Goal: Task Accomplishment & Management: Manage account settings

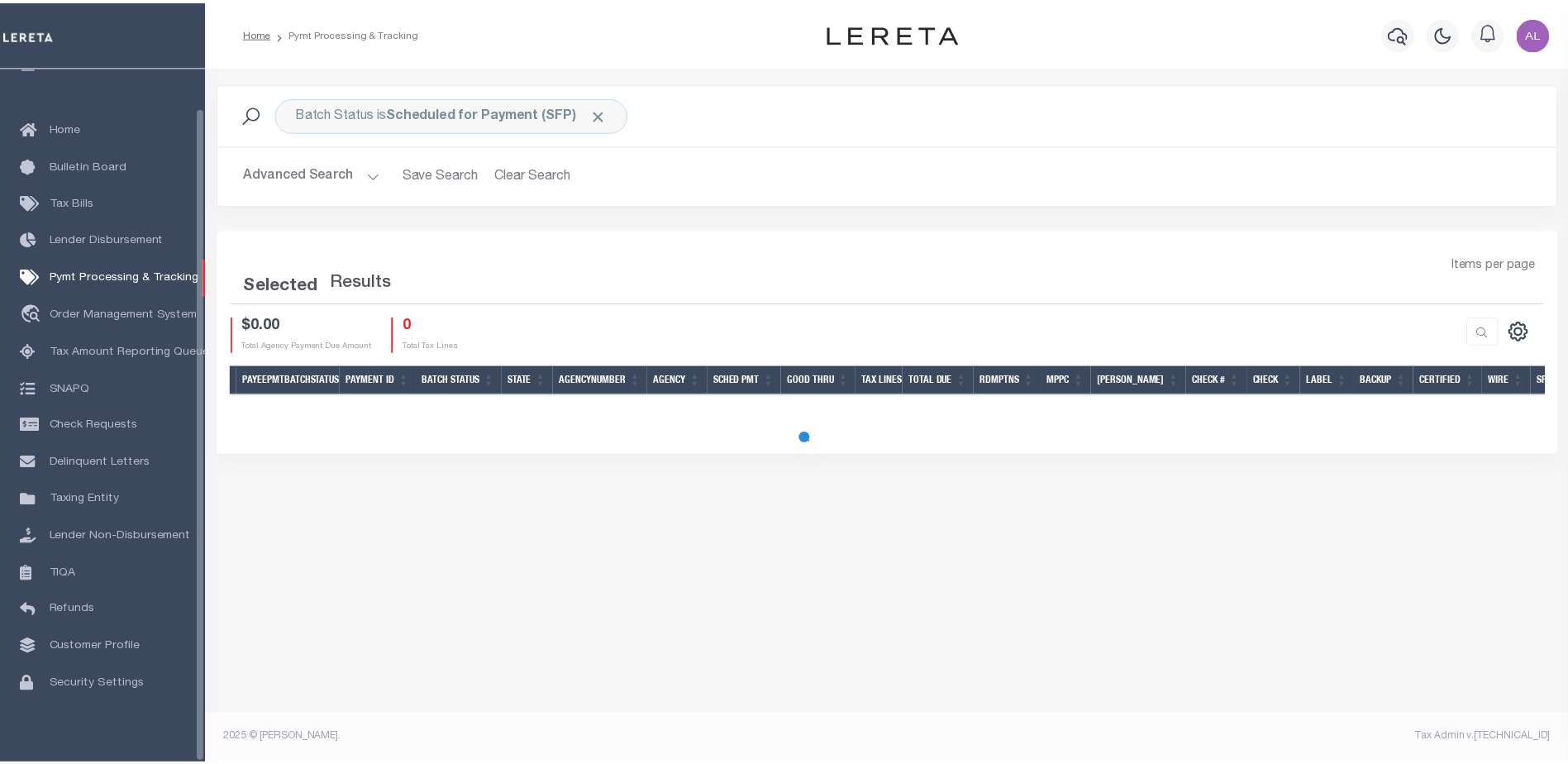
scroll to position [41, 0]
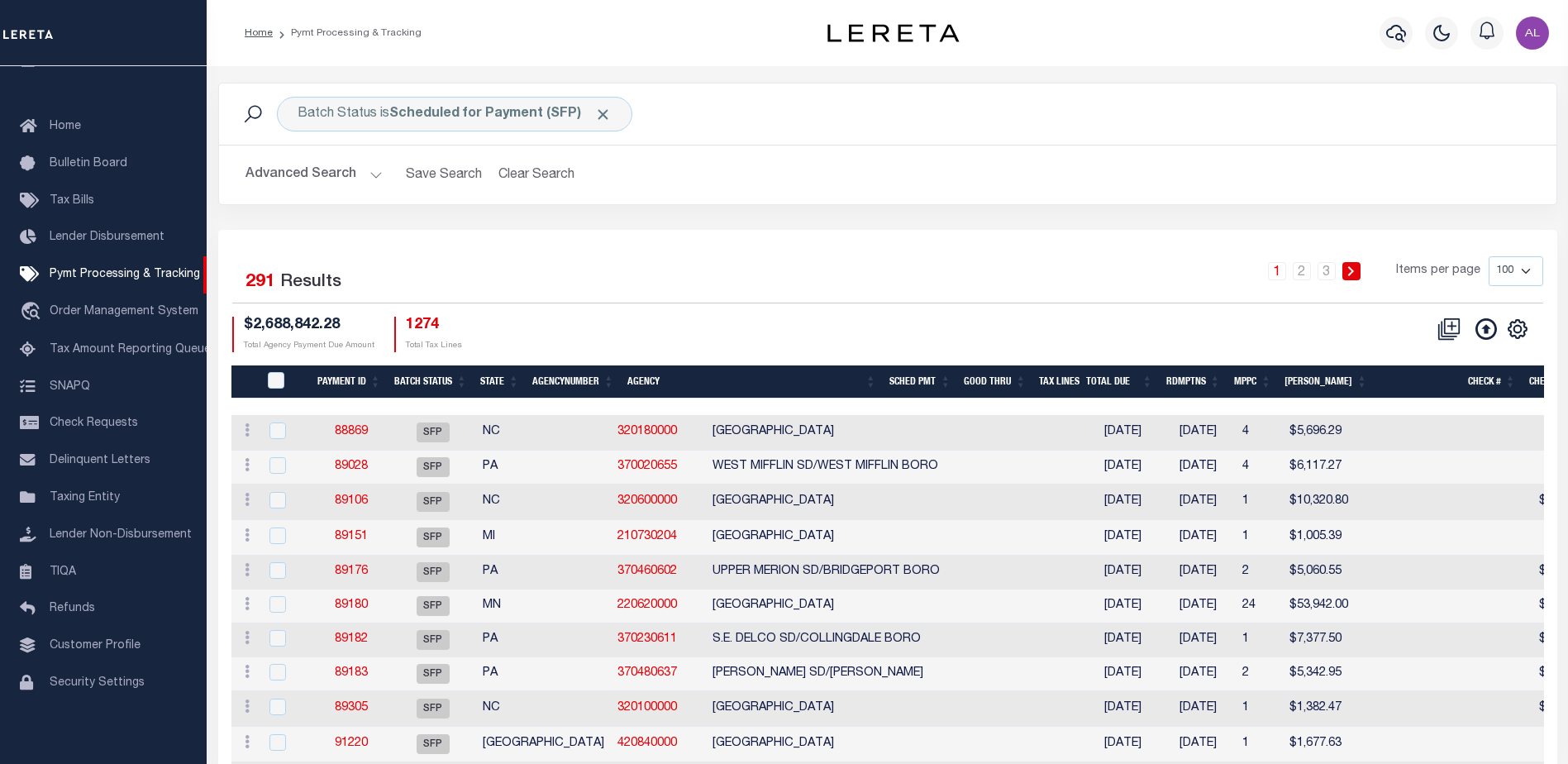
drag, startPoint x: 1156, startPoint y: 380, endPoint x: 1145, endPoint y: 382, distance: 10.9
click at [1147, 382] on th "Total Due" at bounding box center [1118, 382] width 79 height 34
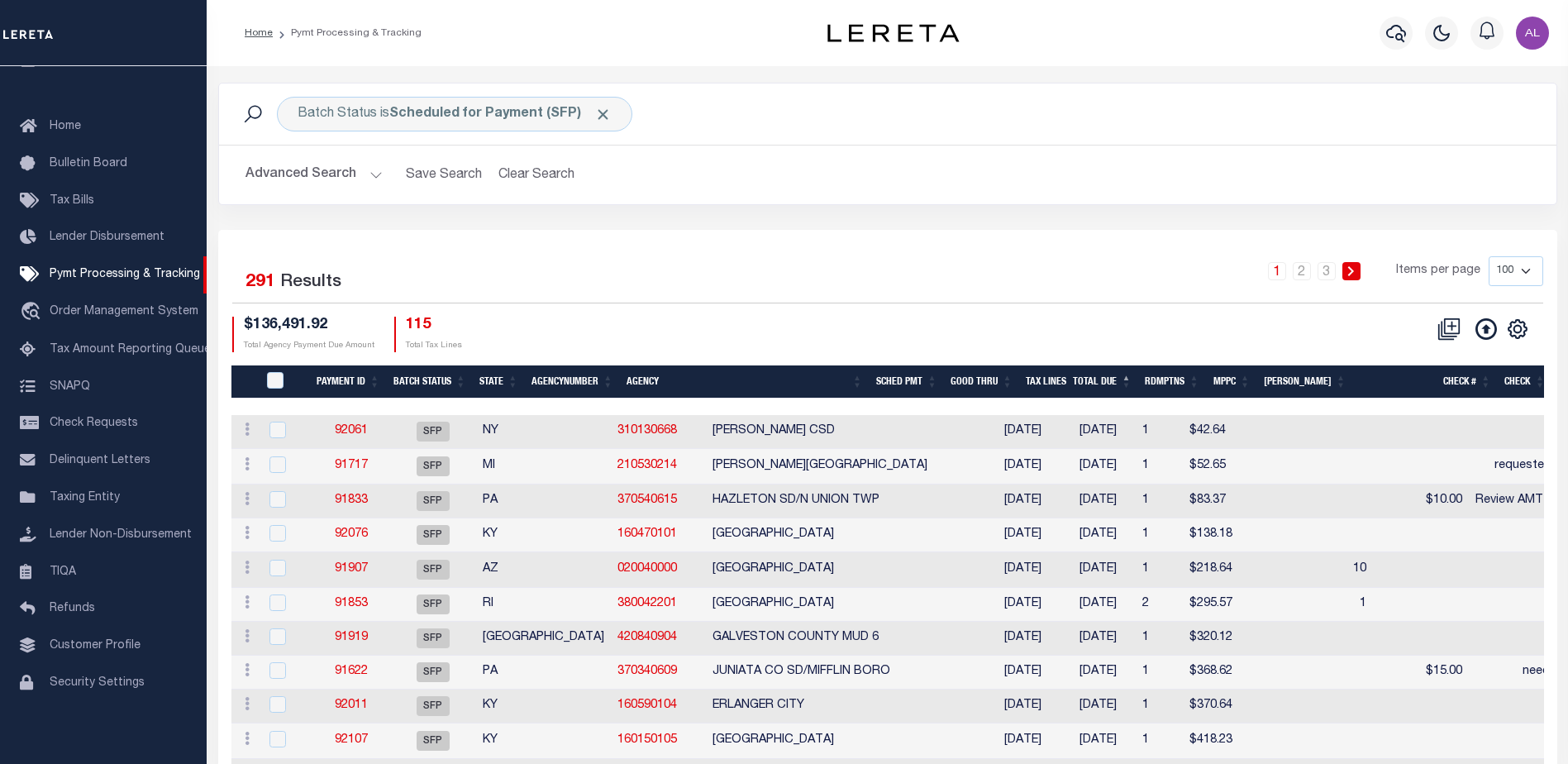
click at [1019, 383] on th "Good Thru" at bounding box center [981, 382] width 75 height 34
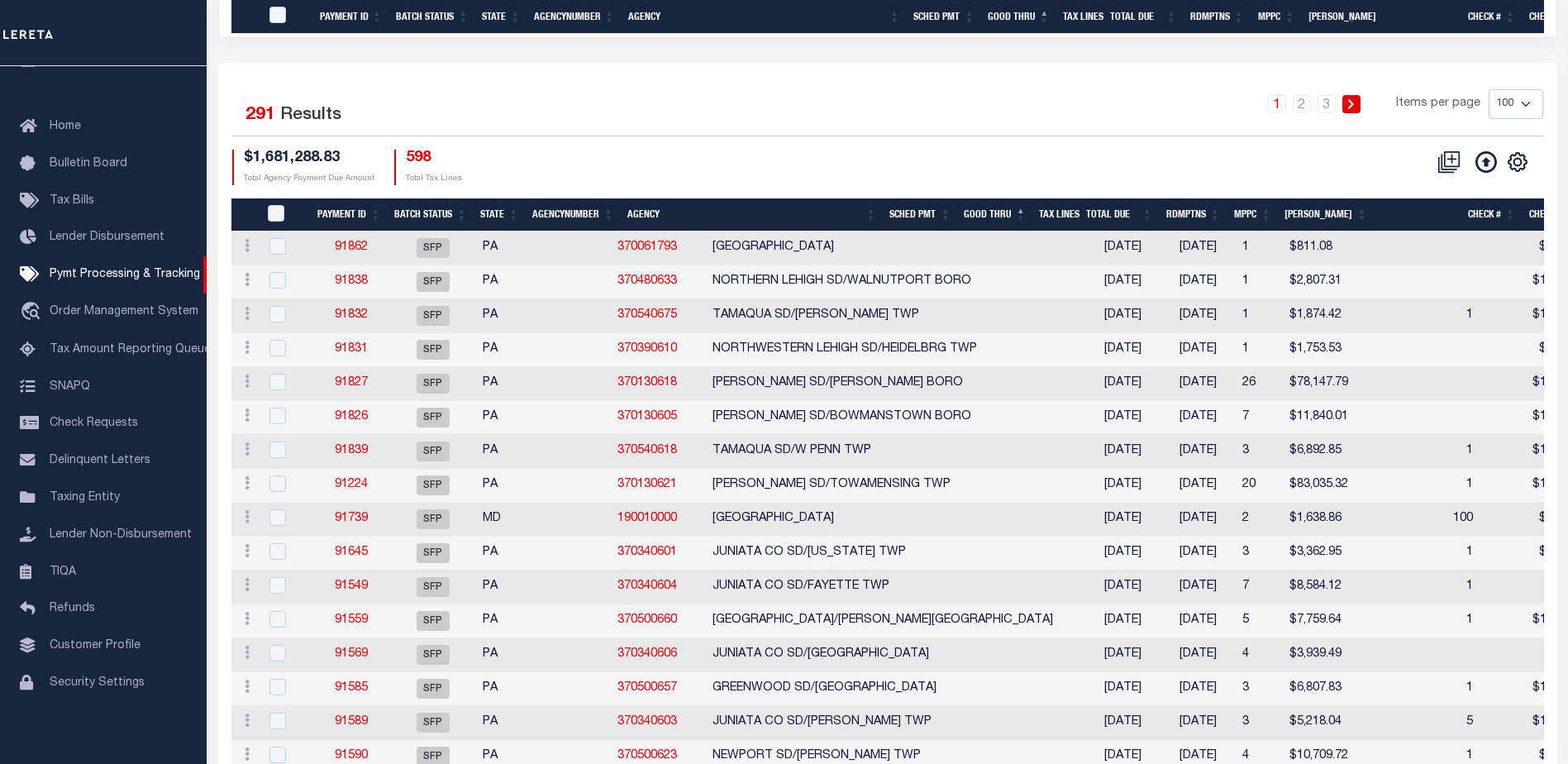
scroll to position [0, 0]
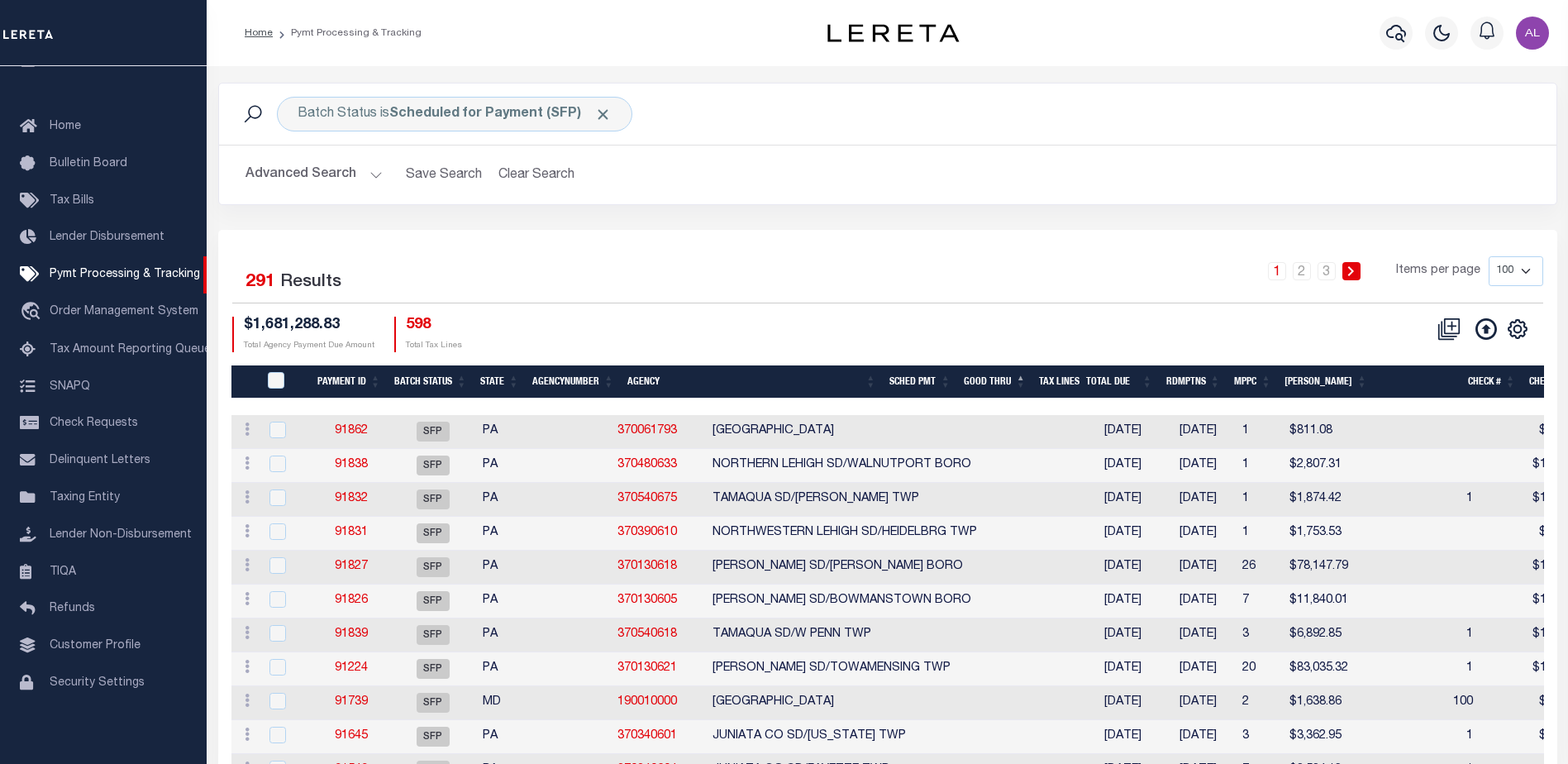
click at [1525, 269] on select "100 200 500 1000" at bounding box center [1515, 271] width 55 height 30
select select "1000"
click at [1488, 256] on select "100 200 500 1000" at bounding box center [1515, 271] width 55 height 30
select select
click at [1513, 331] on icon "" at bounding box center [1516, 328] width 7 height 7
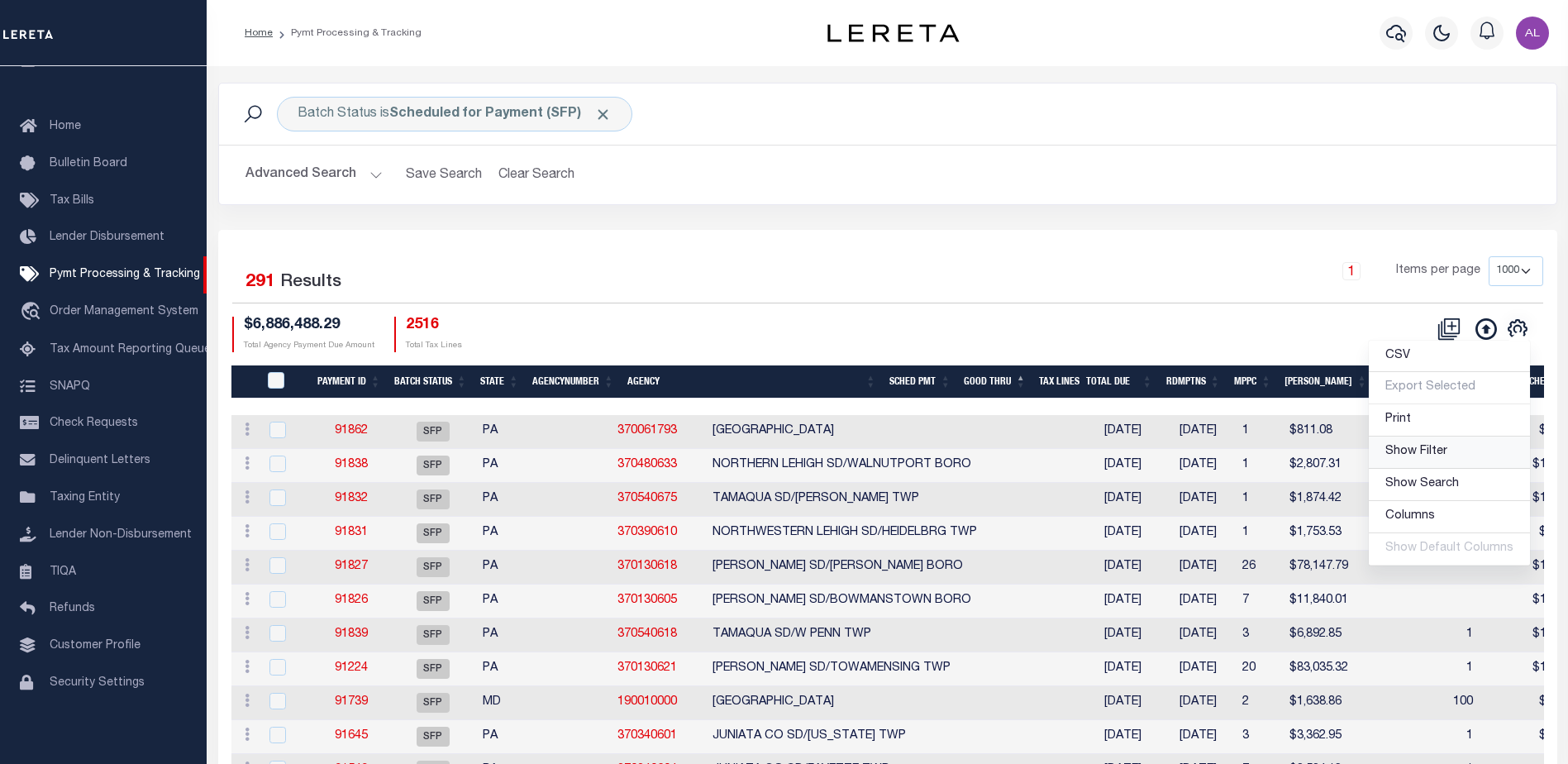
click at [1446, 457] on span "Show Filter" at bounding box center [1416, 451] width 62 height 12
select select
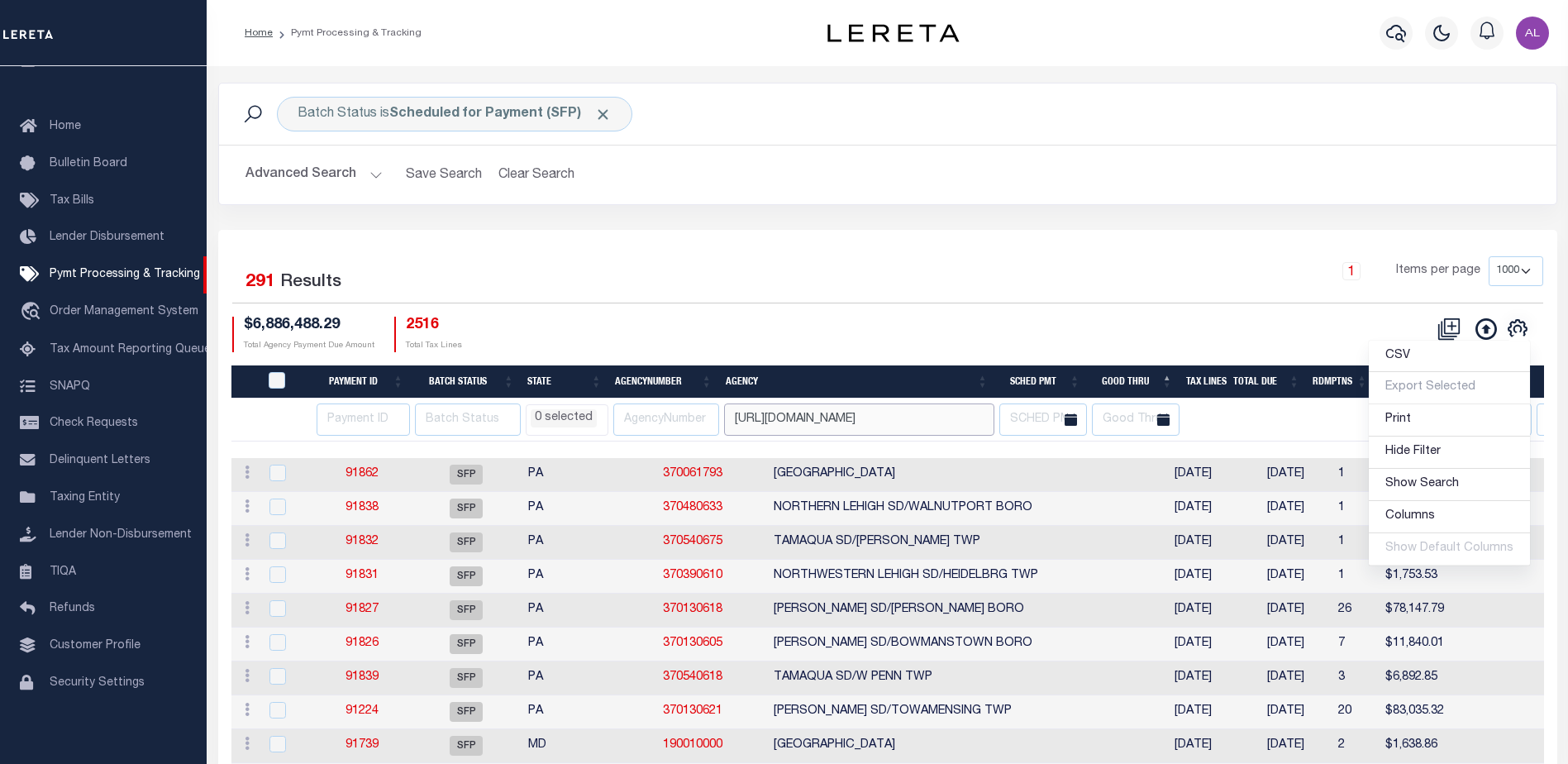
type input "https://elevate-prod-0975.azurewebsites.net/PayeePayment#"
drag, startPoint x: 846, startPoint y: 462, endPoint x: 935, endPoint y: 431, distance: 94.3
click at [847, 461] on td "WEST READING BOROUGH" at bounding box center [957, 475] width 380 height 34
checkbox input "true"
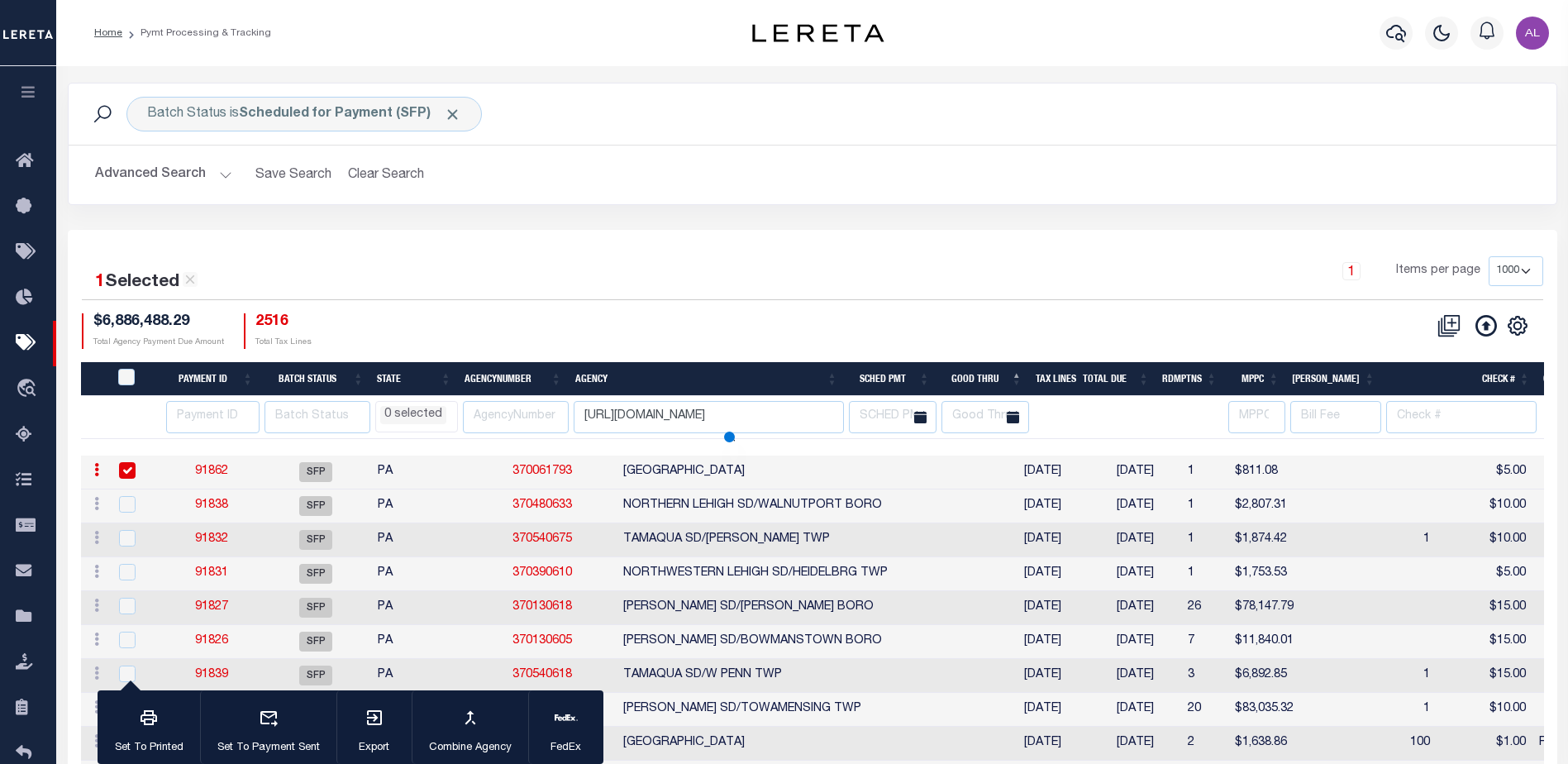
select select
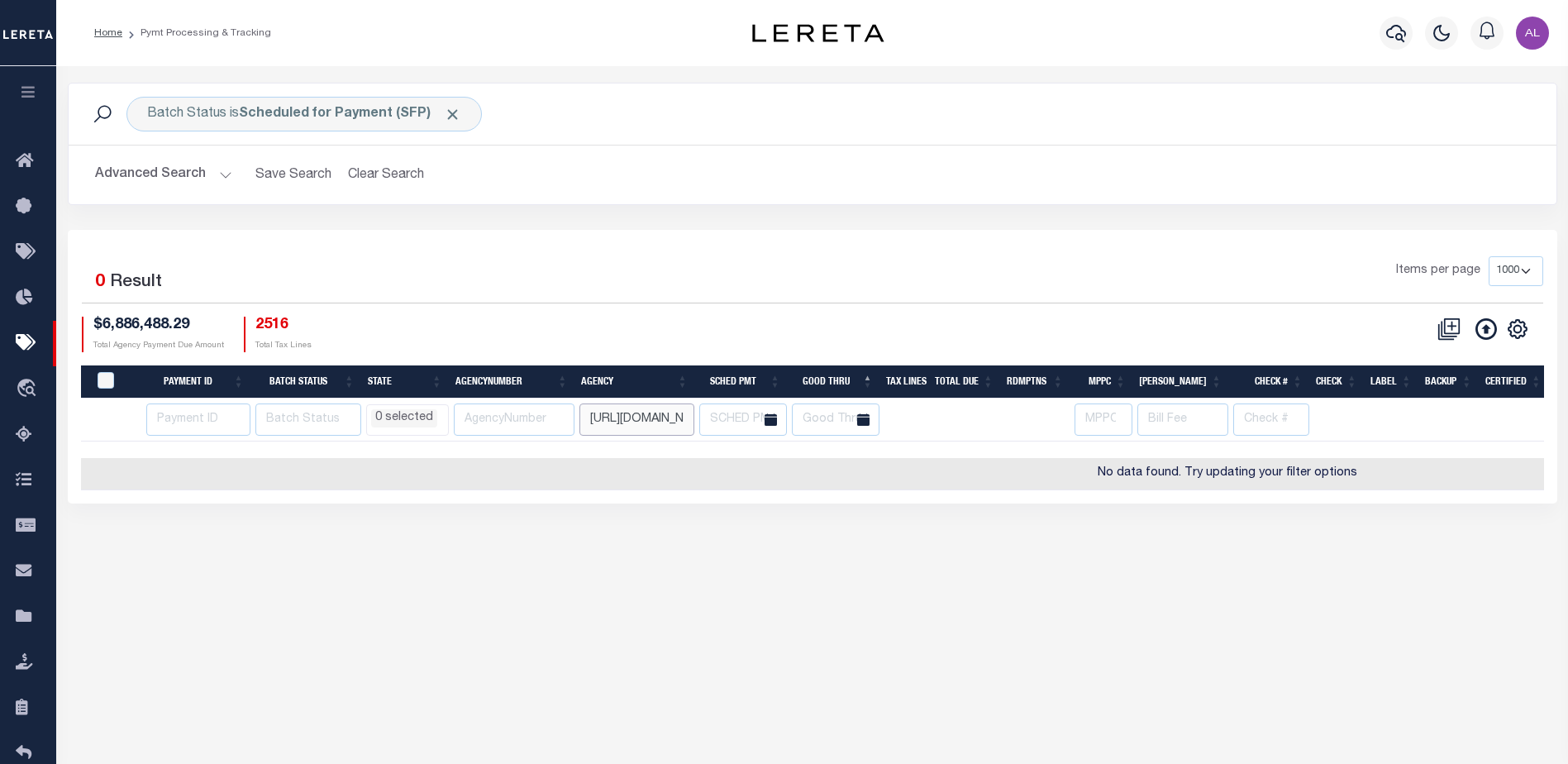
click at [674, 422] on input "https://elevate-prod-0975.azurewebsites.net/PayeePayment#" at bounding box center [636, 419] width 115 height 32
drag, startPoint x: 590, startPoint y: 416, endPoint x: 795, endPoint y: 445, distance: 207.0
click at [795, 445] on div "Payment ID Batch Status State AgencyNumber Agency SCHED PMT Good Thru Tax Lines…" at bounding box center [812, 428] width 1463 height 126
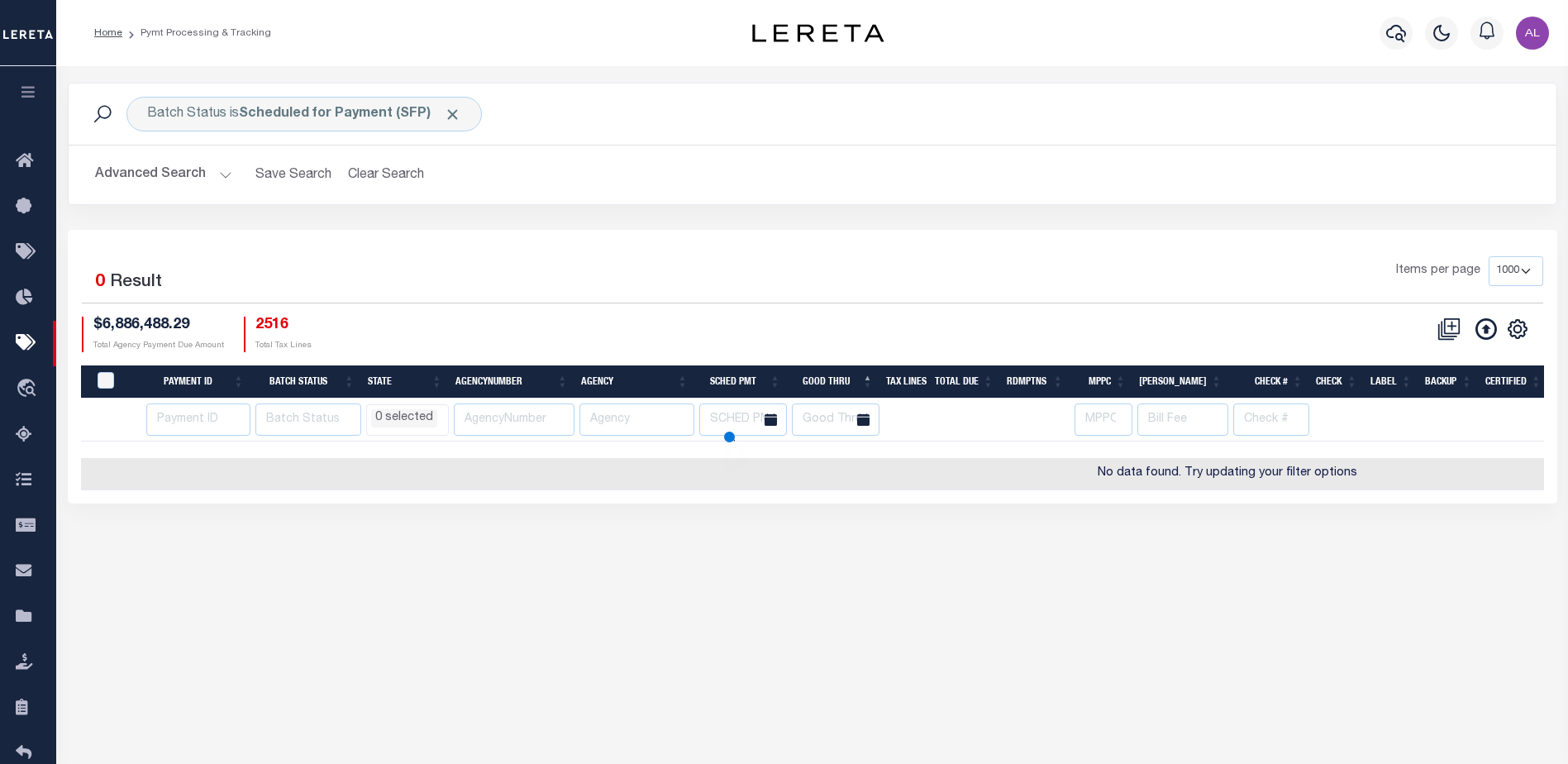
drag, startPoint x: 828, startPoint y: 616, endPoint x: 840, endPoint y: 619, distance: 12.0
click at [831, 616] on div "Batch Status is Scheduled for Payment (SFP) Search Advanced Search Save Search …" at bounding box center [811, 410] width 1511 height 688
select select
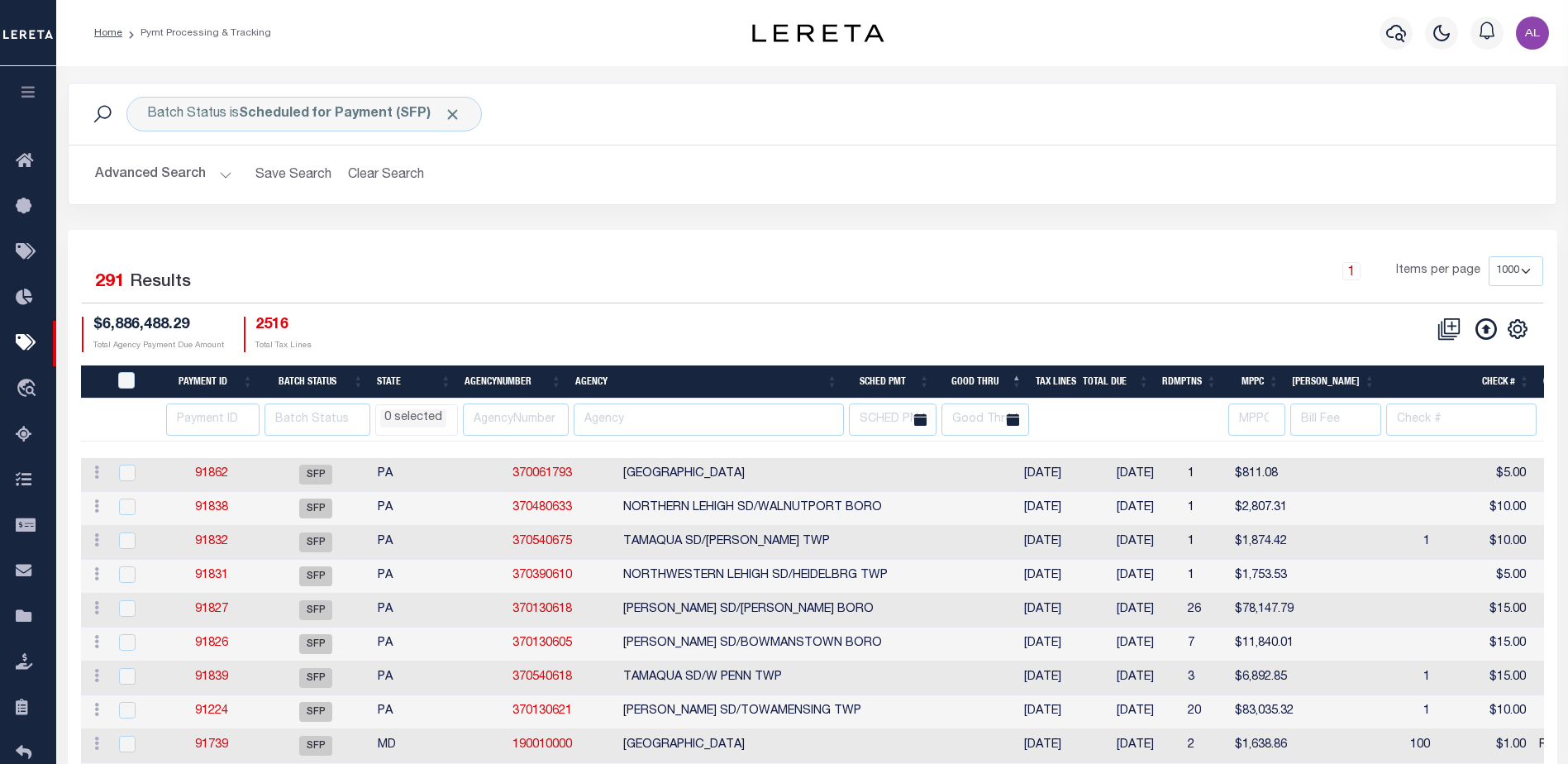
select select
click at [968, 419] on input "text" at bounding box center [985, 419] width 88 height 32
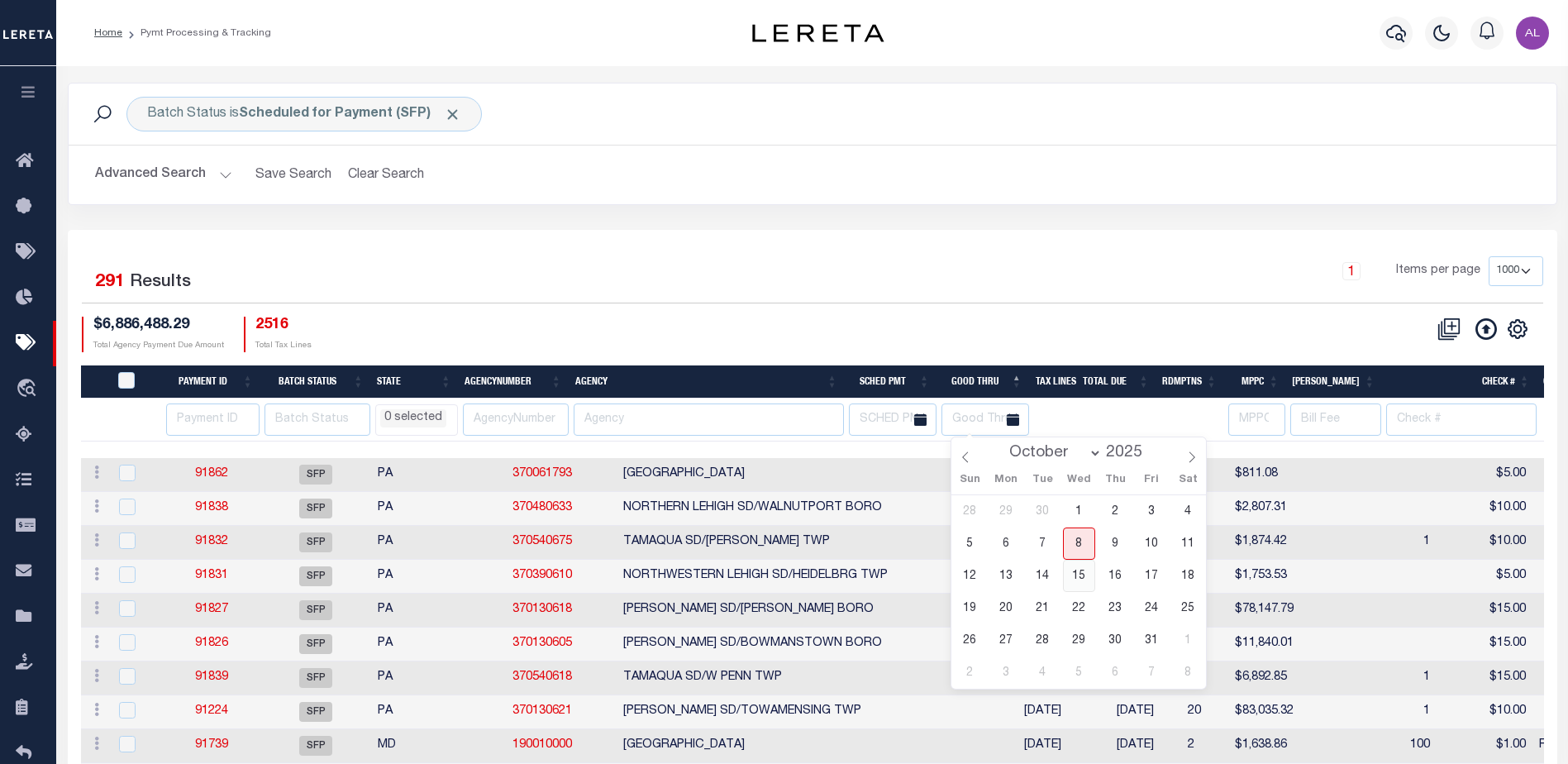
click at [1082, 578] on span "15" at bounding box center [1079, 575] width 32 height 32
type input "10-15-2025"
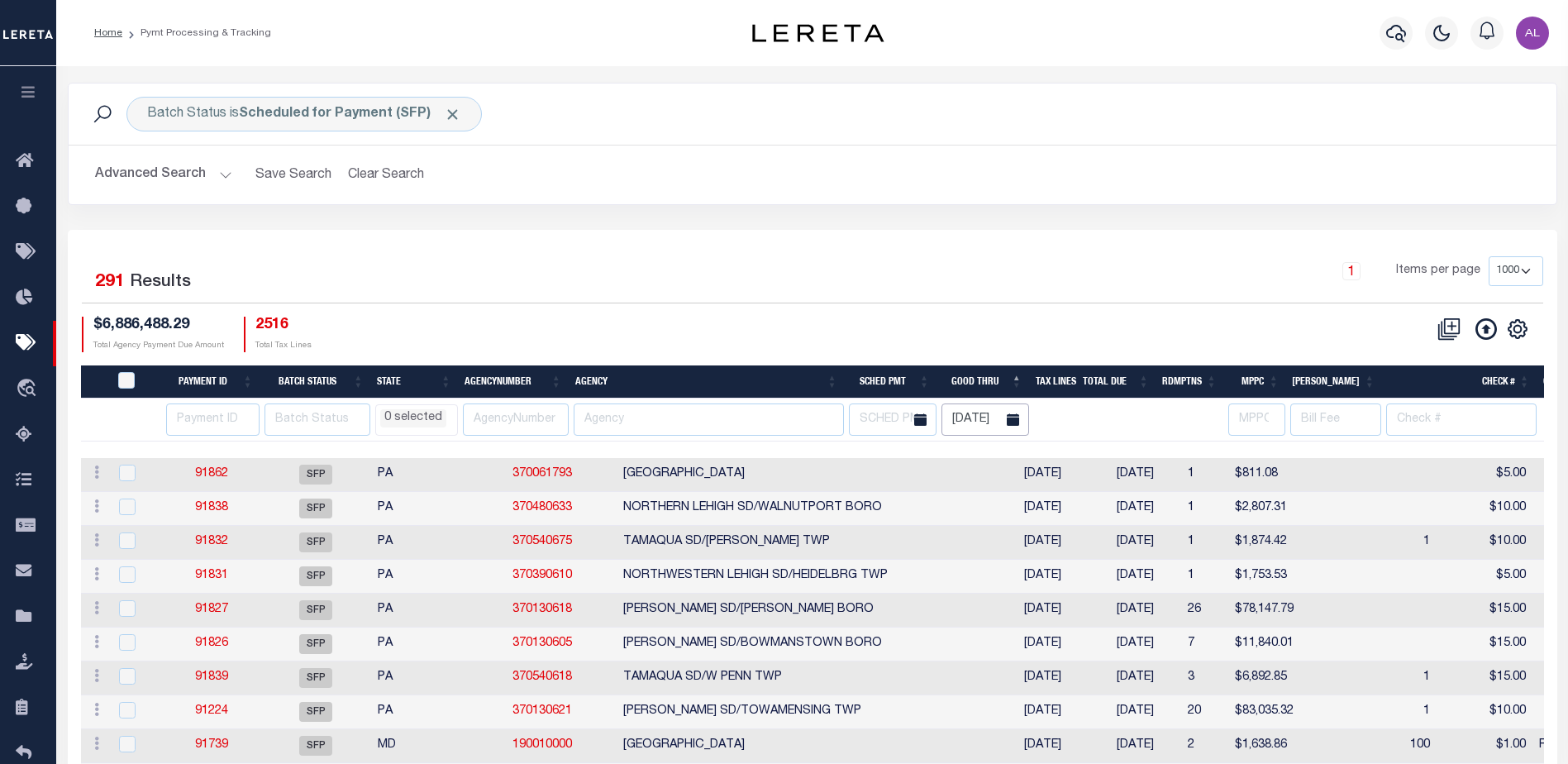
scroll to position [0, 7]
select select
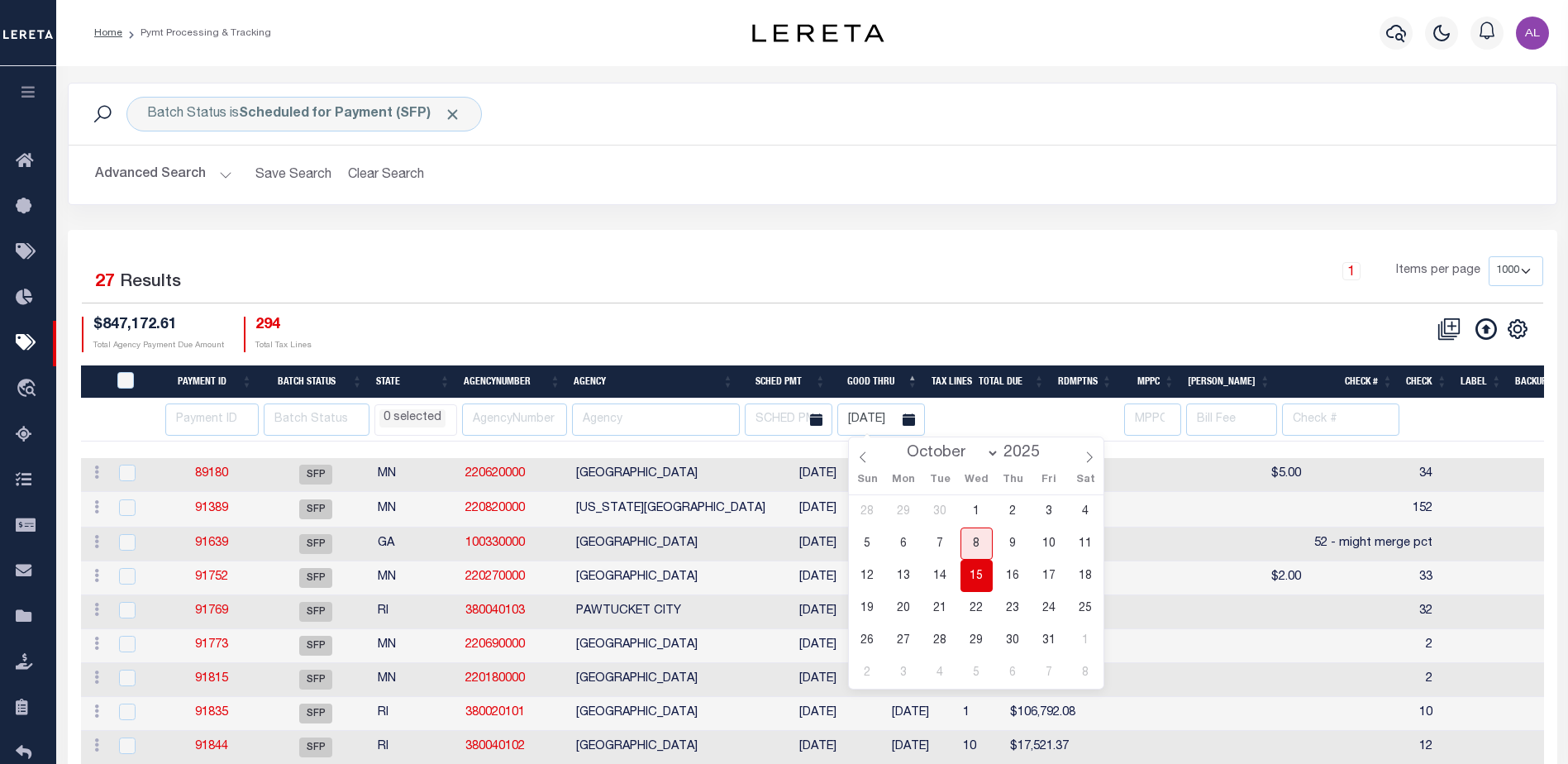
scroll to position [0, 0]
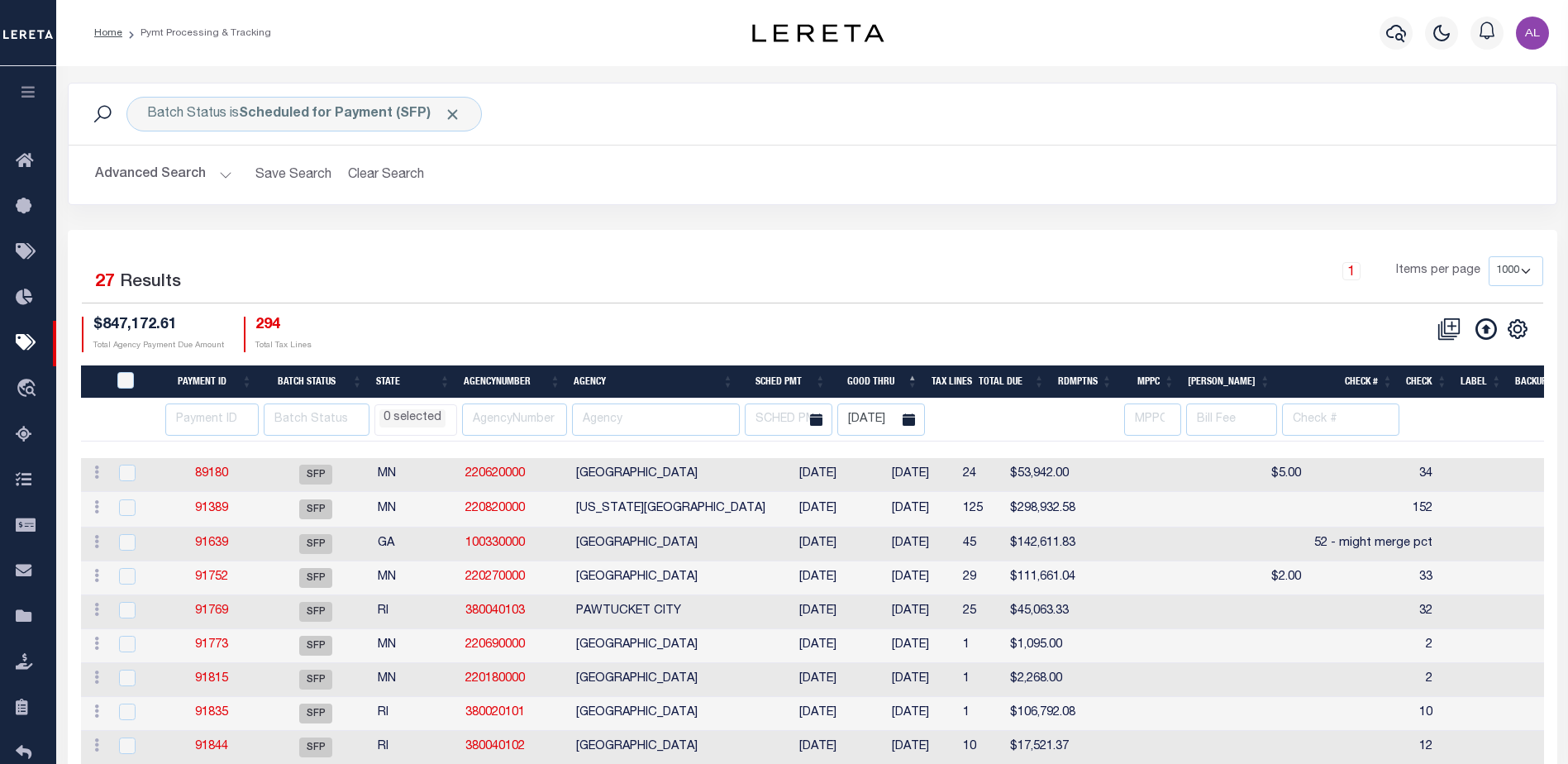
click at [945, 336] on div "CSV Export Selected Print Hide Filter Show Search Columns 0: 1: PayeePmtBatchSt…" at bounding box center [1177, 334] width 731 height 36
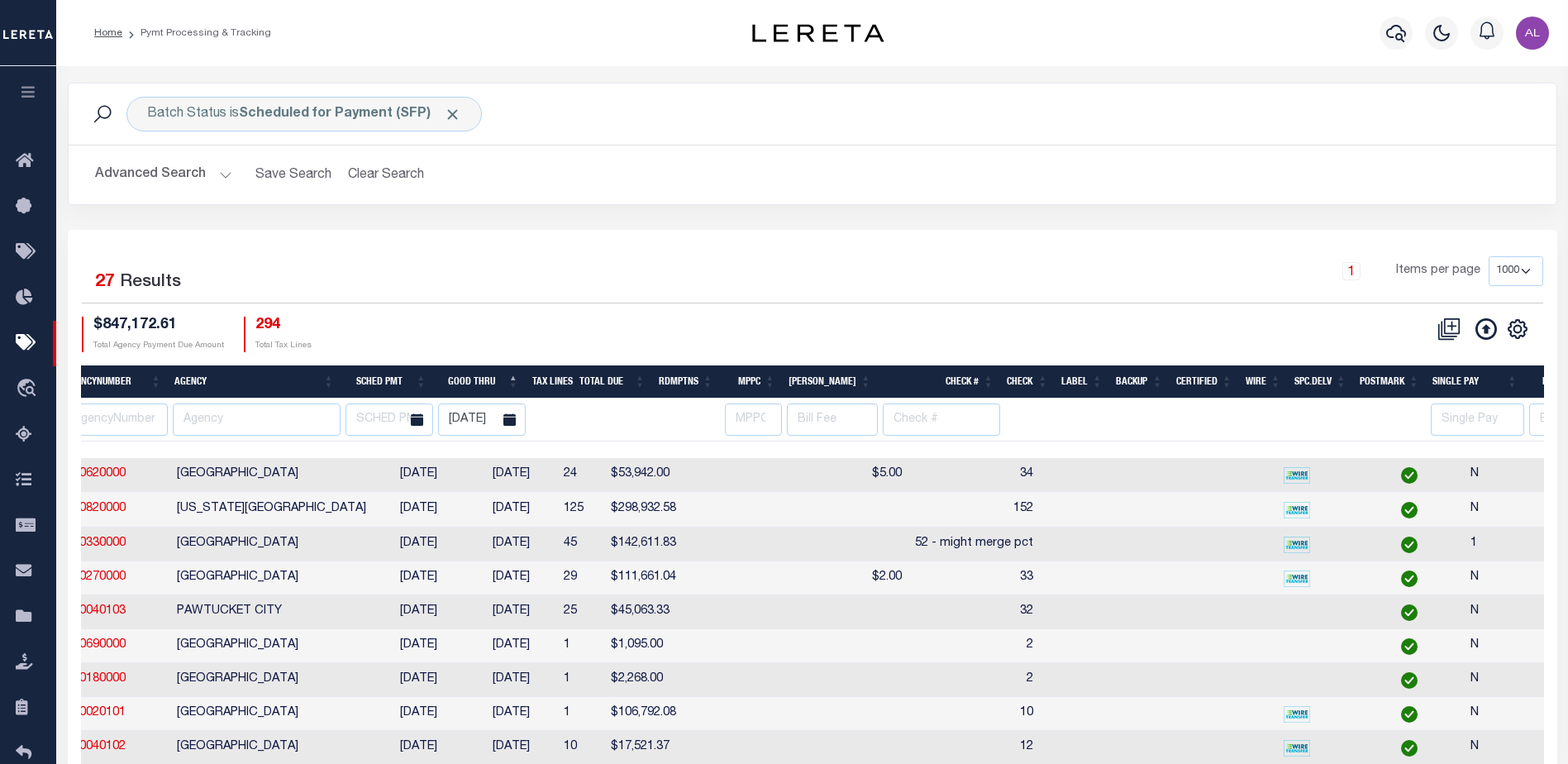
scroll to position [0, 918]
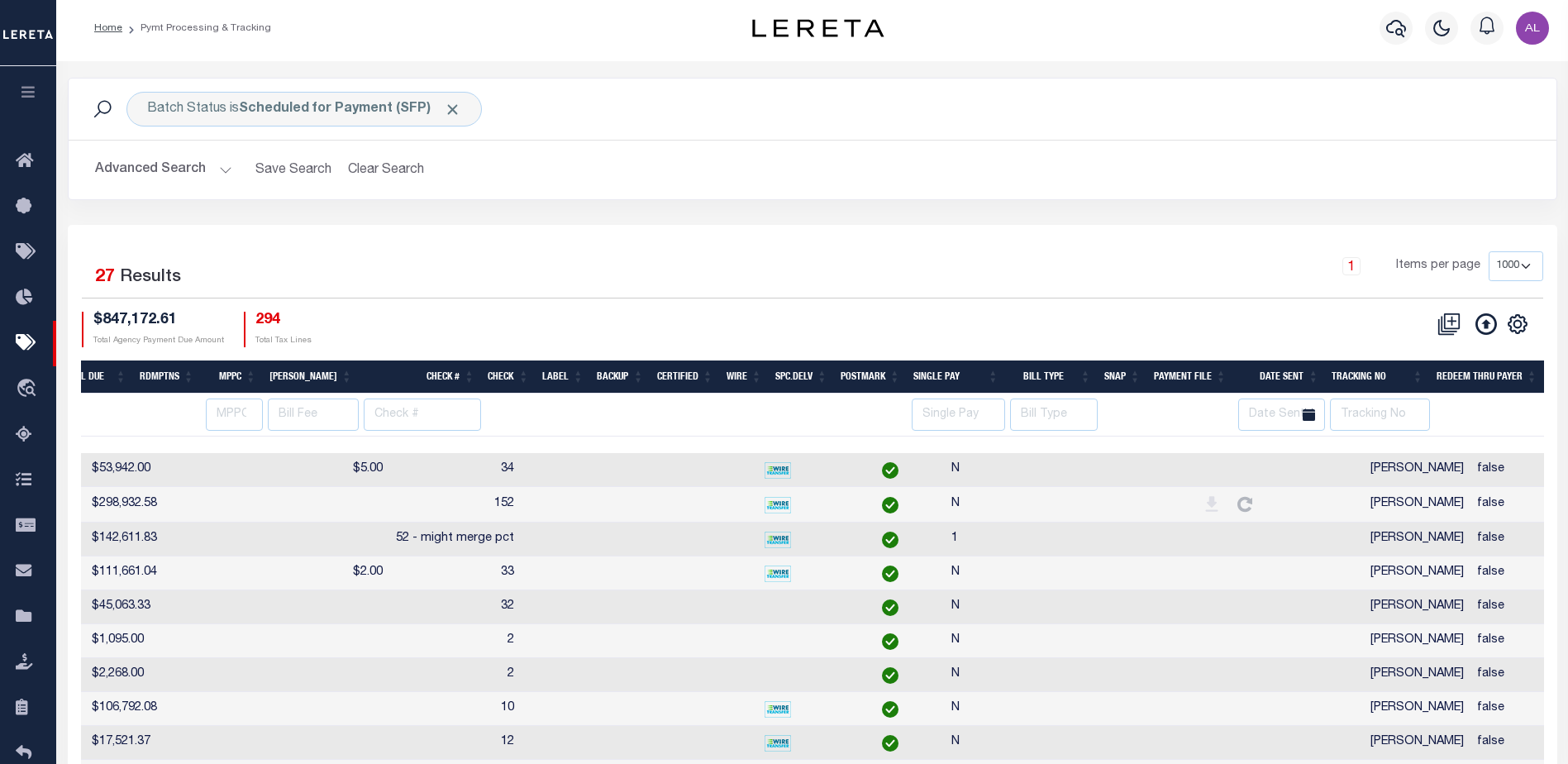
select select
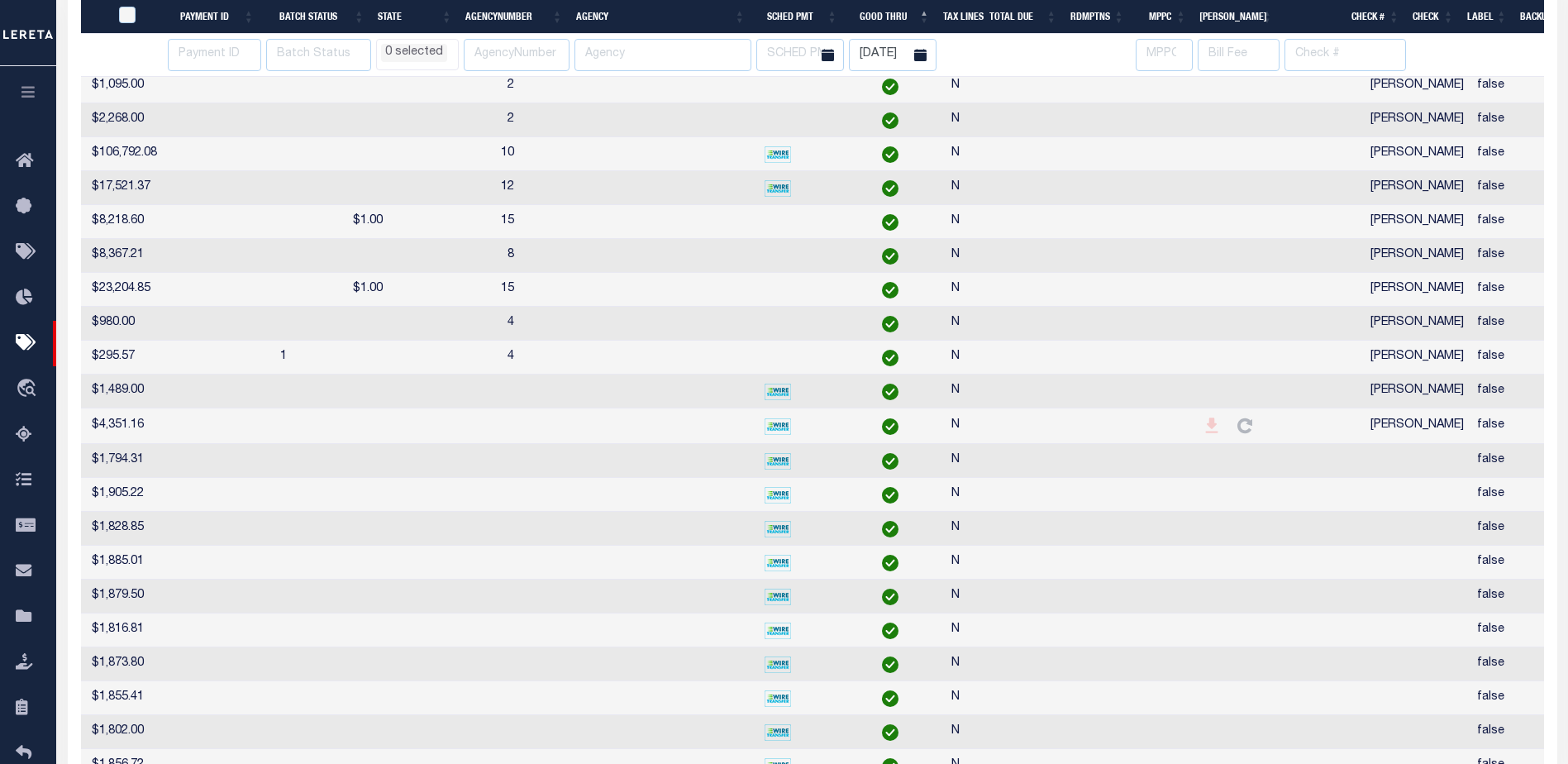
scroll to position [0, 0]
select select
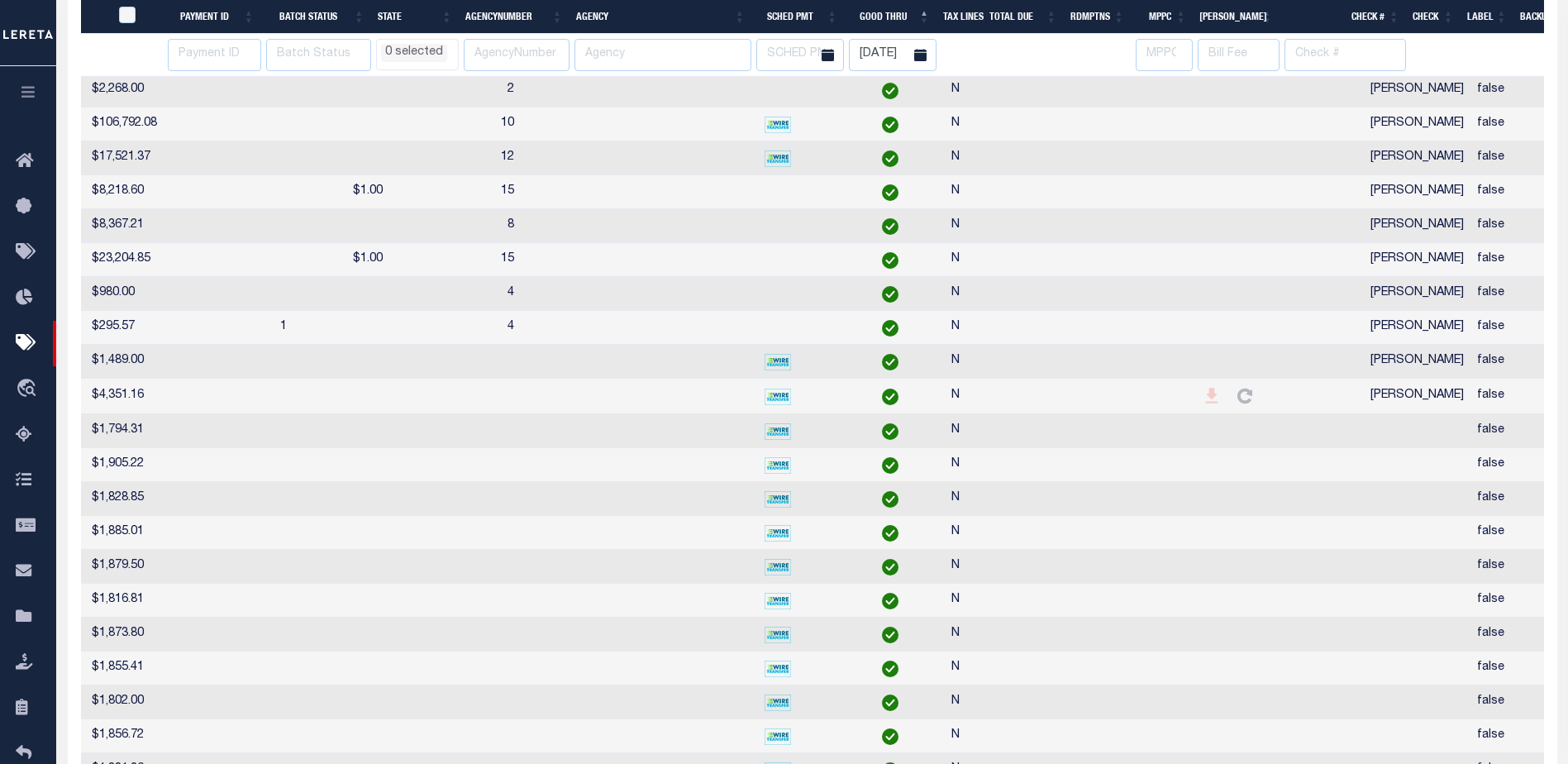
scroll to position [0, 918]
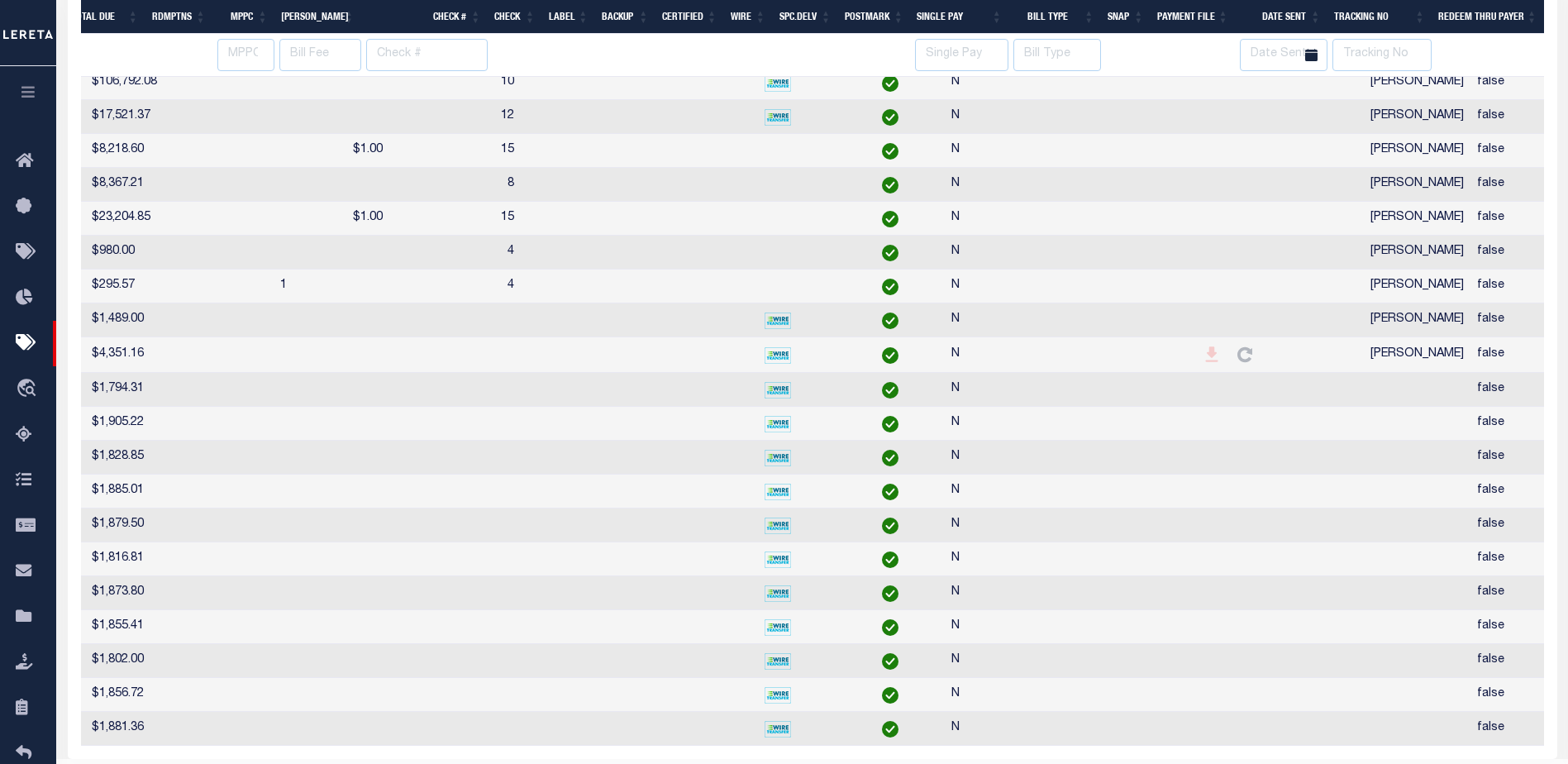
select select
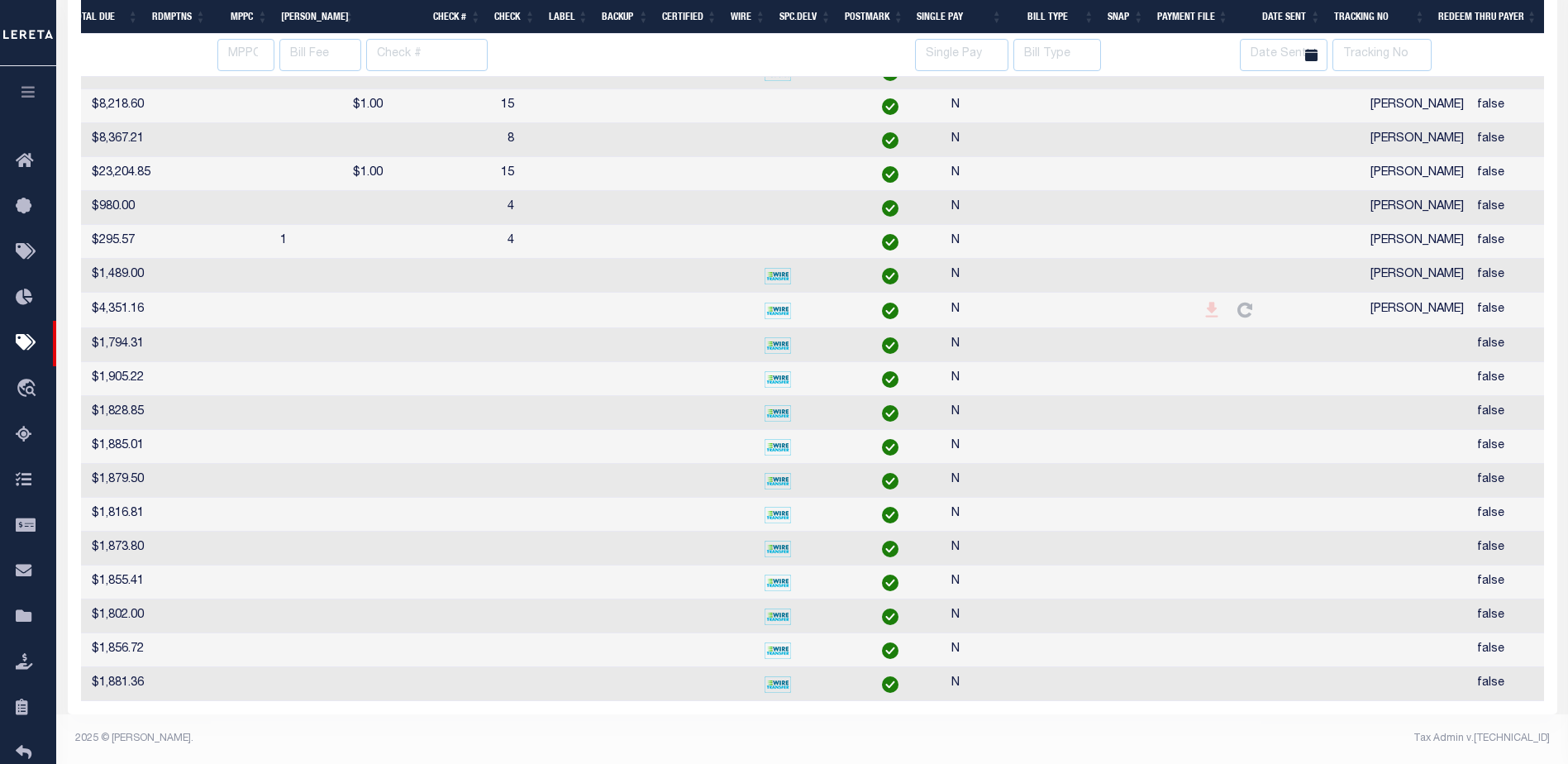
select select
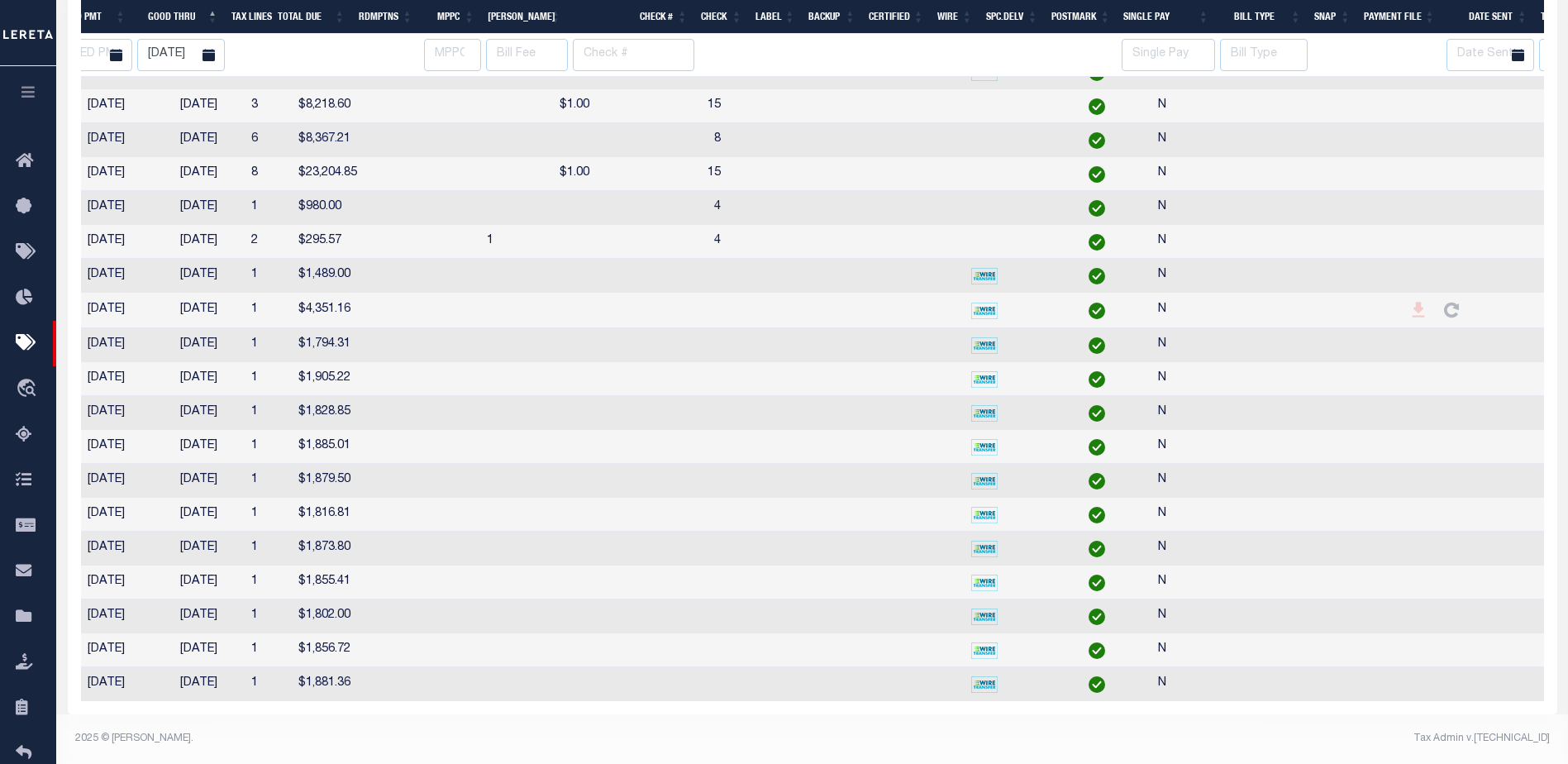
scroll to position [0, 0]
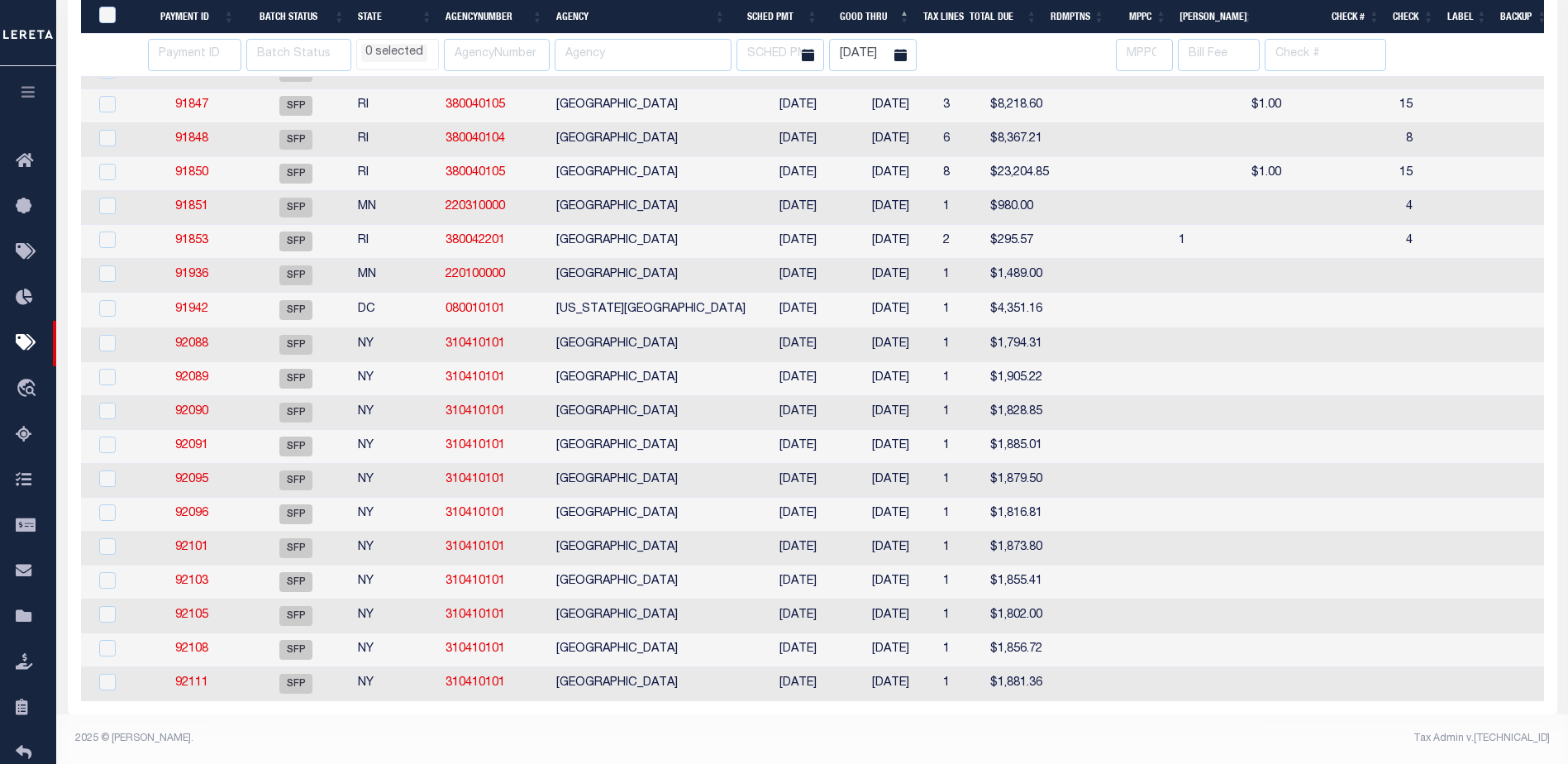
click at [188, 293] on td "91942" at bounding box center [192, 311] width 98 height 36
checkbox input "true"
select select
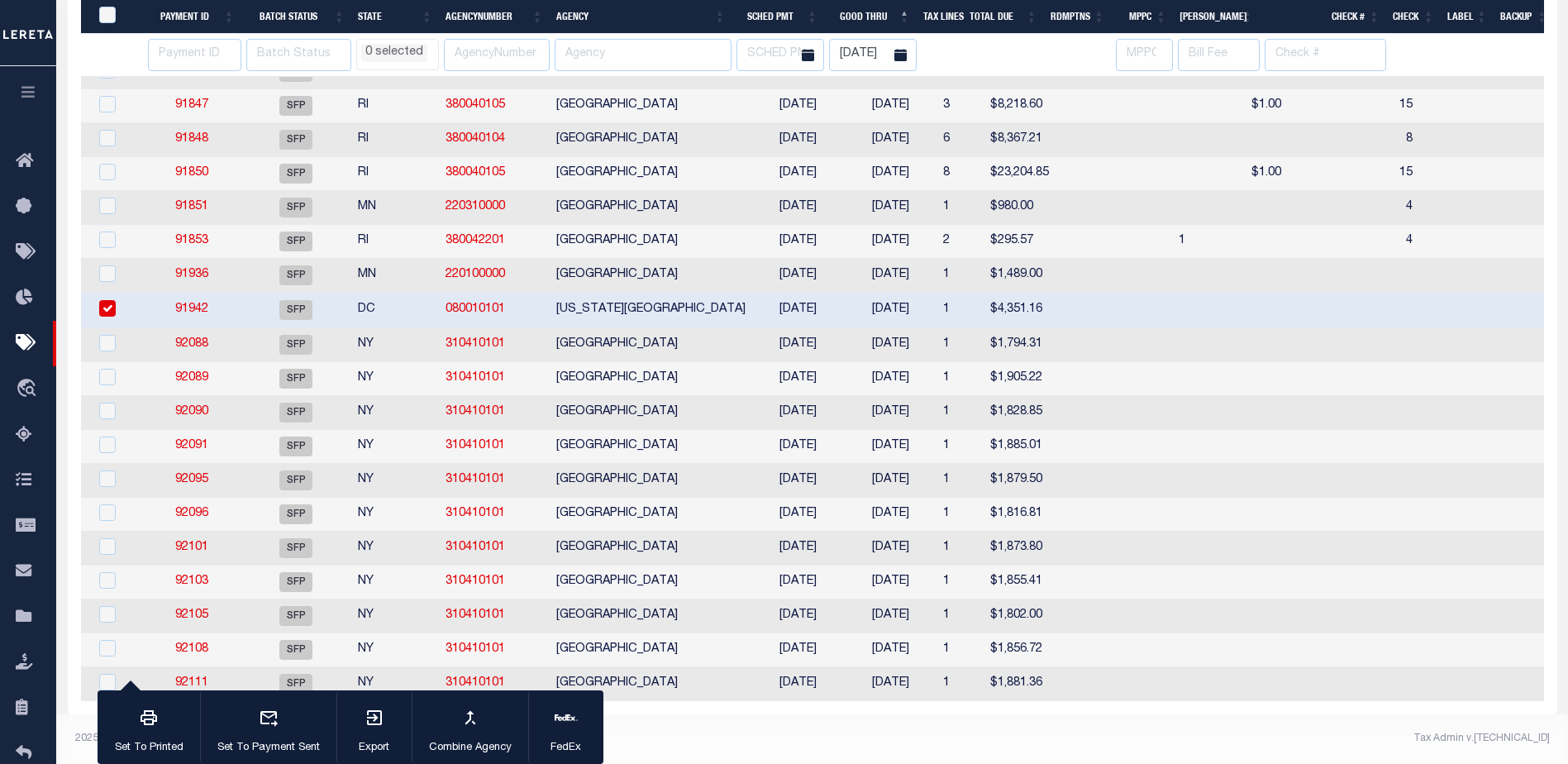
select select
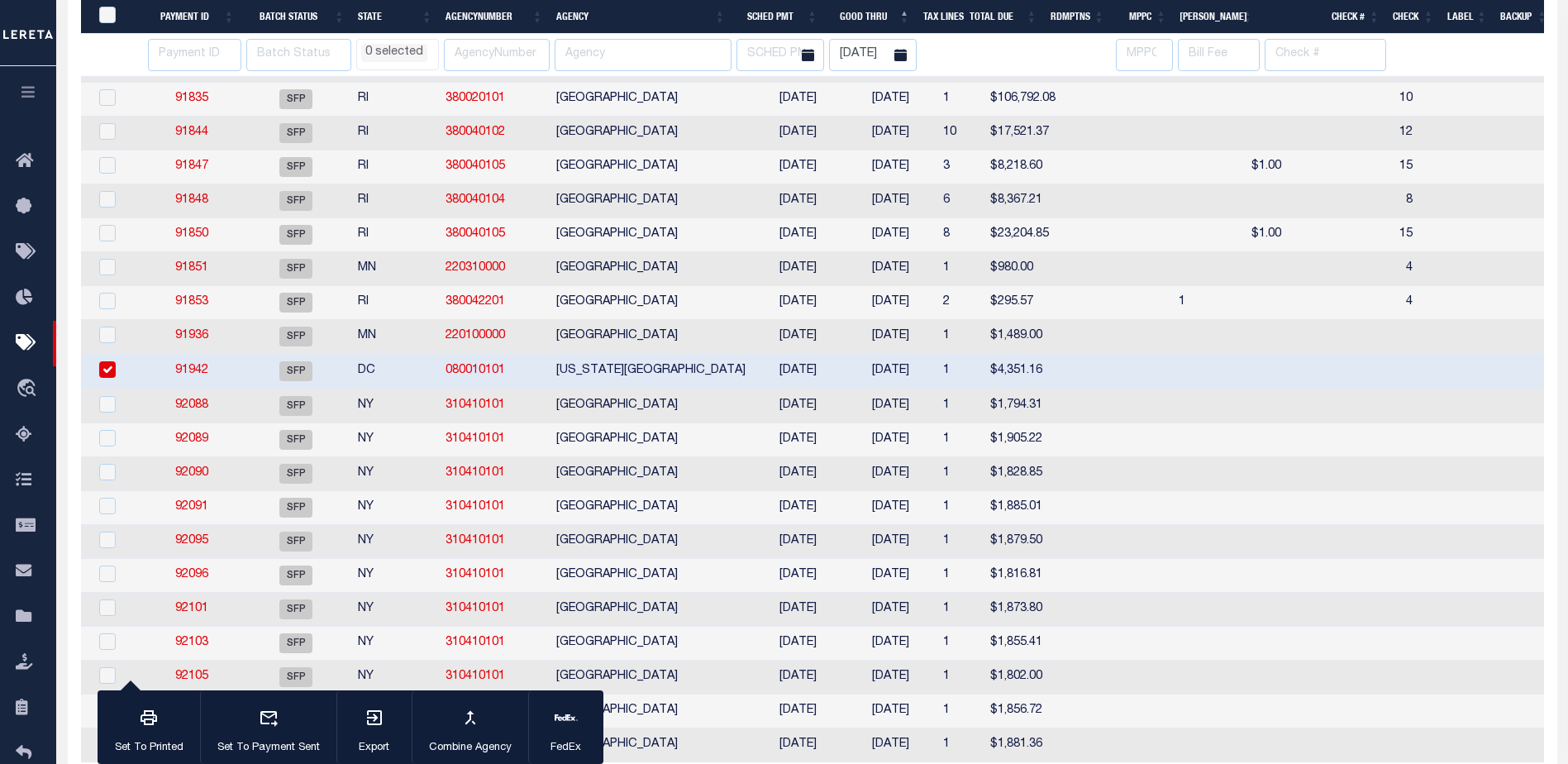
click at [188, 376] on link "91942" at bounding box center [191, 370] width 33 height 12
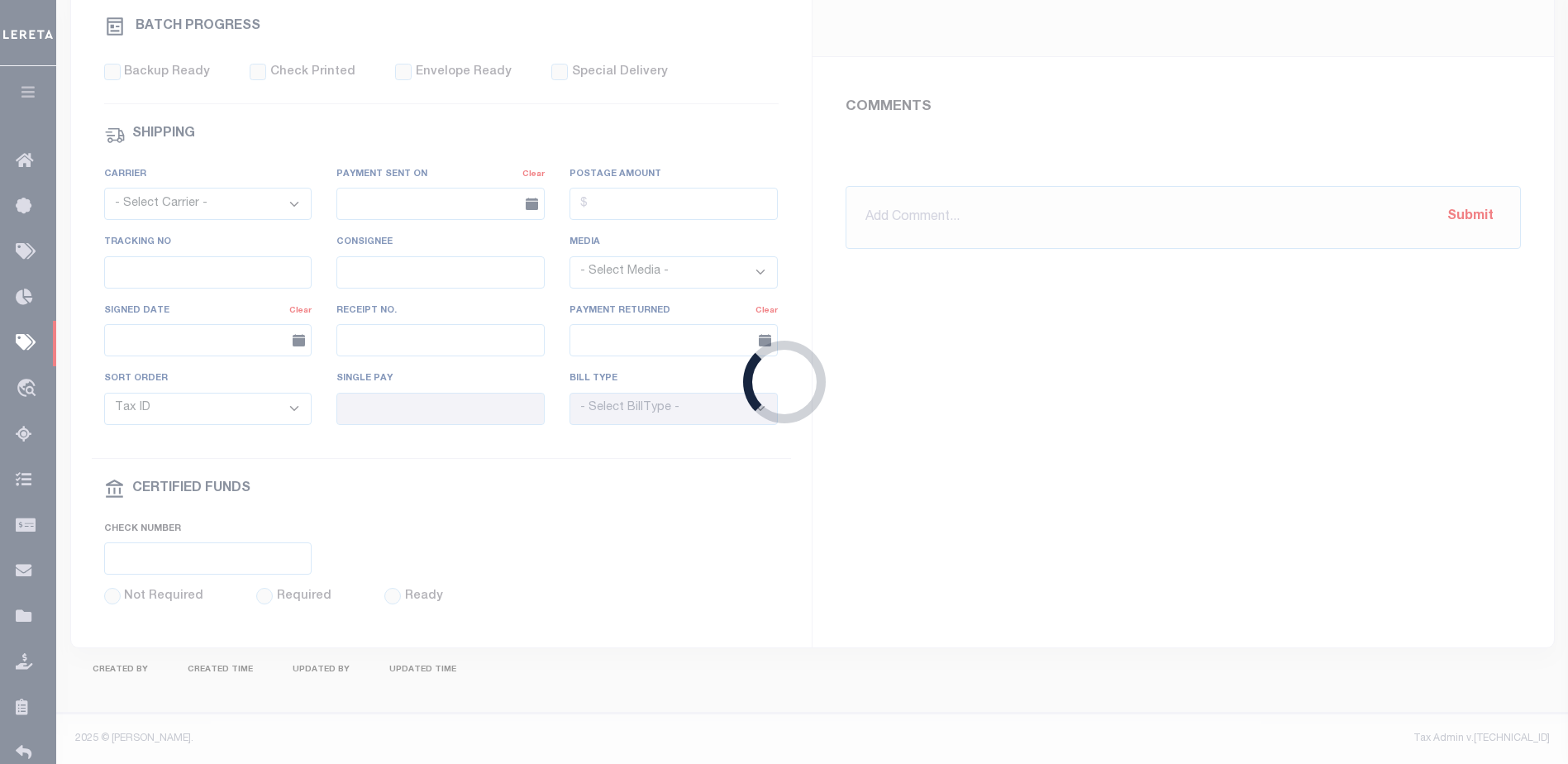
select select "SFP"
type input "09/04/2025"
type input "Audria"
type input "N"
radio input "true"
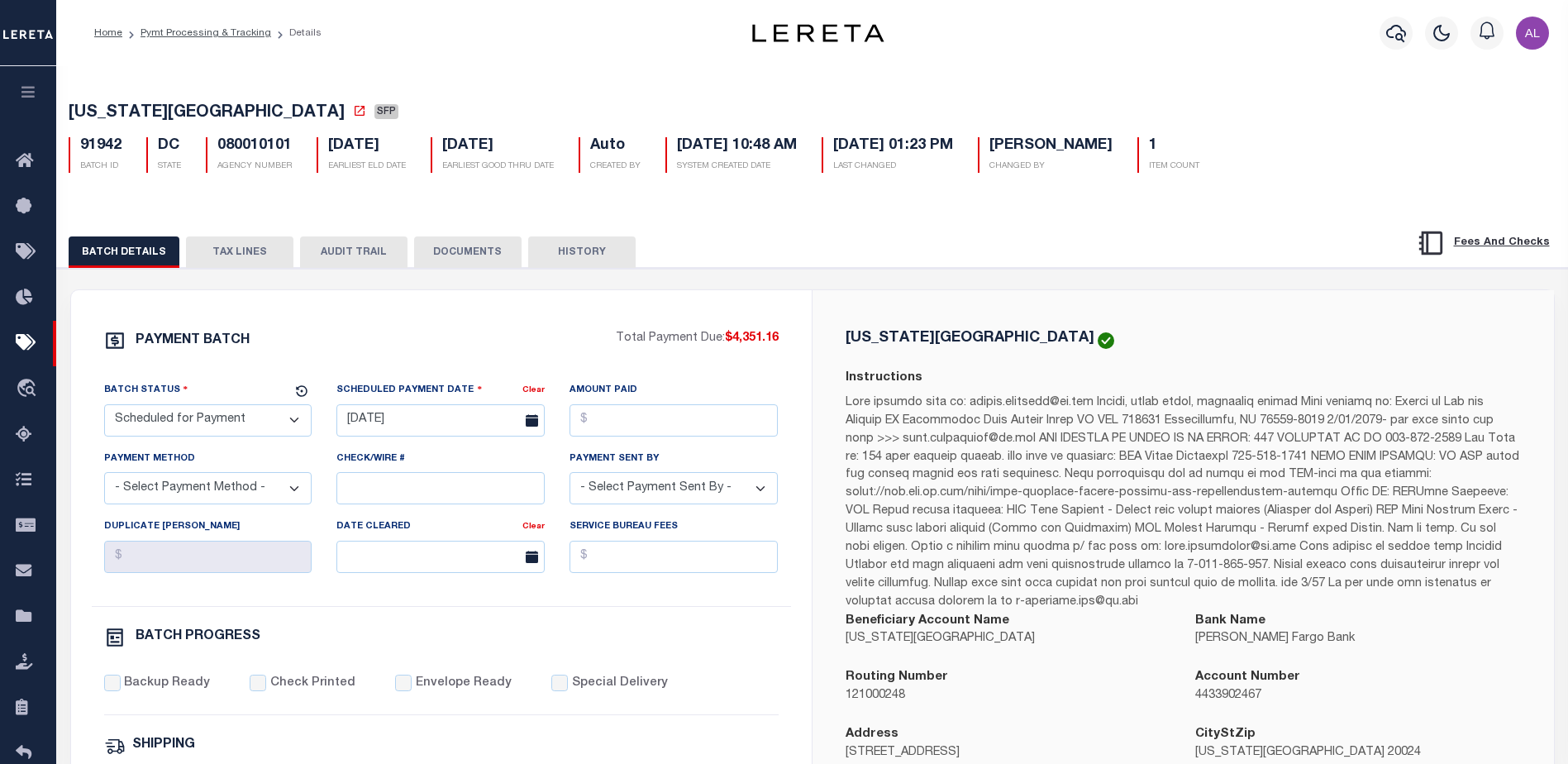
click at [238, 250] on button "TAX LINES" at bounding box center [239, 251] width 107 height 31
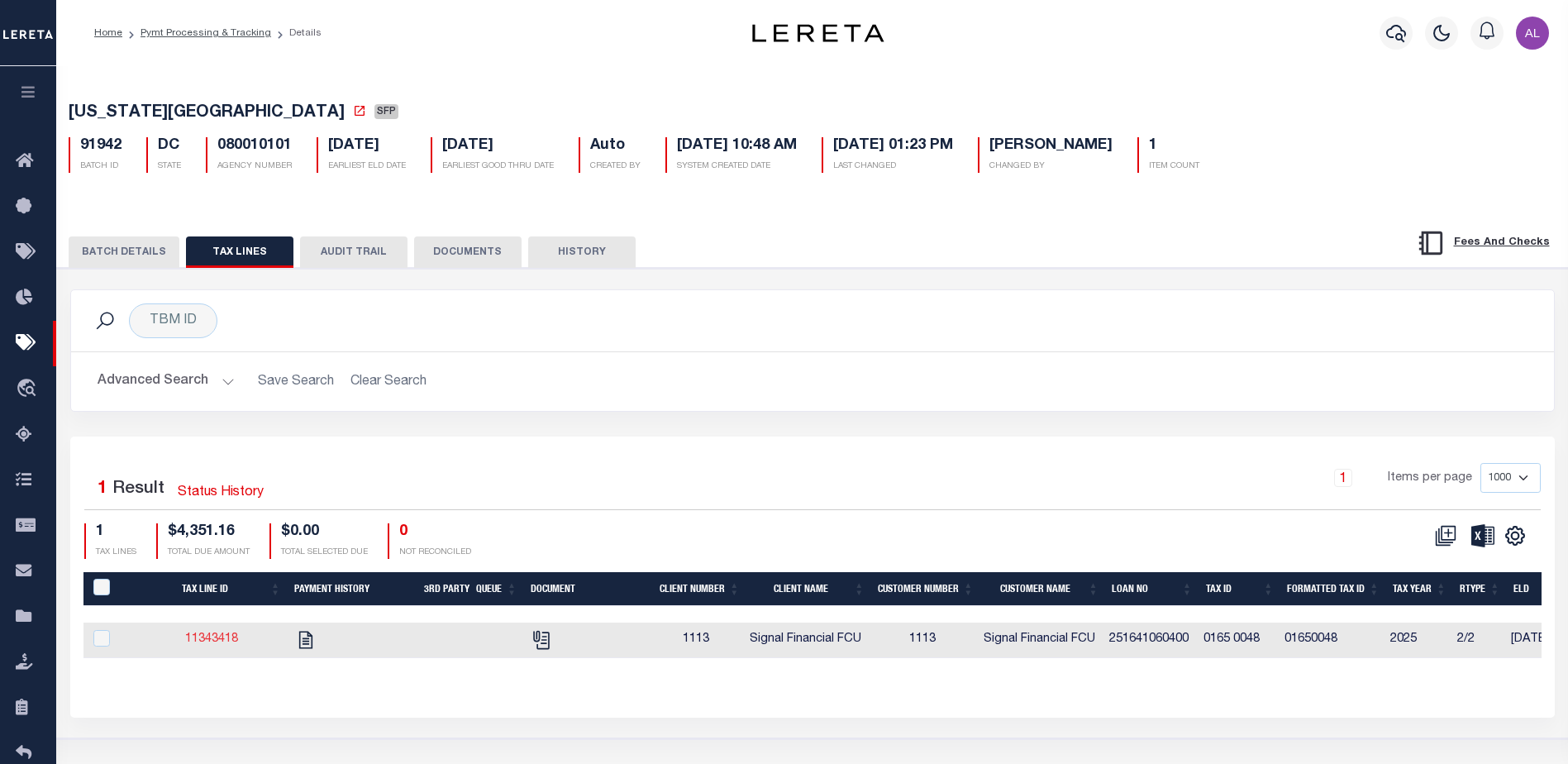
click at [218, 640] on link "11343418" at bounding box center [211, 639] width 53 height 12
checkbox input "true"
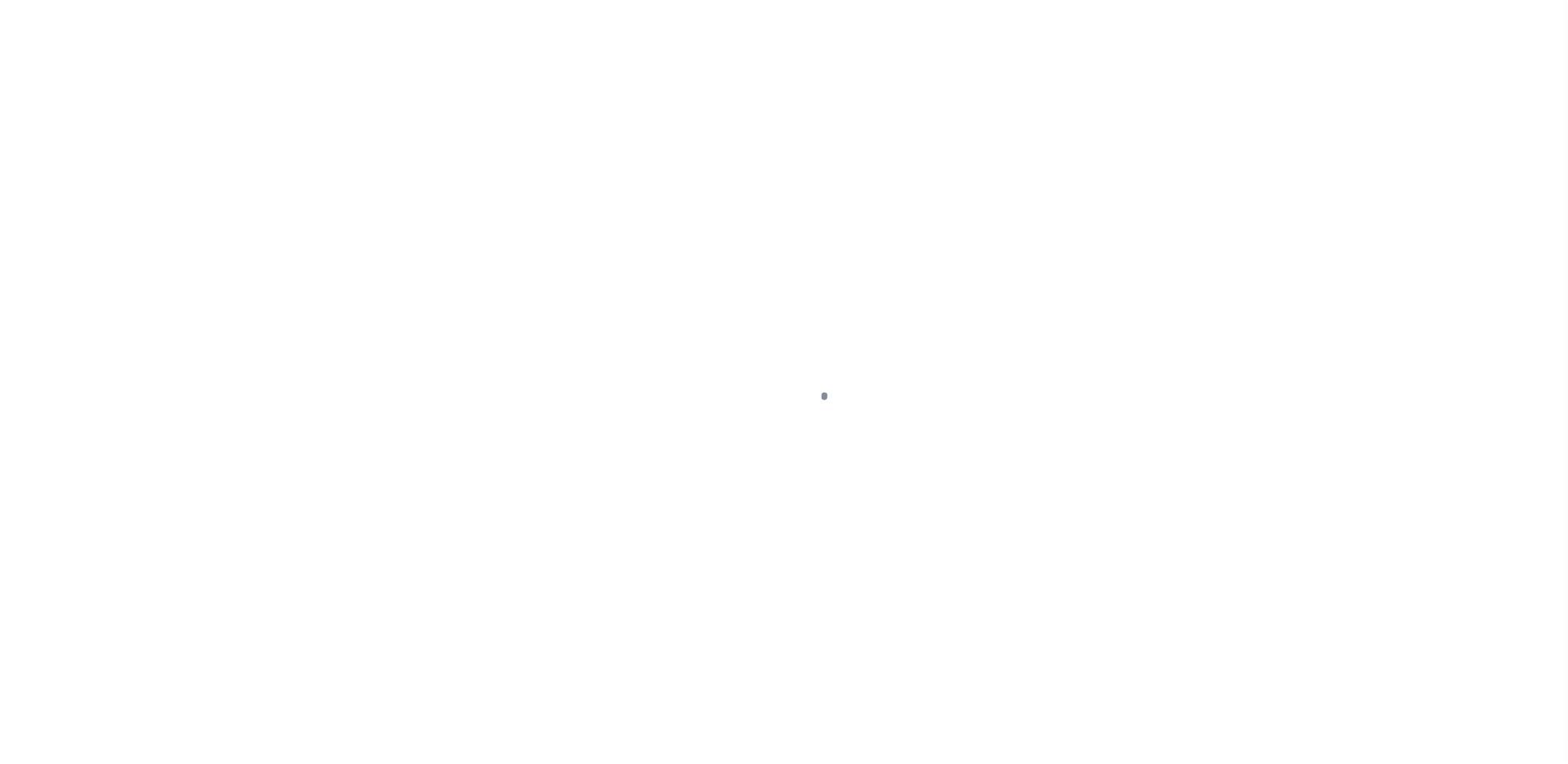
select select "DUE"
select select "17"
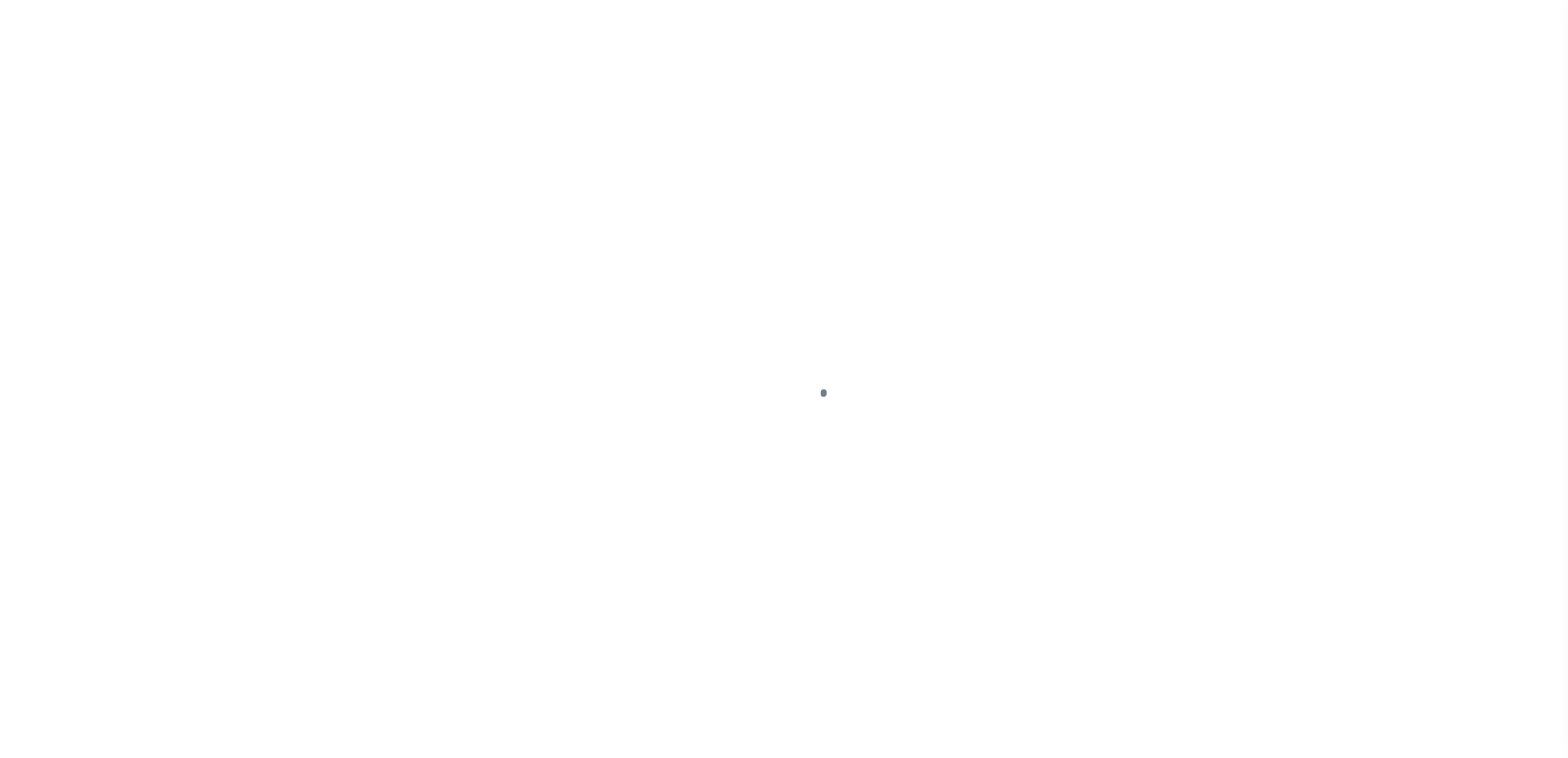
select select "1000"
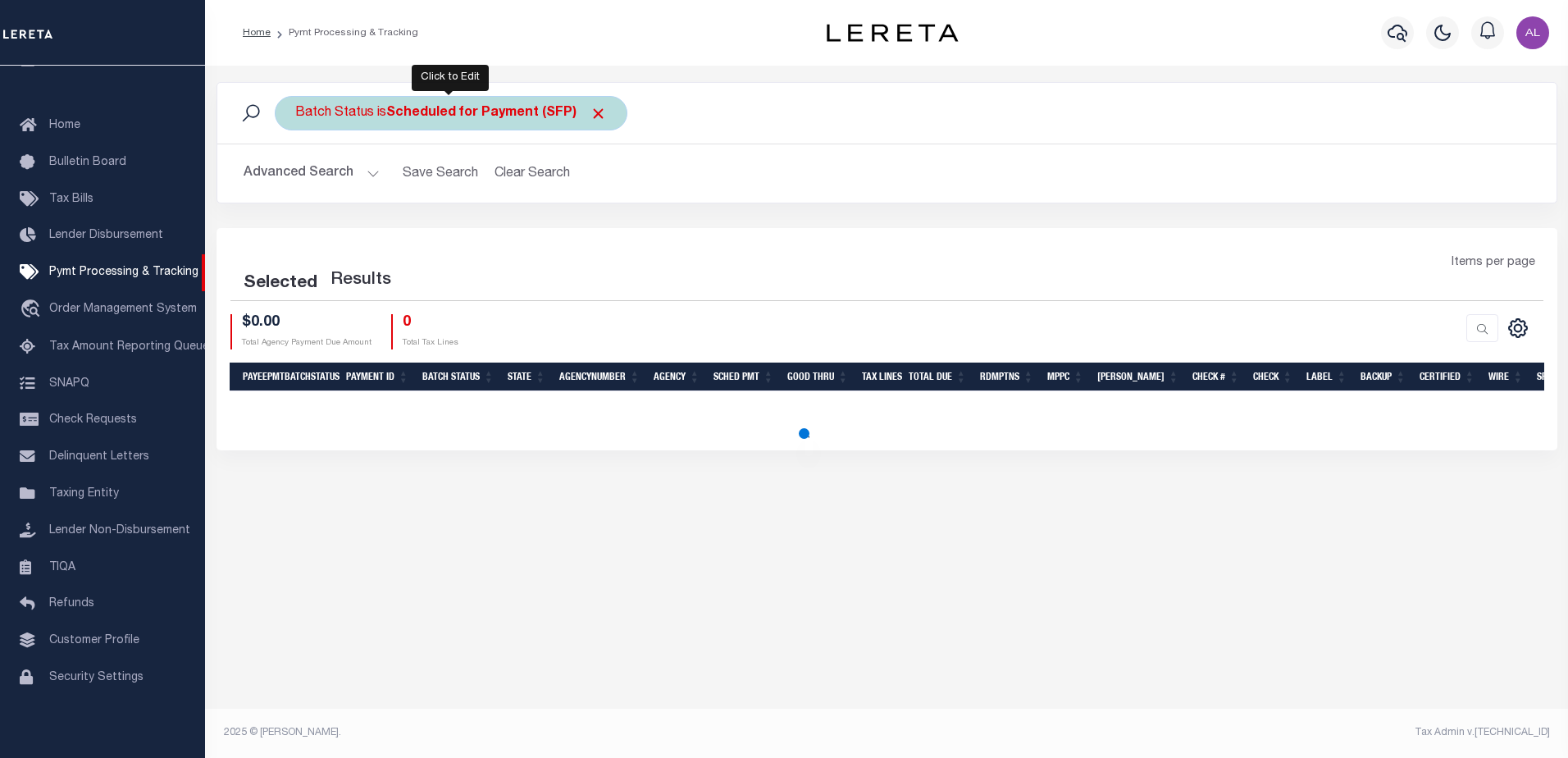
click at [498, 100] on div "Batch Status is Scheduled for Payment (SFP)" at bounding box center [451, 113] width 352 height 35
select select "SFP"
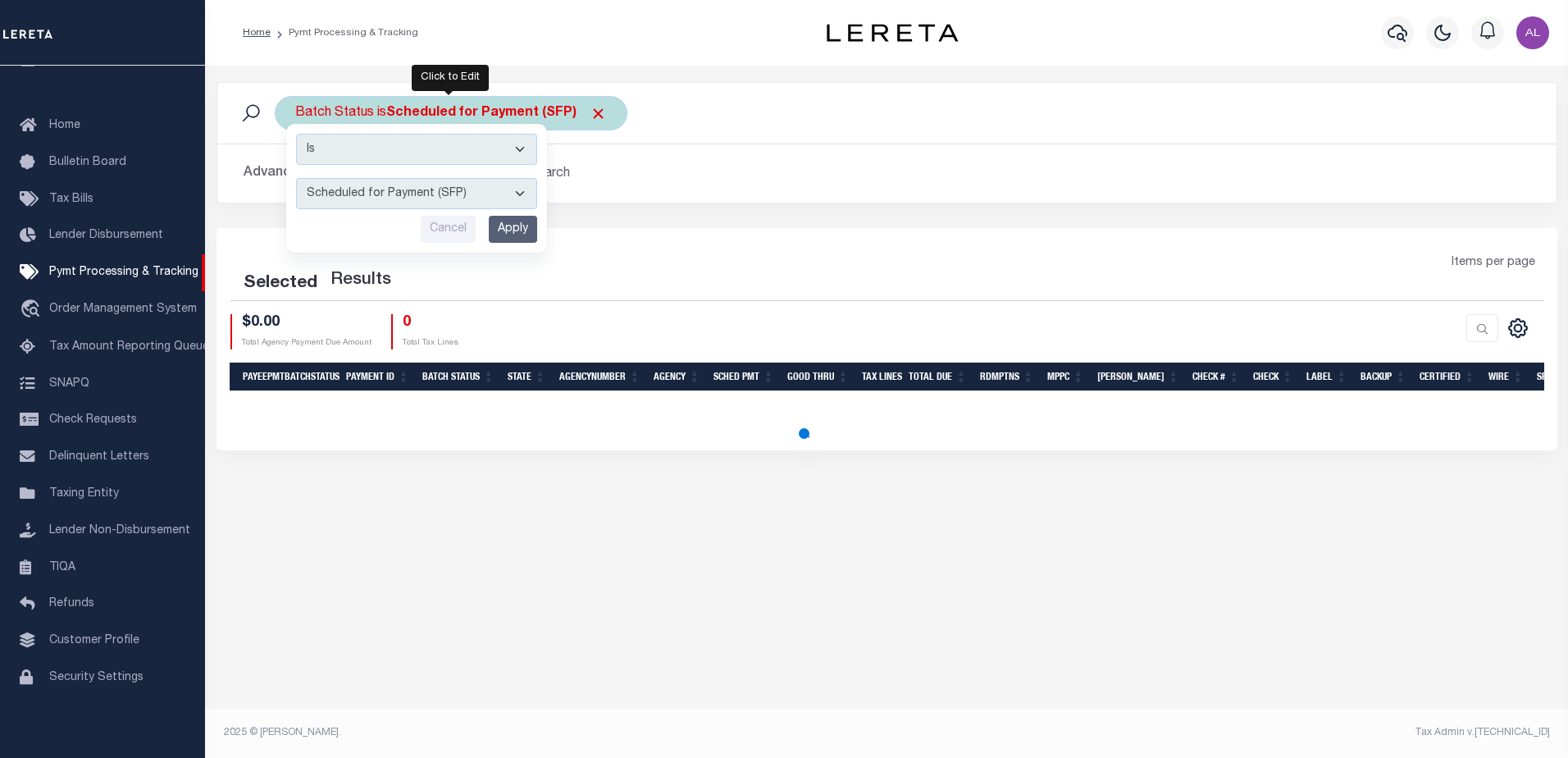
click at [420, 198] on select "Awaiting Funds (AWF) Cleared and Complete (CAC) New Check Needed (NCN) Payment …" at bounding box center [416, 192] width 241 height 31
click at [526, 196] on select "Awaiting Funds (AWF) Cleared and Complete (CAC) New Check Needed (NCN) Payment …" at bounding box center [416, 192] width 241 height 31
select select "1000"
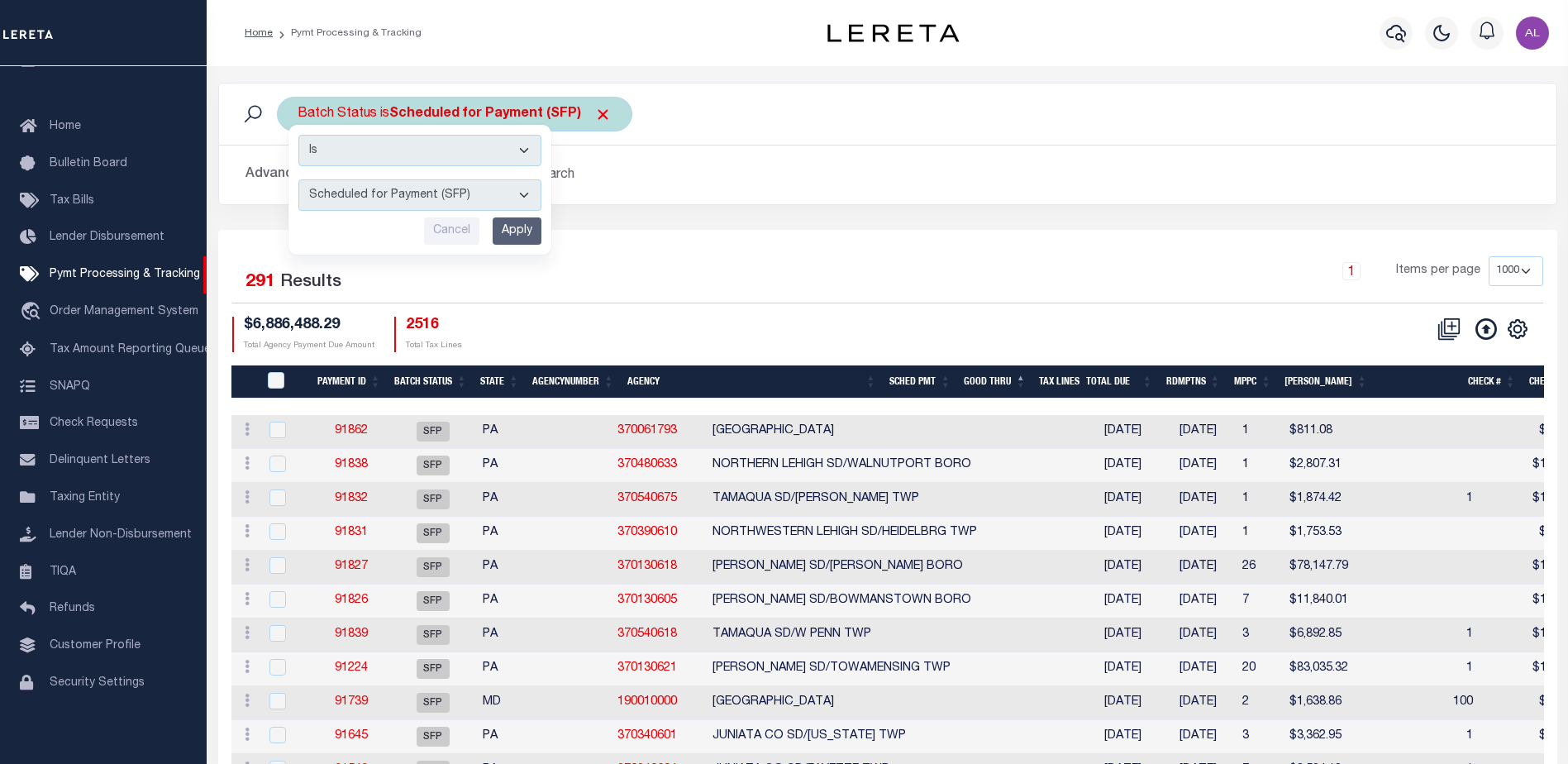
click at [497, 189] on select "Awaiting Funds (AWF) Cleared and Complete (CAC) New Check Needed (NCN) Payment …" at bounding box center [419, 194] width 243 height 31
select select "RFP"
click at [298, 179] on select "Awaiting Funds (AWF) Cleared and Complete (CAC) New Check Needed (NCN) Payment …" at bounding box center [419, 194] width 243 height 31
click at [532, 234] on input "Apply" at bounding box center [517, 230] width 49 height 27
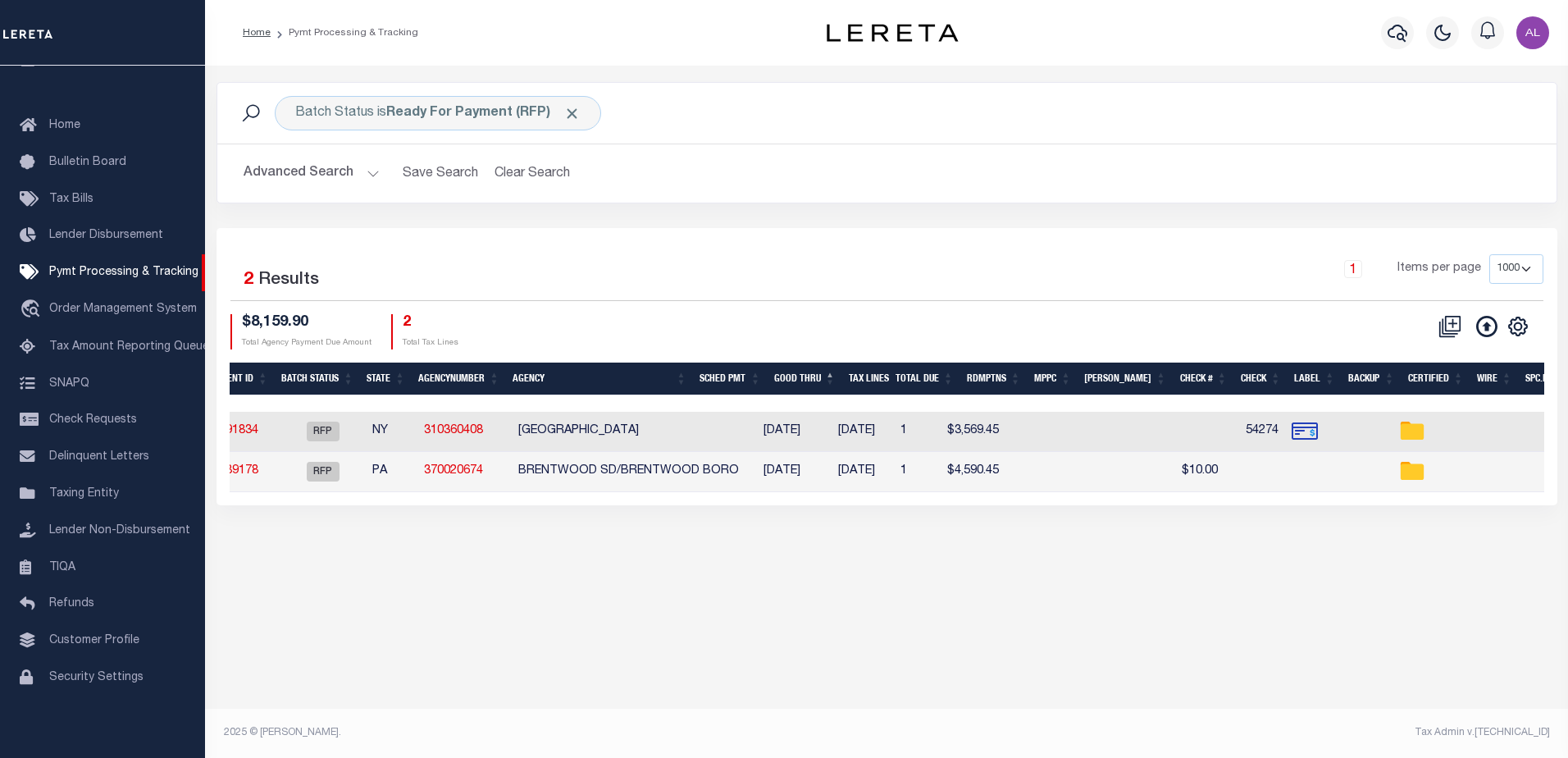
scroll to position [0, 0]
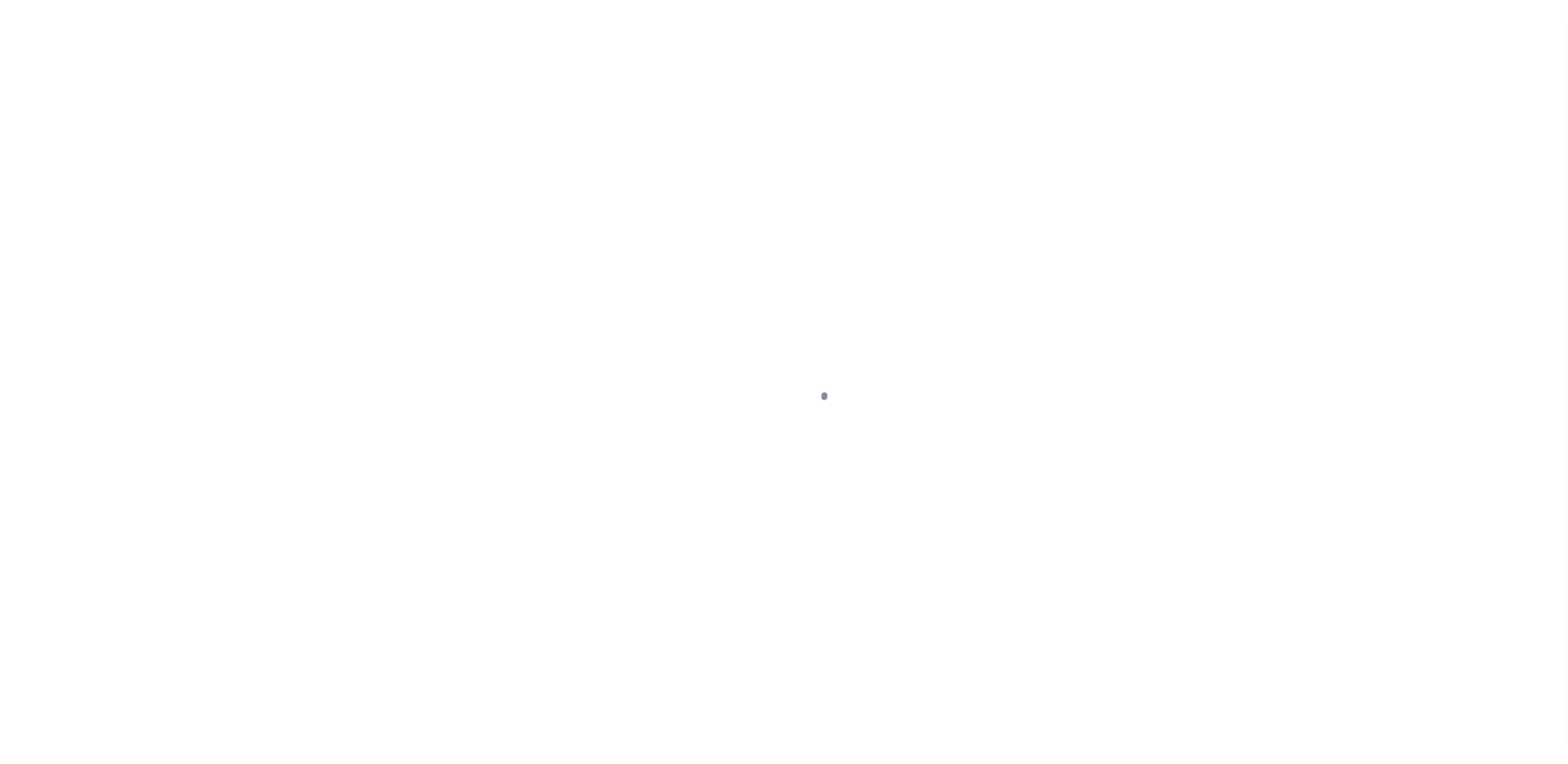
select select "SFP"
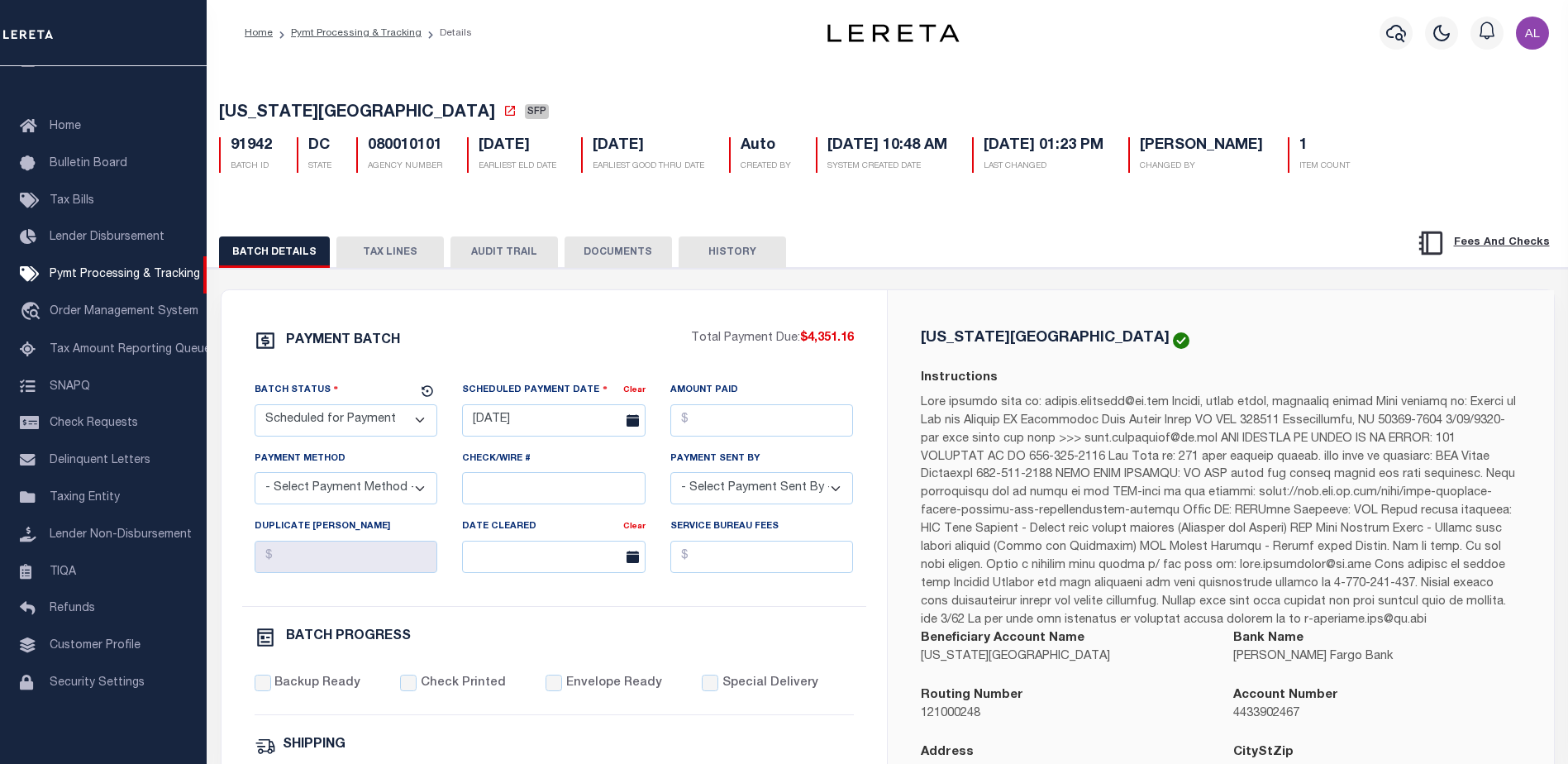
click at [392, 250] on button "TAX LINES" at bounding box center [389, 251] width 107 height 31
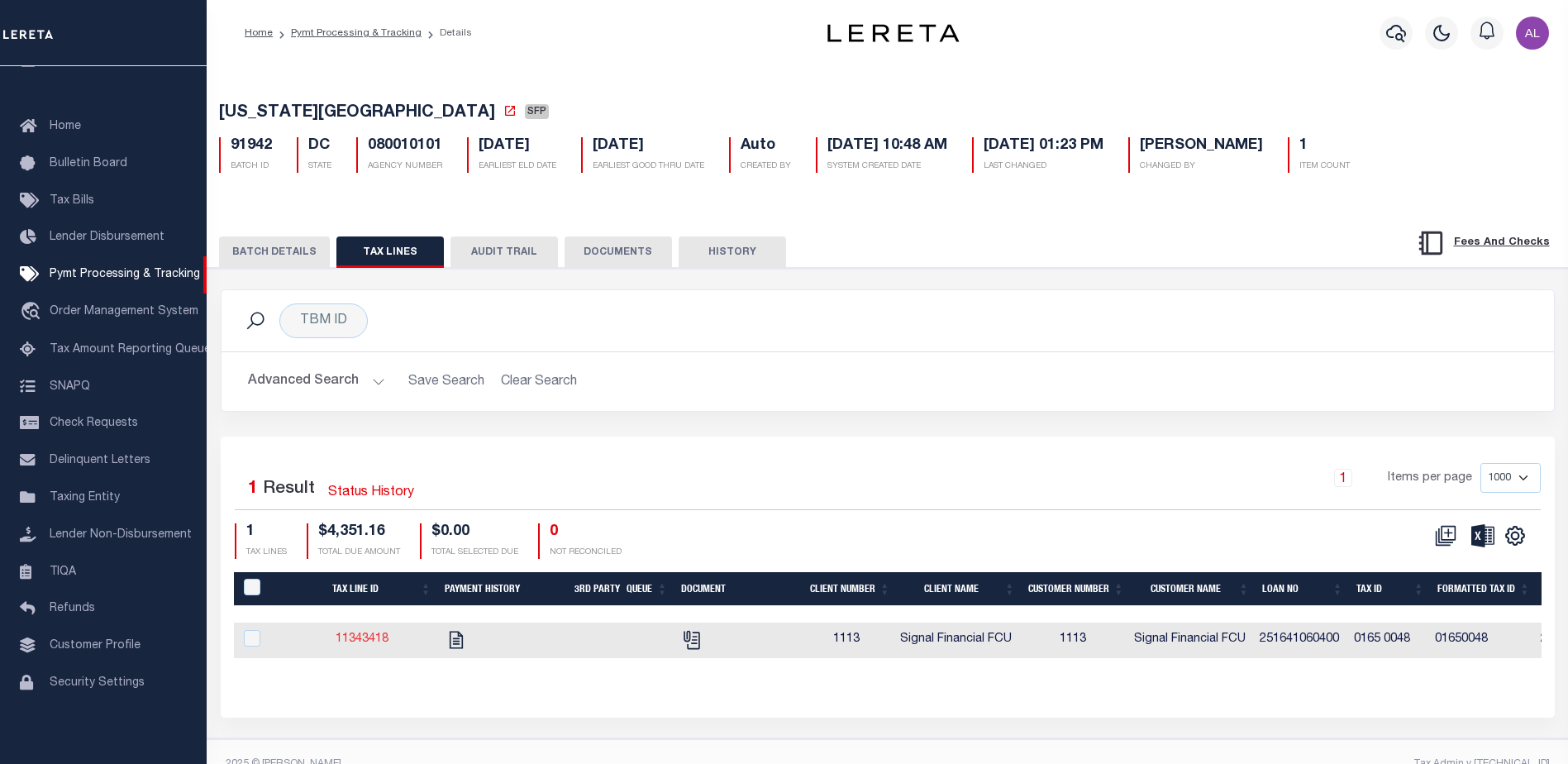
click at [377, 639] on link "11343418" at bounding box center [362, 639] width 53 height 12
checkbox input "true"
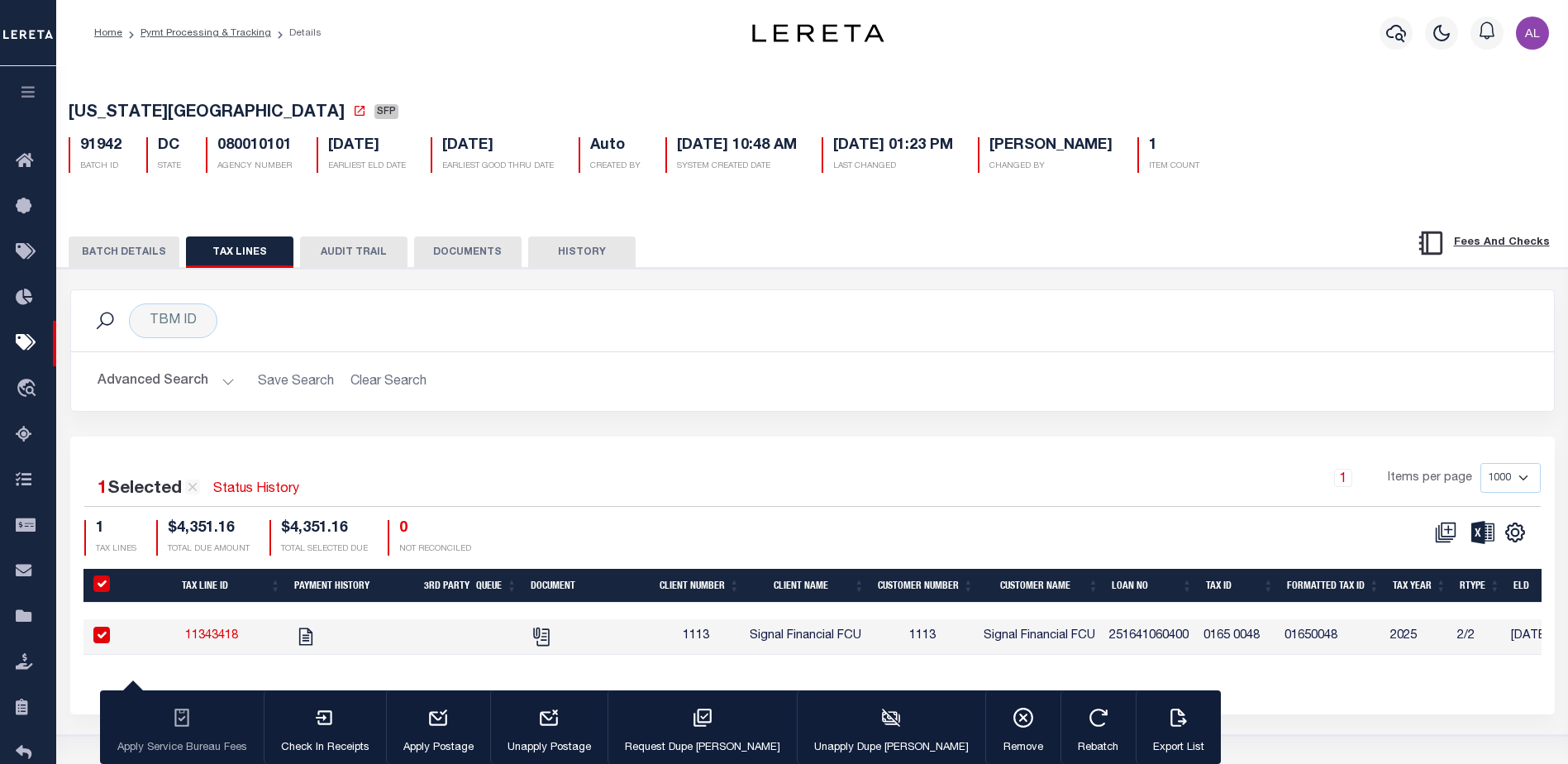
click at [132, 244] on button "BATCH DETAILS" at bounding box center [124, 251] width 111 height 31
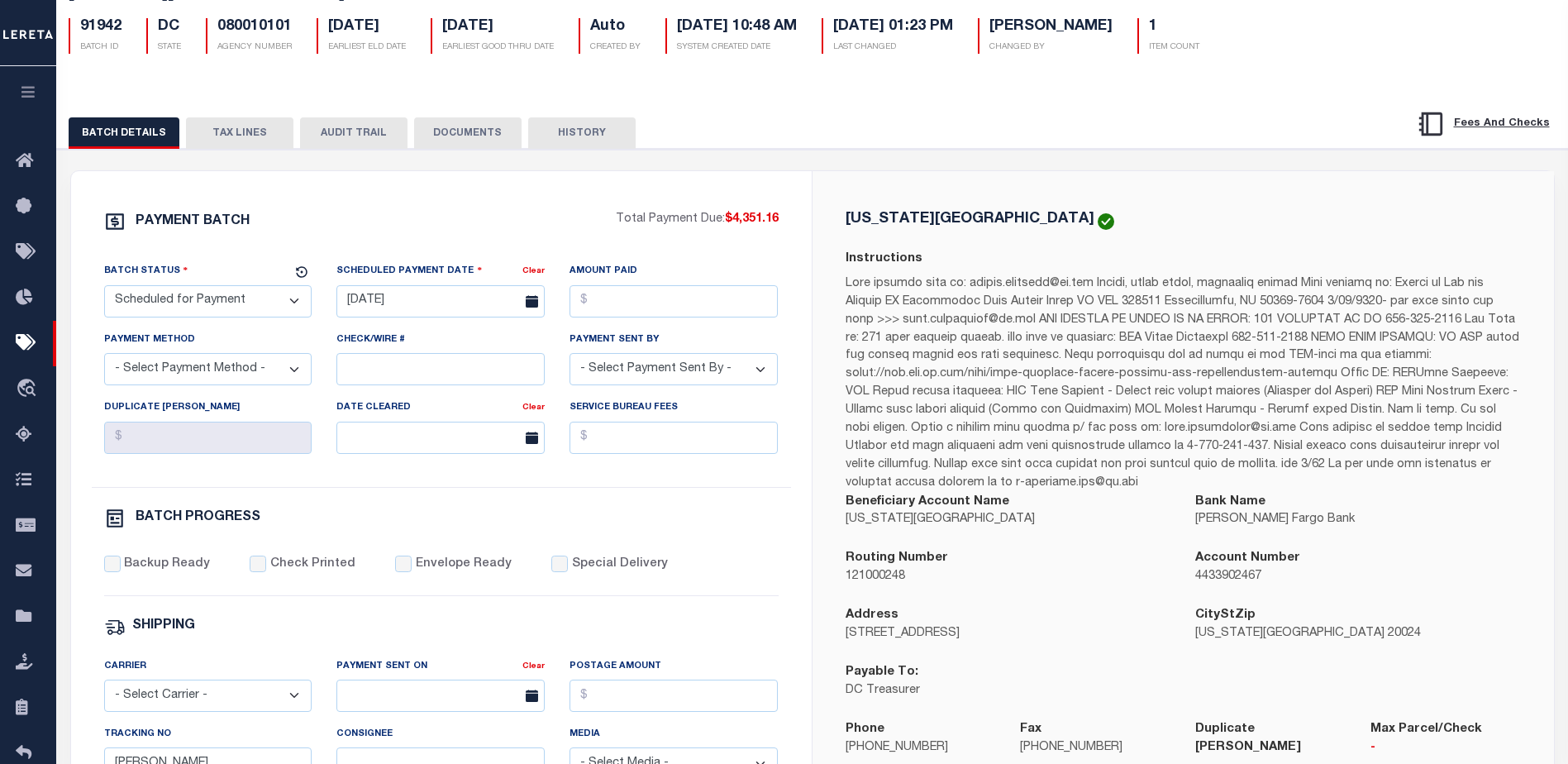
scroll to position [165, 0]
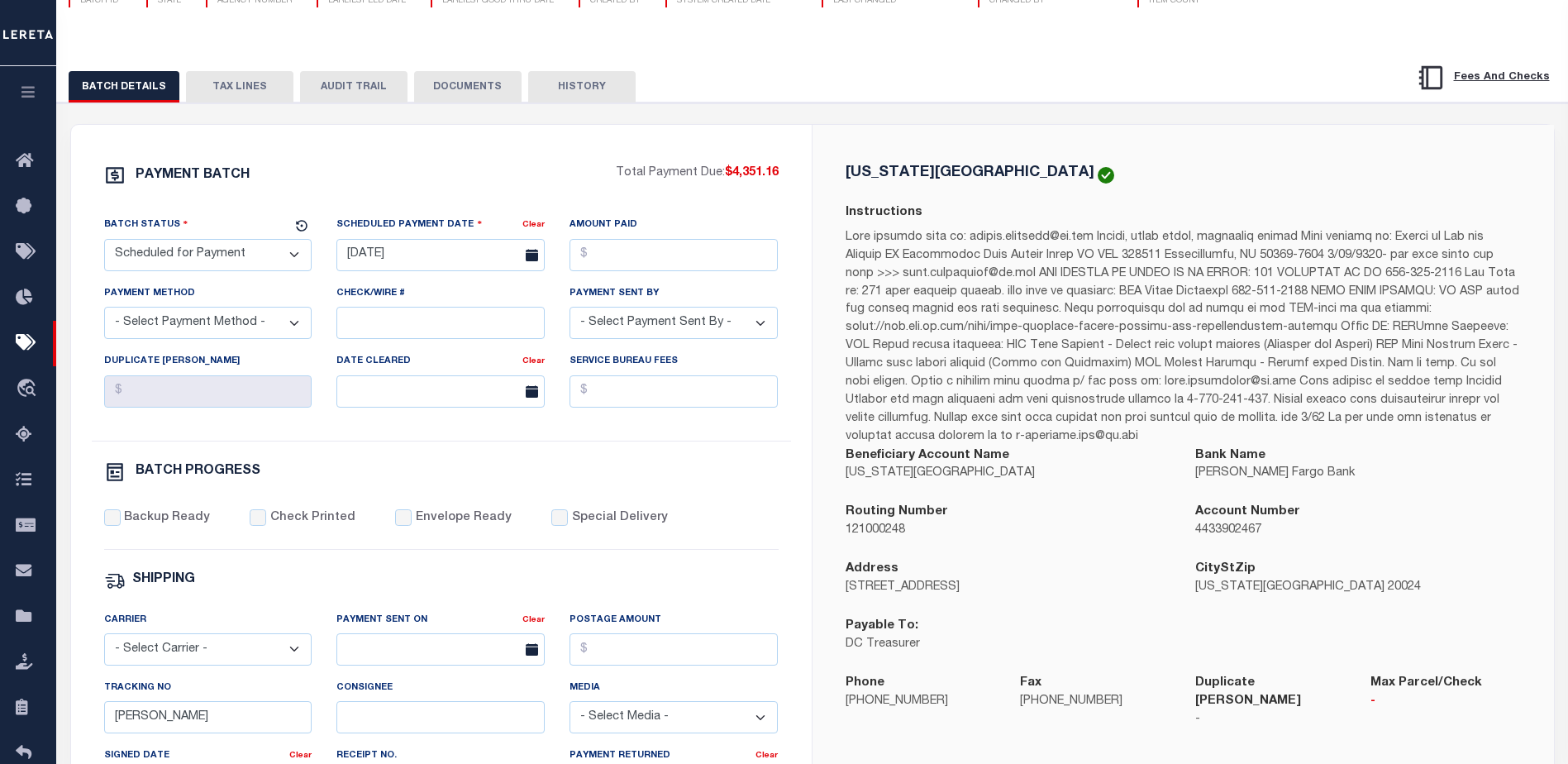
click at [251, 94] on button "TAX LINES" at bounding box center [239, 86] width 107 height 31
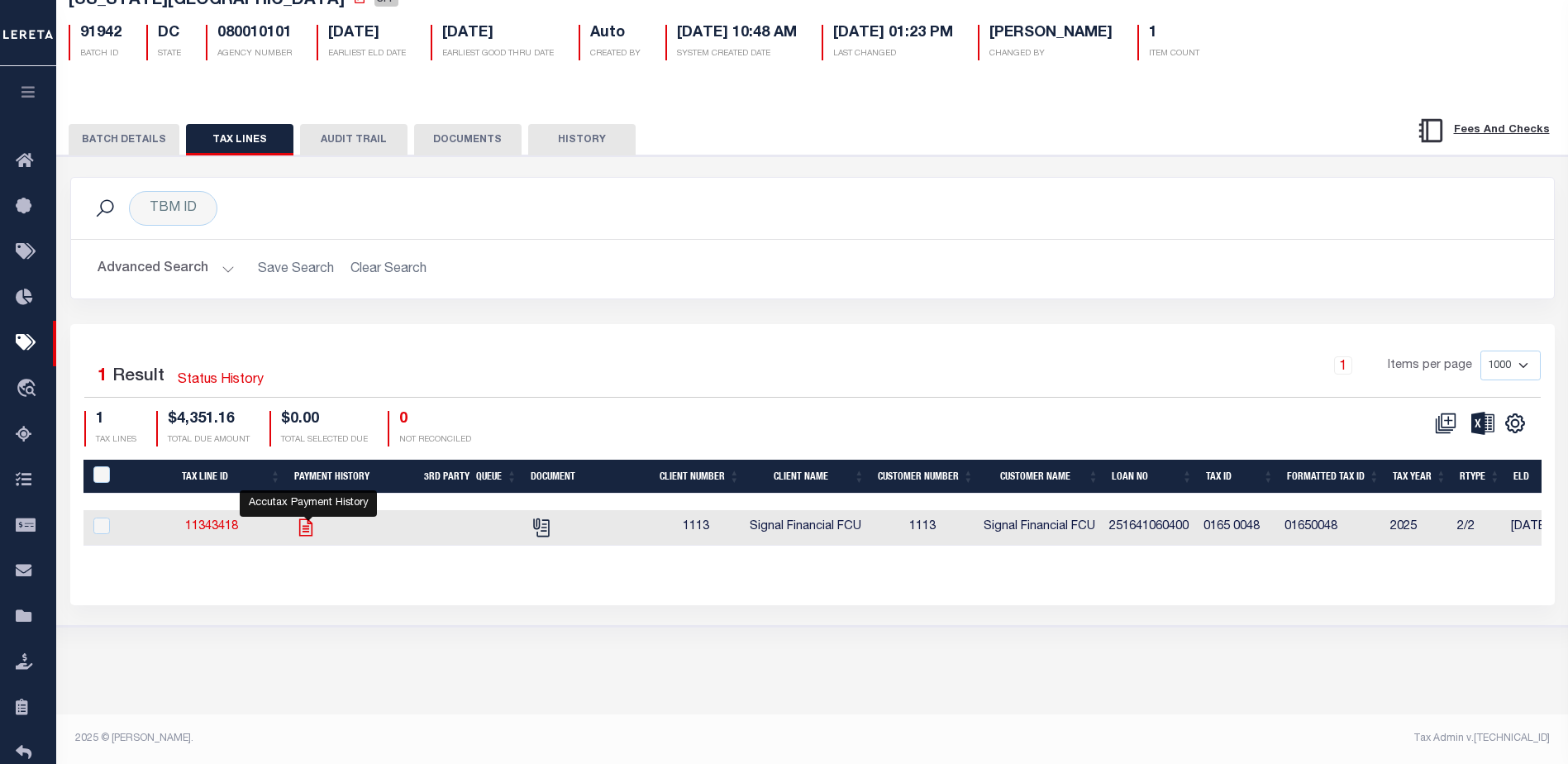
click at [303, 534] on icon "" at bounding box center [305, 526] width 13 height 17
checkbox input "true"
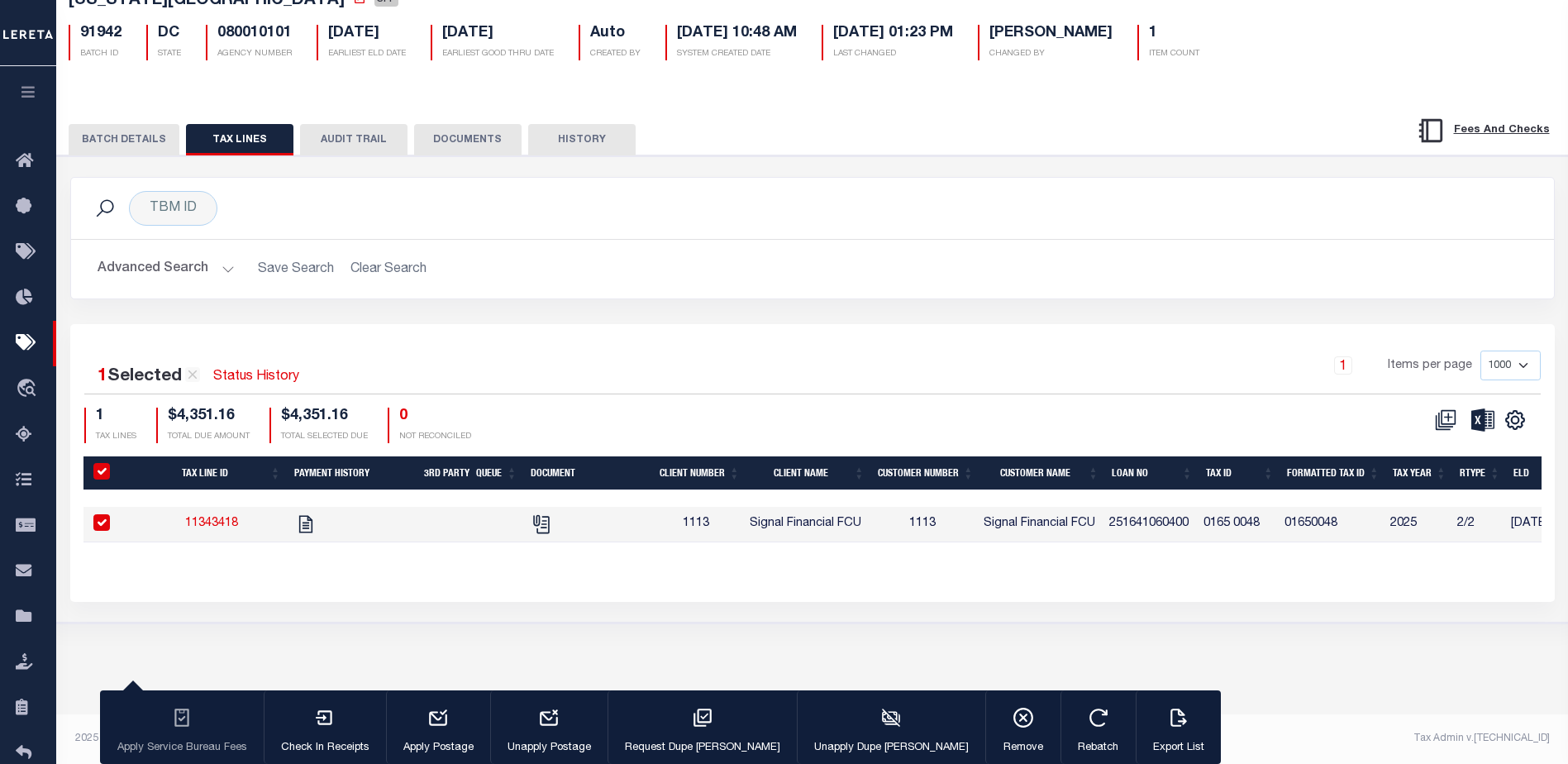
click at [118, 139] on button "BATCH DETAILS" at bounding box center [124, 139] width 111 height 31
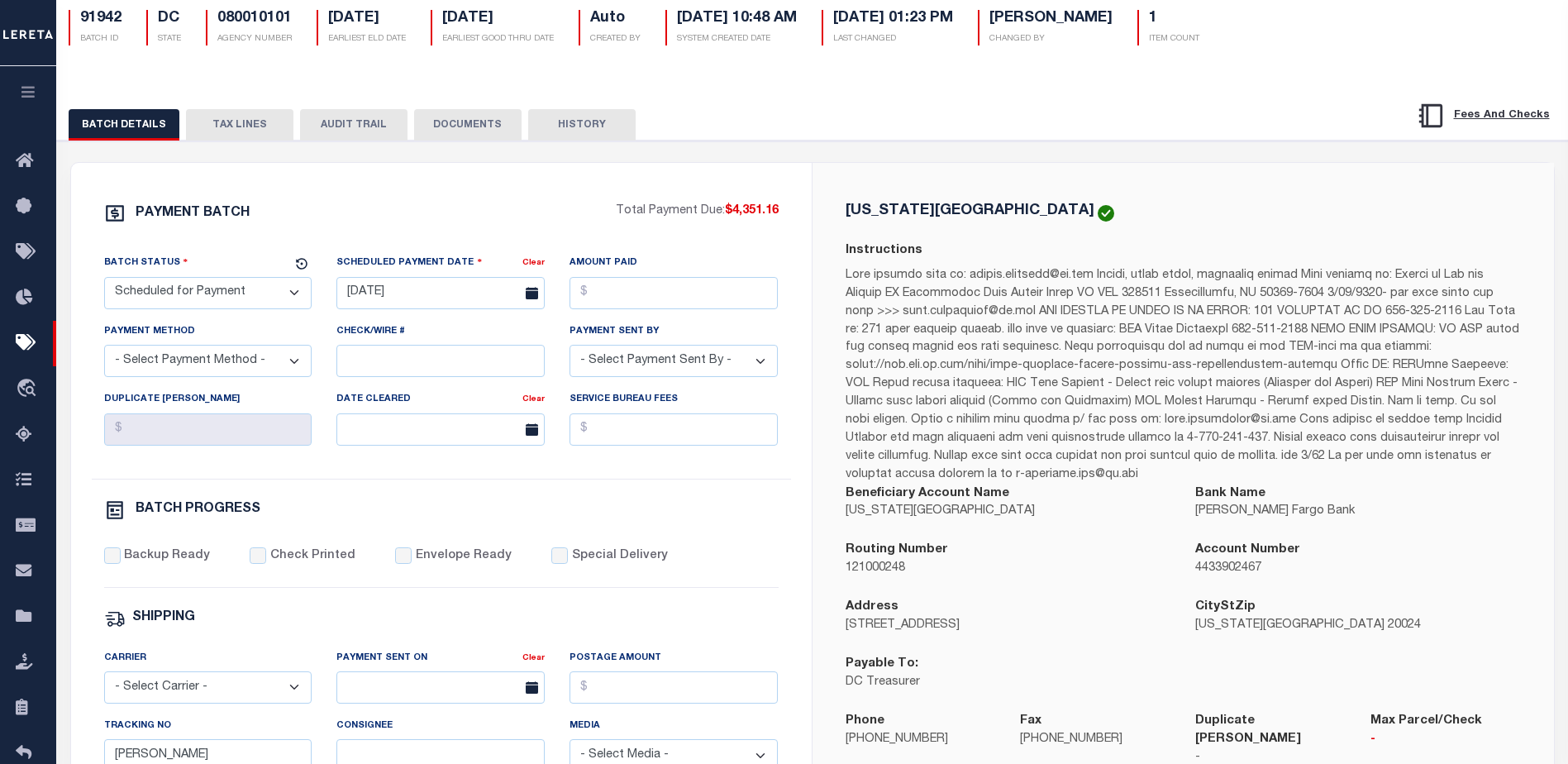
scroll to position [165, 0]
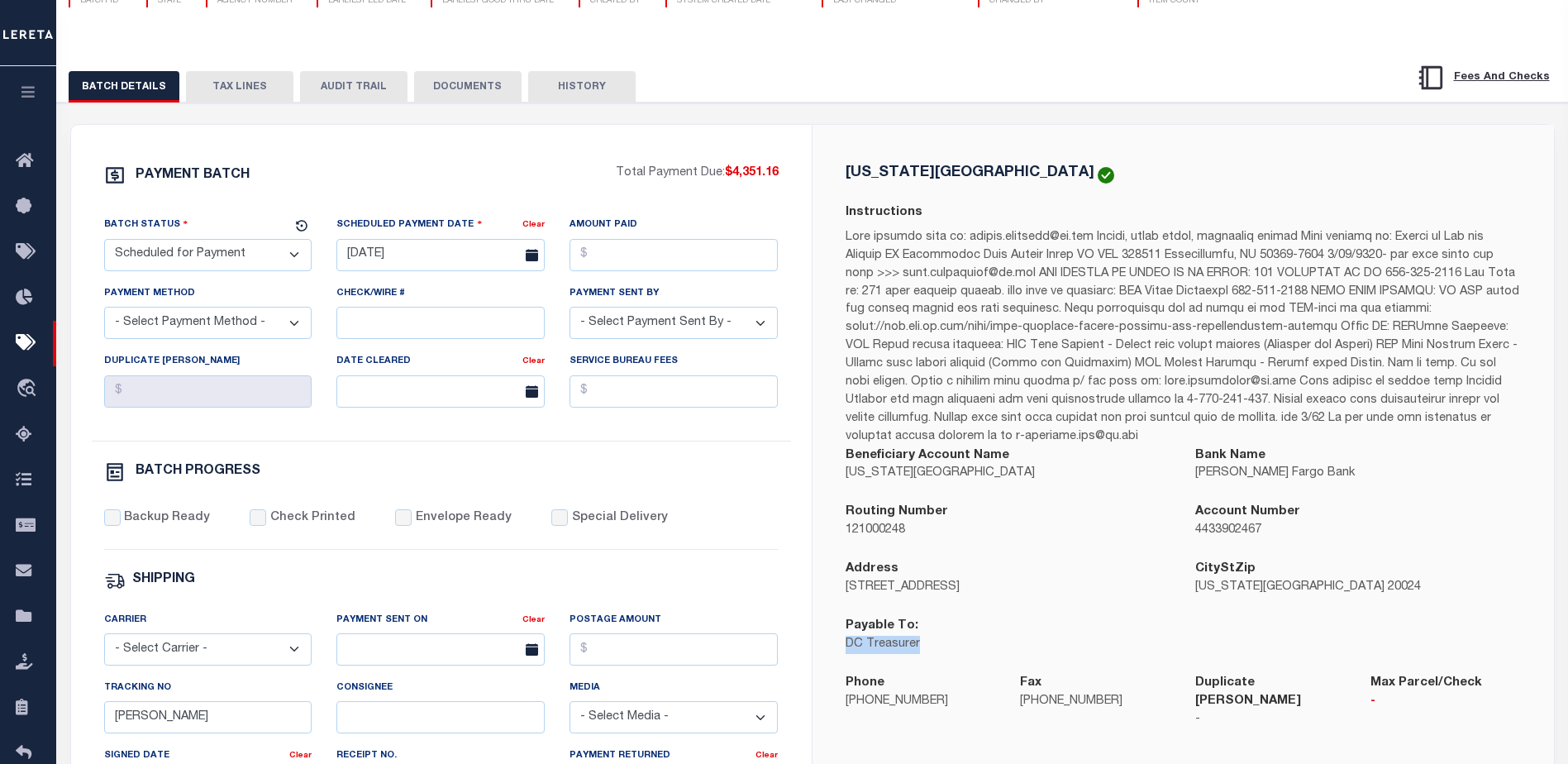
drag, startPoint x: 919, startPoint y: 645, endPoint x: 847, endPoint y: 647, distance: 71.9
click at [847, 647] on p "DC Treasurer" at bounding box center [1008, 644] width 326 height 18
copy p "DC Treasurer"
drag, startPoint x: 244, startPoint y: 83, endPoint x: 477, endPoint y: 148, distance: 242.0
click at [247, 83] on button "TAX LINES" at bounding box center [239, 86] width 107 height 31
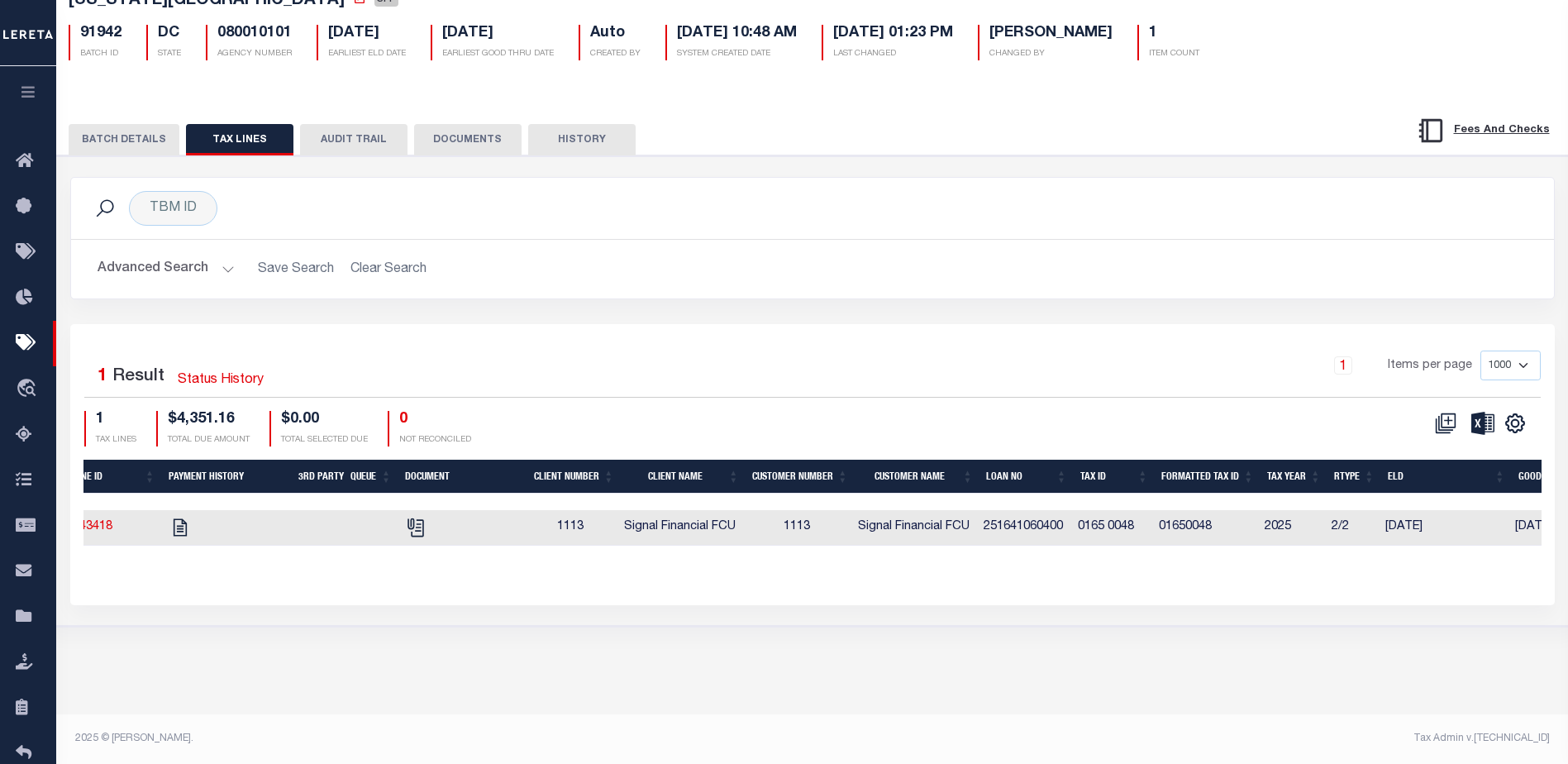
scroll to position [0, 0]
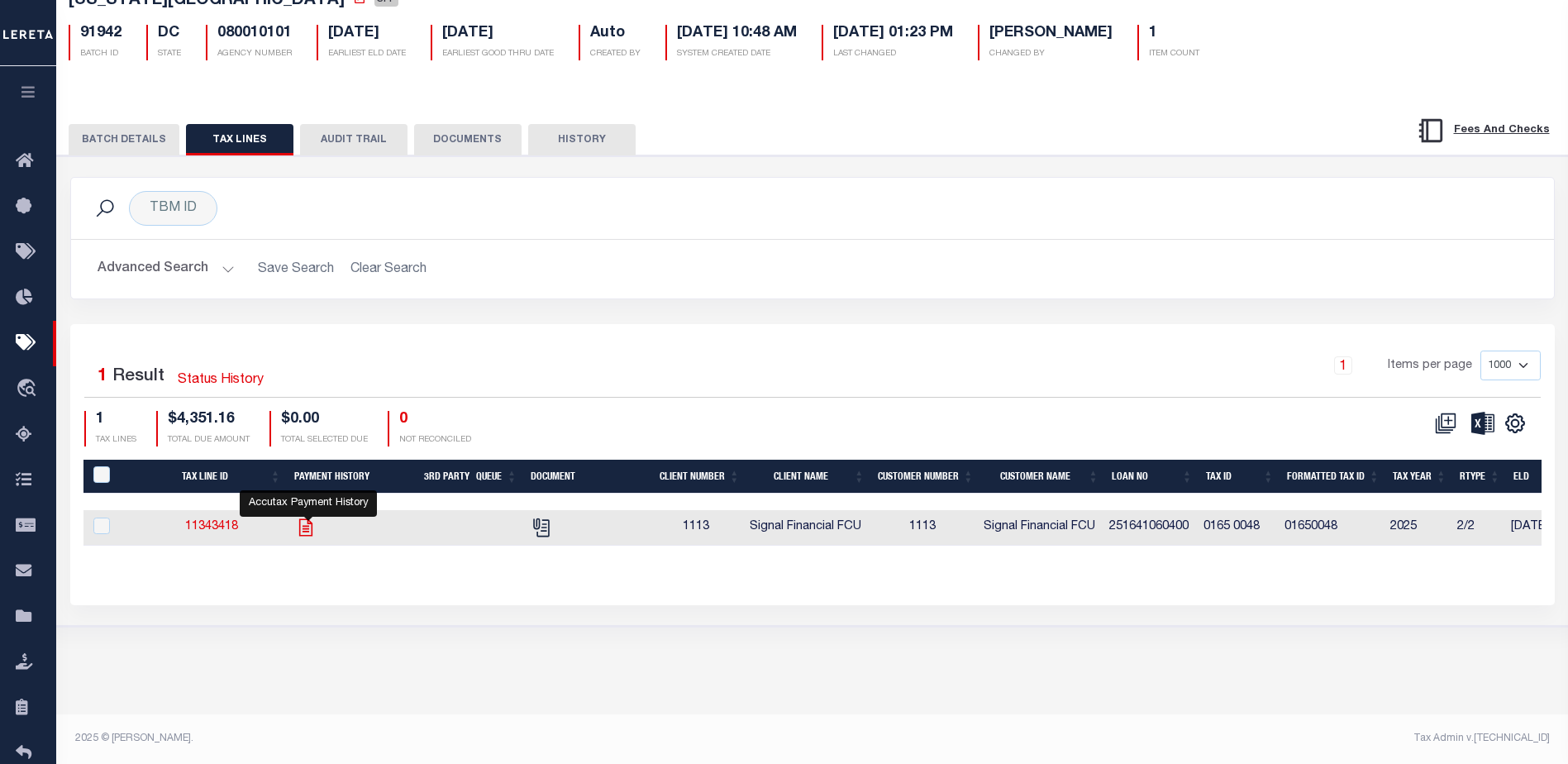
click at [312, 528] on icon "" at bounding box center [305, 526] width 21 height 21
checkbox input "true"
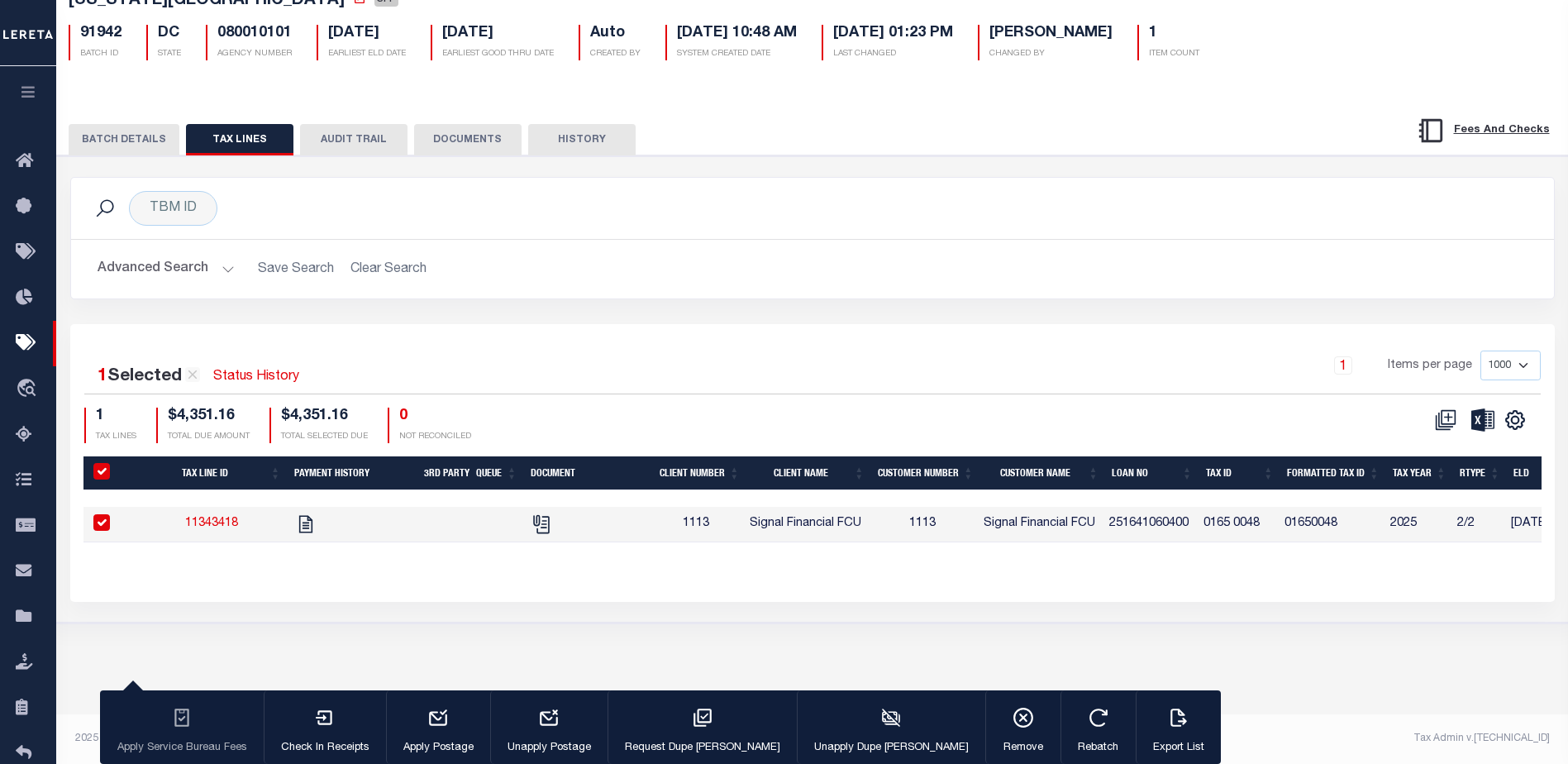
click at [136, 145] on button "BATCH DETAILS" at bounding box center [124, 139] width 111 height 31
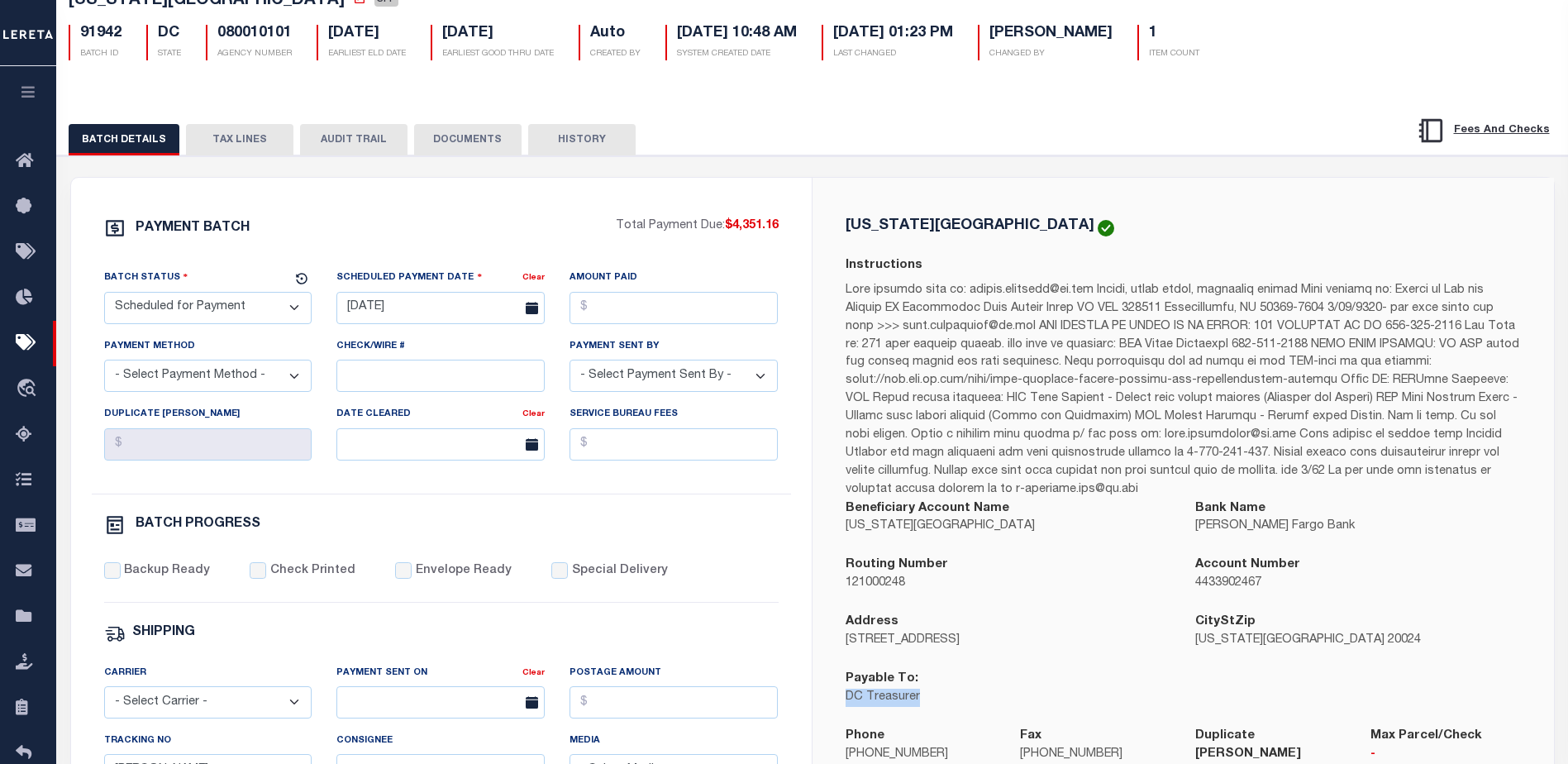
click at [212, 296] on select "- Select Status - Scheduled for Payment Ready For Payment Payment Sent Cleared …" at bounding box center [208, 308] width 208 height 32
select select "RFP"
click at [104, 295] on select "- Select Status - Scheduled for Payment Ready For Payment Payment Sent Cleared …" at bounding box center [208, 308] width 208 height 32
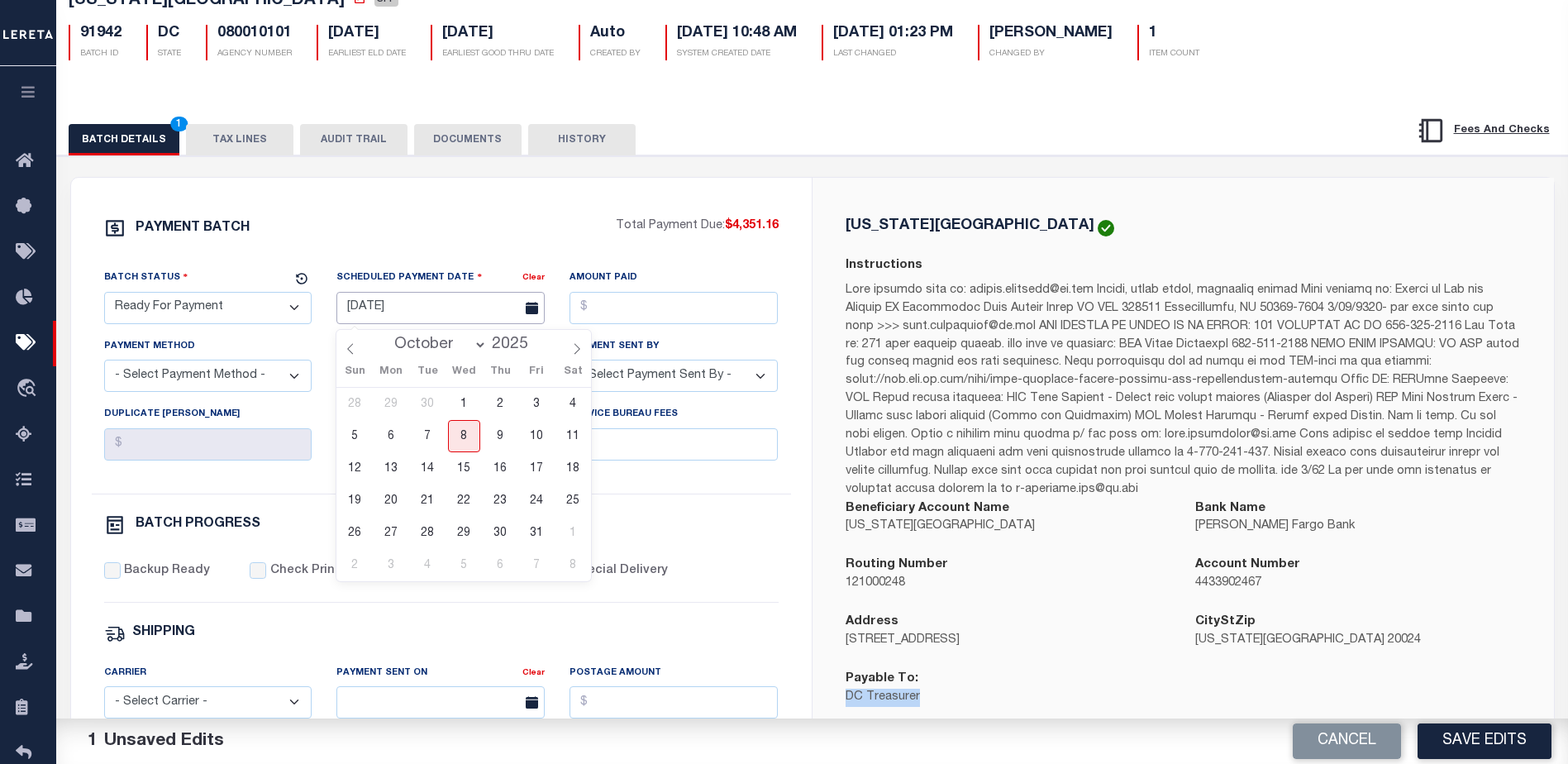
click at [383, 312] on input "09/04/2025" at bounding box center [440, 308] width 208 height 32
click at [469, 435] on span "8" at bounding box center [464, 436] width 32 height 32
type input "10/08/2025"
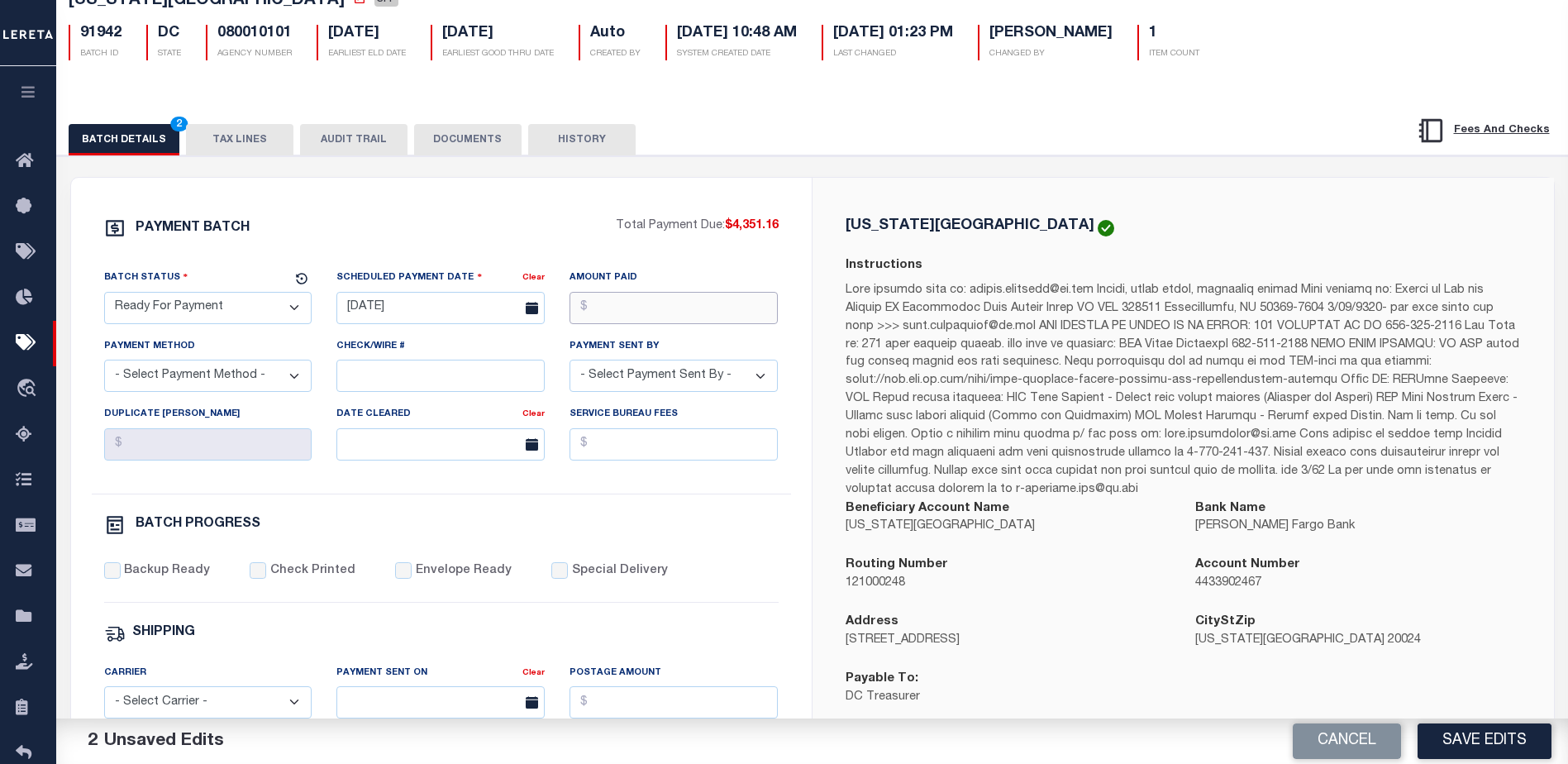
click at [636, 306] on input "Amount Paid" at bounding box center [673, 308] width 208 height 32
type input "$4,351.16"
click at [199, 383] on select "- Select Payment Method - ACH Certified Check Check Direct Deposit Wire Transfer" at bounding box center [208, 375] width 208 height 32
select select "CHK"
click at [104, 364] on select "- Select Payment Method - ACH Certified Check Check Direct Deposit Wire Transfer" at bounding box center [208, 375] width 208 height 32
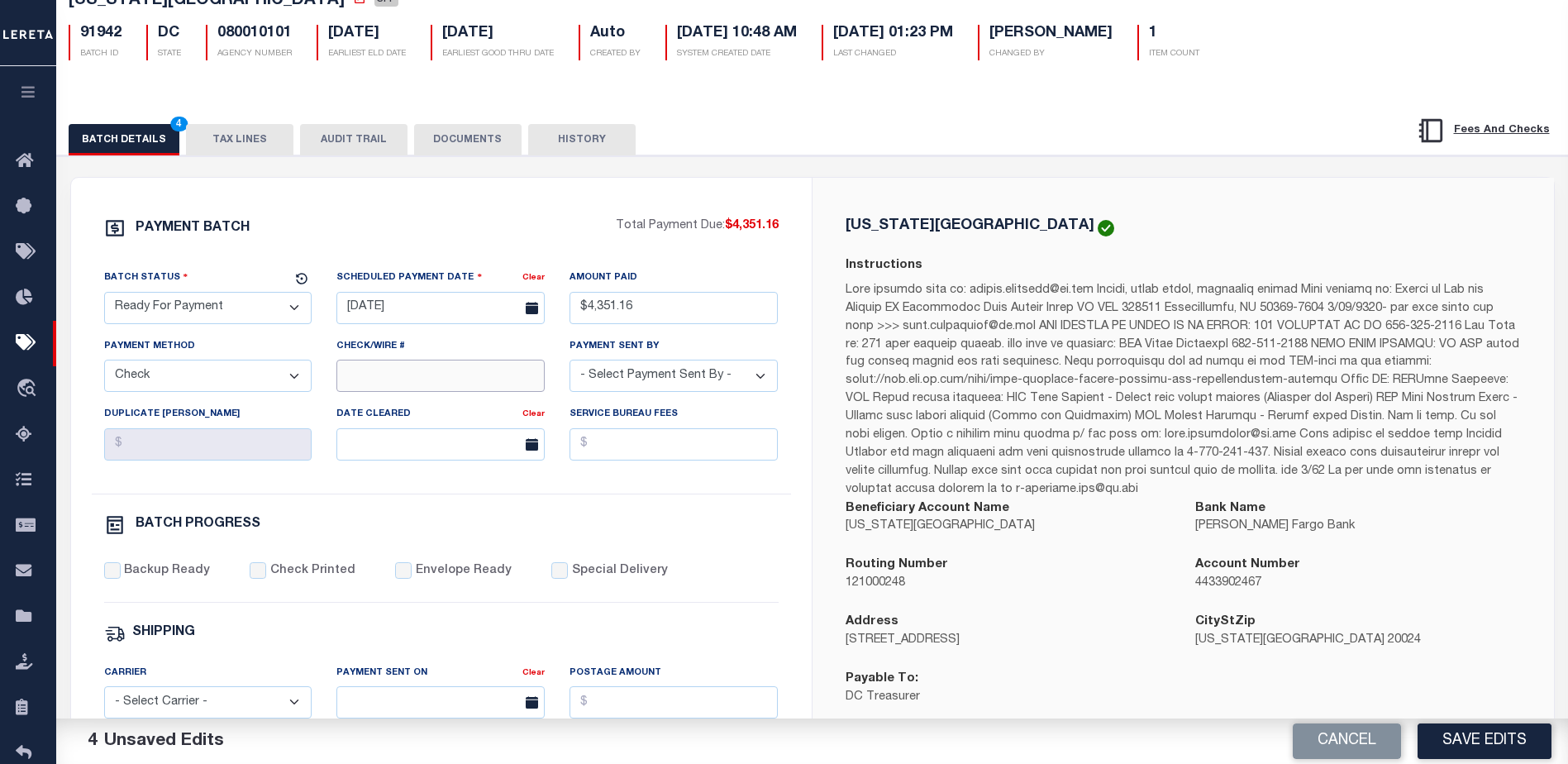
click at [377, 381] on input "Check/Wire #" at bounding box center [440, 375] width 208 height 32
click at [654, 379] on select "- Select Payment Sent By - Aakash Patel Abdul Muzain Adams, Pamela S Adhikary R…" at bounding box center [673, 375] width 208 height 32
select select "Little, Audria"
click at [114, 573] on input "Backup Ready" at bounding box center [112, 570] width 17 height 17
checkbox input "true"
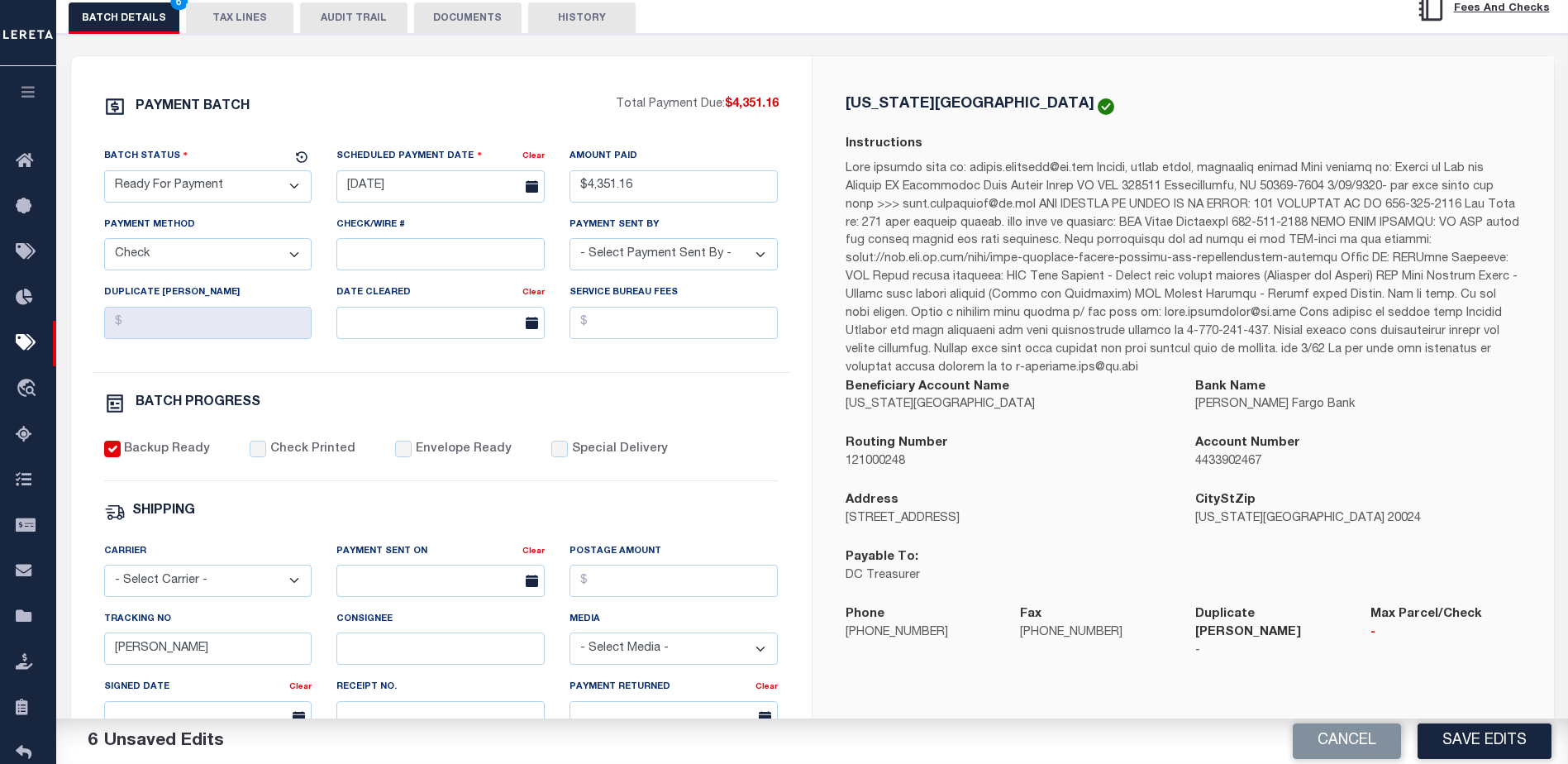
scroll to position [278, 0]
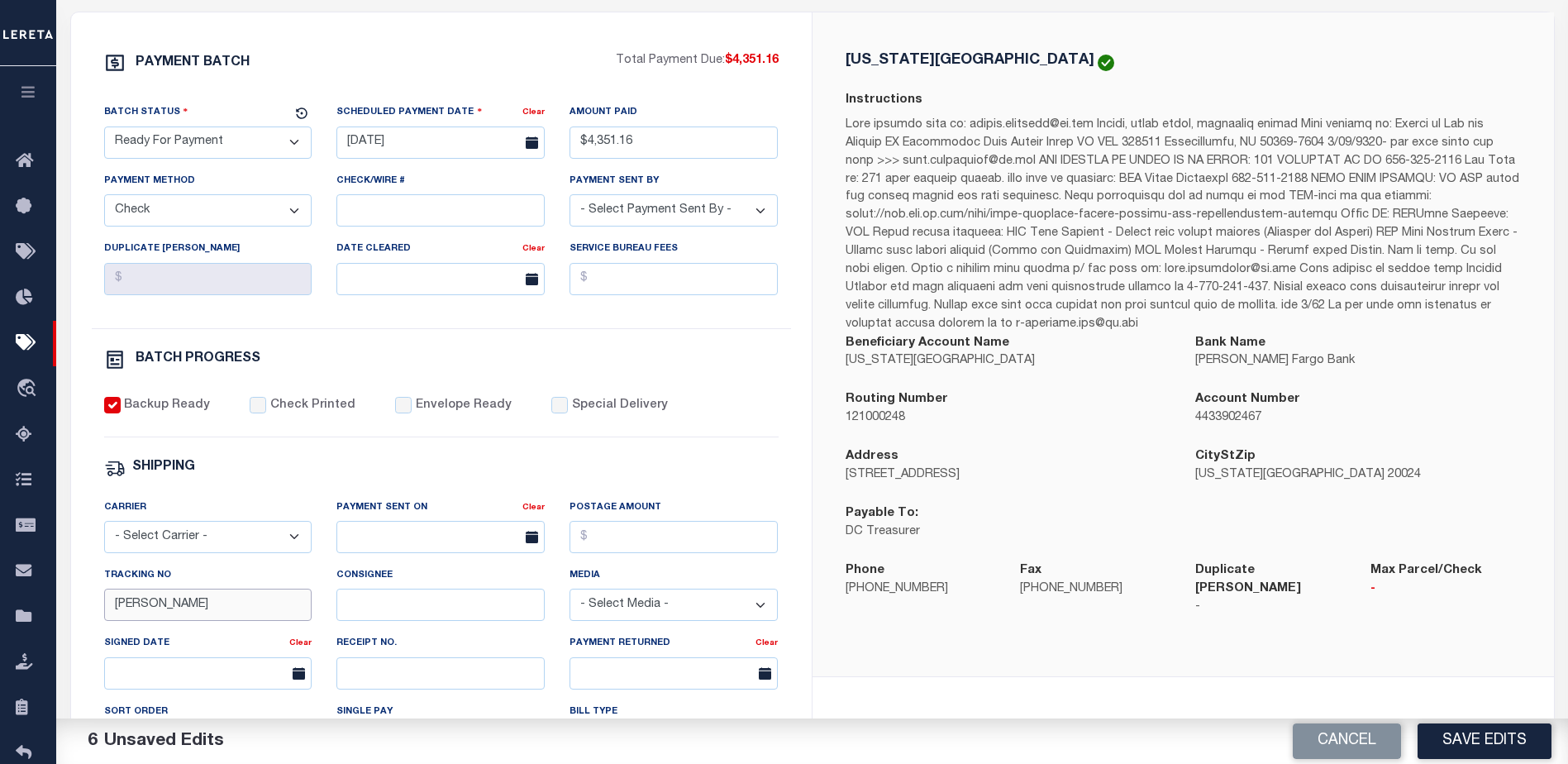
drag, startPoint x: 188, startPoint y: 612, endPoint x: 106, endPoint y: 611, distance: 82.6
click at [106, 611] on input "Audria" at bounding box center [208, 604] width 208 height 32
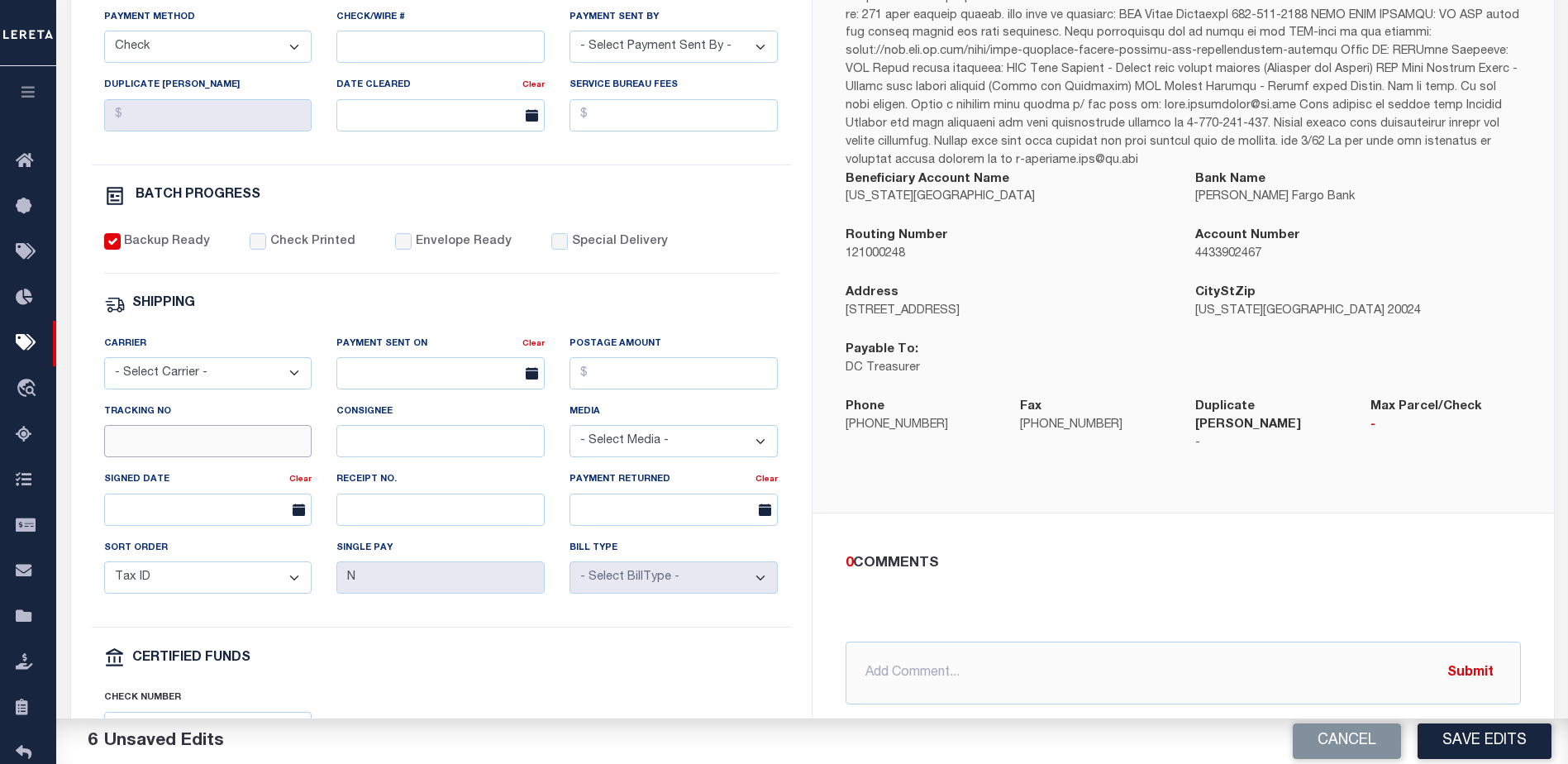
scroll to position [526, 0]
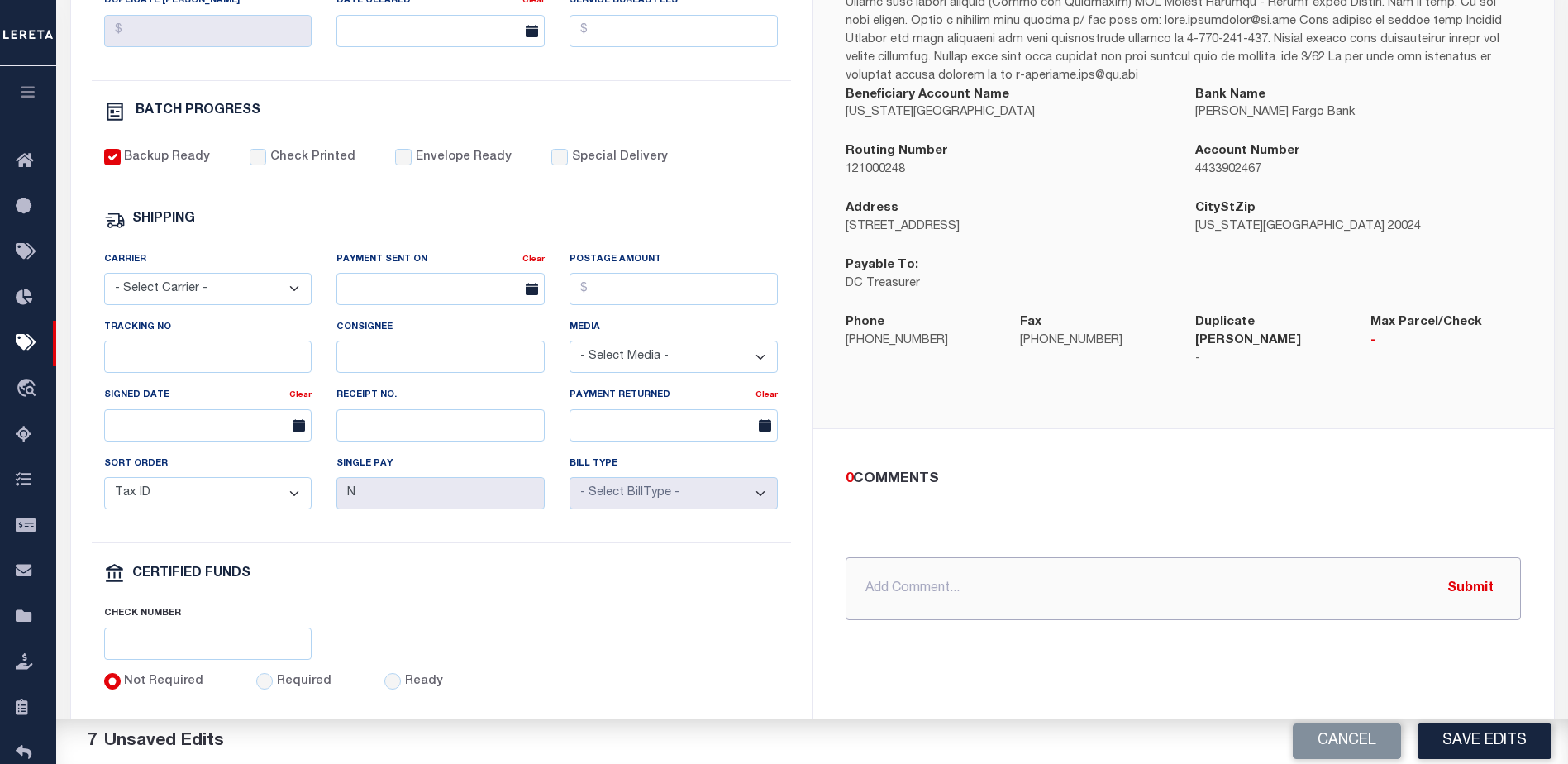
click at [864, 569] on input "text" at bounding box center [1182, 588] width 675 height 63
type input "P&I requested $729.79"
click at [1474, 574] on button "Submit" at bounding box center [1470, 588] width 68 height 34
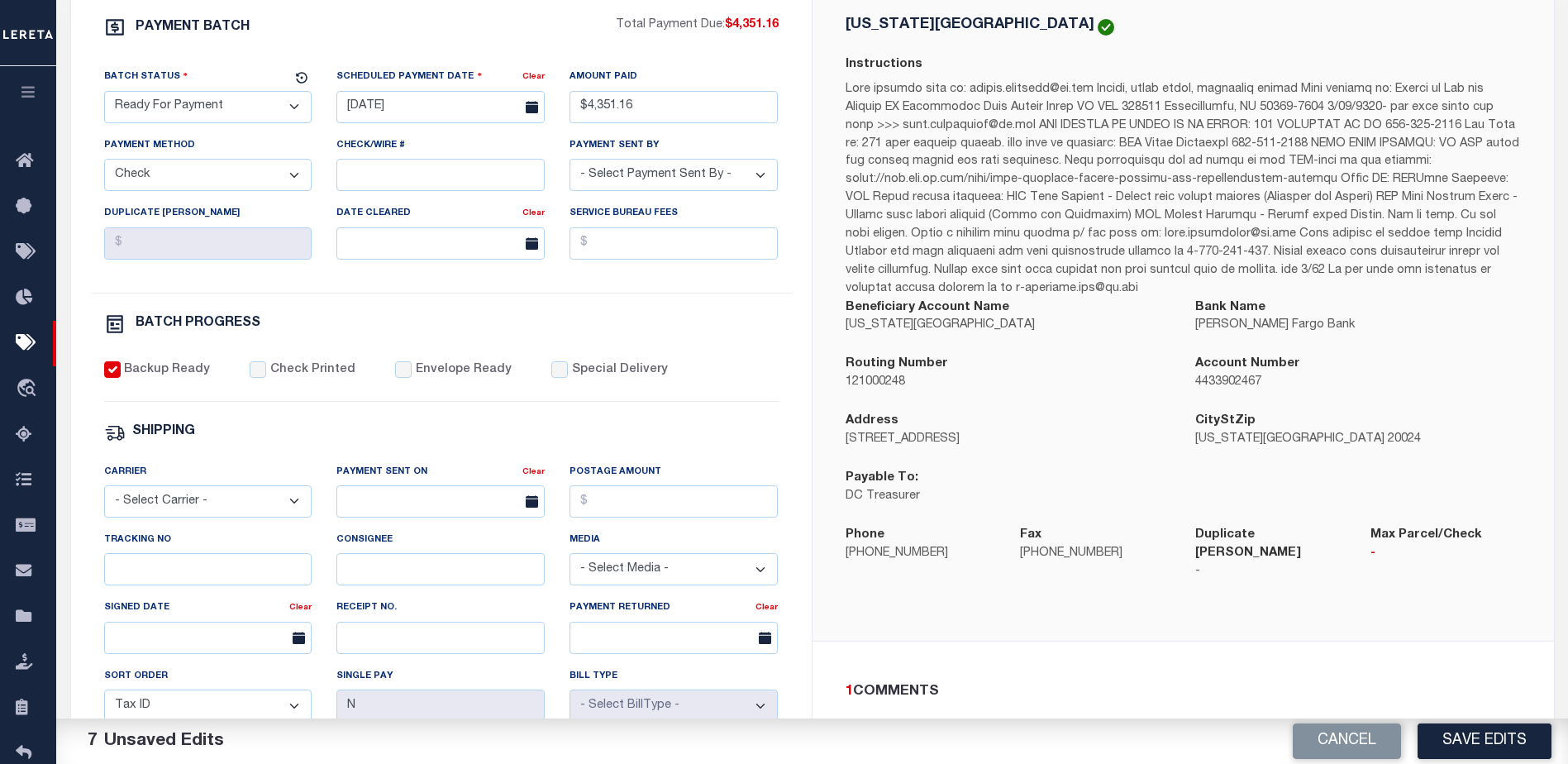
scroll to position [195, 0]
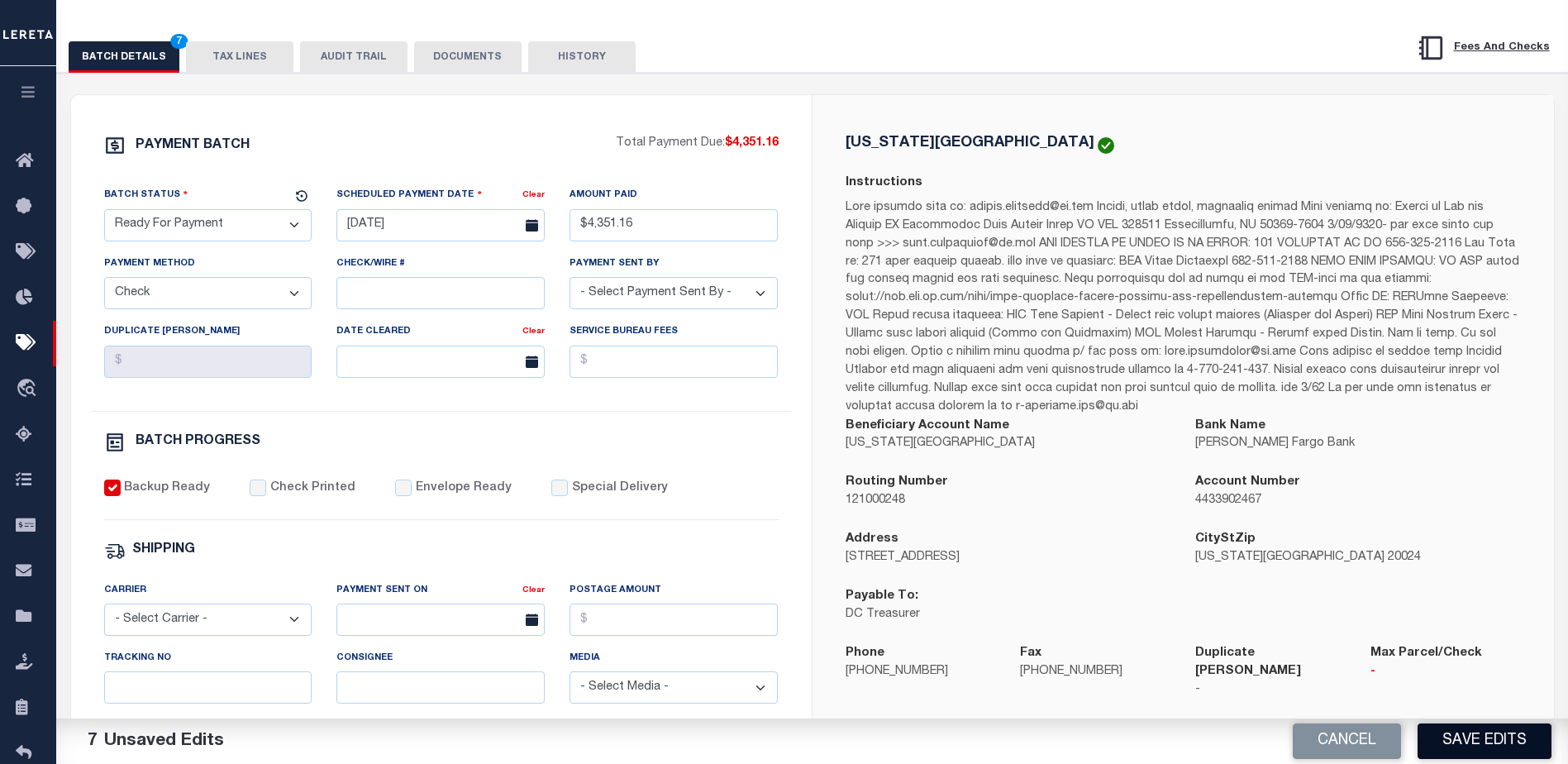
click at [1489, 740] on button "Save Edits" at bounding box center [1484, 741] width 134 height 36
select select "1000"
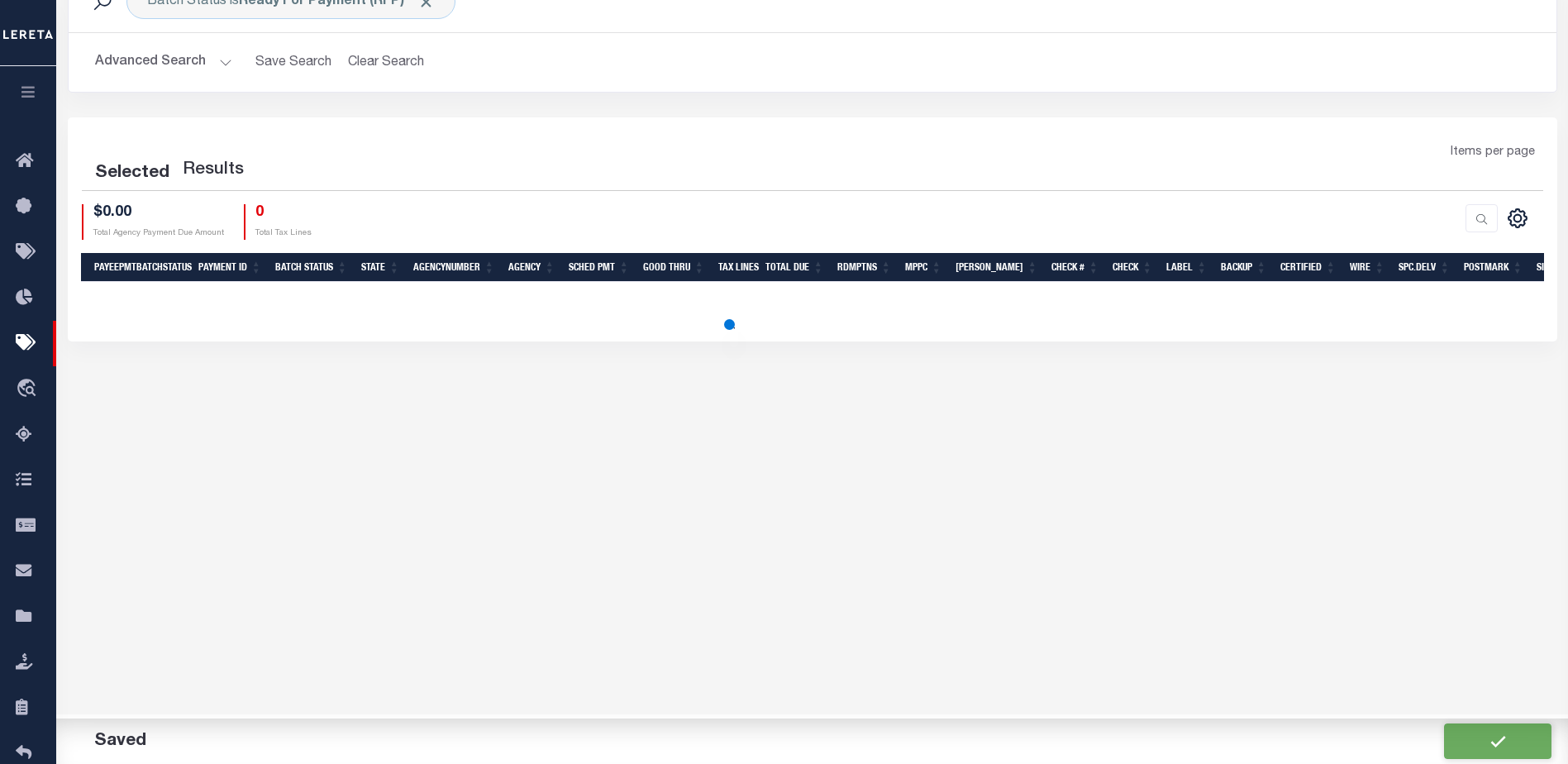
scroll to position [54, 0]
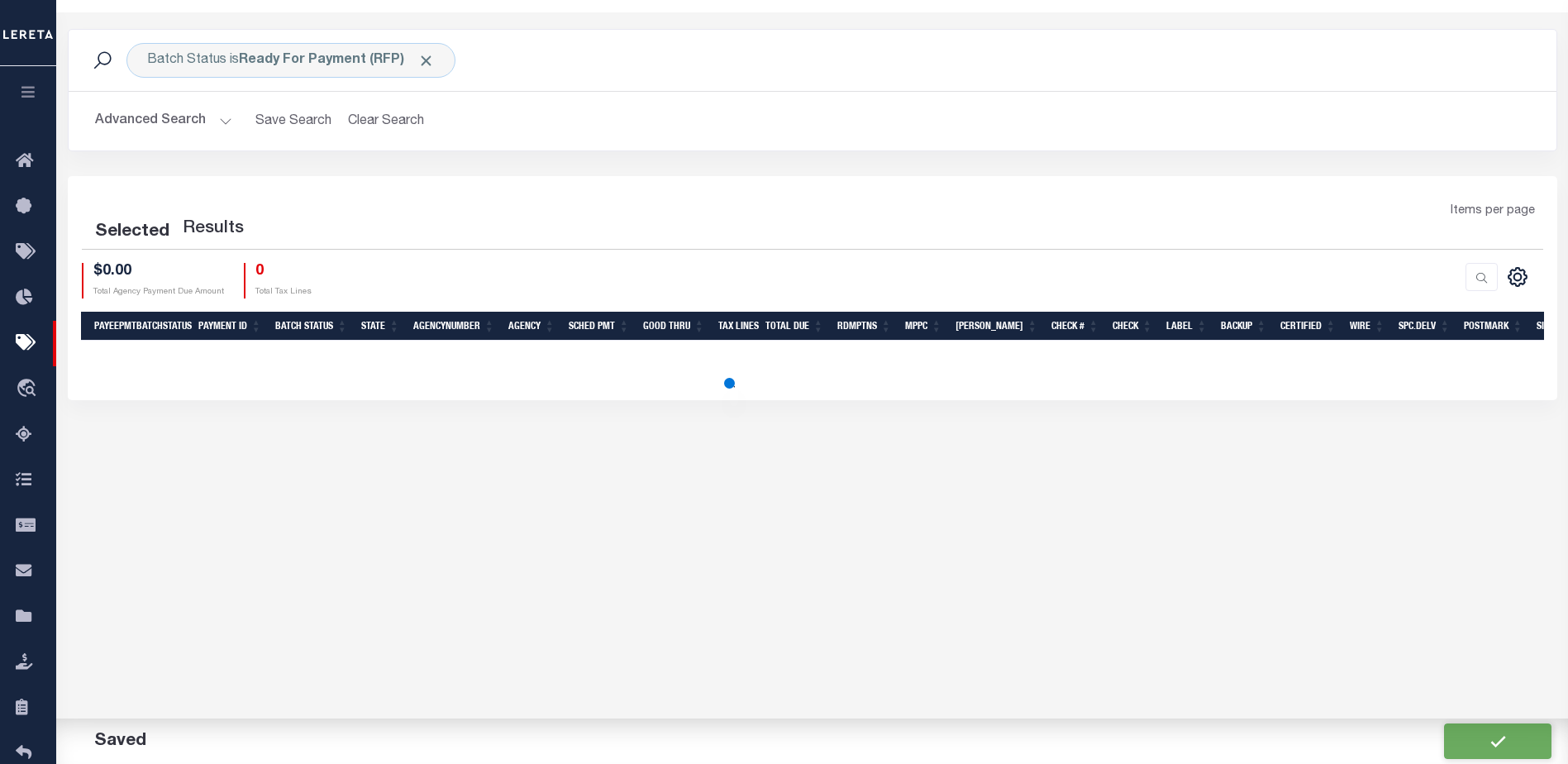
select select "1000"
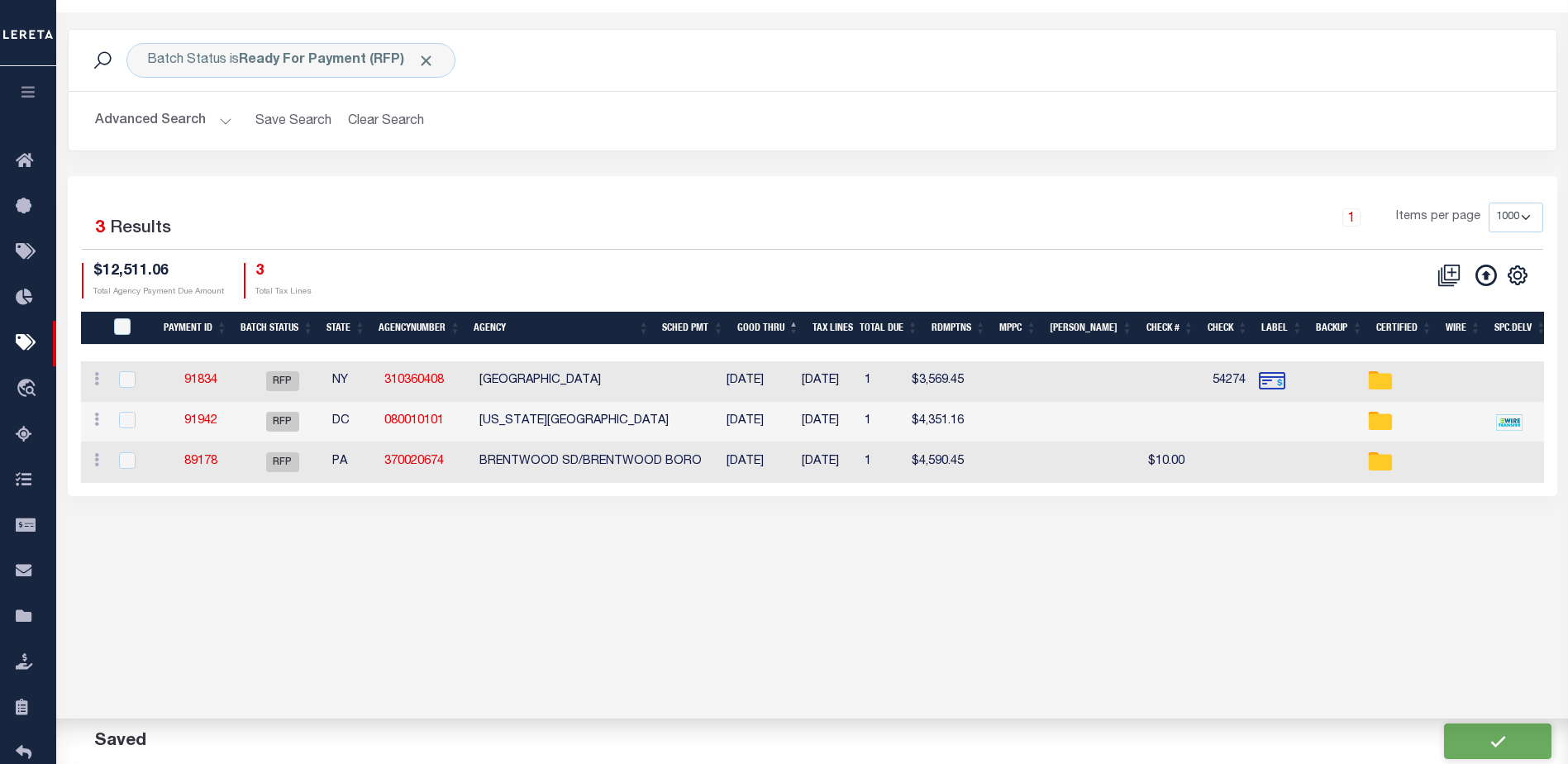
scroll to position [0, 0]
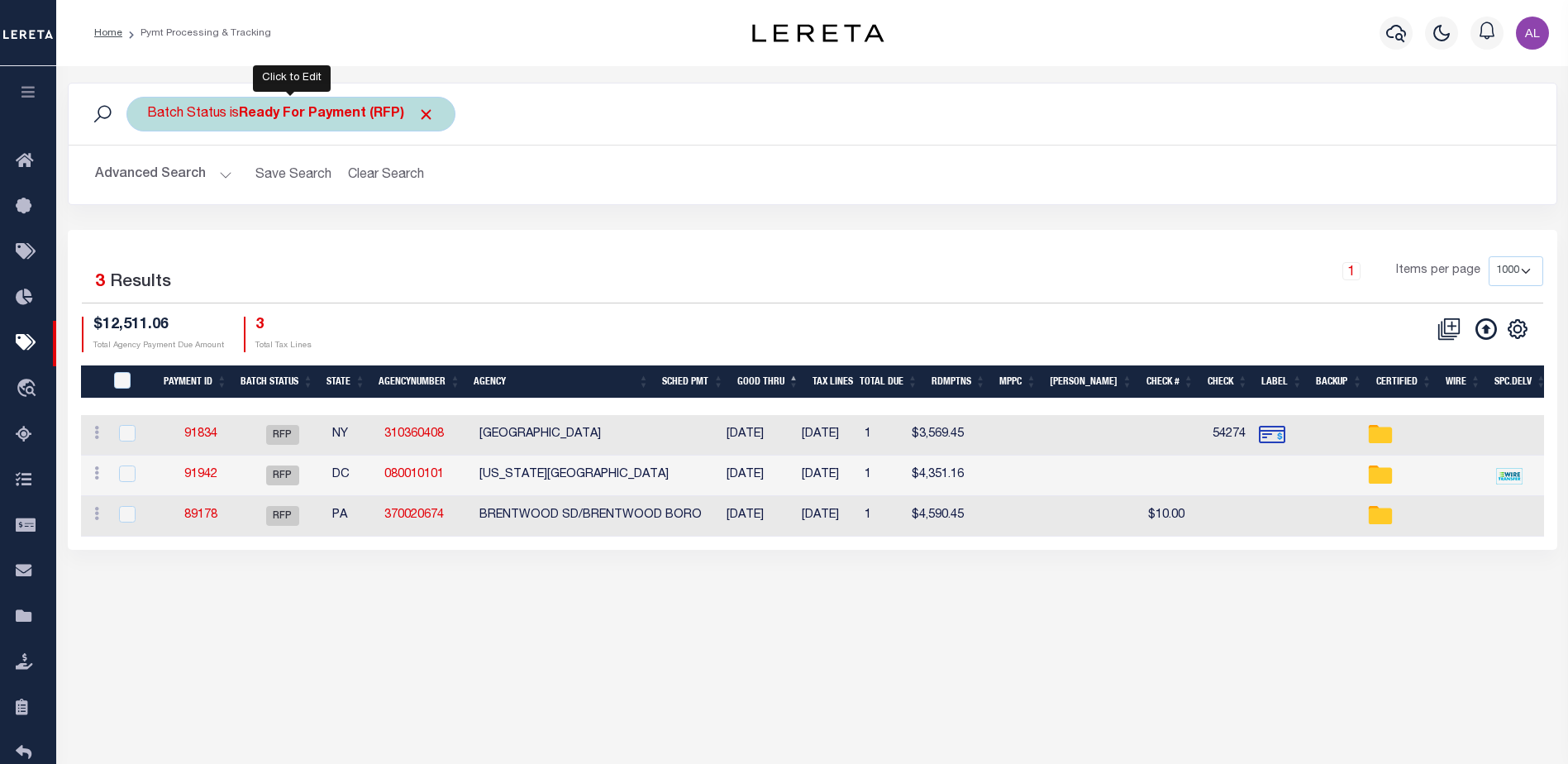
click at [337, 115] on b "Ready For Payment (RFP)" at bounding box center [337, 113] width 196 height 13
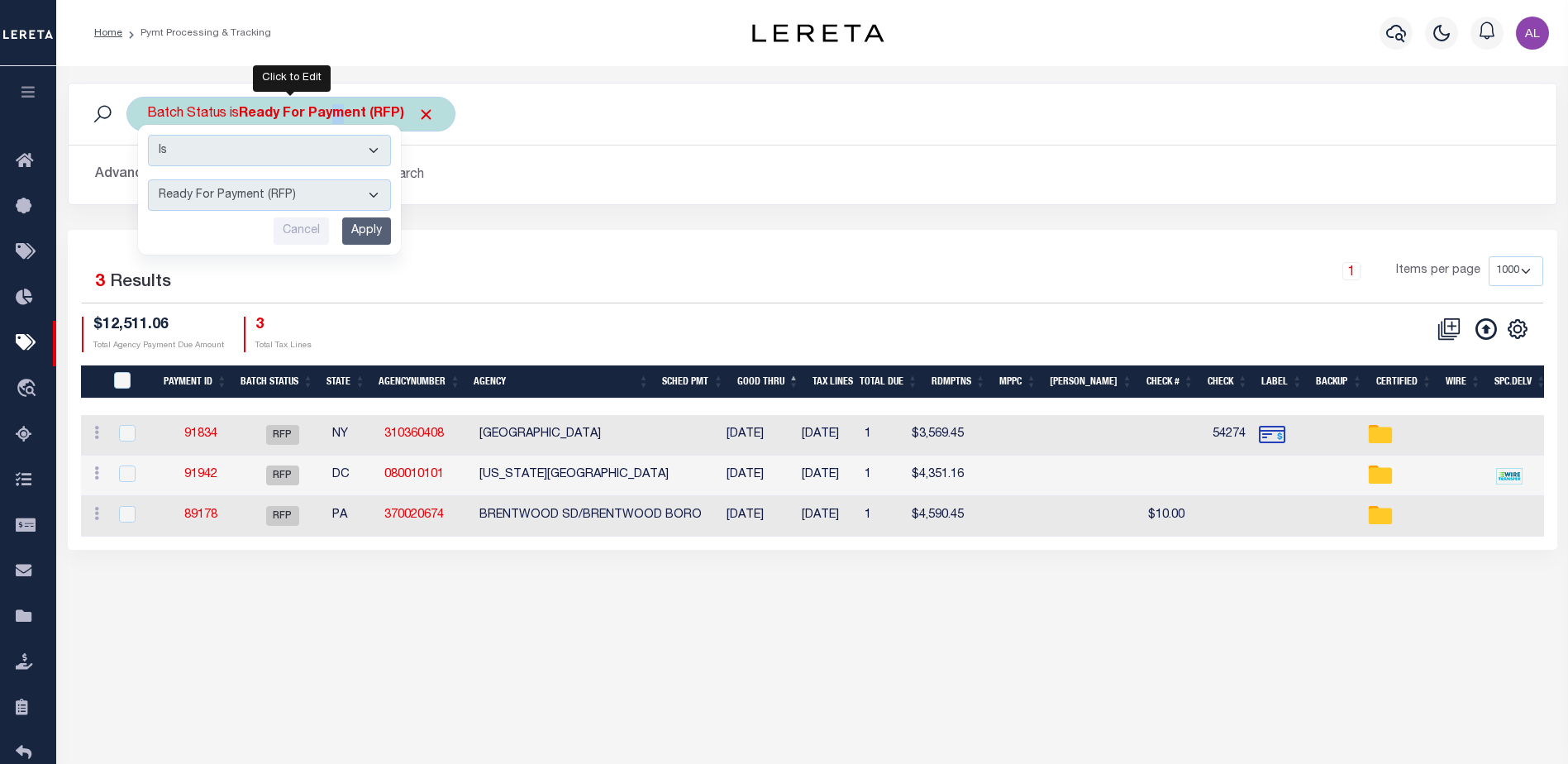
click at [294, 196] on select "Awaiting Funds (AWF) Cleared and Complete (CAC) New Check Needed (NCN) Payment …" at bounding box center [269, 194] width 243 height 31
select select "SFP"
click at [148, 179] on select "Awaiting Funds (AWF) Cleared and Complete (CAC) New Check Needed (NCN) Payment …" at bounding box center [269, 194] width 243 height 31
click at [1022, 259] on div "1 Items per page 100 200 500 1000" at bounding box center [998, 277] width 1090 height 43
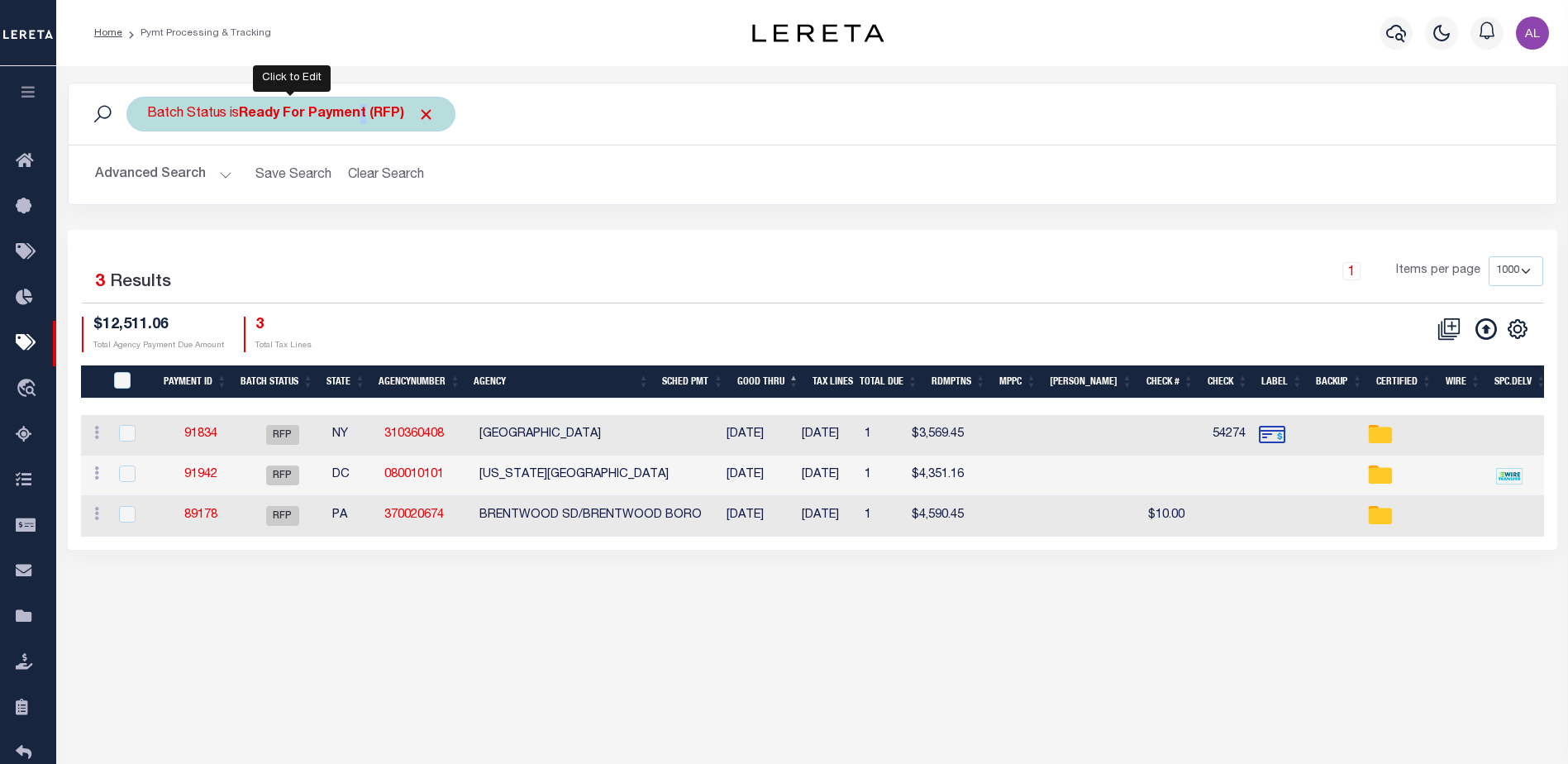
click at [360, 108] on b "Ready For Payment (RFP)" at bounding box center [337, 113] width 196 height 13
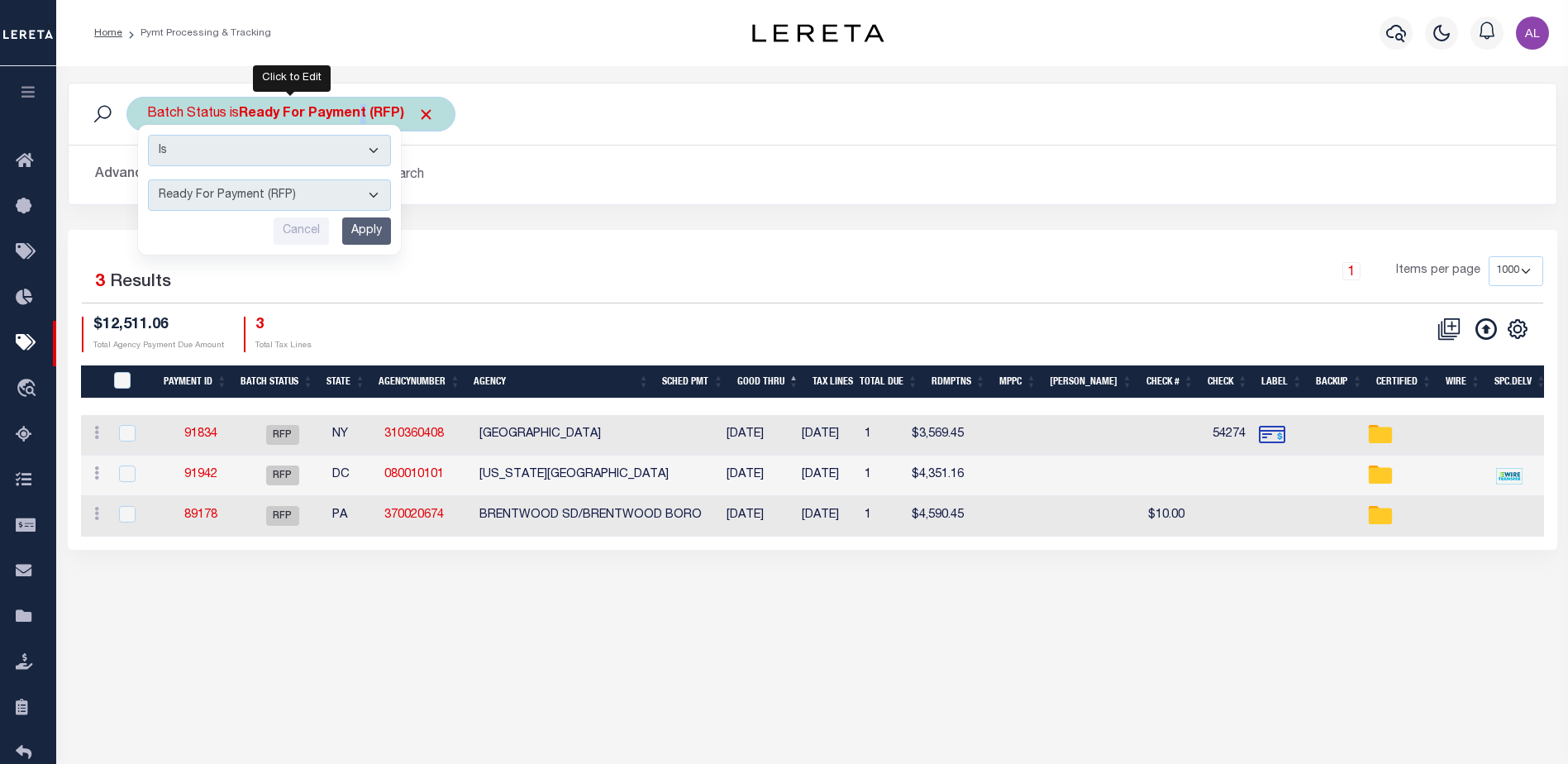
click at [288, 196] on select "Awaiting Funds (AWF) Cleared and Complete (CAC) New Check Needed (NCN) Payment …" at bounding box center [269, 194] width 243 height 31
select select "SFP"
click at [148, 179] on select "Awaiting Funds (AWF) Cleared and Complete (CAC) New Check Needed (NCN) Payment …" at bounding box center [269, 194] width 243 height 31
click at [374, 227] on input "Apply" at bounding box center [366, 230] width 49 height 27
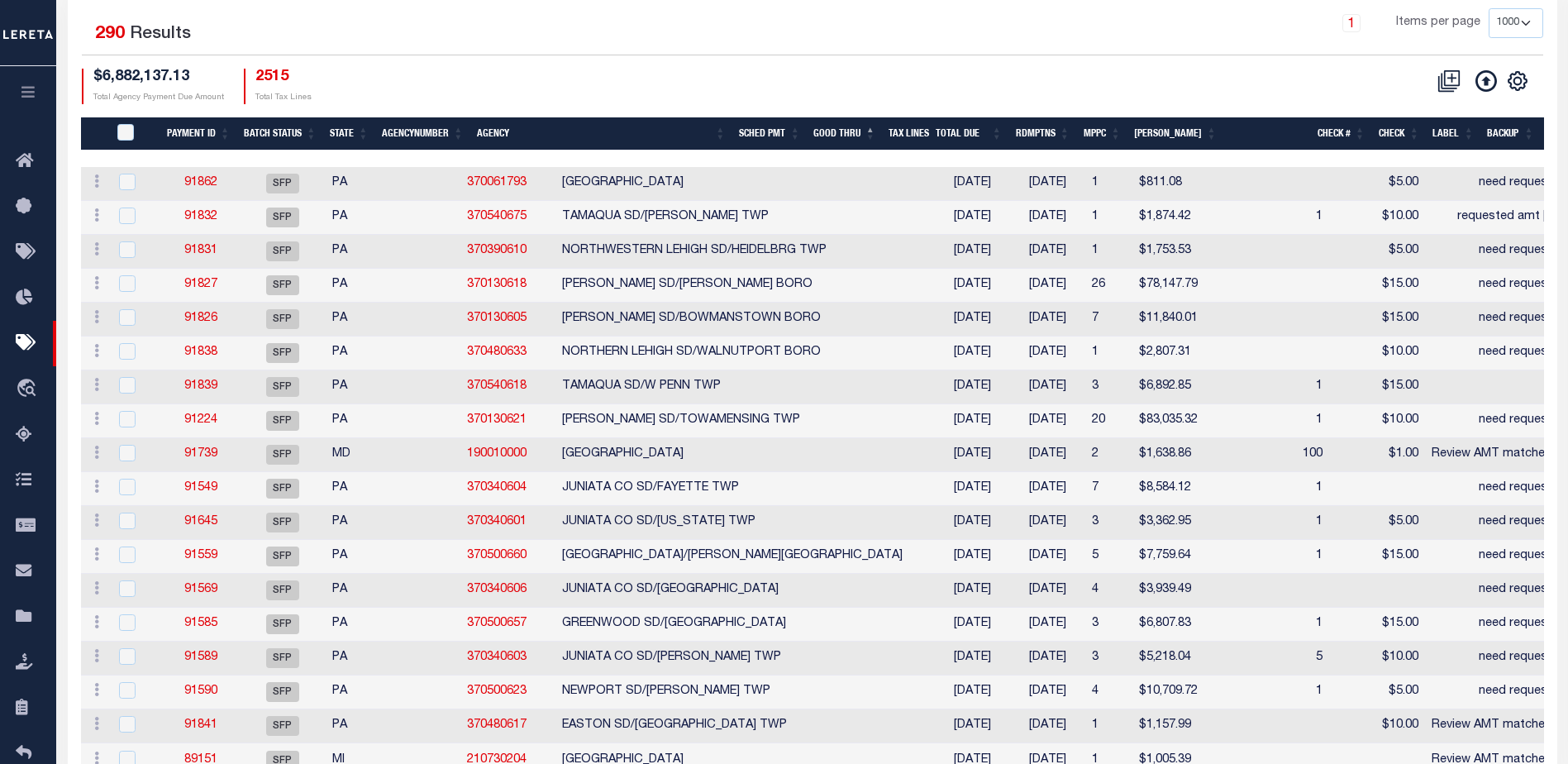
select select
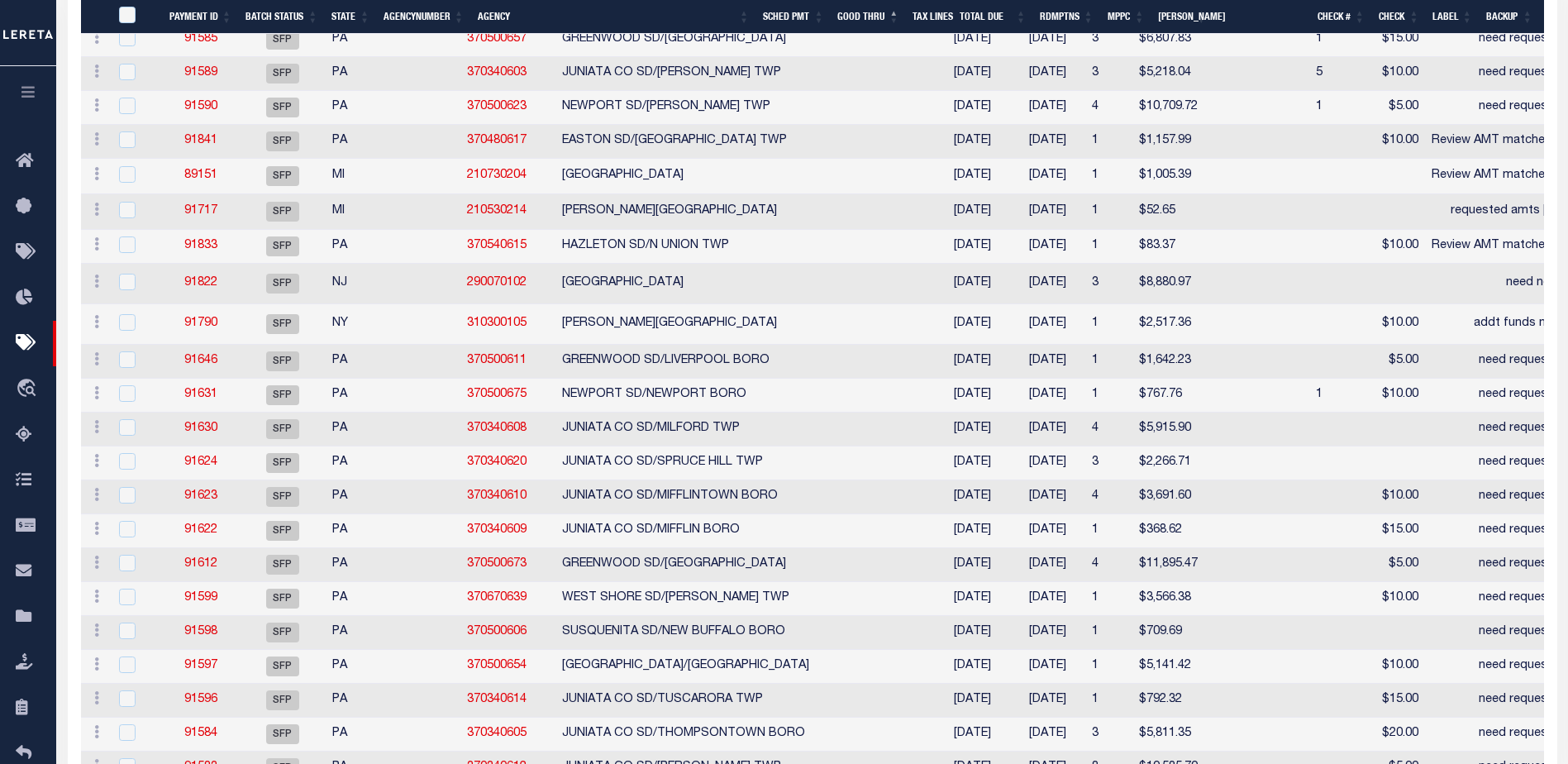
select select
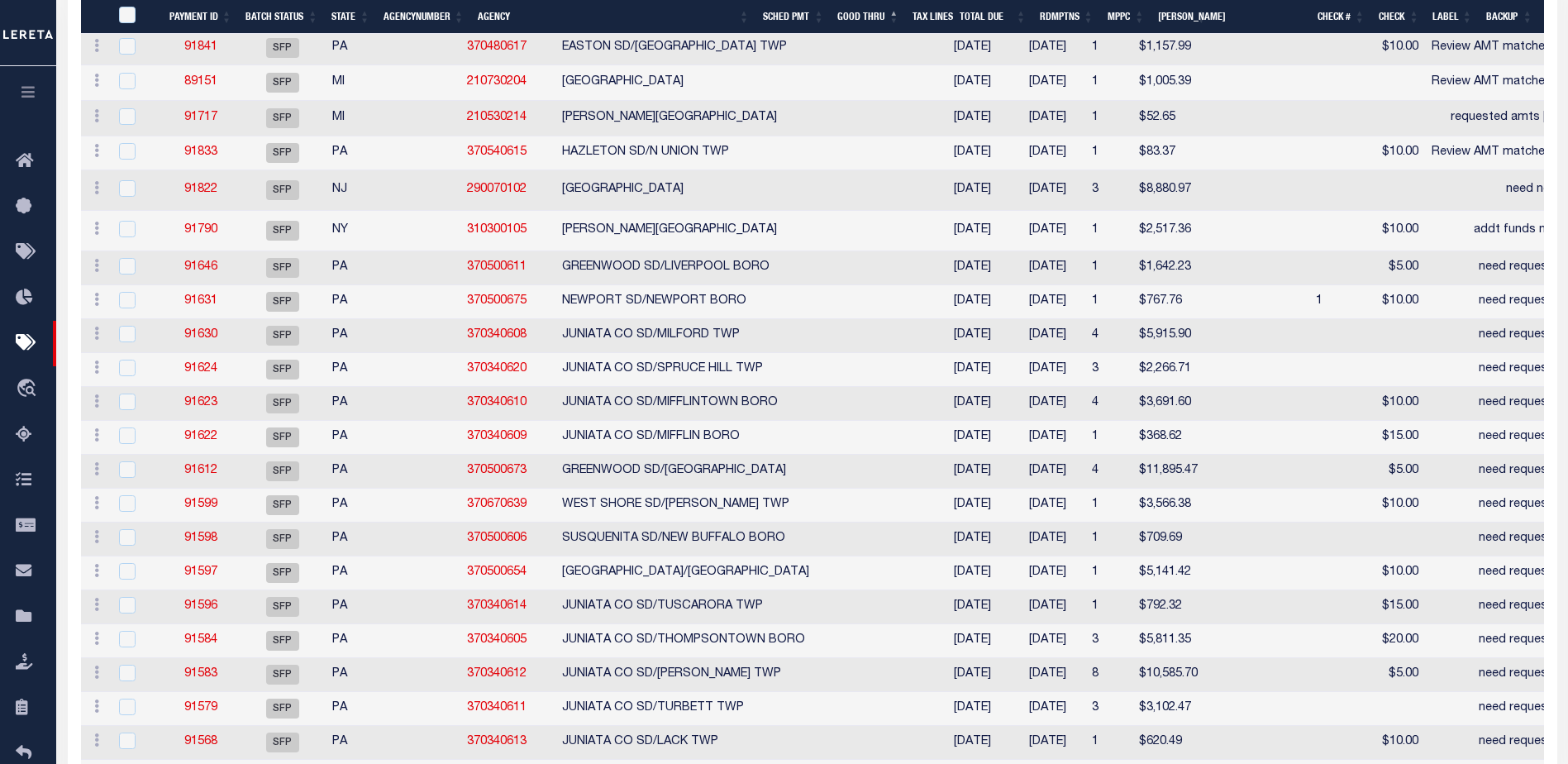
select select
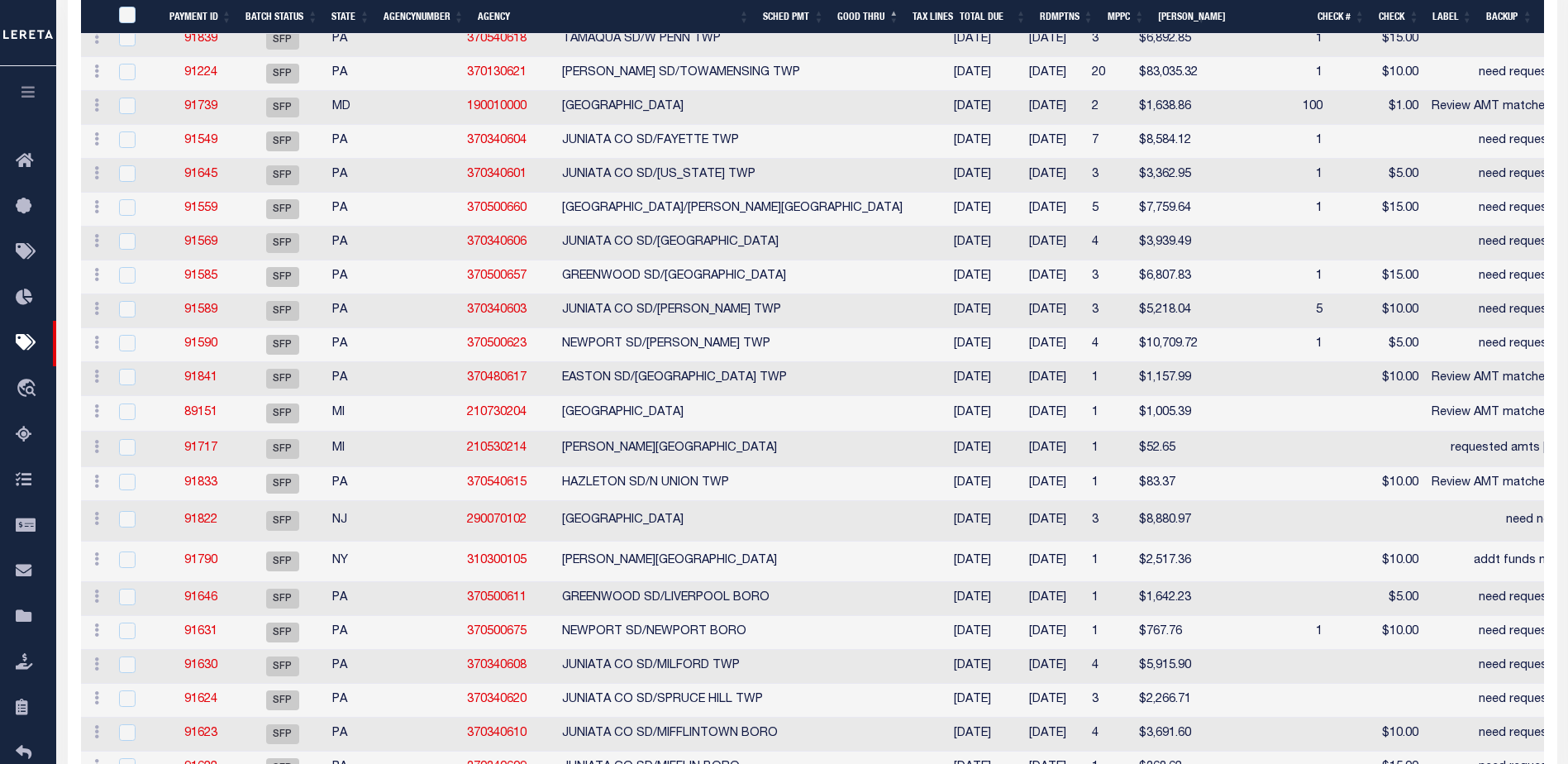
select select
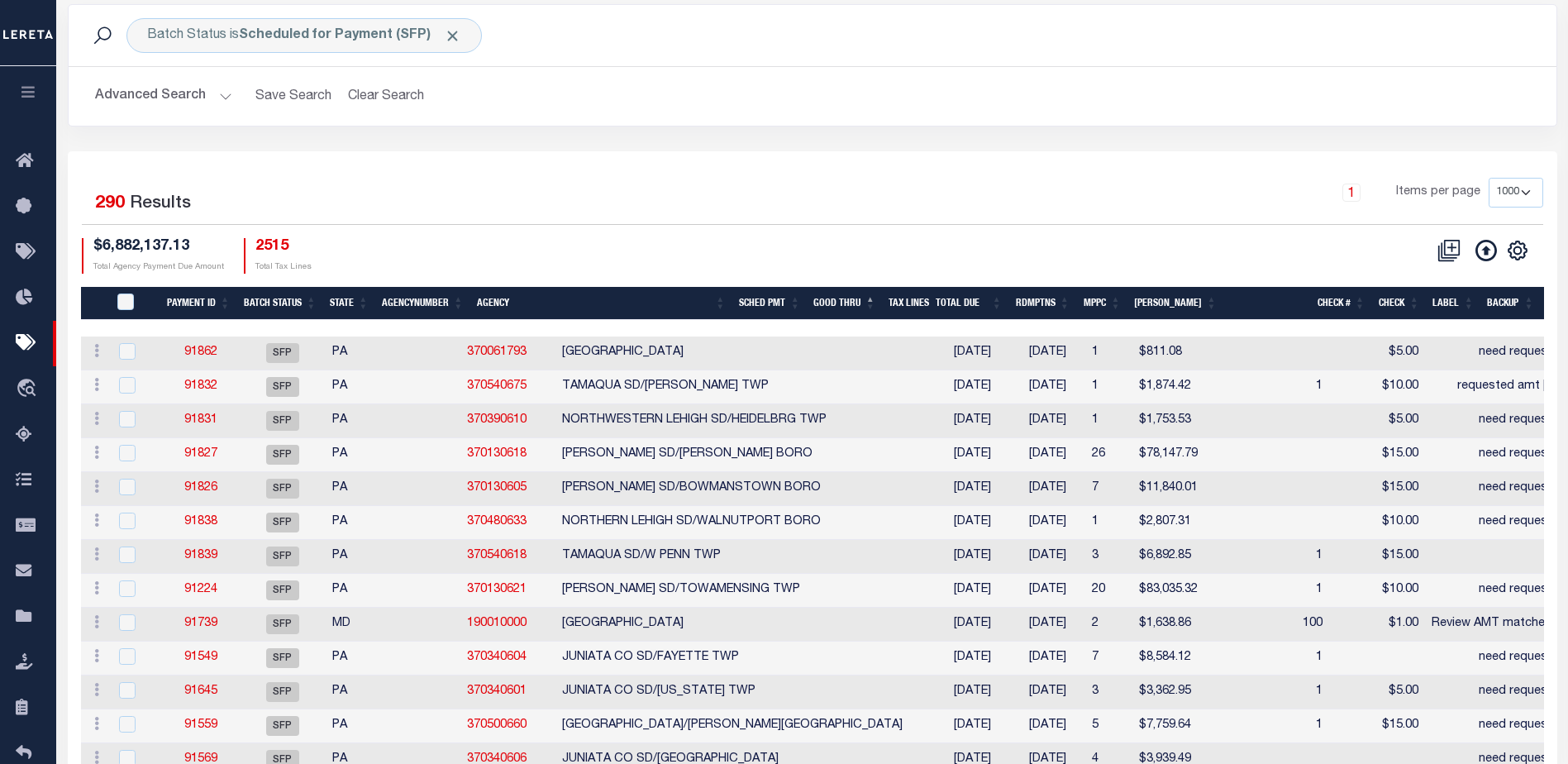
scroll to position [0, 0]
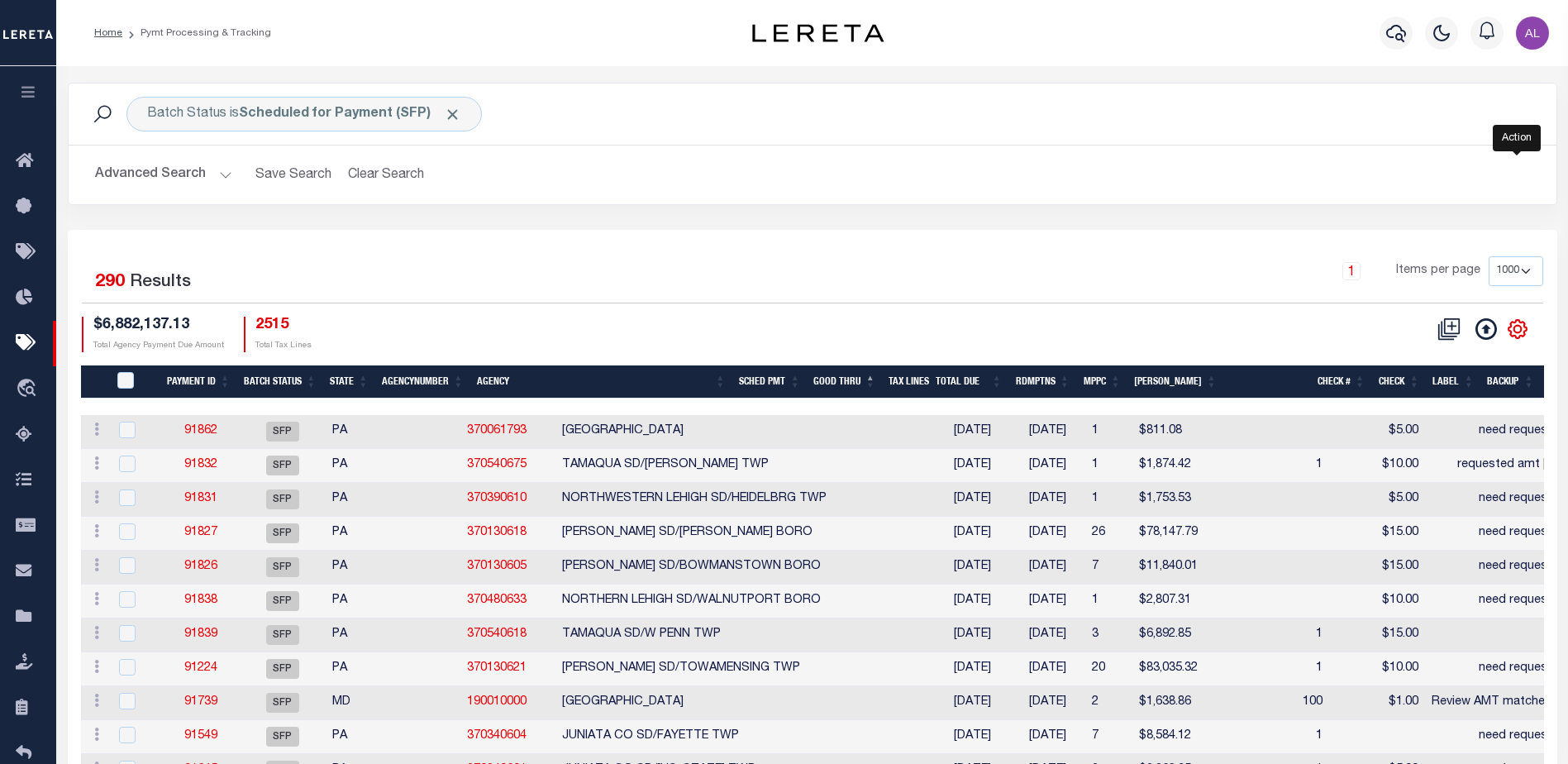
click at [1514, 332] on icon "" at bounding box center [1516, 328] width 7 height 7
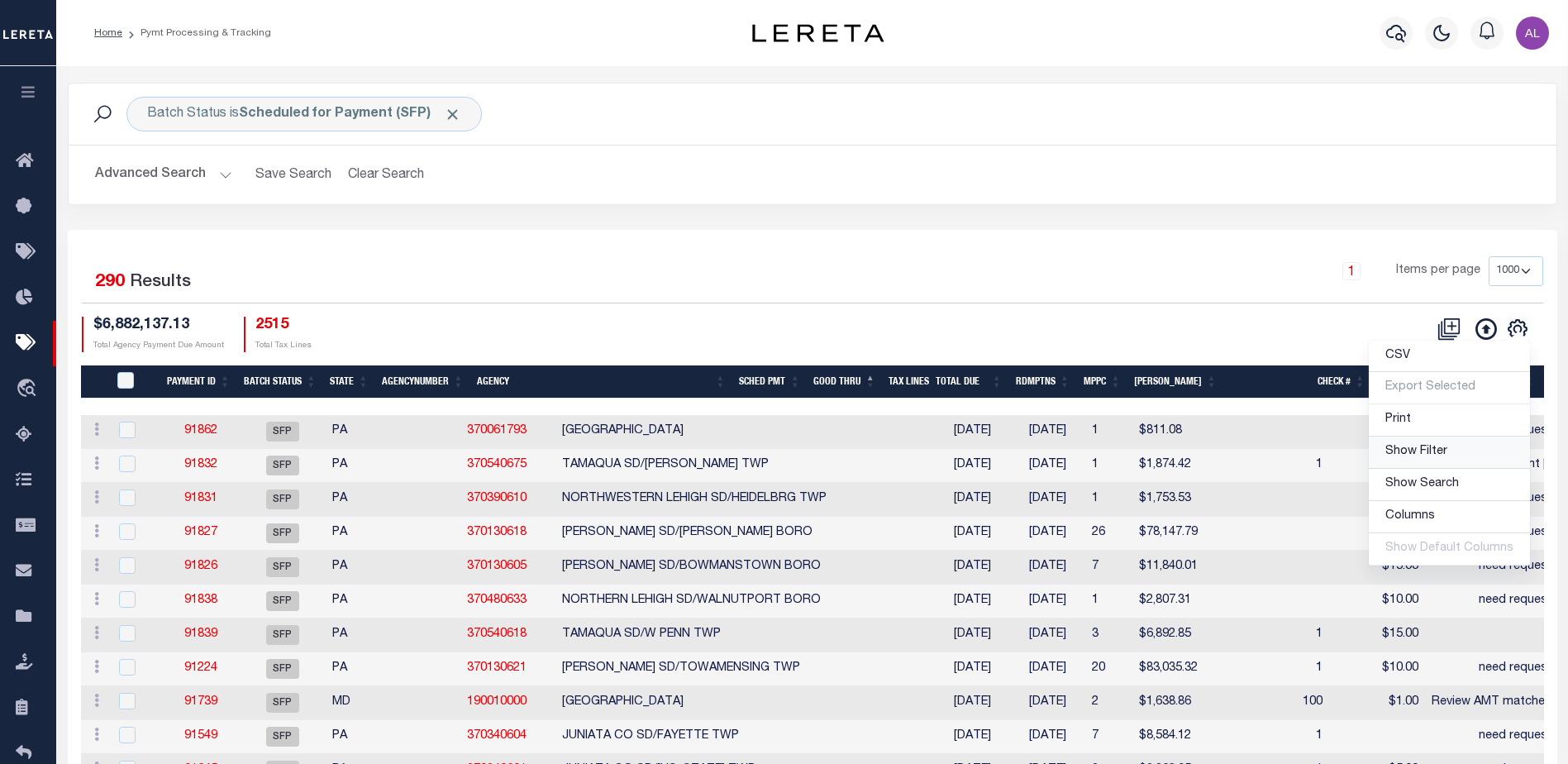
click at [1420, 454] on span "Show Filter" at bounding box center [1416, 451] width 62 height 12
select select
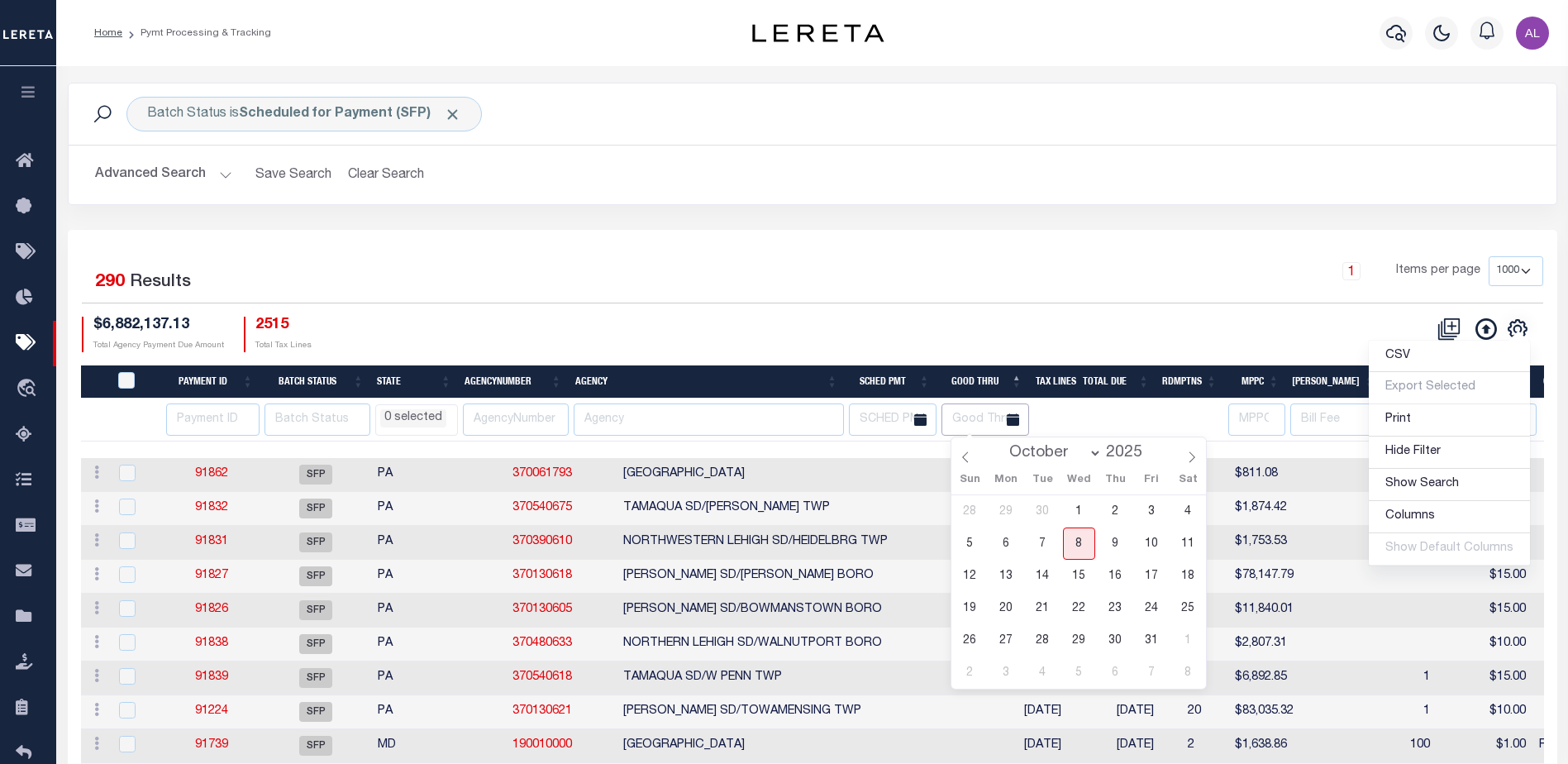
click at [988, 422] on input "text" at bounding box center [985, 419] width 88 height 32
click at [1092, 324] on div "CSV Export Selected Print Hide Filter Show Search Columns 0: 1: PayeePmtBatchSt…" at bounding box center [1177, 334] width 731 height 36
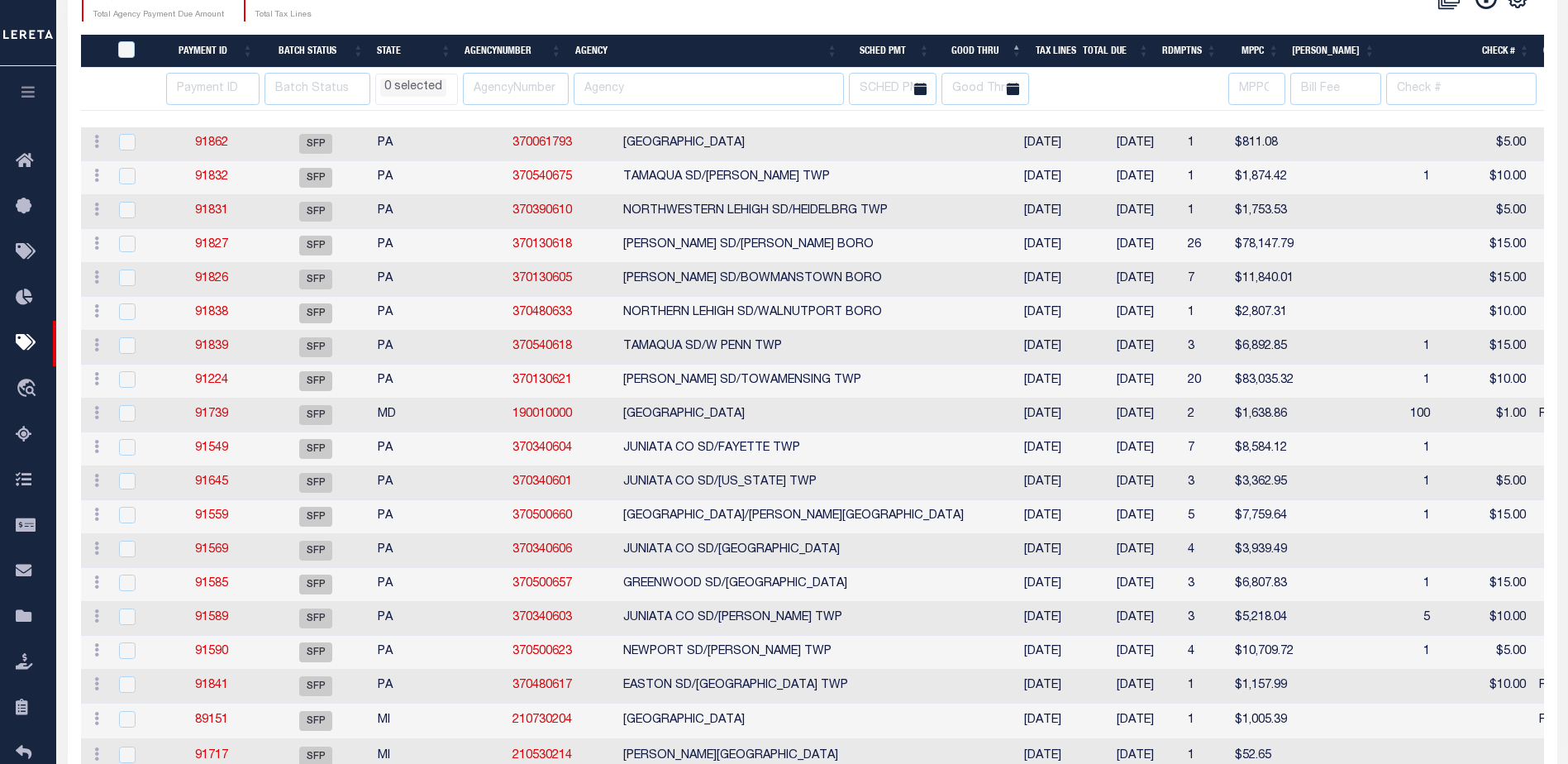
scroll to position [661, 0]
select select
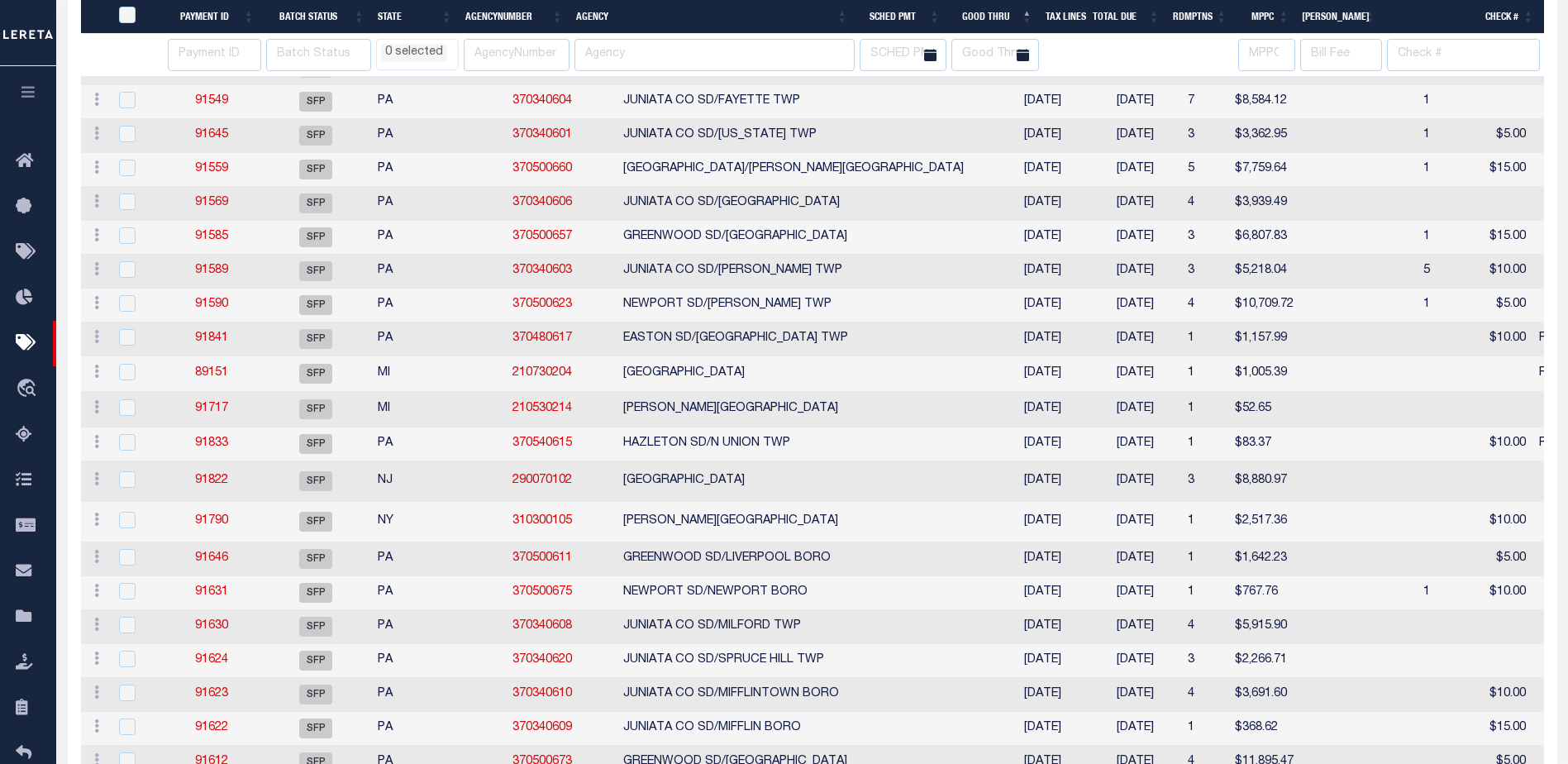
select select
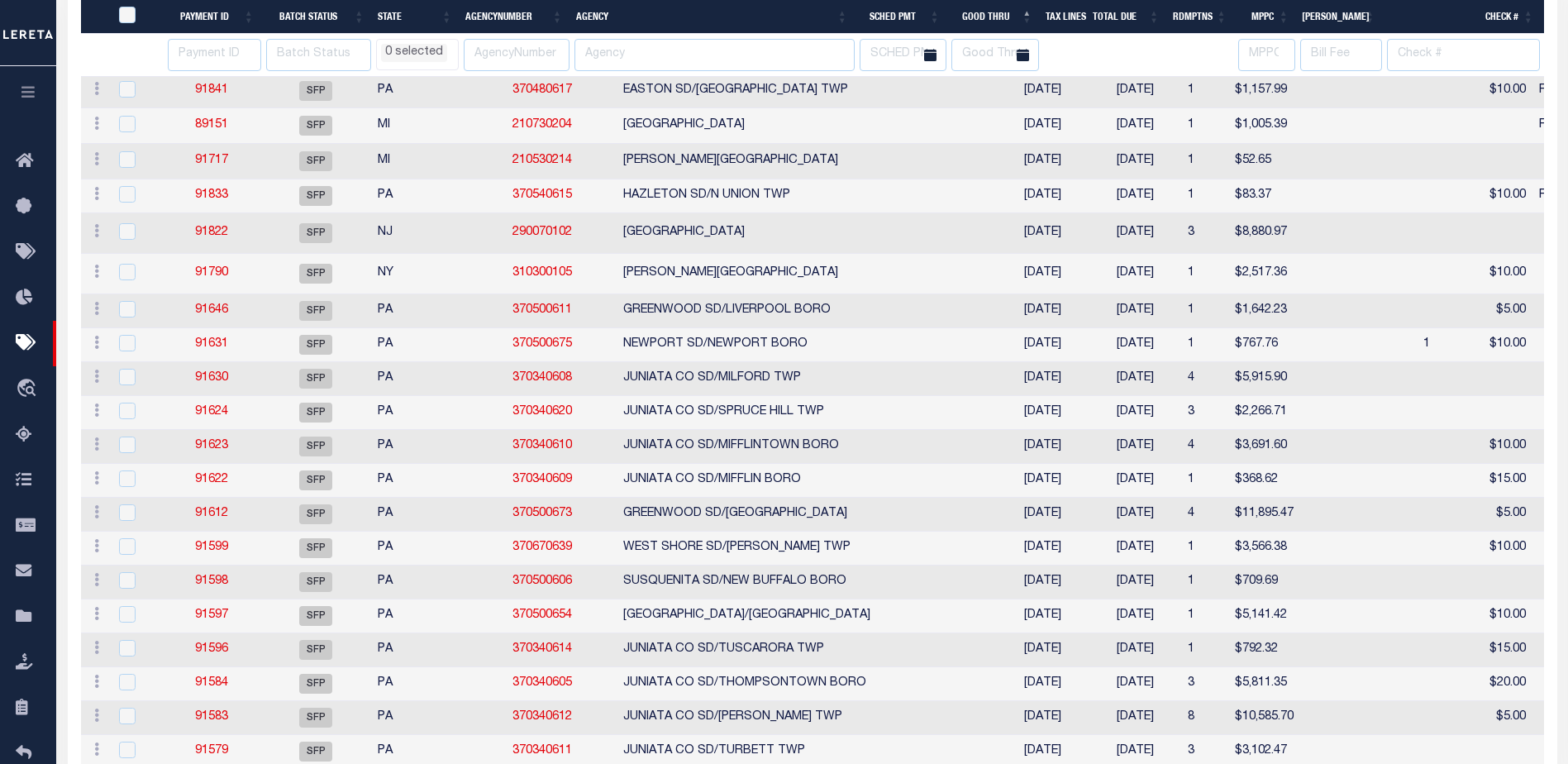
select select
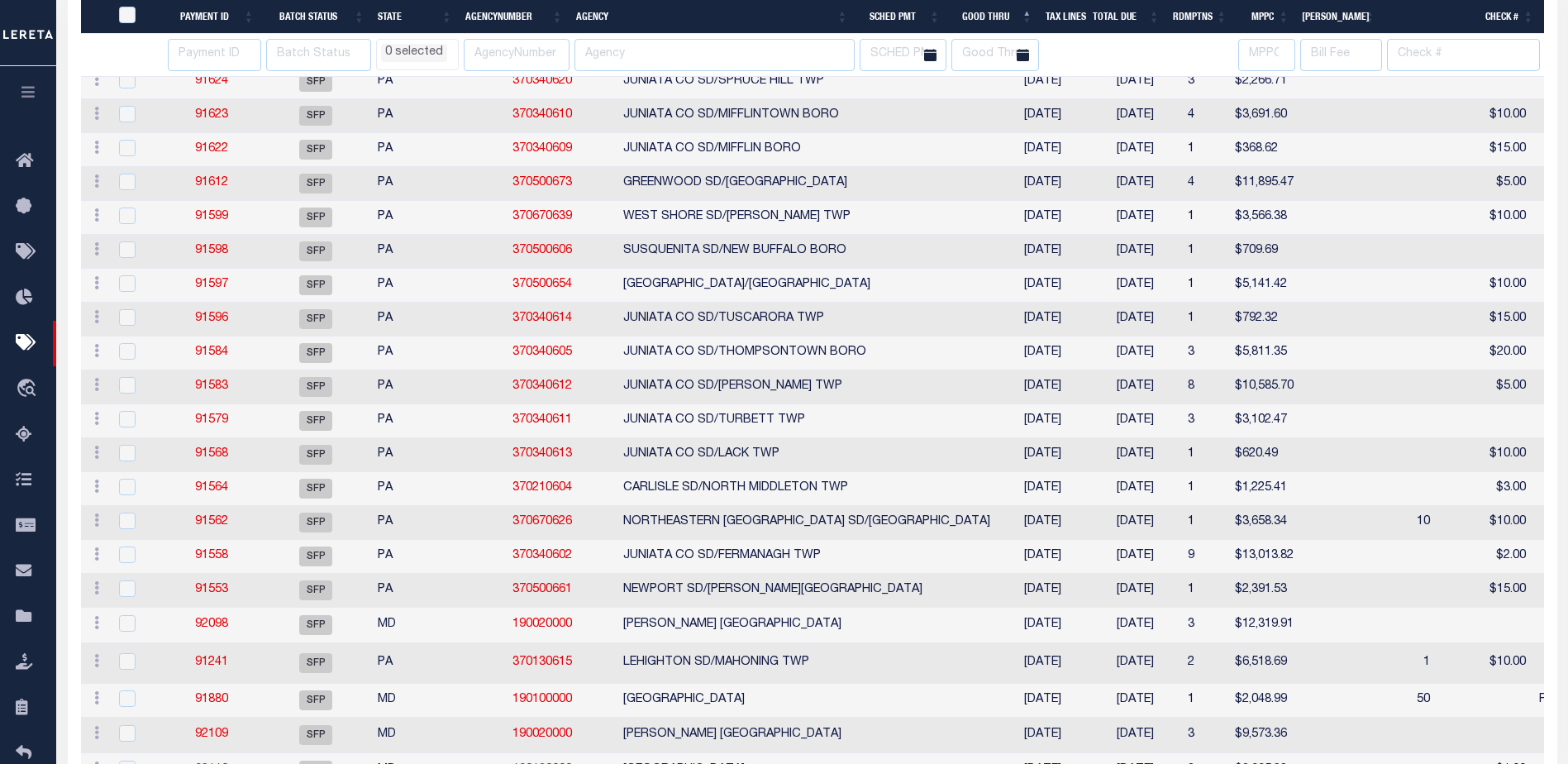
select select
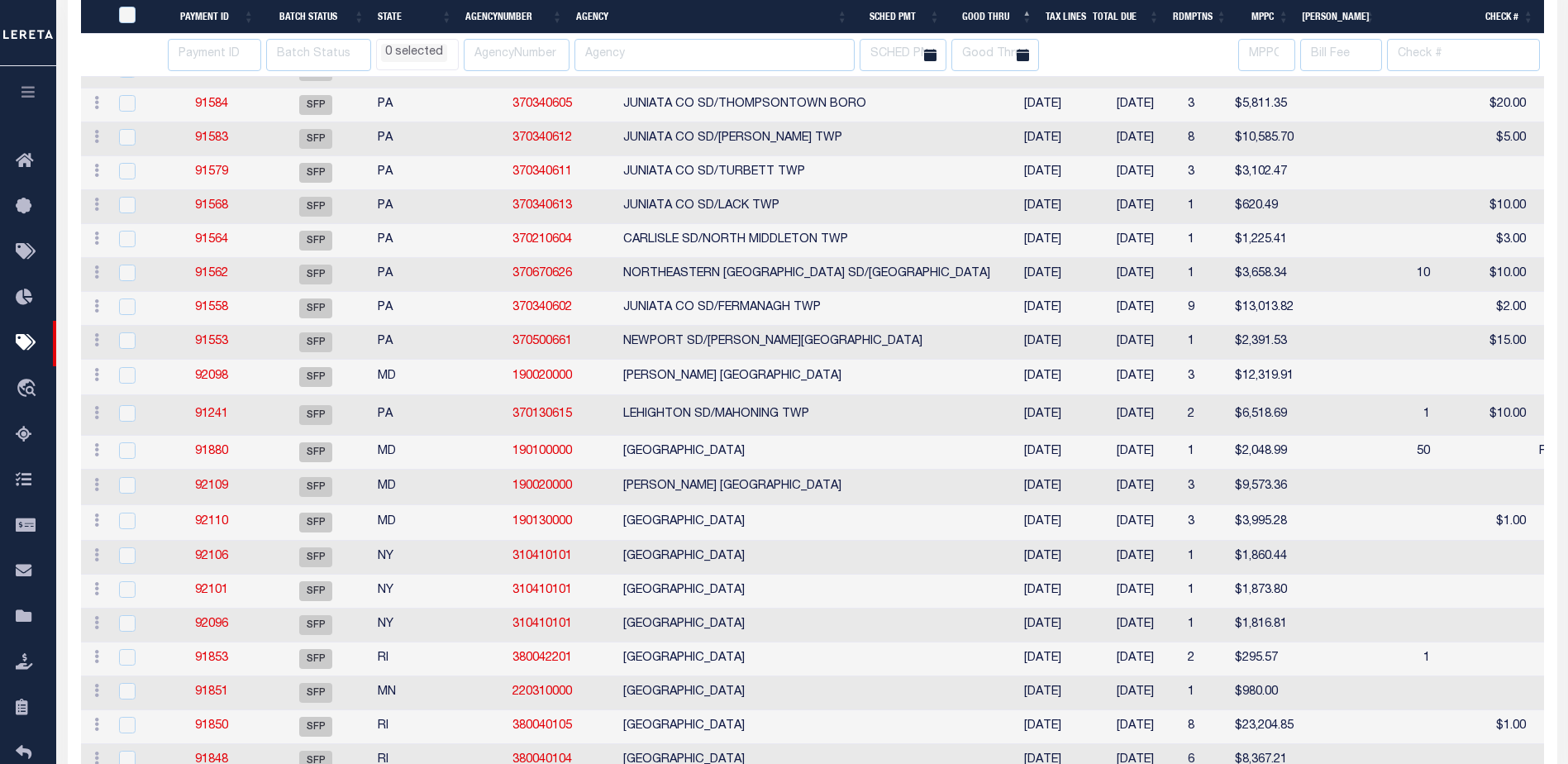
select select
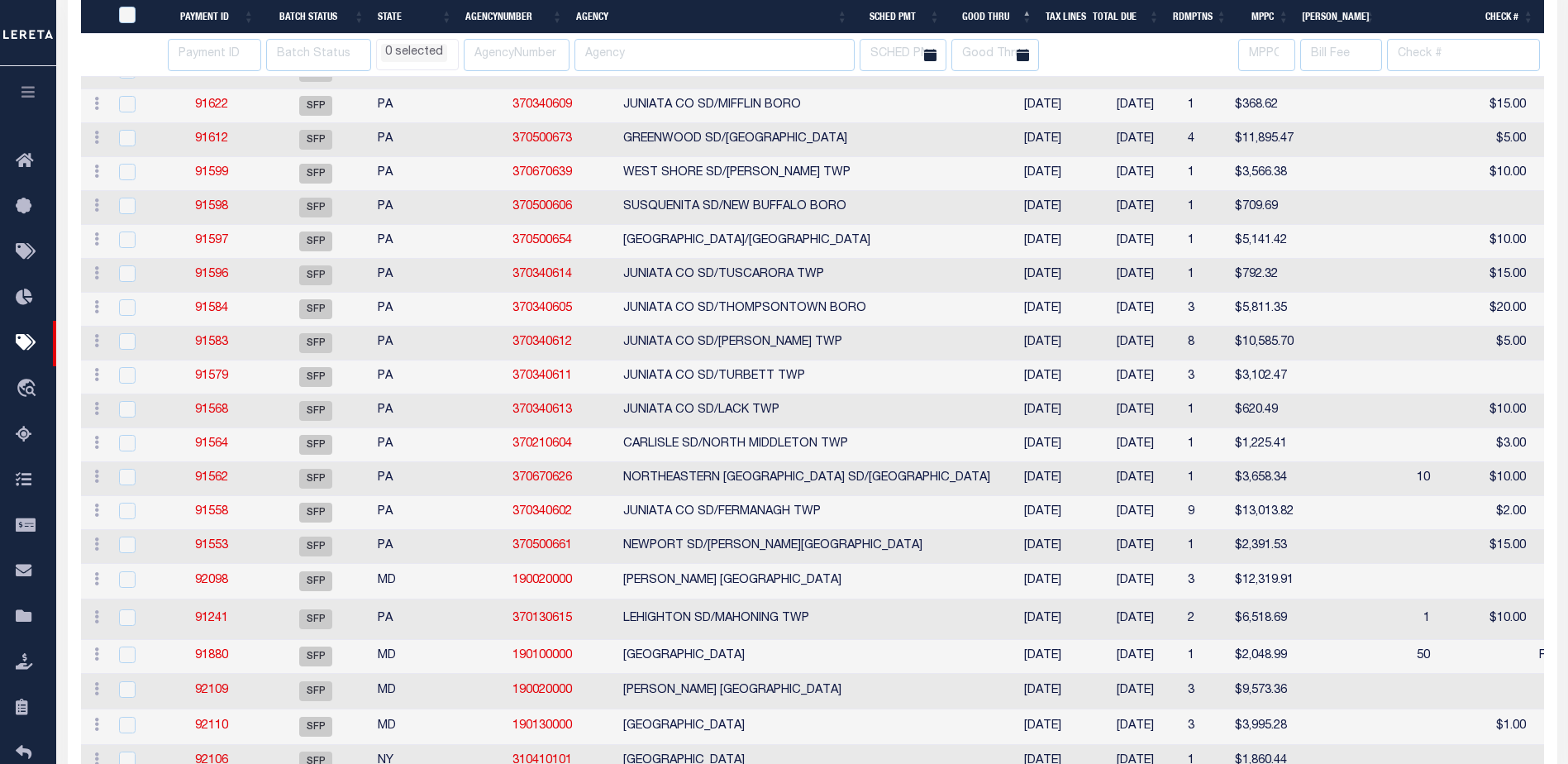
select select
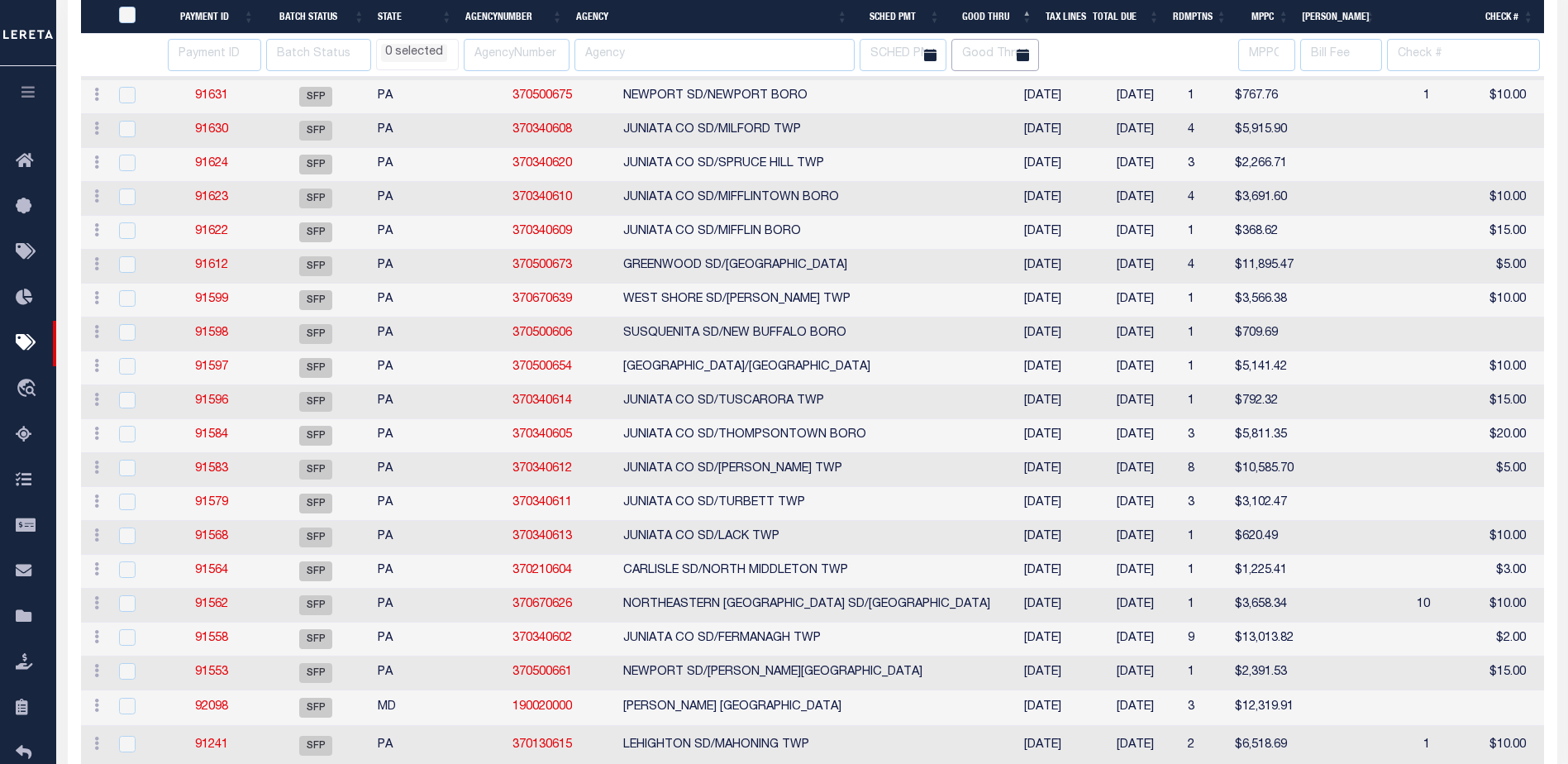
click at [990, 51] on input "text" at bounding box center [995, 55] width 88 height 32
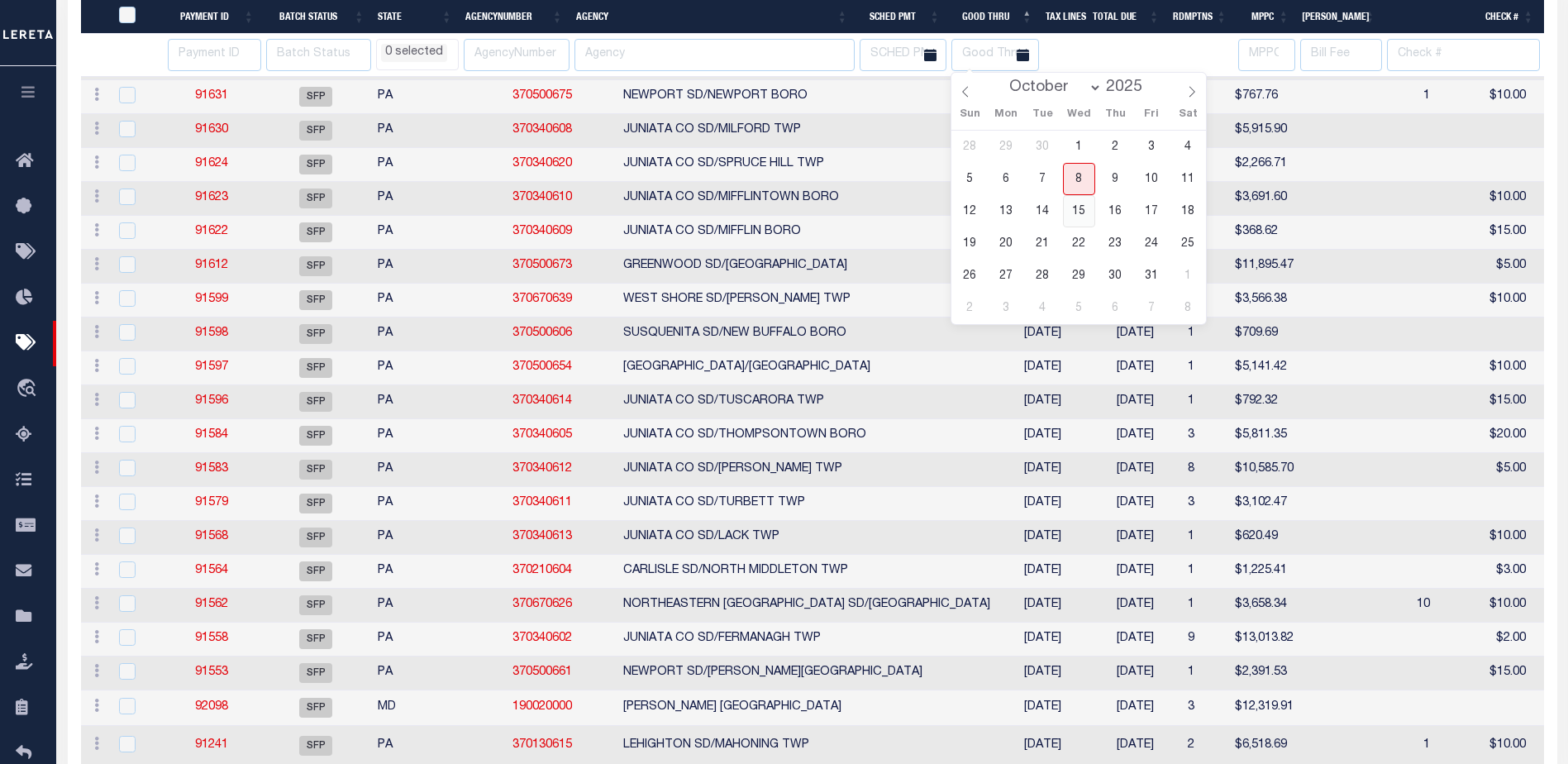
click at [1080, 217] on span "15" at bounding box center [1079, 211] width 32 height 32
type input "10-15-2025"
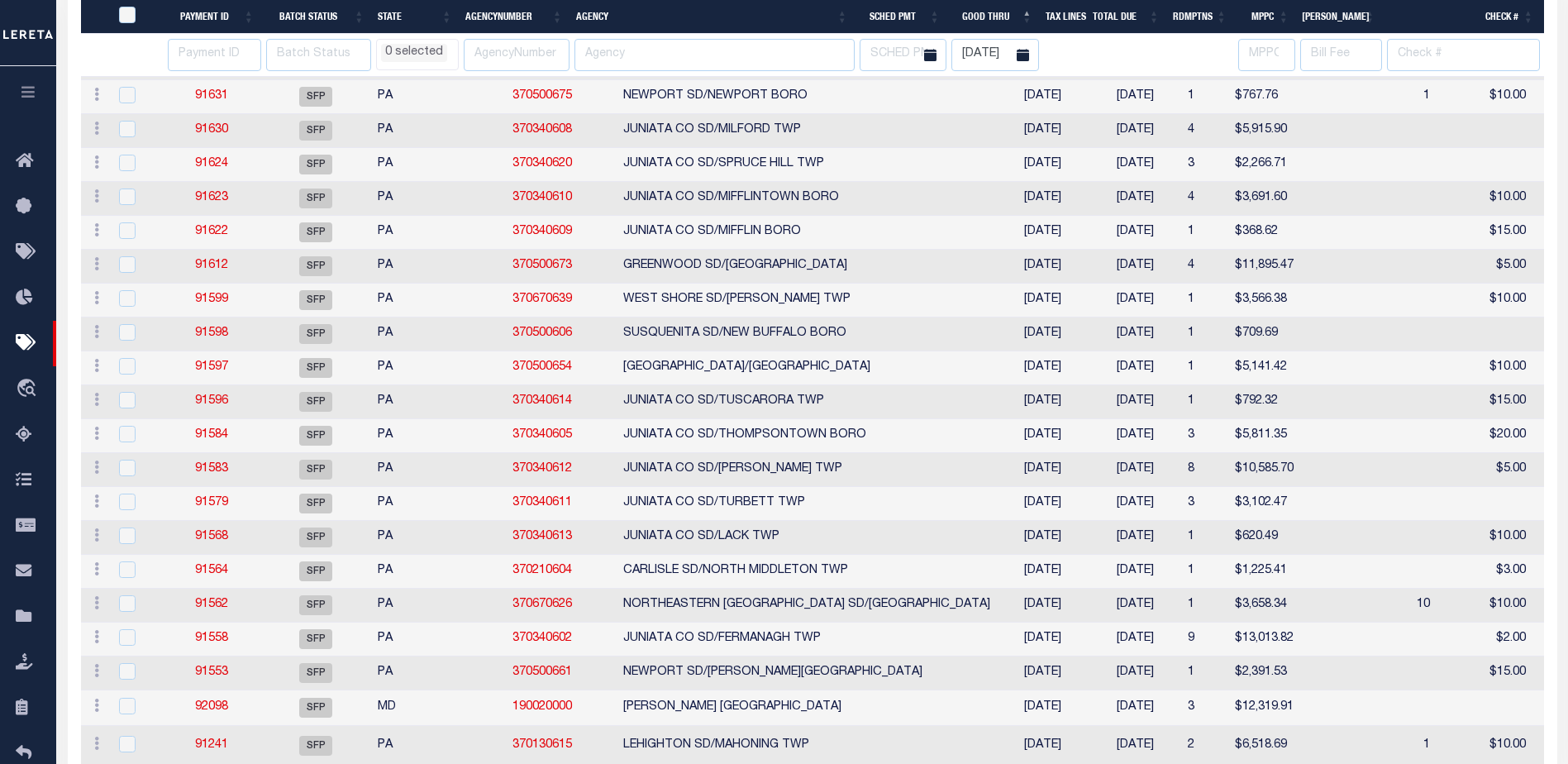
select select
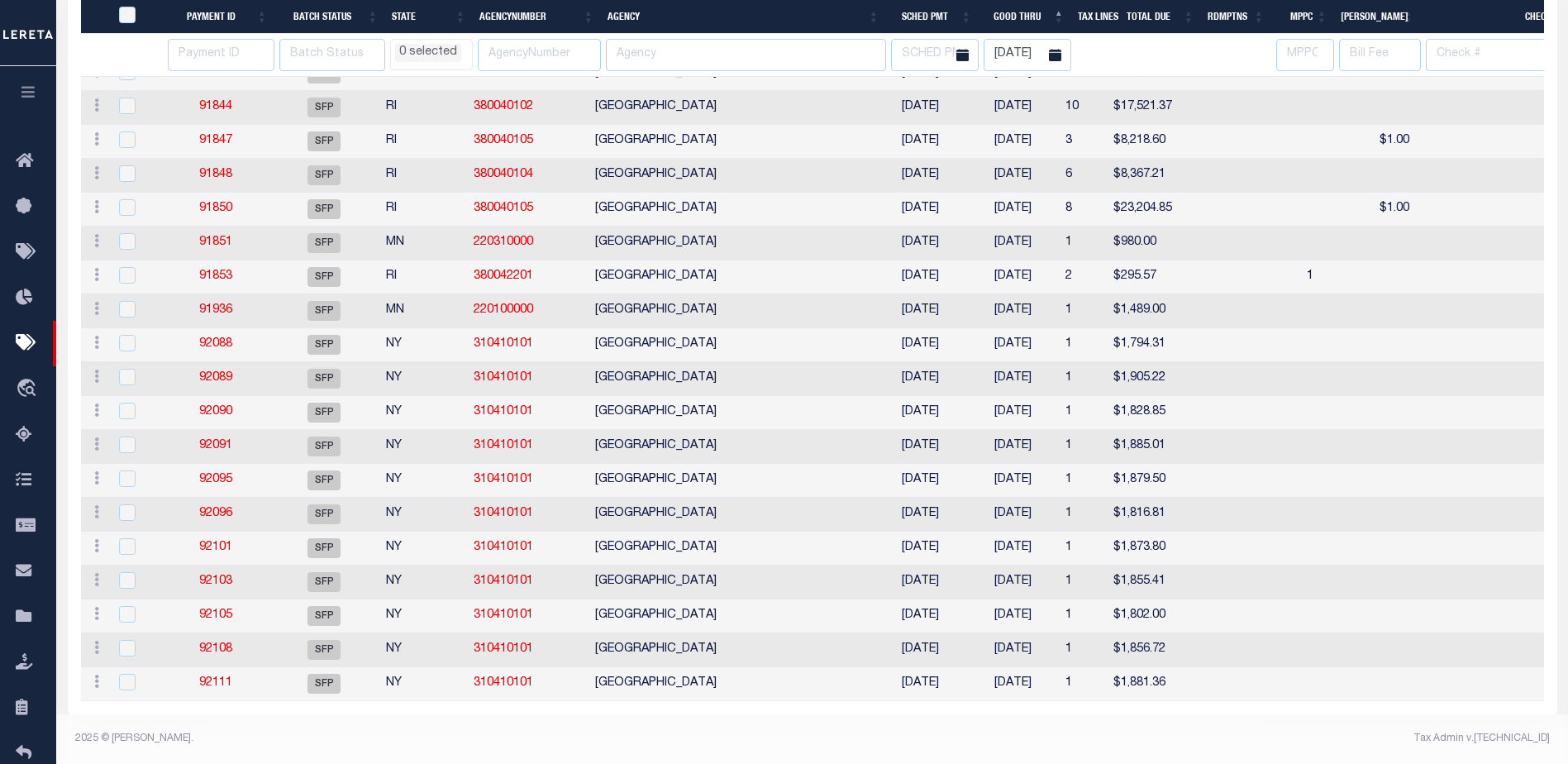
select select
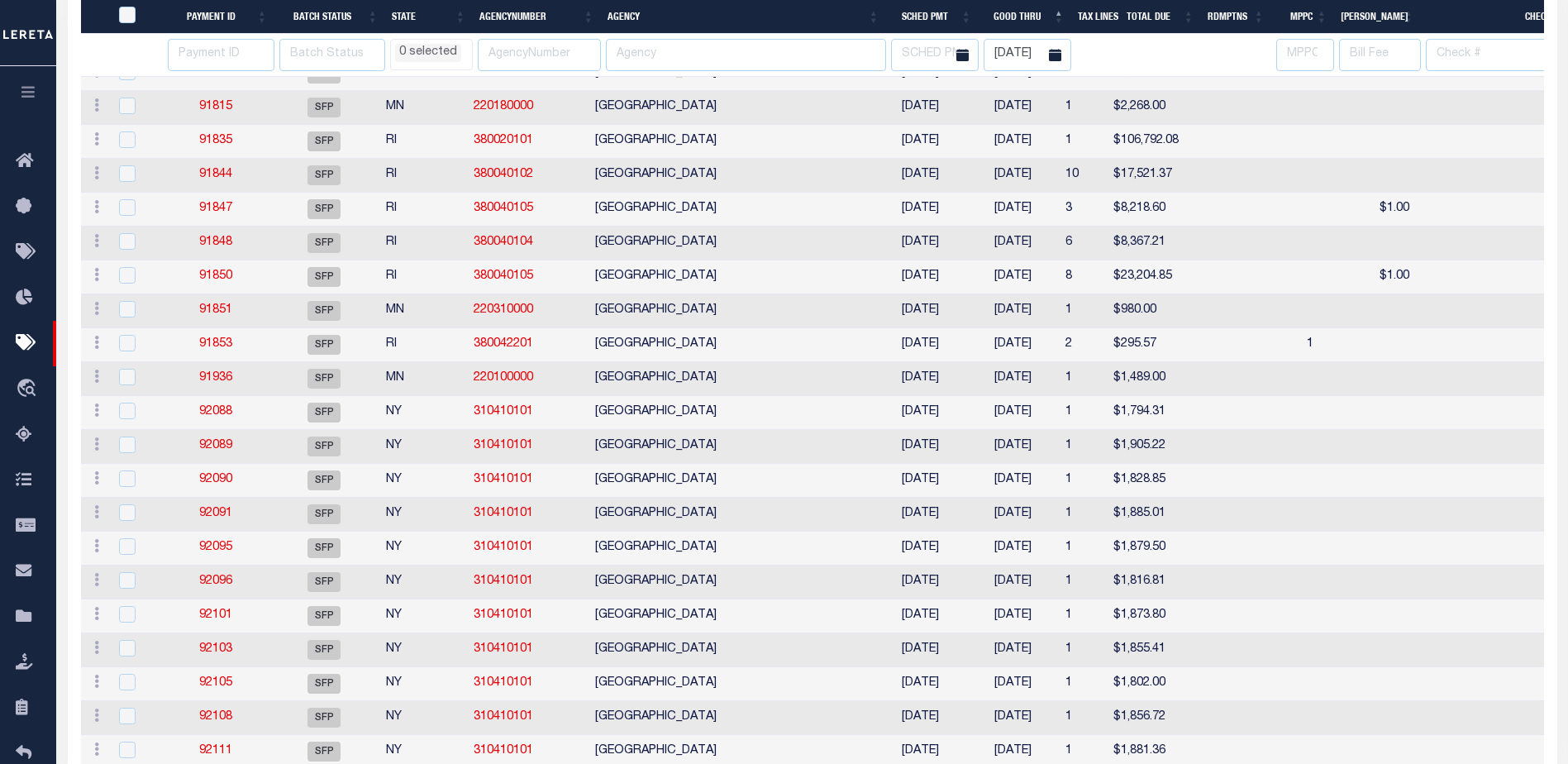
select select
click at [217, 408] on link "92088" at bounding box center [215, 412] width 33 height 12
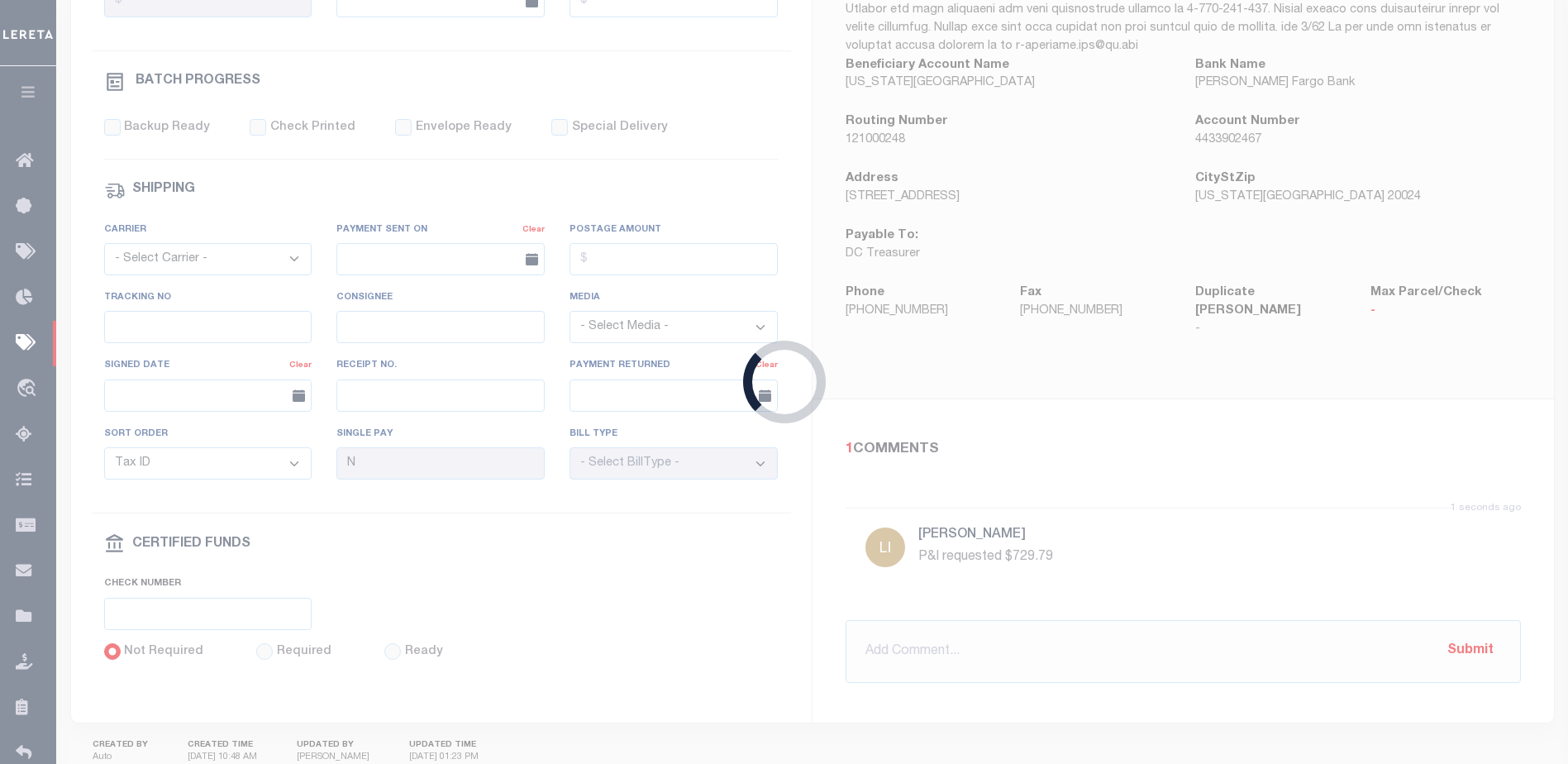
select select "SFP"
type input "03/22/2024"
select select
checkbox input "false"
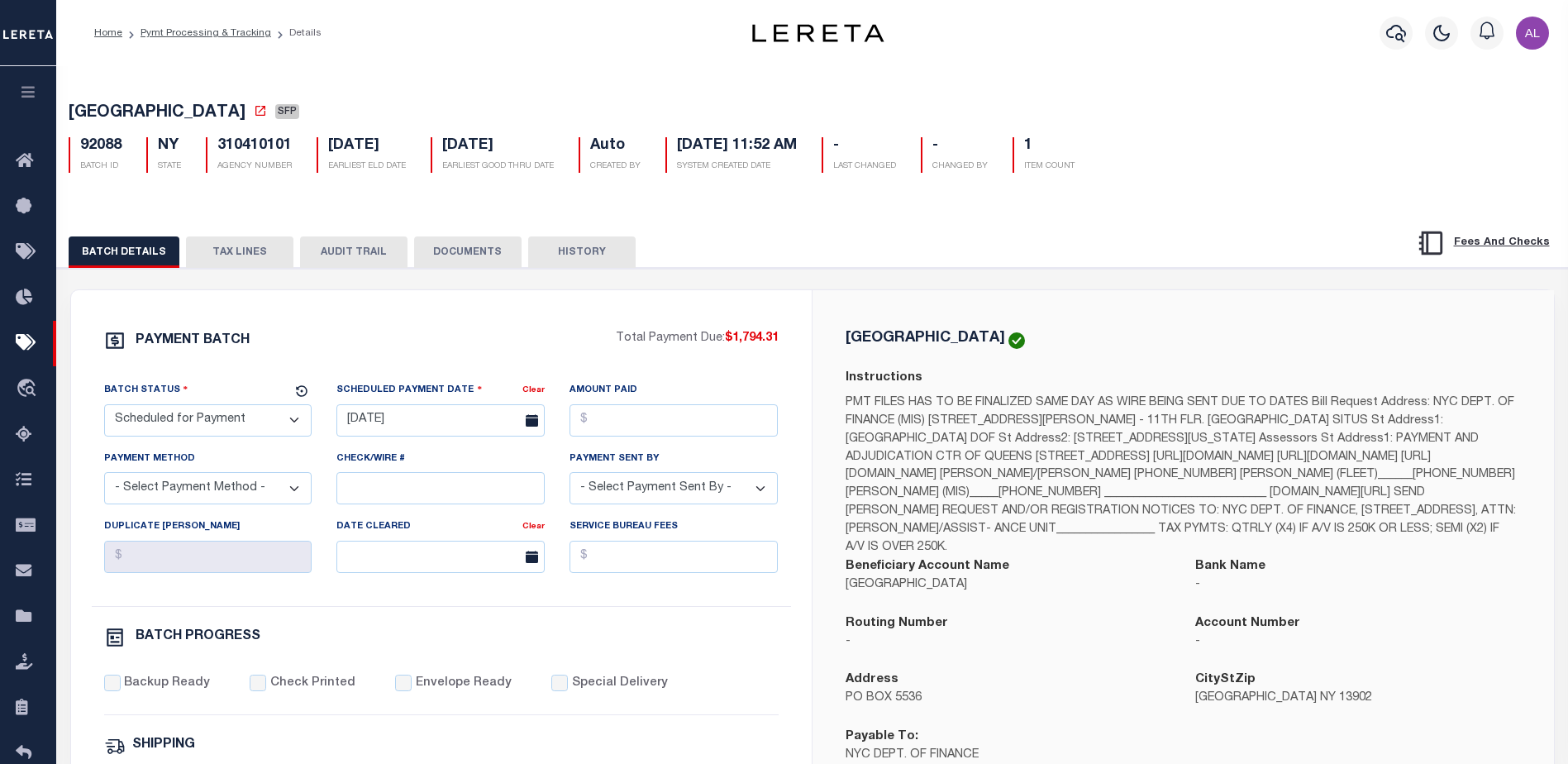
click at [232, 244] on button "TAX LINES" at bounding box center [239, 251] width 107 height 31
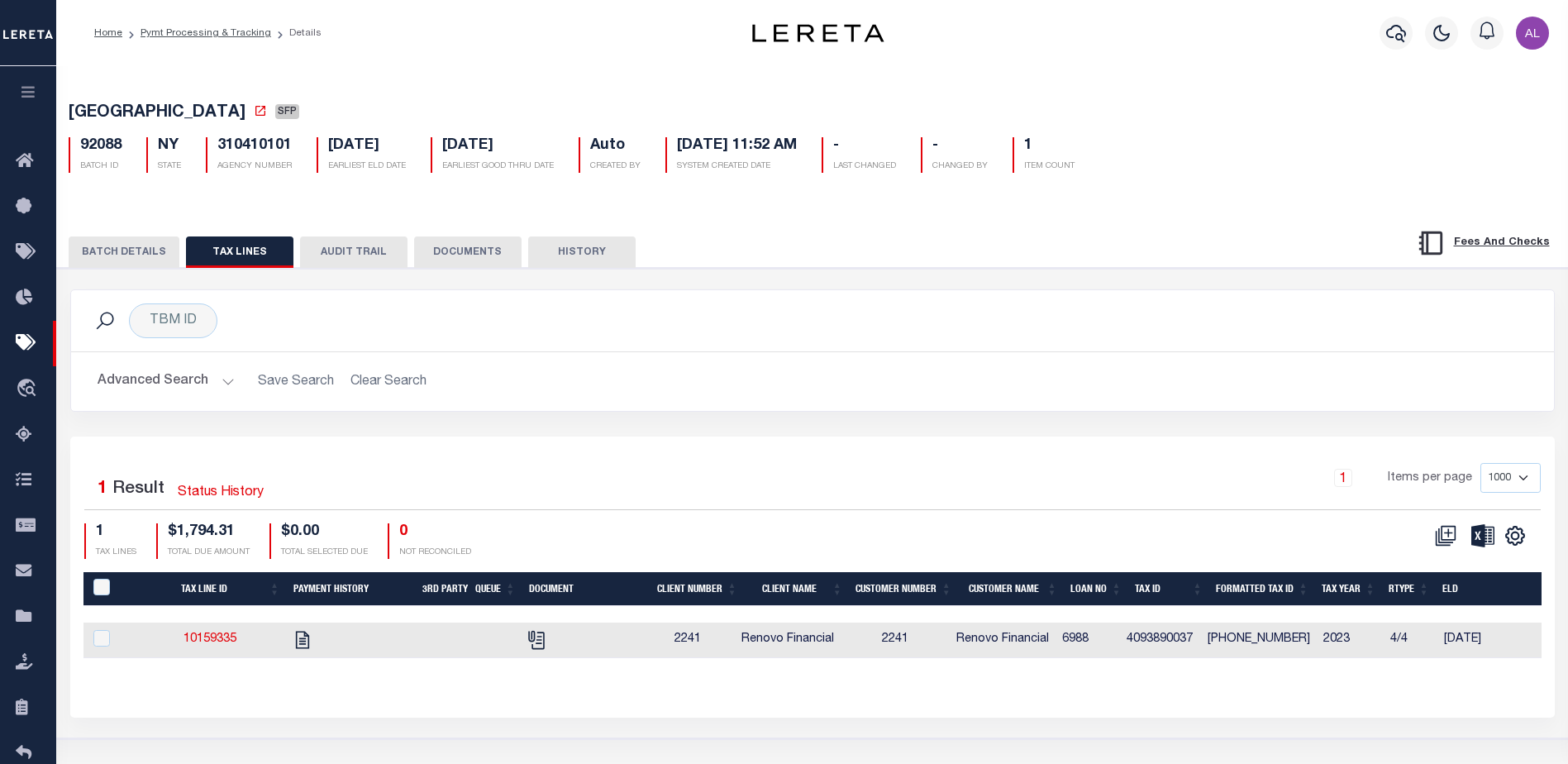
drag, startPoint x: 800, startPoint y: 673, endPoint x: 1166, endPoint y: 690, distance: 366.5
click at [1166, 684] on div "Tax Line ID Payment History 3rd Party Queue Document Client Number Client Name …" at bounding box center [812, 628] width 1458 height 112
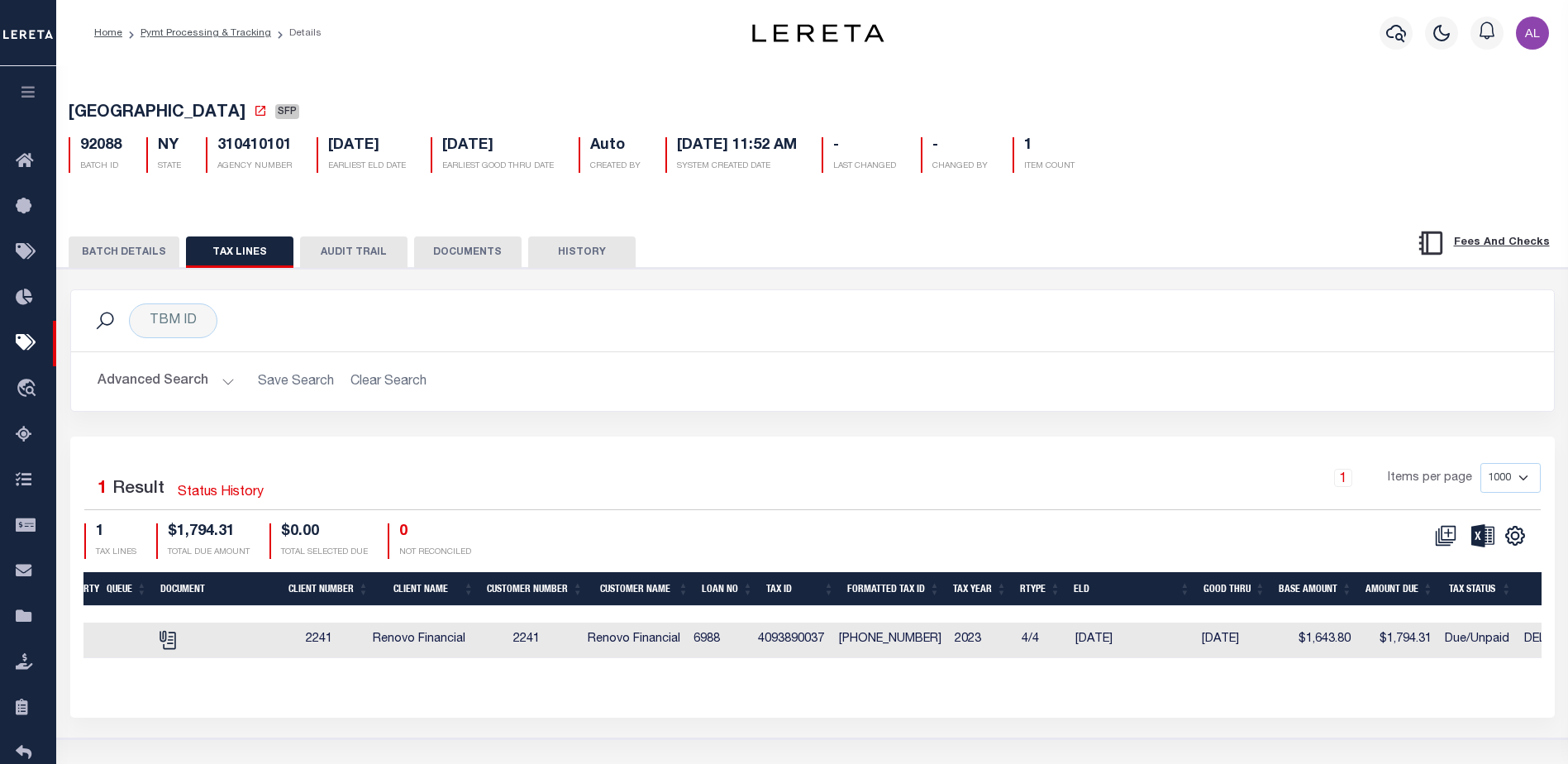
scroll to position [0, 225]
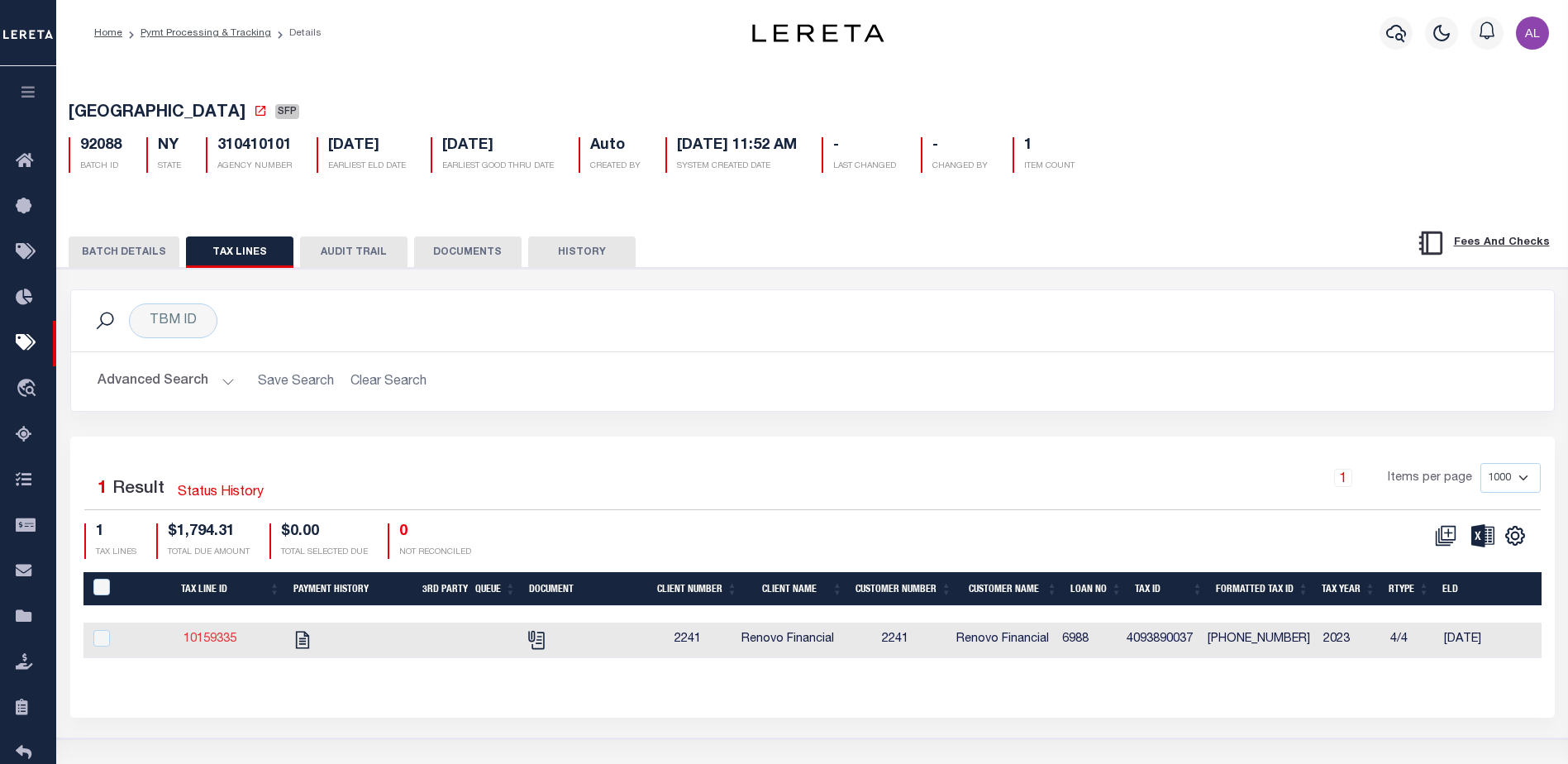
click at [214, 639] on link "10159335" at bounding box center [209, 639] width 53 height 12
checkbox input "true"
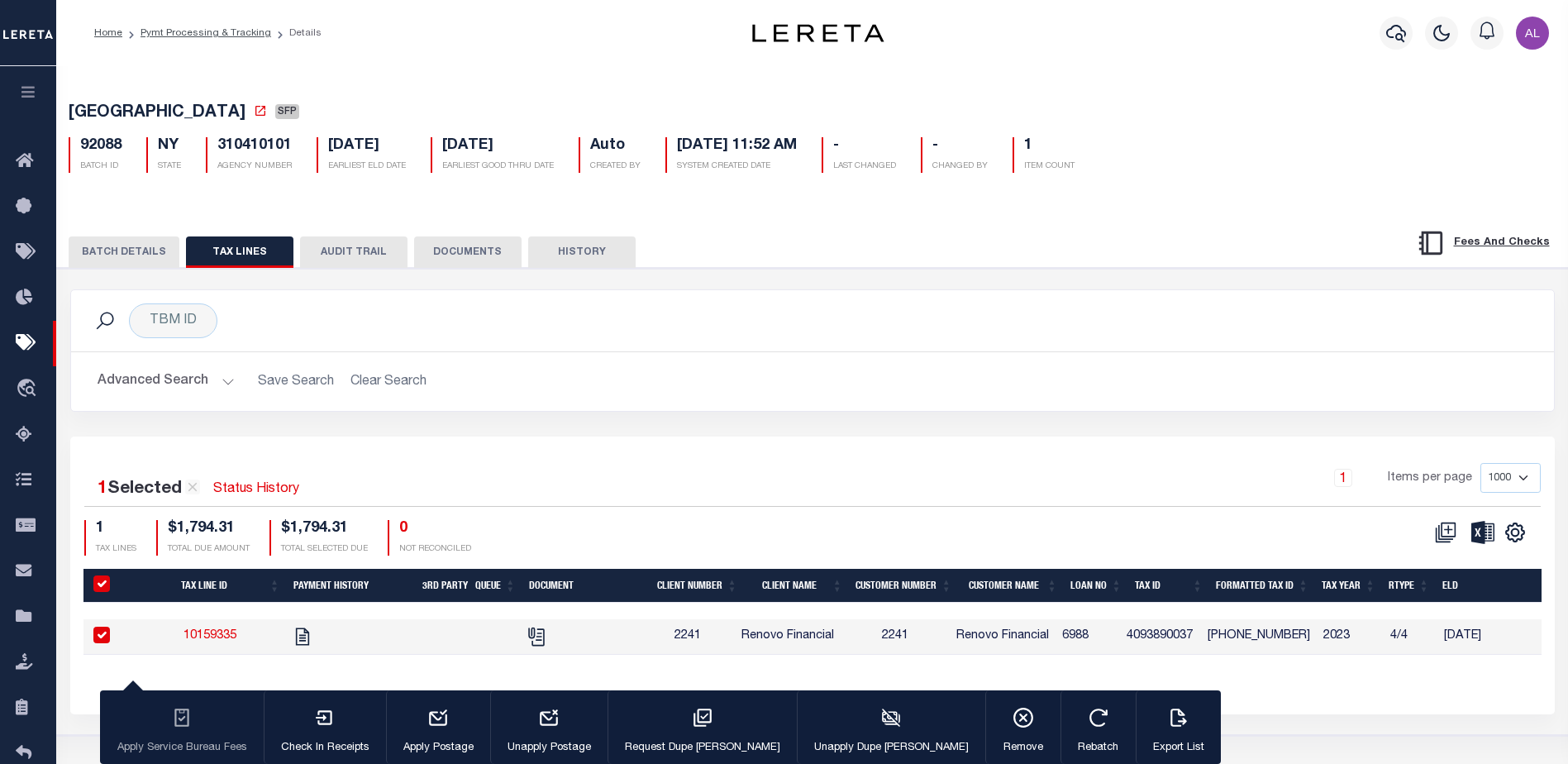
select select
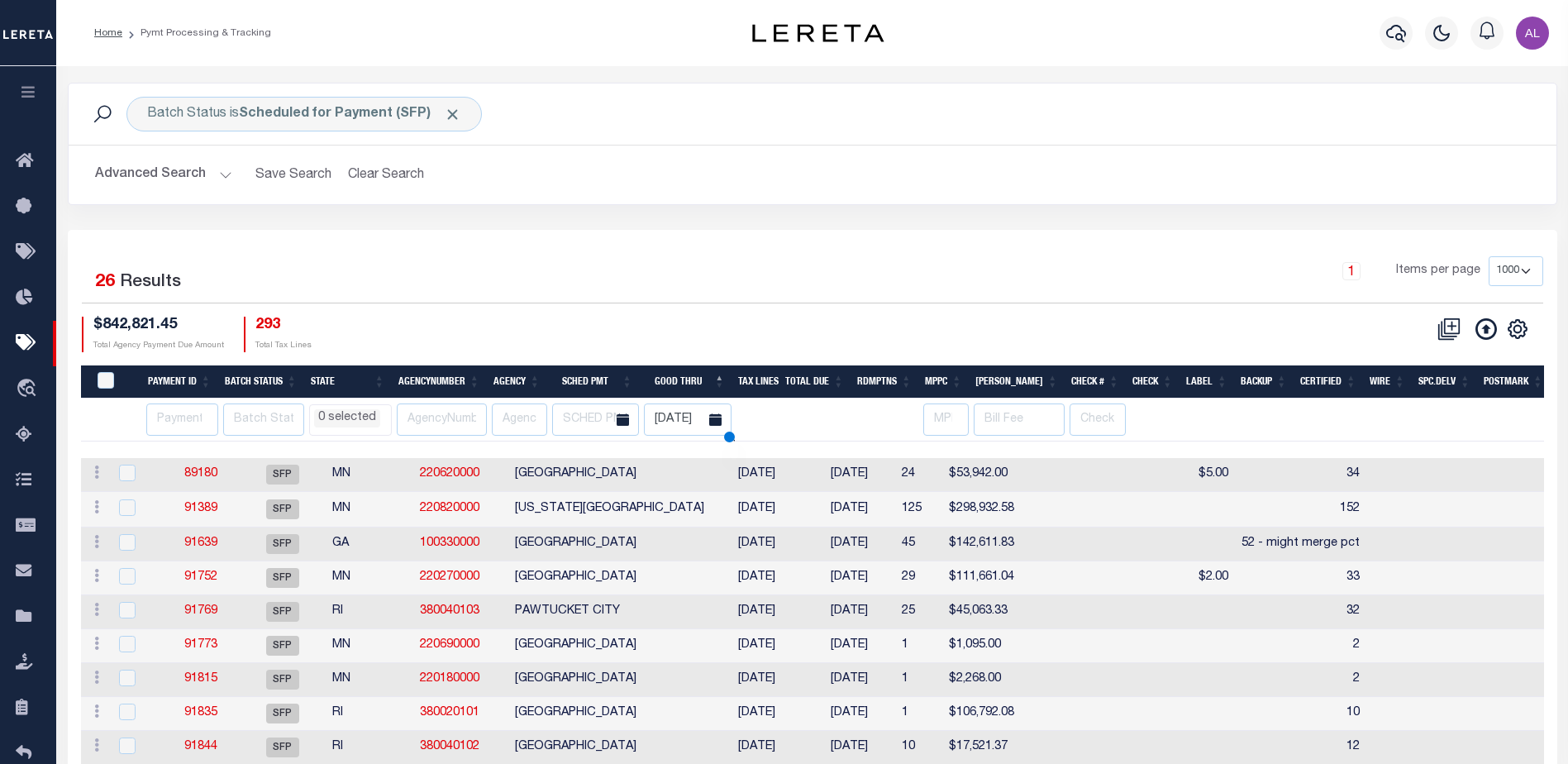
scroll to position [112, 0]
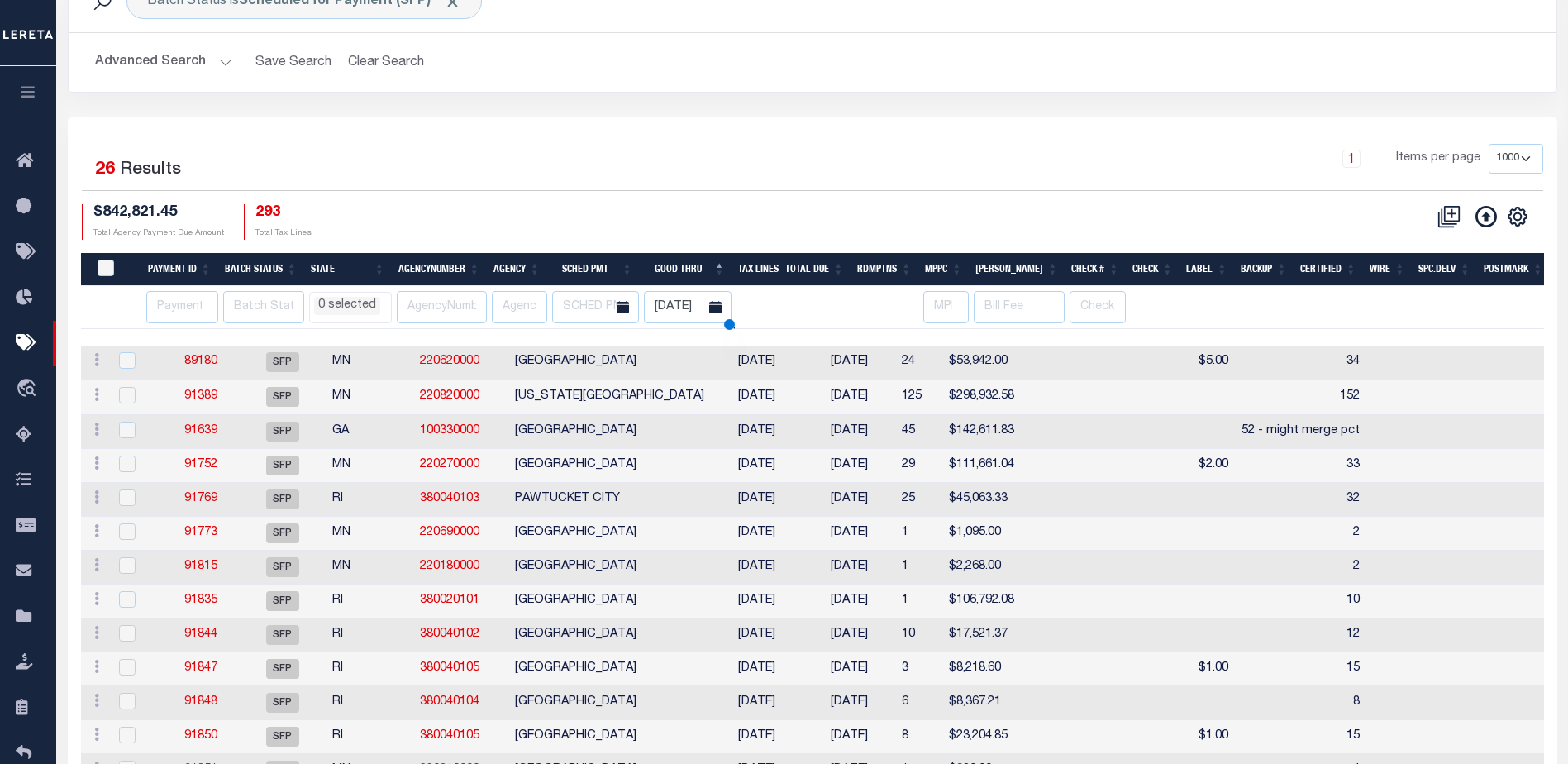
select select
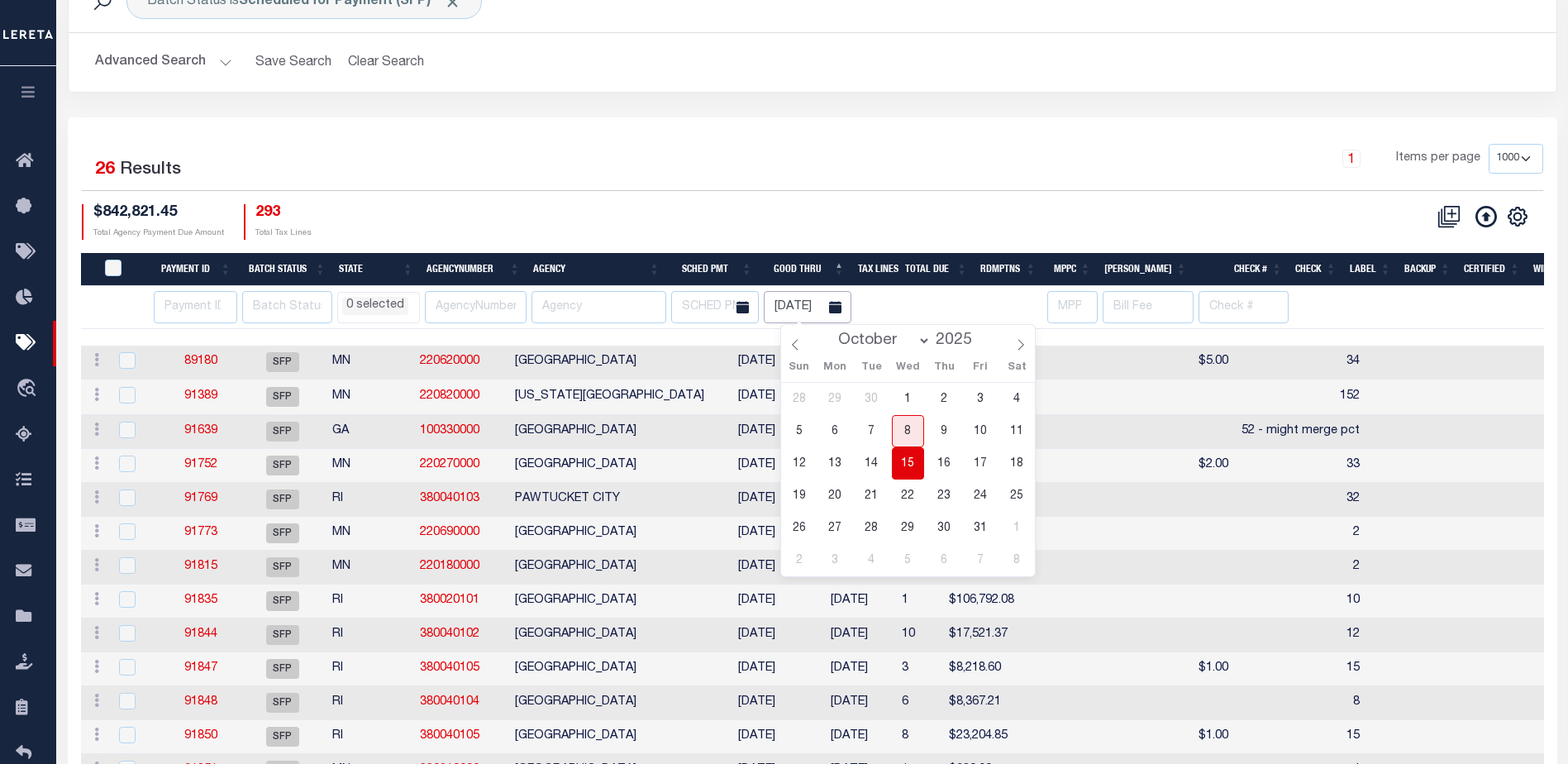
click at [826, 302] on input "10-15-2025" at bounding box center [808, 307] width 88 height 32
click at [911, 460] on span "15" at bounding box center [908, 463] width 32 height 32
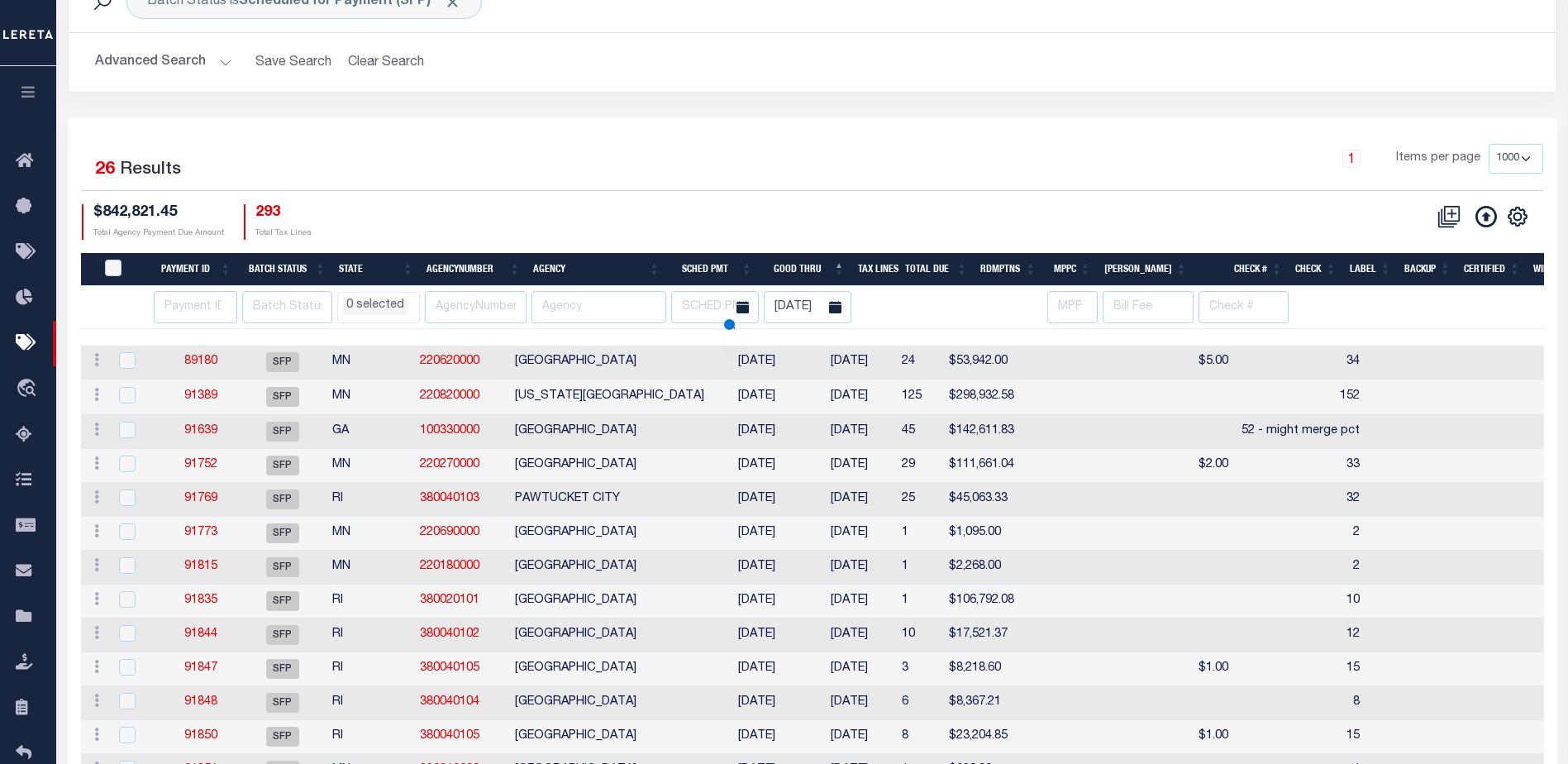
select select
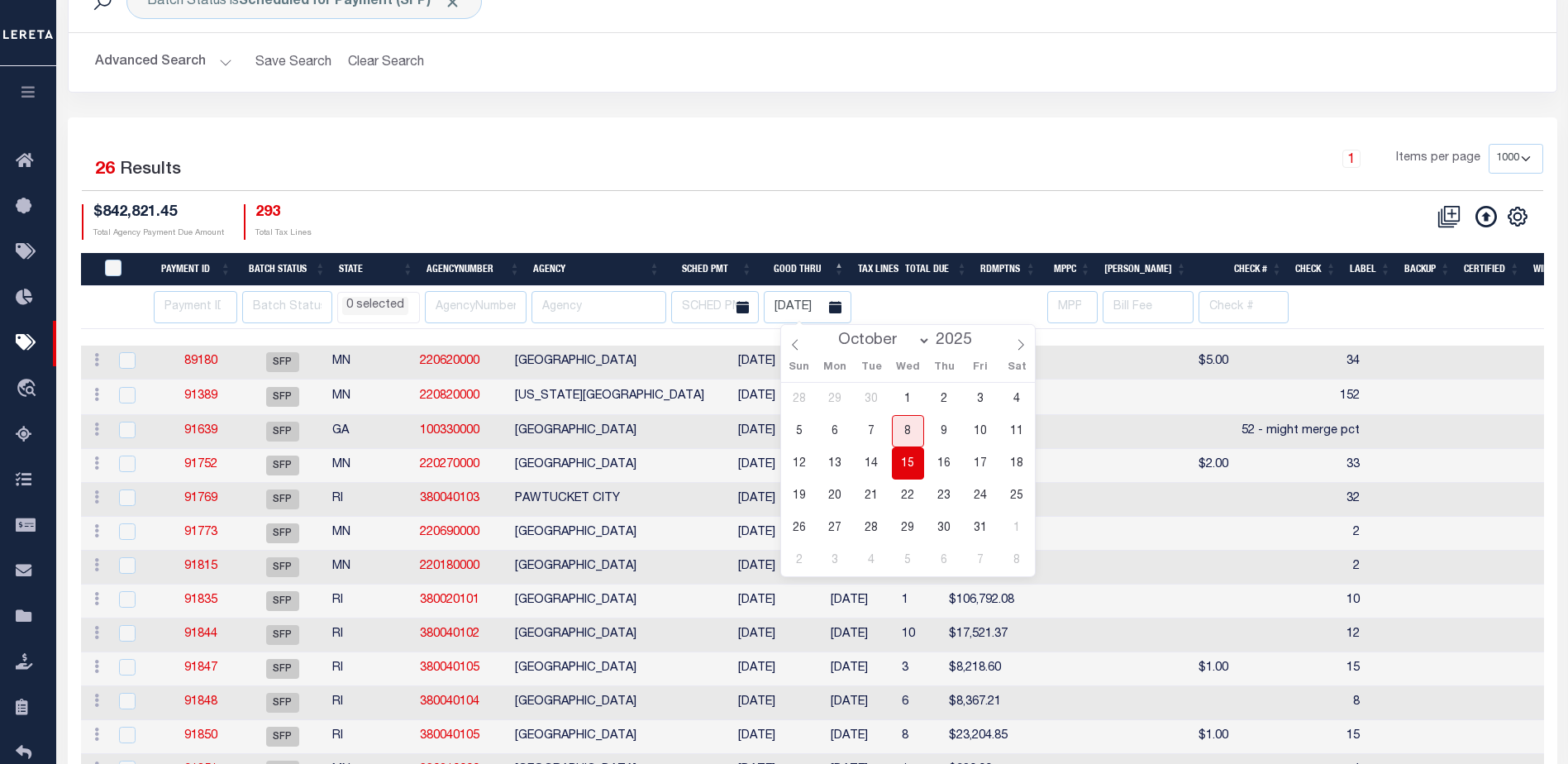
drag, startPoint x: 795, startPoint y: 310, endPoint x: 947, endPoint y: 297, distance: 152.6
click at [947, 297] on body "Home Pymt Processing & Tracking Profile" at bounding box center [784, 589] width 1568 height 1403
drag, startPoint x: 797, startPoint y: 302, endPoint x: 816, endPoint y: 303, distance: 19.1
click at [802, 302] on input "10-15-2025" at bounding box center [808, 307] width 88 height 32
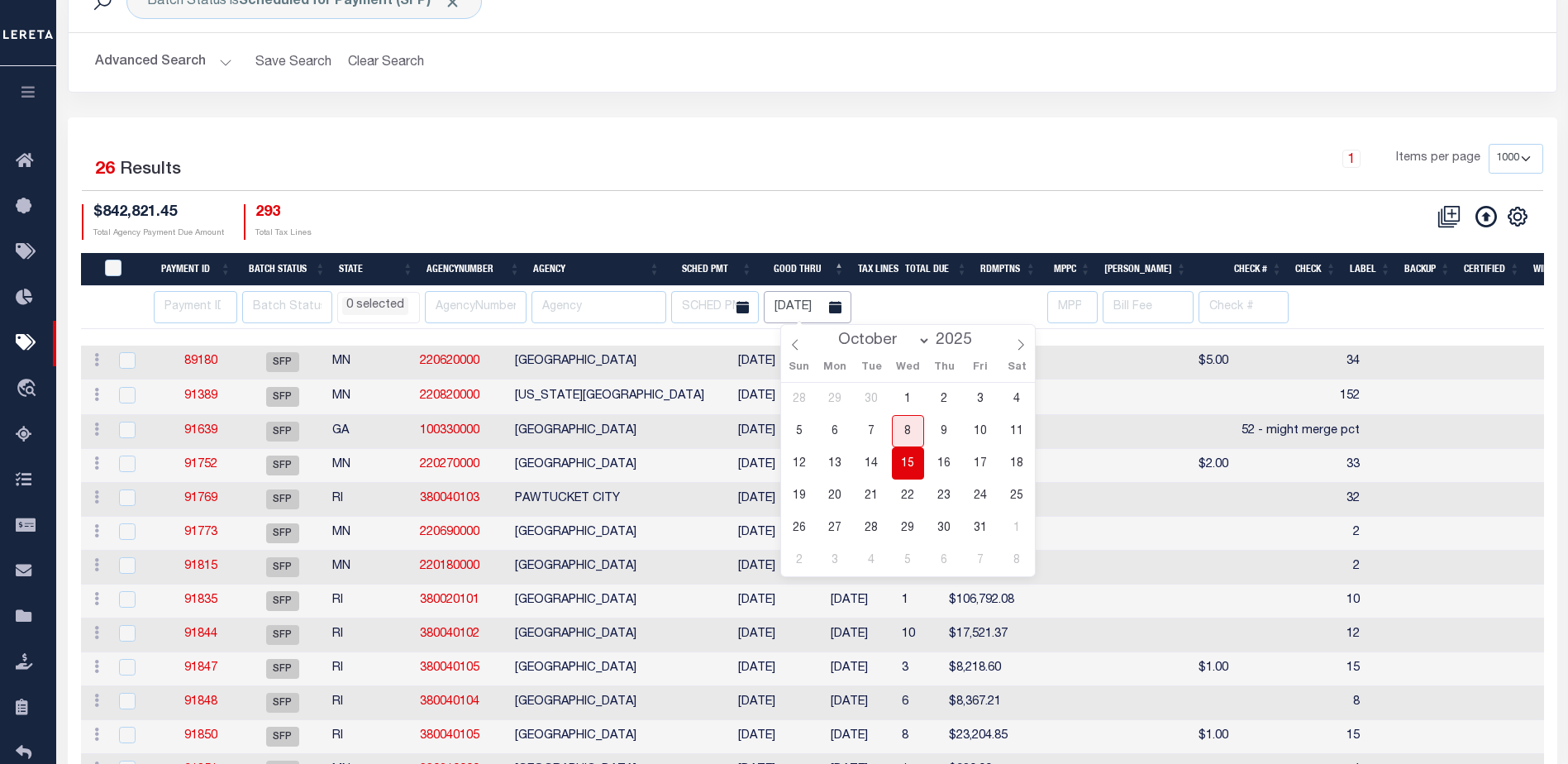
drag, startPoint x: 792, startPoint y: 303, endPoint x: 926, endPoint y: 302, distance: 133.9
click at [926, 302] on tr "AK AL AR AZ CA CO CT DC DE FL GA GU HI IA ID IL IN KS KY LA MA MD ME MI MN MO M…" at bounding box center [1205, 307] width 2248 height 43
click at [768, 213] on div "$842,821.45 Total Agency Payment Due Amount 293 Total Tax Lines" at bounding box center [447, 222] width 731 height 36
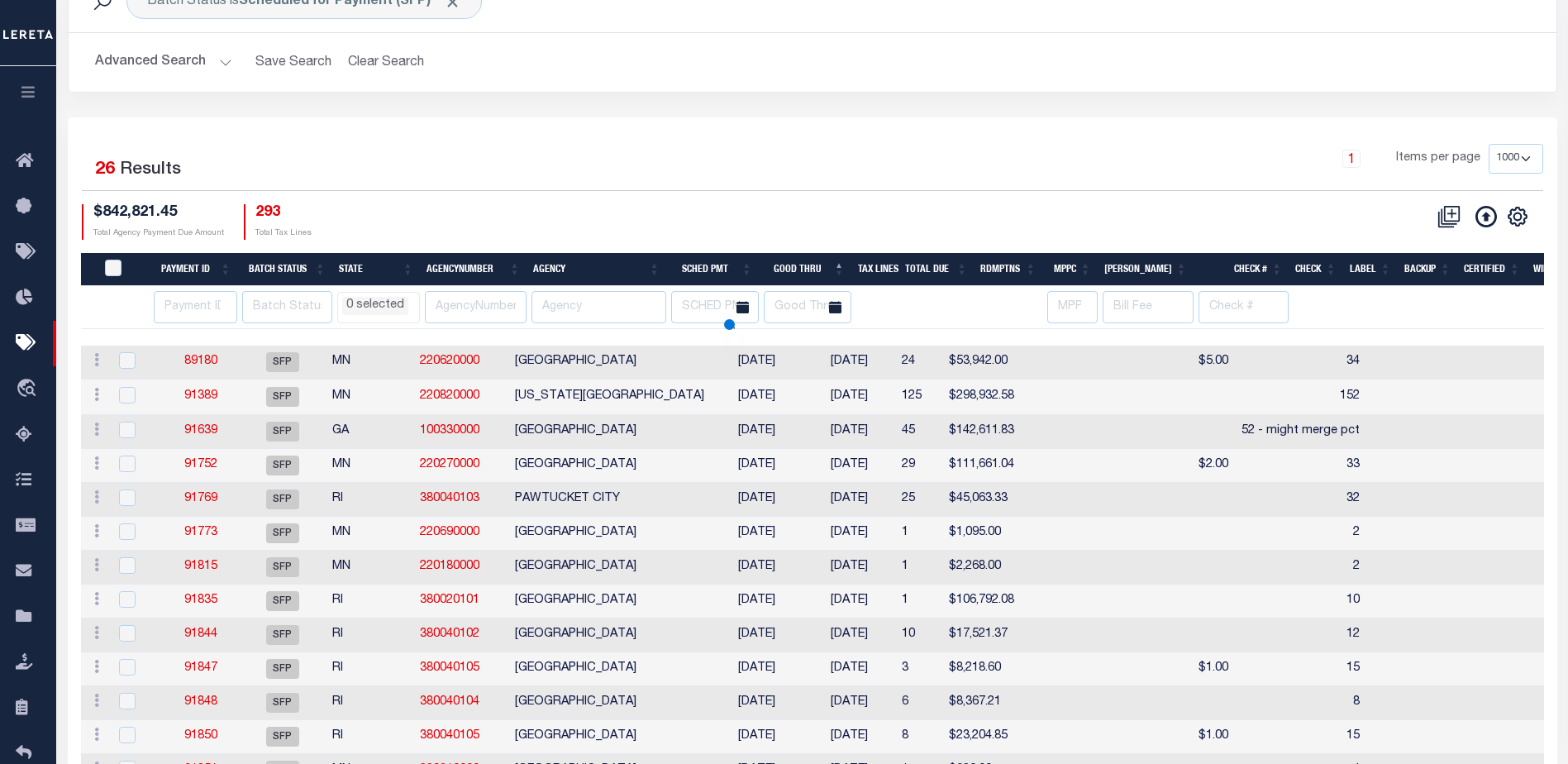
select select
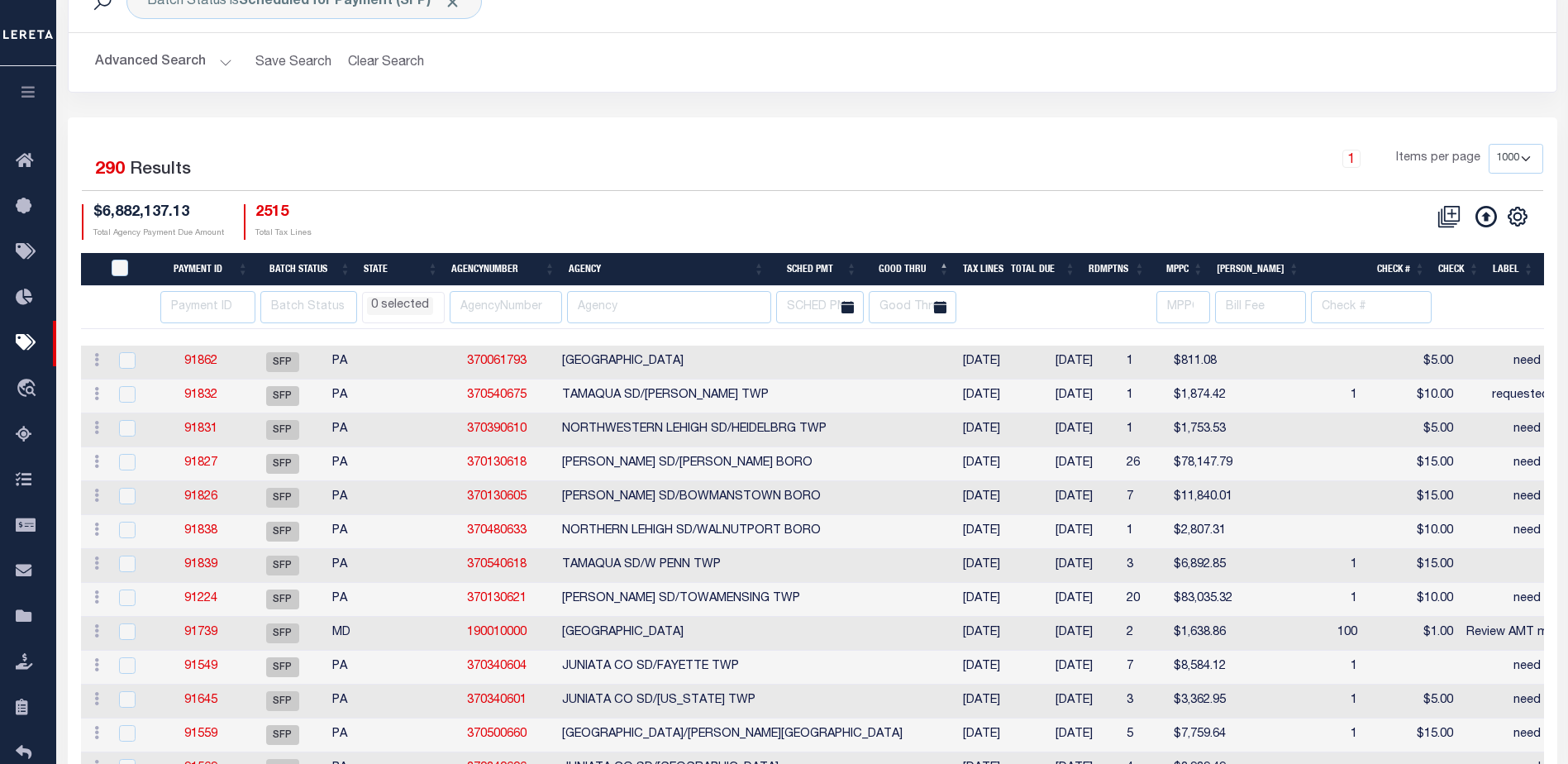
select select
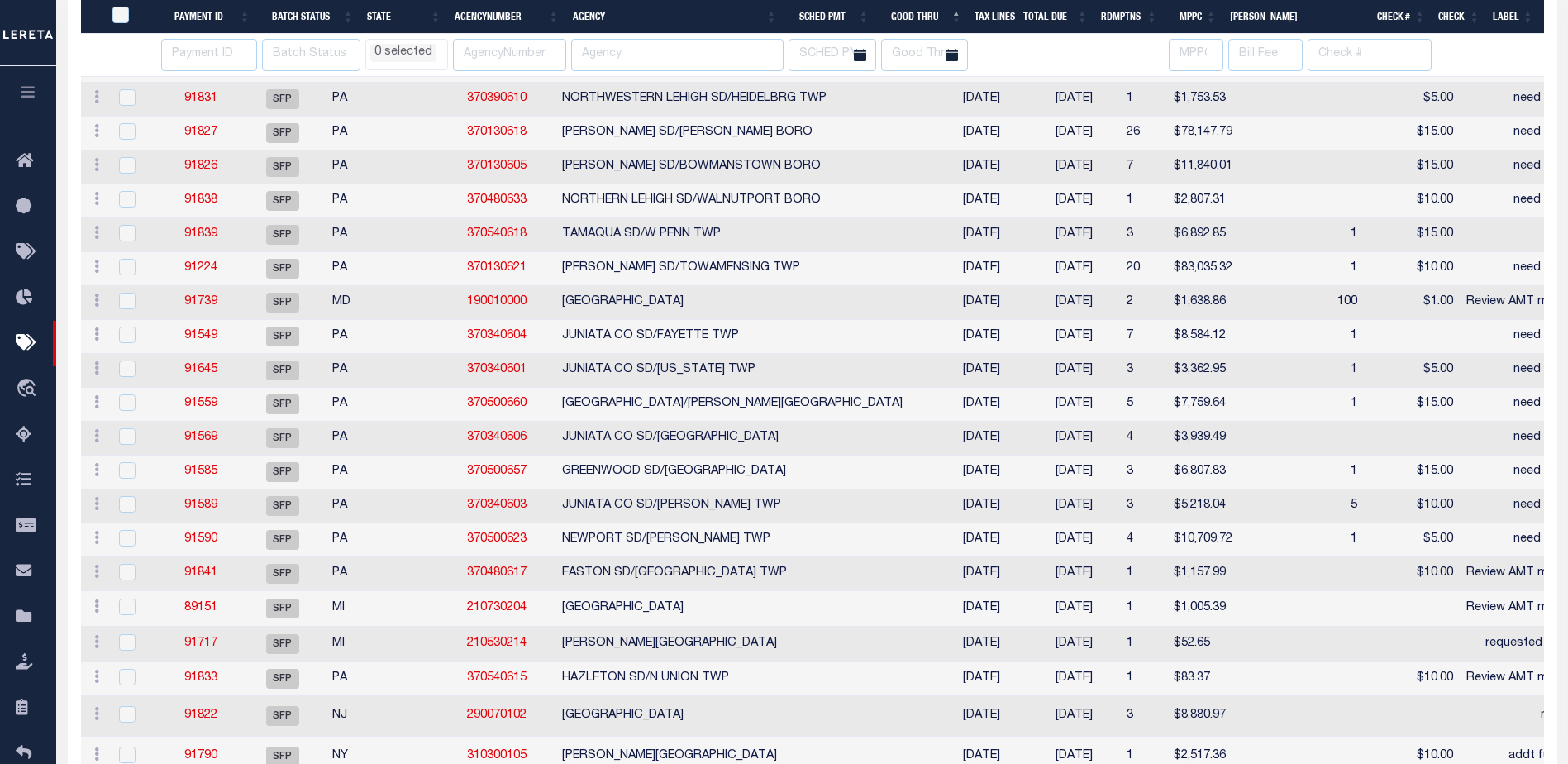
select select
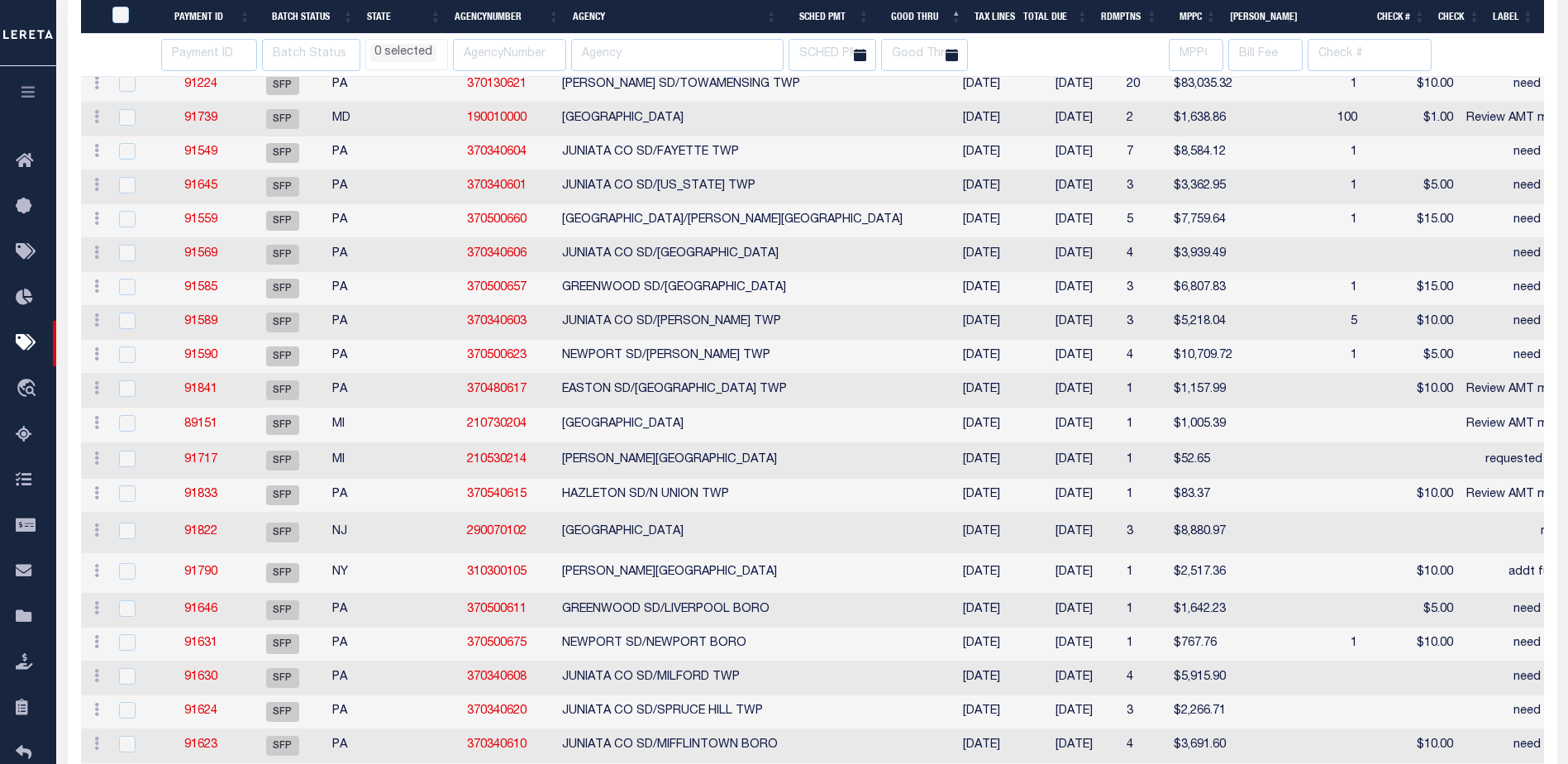
select select
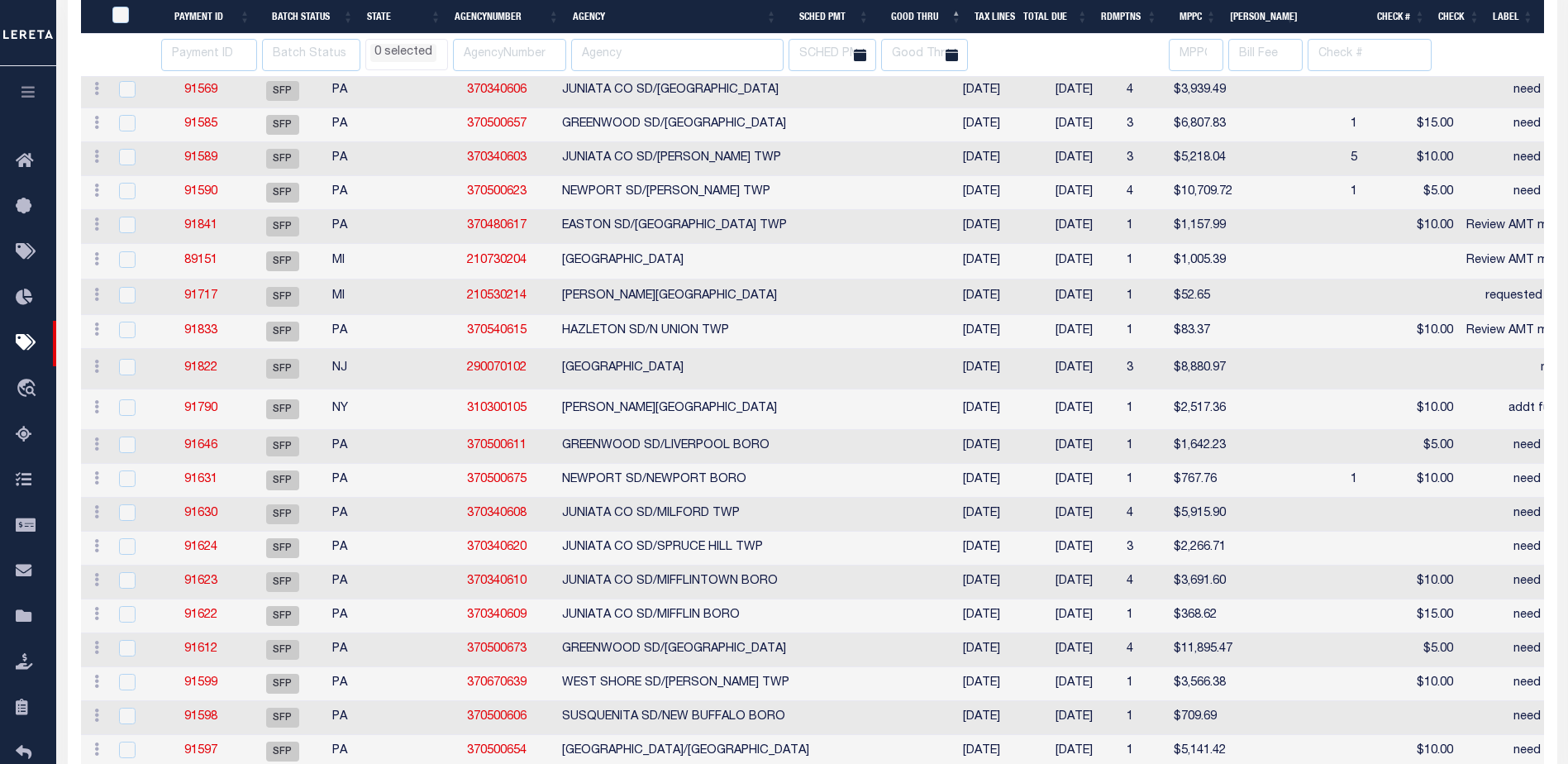
select select
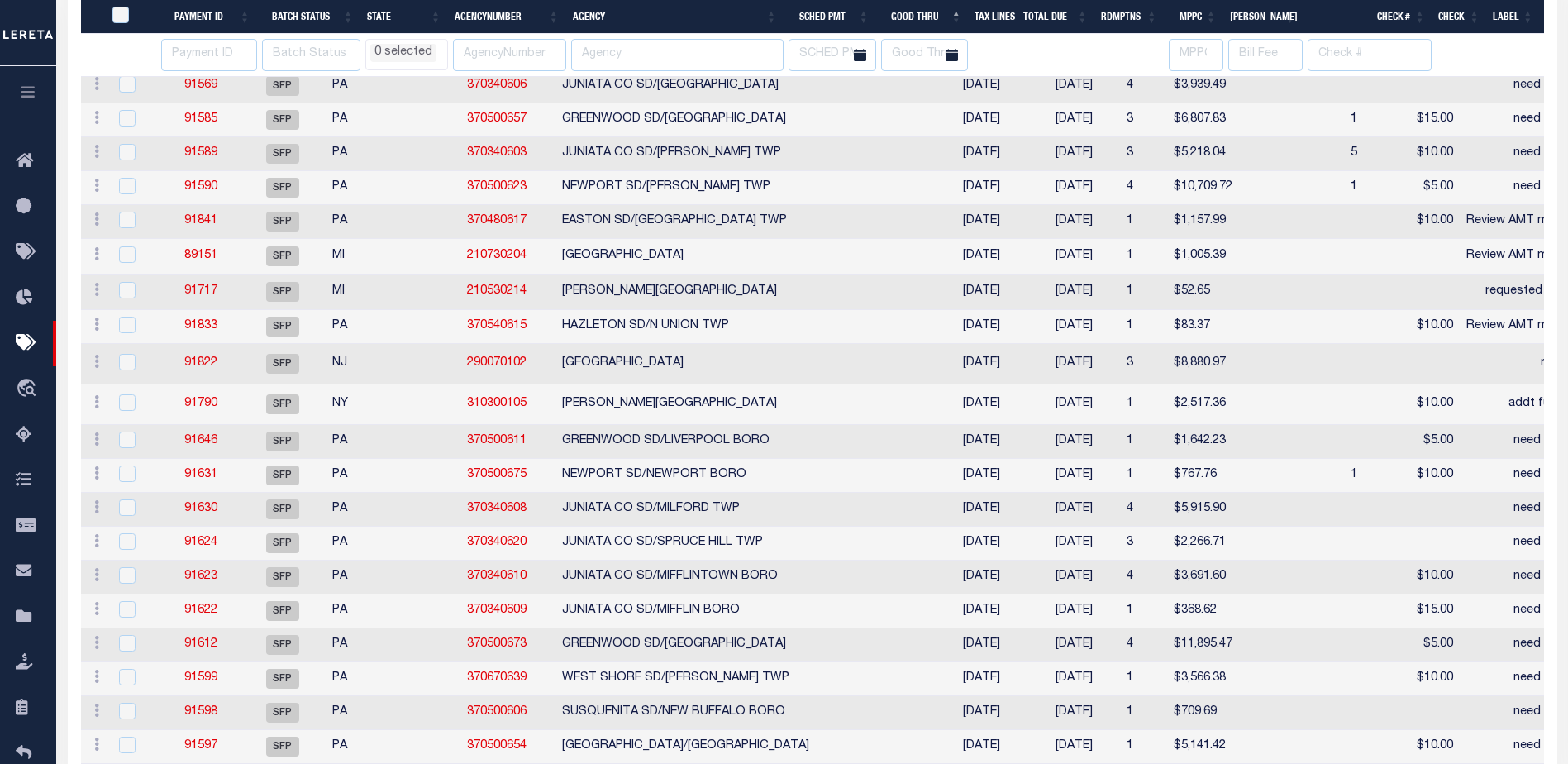
select select
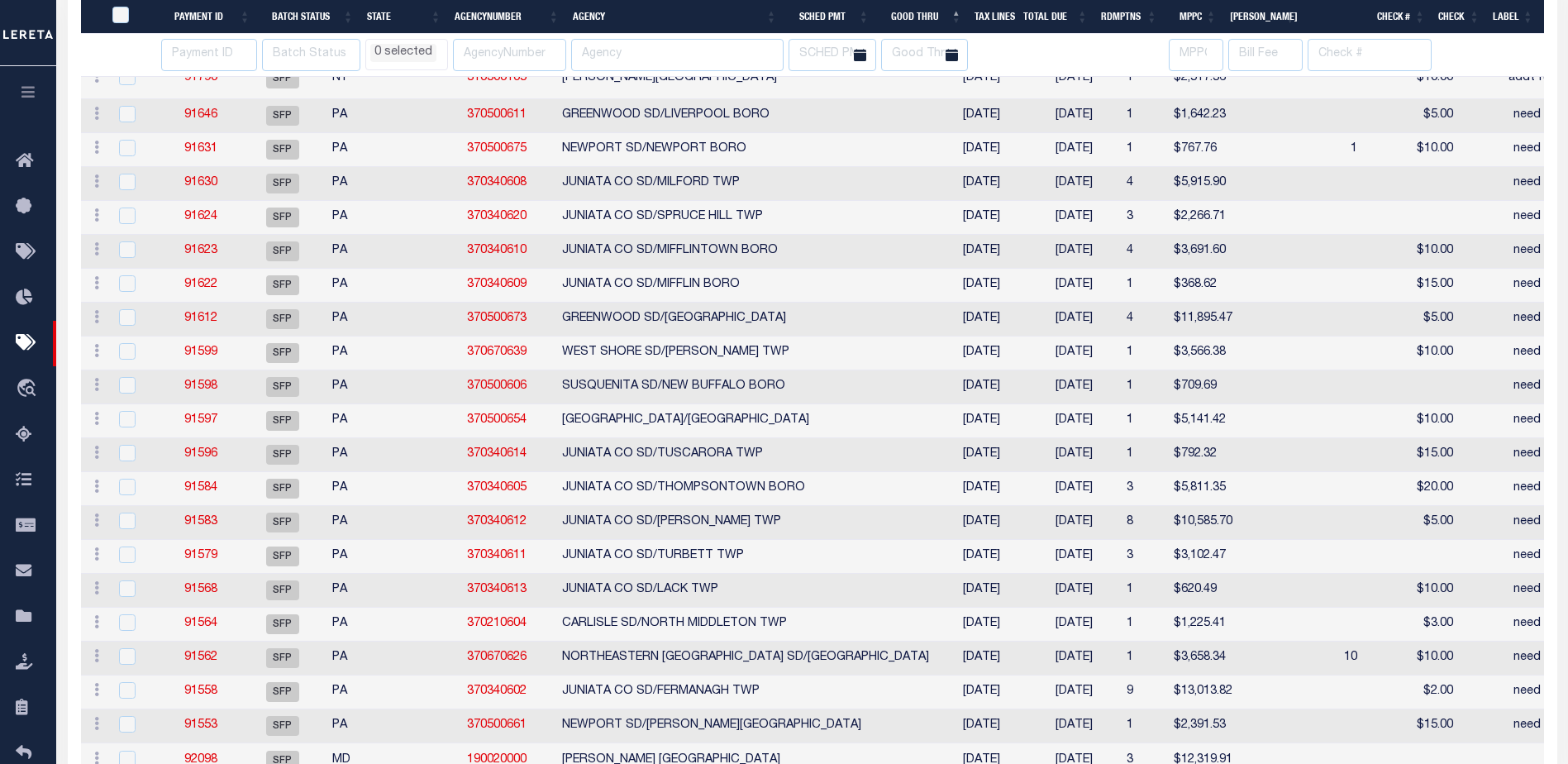
select select
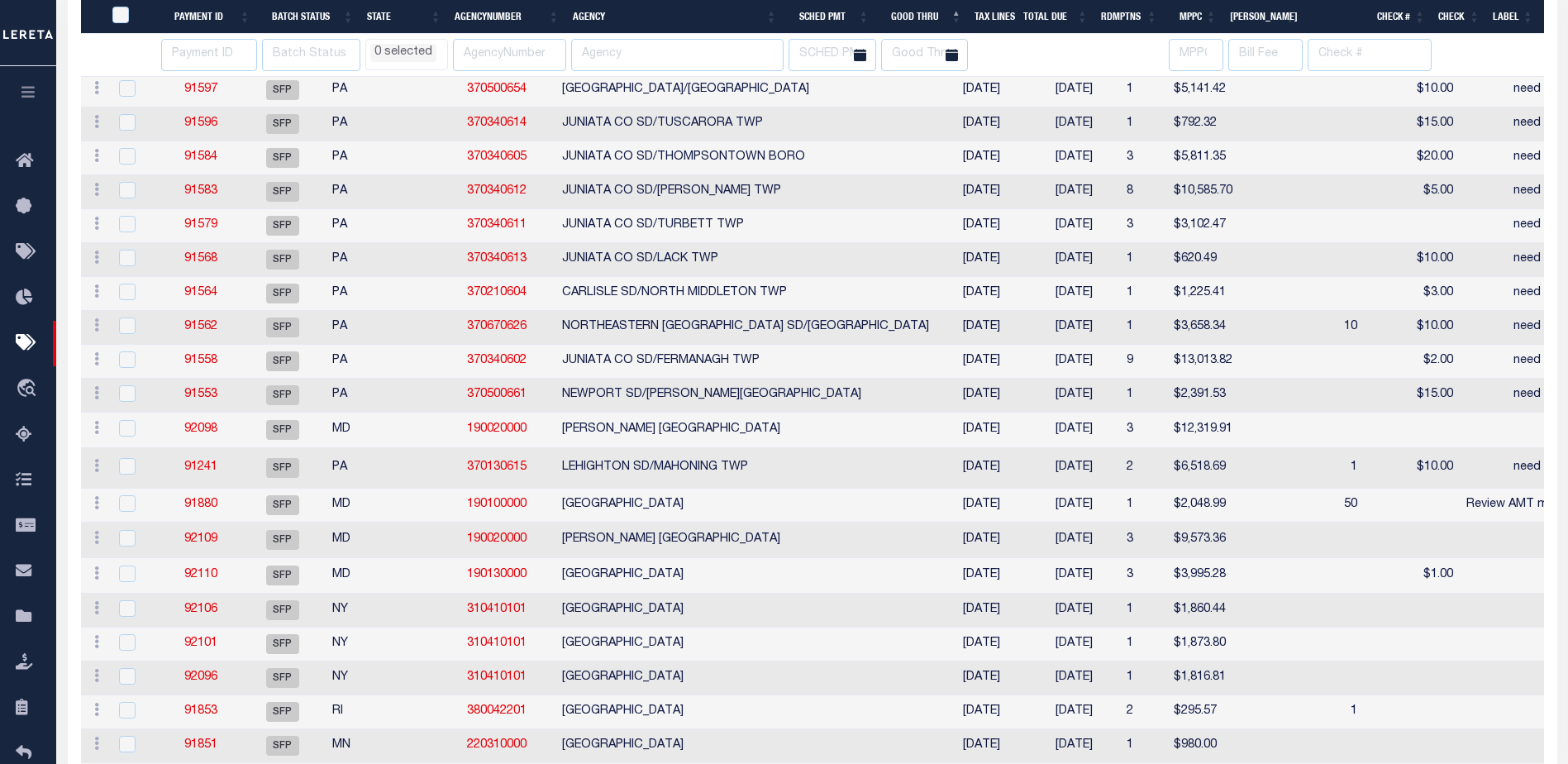
select select
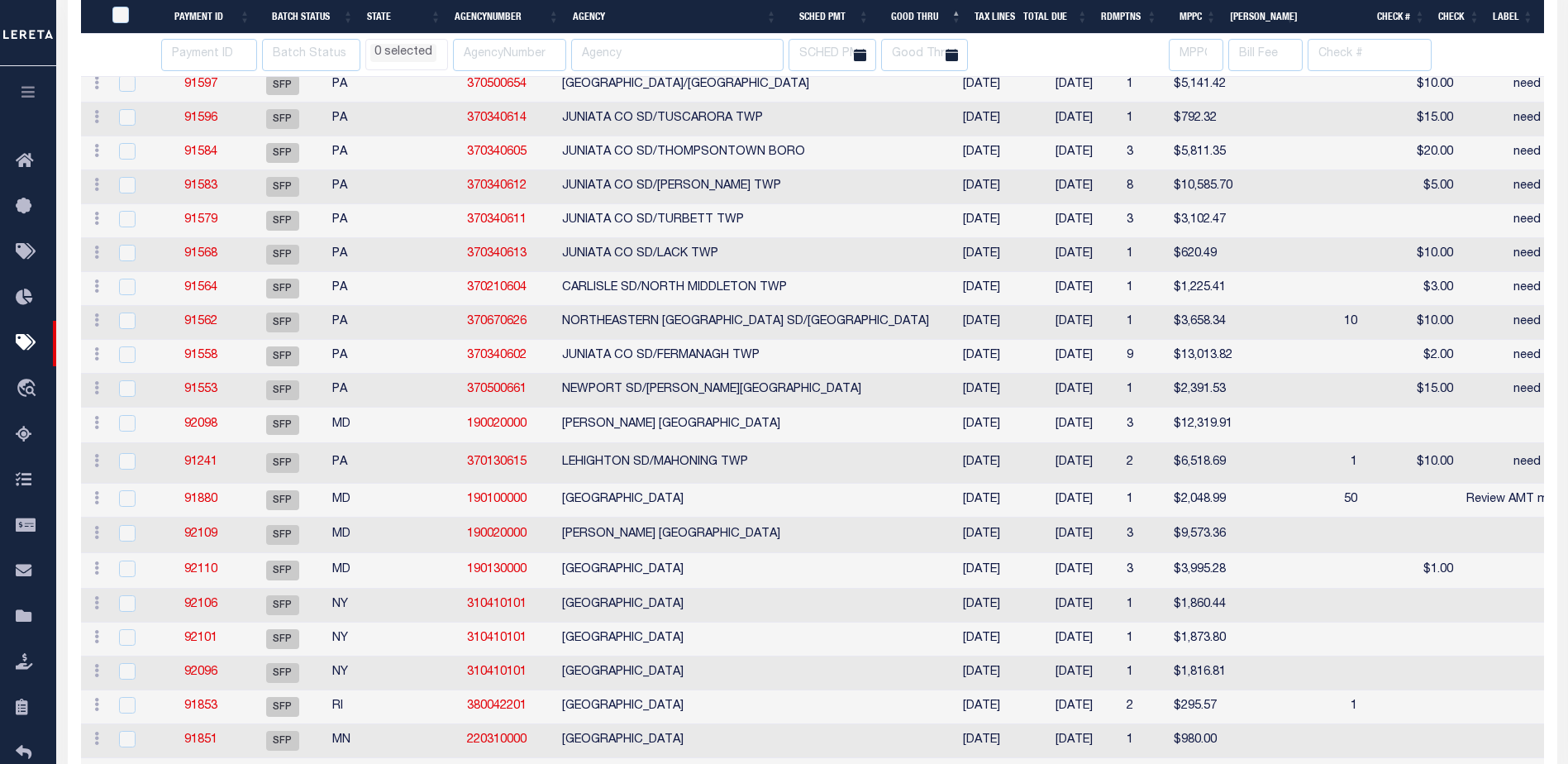
select select
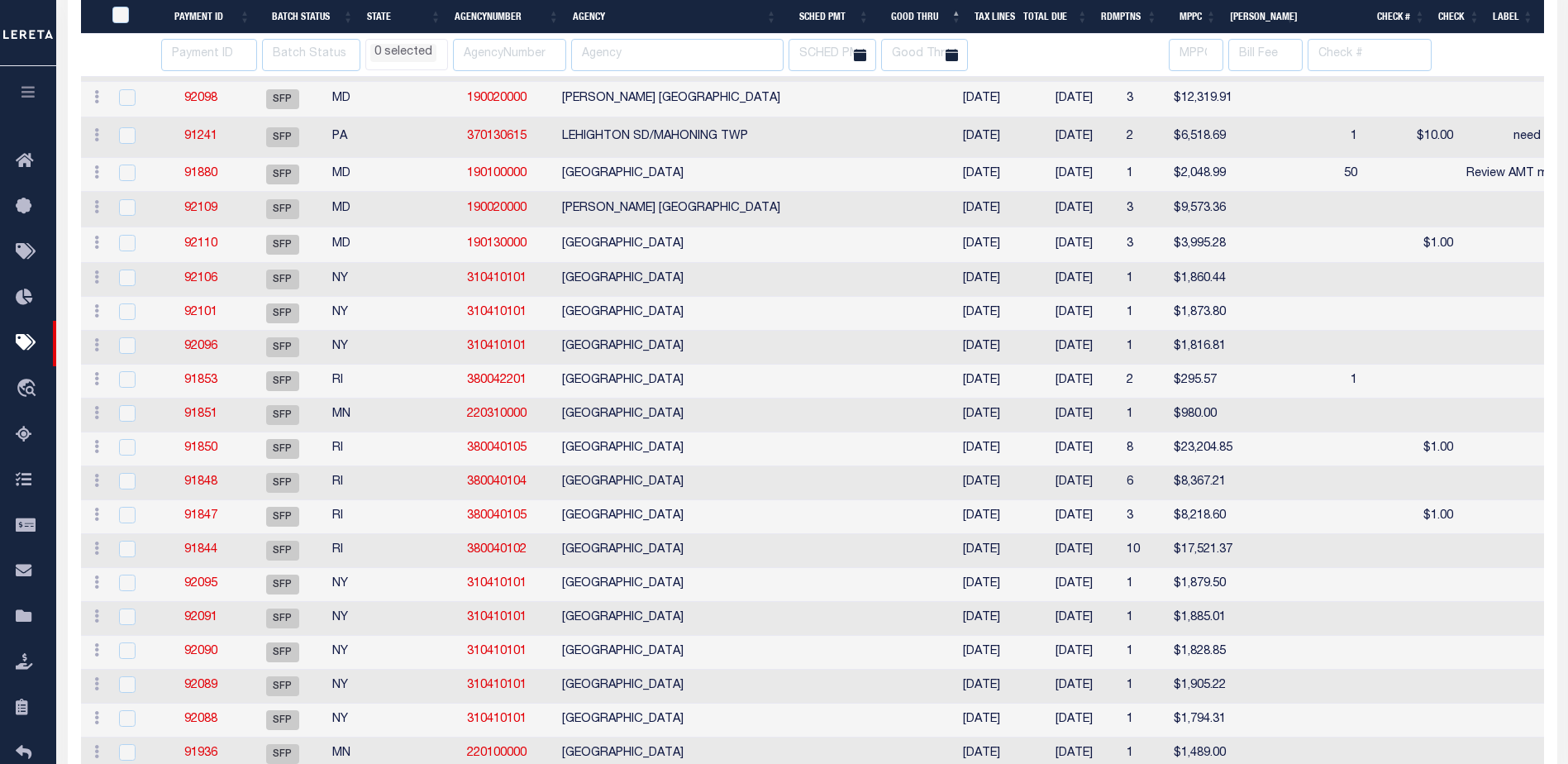
select select
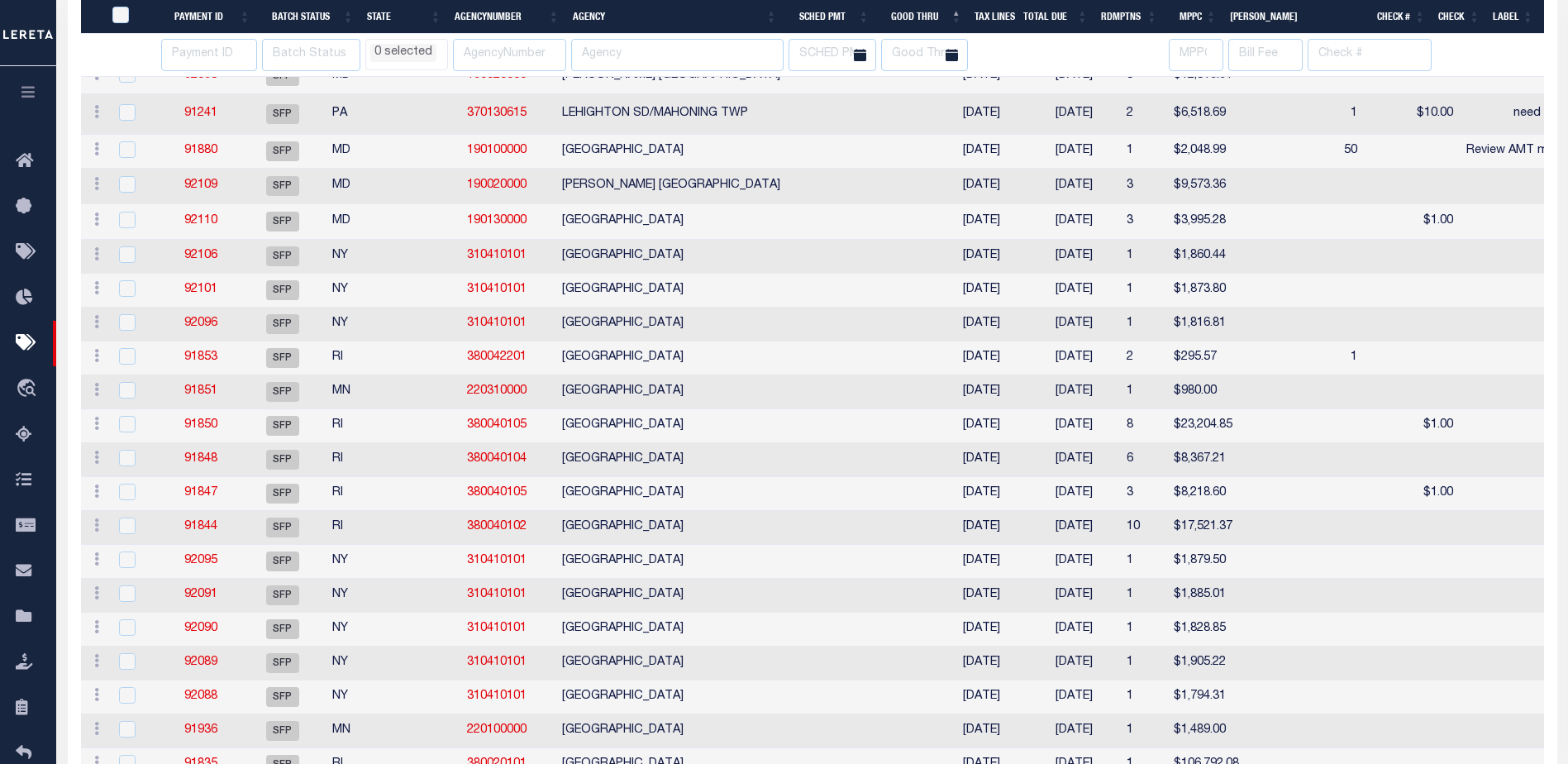
select select
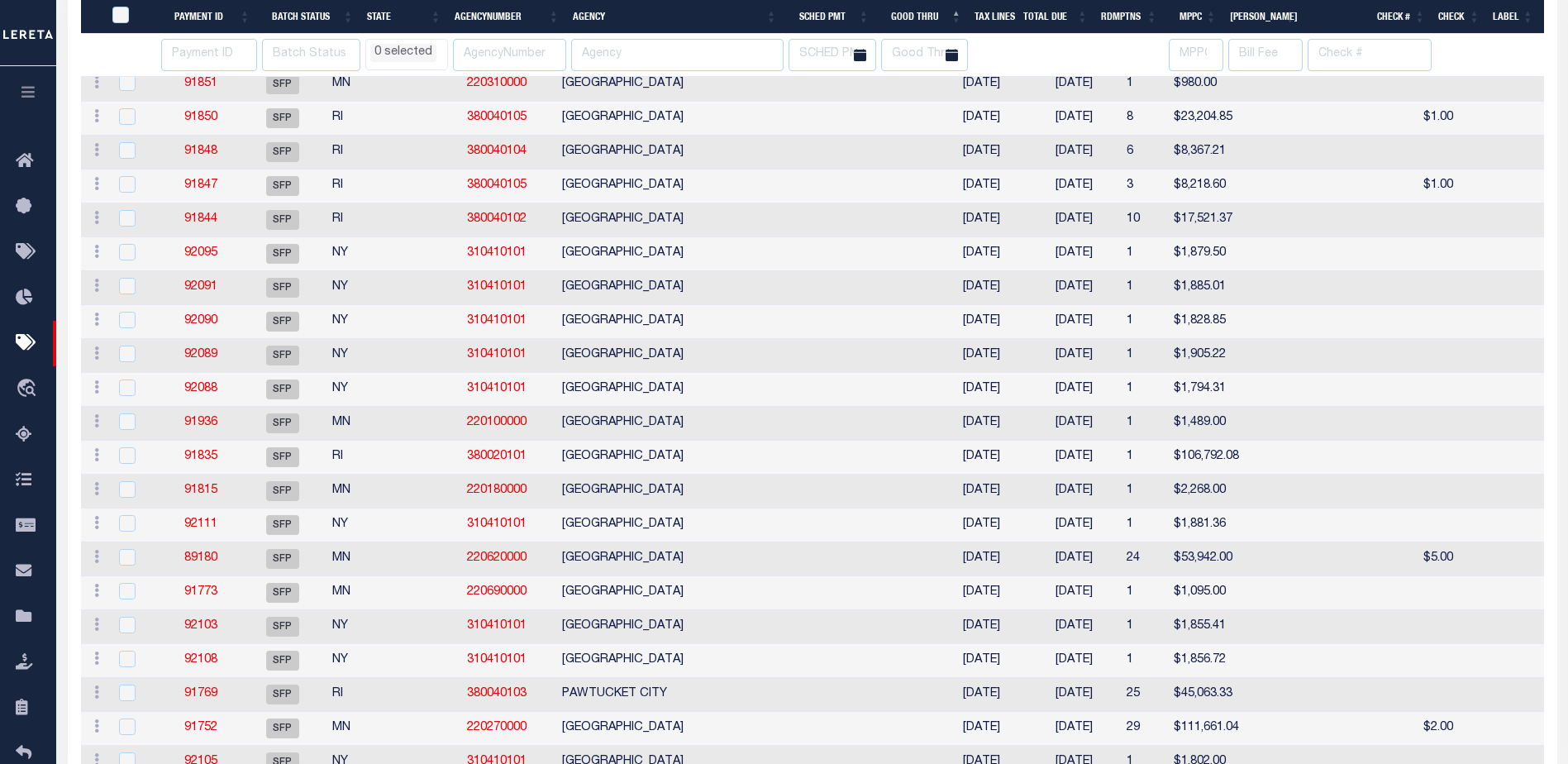
select select
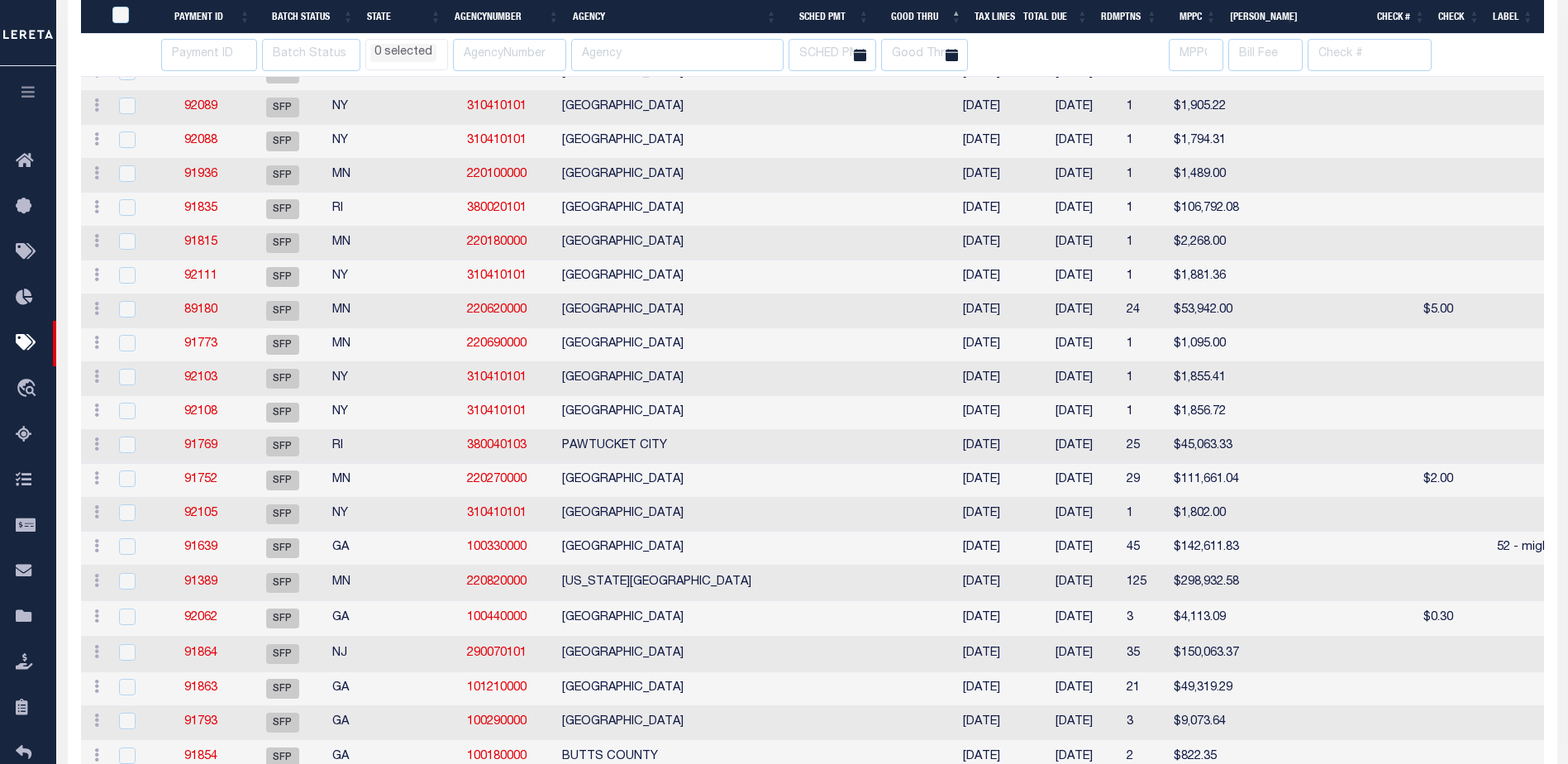
select select
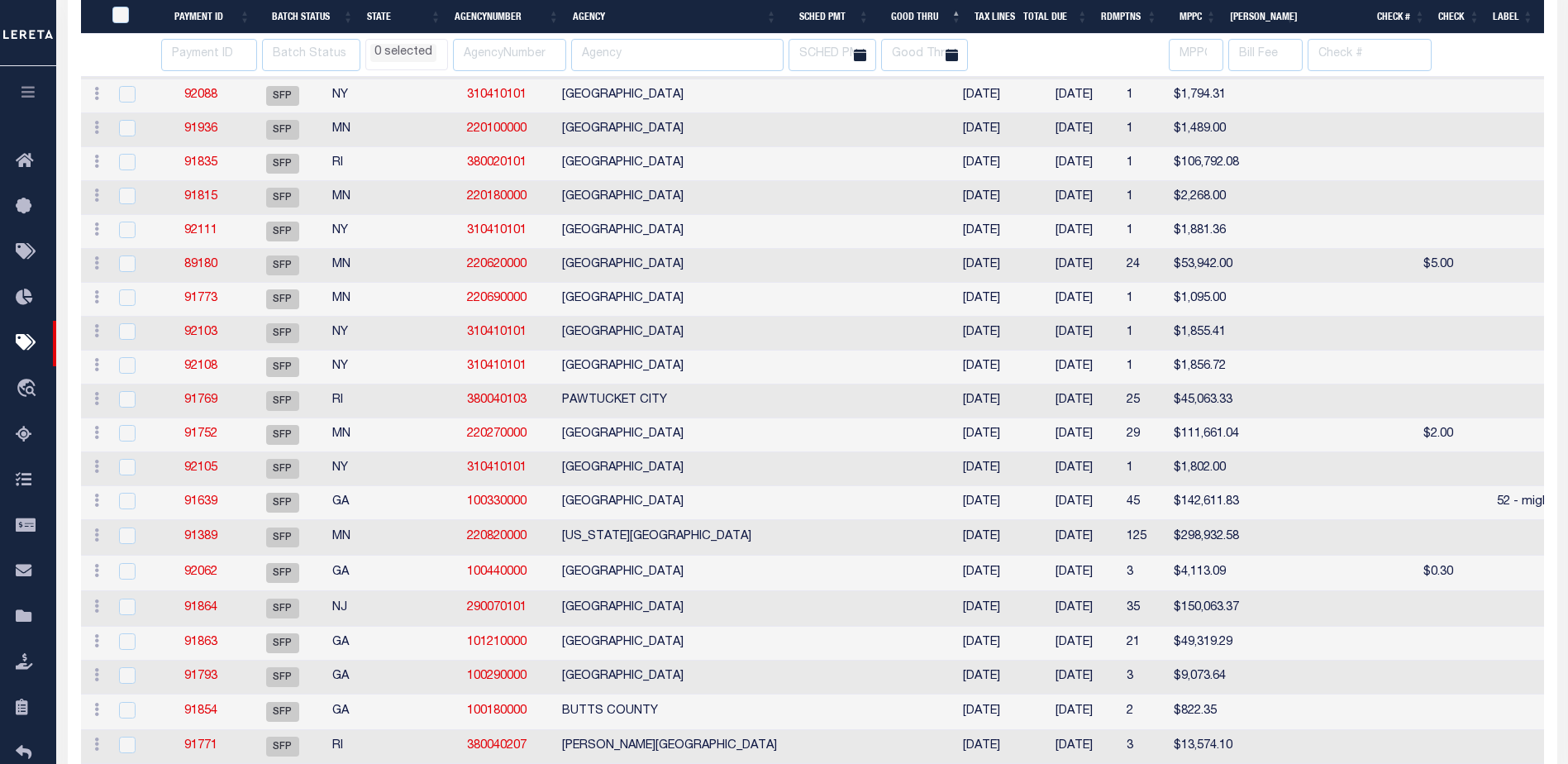
select select
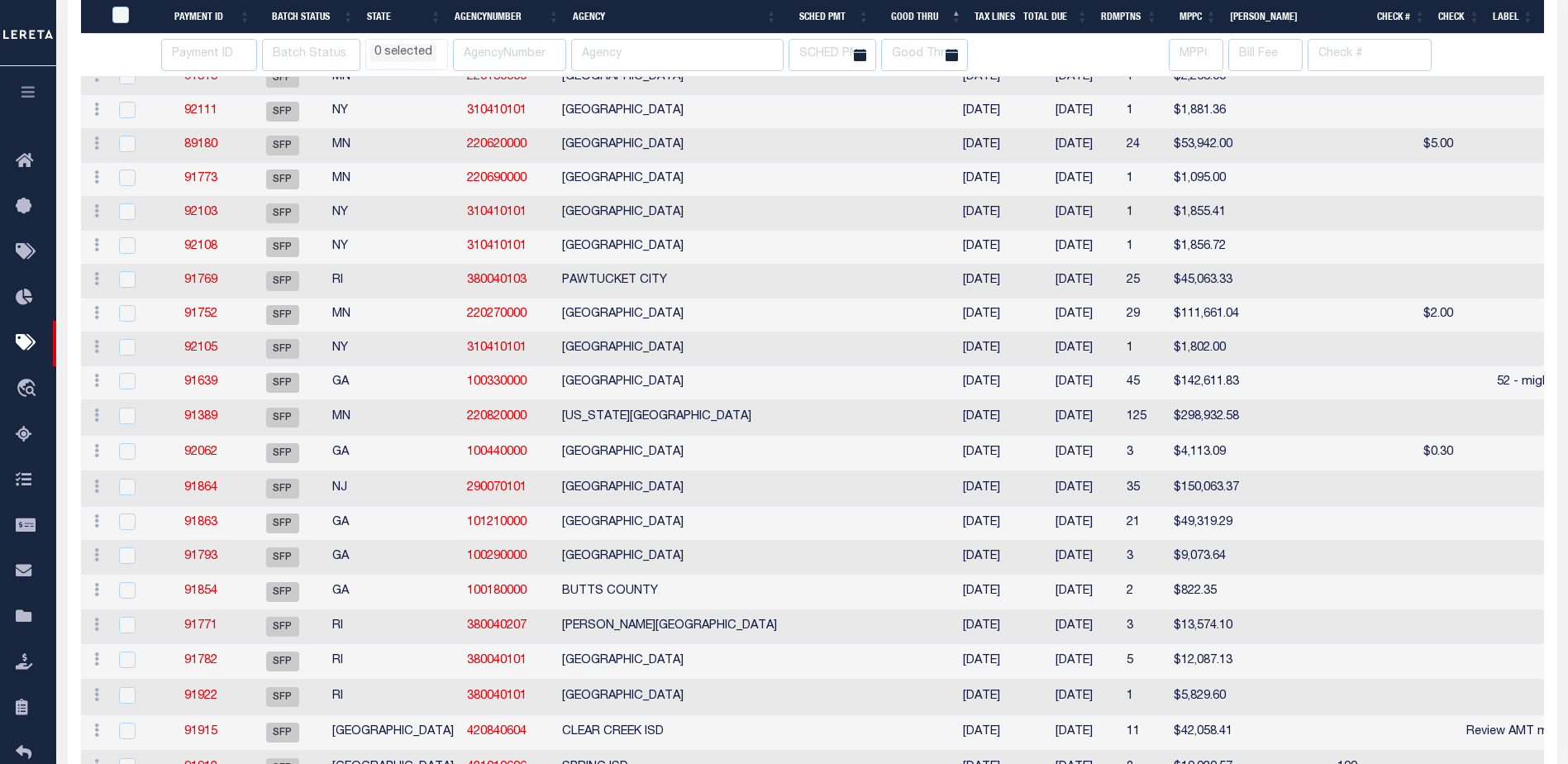
select select
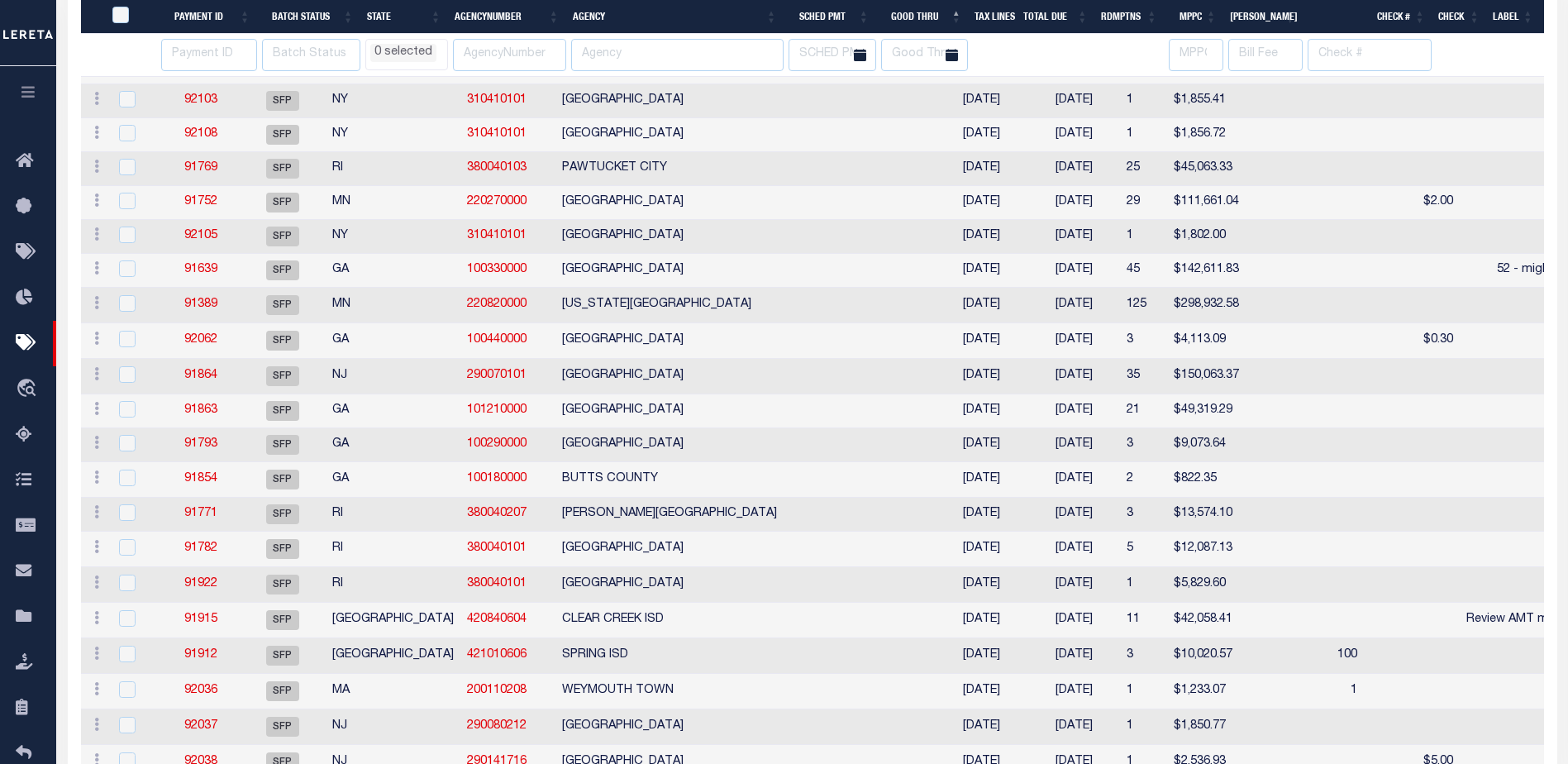
select select
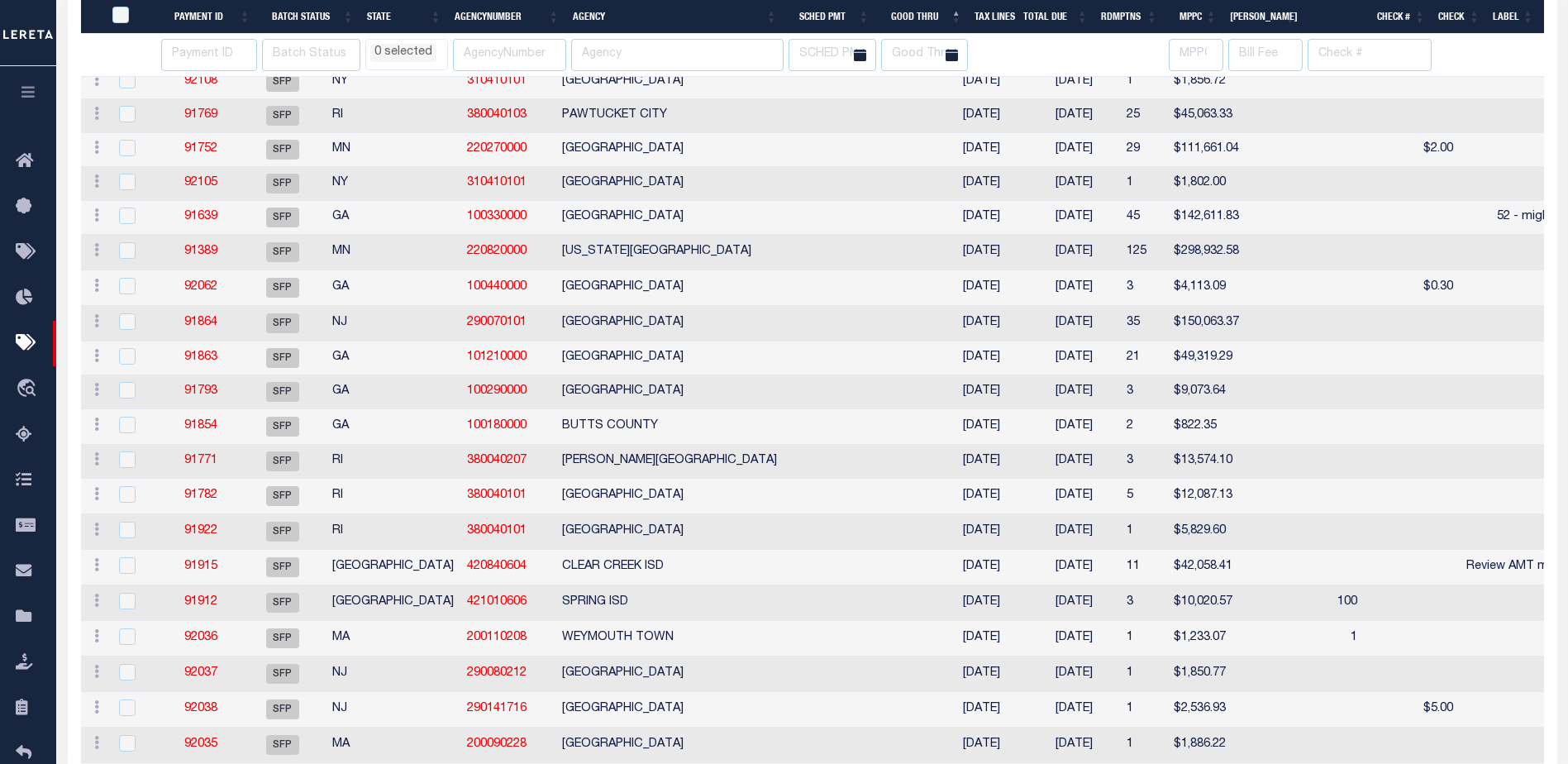
select select
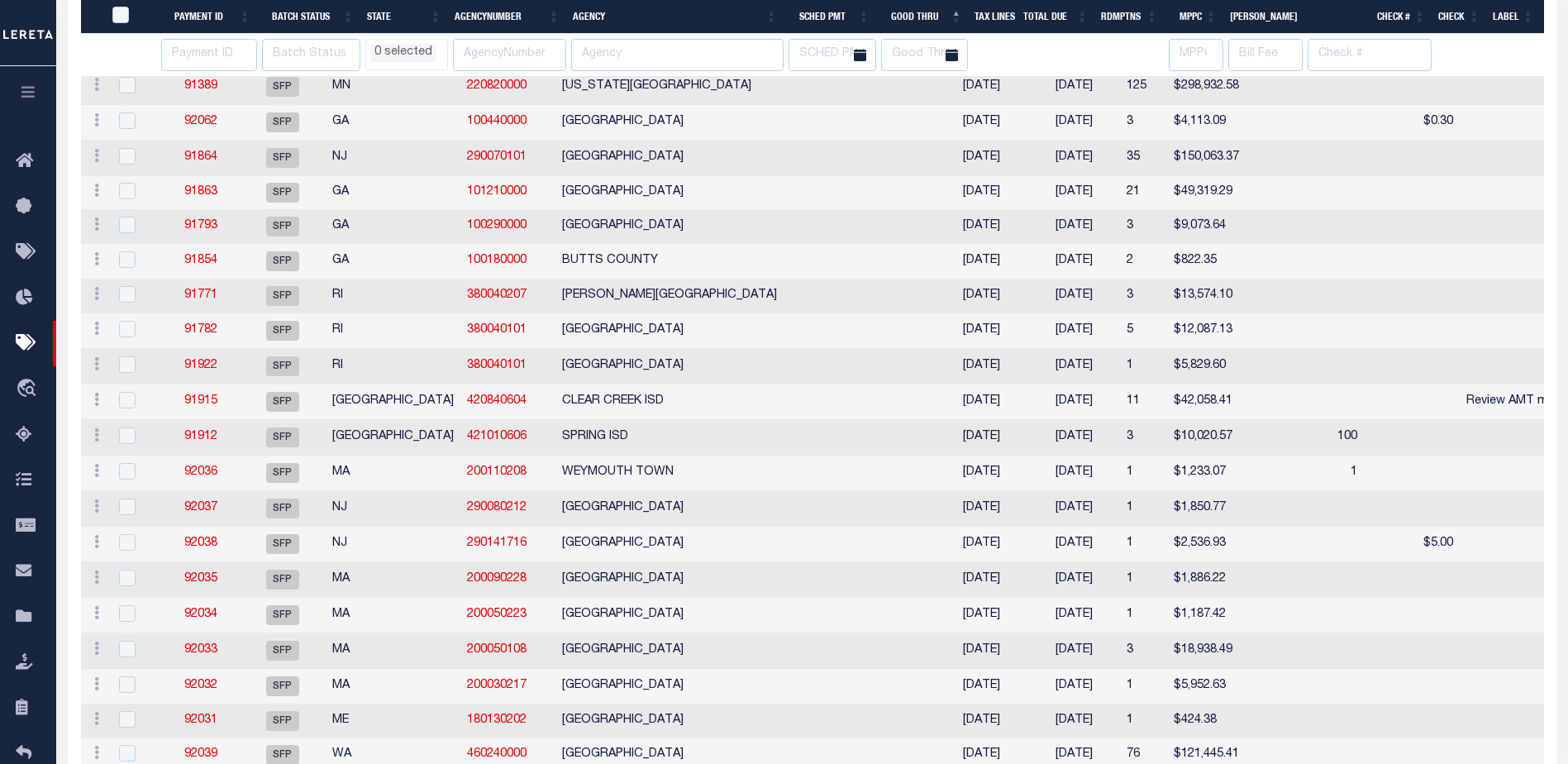
select select
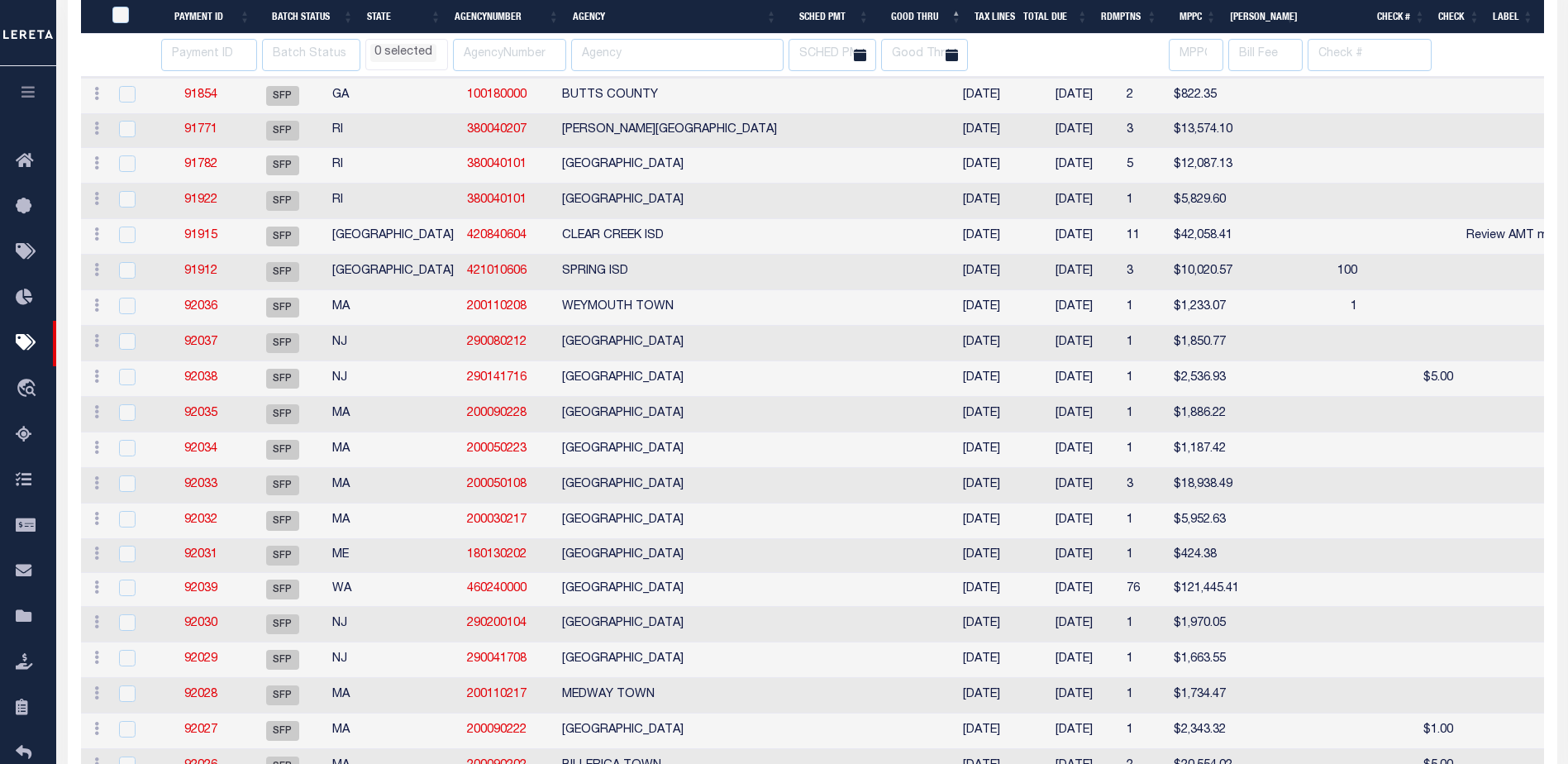
select select
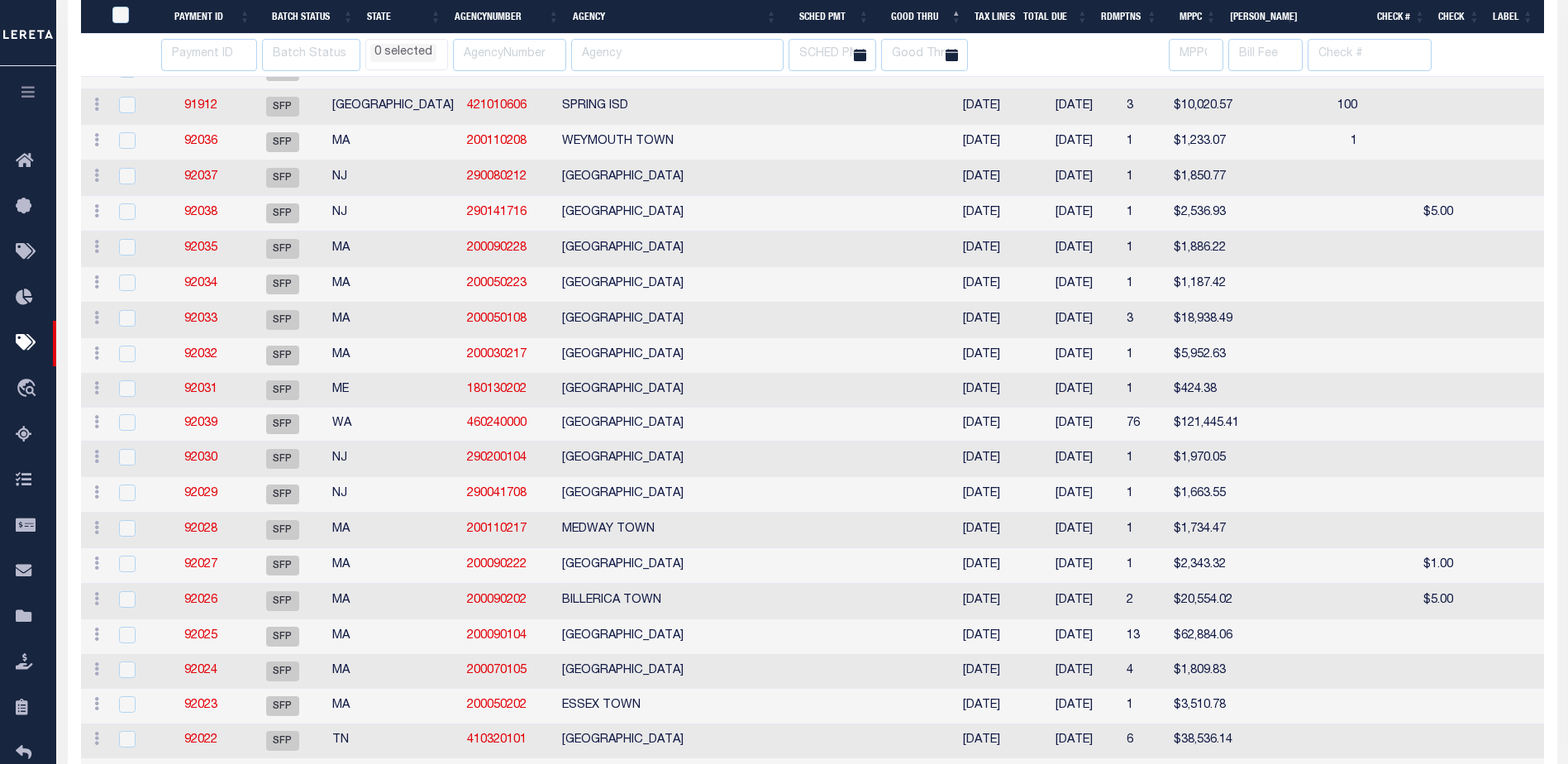
select select
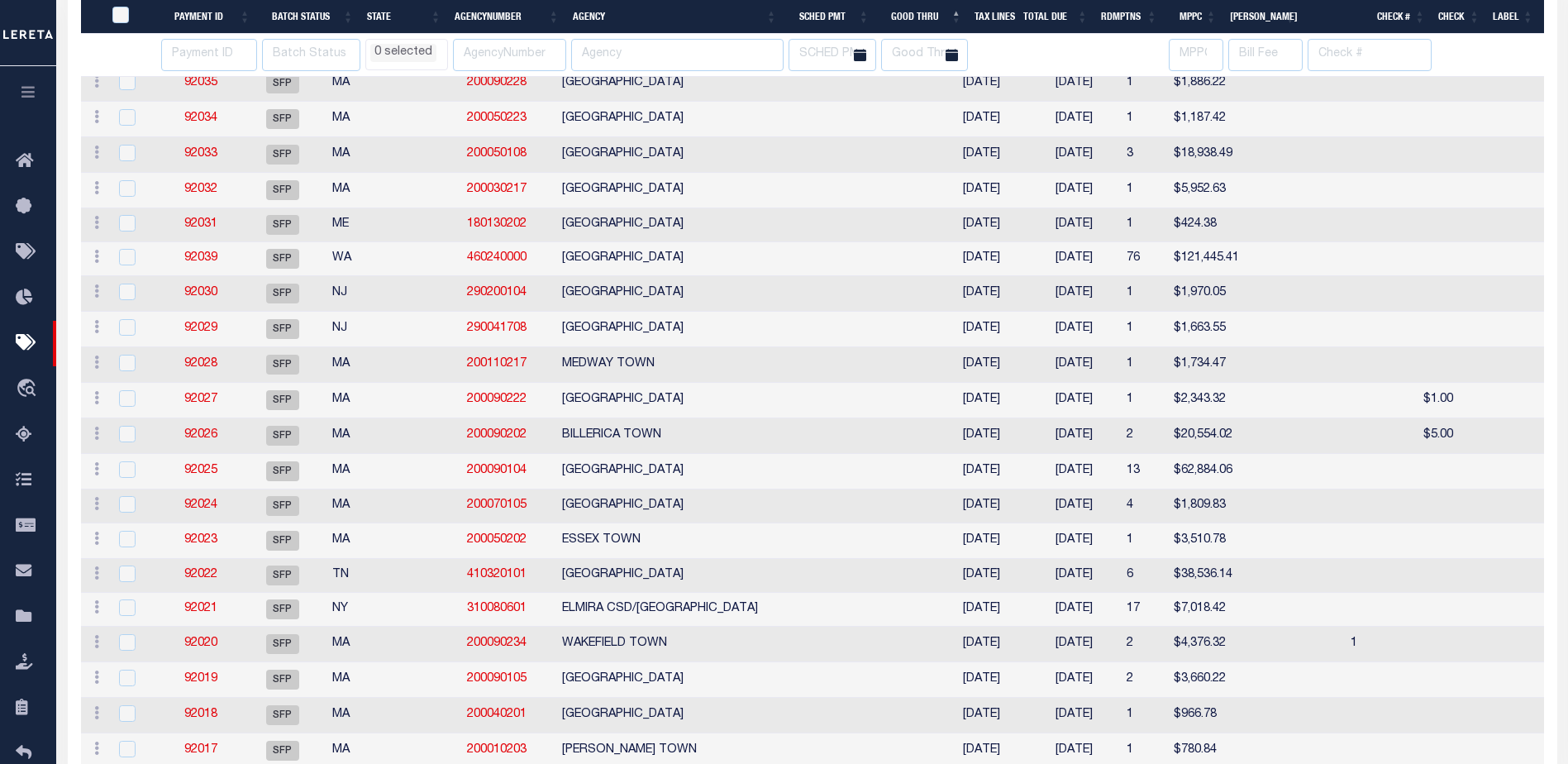
select select
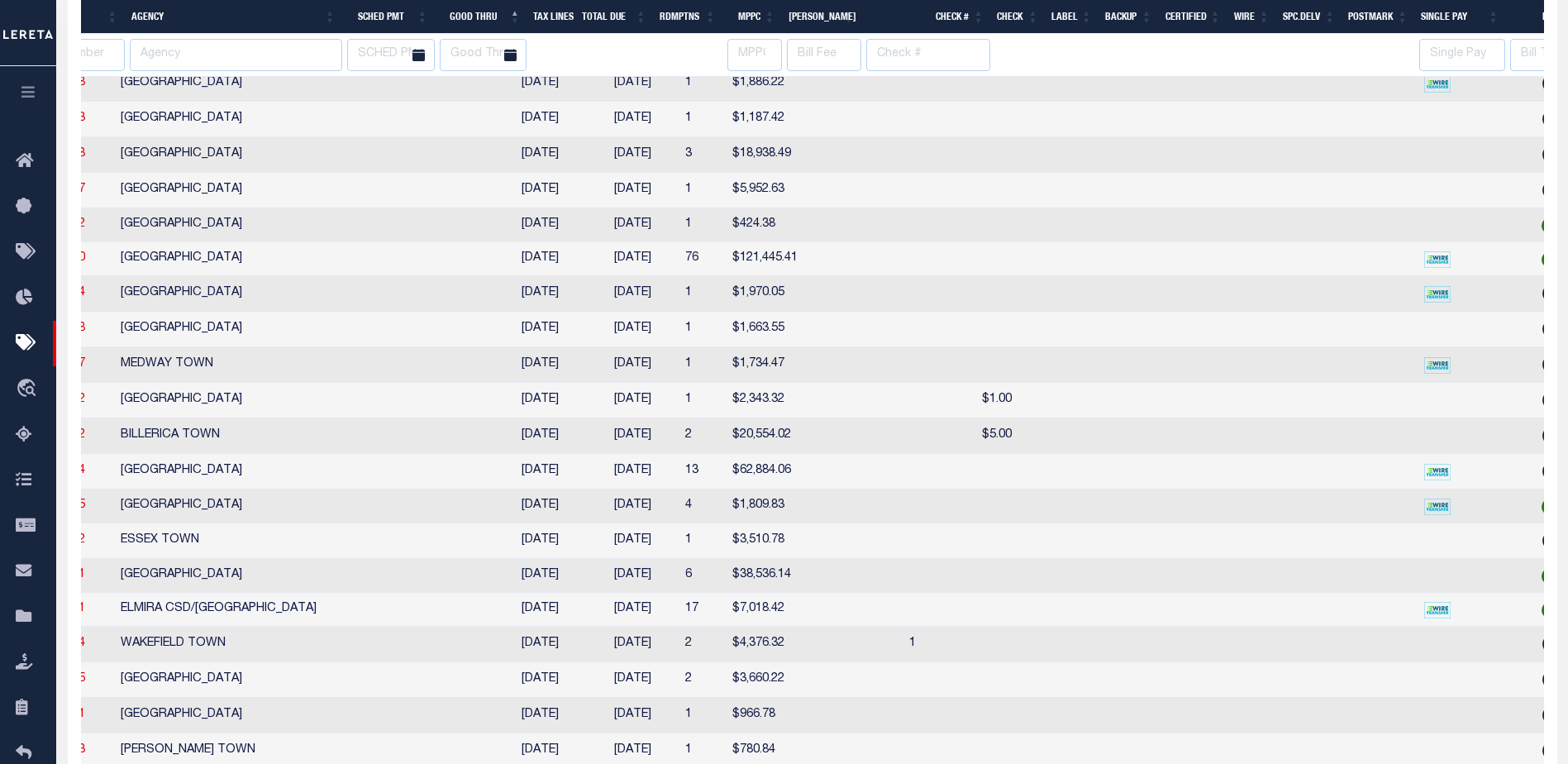
scroll to position [0, 500]
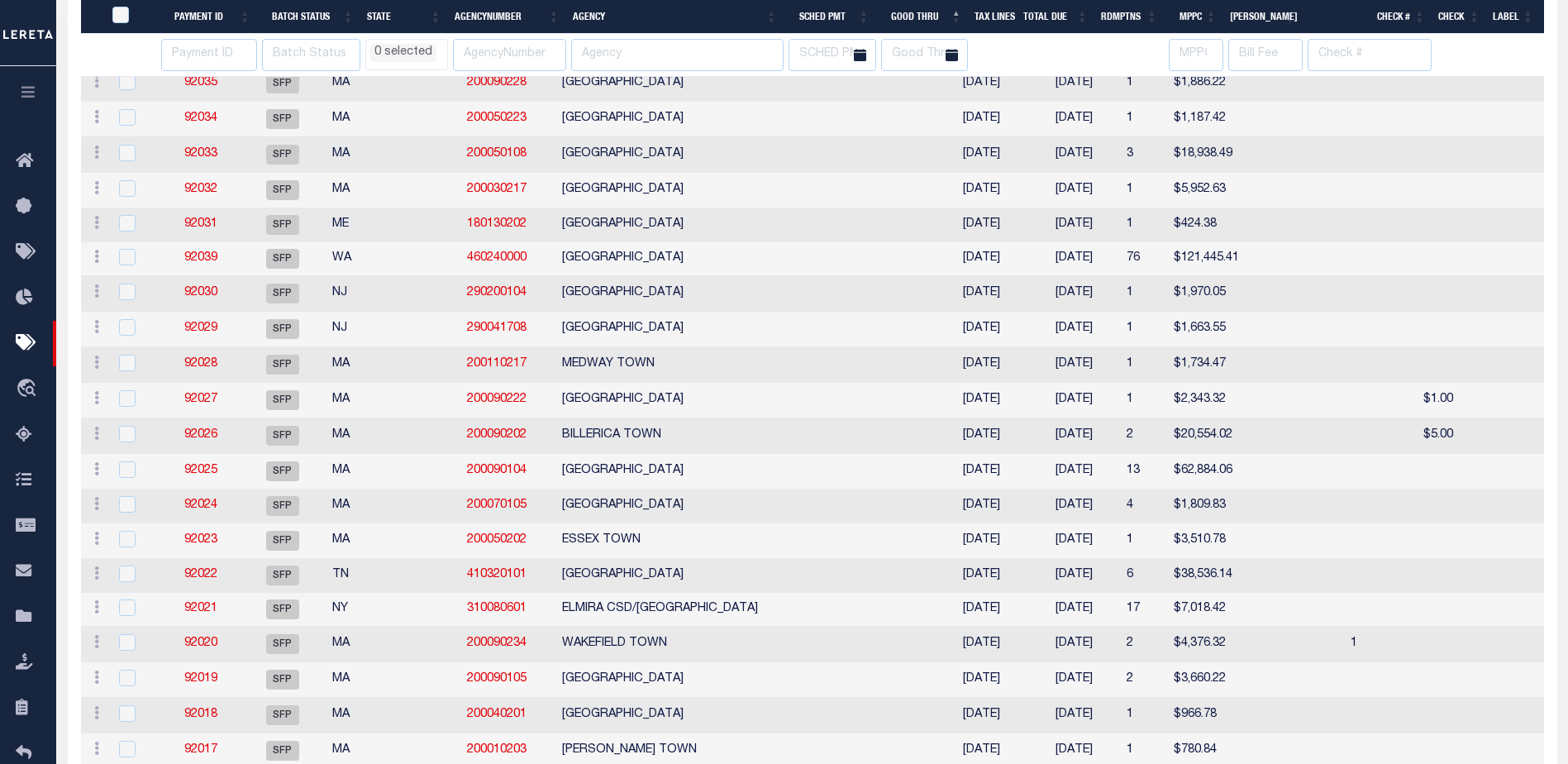
select select
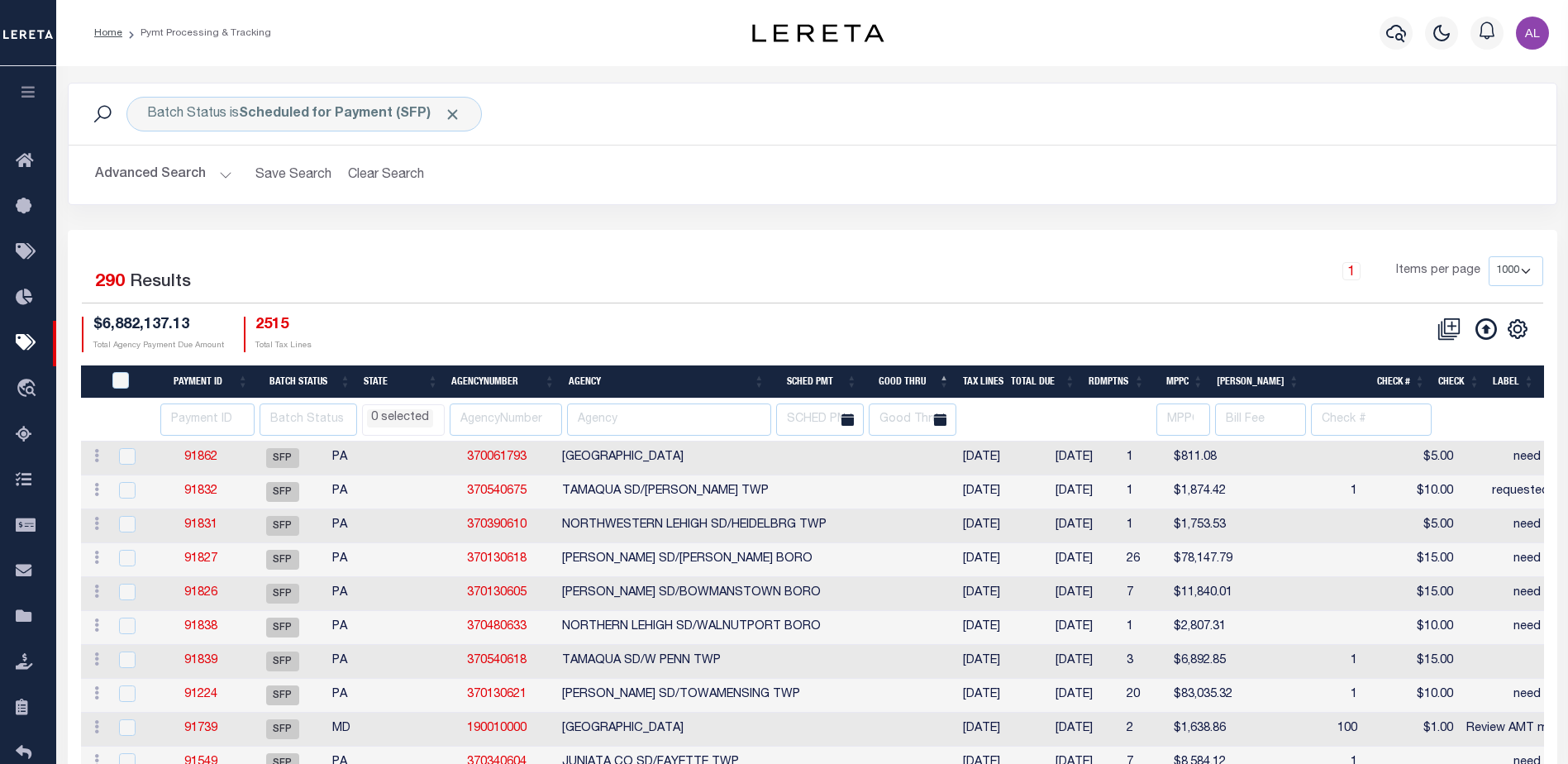
click at [402, 426] on li "0 selected" at bounding box center [400, 418] width 66 height 18
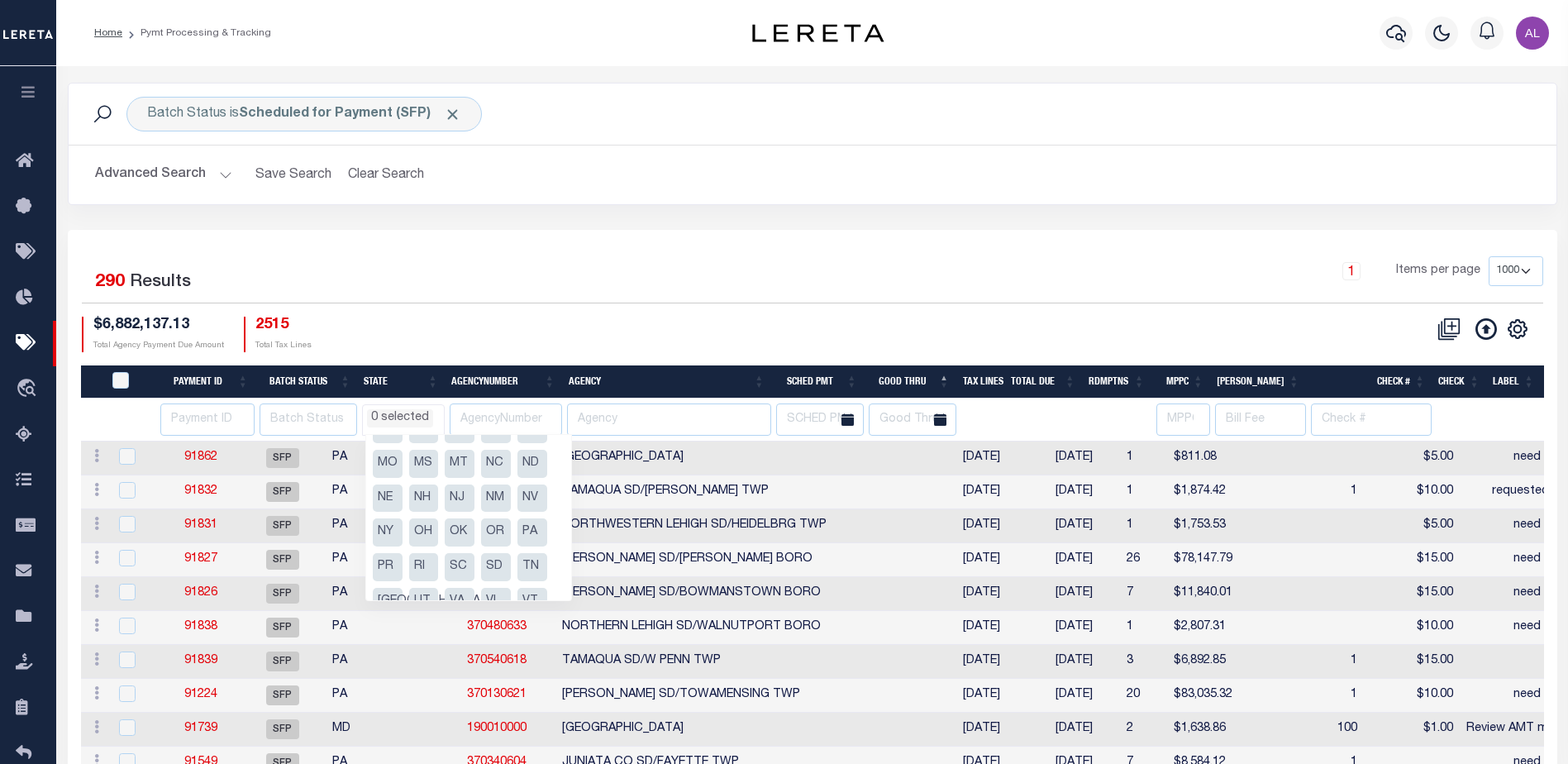
click at [532, 533] on li "PA" at bounding box center [532, 532] width 30 height 28
select select "PA"
select select
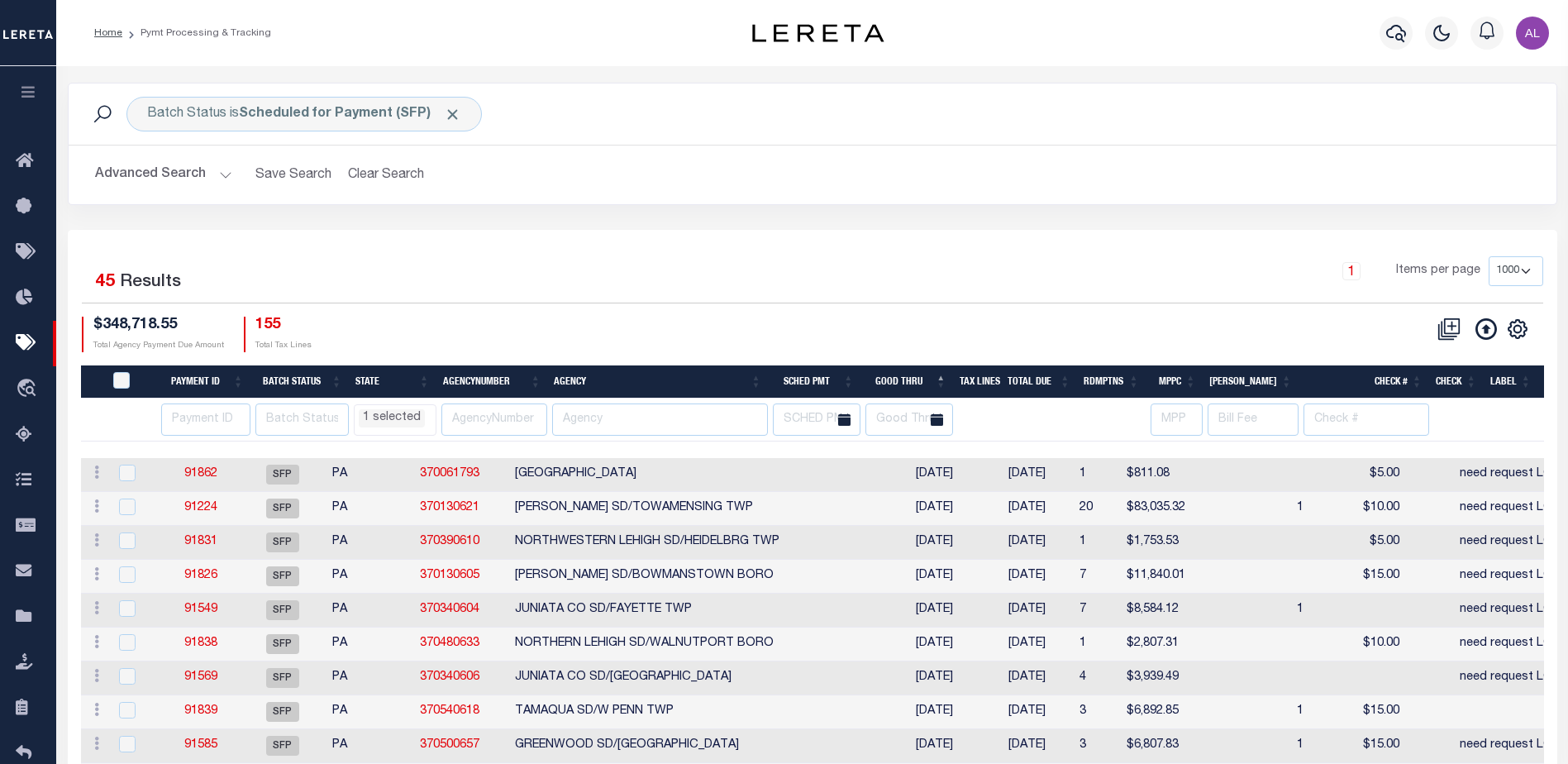
click at [636, 337] on div "$348,718.55 Total Agency Payment Due Amount 155 Total Tax Lines" at bounding box center [447, 334] width 731 height 36
click at [684, 376] on th "Agency" at bounding box center [657, 382] width 221 height 34
select select "PA"
select select
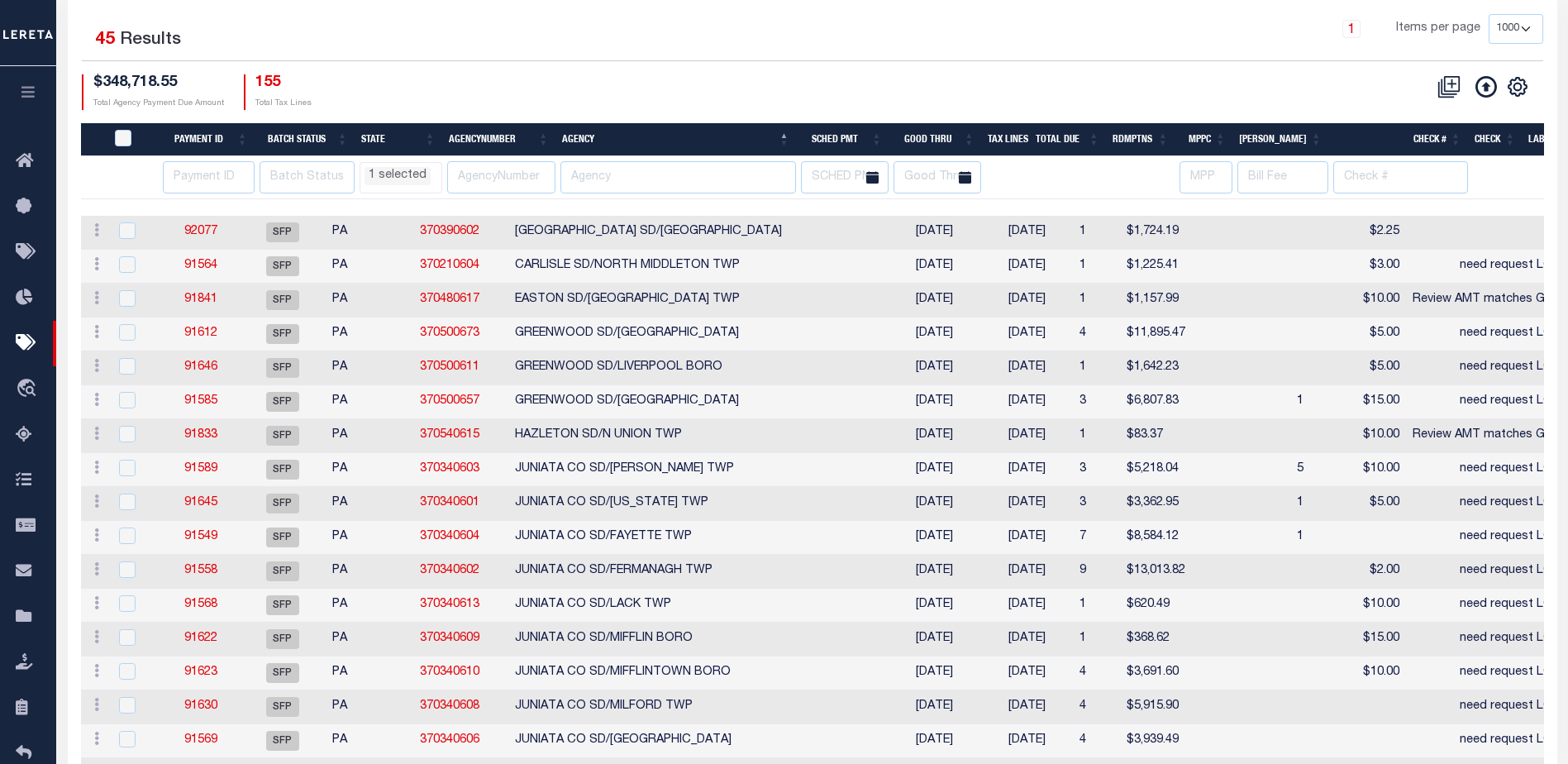
scroll to position [248, 0]
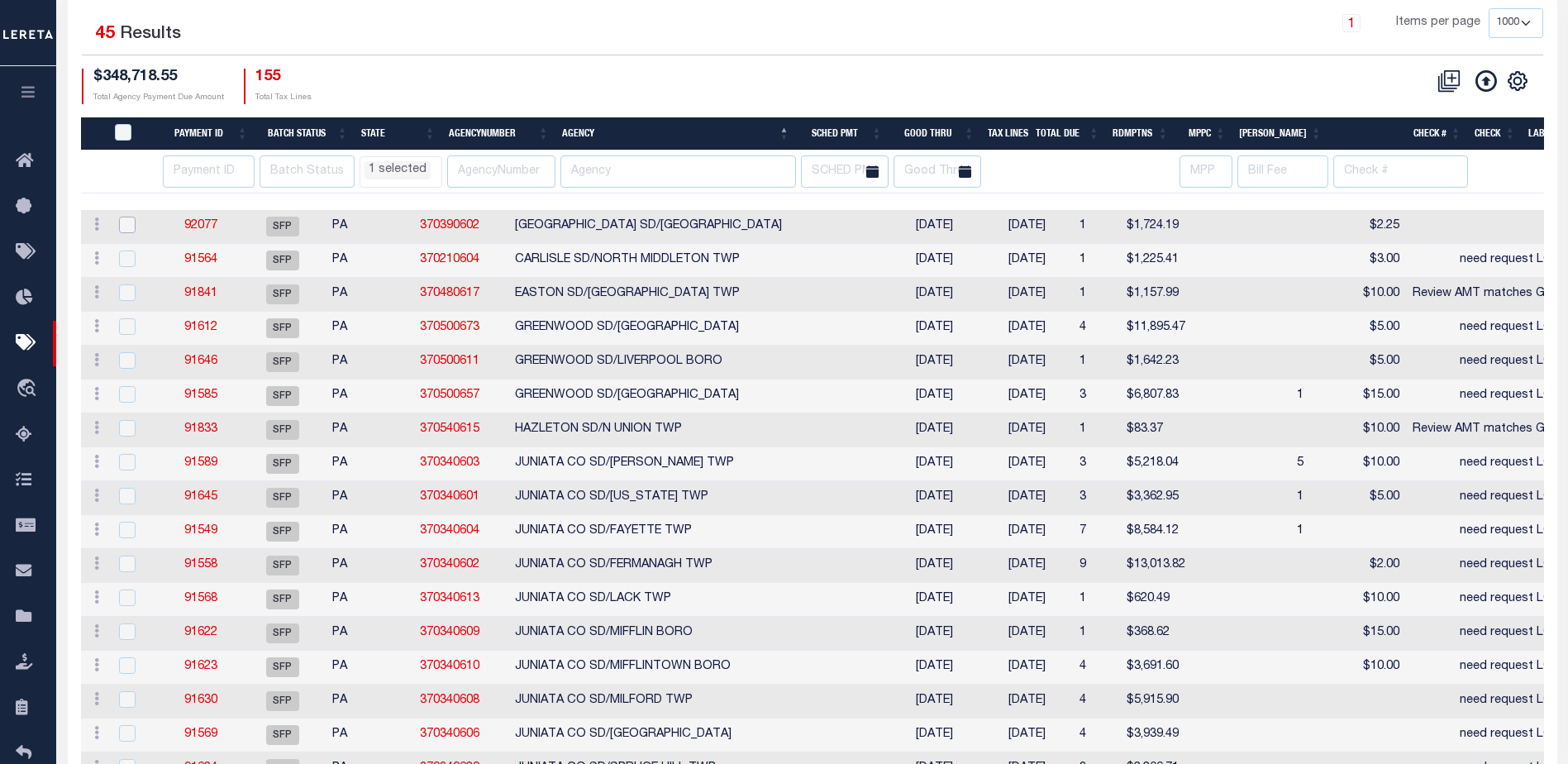
click at [124, 226] on input "checkbox" at bounding box center [127, 225] width 17 height 17
checkbox input "true"
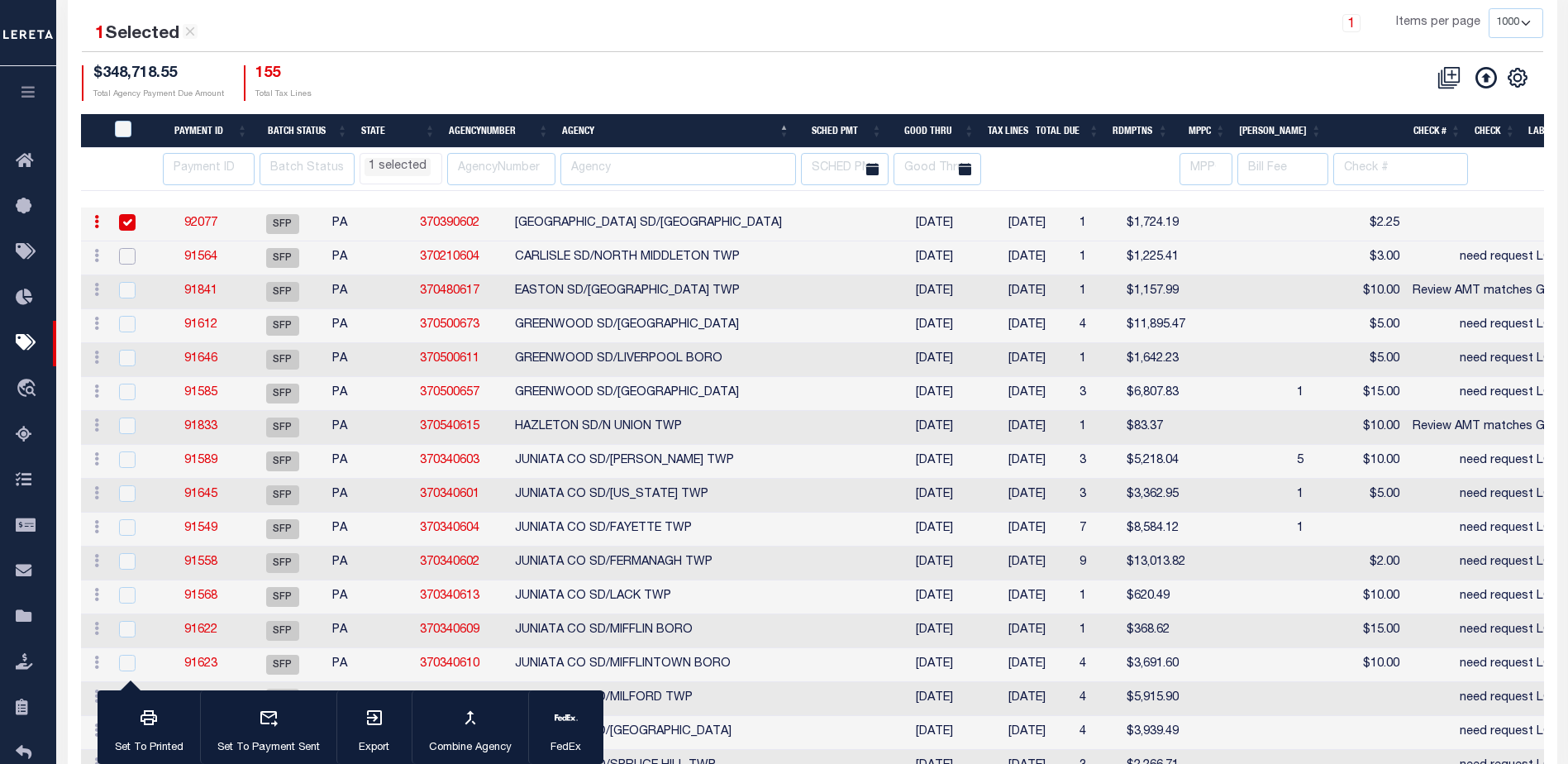
click at [126, 262] on input "checkbox" at bounding box center [127, 256] width 17 height 17
checkbox input "true"
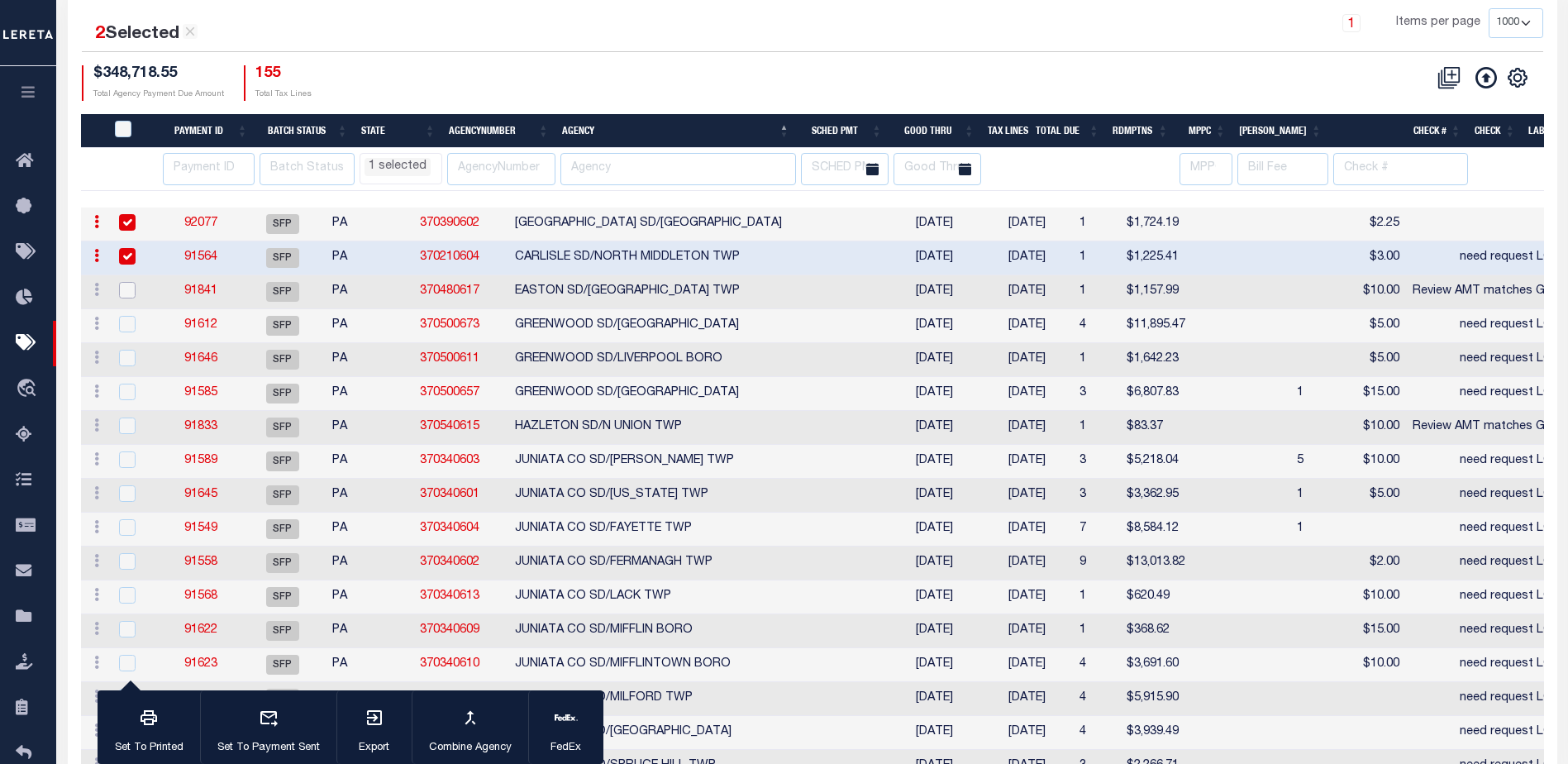
click at [124, 293] on input "checkbox" at bounding box center [127, 290] width 17 height 17
checkbox input "true"
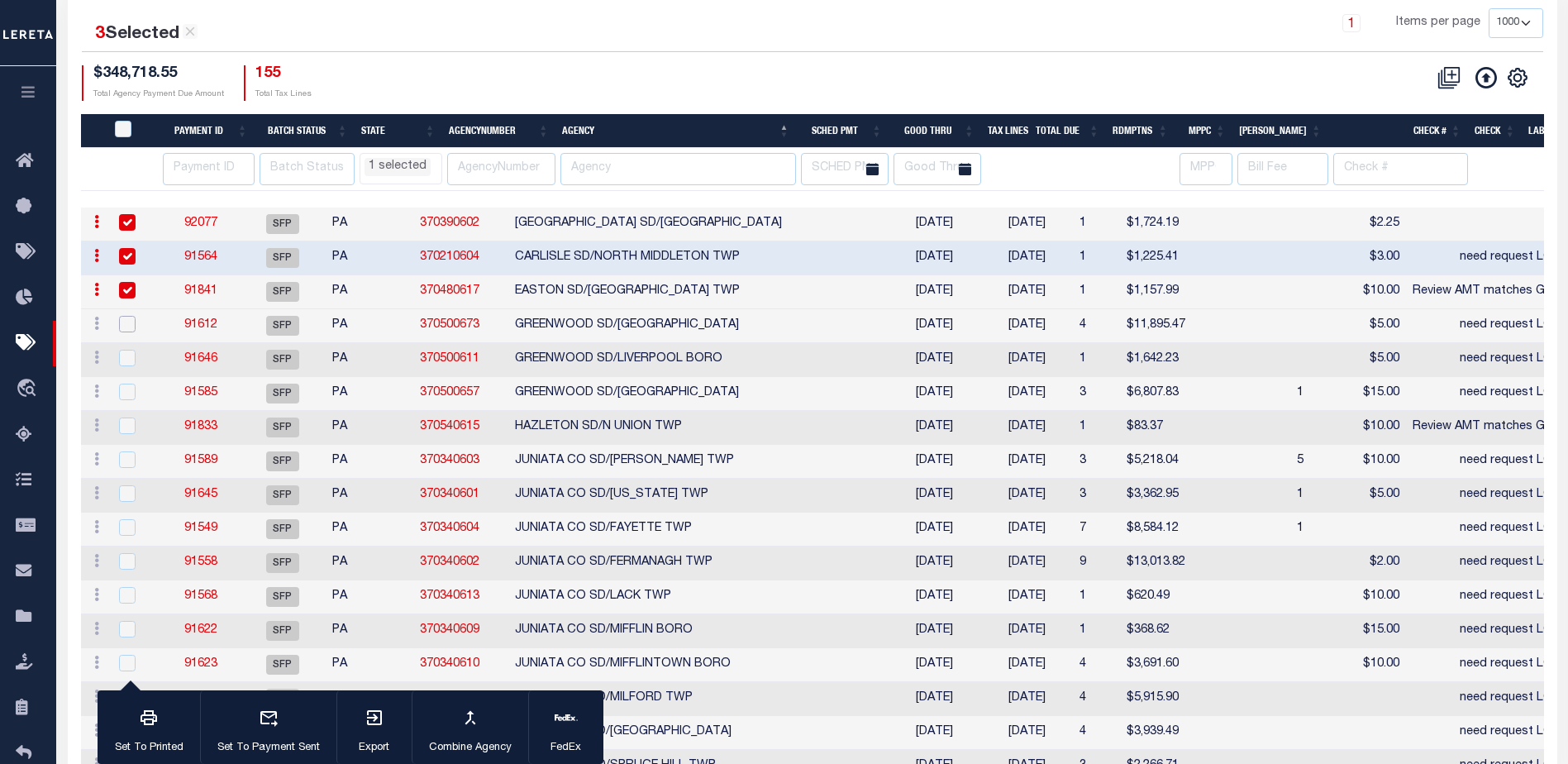
click at [126, 320] on input "checkbox" at bounding box center [127, 324] width 17 height 17
checkbox input "true"
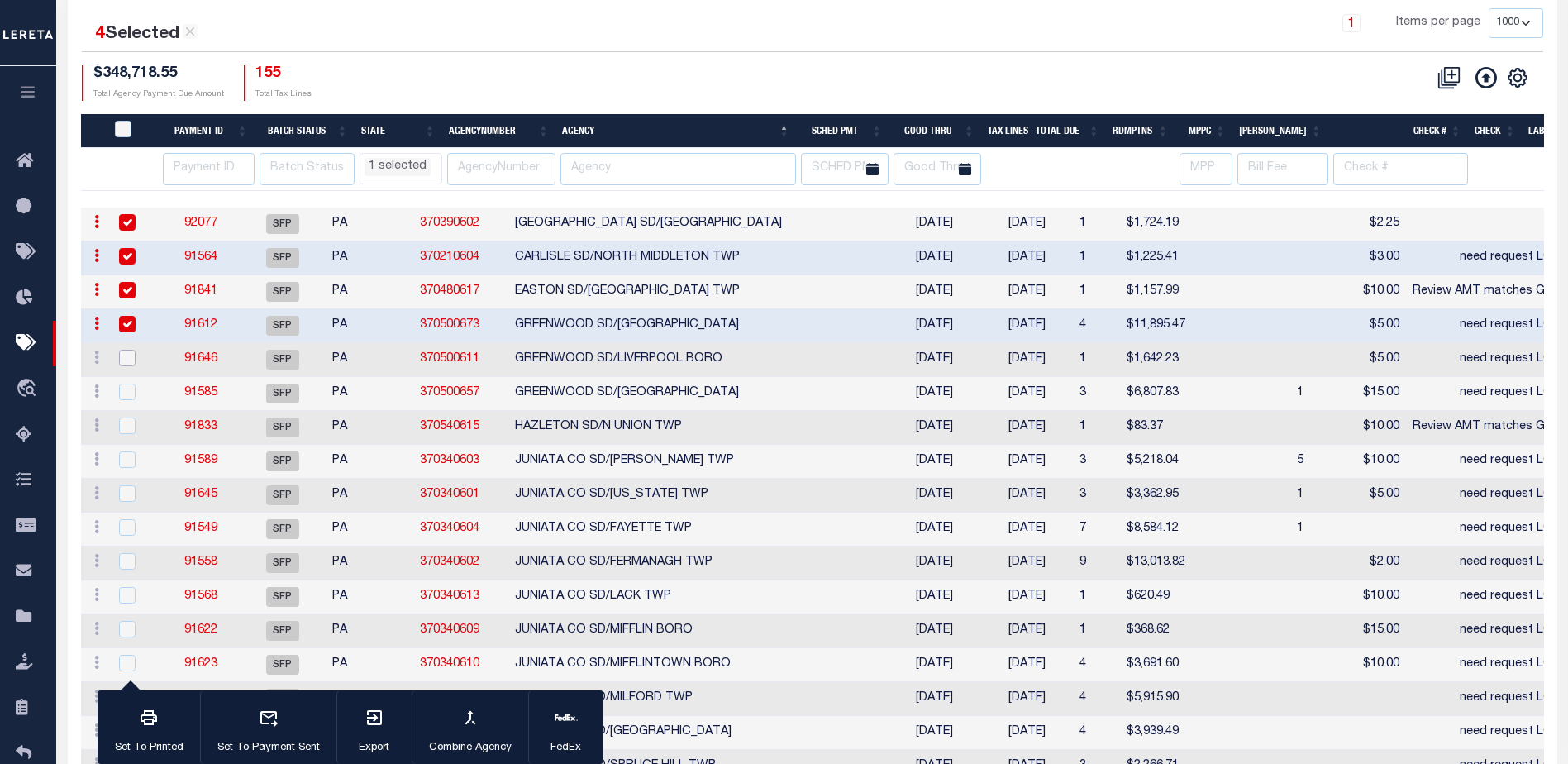
drag, startPoint x: 133, startPoint y: 350, endPoint x: 129, endPoint y: 362, distance: 12.3
click at [131, 351] on input "checkbox" at bounding box center [127, 358] width 17 height 17
checkbox input "true"
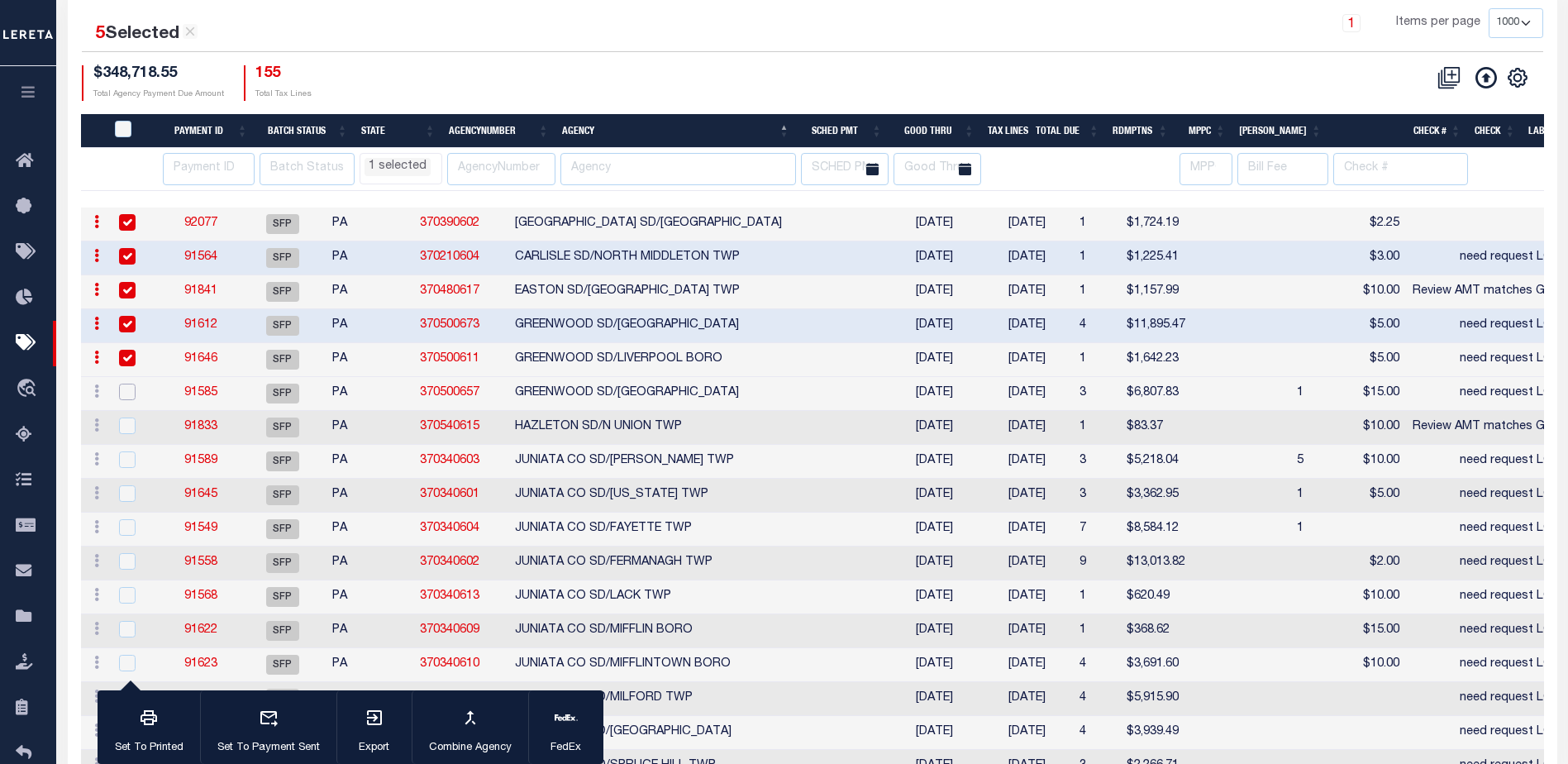
click at [124, 392] on input "checkbox" at bounding box center [127, 391] width 17 height 17
checkbox input "true"
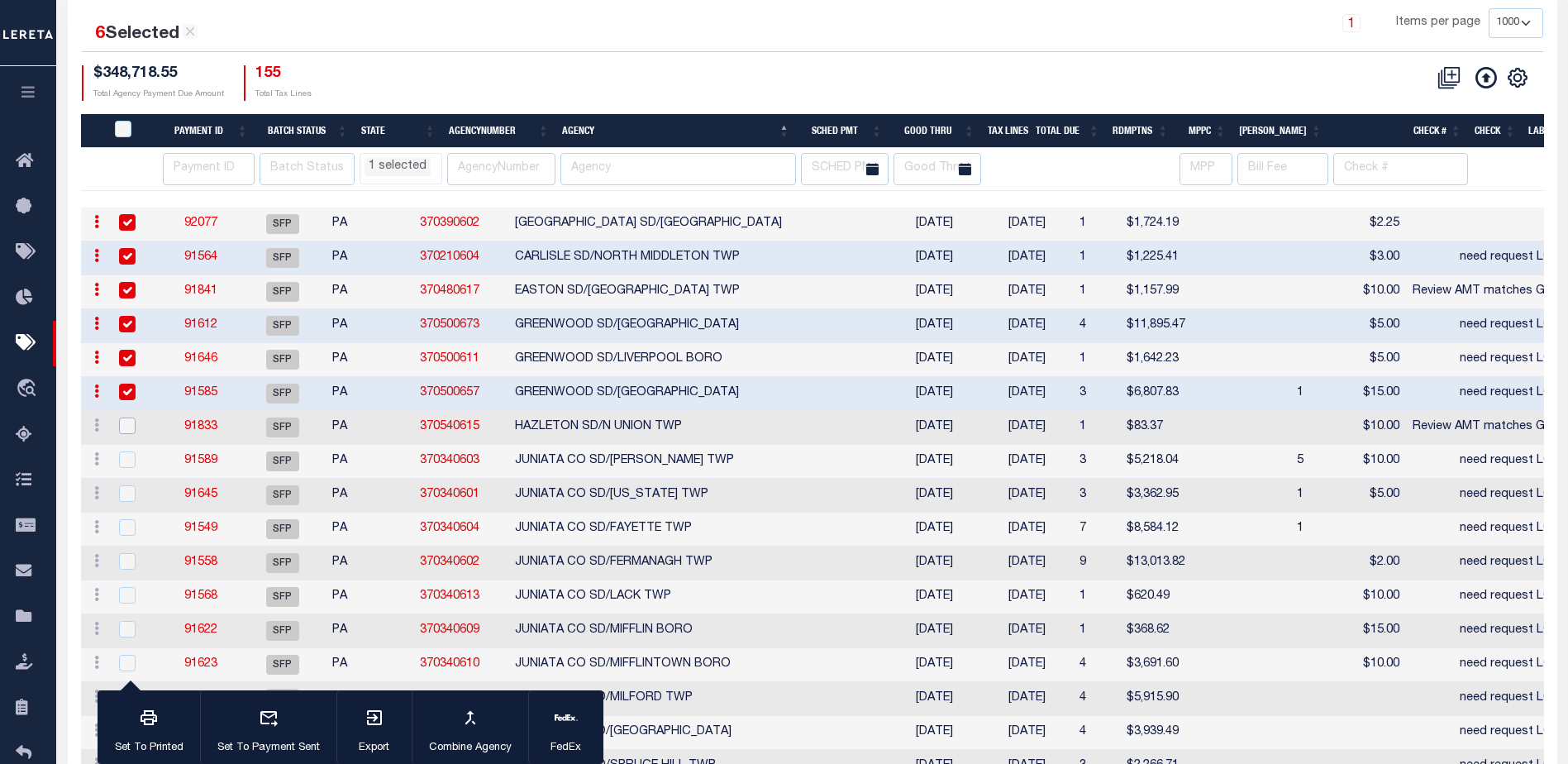
click at [129, 429] on input "checkbox" at bounding box center [127, 425] width 17 height 17
checkbox input "true"
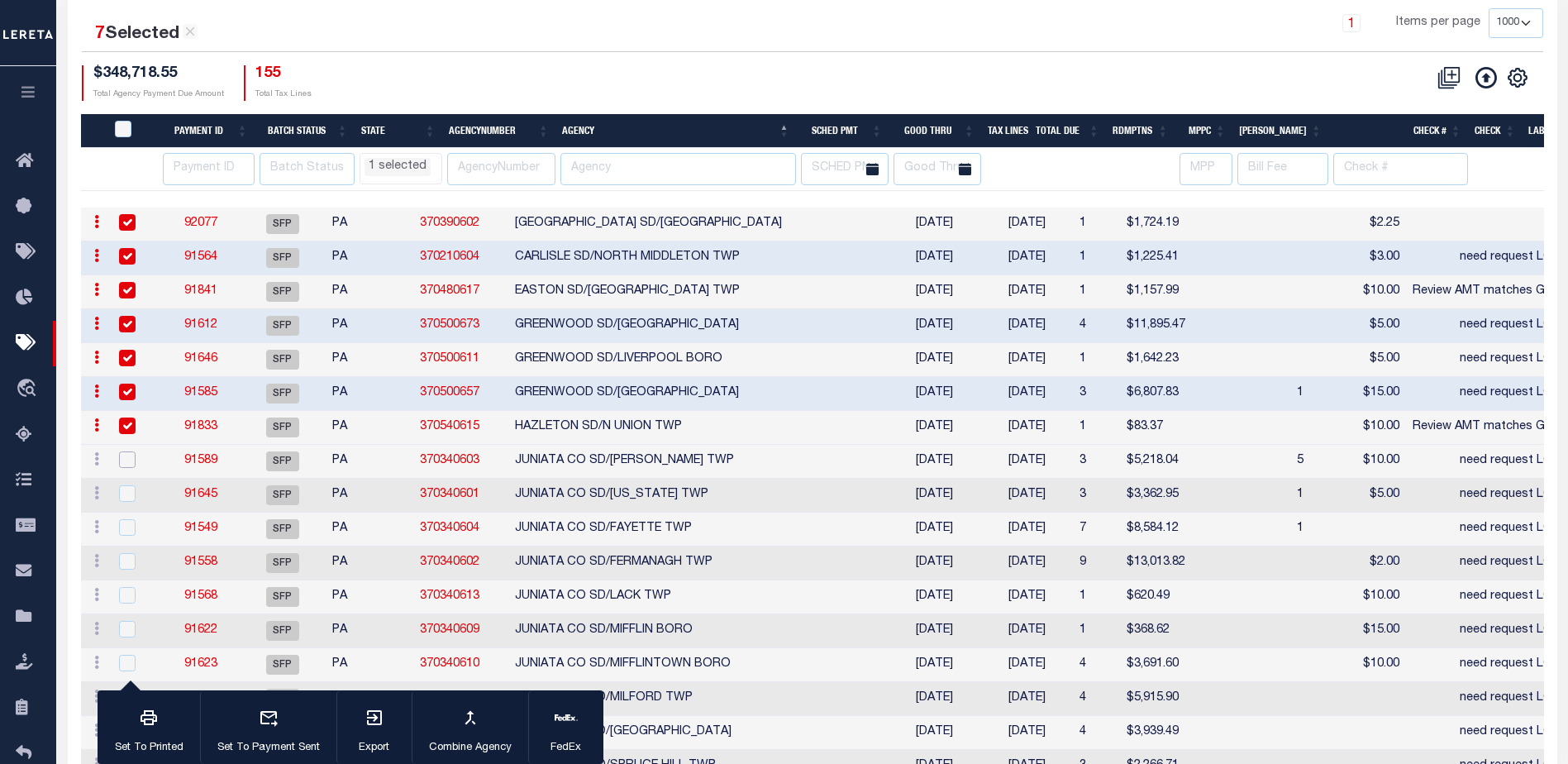
click at [128, 457] on input "checkbox" at bounding box center [127, 459] width 17 height 17
checkbox input "true"
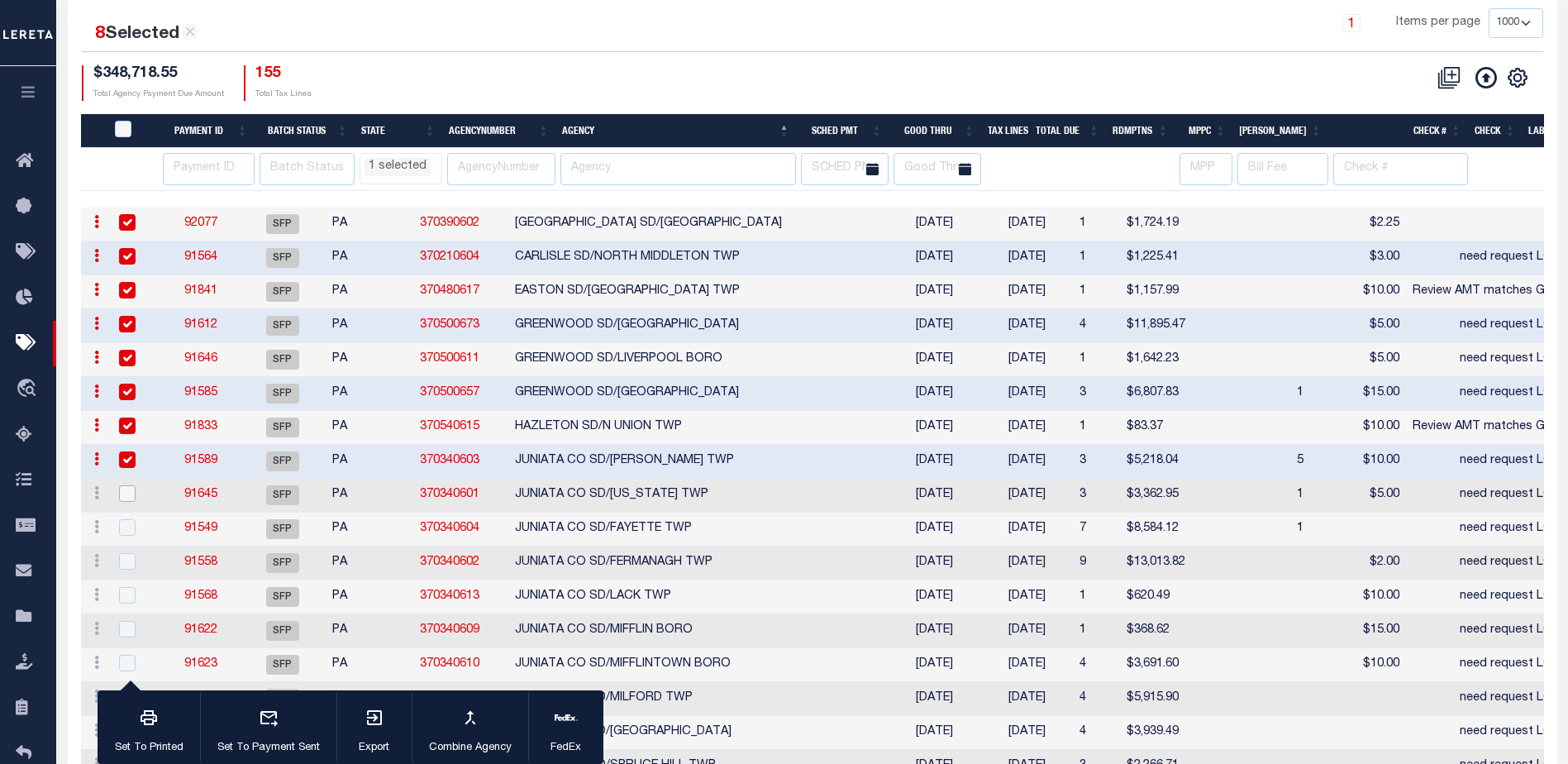
click at [129, 493] on input "checkbox" at bounding box center [127, 493] width 17 height 17
checkbox input "true"
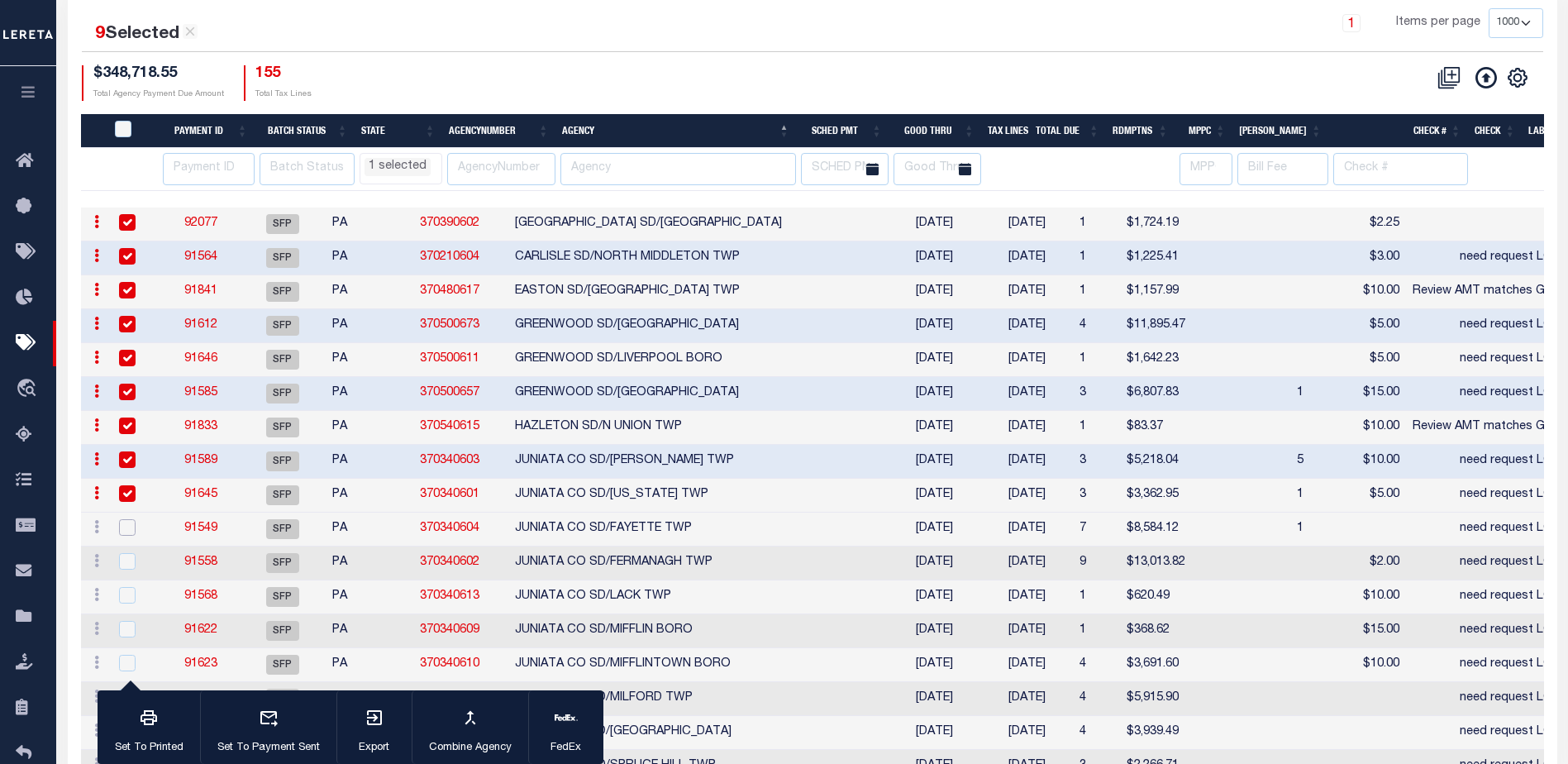
click at [125, 528] on input "checkbox" at bounding box center [127, 527] width 17 height 17
checkbox input "true"
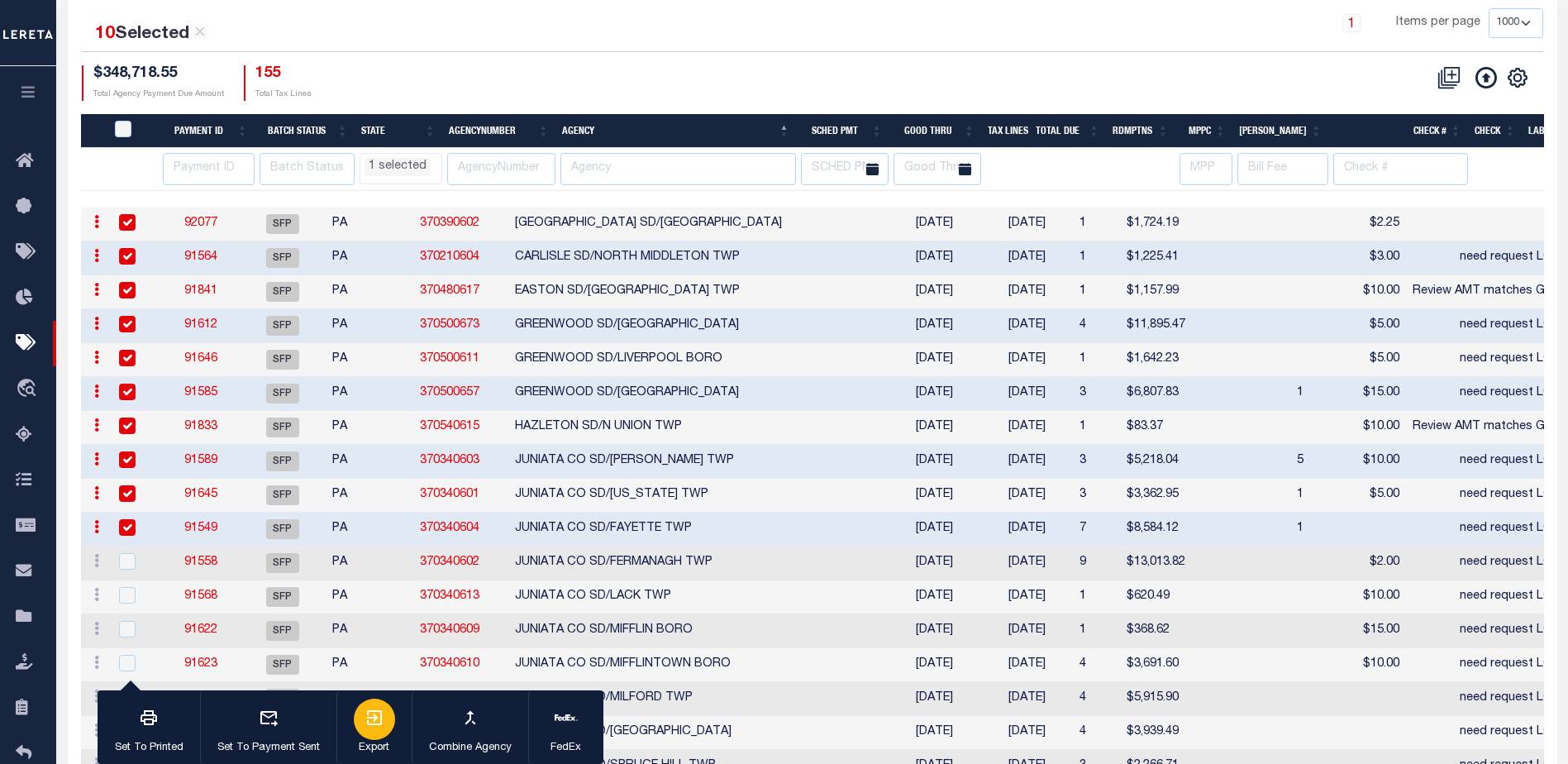
click at [378, 719] on icon "button" at bounding box center [374, 717] width 20 height 20
click at [380, 723] on icon "button" at bounding box center [374, 717] width 15 height 15
click at [214, 220] on link "92077" at bounding box center [200, 223] width 33 height 12
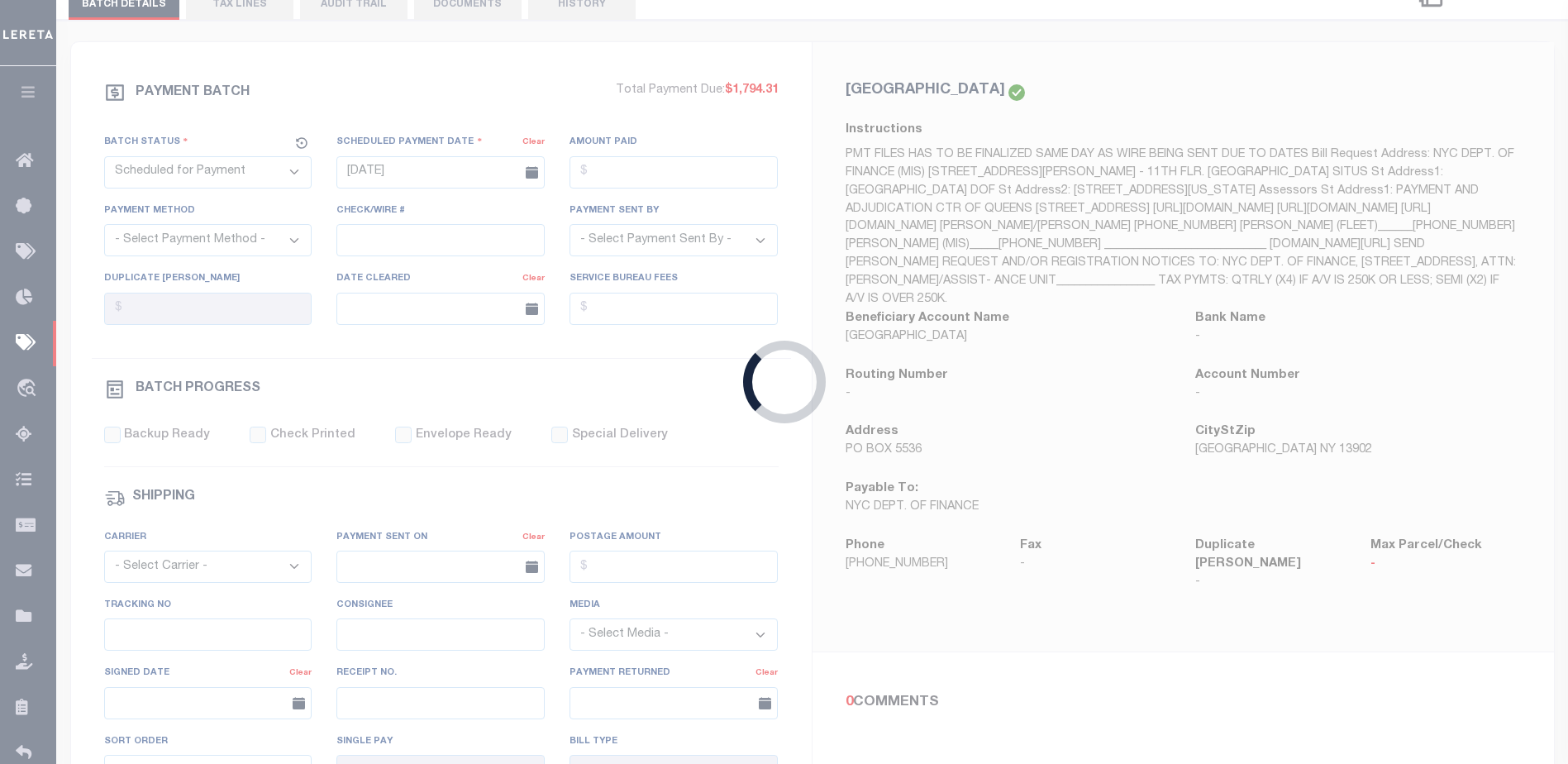
type input "08/20/2025"
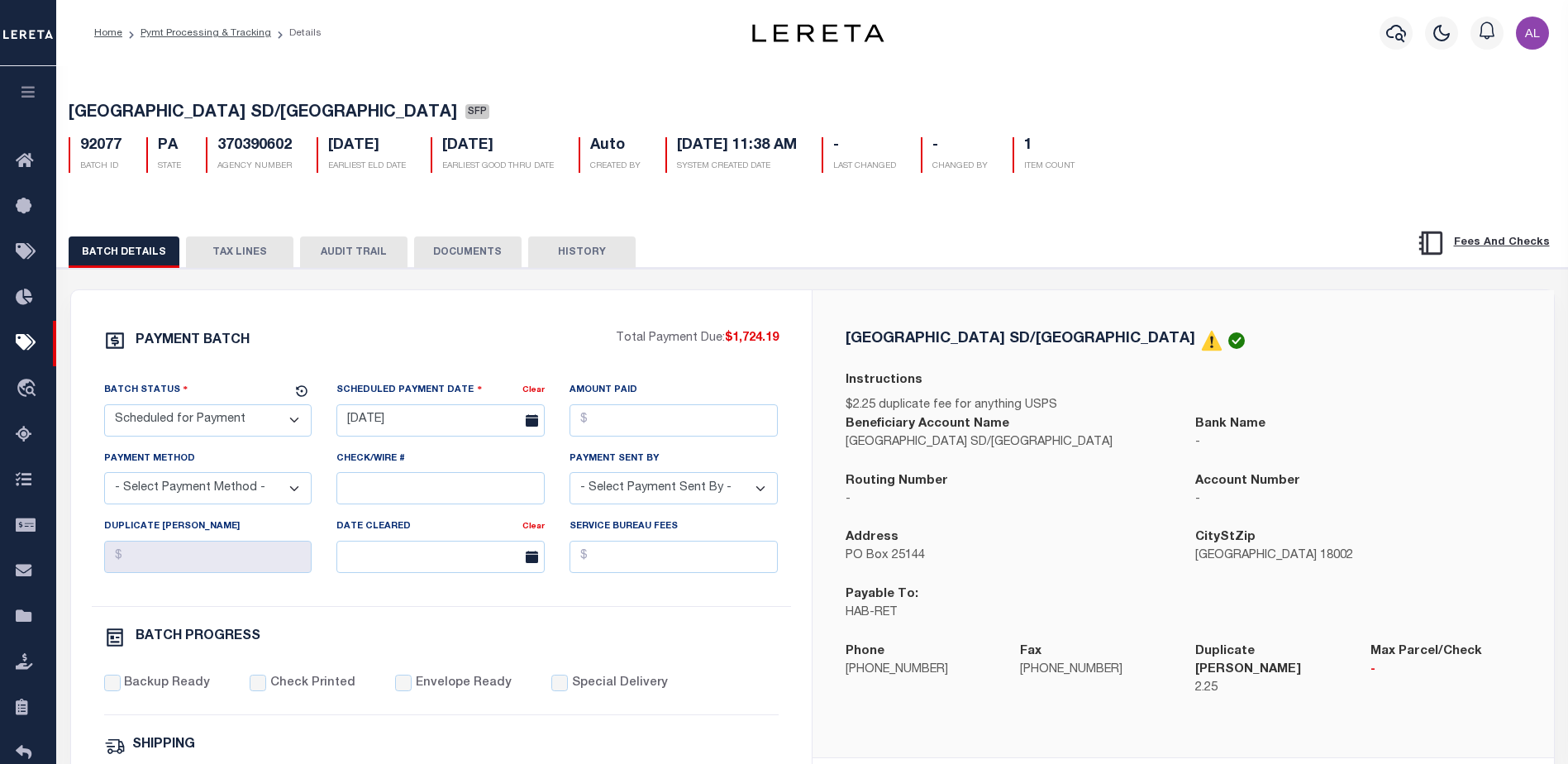
click at [257, 259] on button "TAX LINES" at bounding box center [239, 251] width 107 height 31
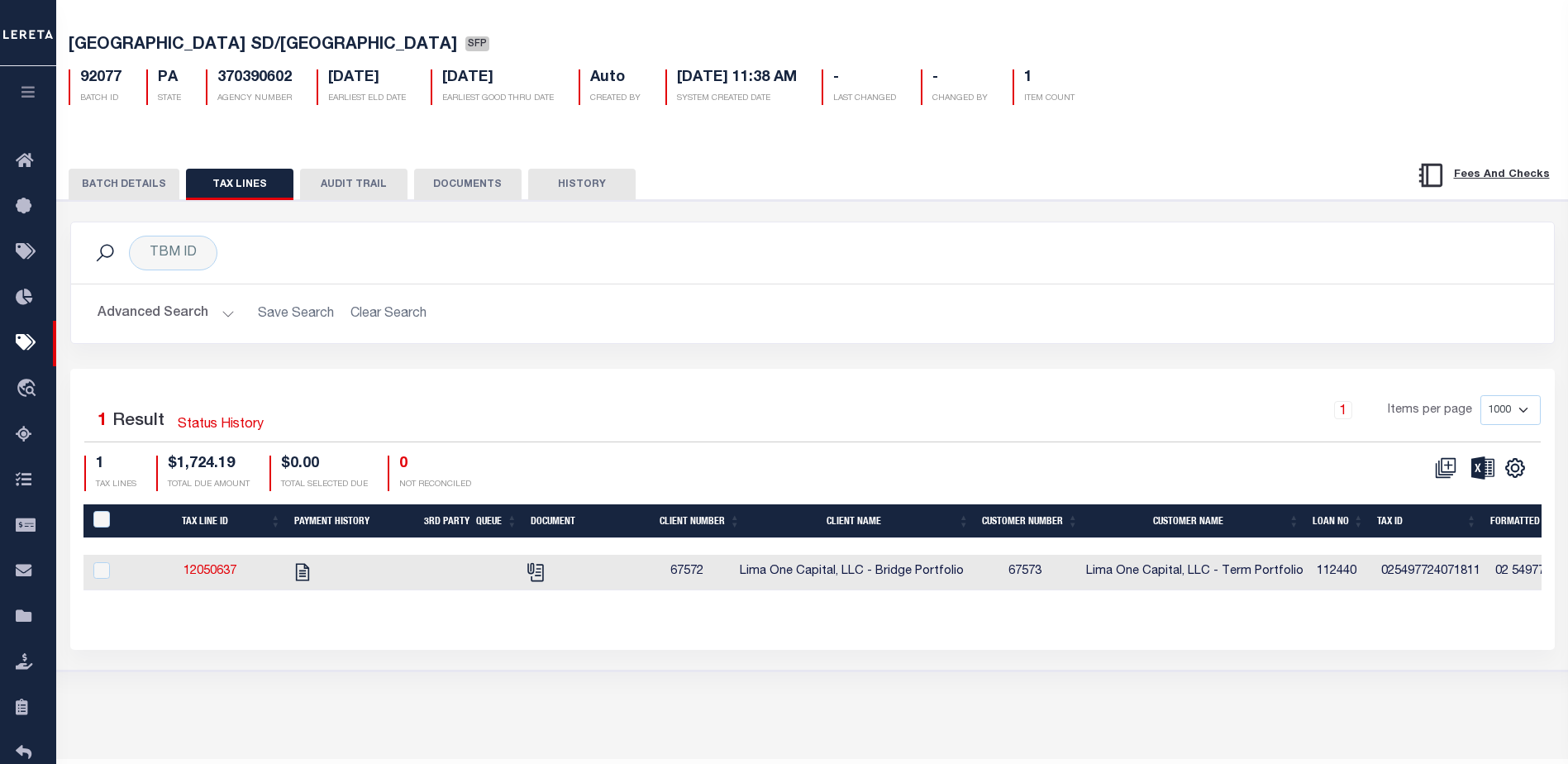
scroll to position [112, 0]
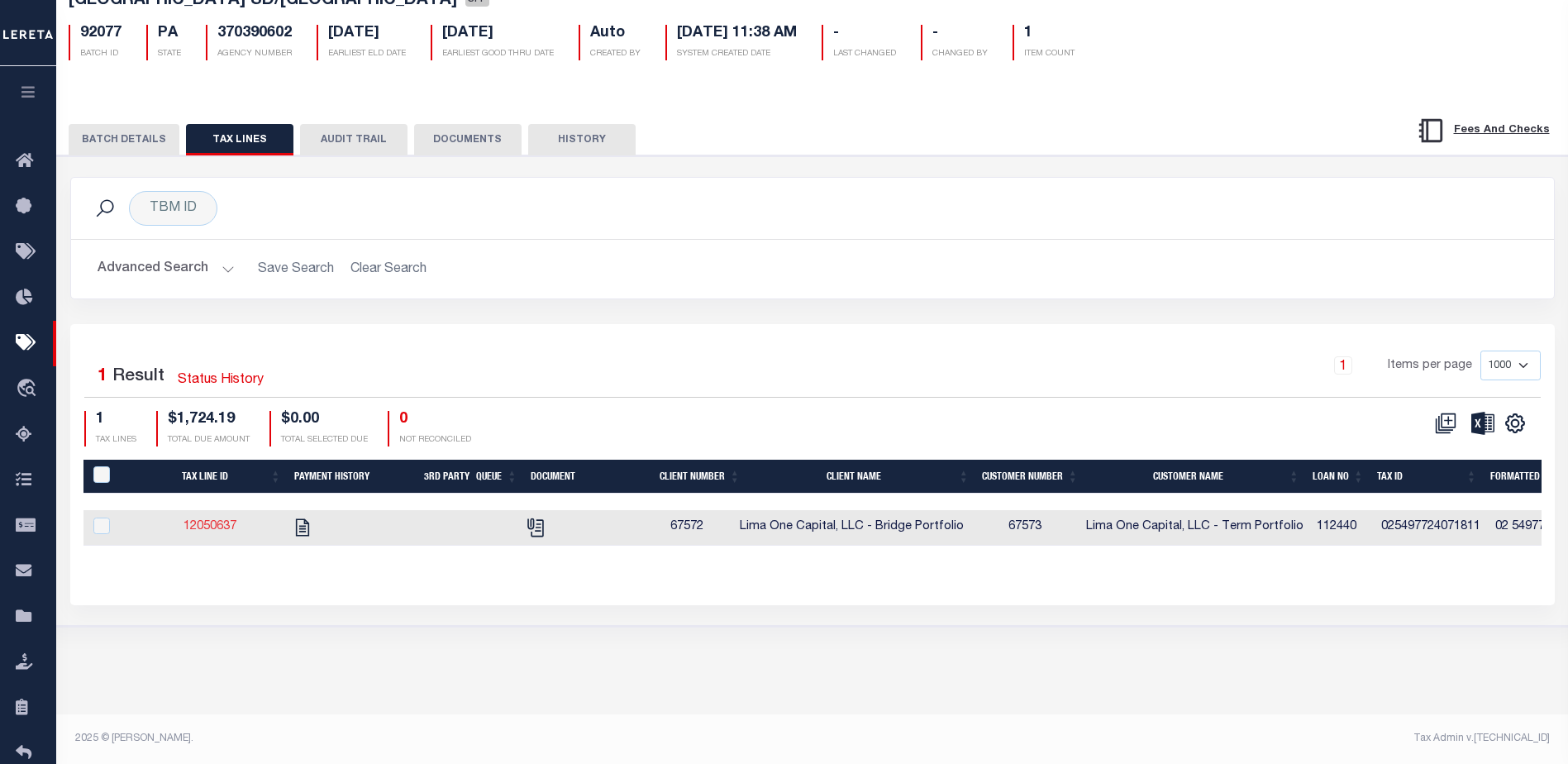
click at [224, 530] on link "12050637" at bounding box center [209, 527] width 53 height 12
checkbox input "true"
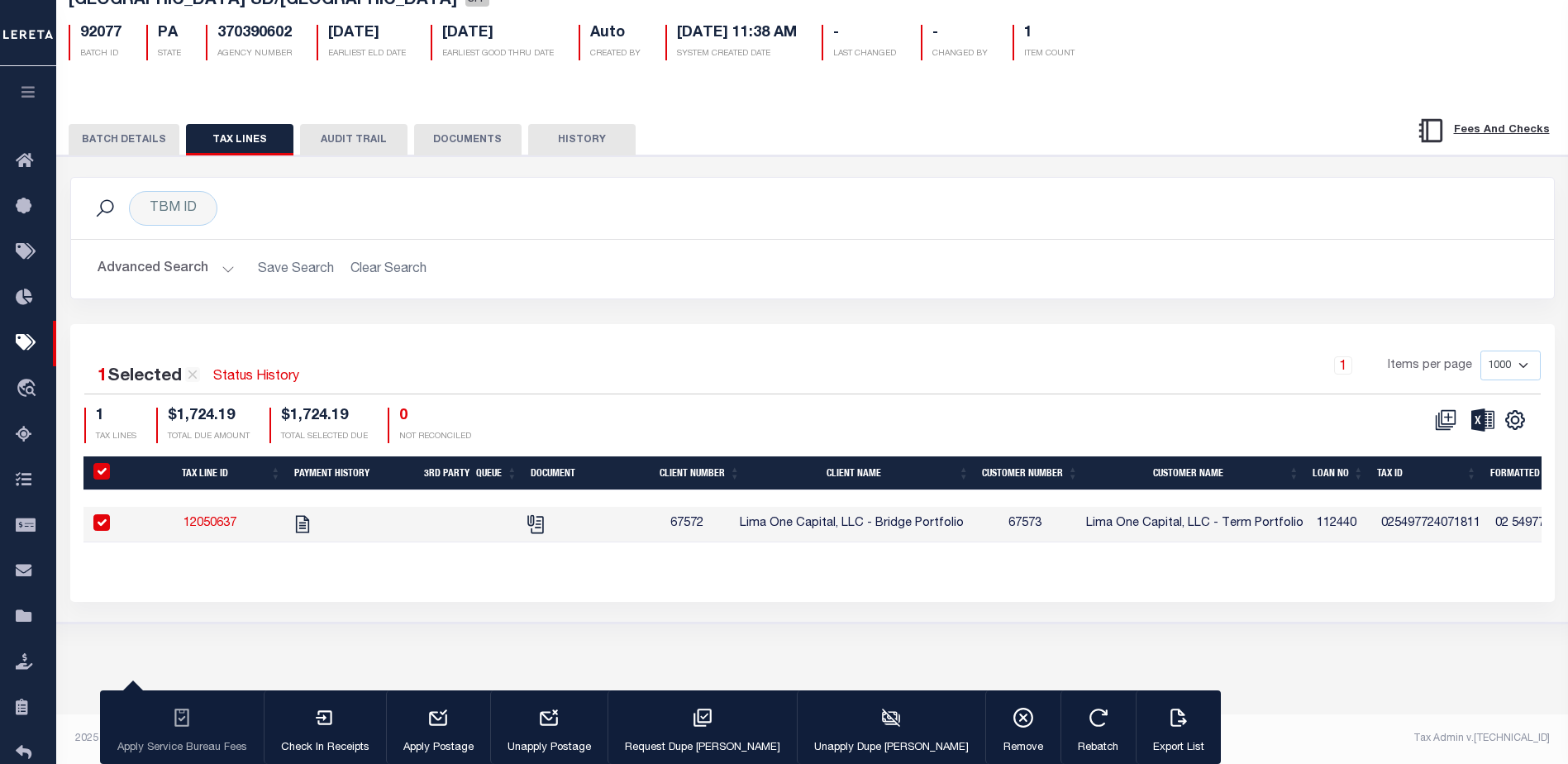
select select "PA"
select select
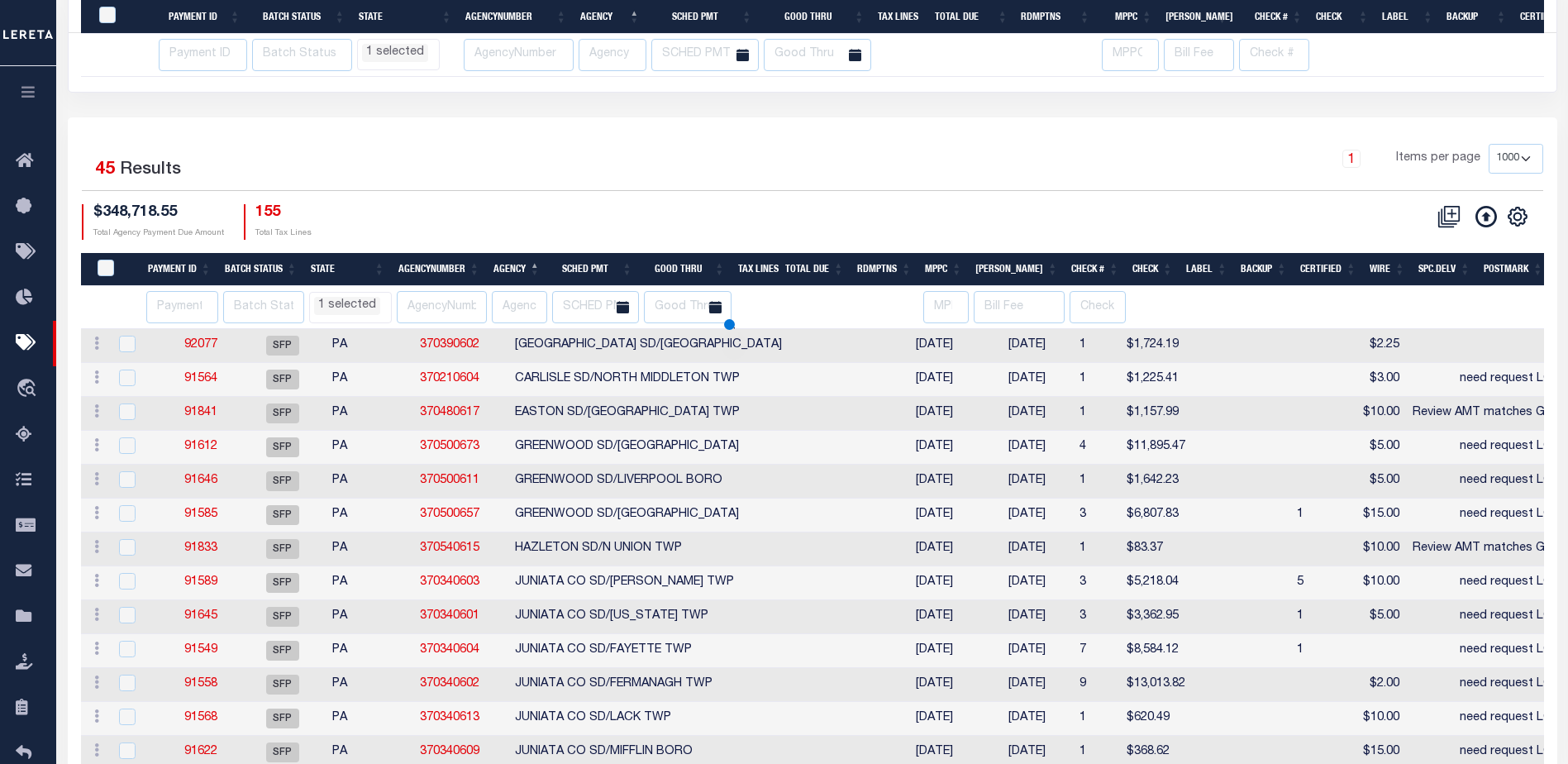
scroll to position [1288, 0]
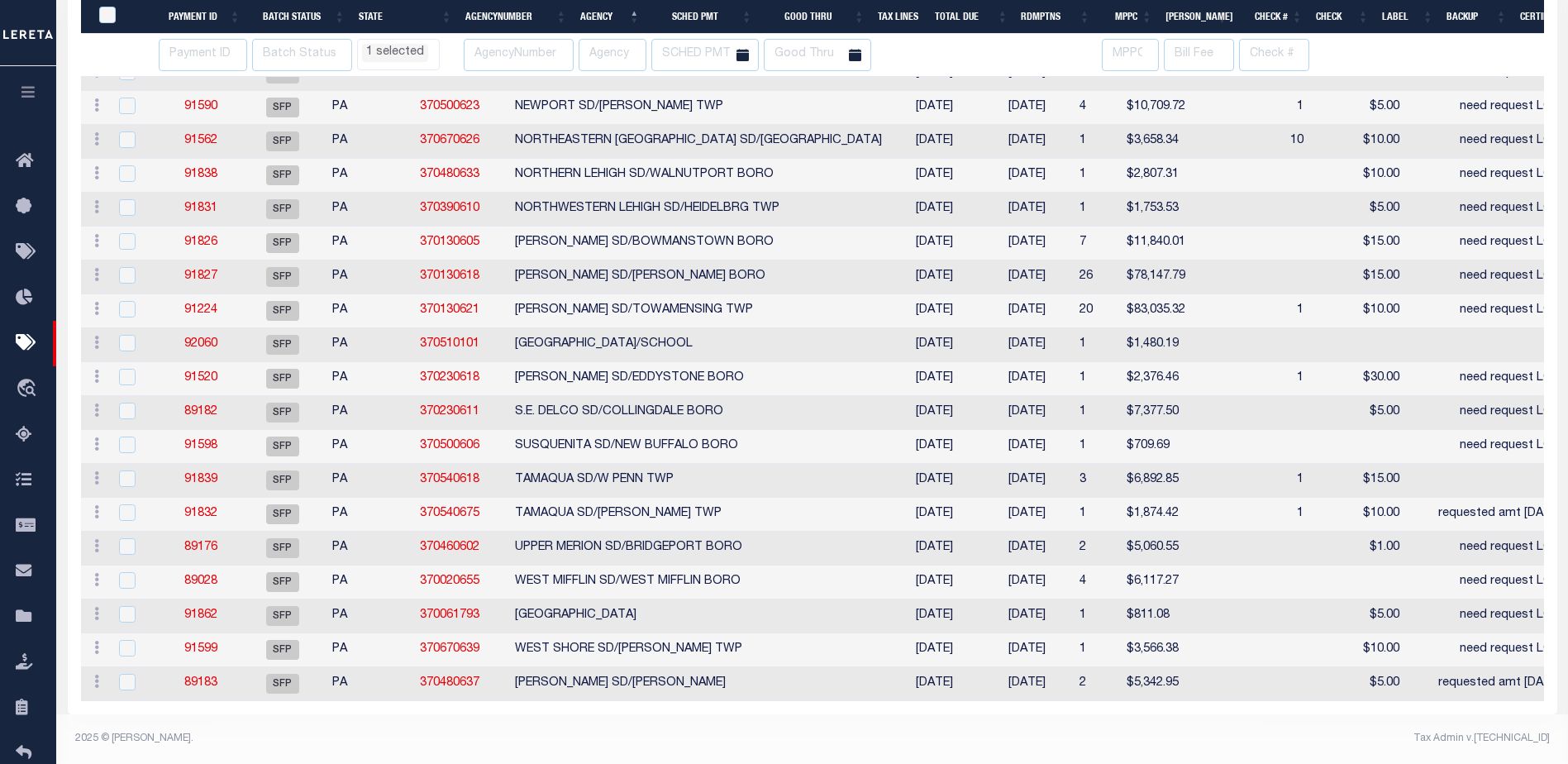
select select "PA"
select select
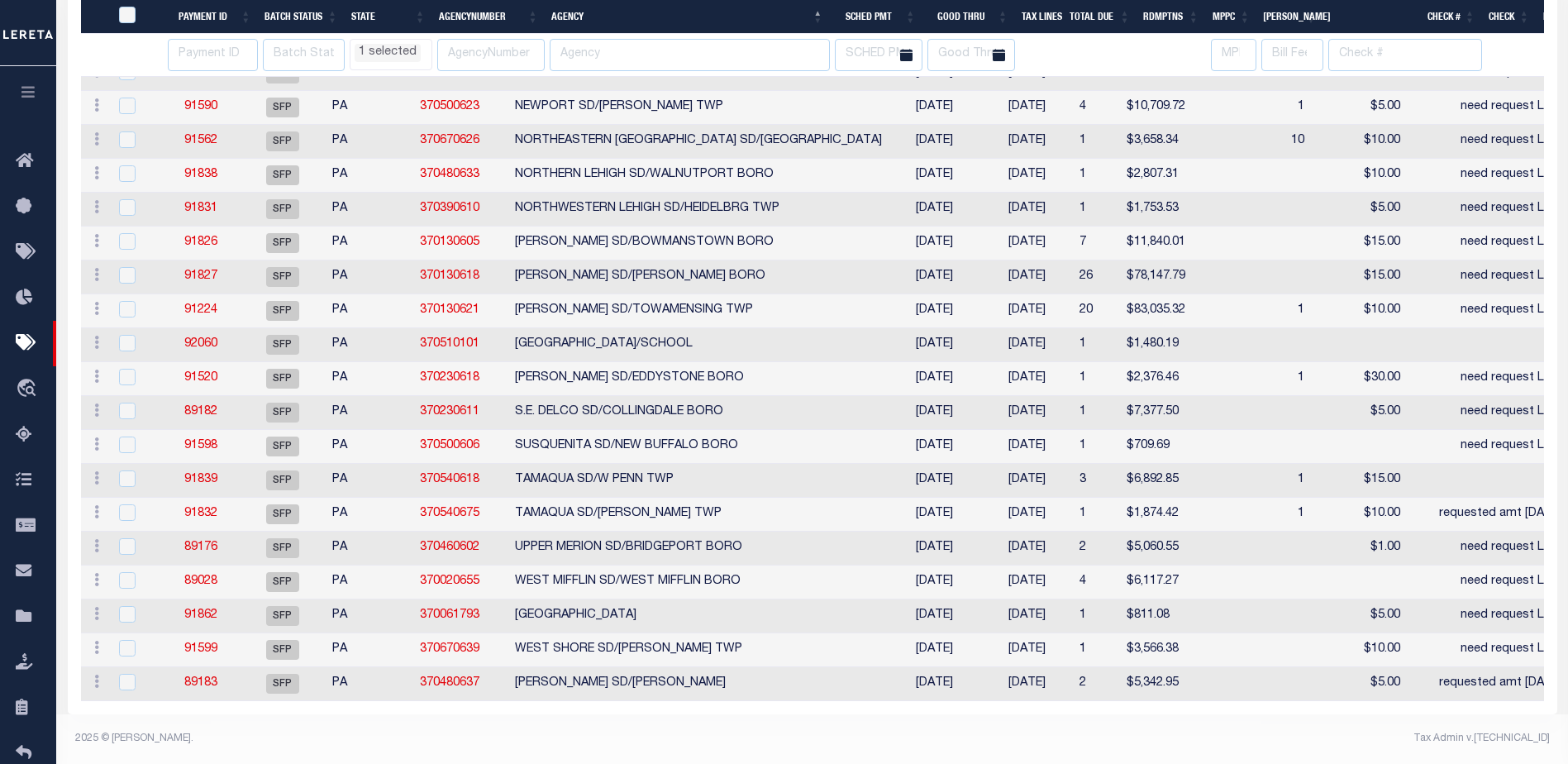
select select "PA"
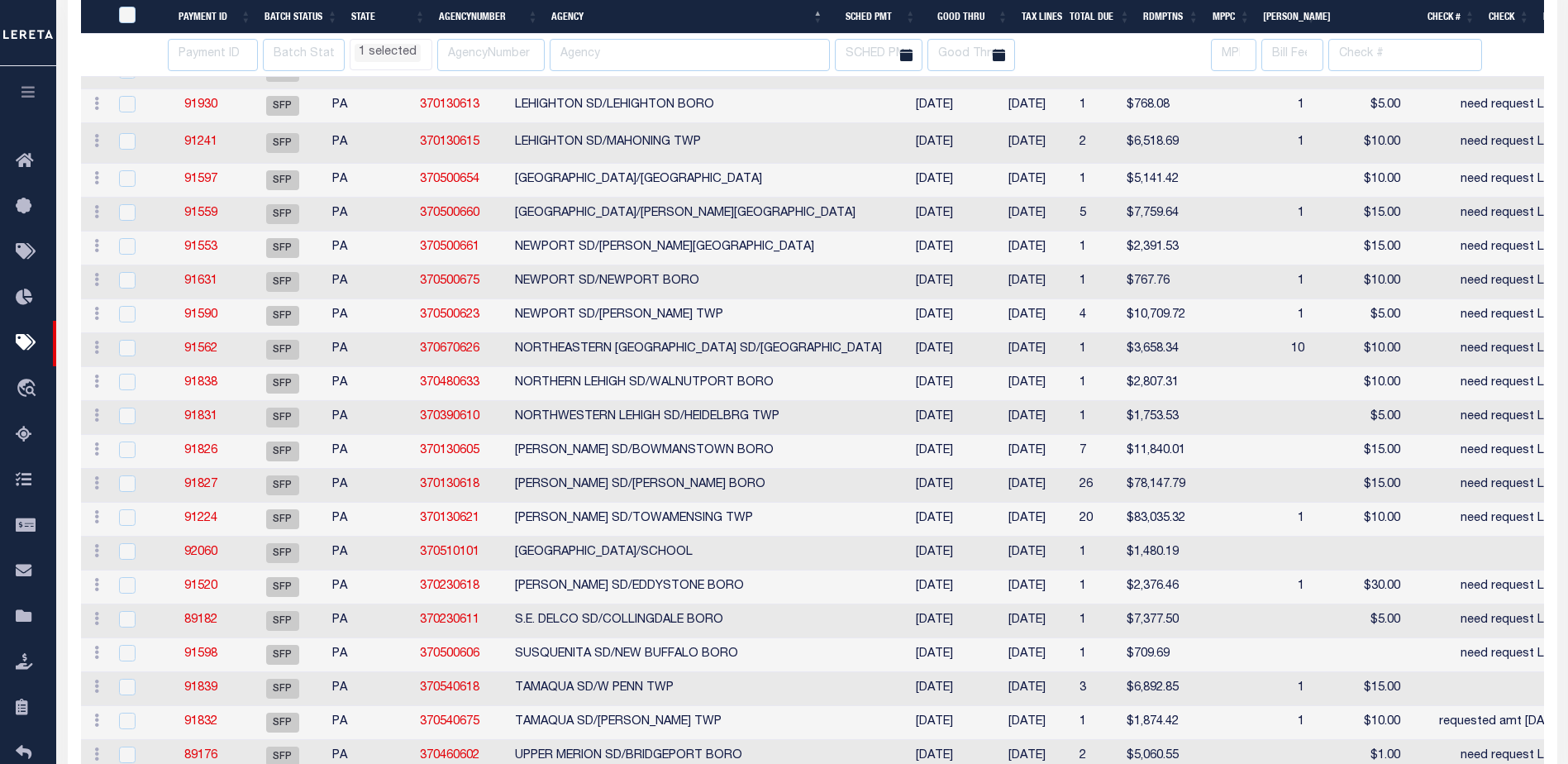
select select "PA"
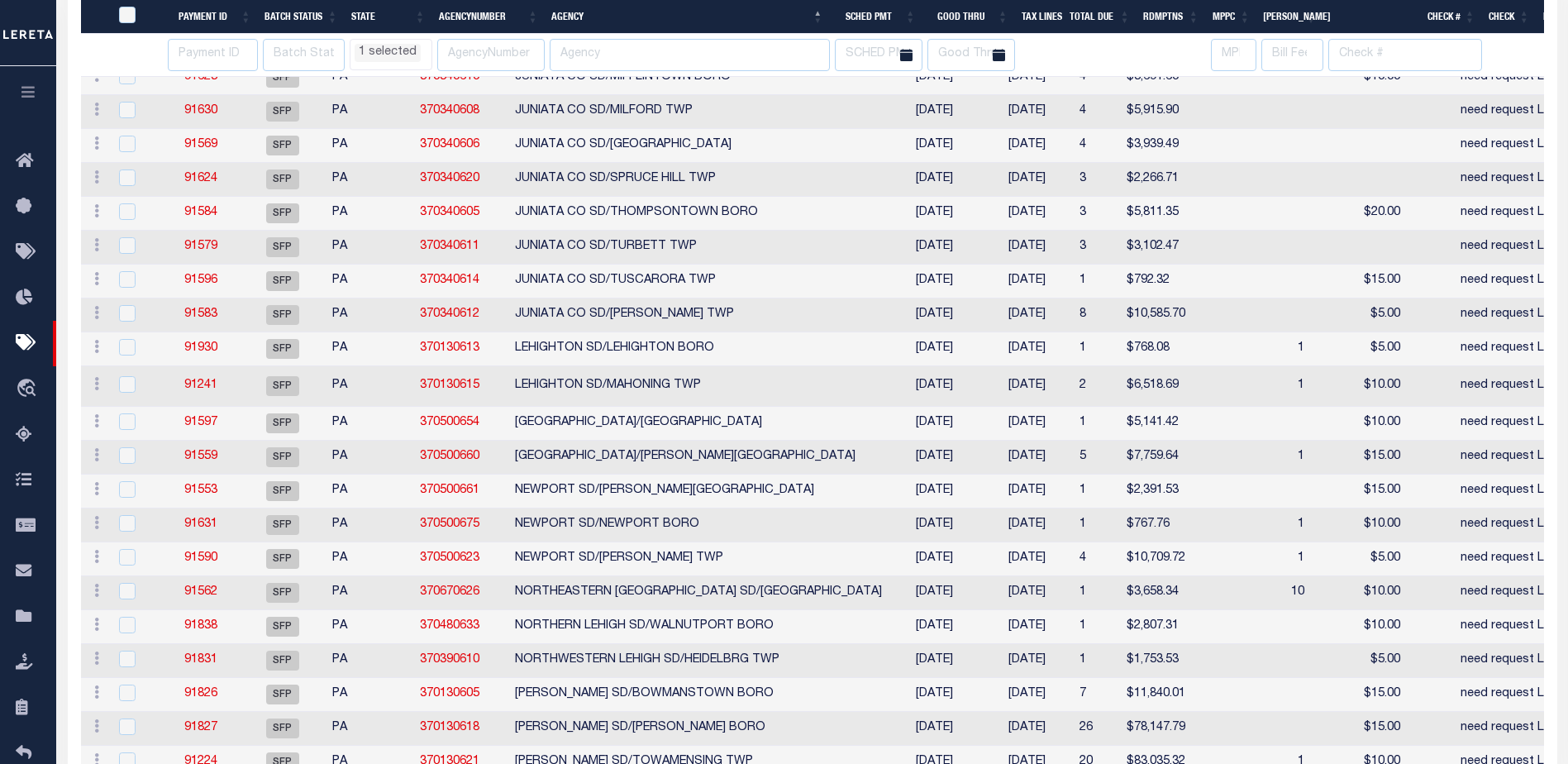
select select "PA"
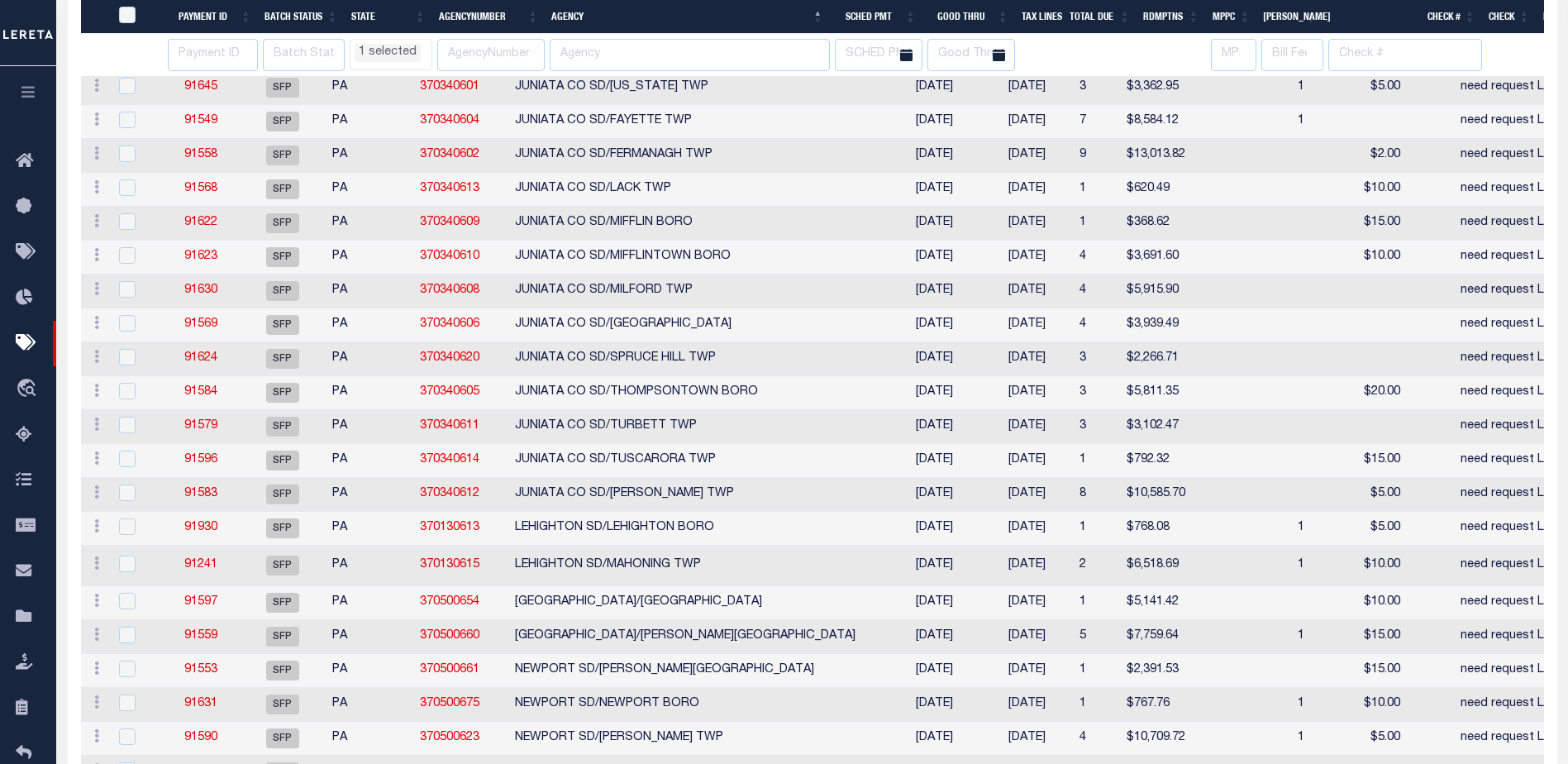
select select "PA"
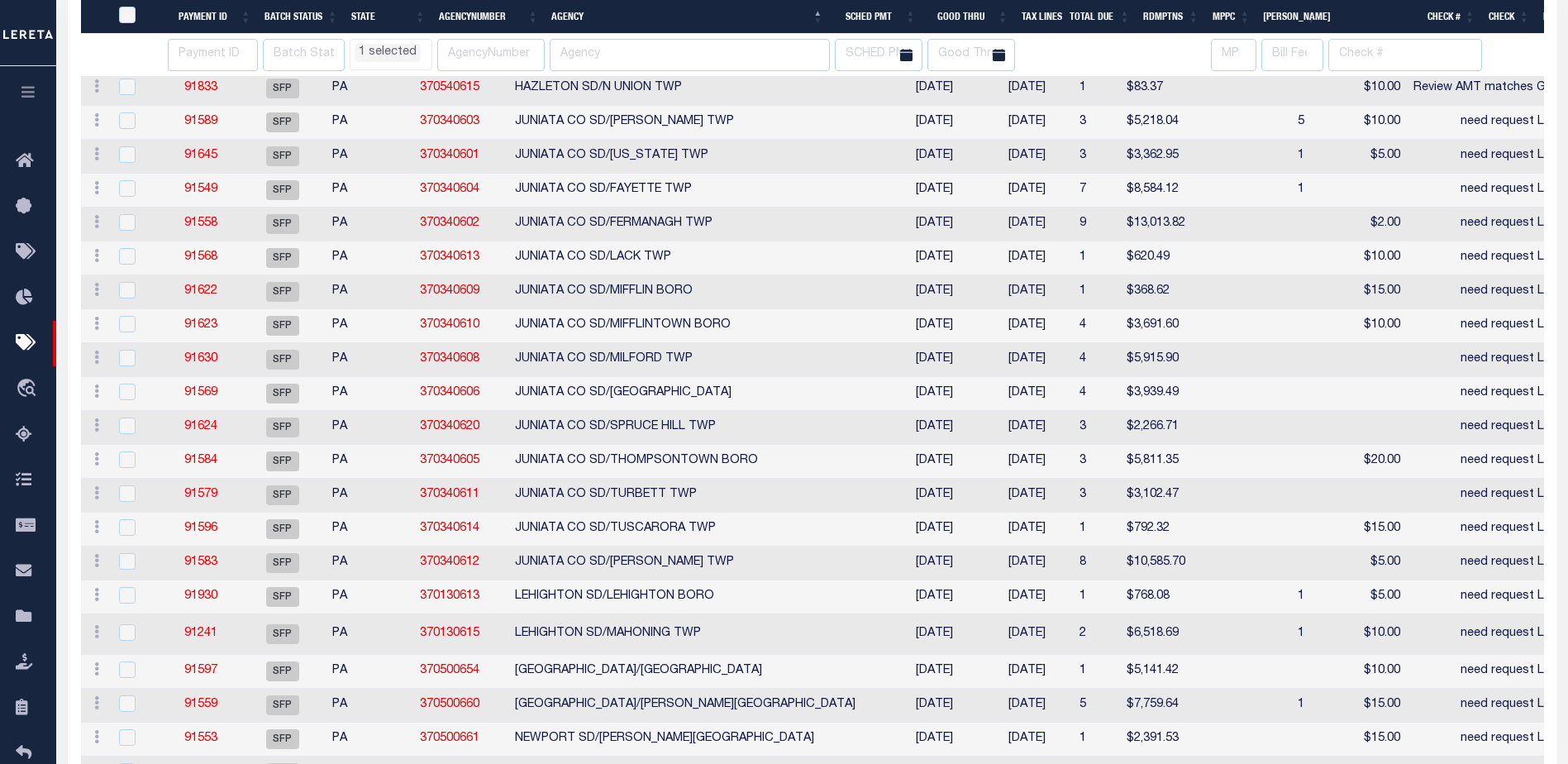
select select "PA"
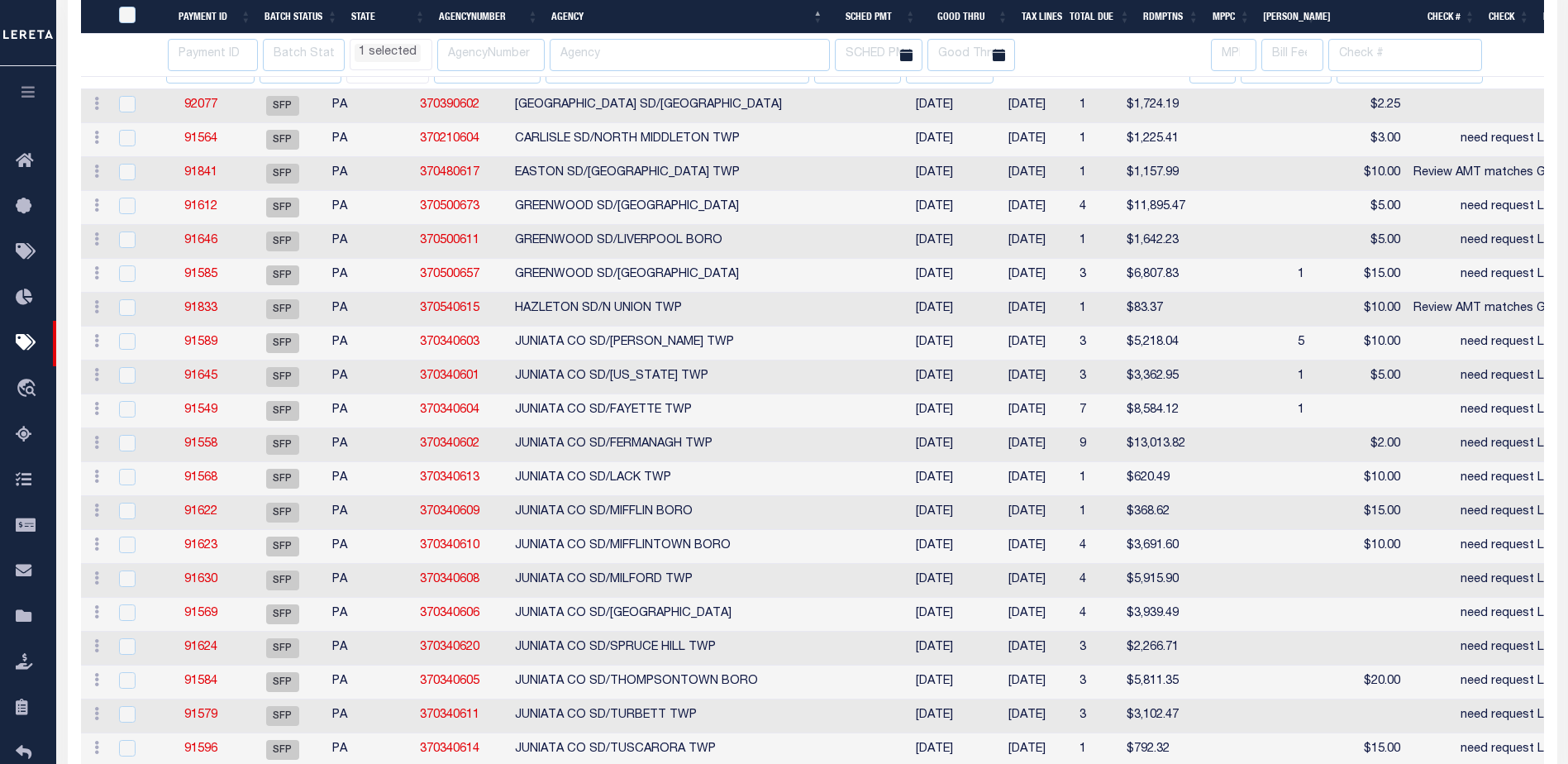
select select "PA"
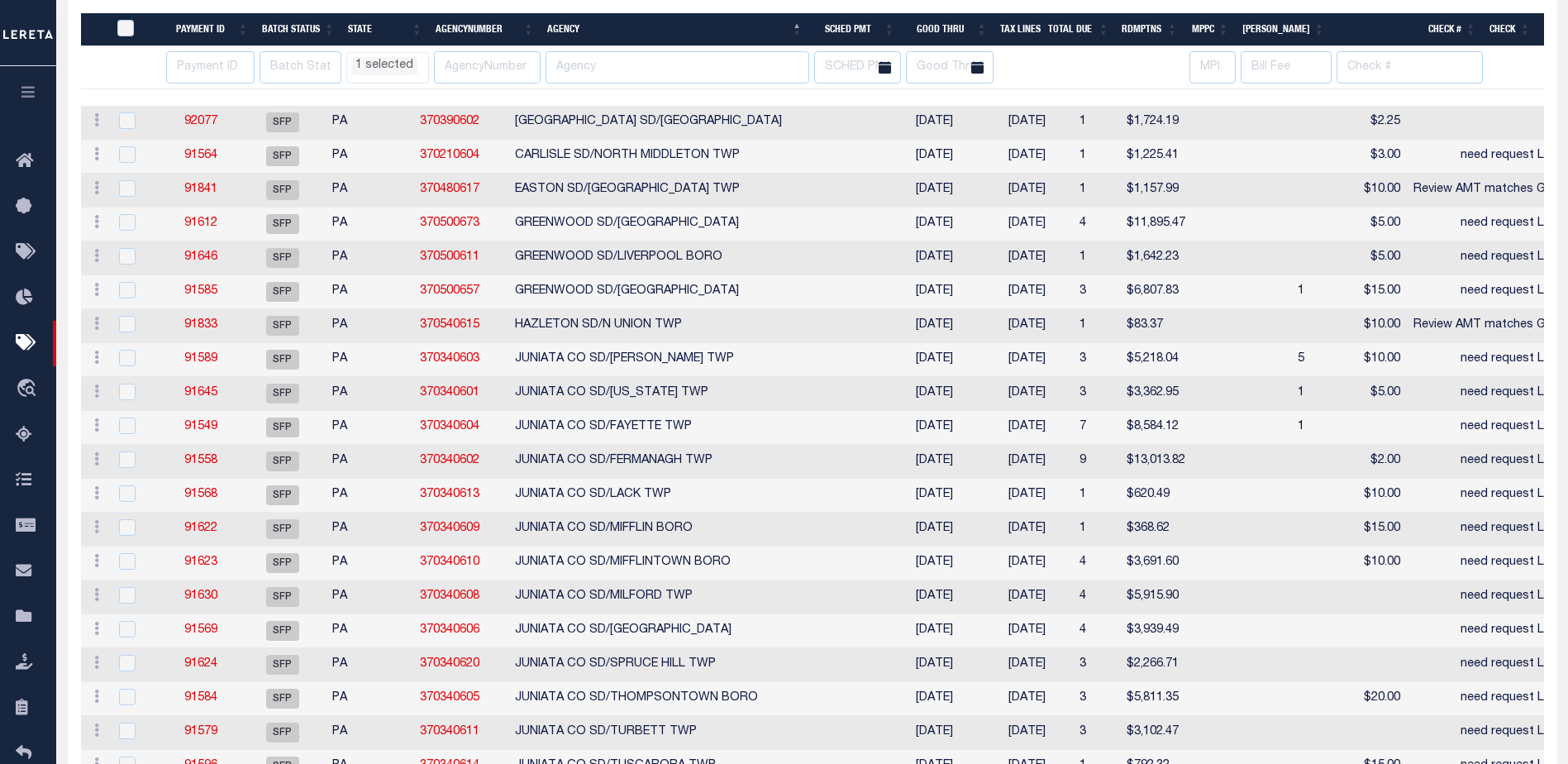
scroll to position [325, 0]
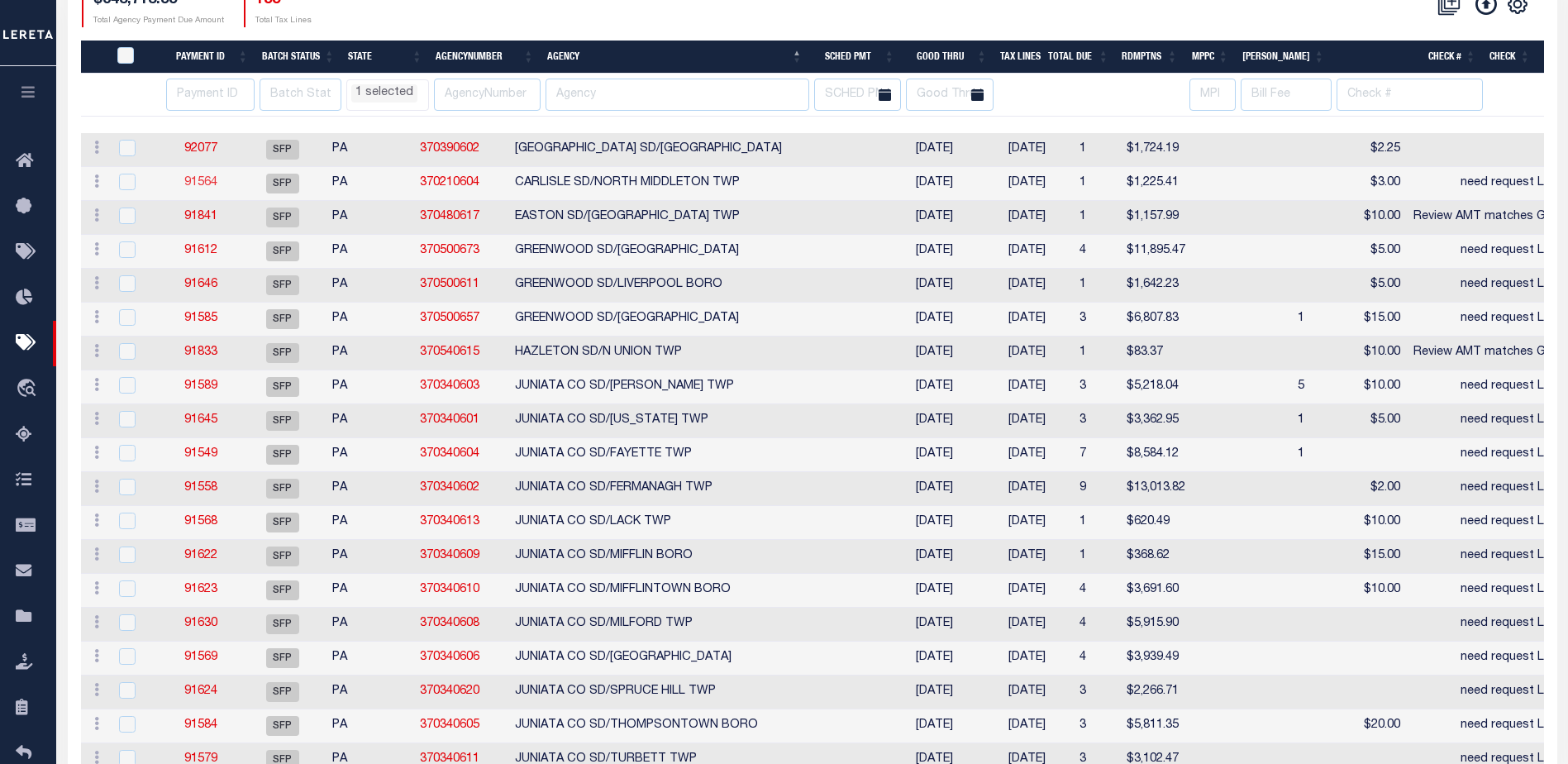
click at [217, 184] on link "91564" at bounding box center [200, 183] width 33 height 12
type input "need request LOD"
type input "Audria"
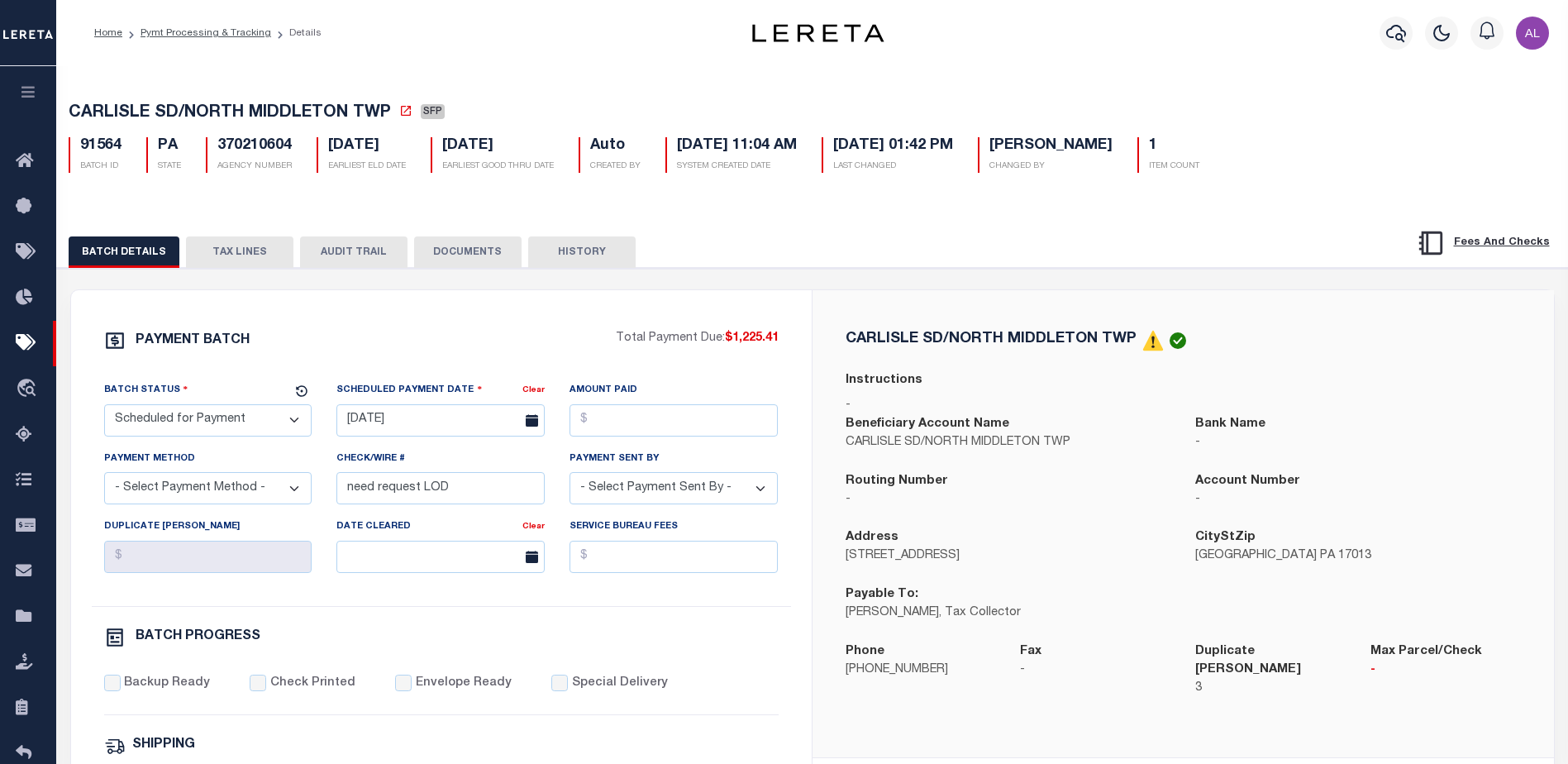
click at [250, 245] on button "TAX LINES" at bounding box center [239, 251] width 107 height 31
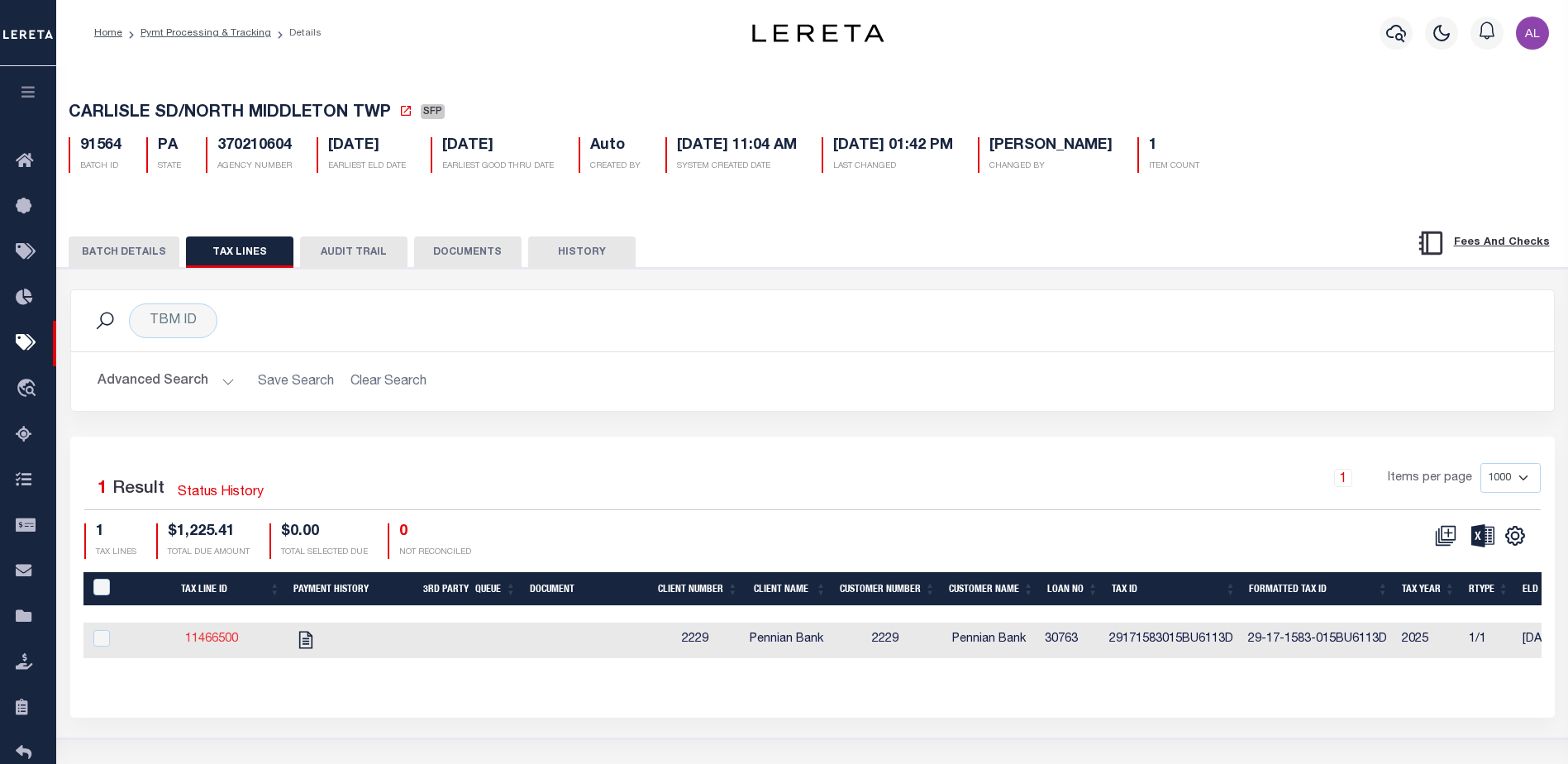
click at [219, 643] on link "11466500" at bounding box center [211, 639] width 53 height 12
checkbox input "true"
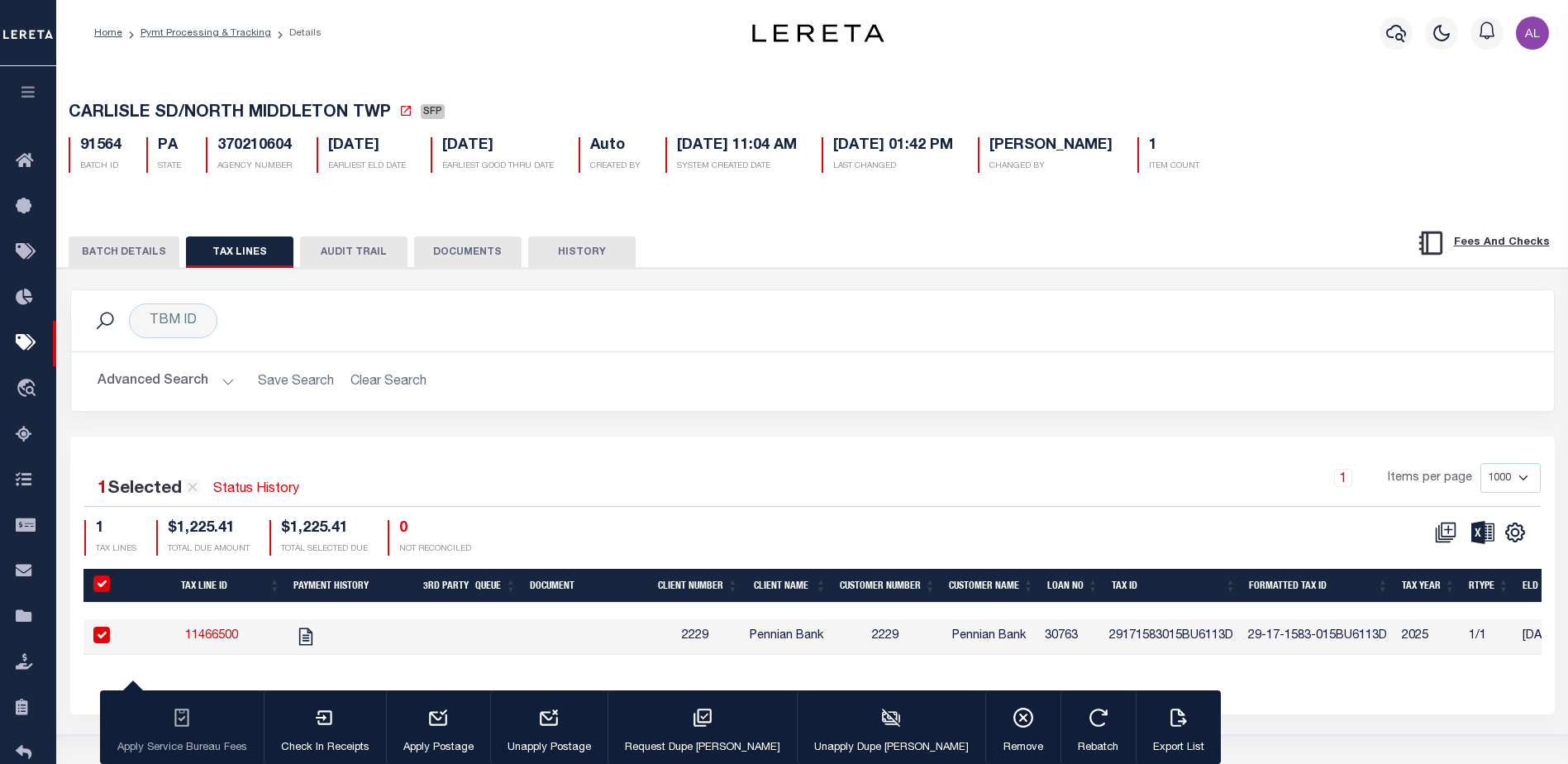
select select "PA"
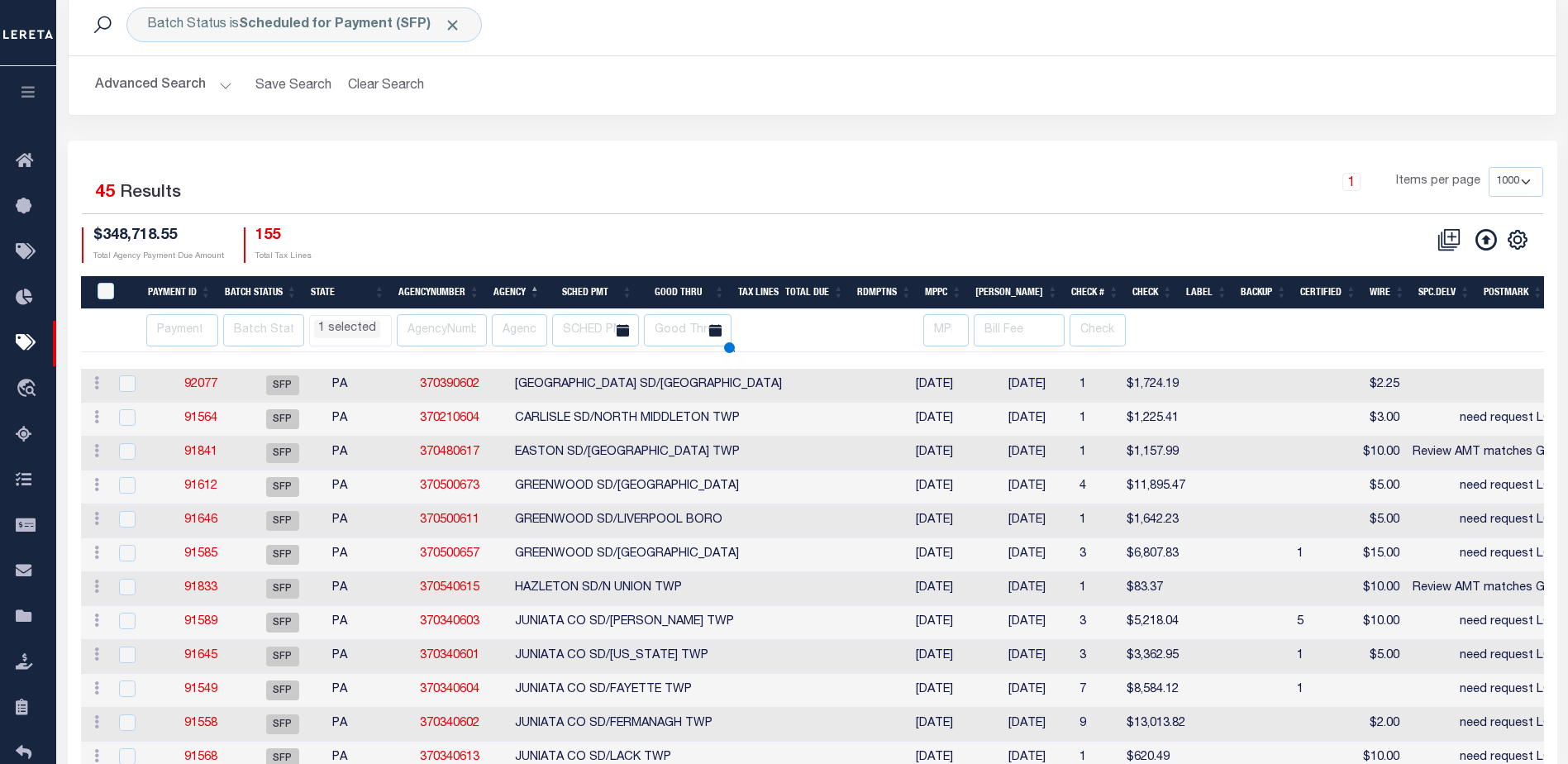
scroll to position [112, 0]
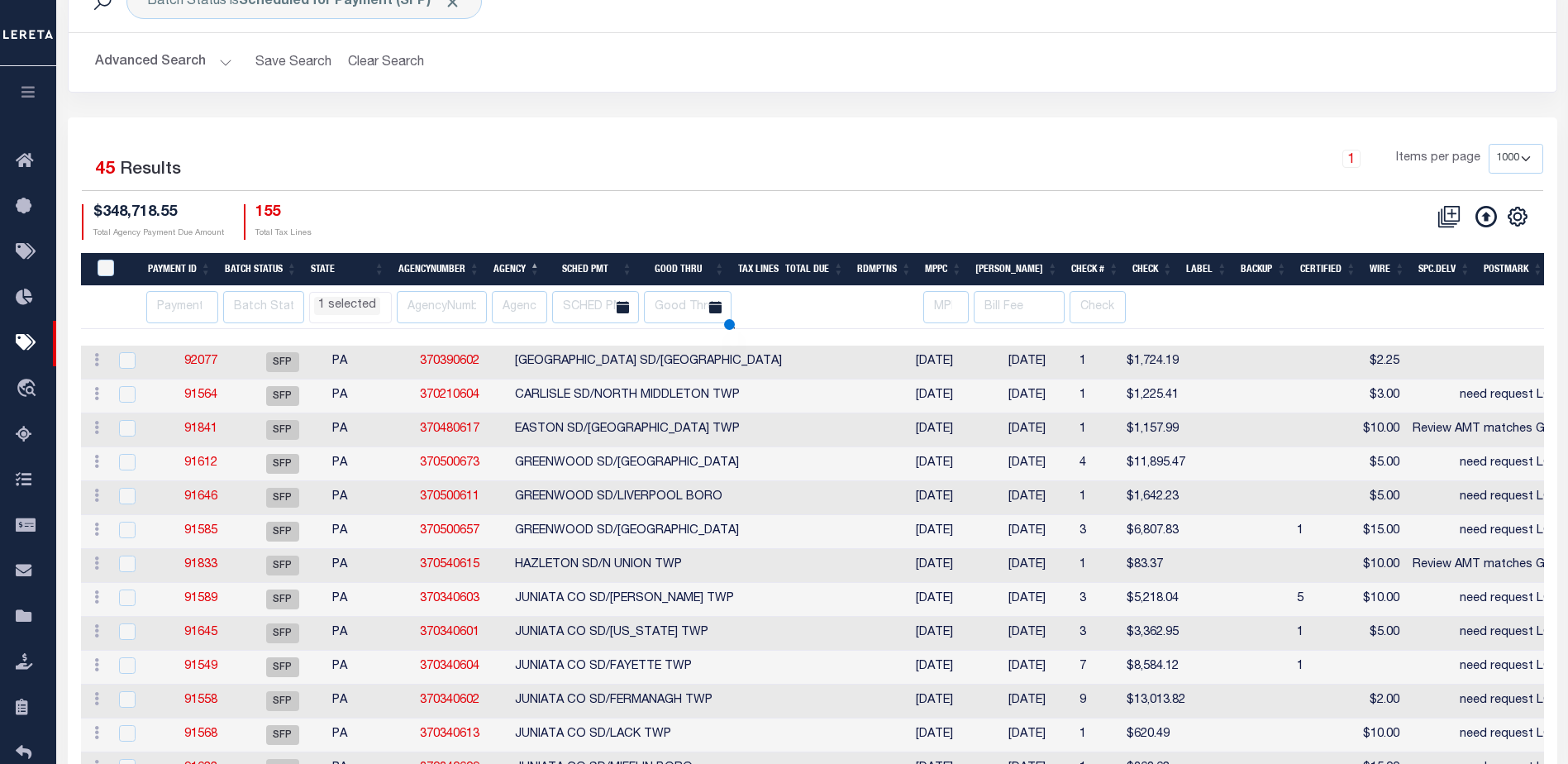
select select "PA"
select select
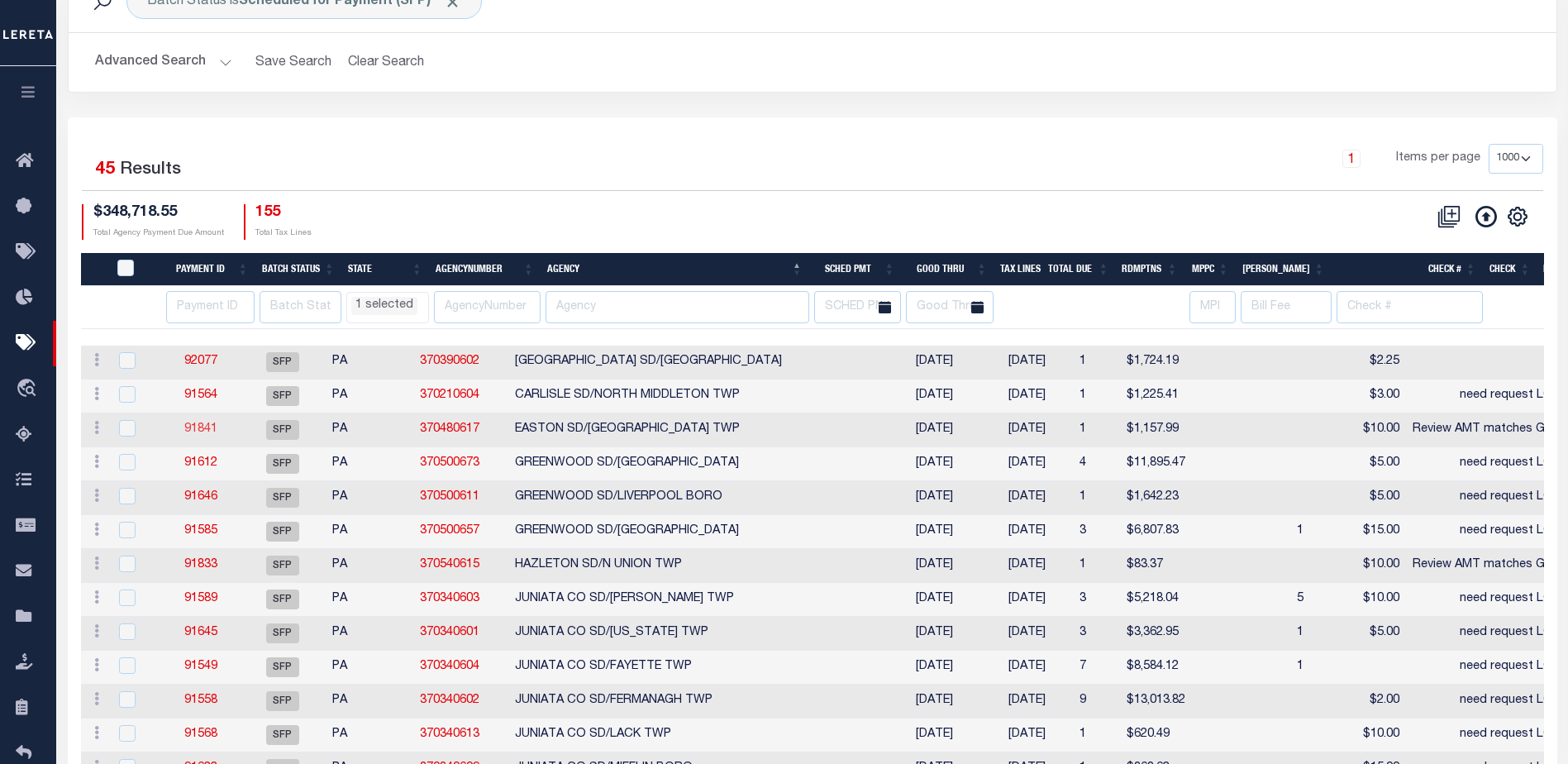
click at [198, 434] on link "91841" at bounding box center [200, 429] width 33 height 12
type input "08/22/2025"
type input "Review AMT matches GTD"
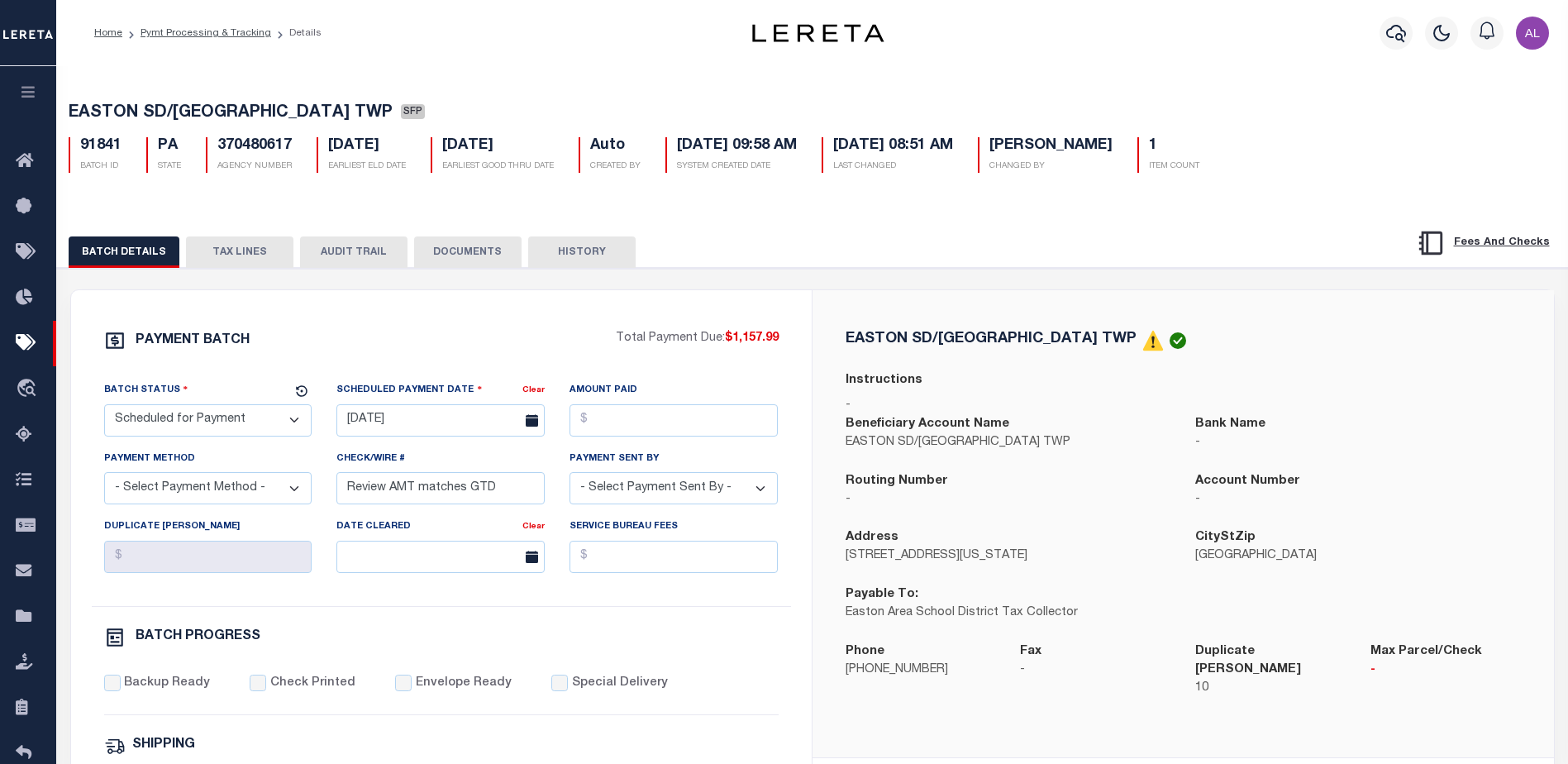
click at [242, 249] on button "TAX LINES" at bounding box center [239, 251] width 107 height 31
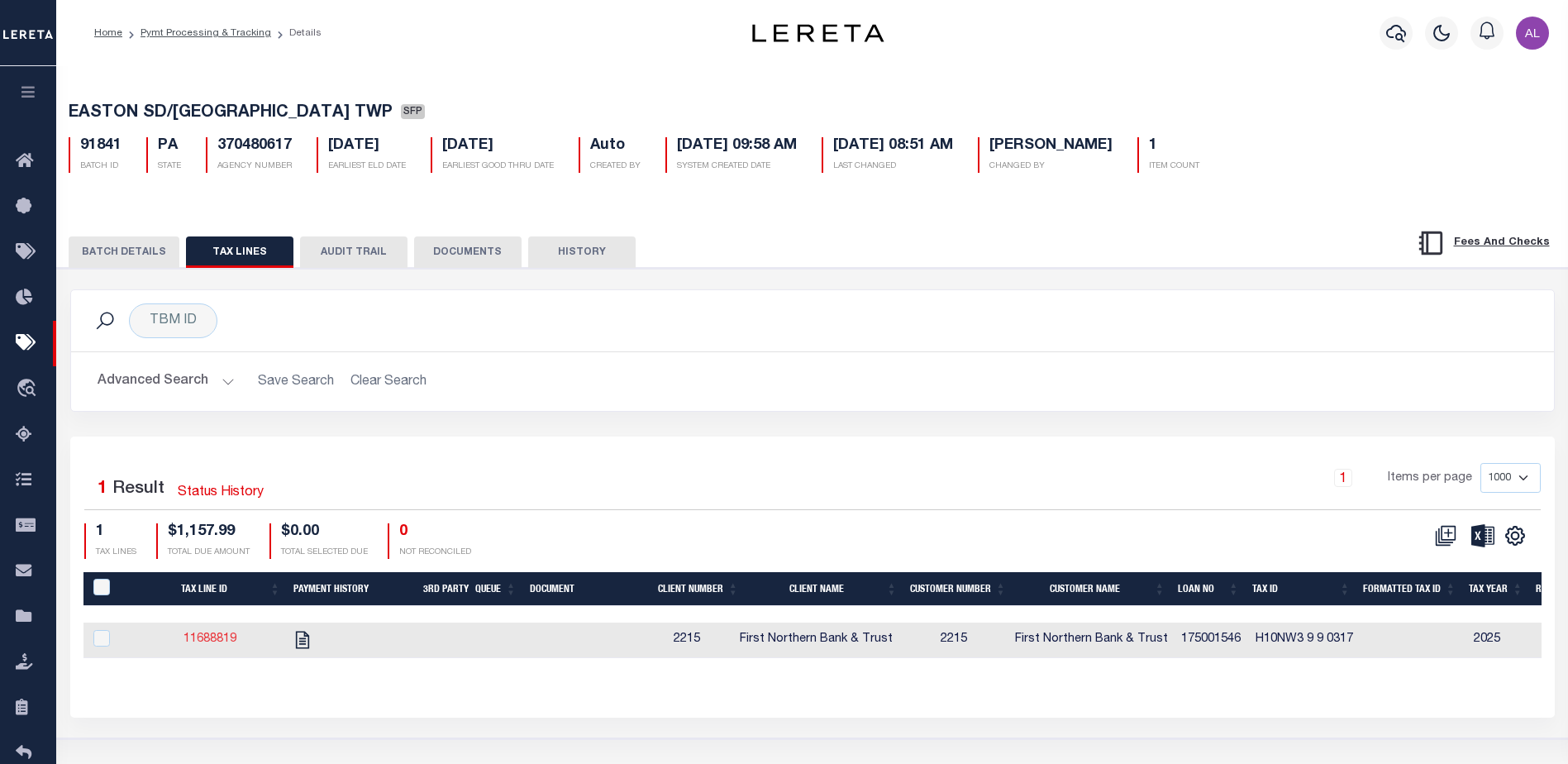
click at [219, 641] on link "11688819" at bounding box center [209, 639] width 53 height 12
checkbox input "true"
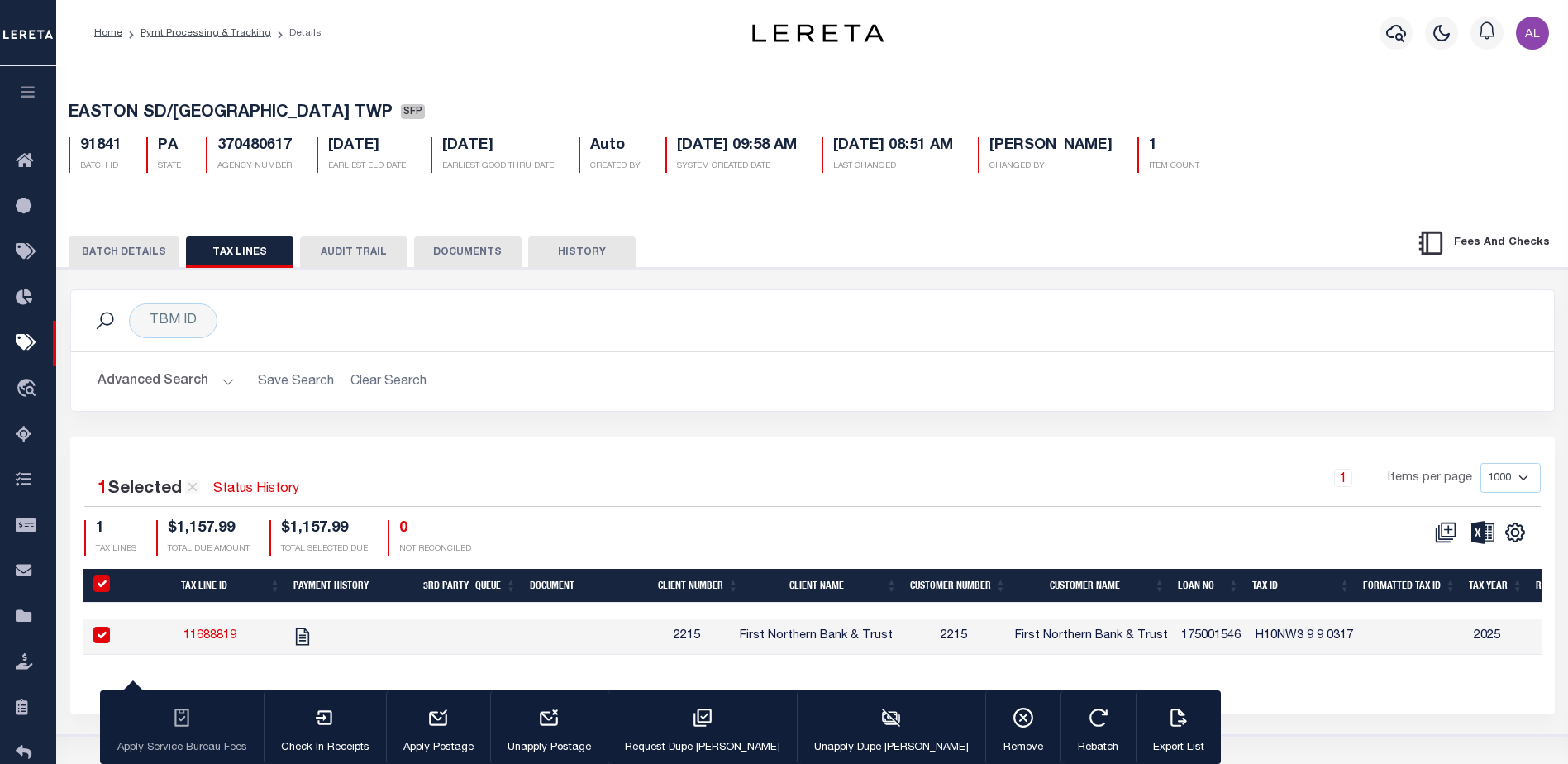
select select "PA"
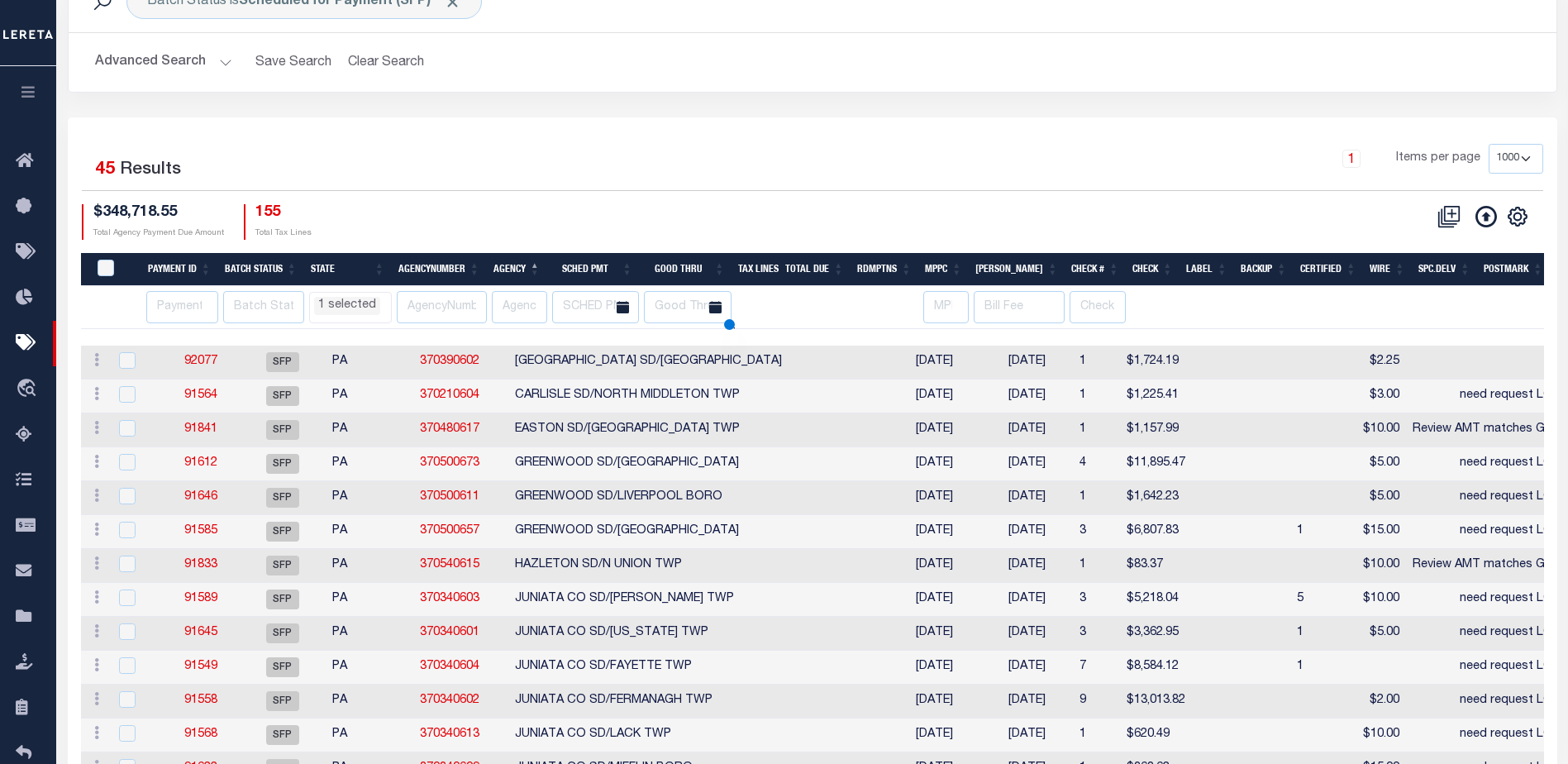
select select "PA"
select select
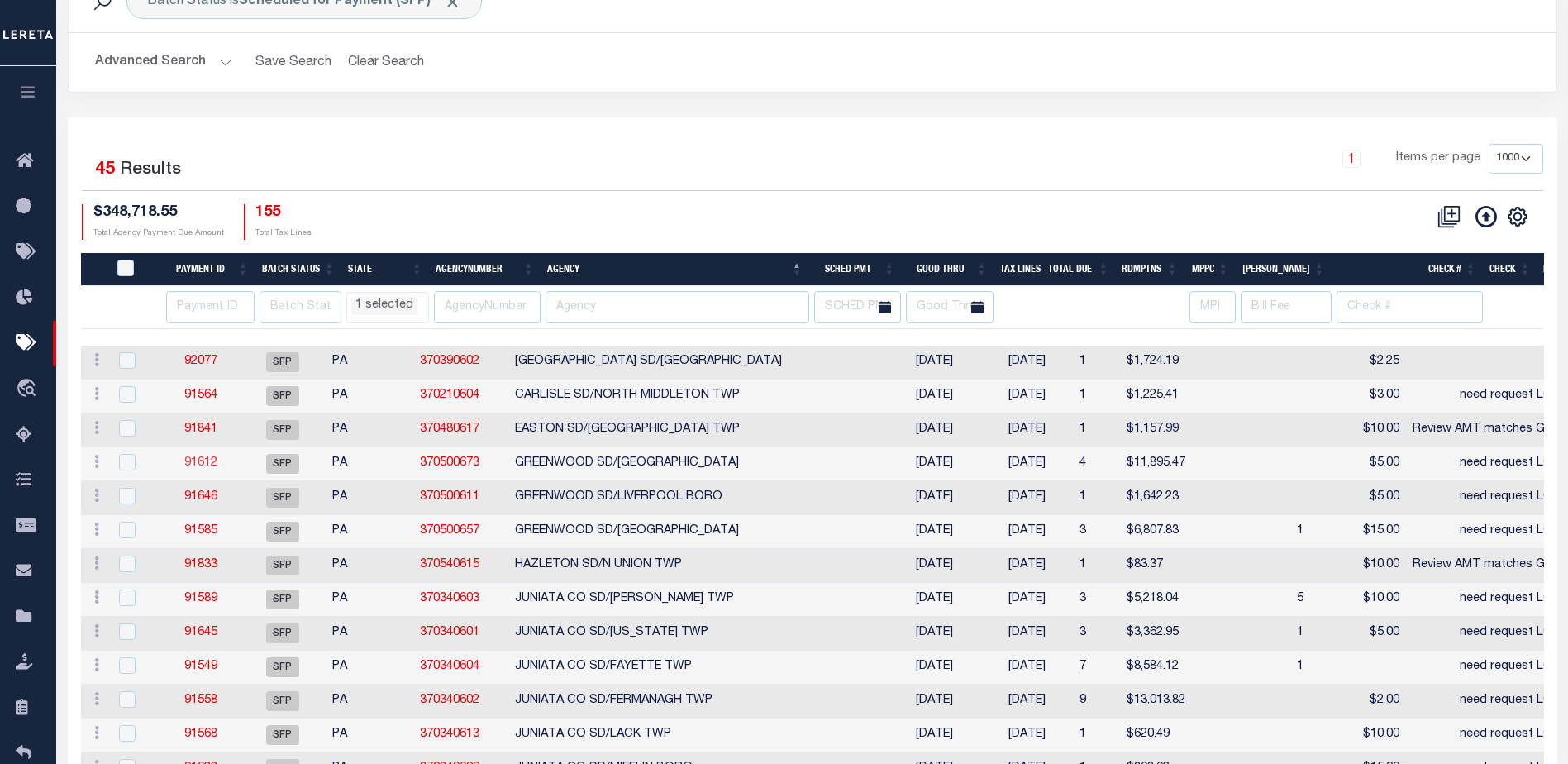
click at [212, 463] on link "91612" at bounding box center [200, 463] width 33 height 12
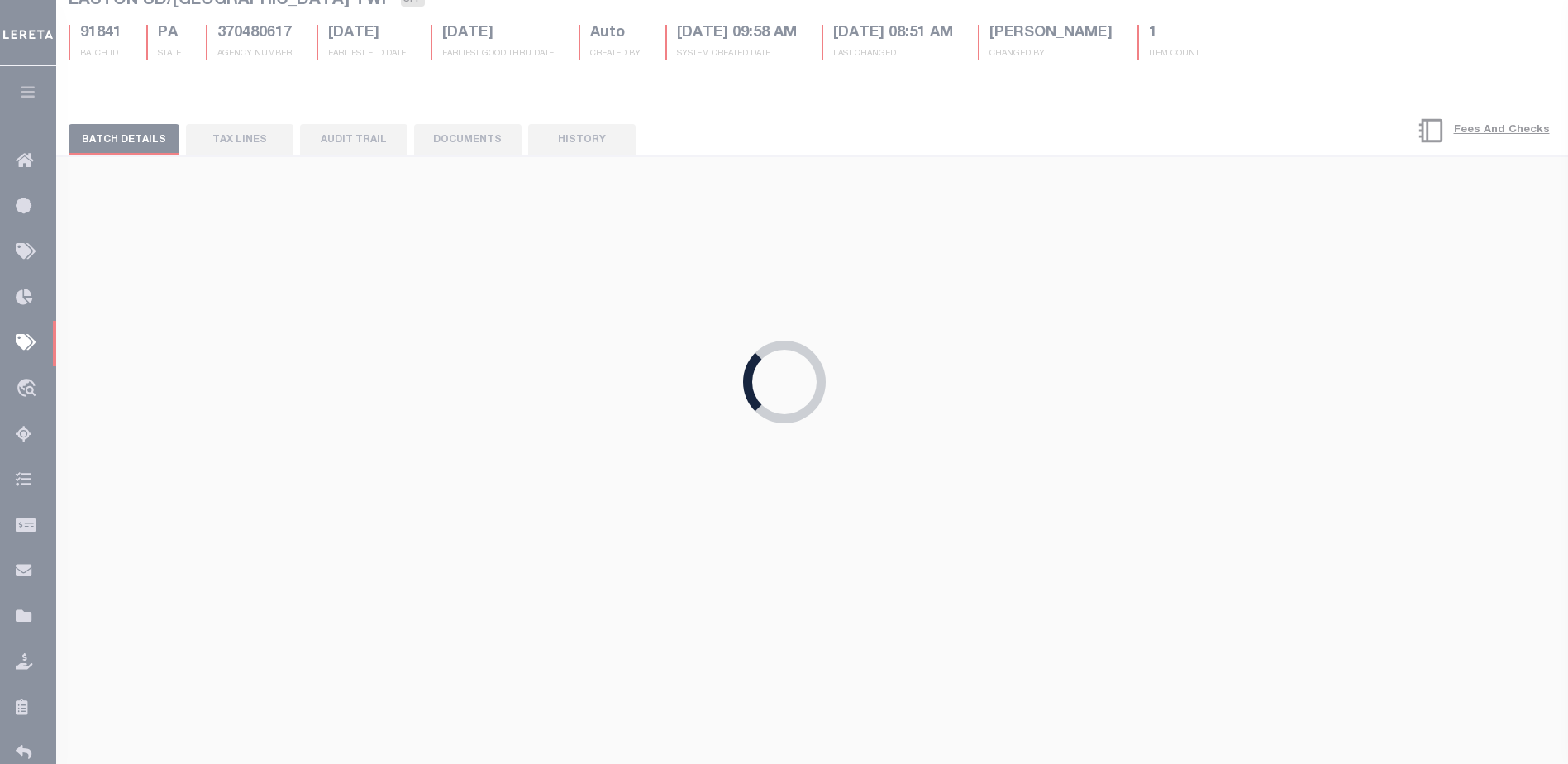
type input "08/20/2025"
type input "need request LOD"
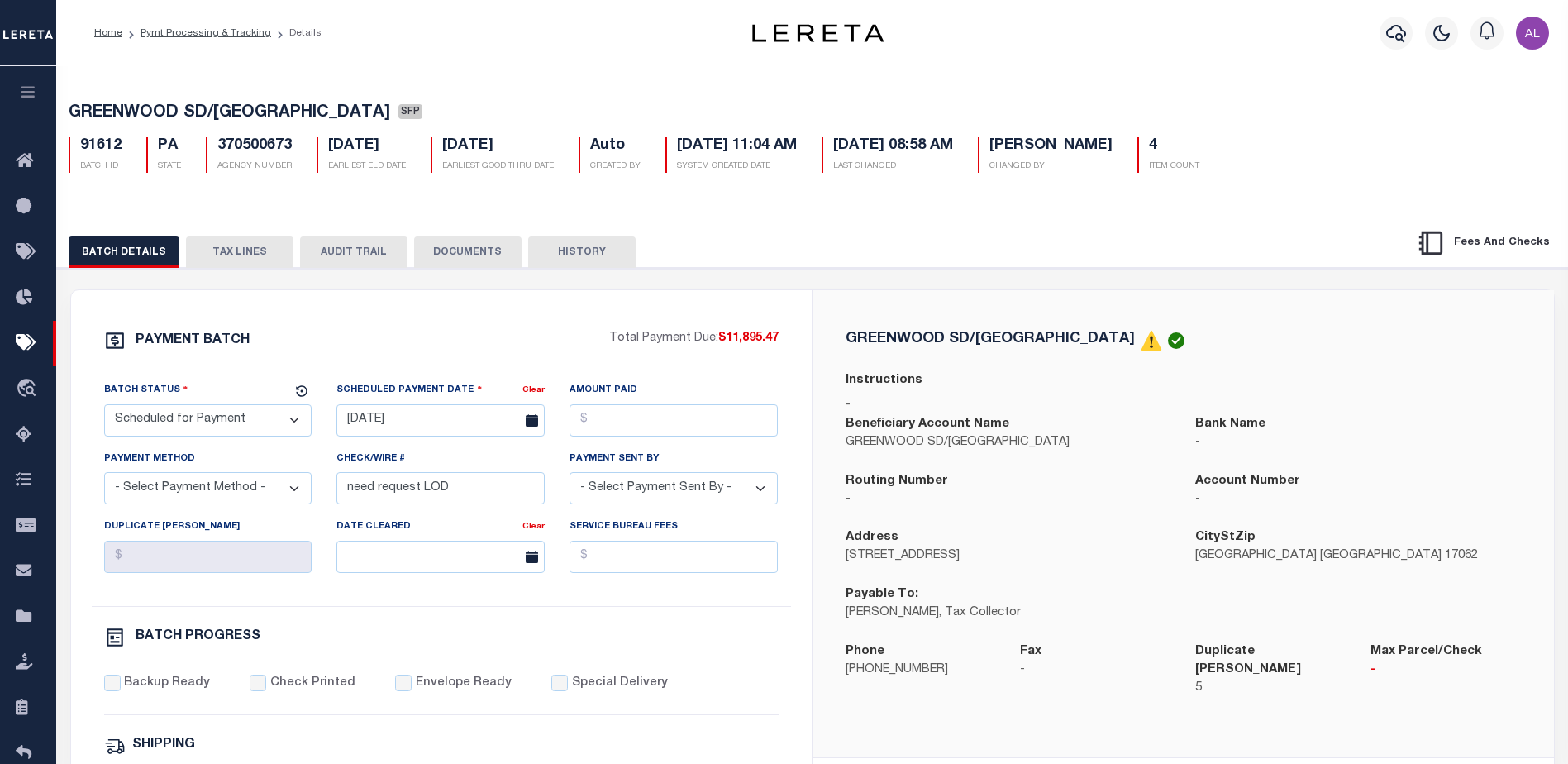
click at [229, 254] on button "TAX LINES" at bounding box center [239, 251] width 107 height 31
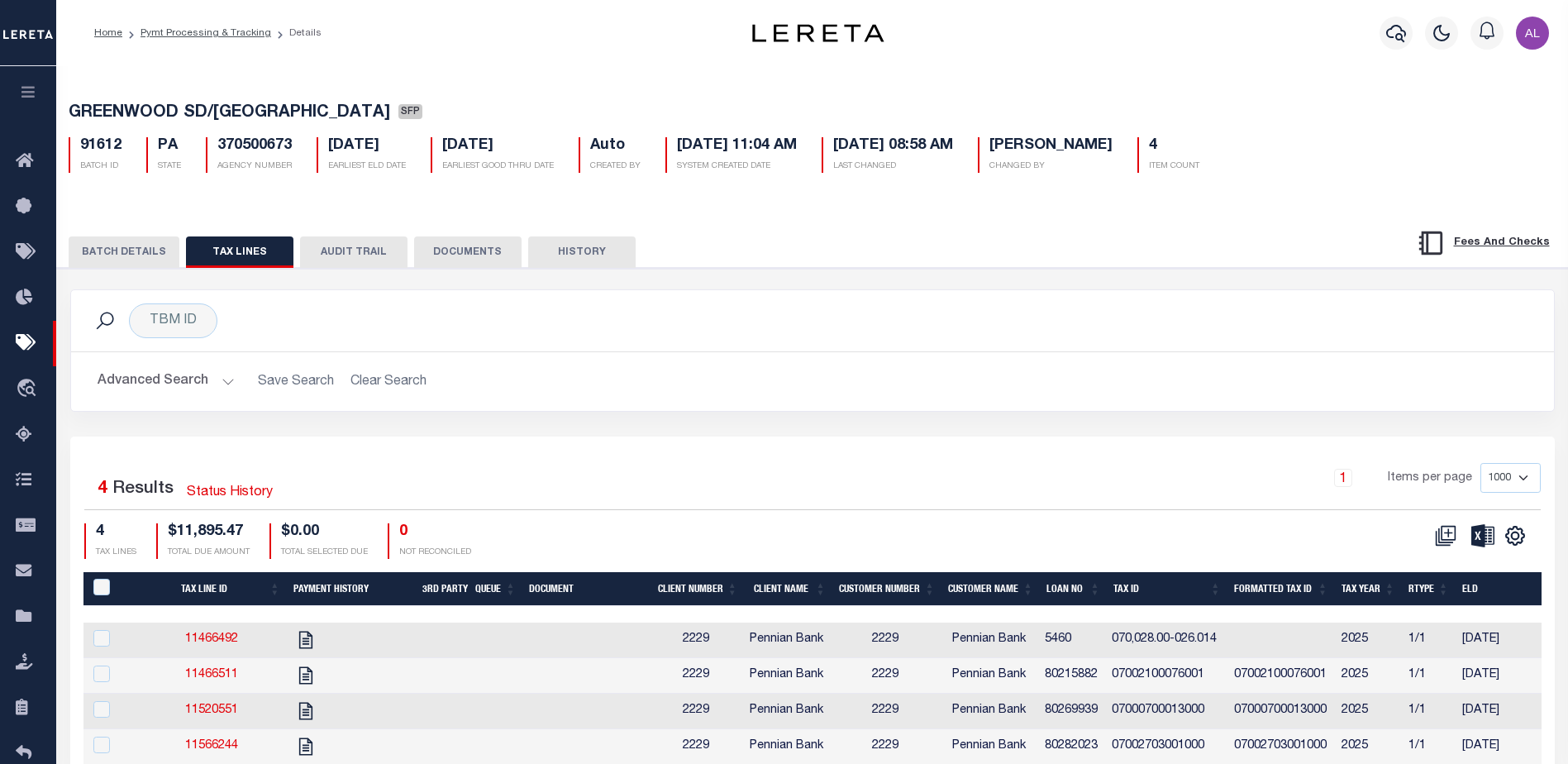
select select "PA"
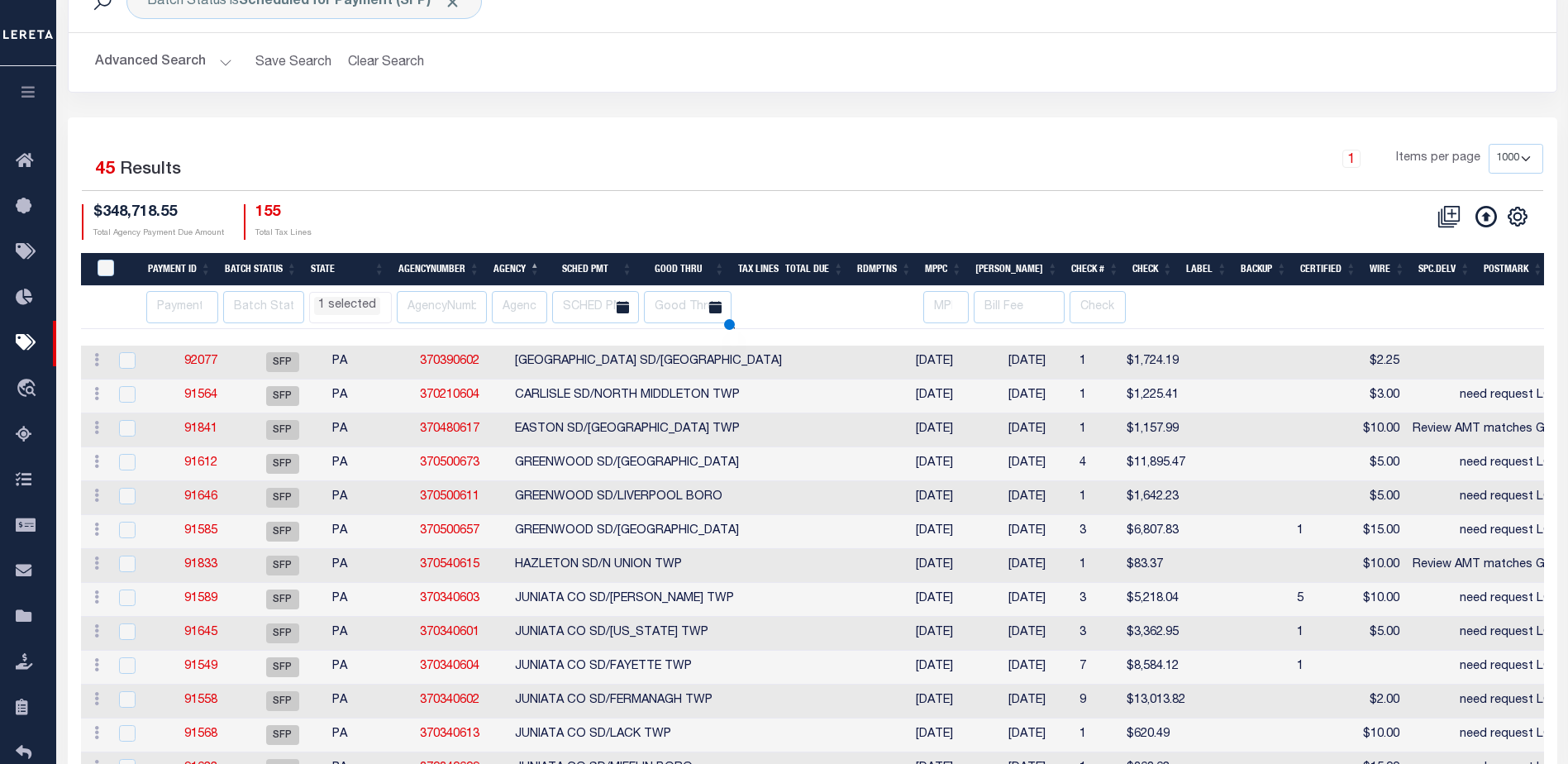
select select "PA"
select select
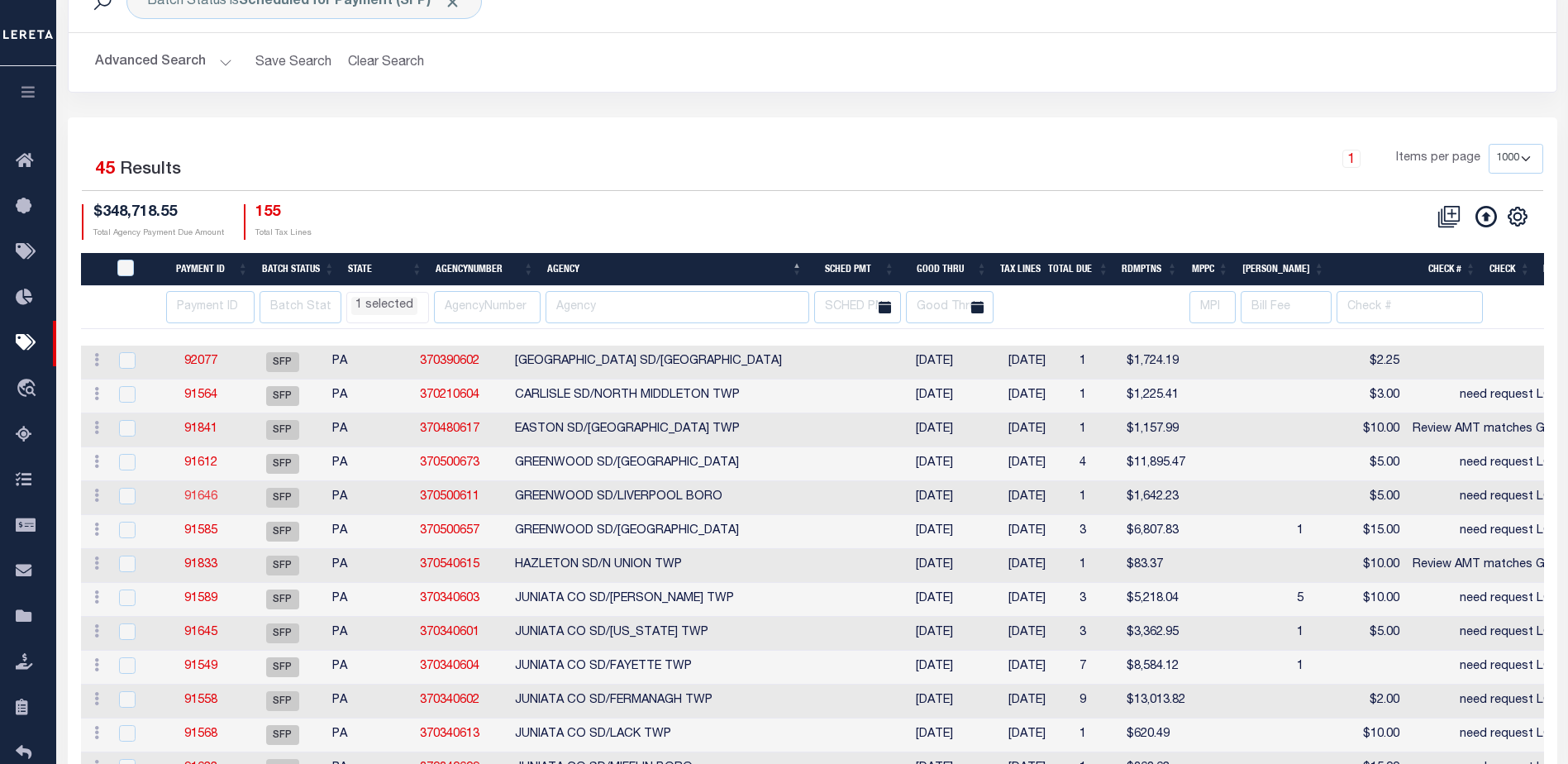
click at [198, 496] on link "91646" at bounding box center [200, 497] width 33 height 12
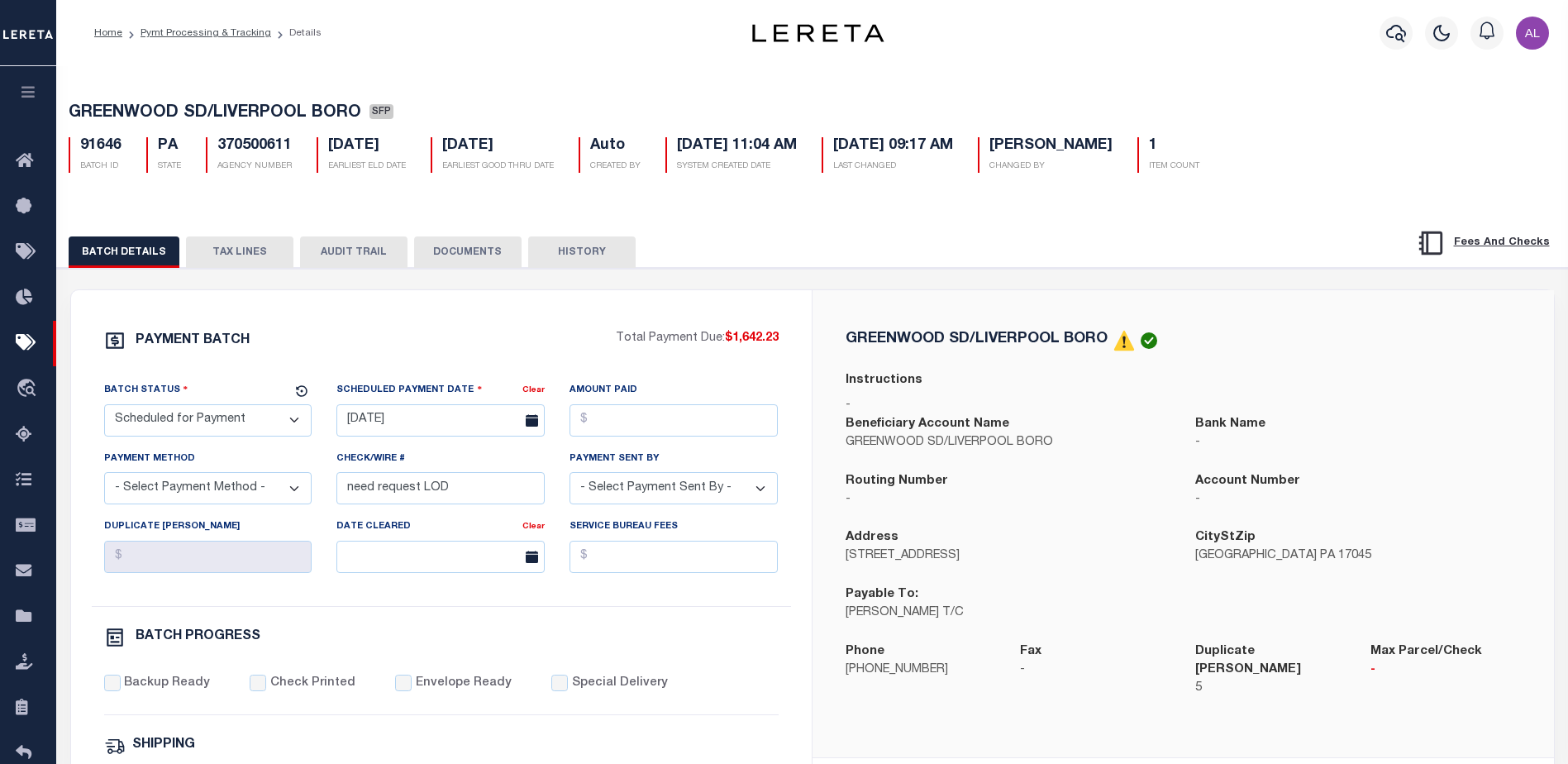
click at [218, 246] on button "TAX LINES" at bounding box center [239, 251] width 107 height 31
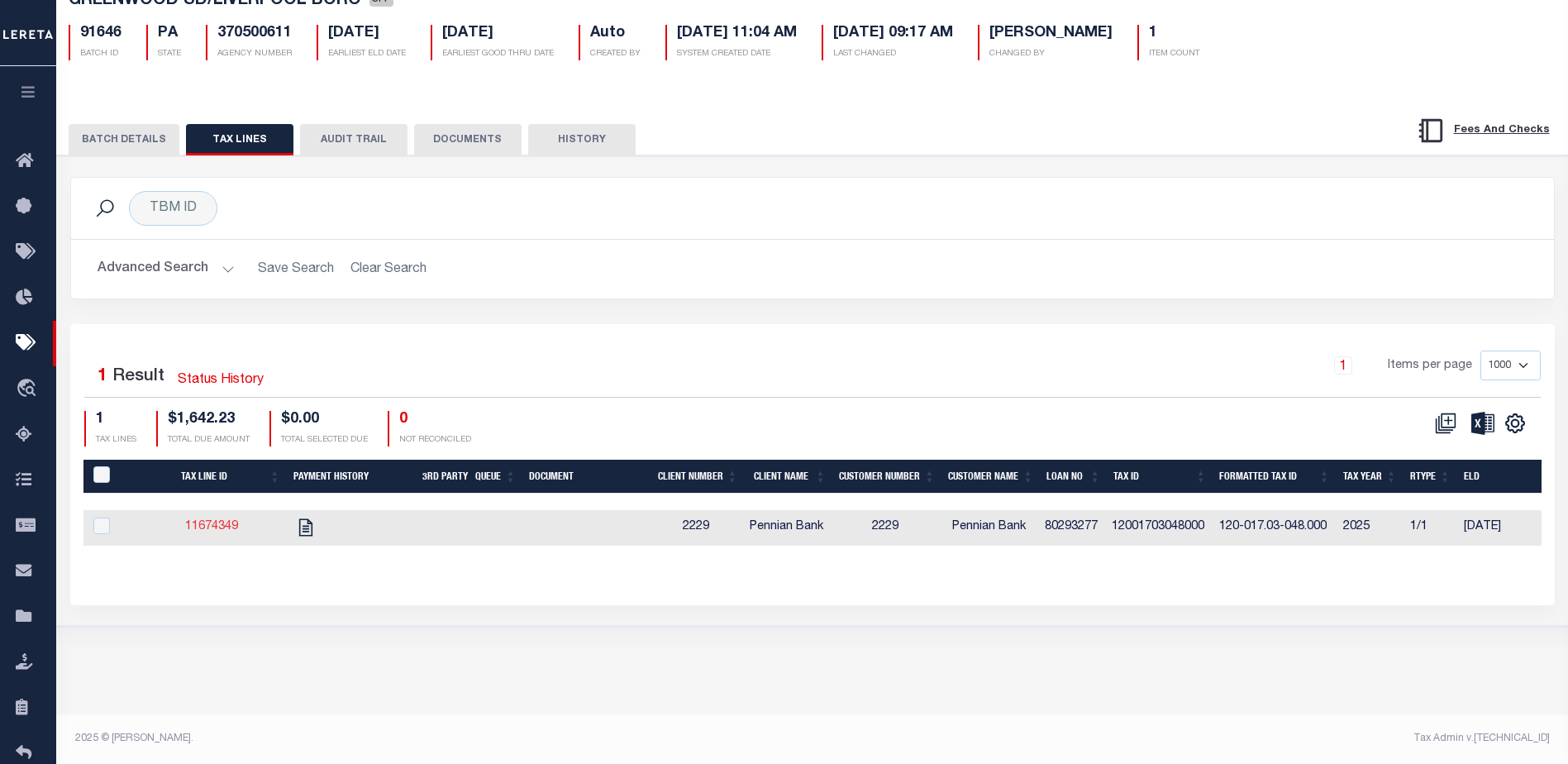
click at [216, 525] on link "11674349" at bounding box center [211, 527] width 53 height 12
checkbox input "true"
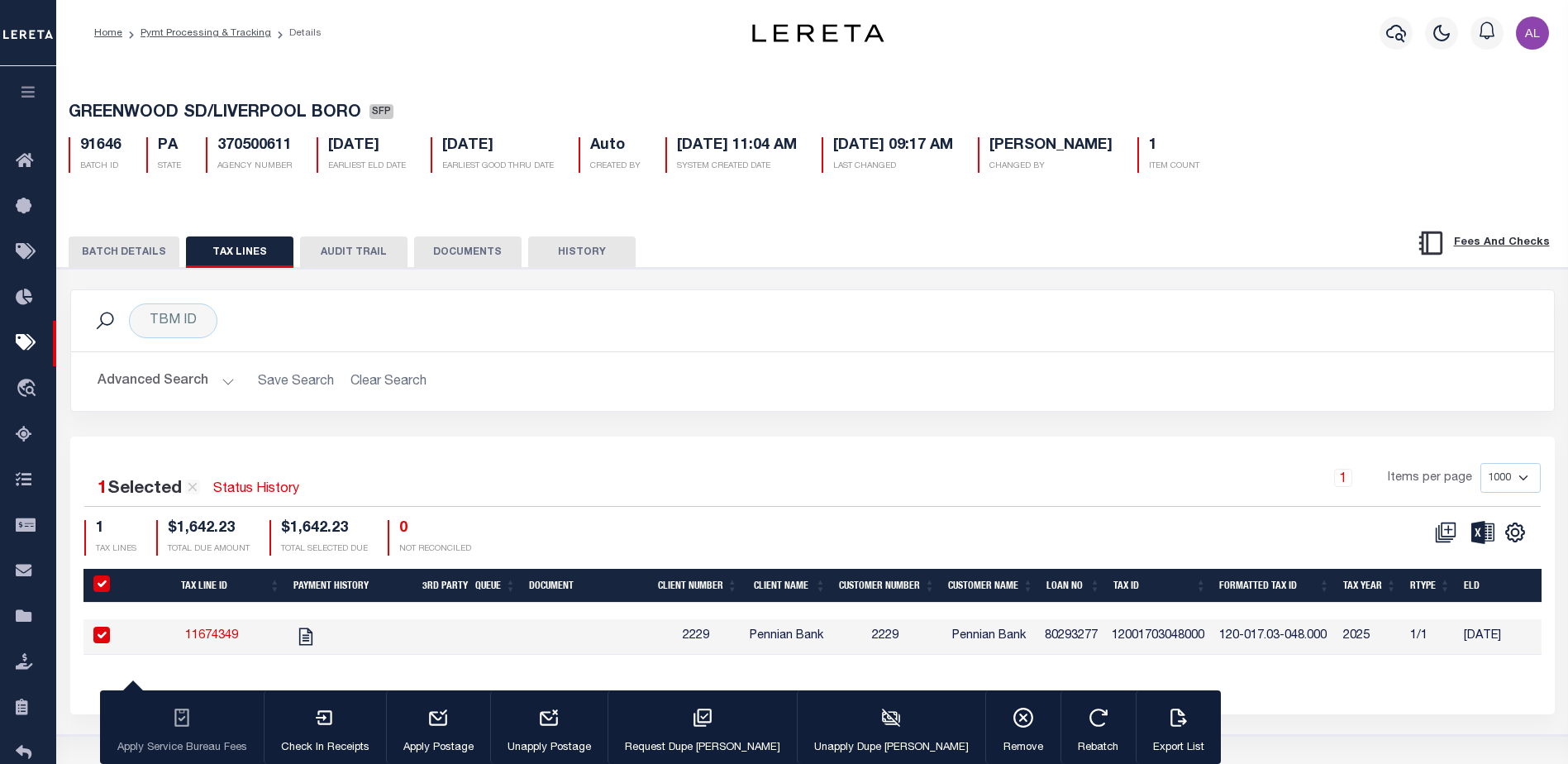
select select "PA"
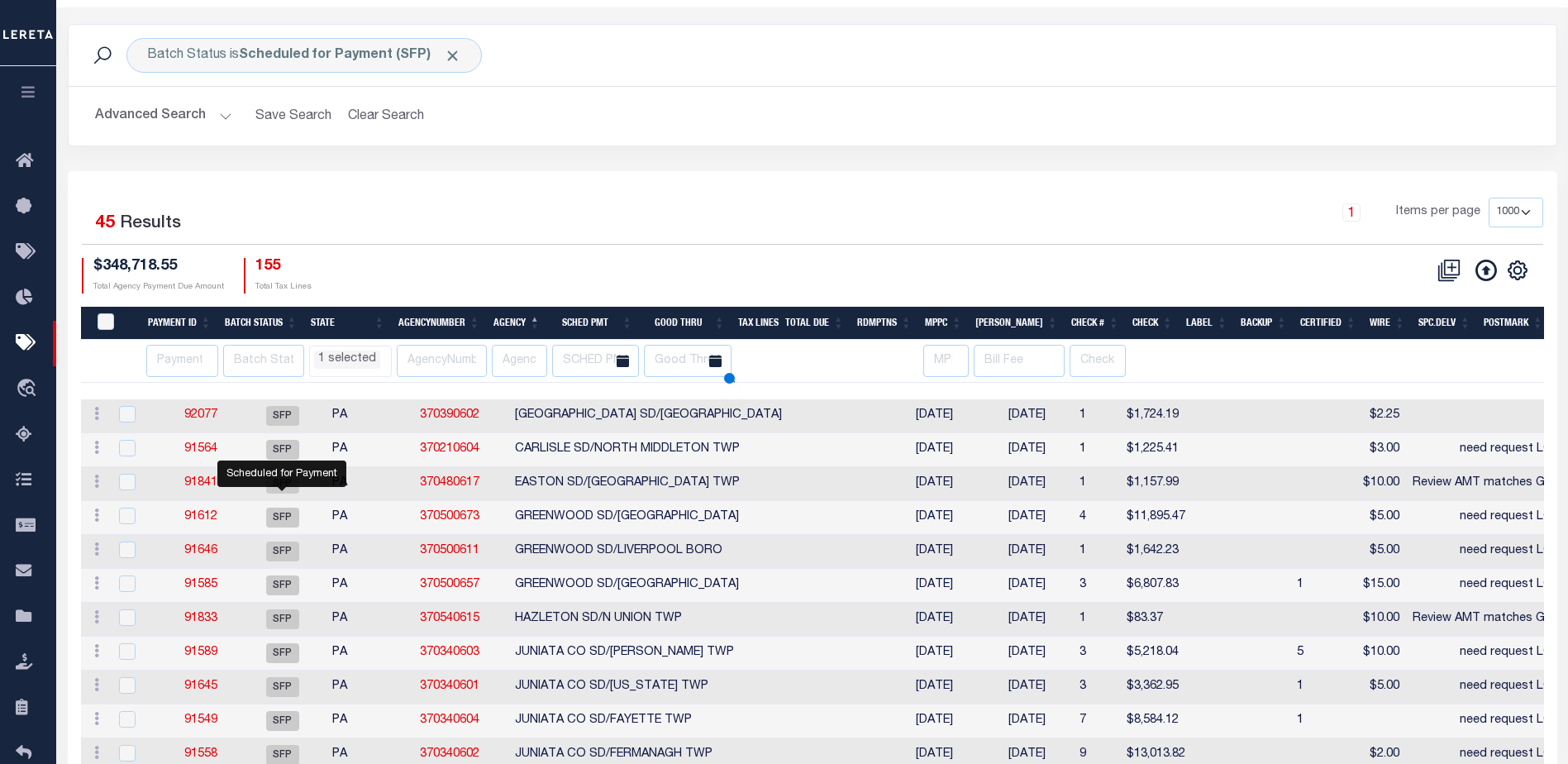
scroll to position [112, 0]
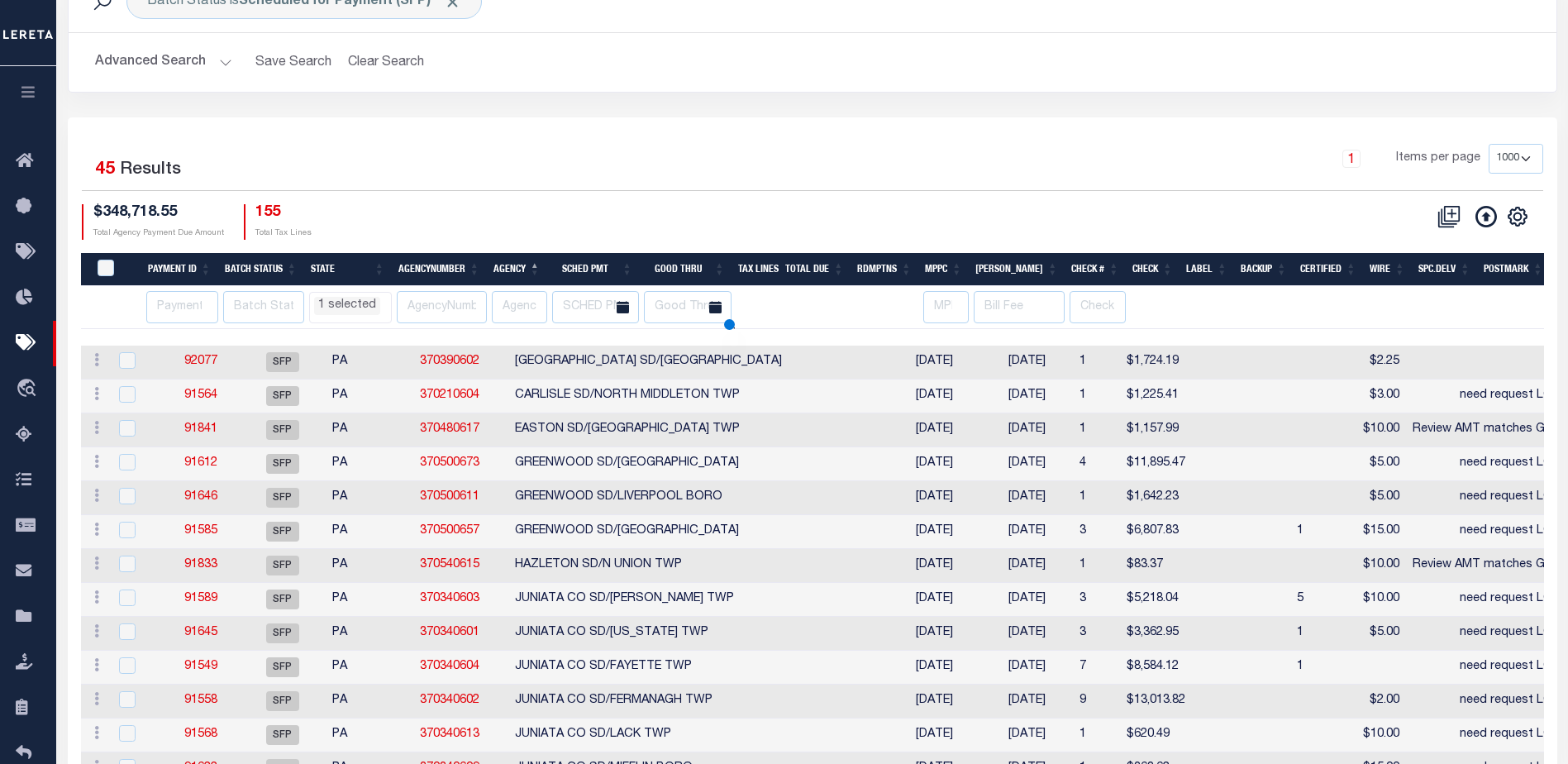
select select "PA"
select select
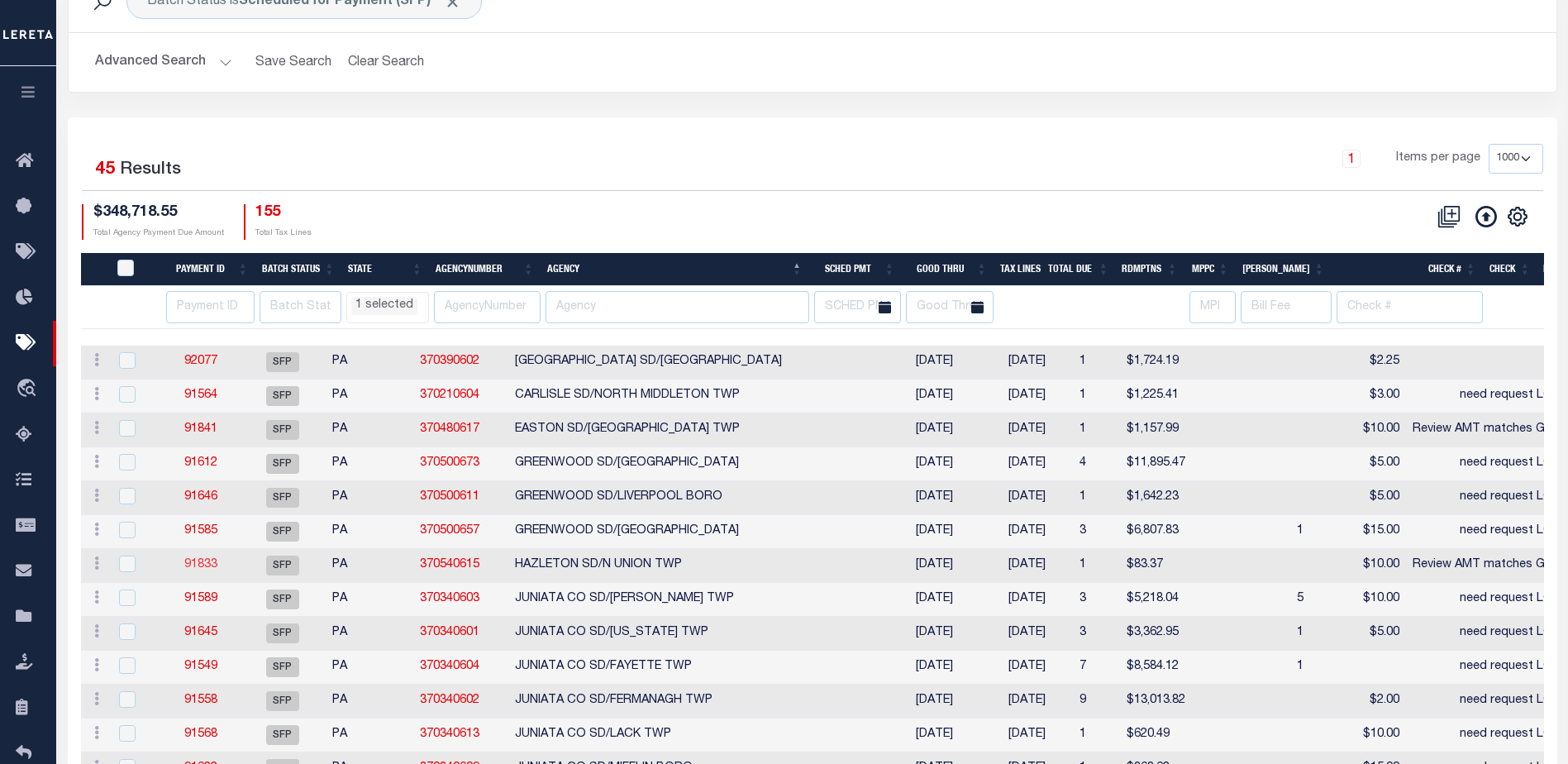
click at [200, 565] on link "91833" at bounding box center [200, 565] width 33 height 12
type input "09/09/2025"
type input "Review AMT matches GTD"
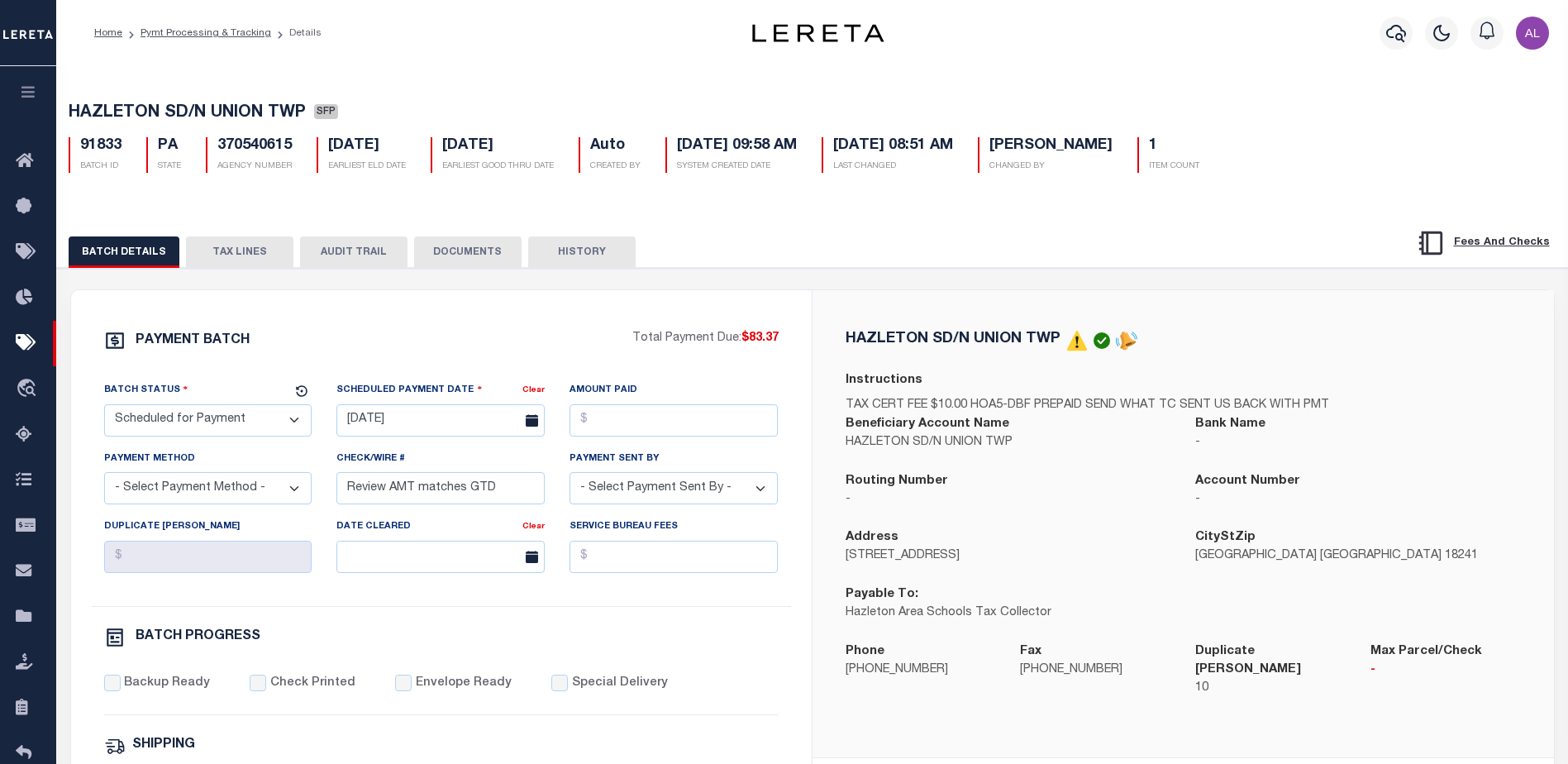
click at [239, 245] on button "TAX LINES" at bounding box center [239, 251] width 107 height 31
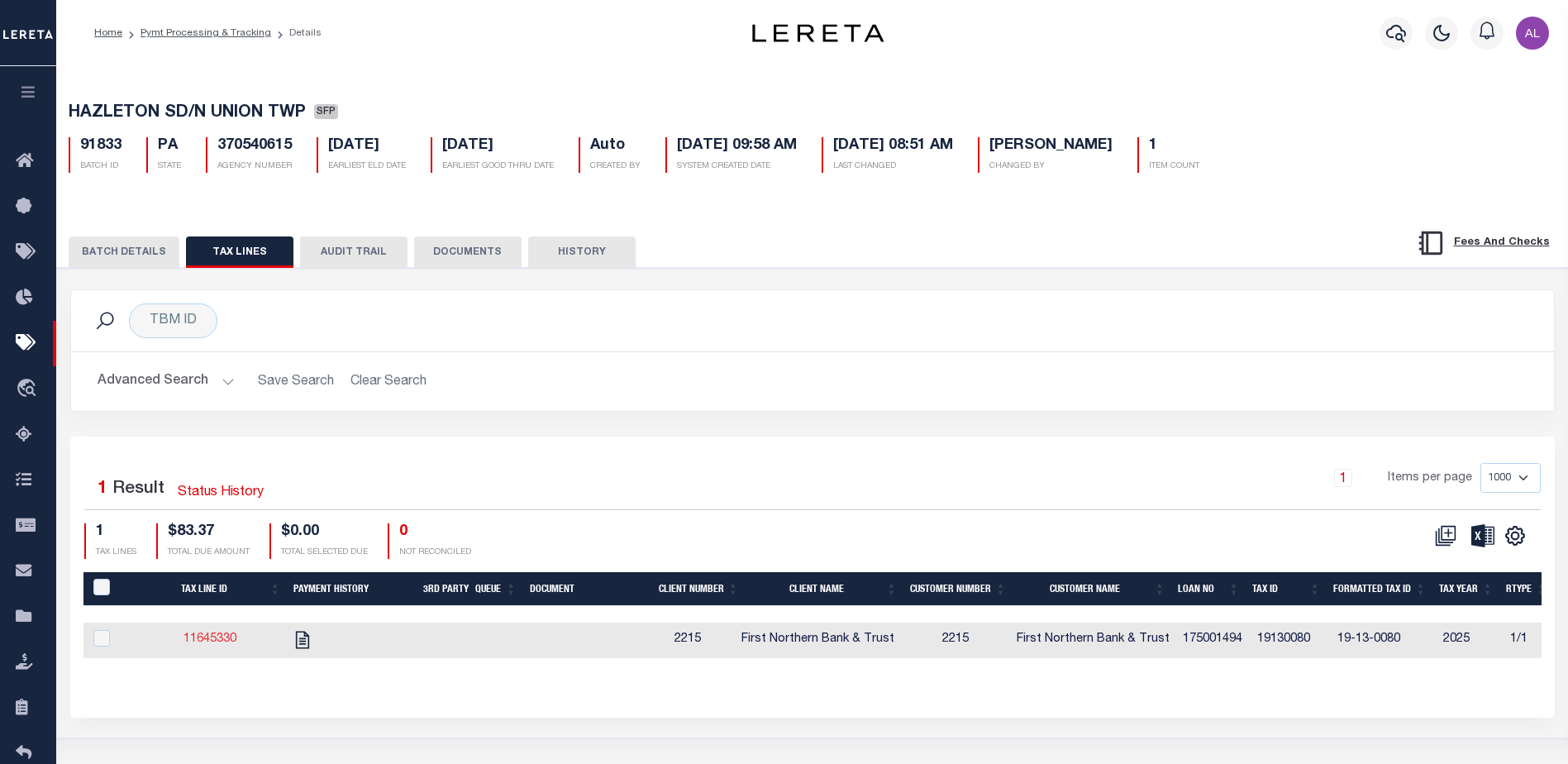
click at [207, 643] on link "11645330" at bounding box center [209, 639] width 53 height 12
checkbox input "true"
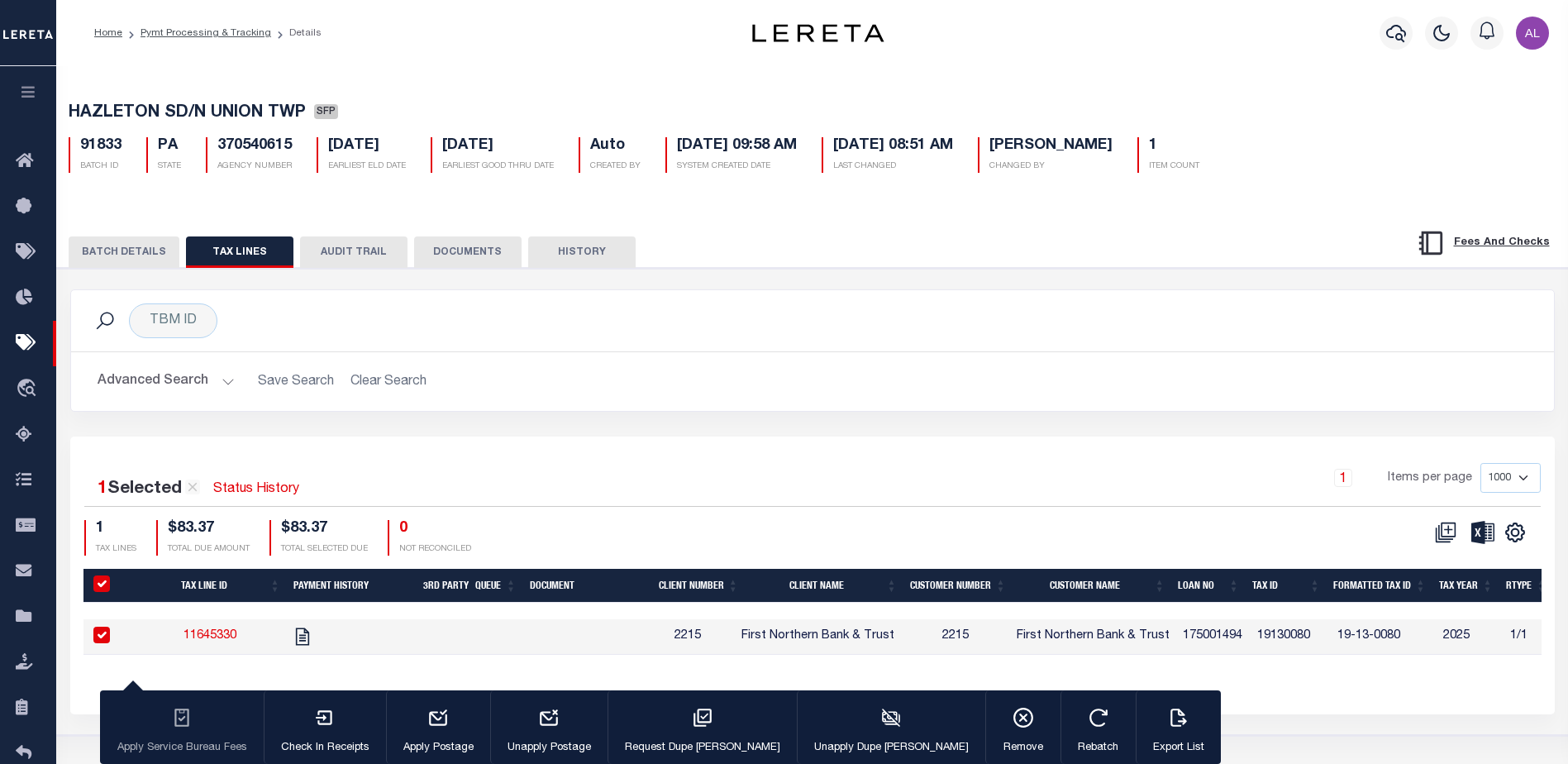
select select "PA"
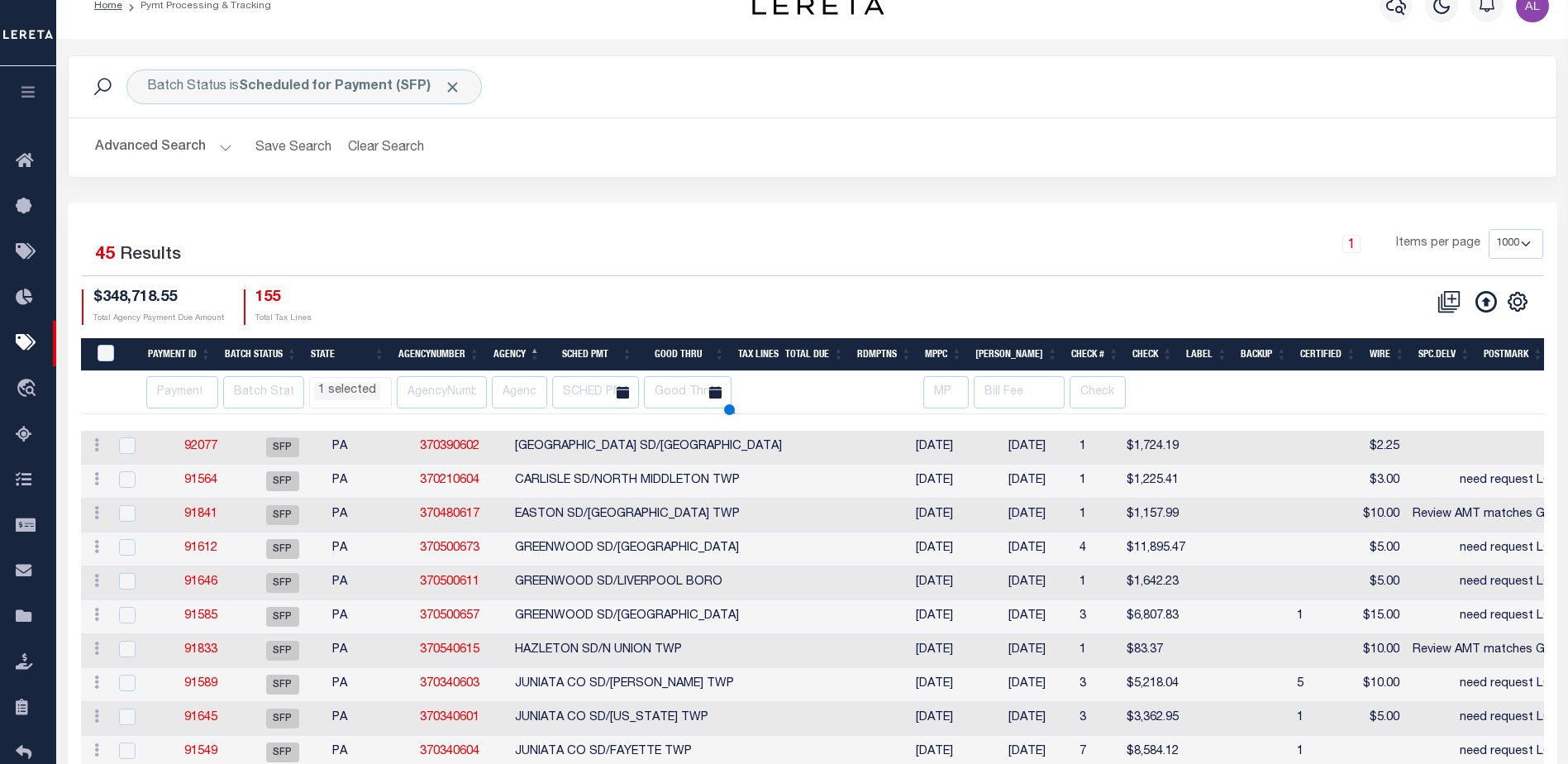
scroll to position [112, 0]
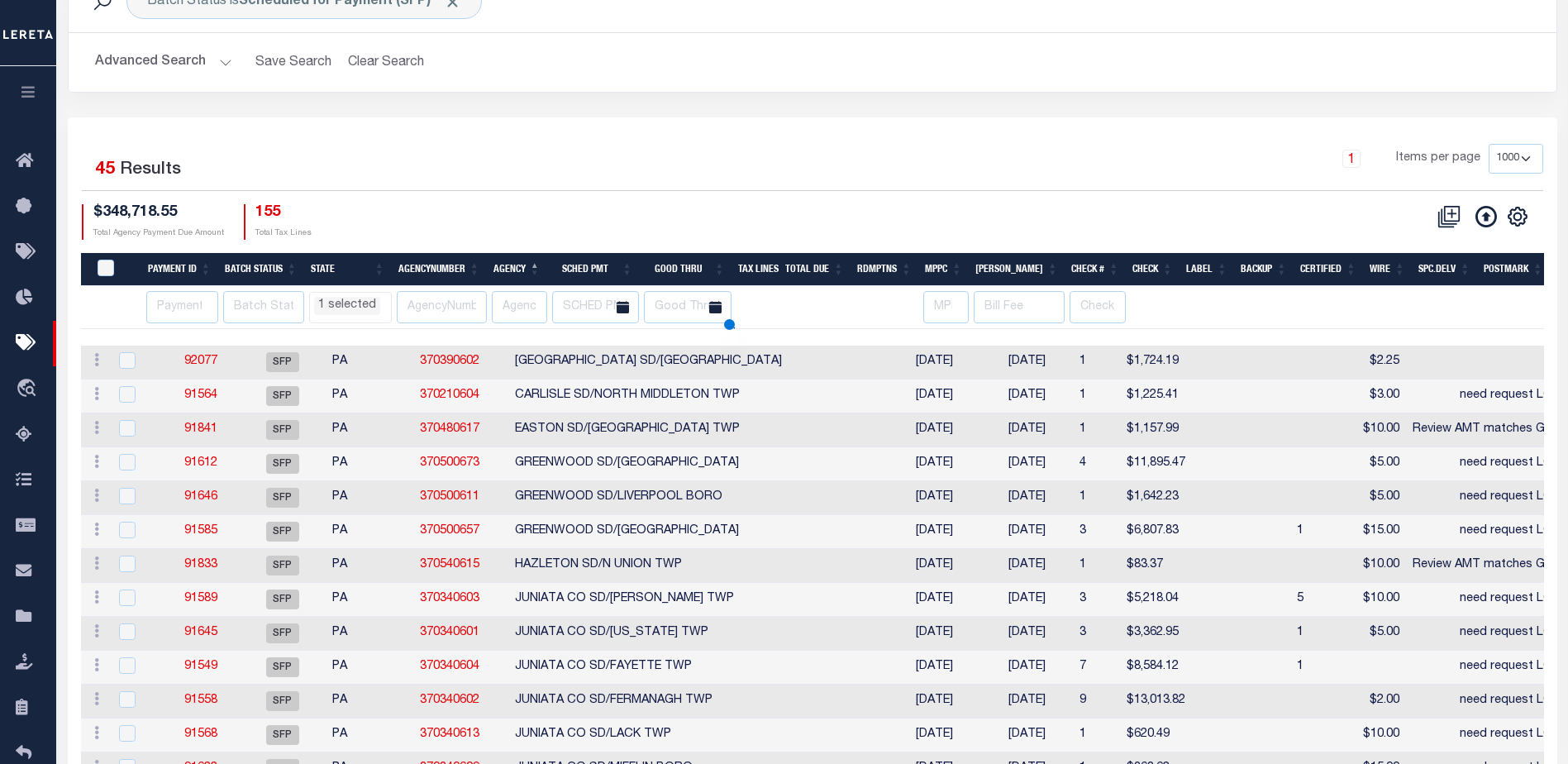
select select "PA"
select select
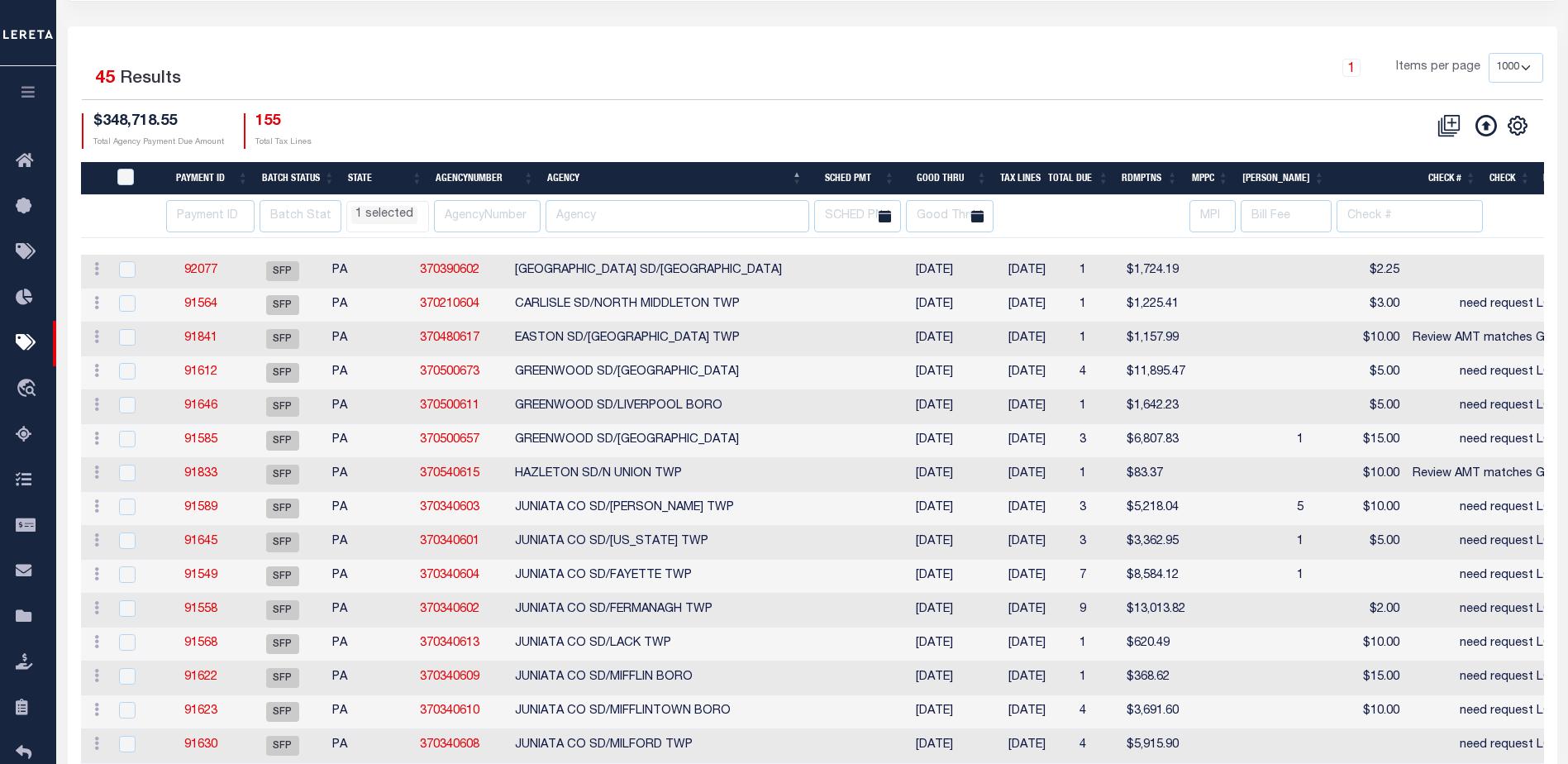
scroll to position [278, 0]
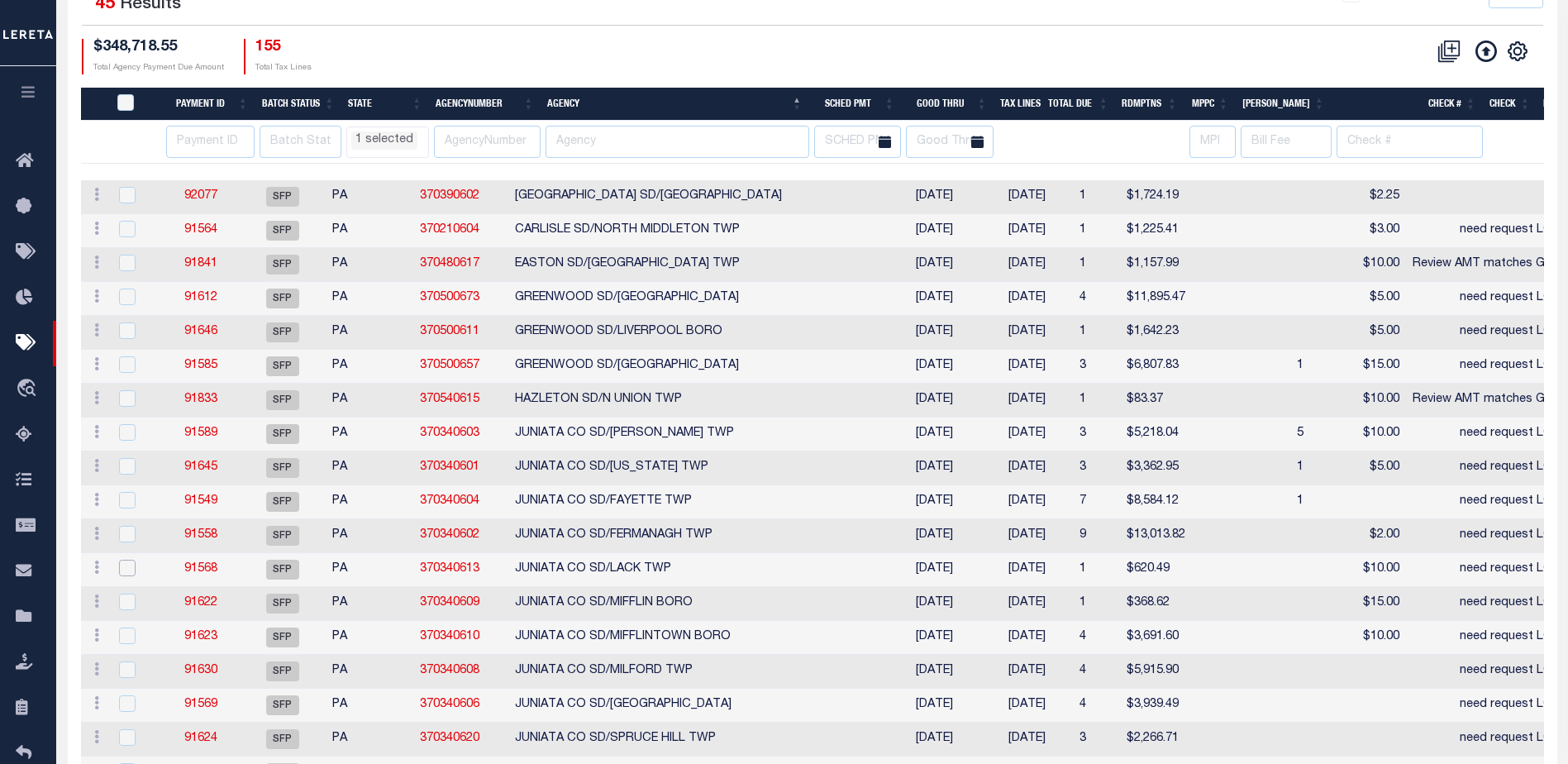
click at [121, 563] on input "checkbox" at bounding box center [127, 567] width 17 height 17
checkbox input "true"
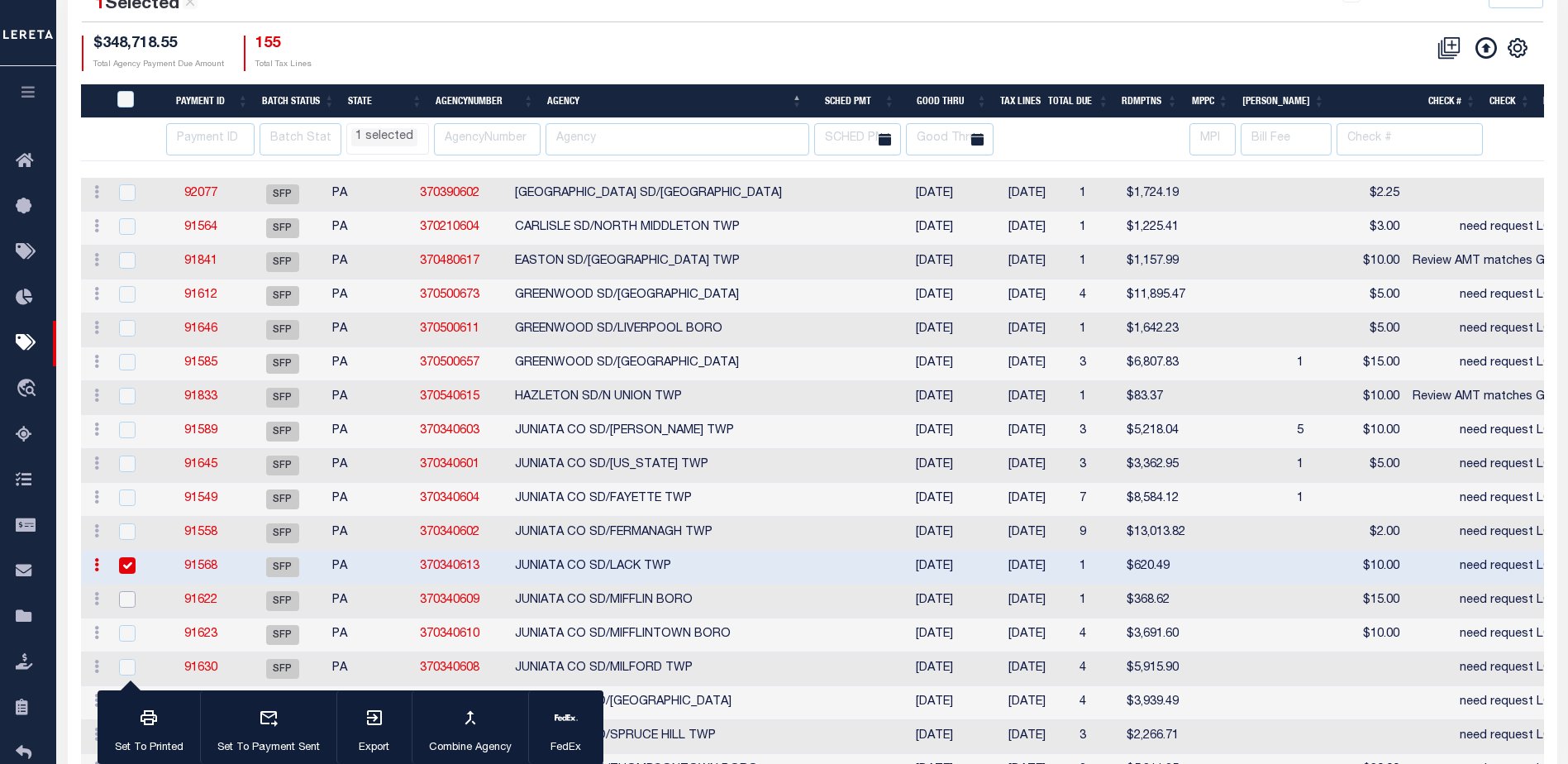
click at [128, 603] on input "checkbox" at bounding box center [127, 599] width 17 height 17
checkbox input "true"
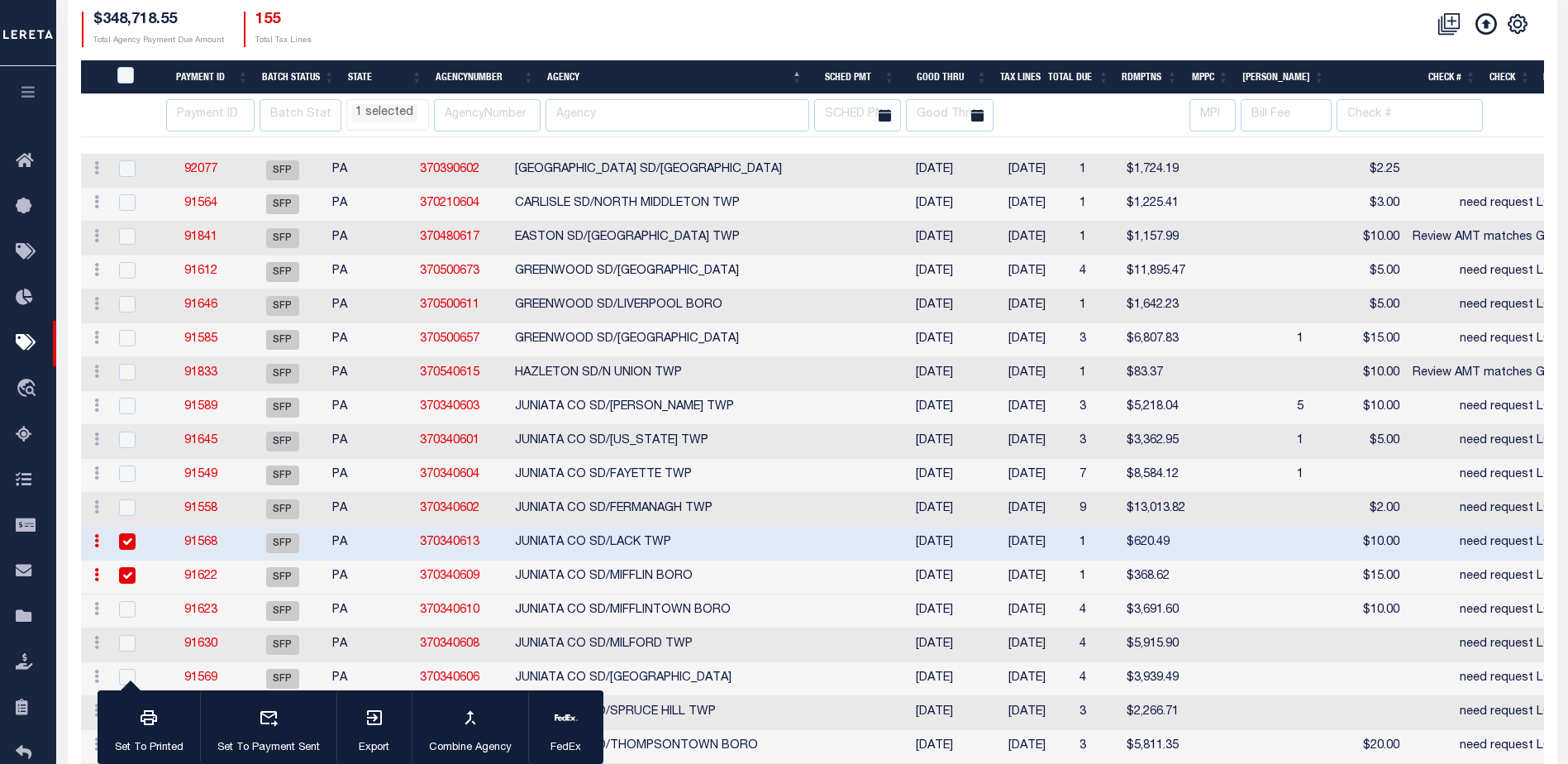
select select "PA"
select select
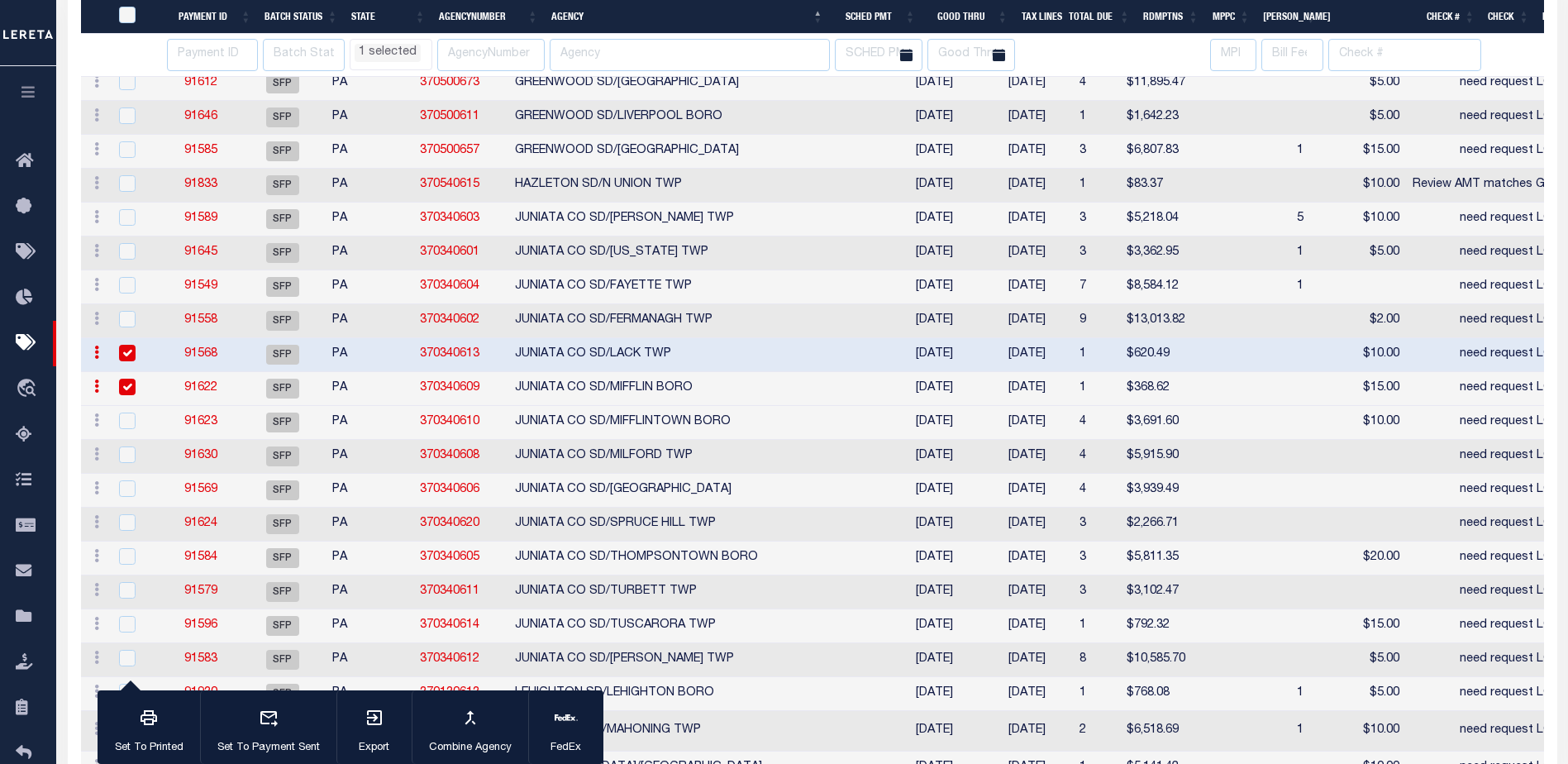
scroll to position [526, 0]
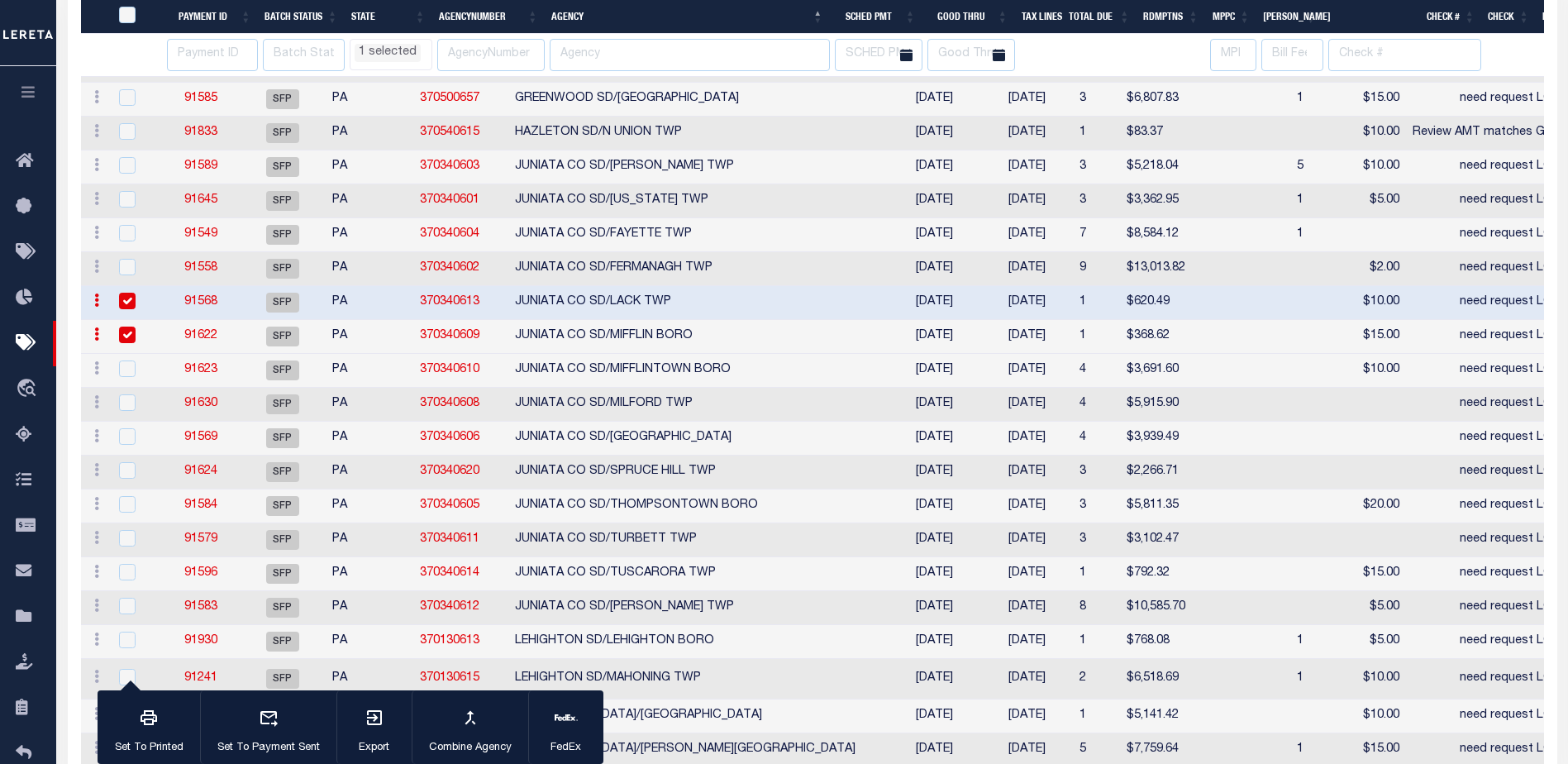
select select "PA"
click at [126, 578] on input "checkbox" at bounding box center [127, 572] width 17 height 17
checkbox input "true"
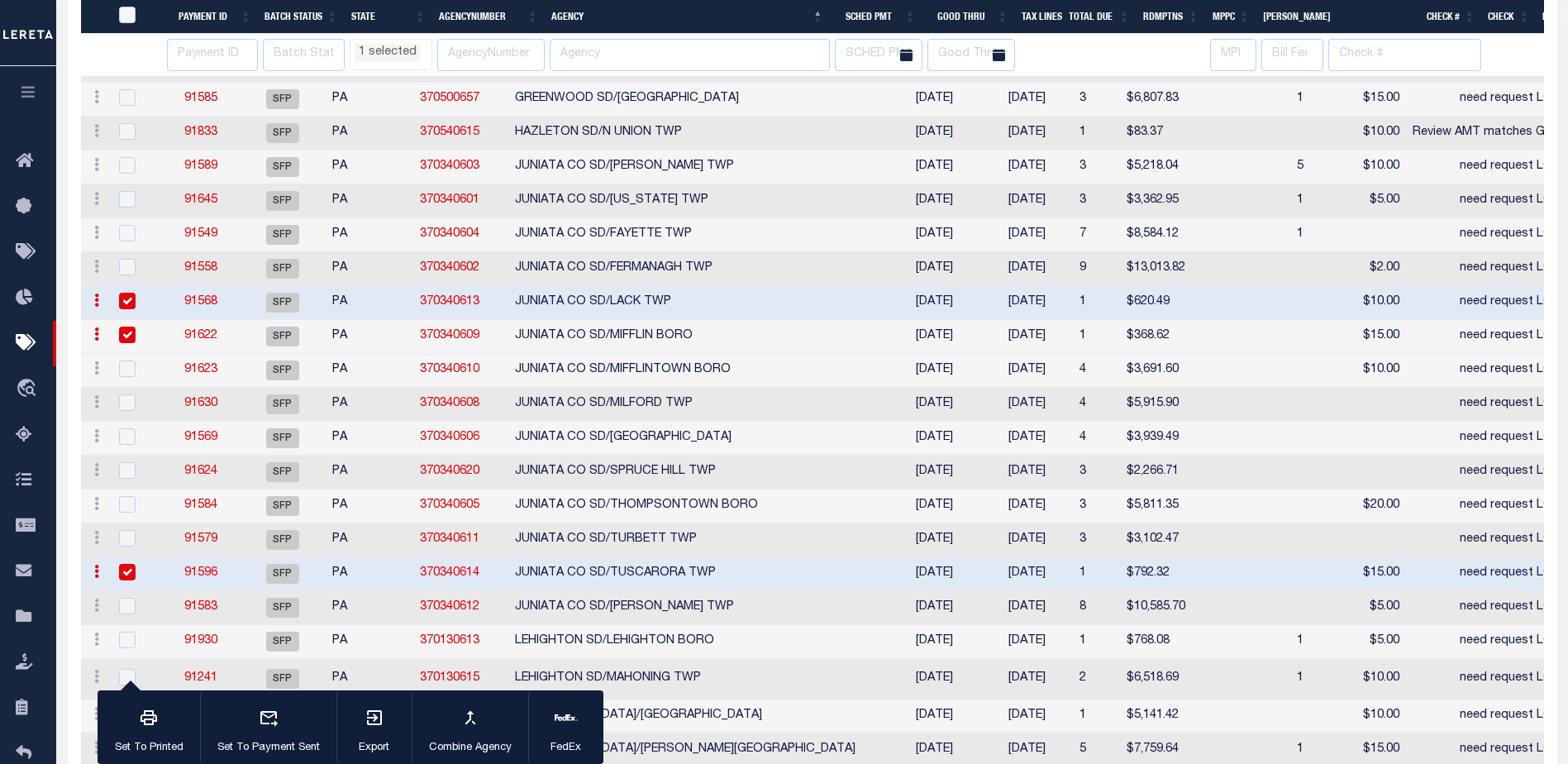
select select "PA"
select select
click at [371, 716] on icon "button" at bounding box center [374, 717] width 20 height 20
click at [215, 305] on link "91568" at bounding box center [200, 302] width 33 height 12
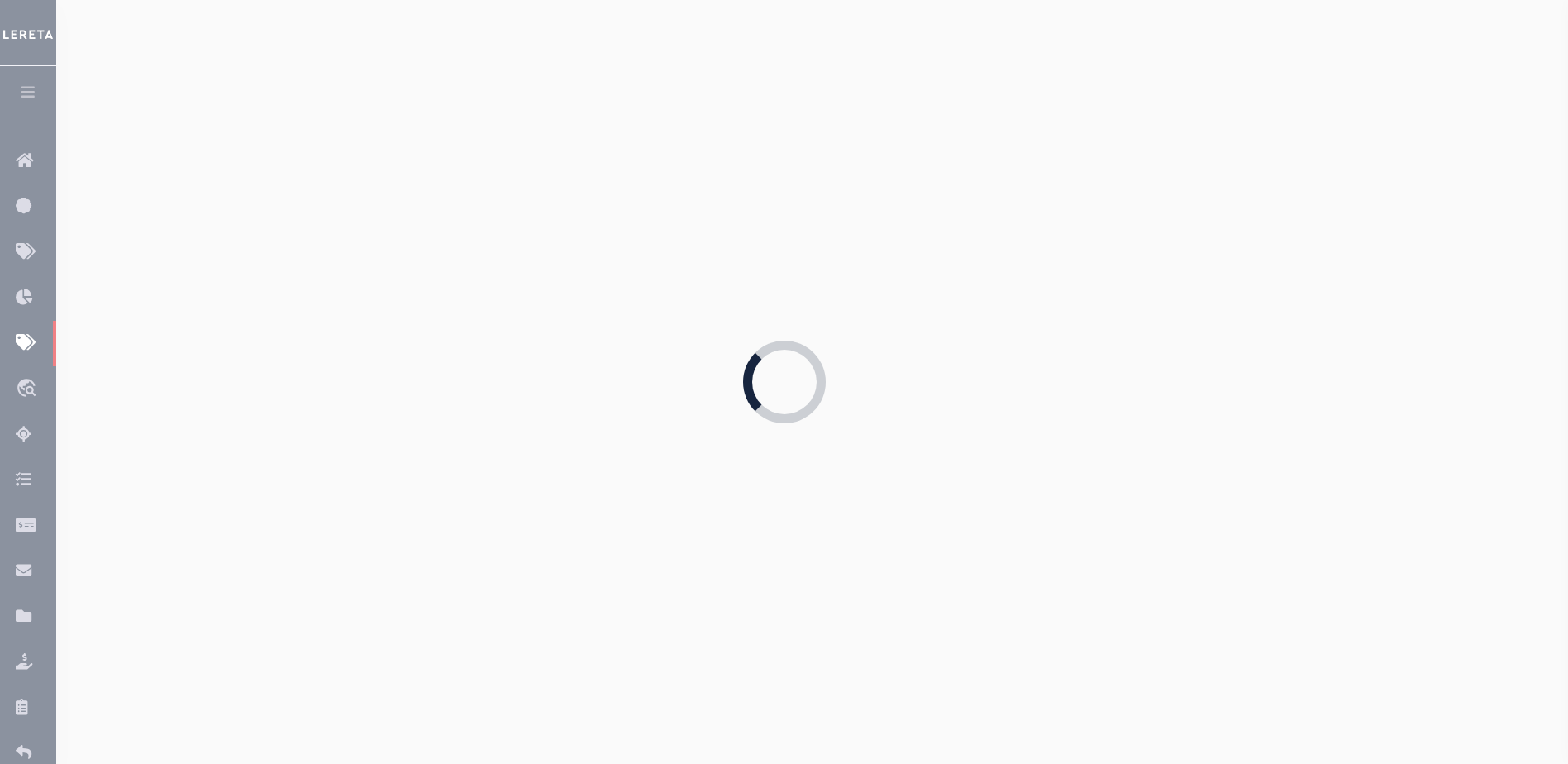
type input "08/20/2025"
type input "need request LOD"
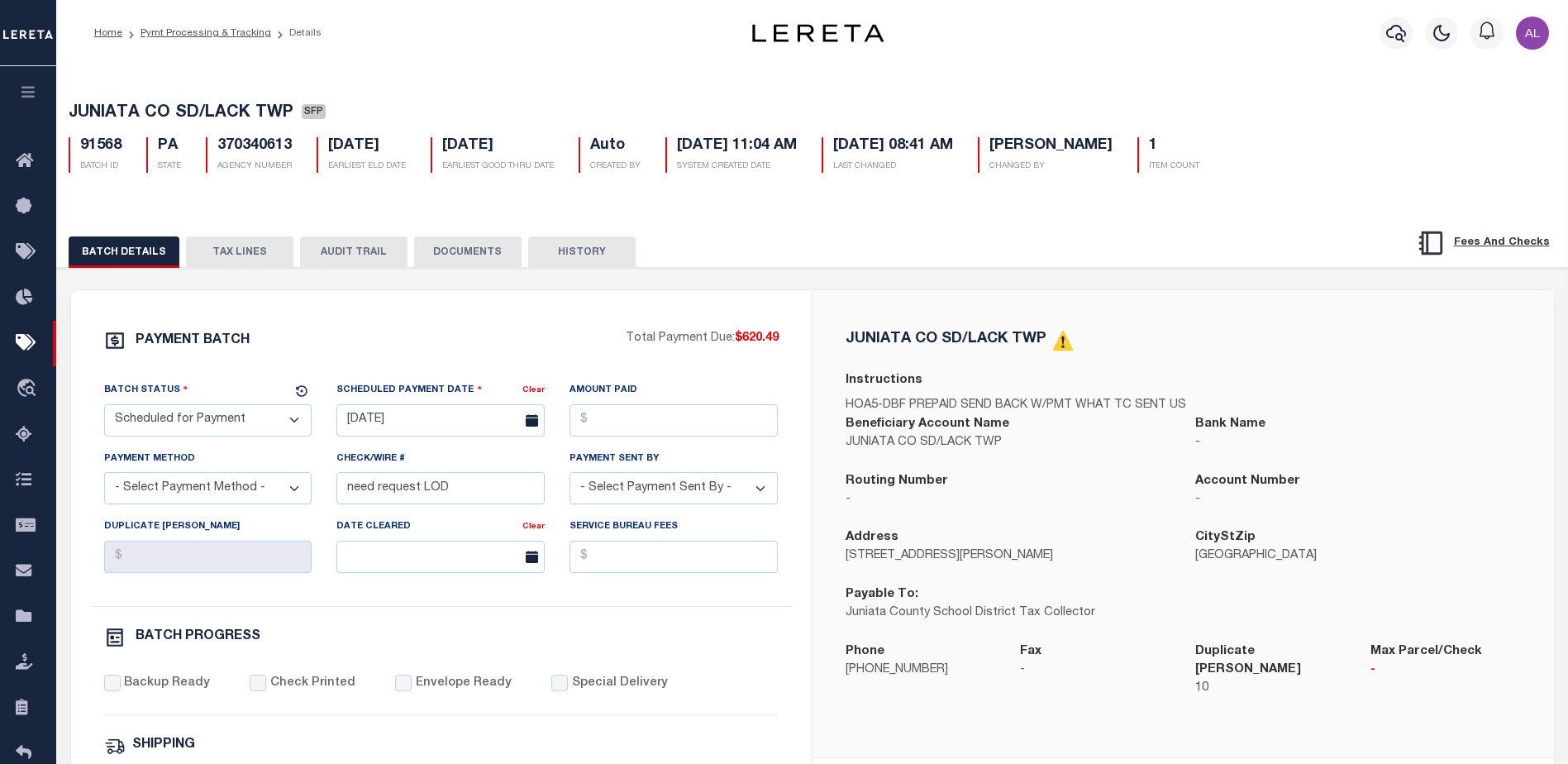
click at [242, 250] on button "TAX LINES" at bounding box center [239, 251] width 107 height 31
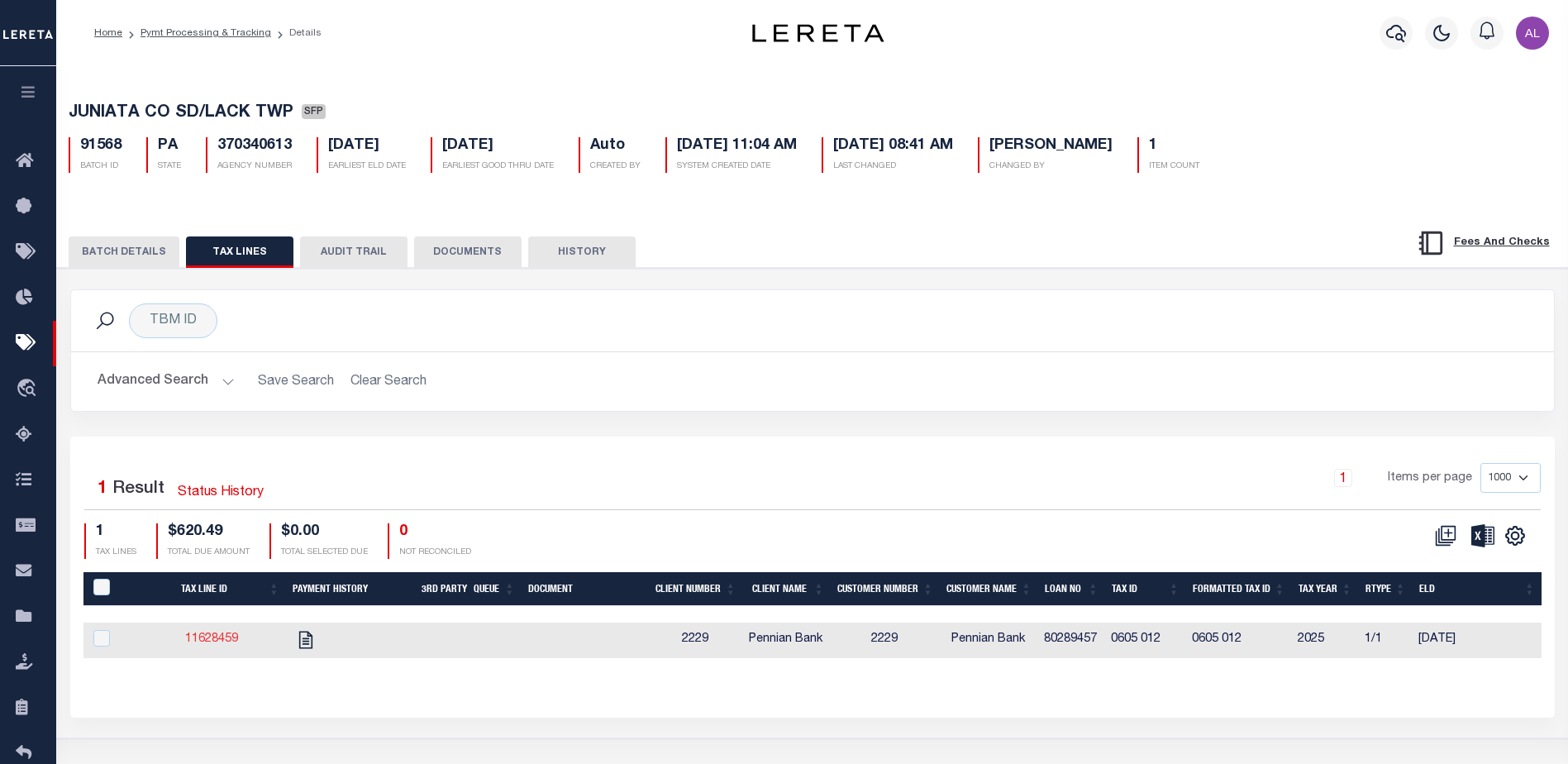
click at [212, 643] on link "11628459" at bounding box center [211, 639] width 53 height 12
checkbox input "true"
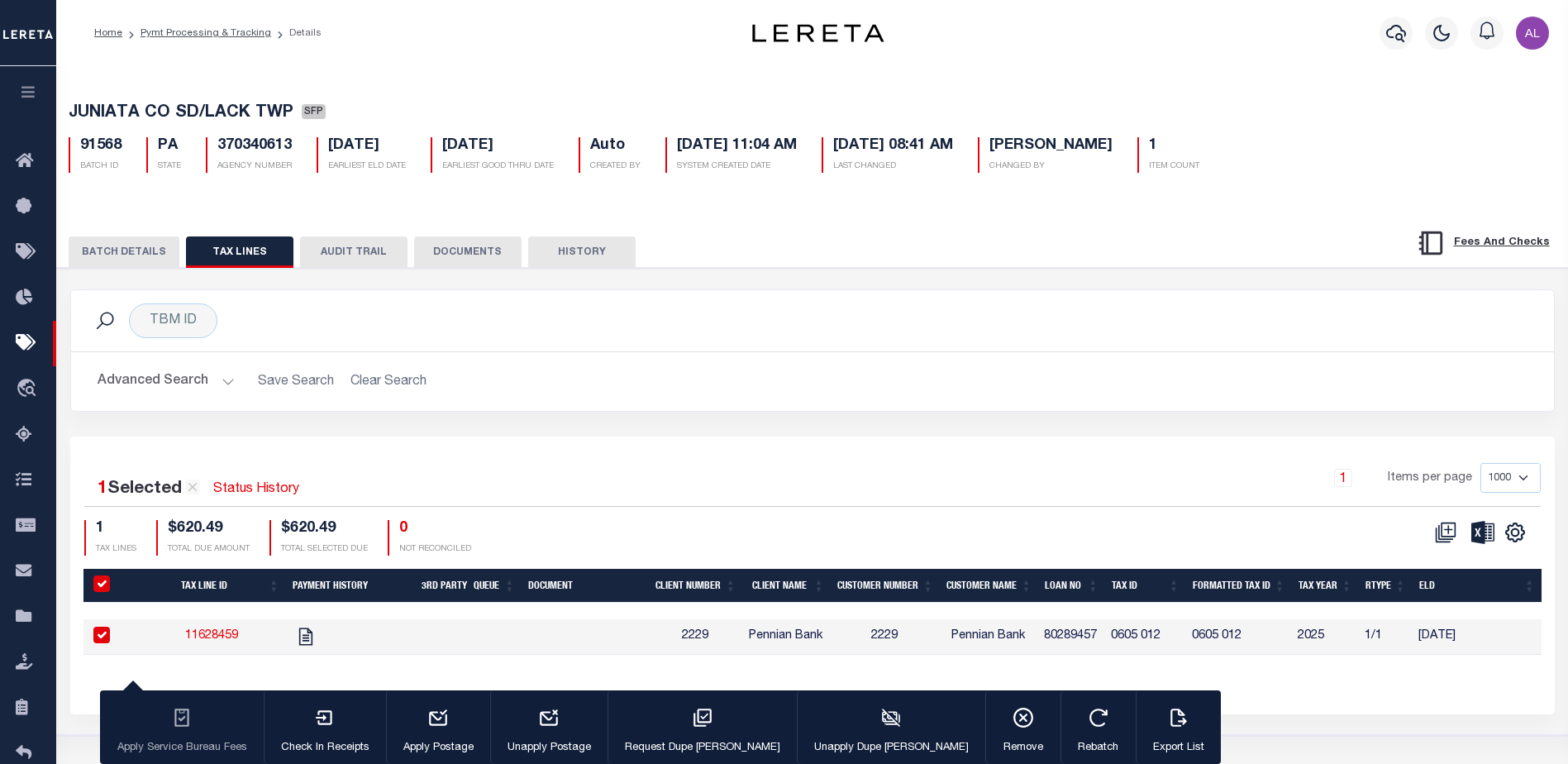
select select "PA"
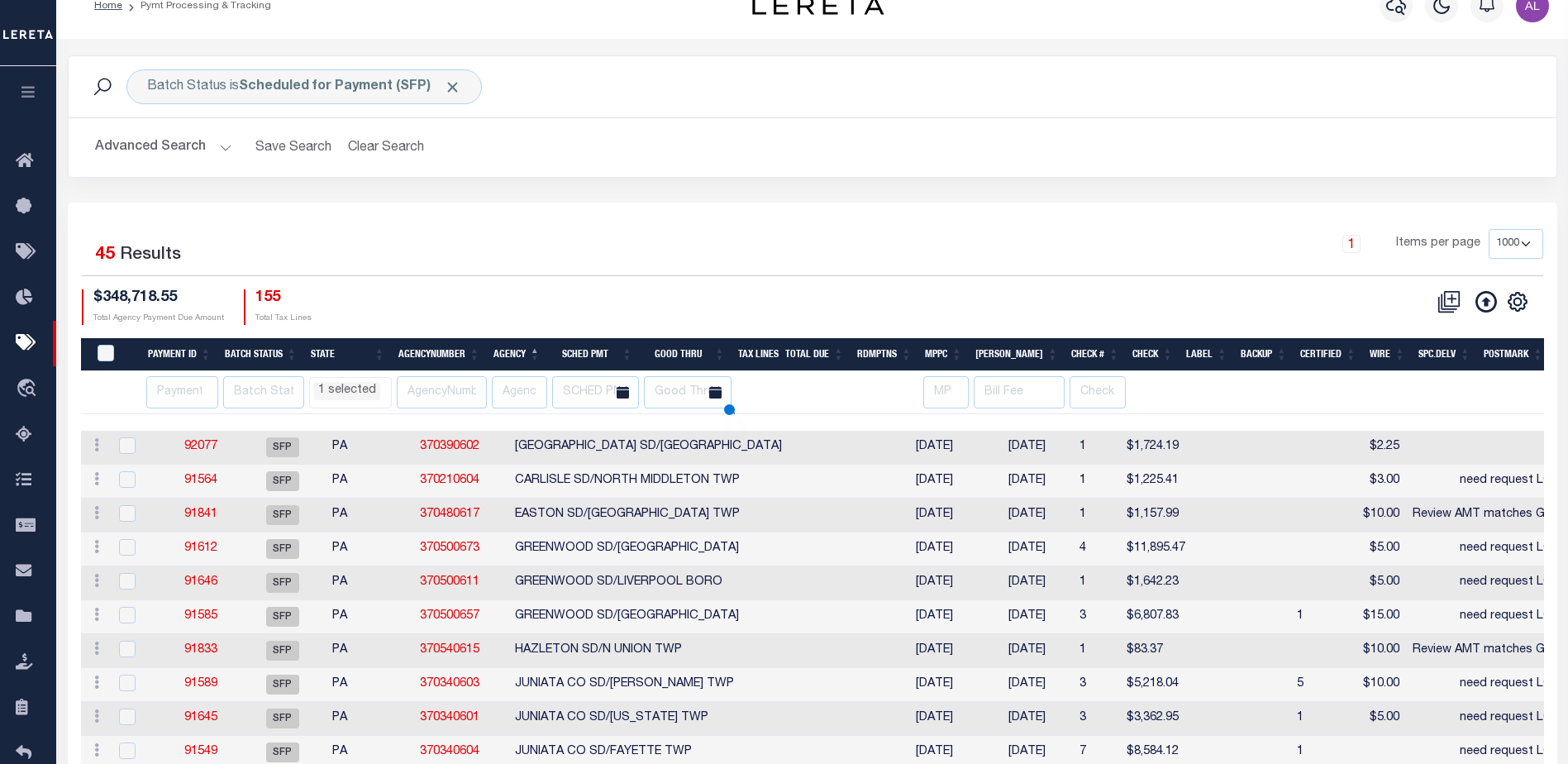
scroll to position [112, 0]
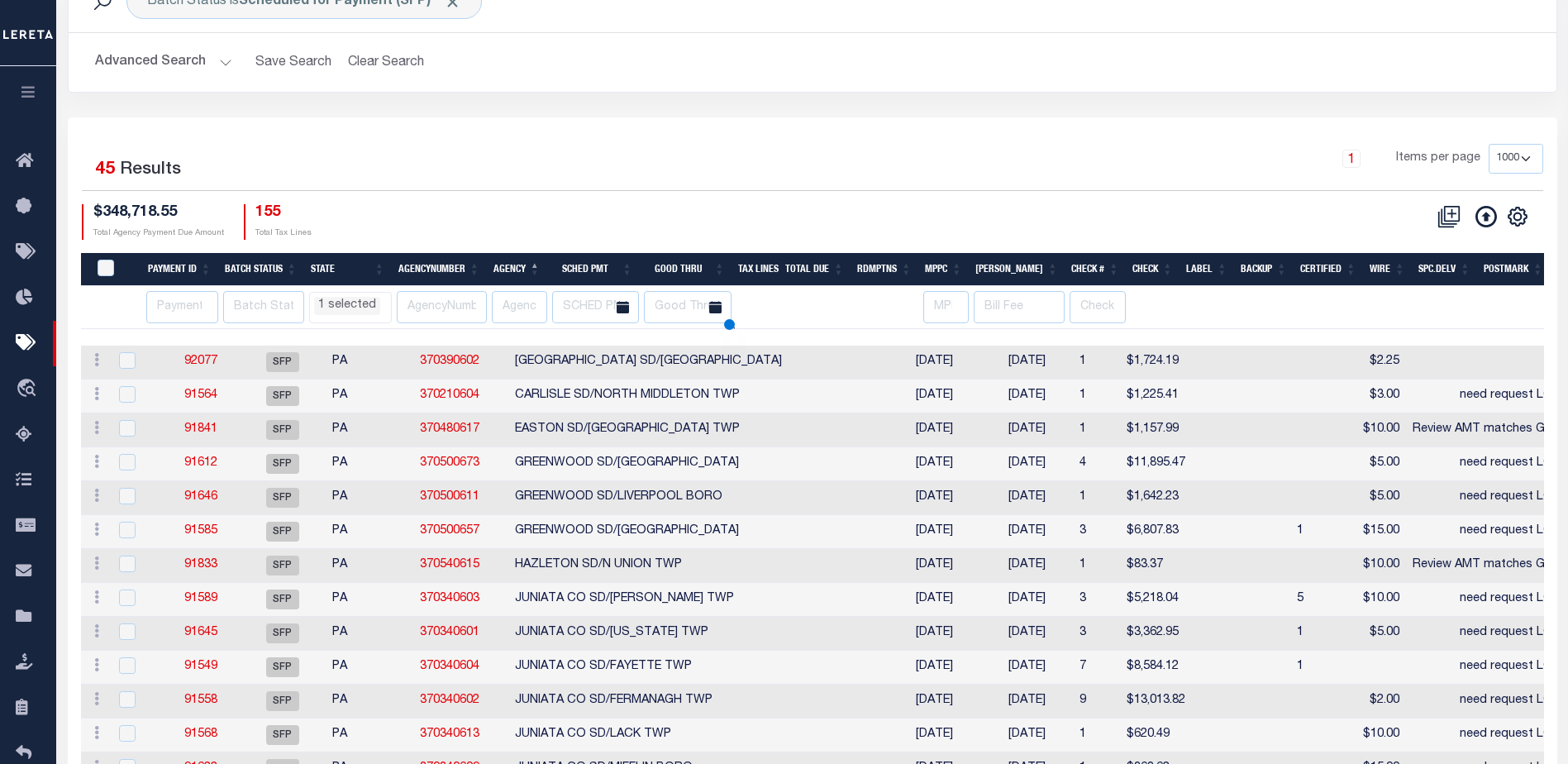
select select "PA"
select select
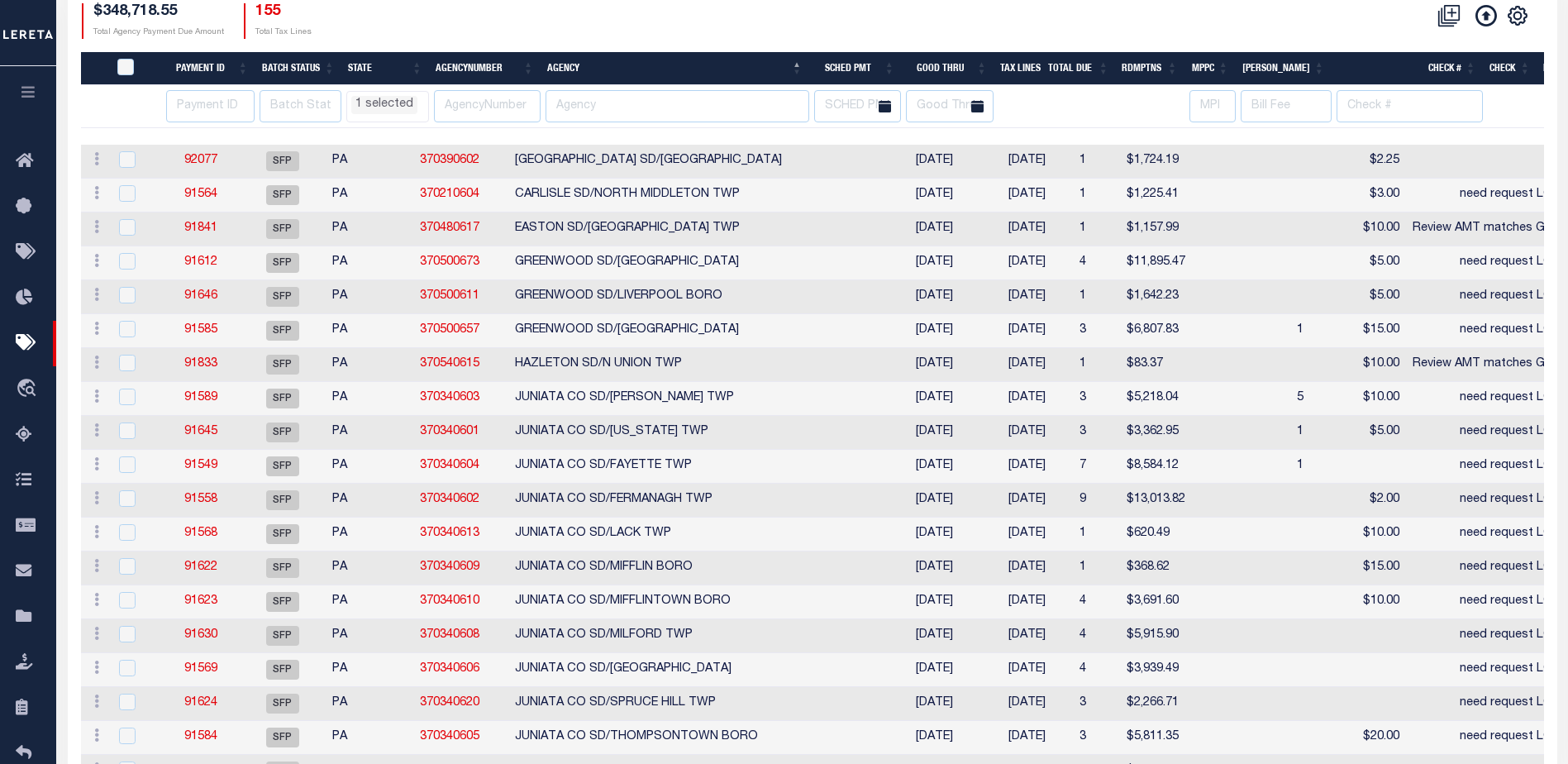
select select "PA"
select select
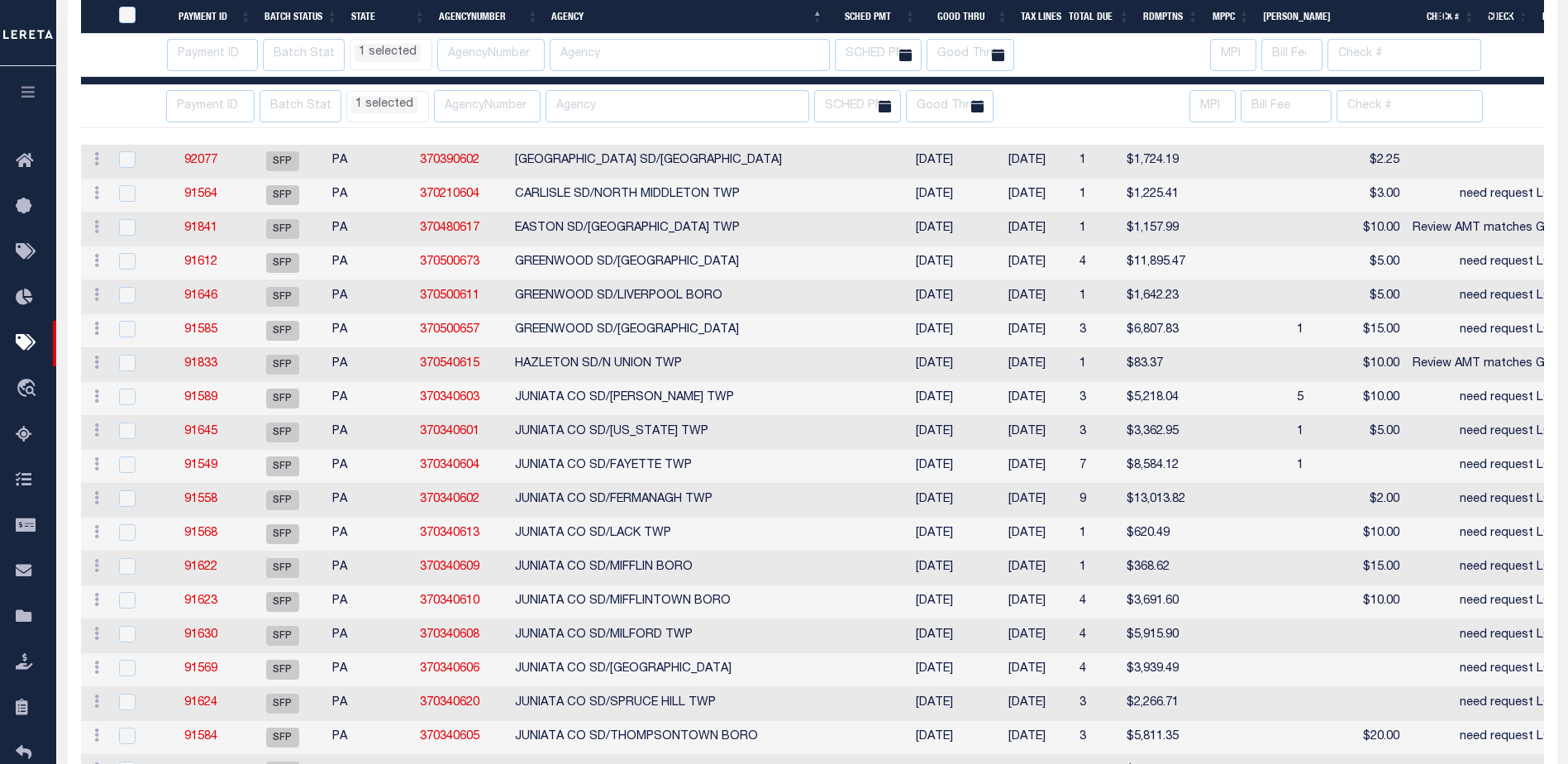
scroll to position [443, 0]
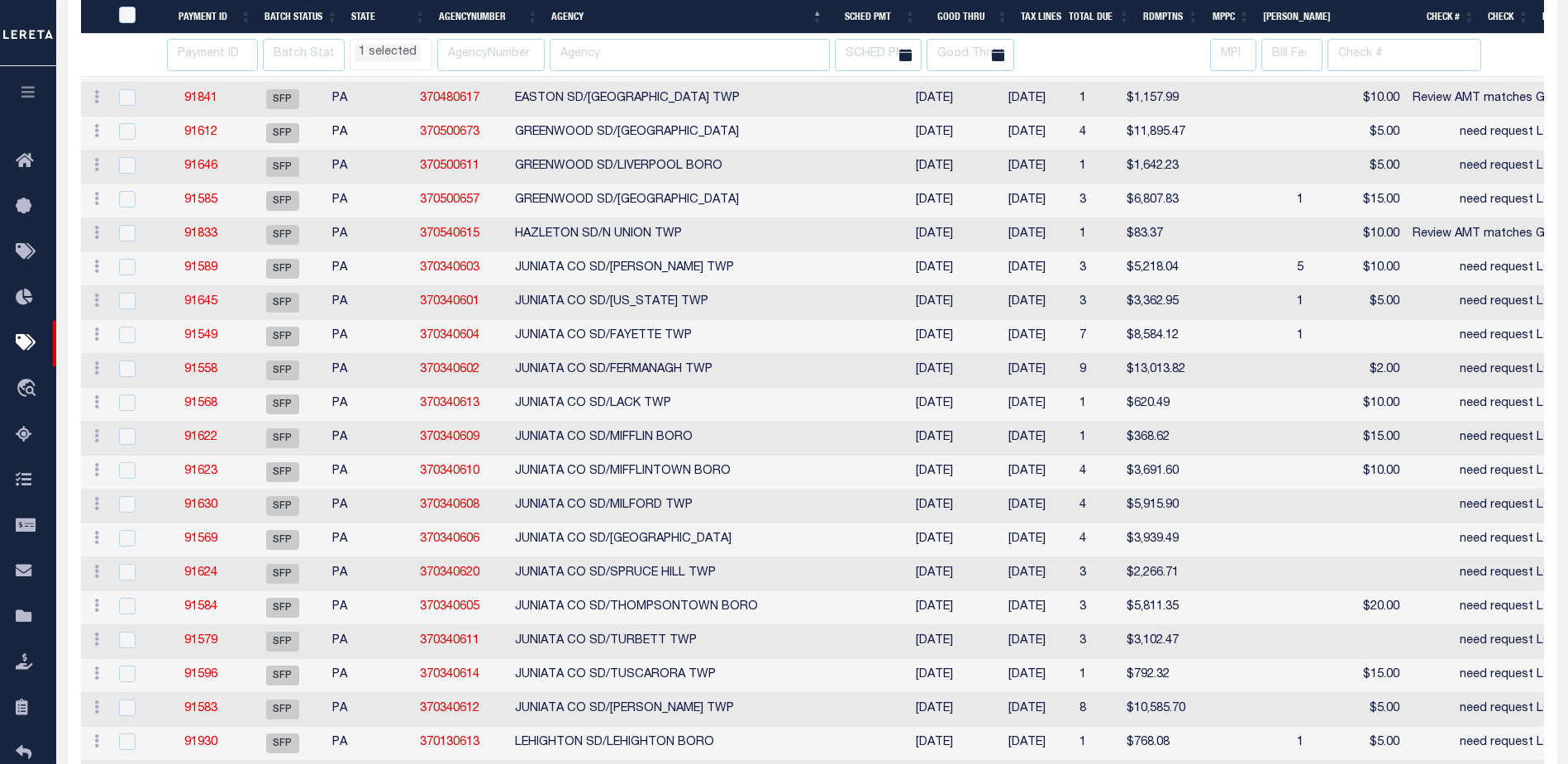
select select "PA"
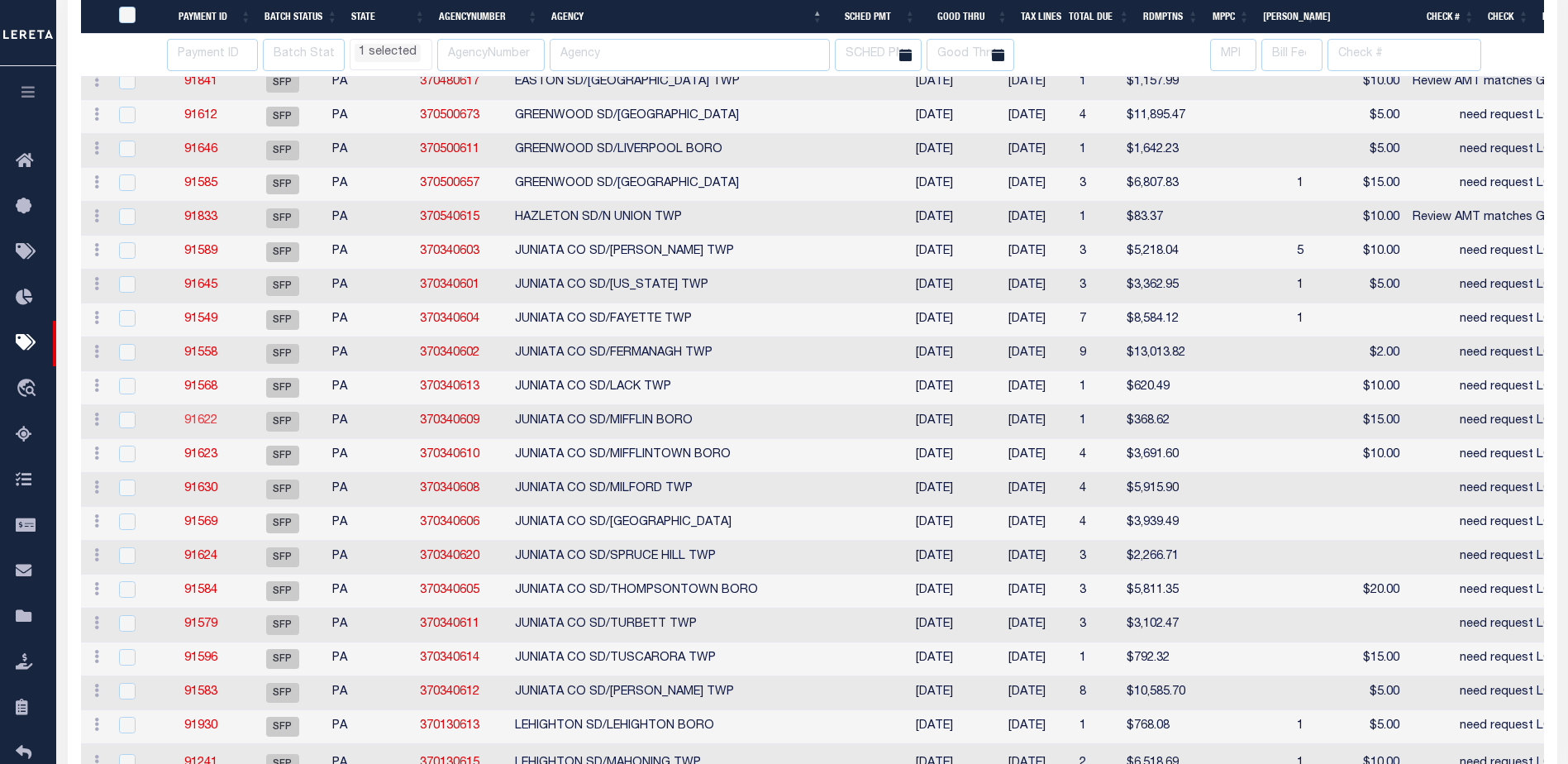
click at [213, 423] on link "91622" at bounding box center [200, 421] width 33 height 12
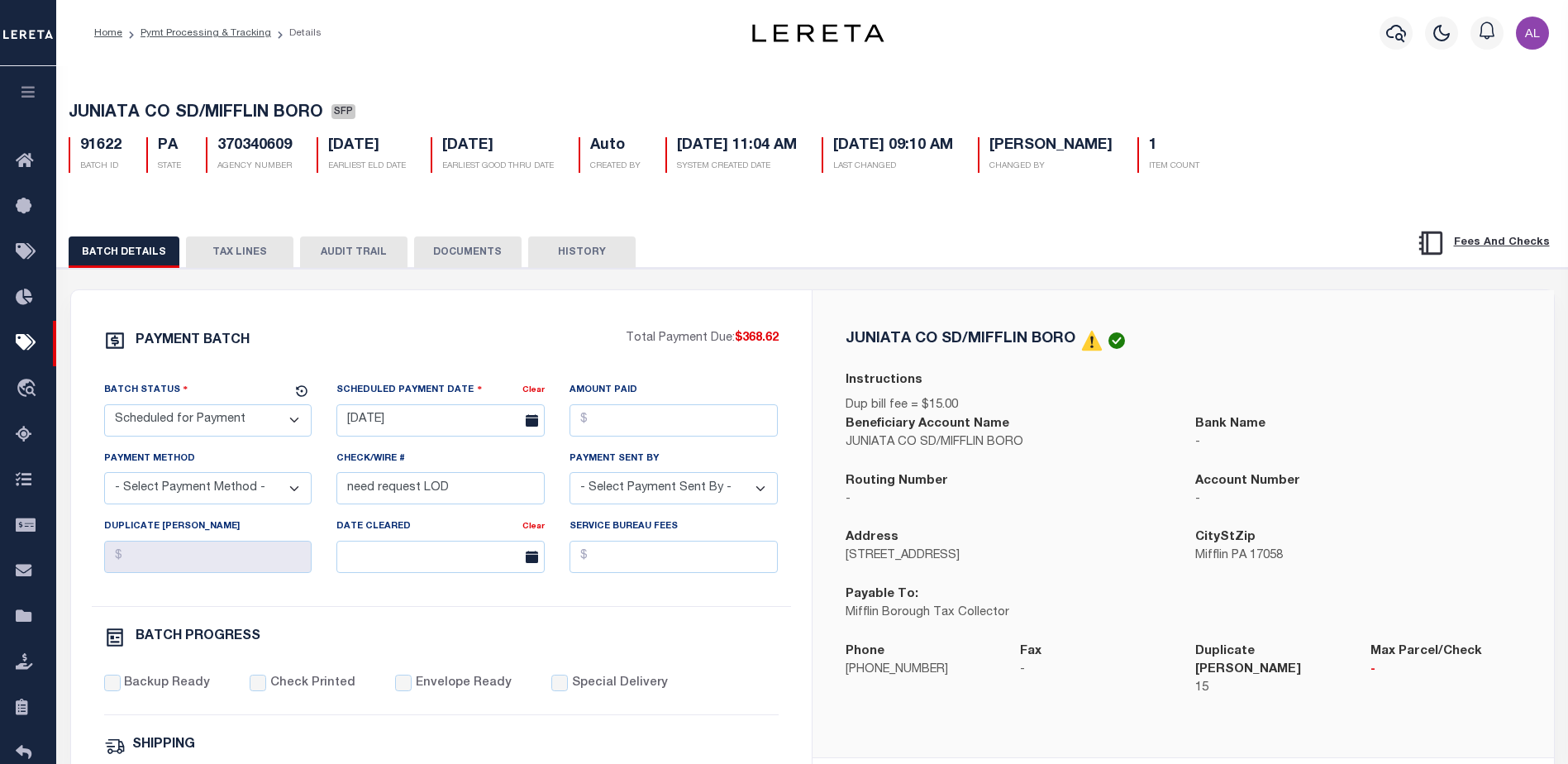
click at [239, 250] on button "TAX LINES" at bounding box center [239, 251] width 107 height 31
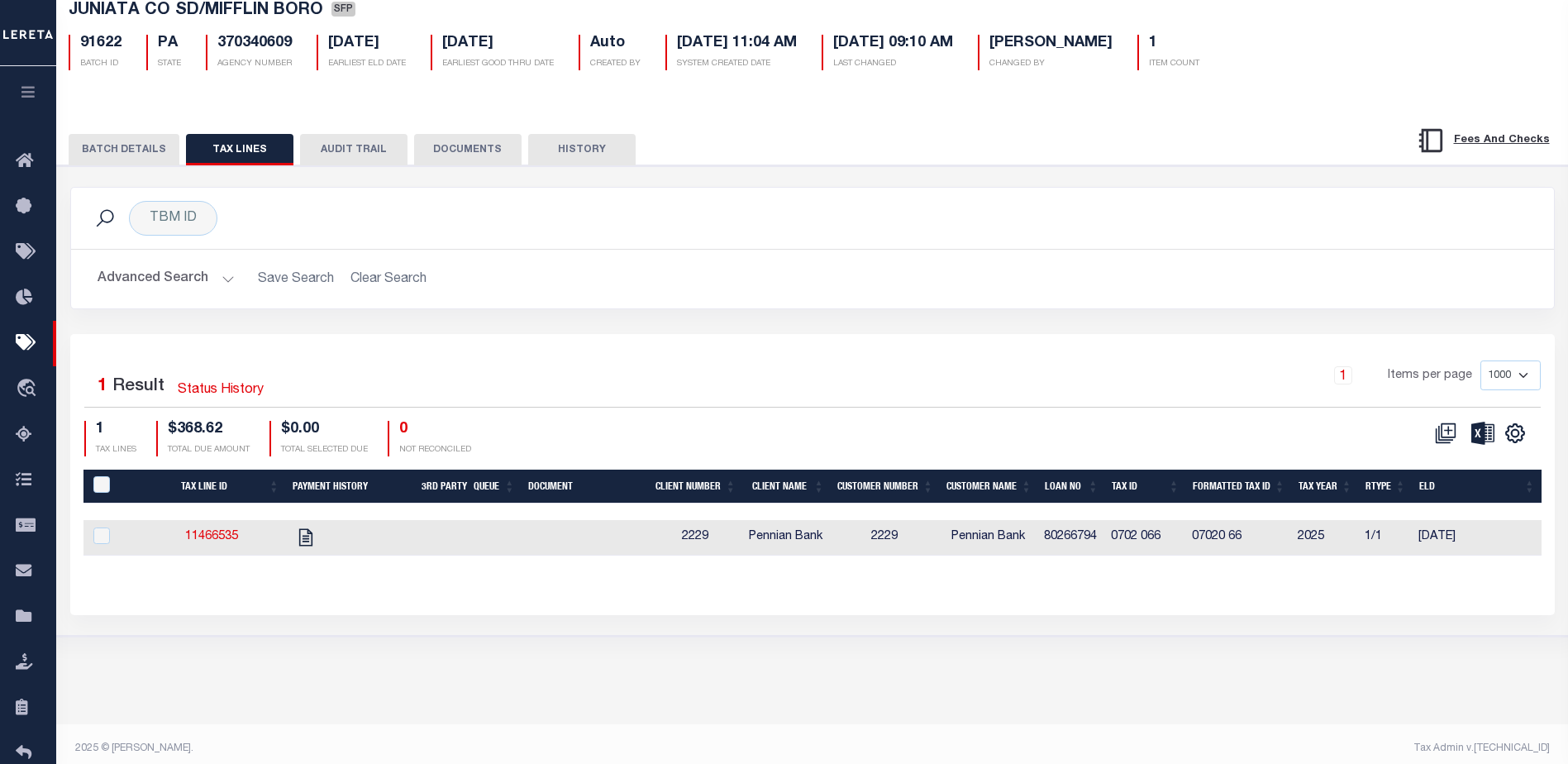
scroll to position [112, 0]
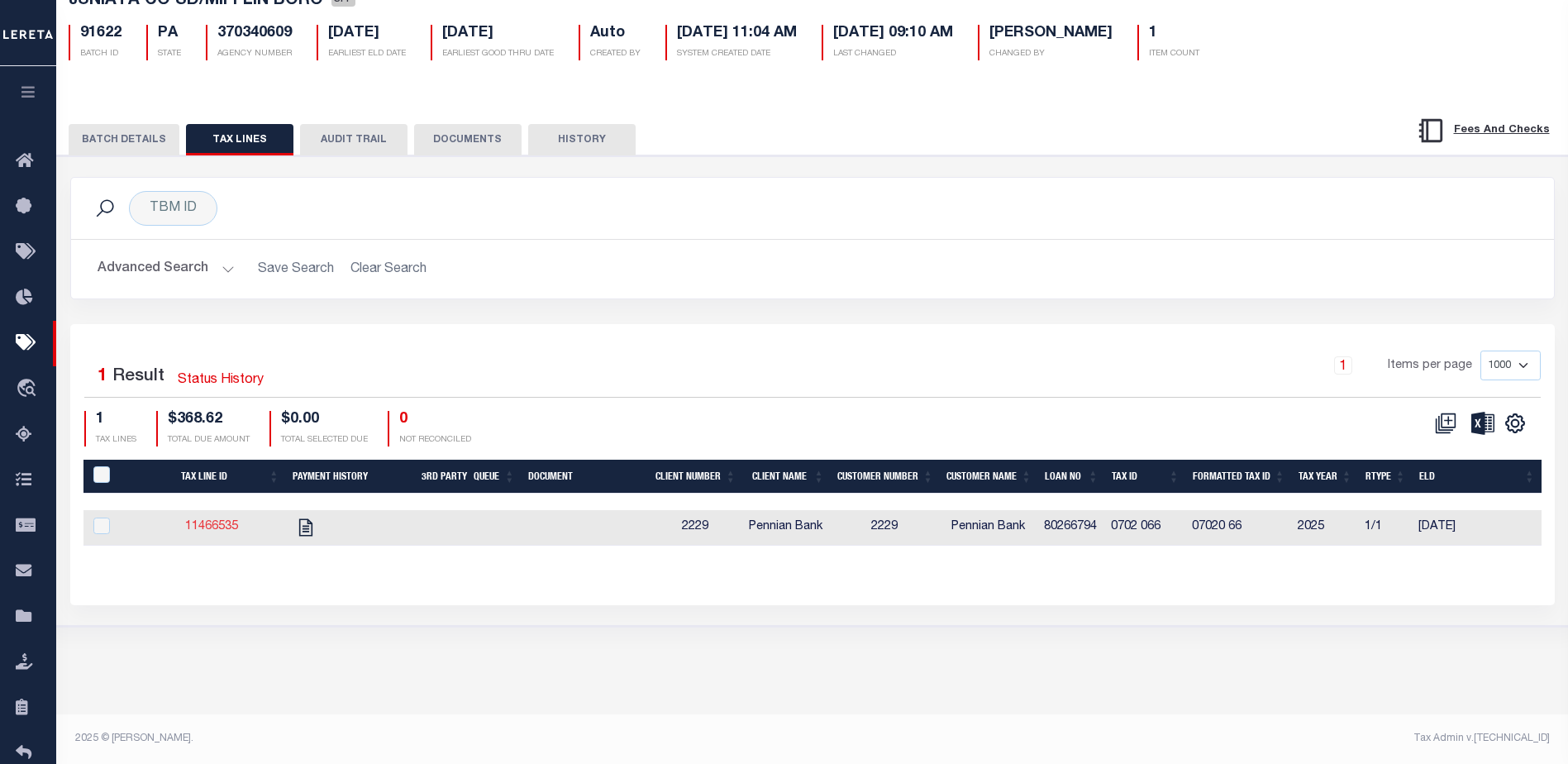
click at [205, 527] on link "11466535" at bounding box center [211, 527] width 53 height 12
checkbox input "true"
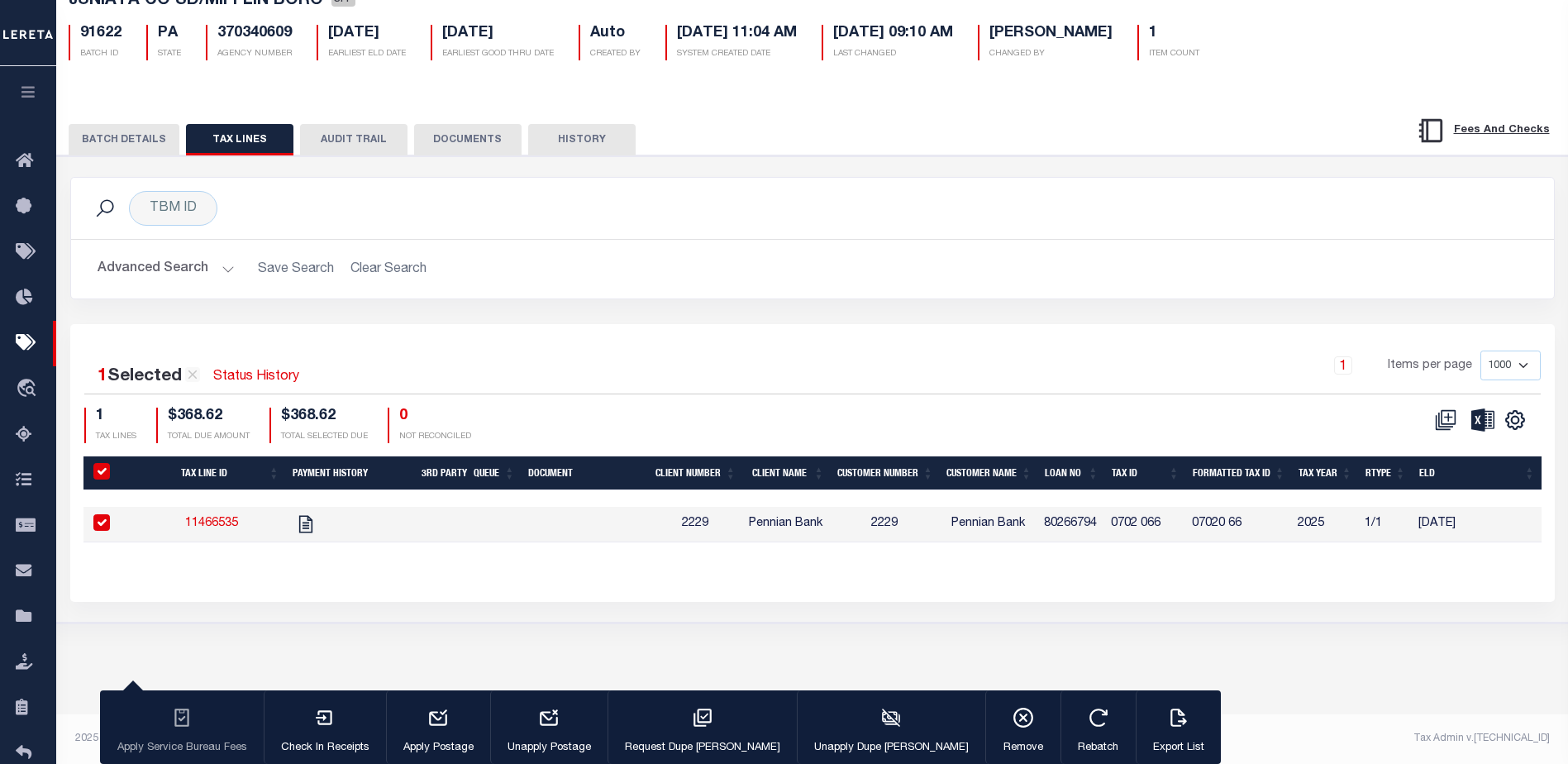
select select "PA"
select select
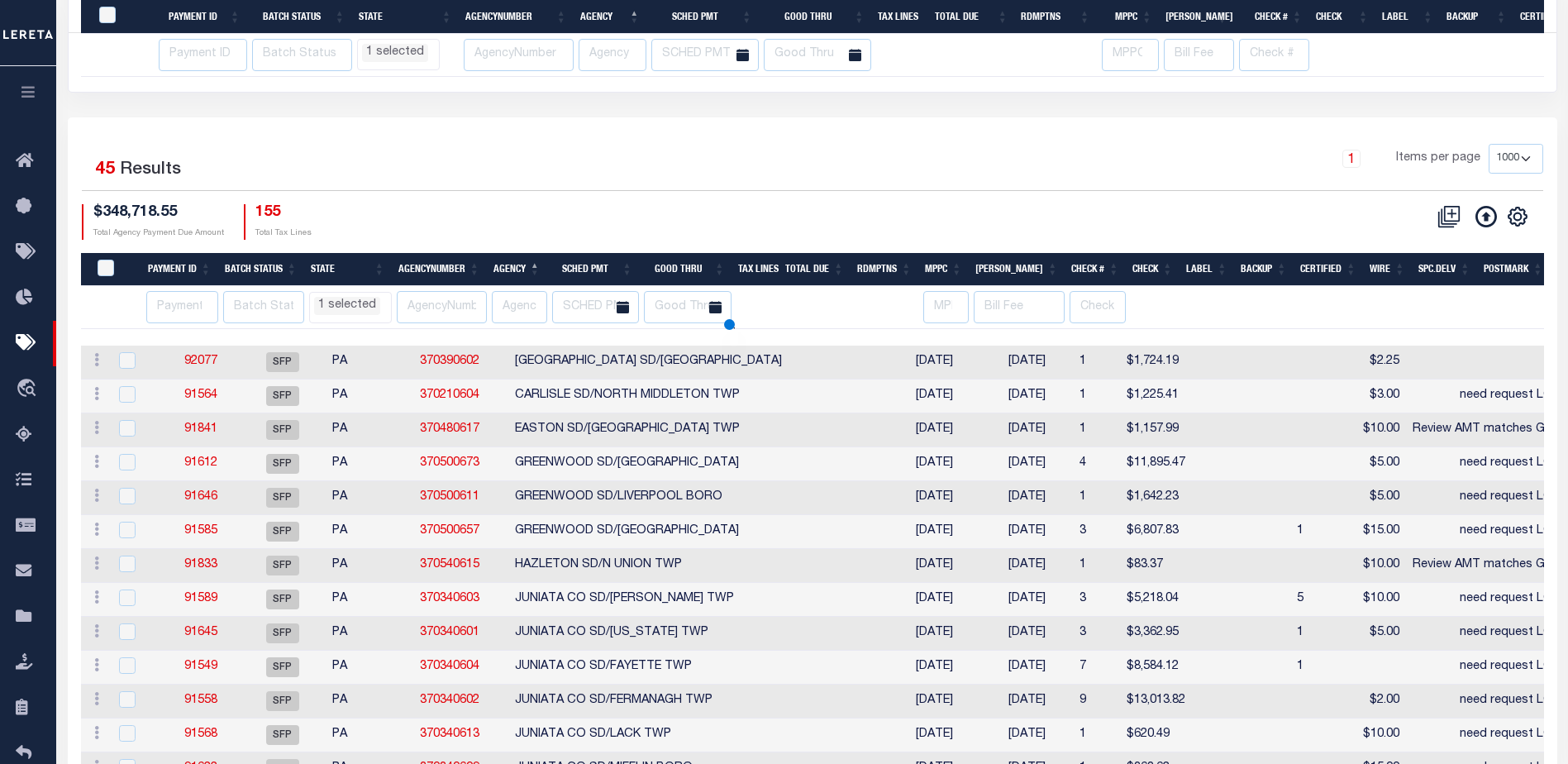
select select "PA"
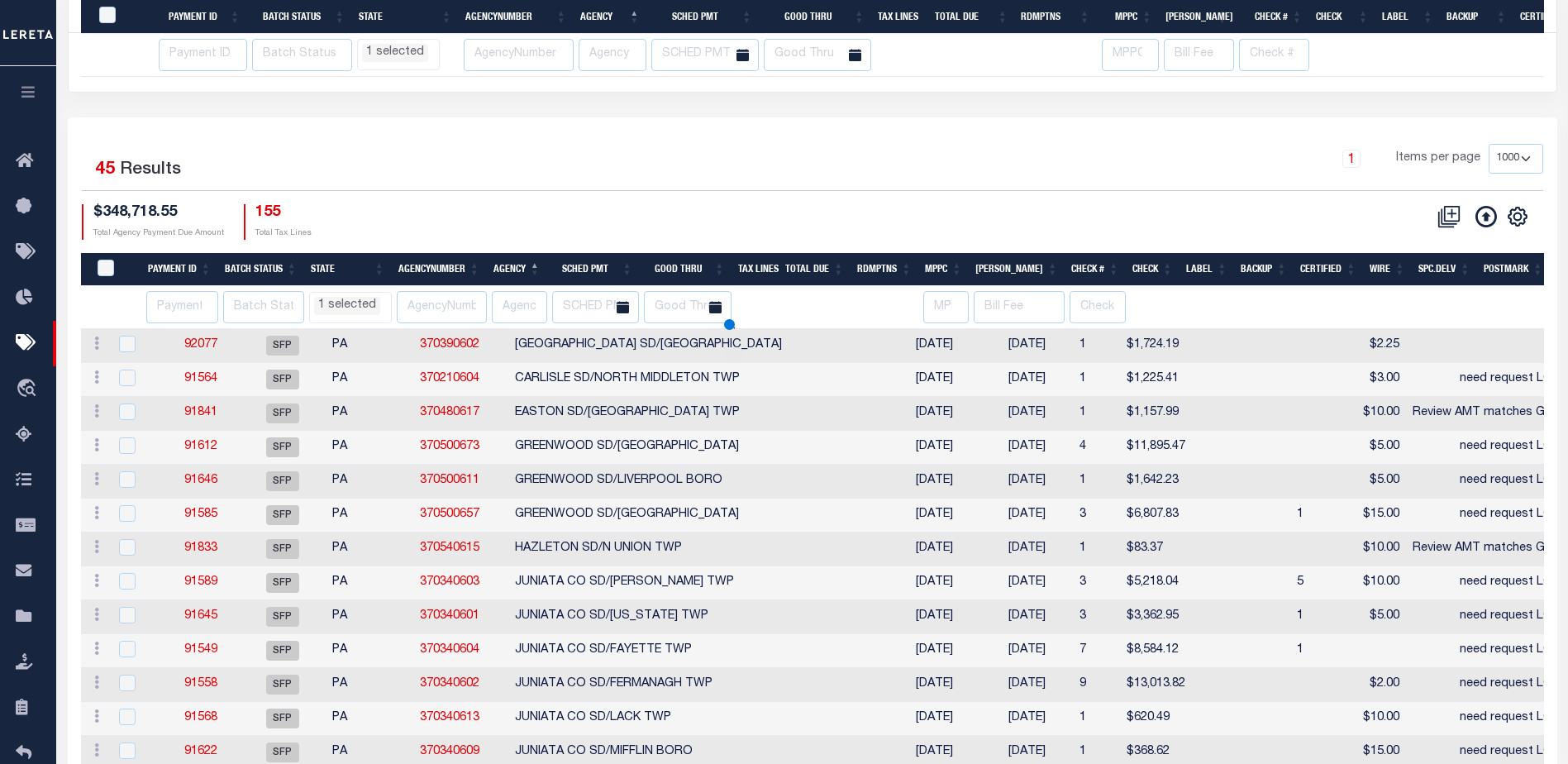
scroll to position [1288, 0]
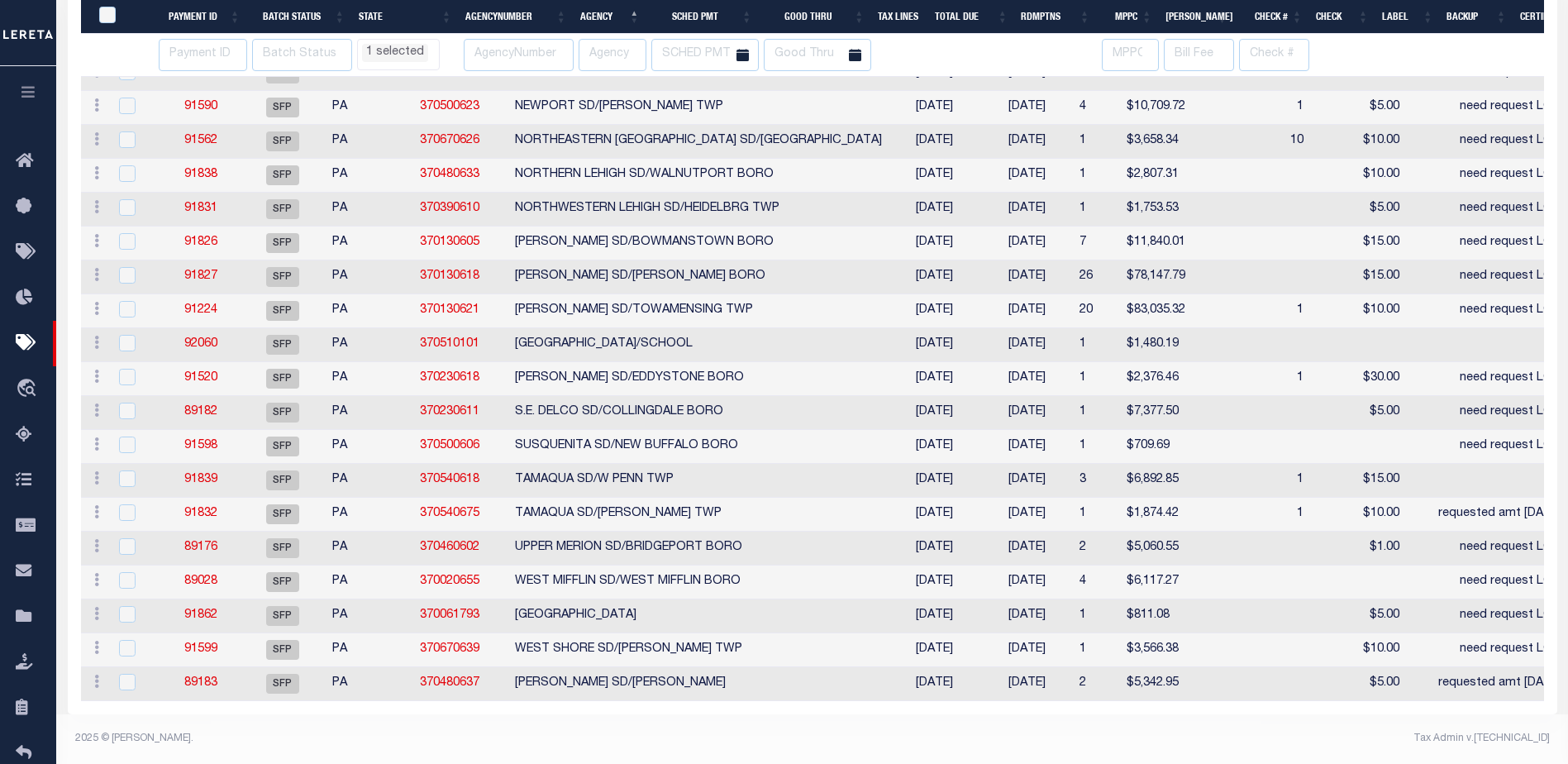
select select "PA"
select select
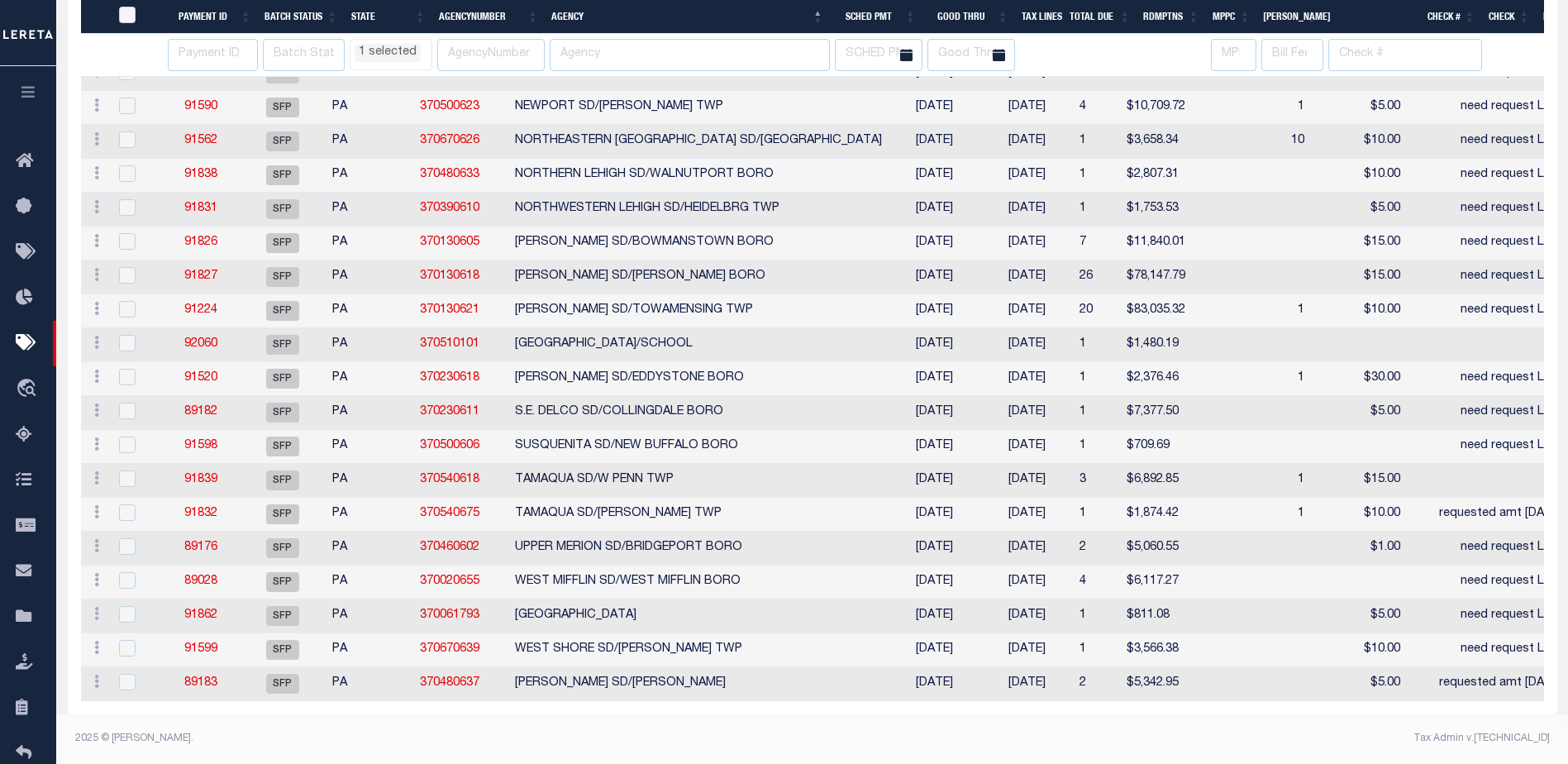
select select "PA"
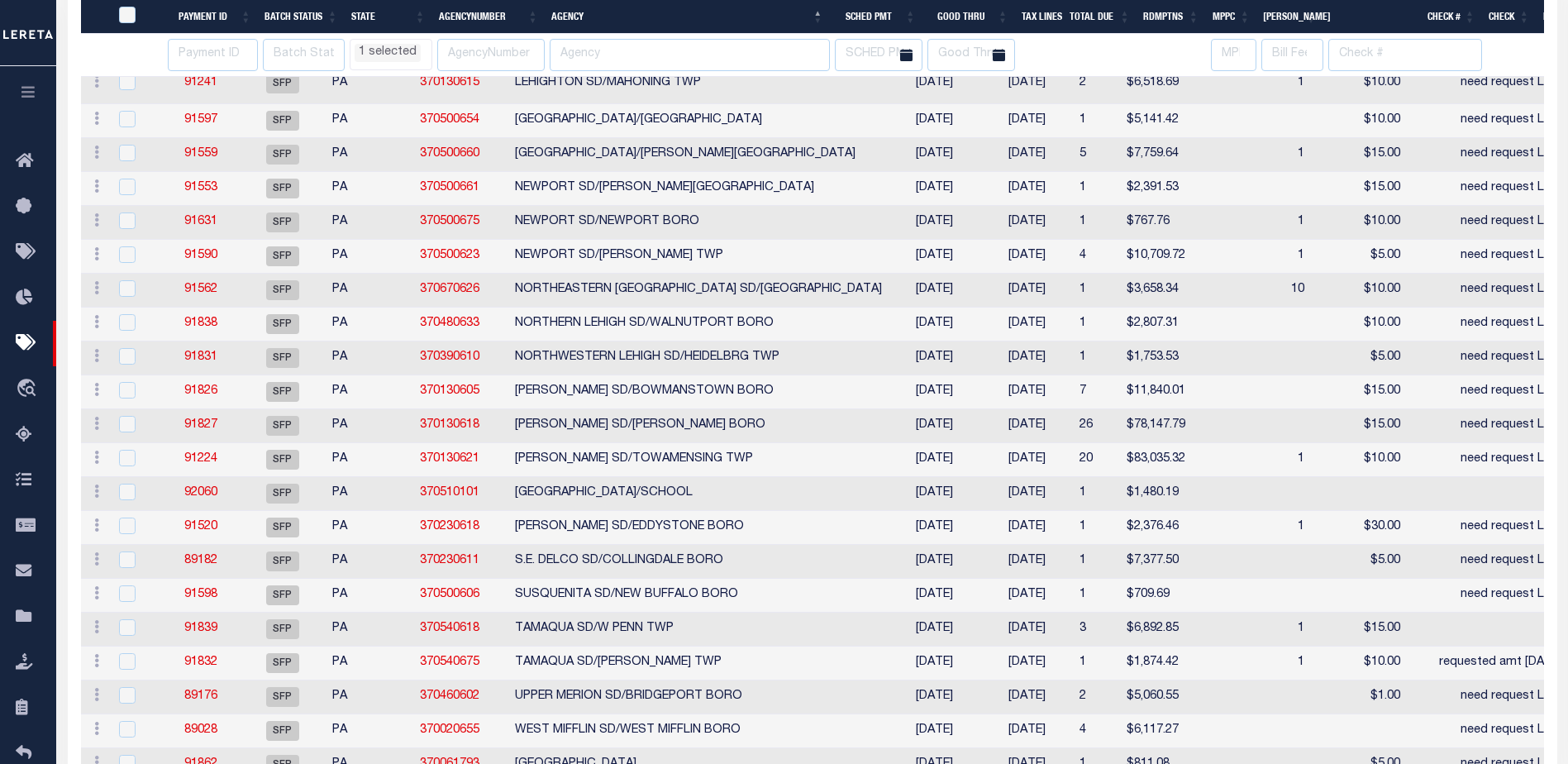
select select "PA"
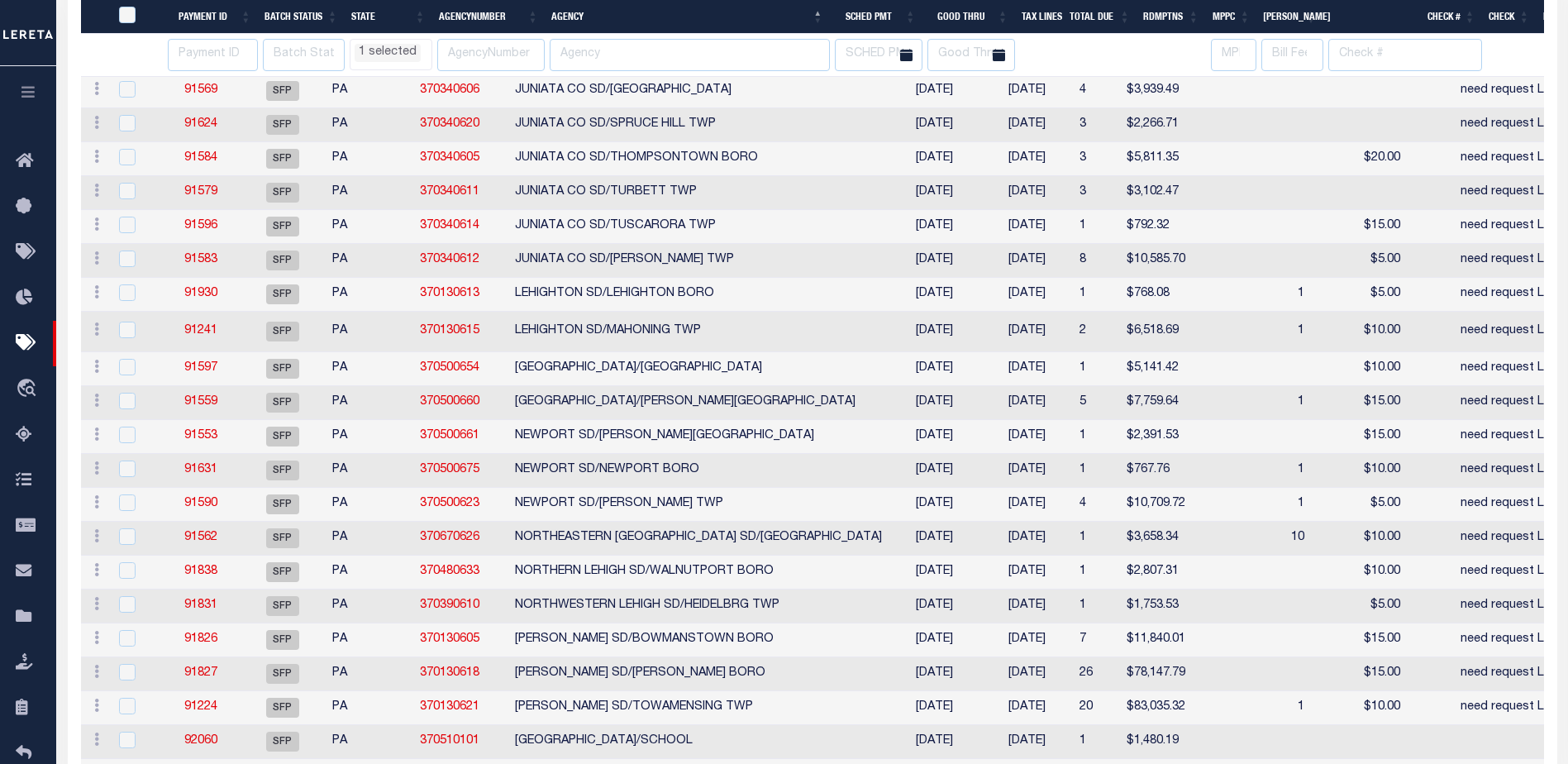
select select "PA"
click at [217, 231] on link "91596" at bounding box center [200, 226] width 33 height 12
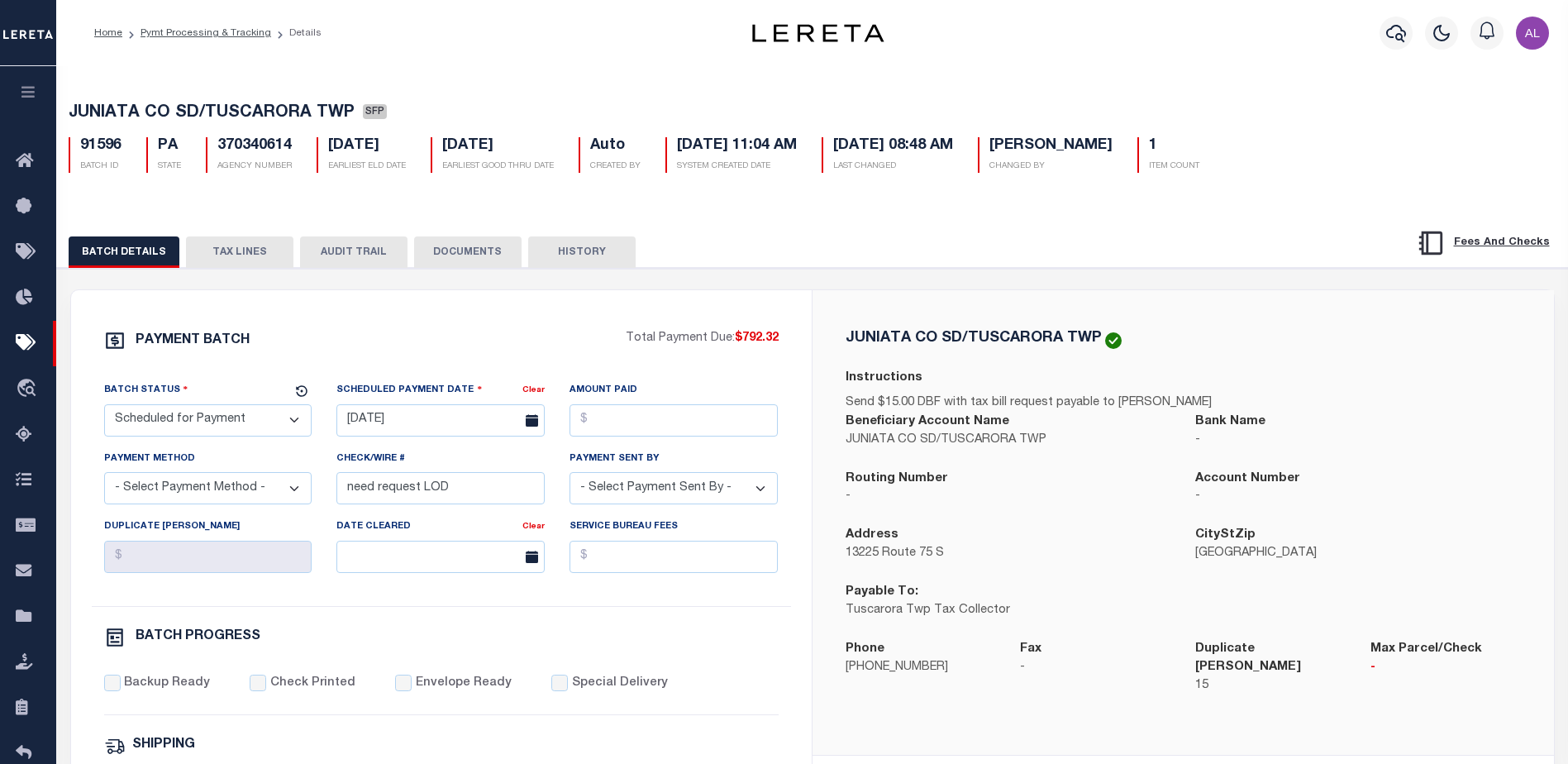
click at [241, 248] on button "TAX LINES" at bounding box center [239, 251] width 107 height 31
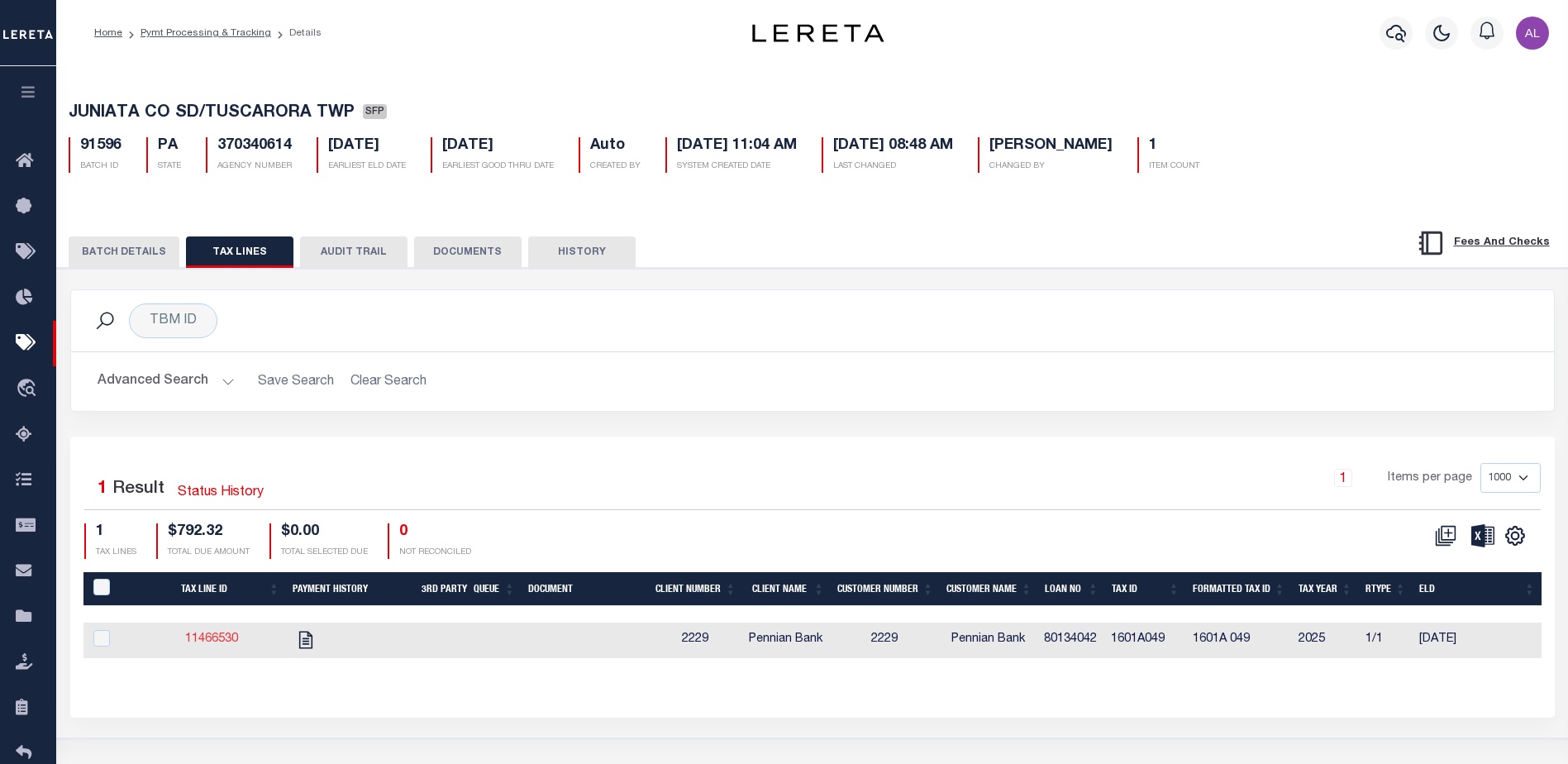
click at [213, 639] on link "11466530" at bounding box center [211, 639] width 53 height 12
checkbox input "true"
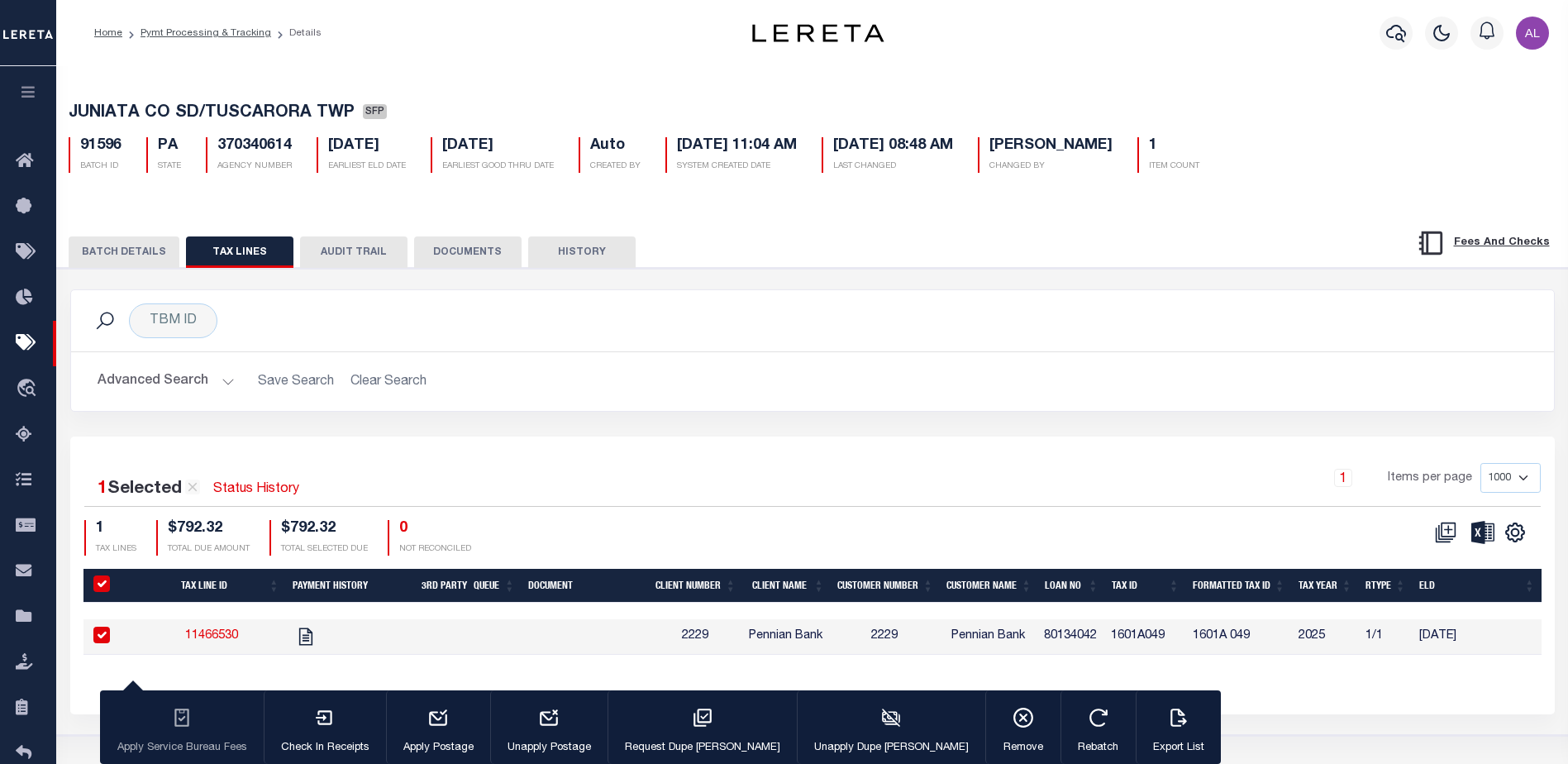
select select "PA"
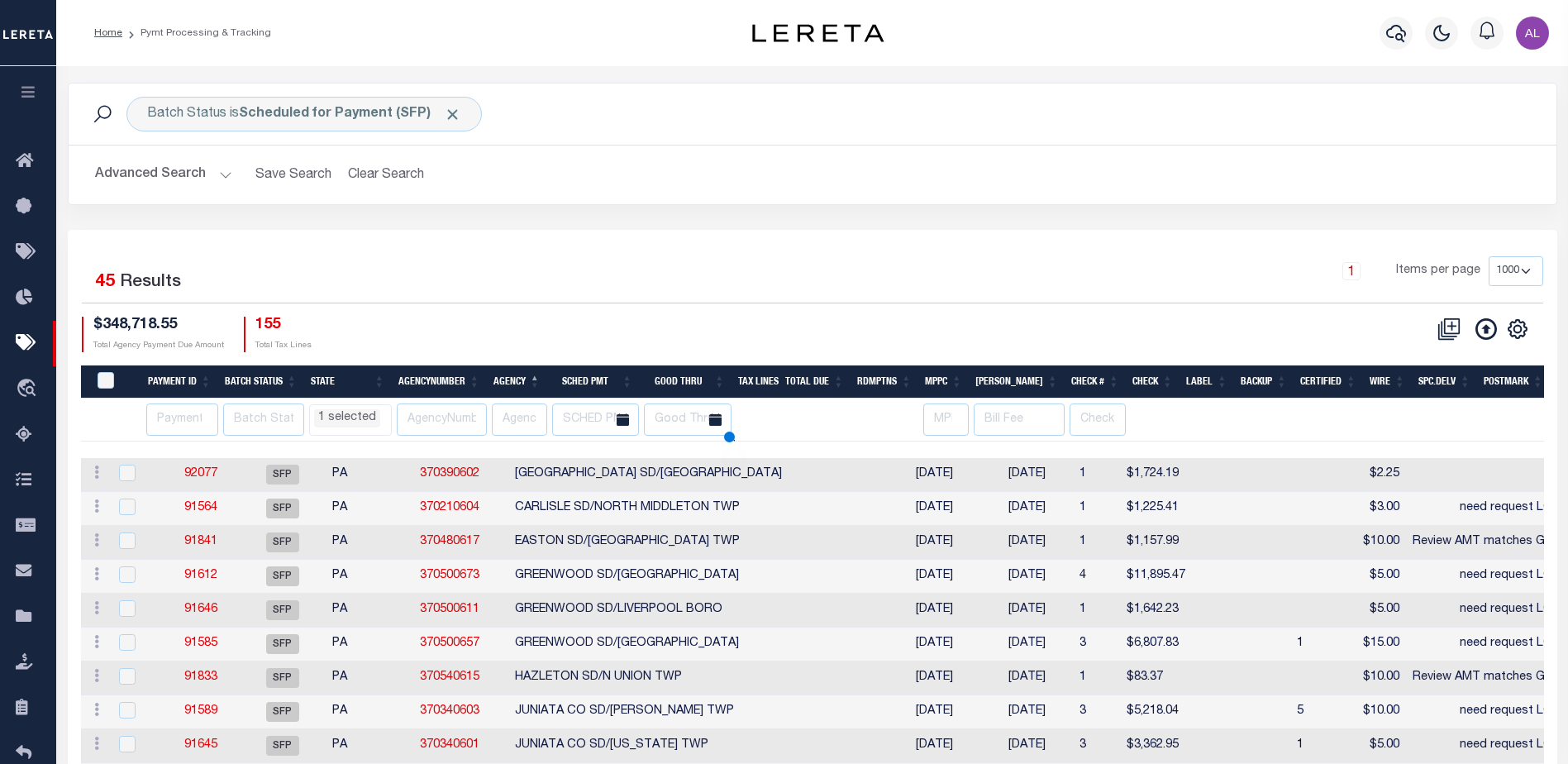
scroll to position [112, 0]
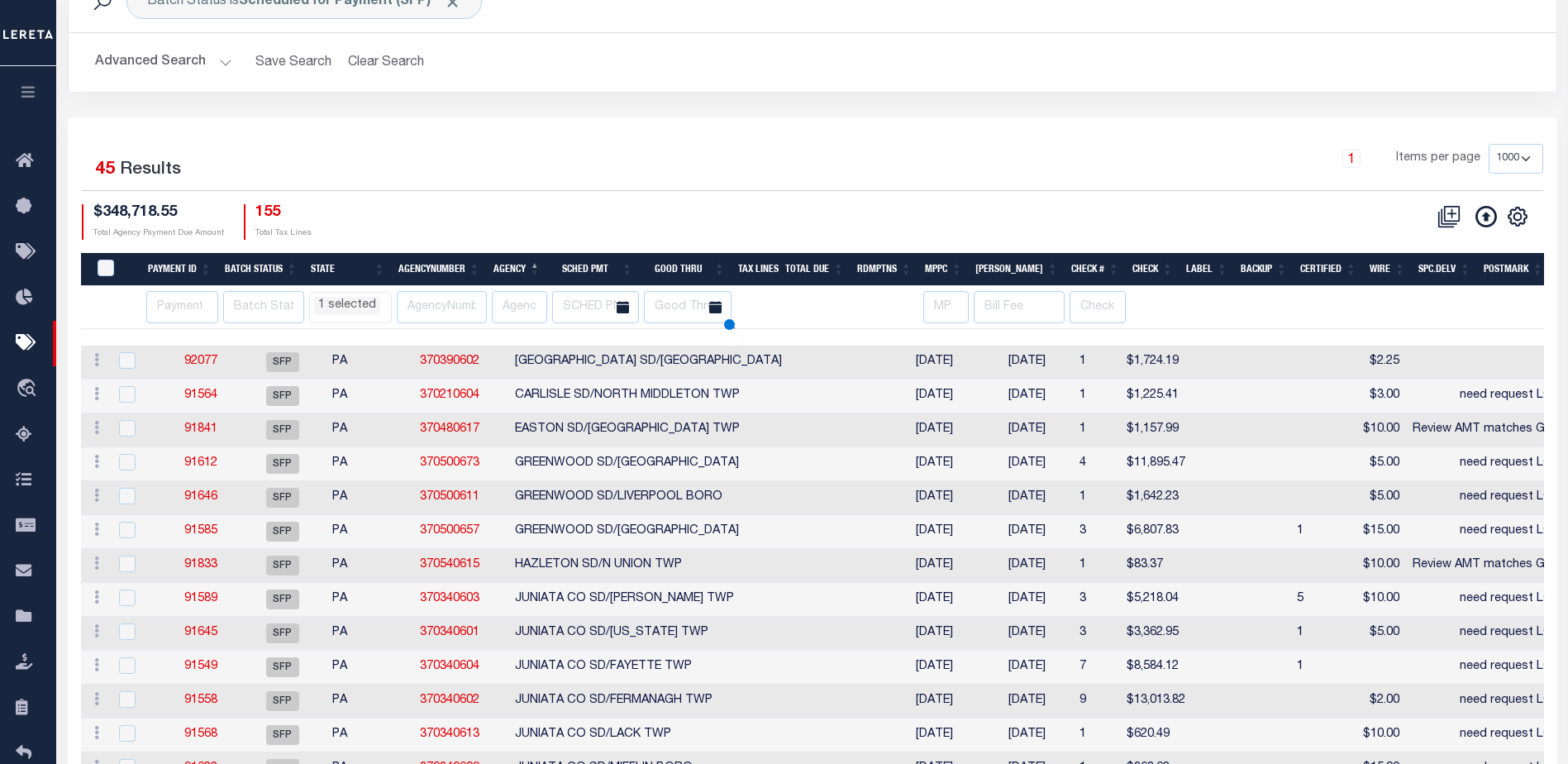
select select "PA"
select select
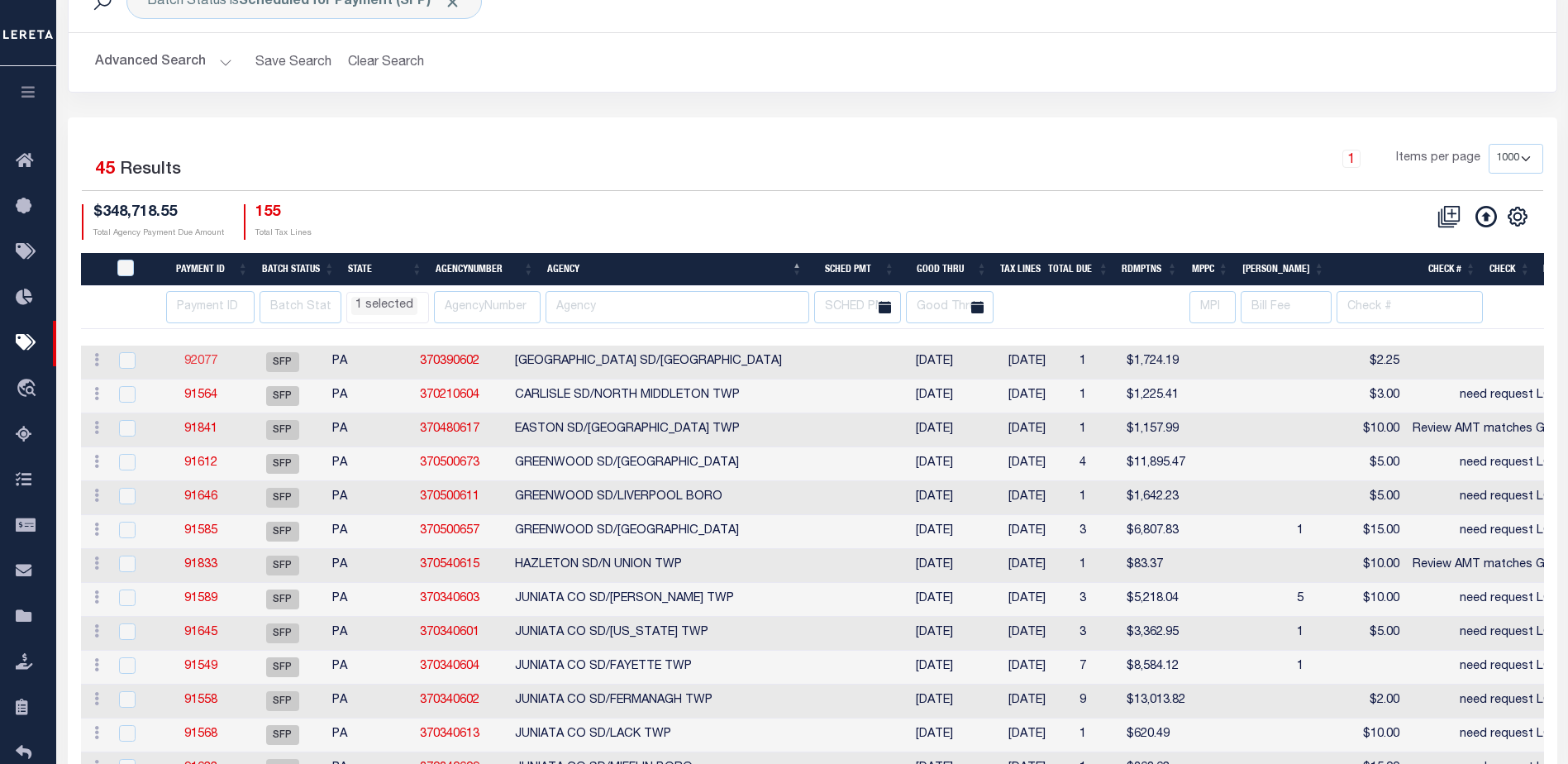
click at [215, 357] on link "92077" at bounding box center [200, 361] width 33 height 12
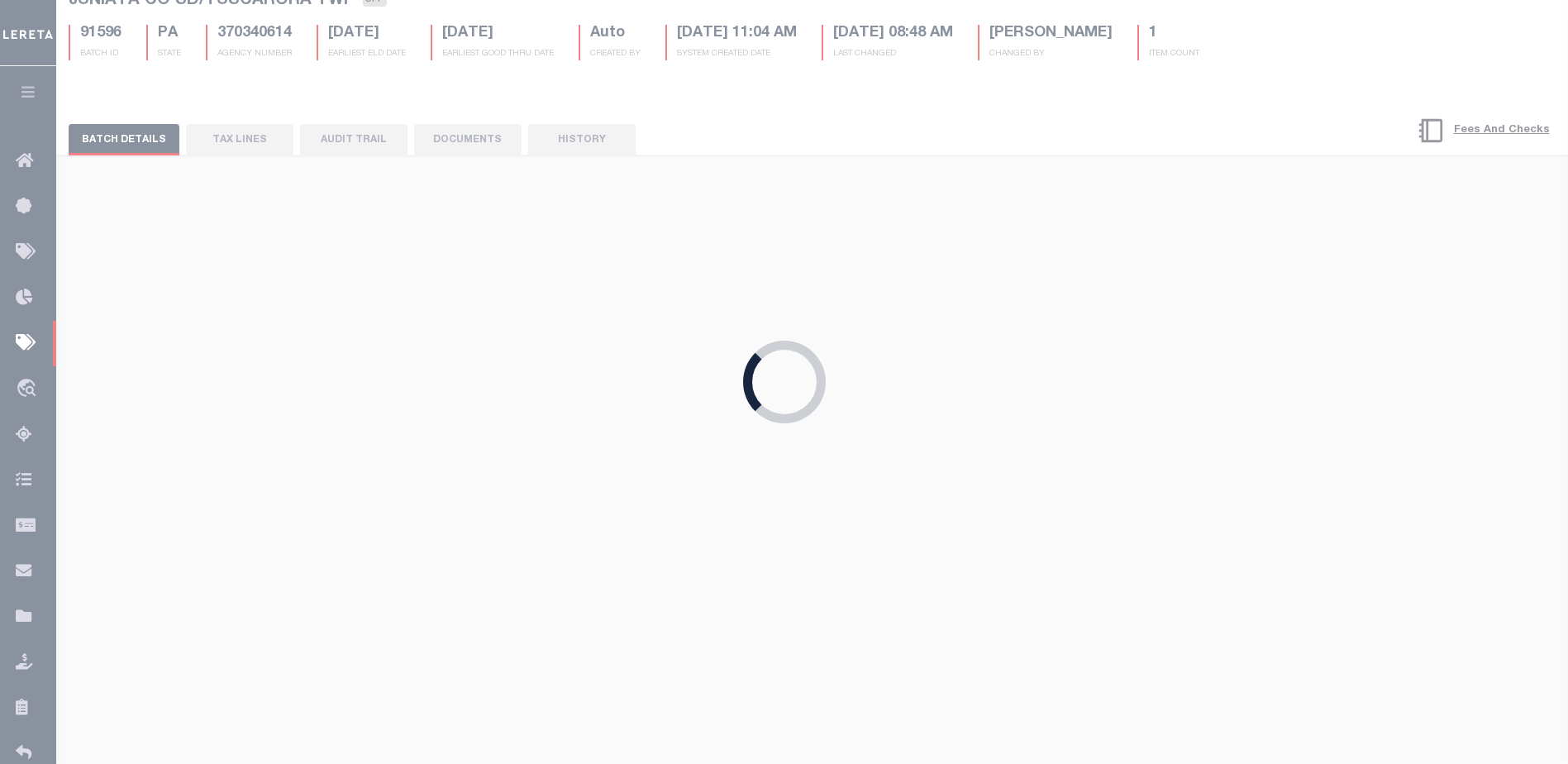
type input "$2.25"
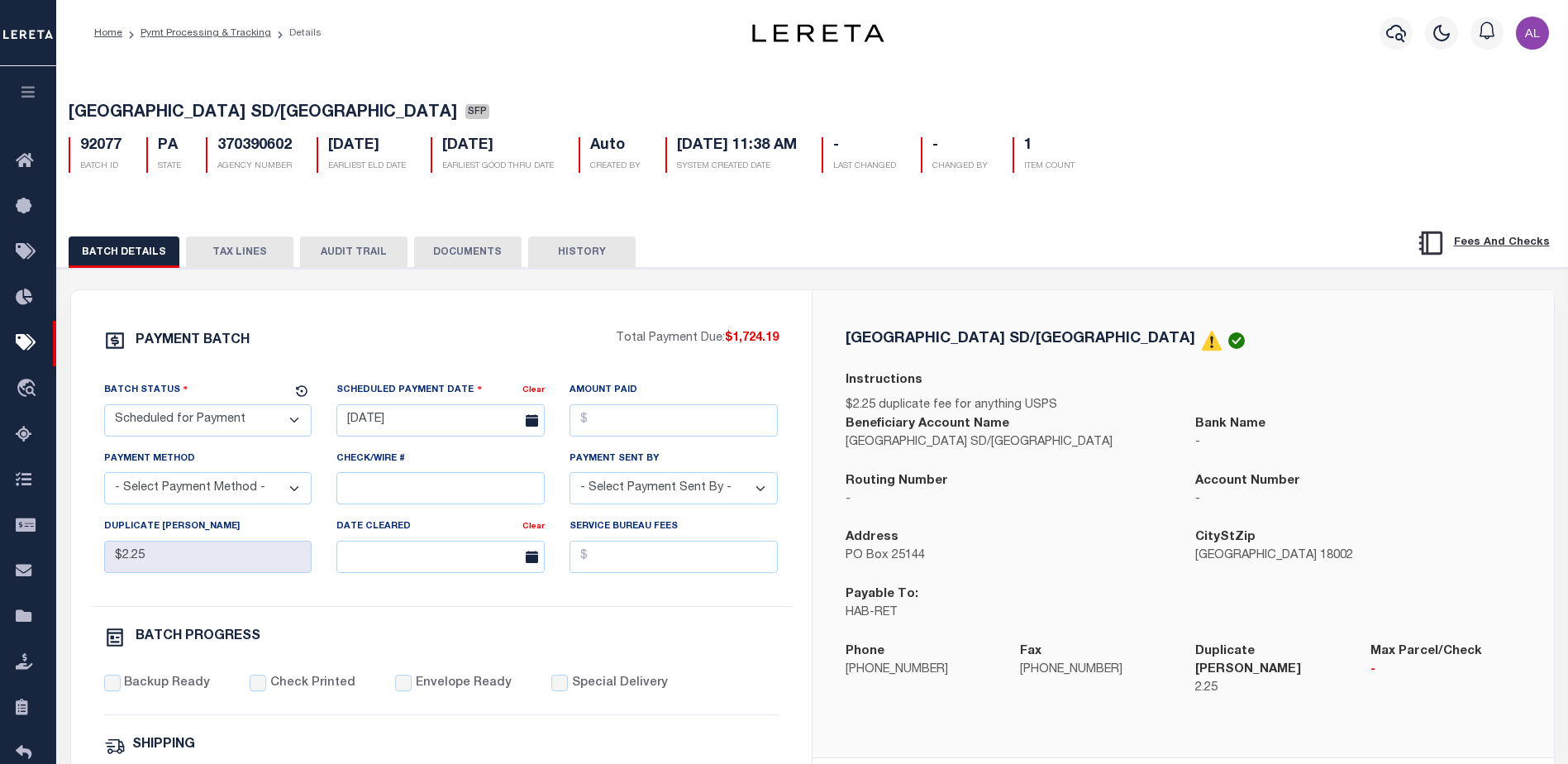
click at [248, 248] on button "TAX LINES" at bounding box center [239, 251] width 107 height 31
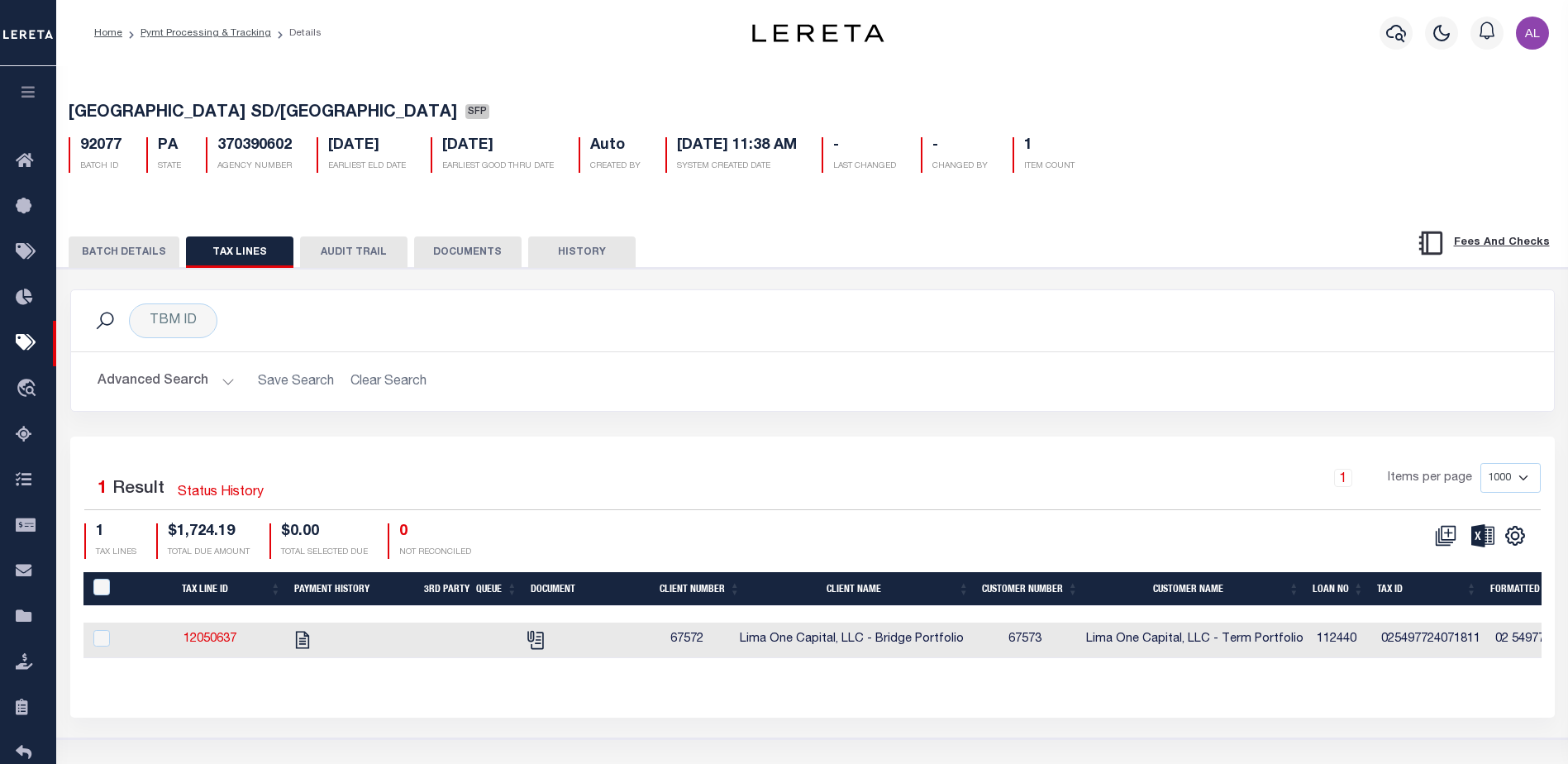
click at [136, 242] on button "BATCH DETAILS" at bounding box center [124, 251] width 111 height 31
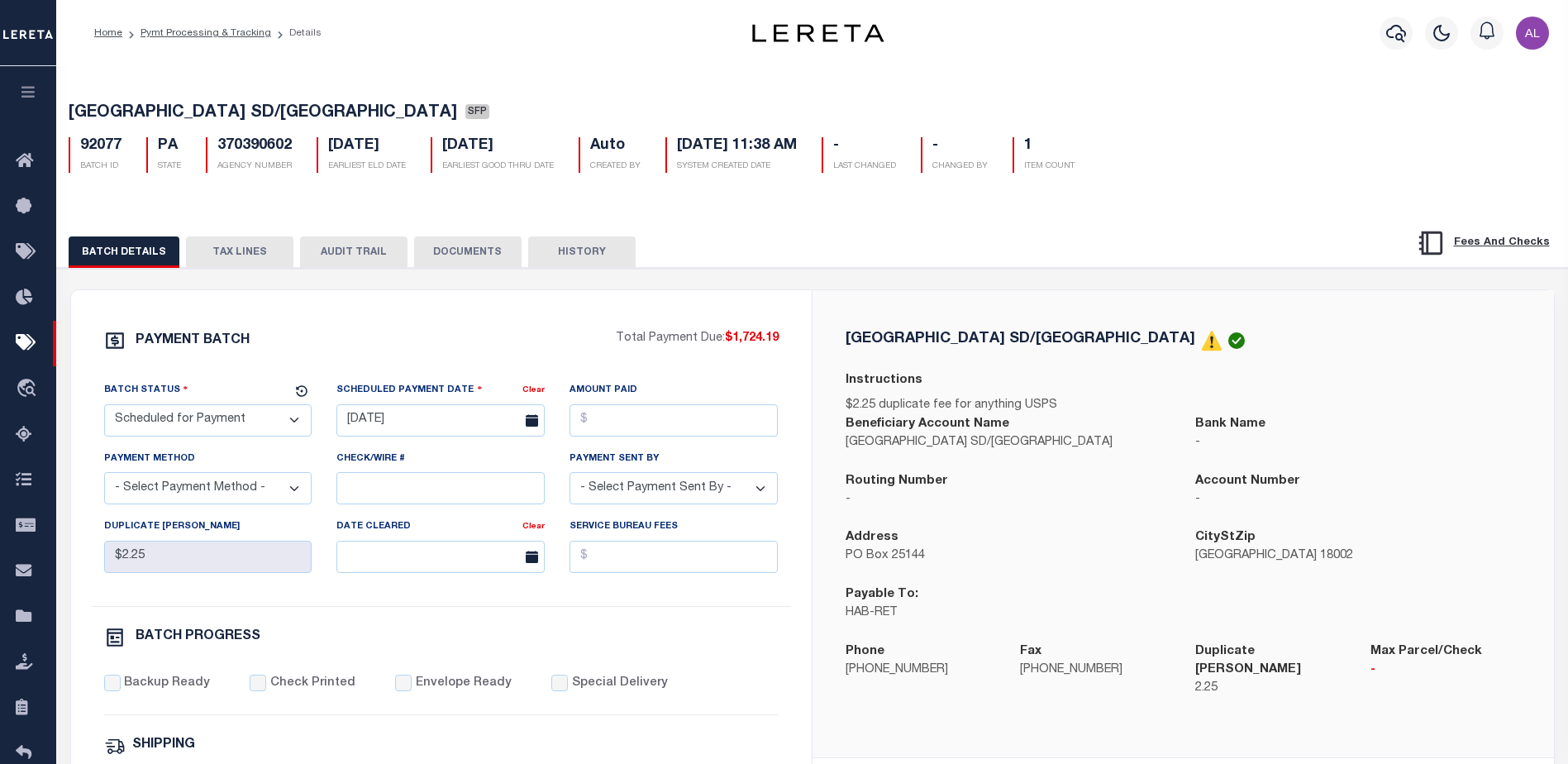
click at [233, 250] on button "TAX LINES" at bounding box center [239, 251] width 107 height 31
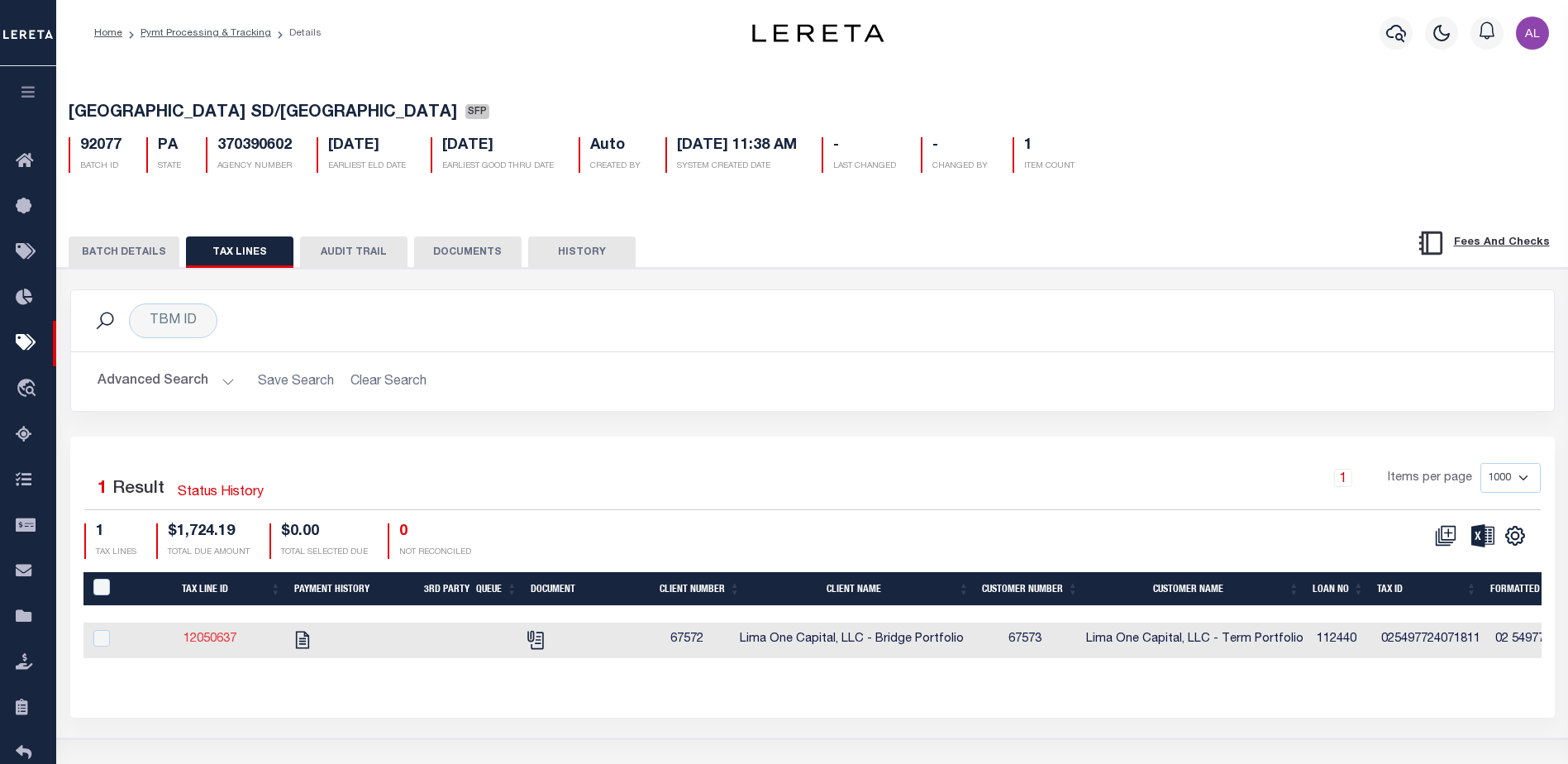
click at [210, 645] on link "12050637" at bounding box center [209, 639] width 53 height 12
checkbox input "true"
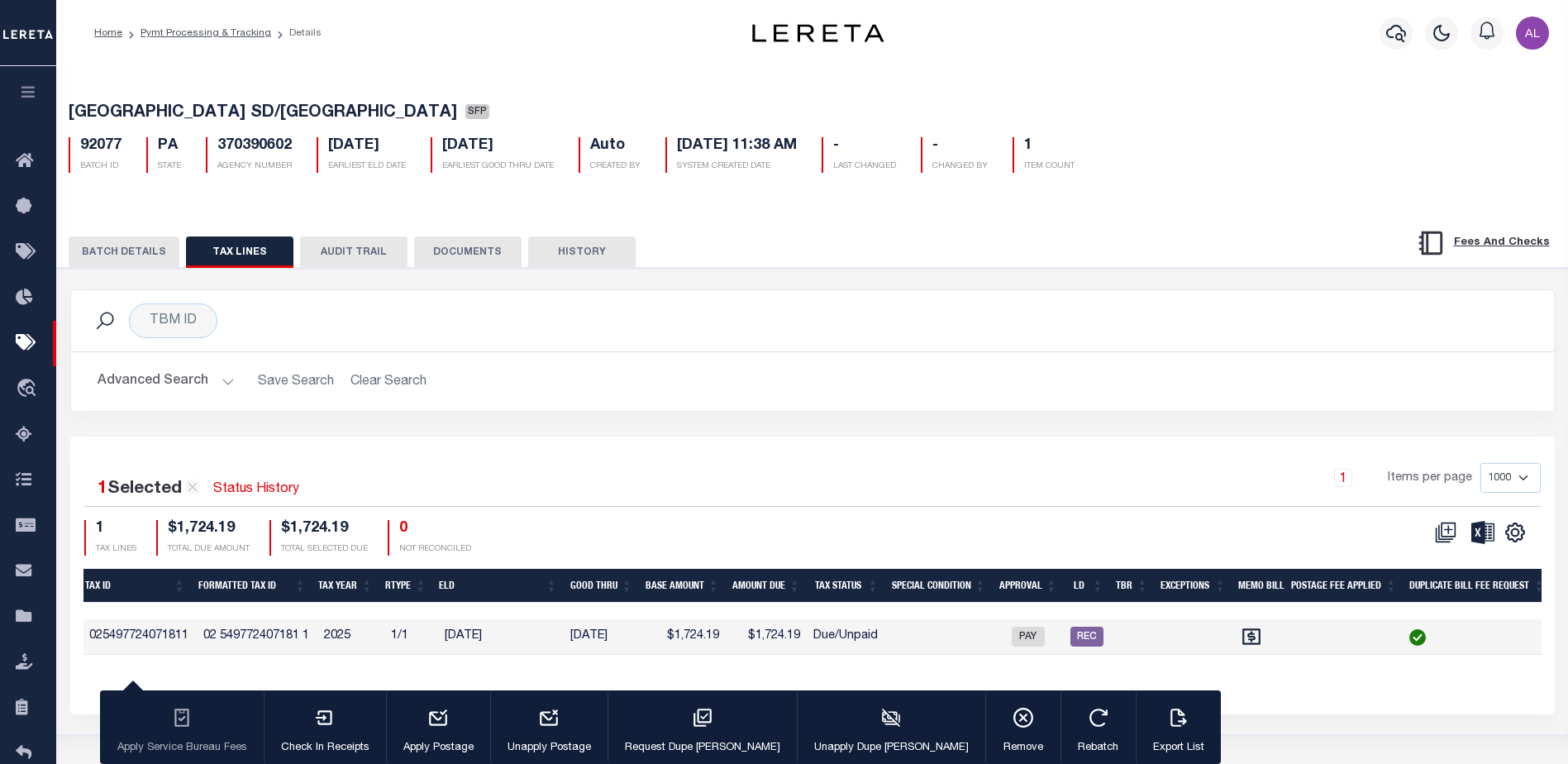
scroll to position [0, 378]
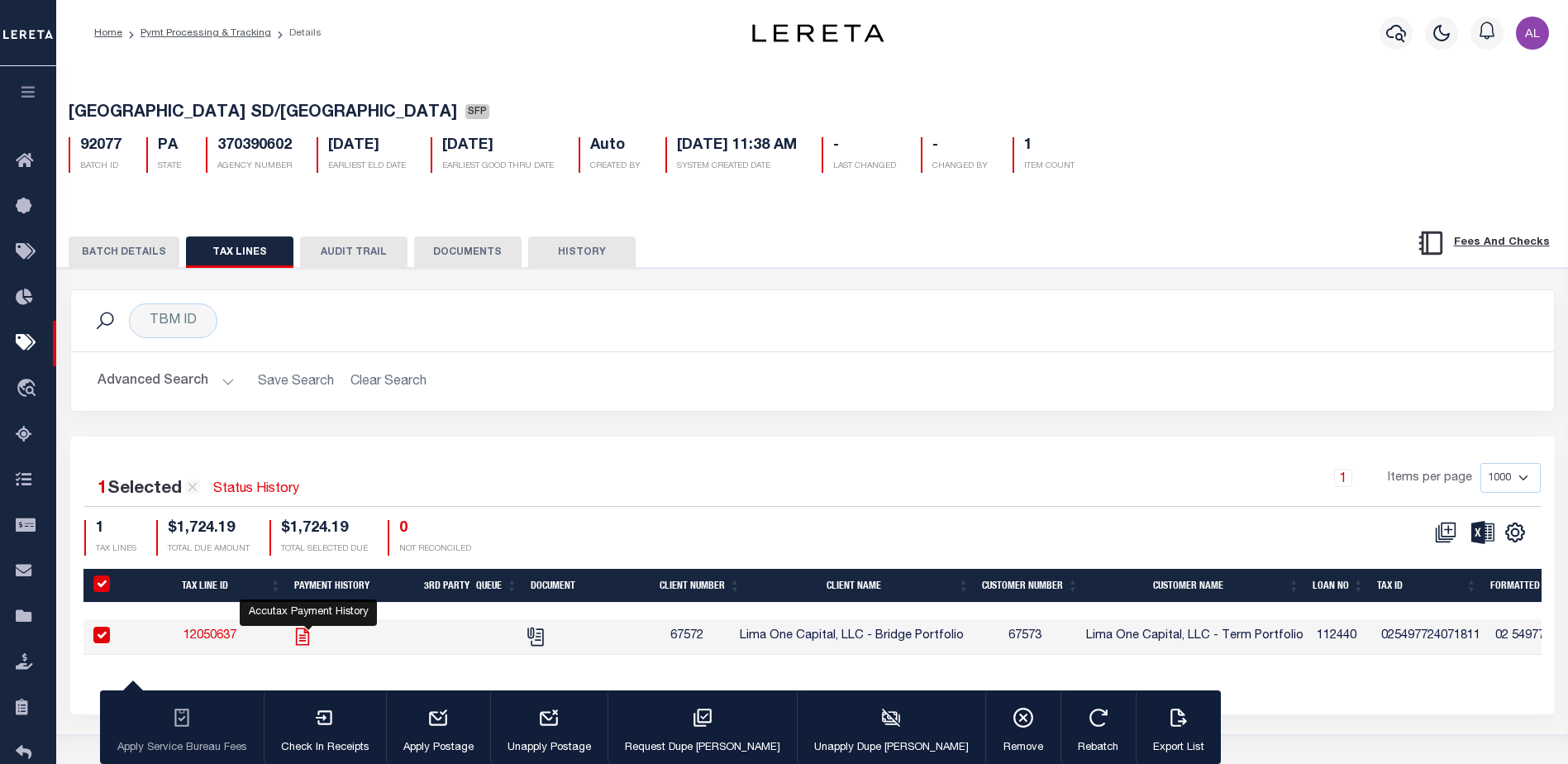
click at [302, 637] on icon "" at bounding box center [302, 636] width 21 height 21
checkbox input "false"
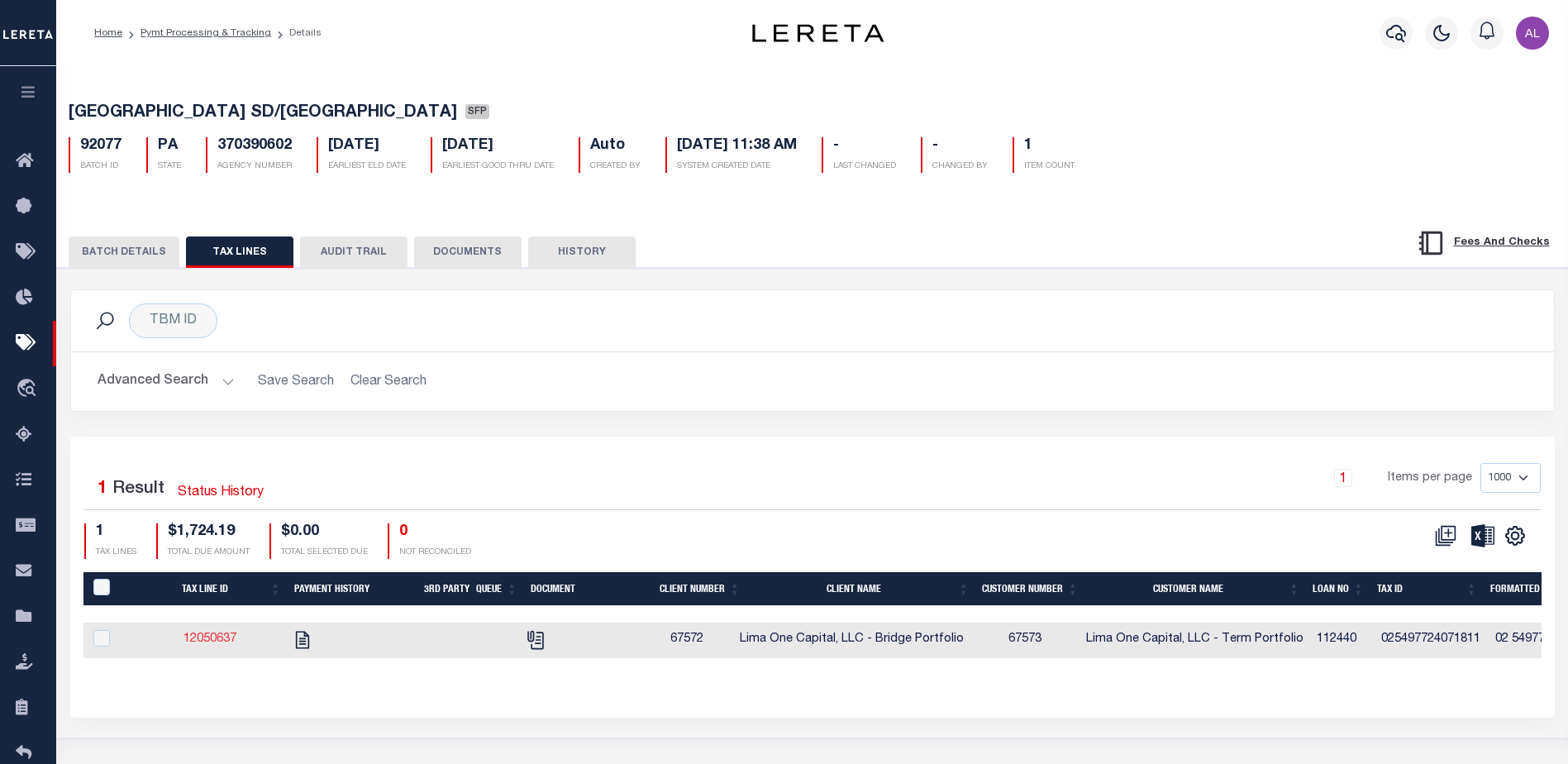
click at [209, 638] on link "12050637" at bounding box center [209, 639] width 53 height 12
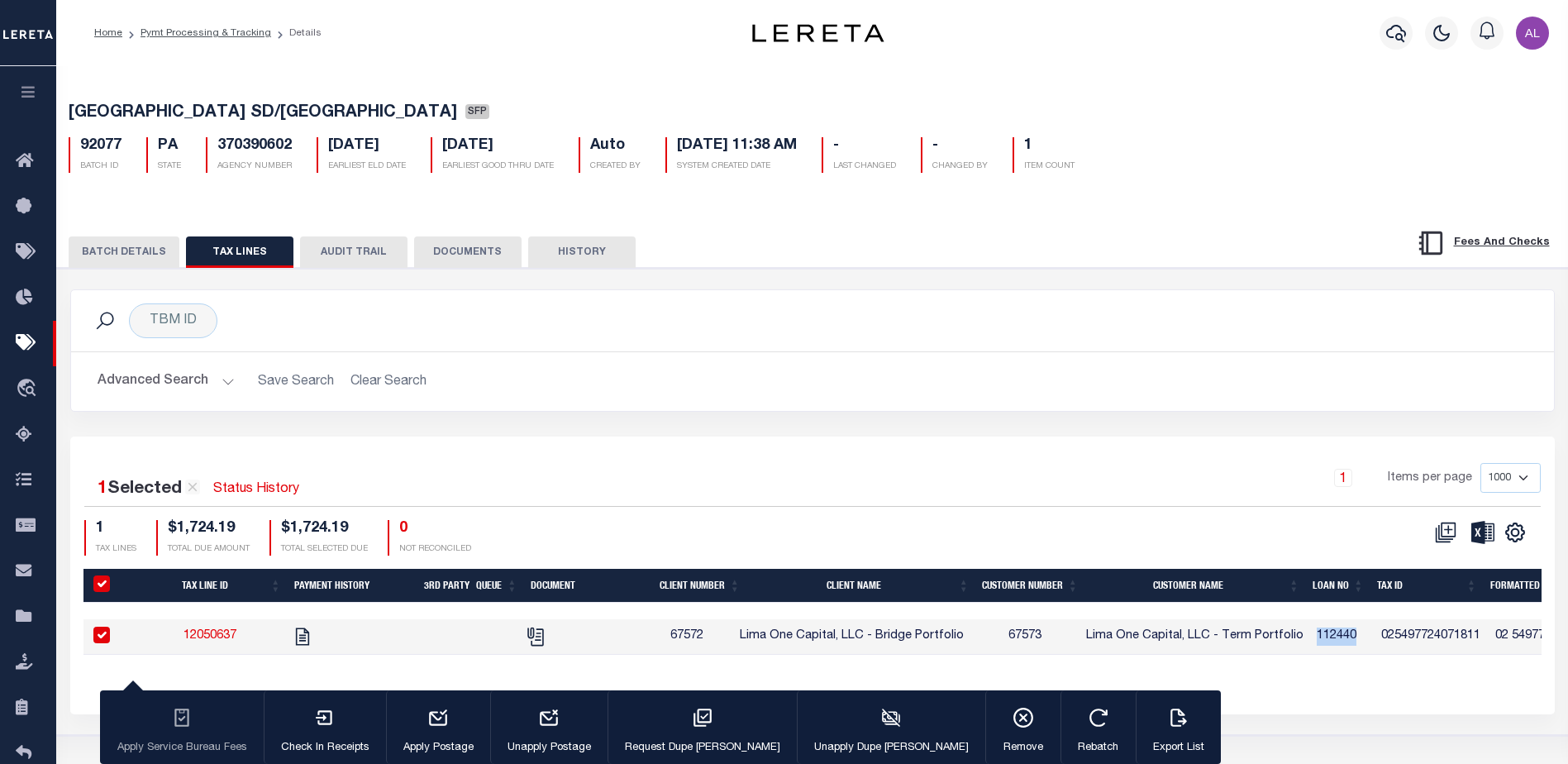
drag, startPoint x: 1364, startPoint y: 640, endPoint x: 1317, endPoint y: 633, distance: 47.6
click at [1317, 633] on td "112440" at bounding box center [1342, 637] width 64 height 36
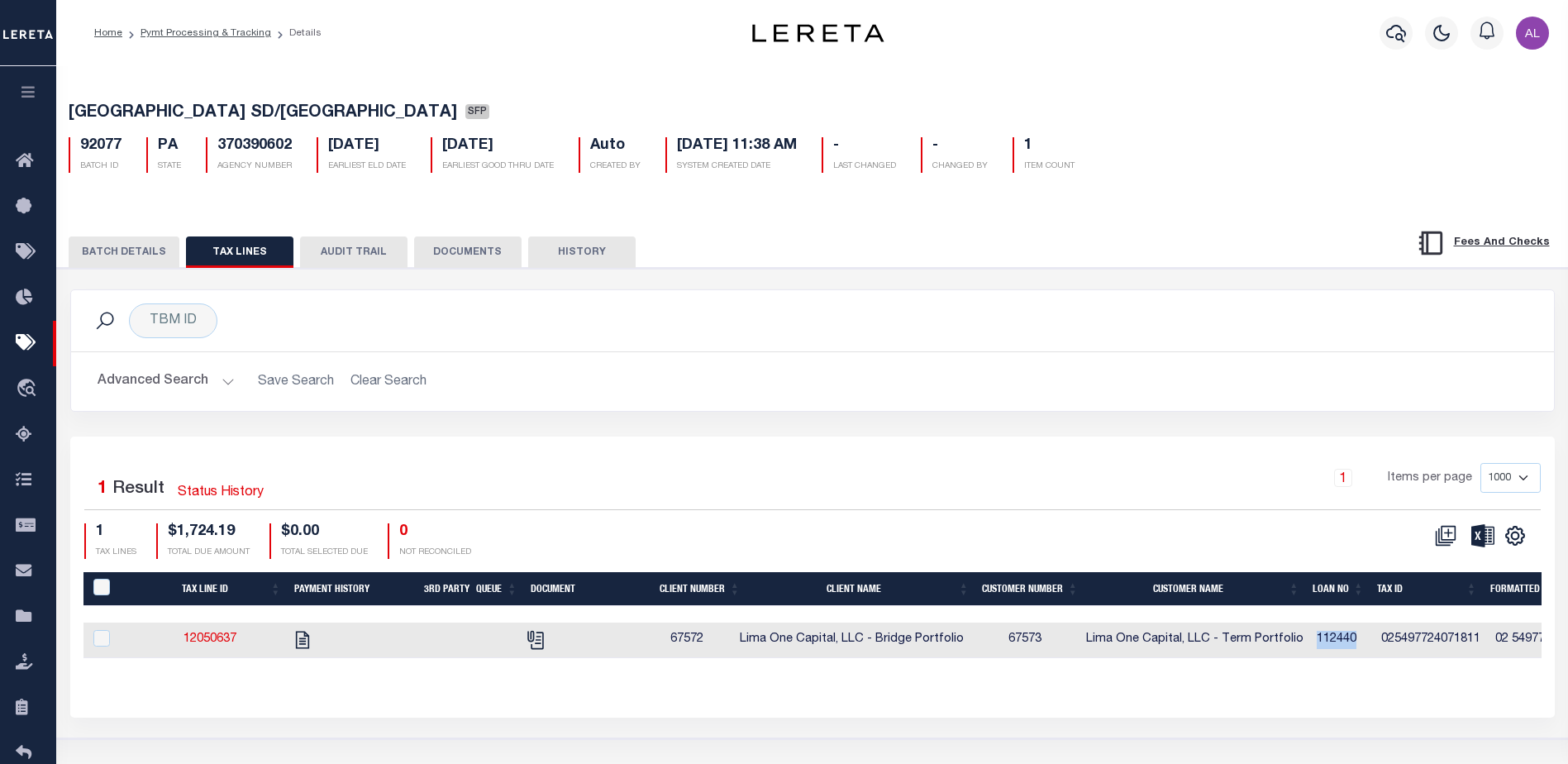
copy td "112440"
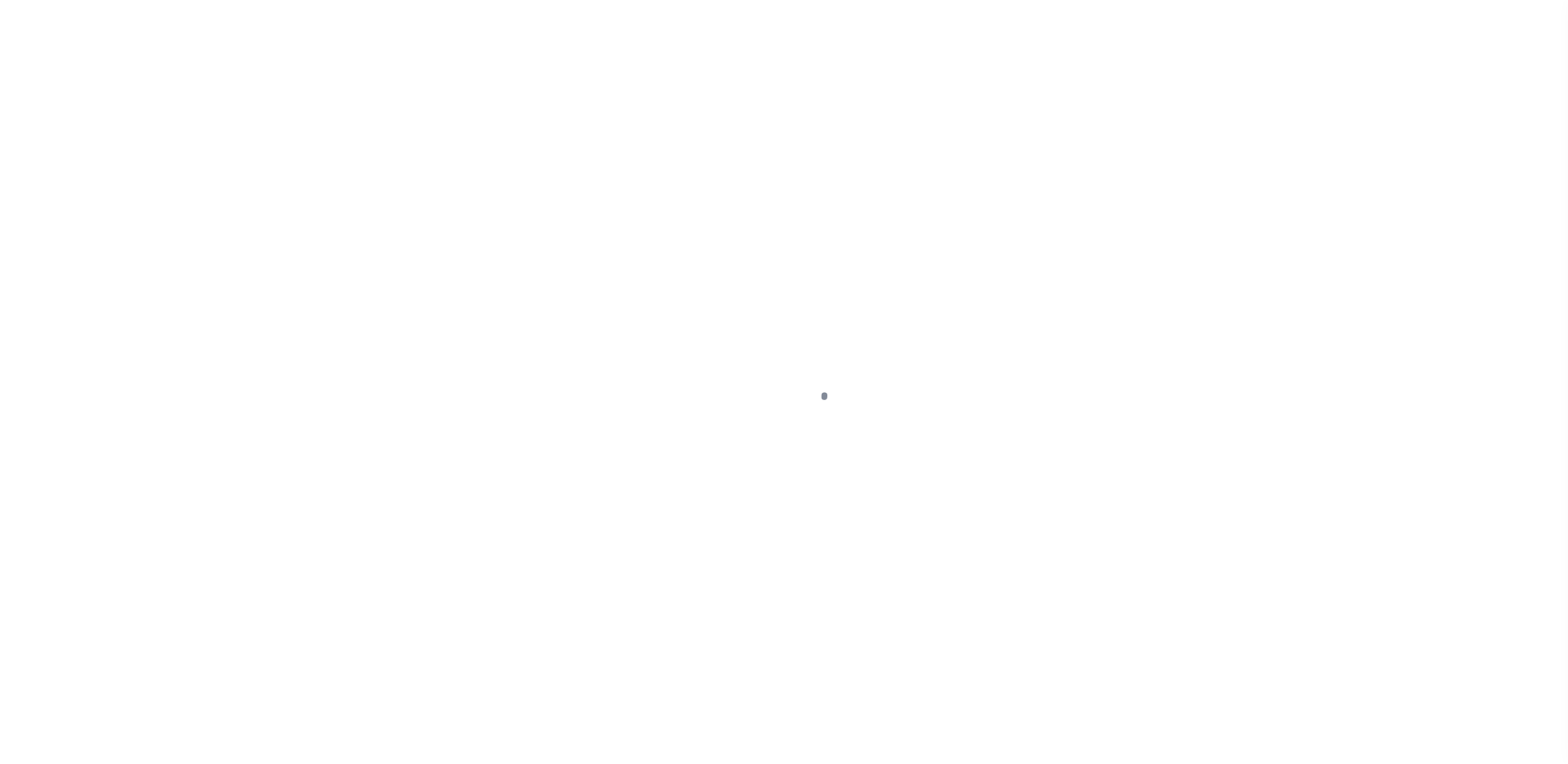
select select "DUE"
select select "17"
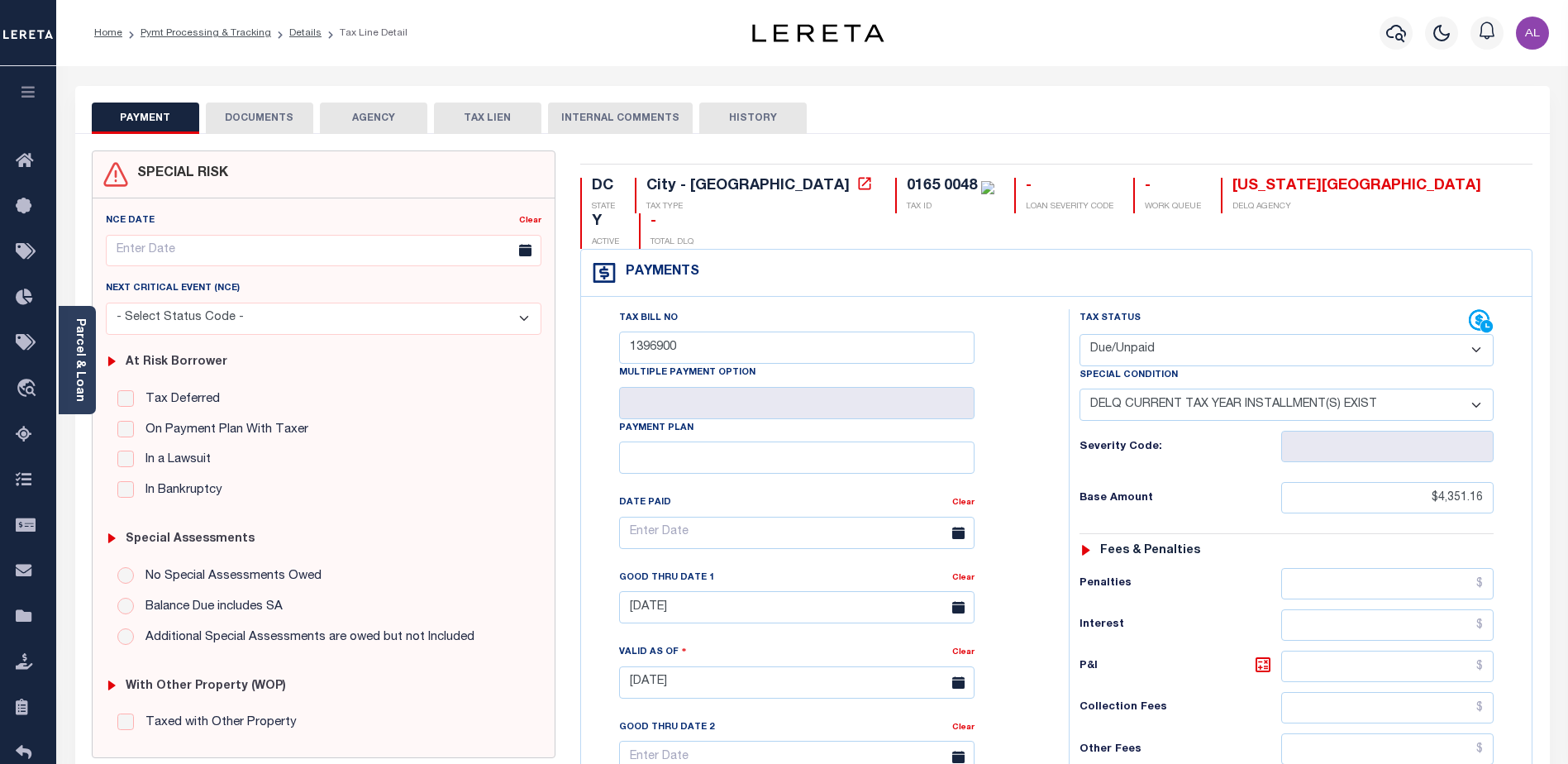
click at [151, 118] on button "PAYMENT" at bounding box center [145, 117] width 107 height 31
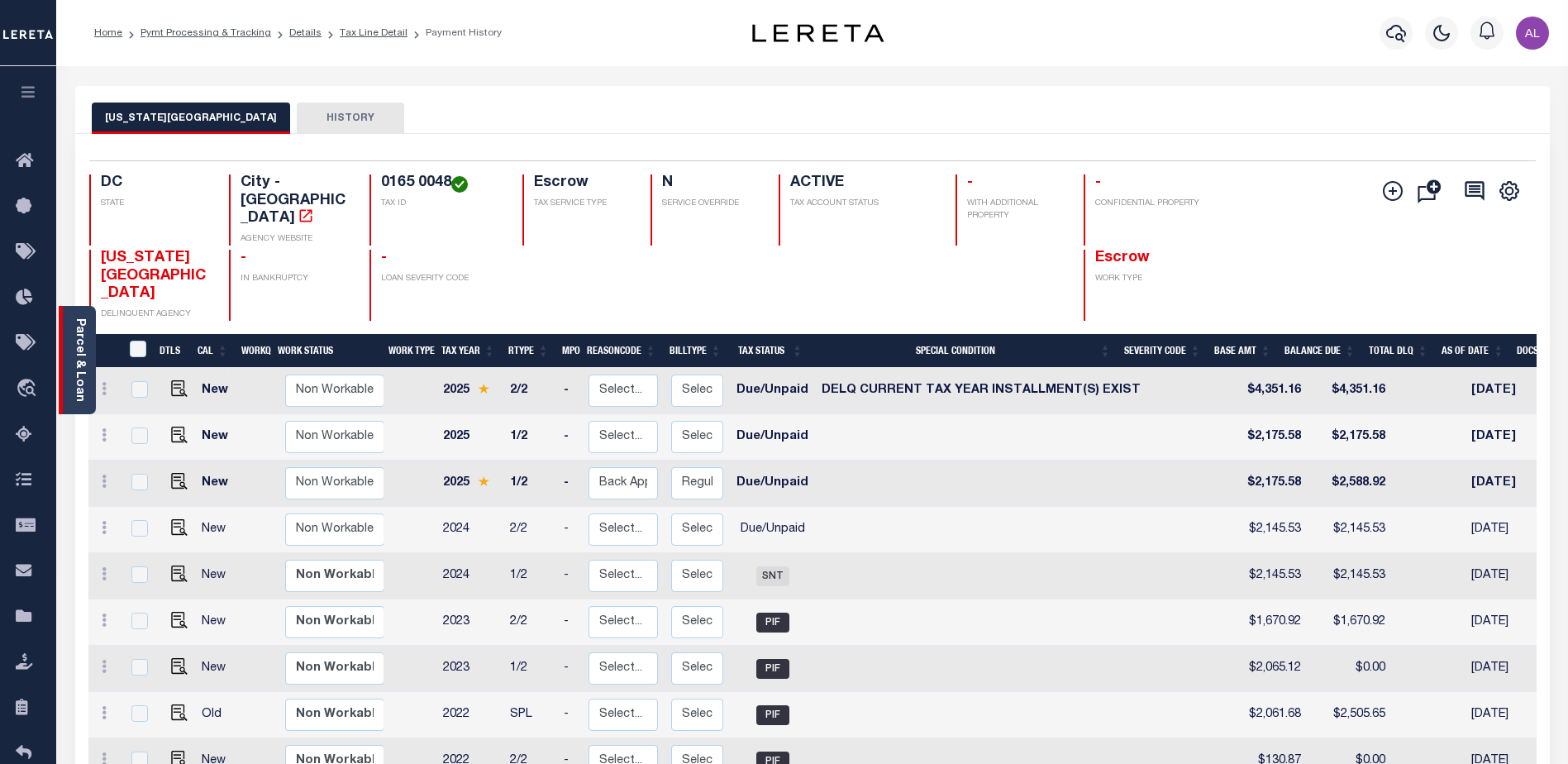
click at [78, 349] on link "Parcel & Loan" at bounding box center [80, 359] width 12 height 83
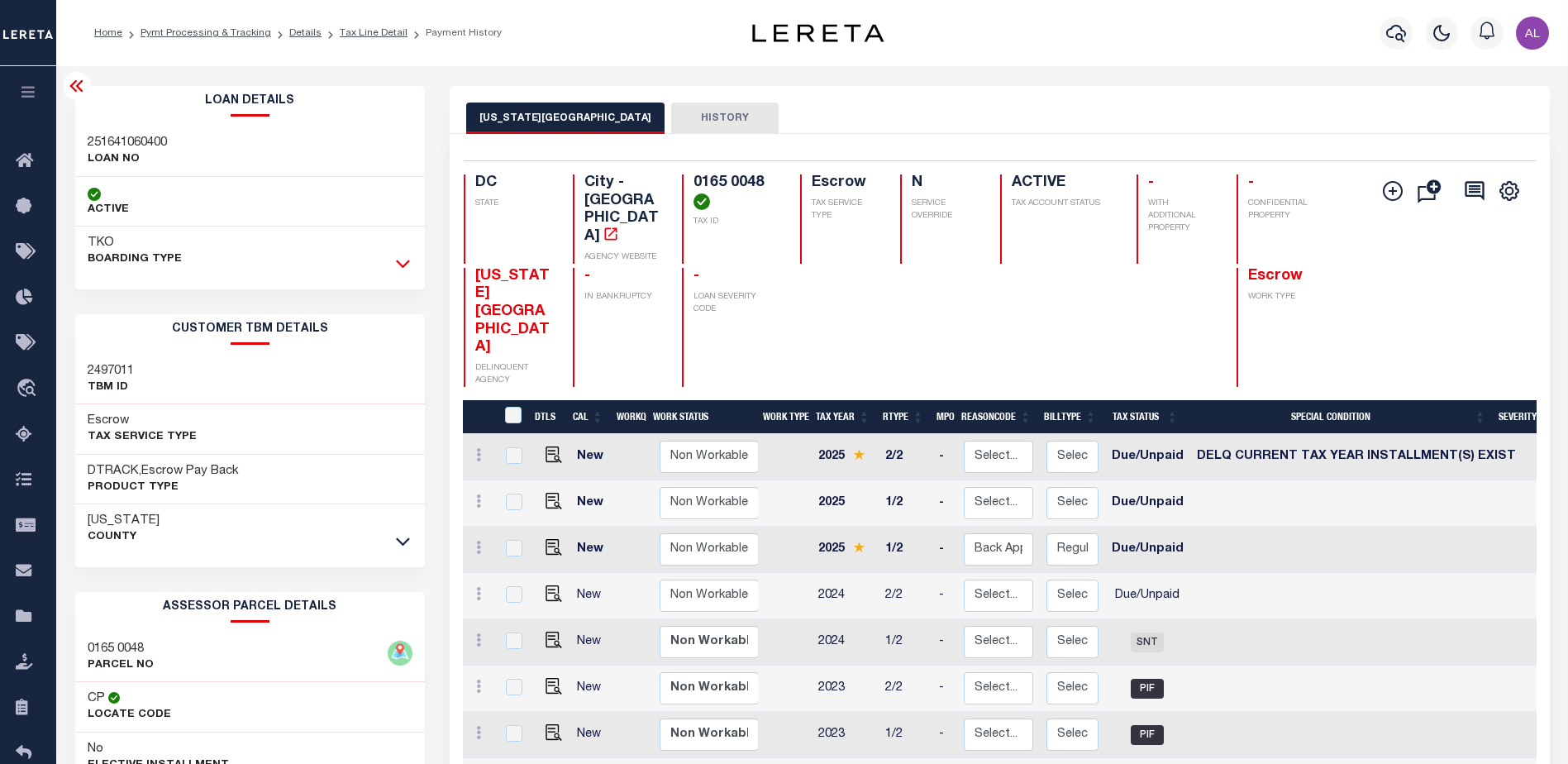
click at [406, 264] on icon at bounding box center [403, 263] width 14 height 17
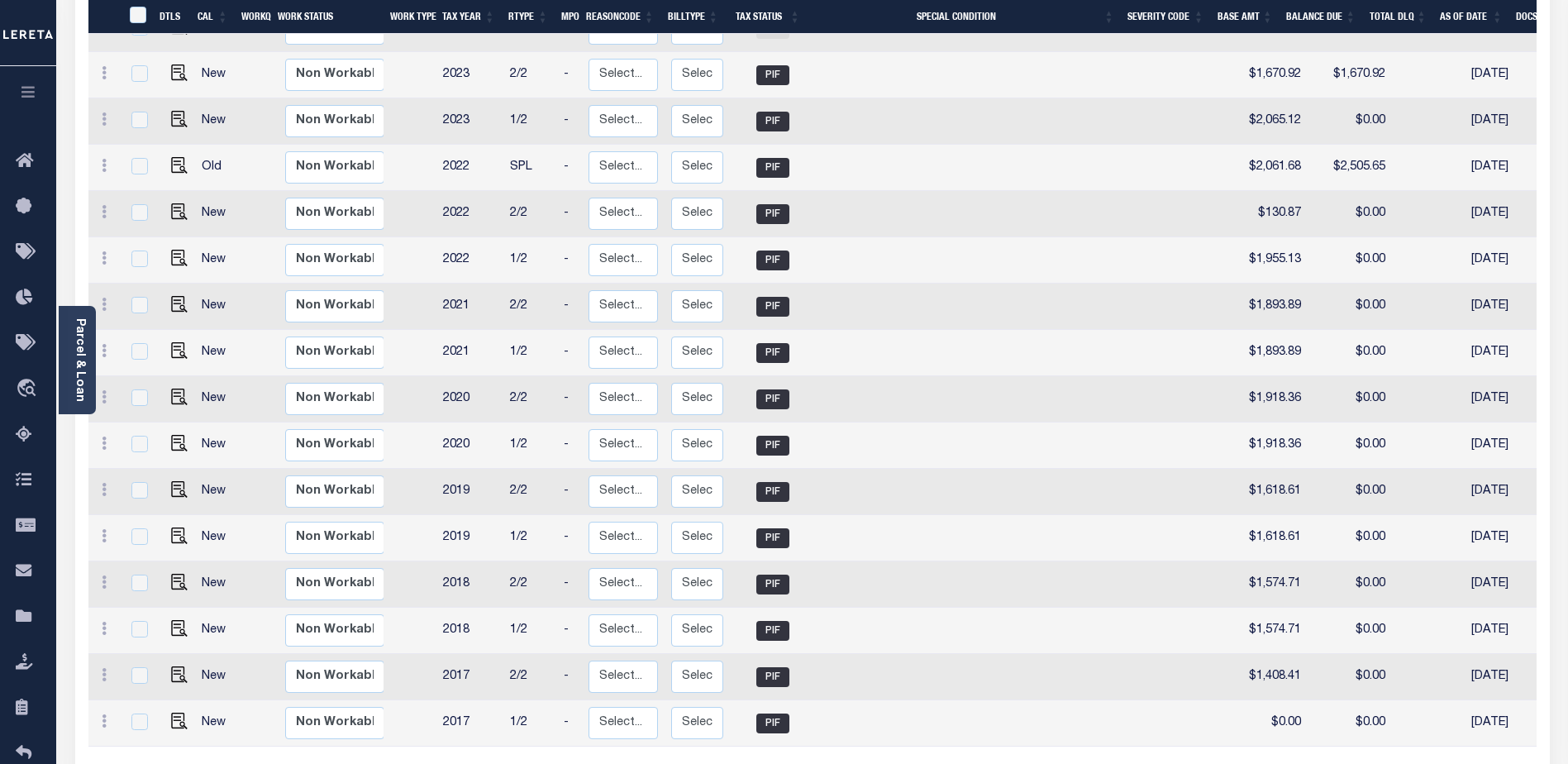
scroll to position [578, 0]
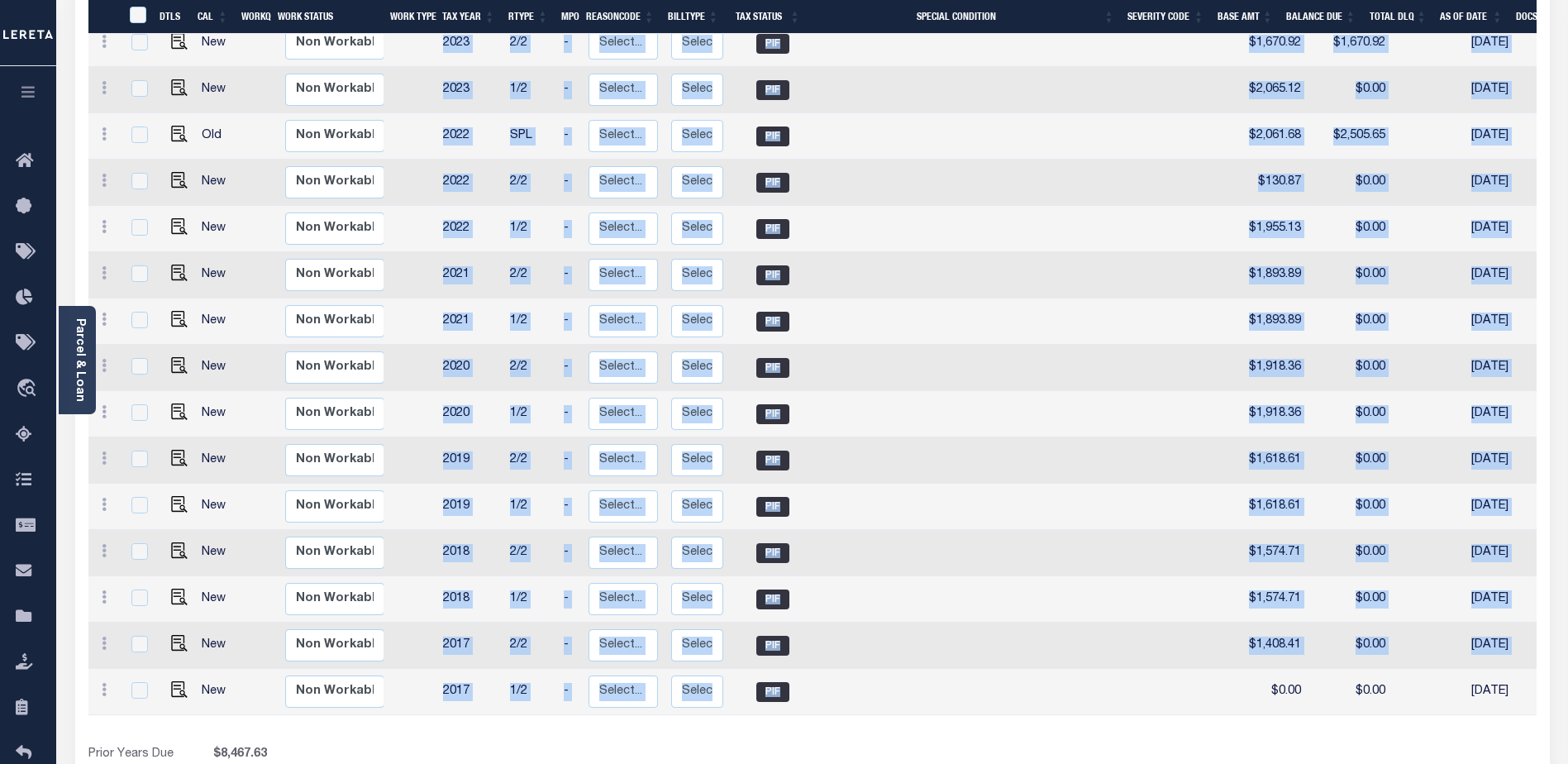
drag, startPoint x: 1081, startPoint y: 671, endPoint x: 1168, endPoint y: 678, distance: 87.0
click at [1176, 676] on div "DTLS CAL WorkQ Work Status Work Type Tax Year RType MPO ReasonCode BillType Tax…" at bounding box center [812, 252] width 1448 height 926
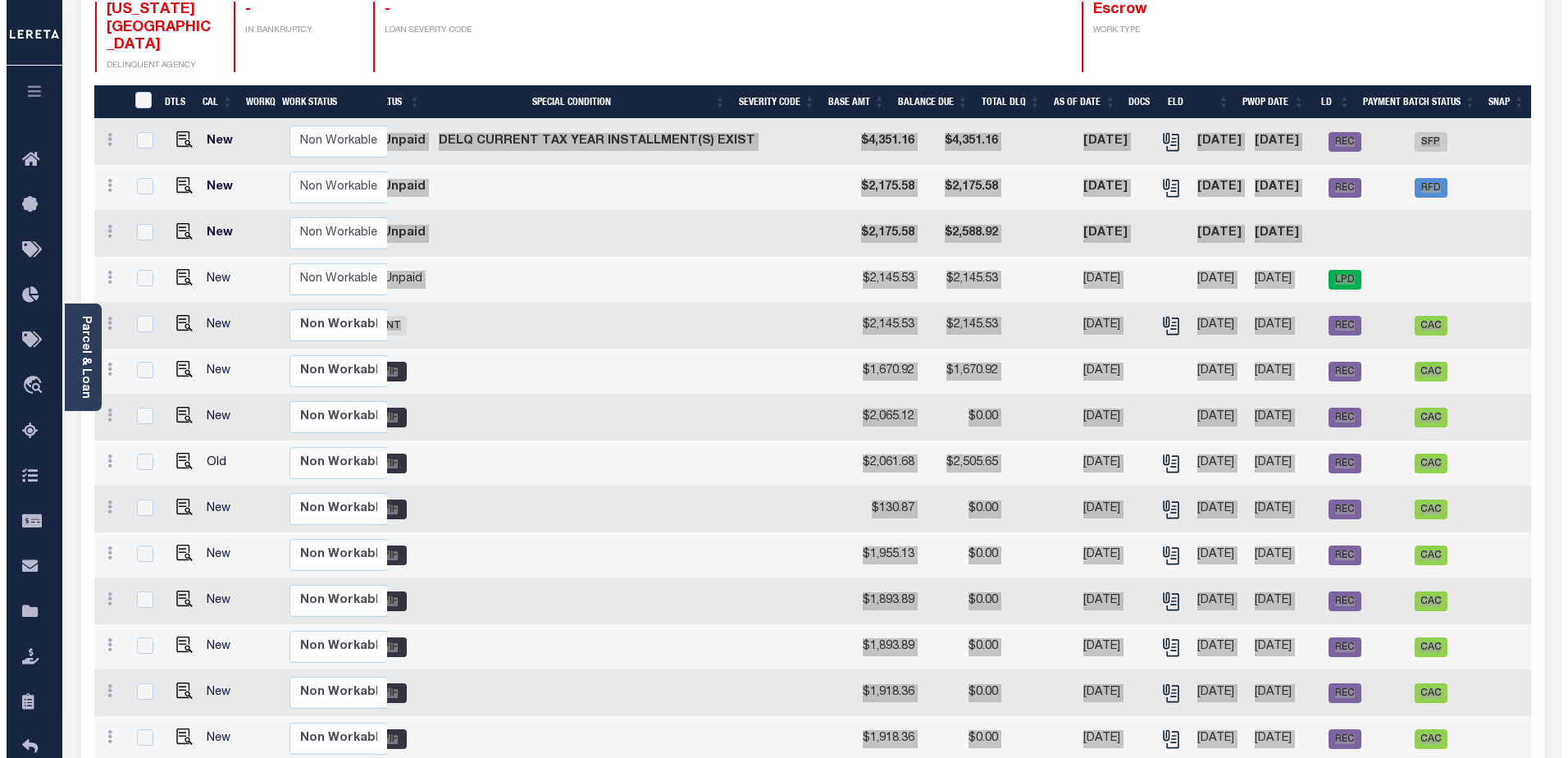
scroll to position [0, 0]
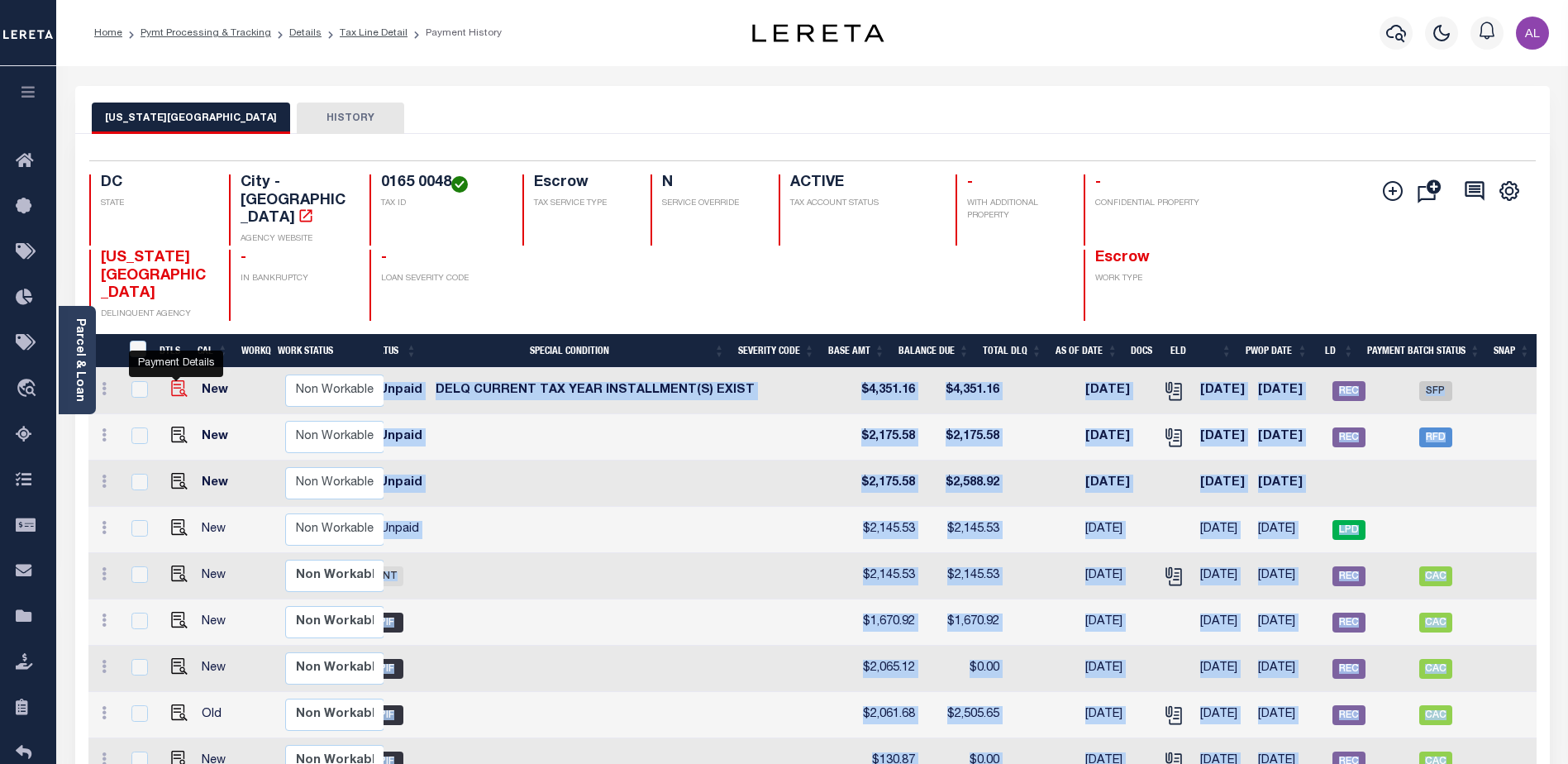
click at [178, 380] on img "" at bounding box center [179, 388] width 17 height 17
checkbox input "true"
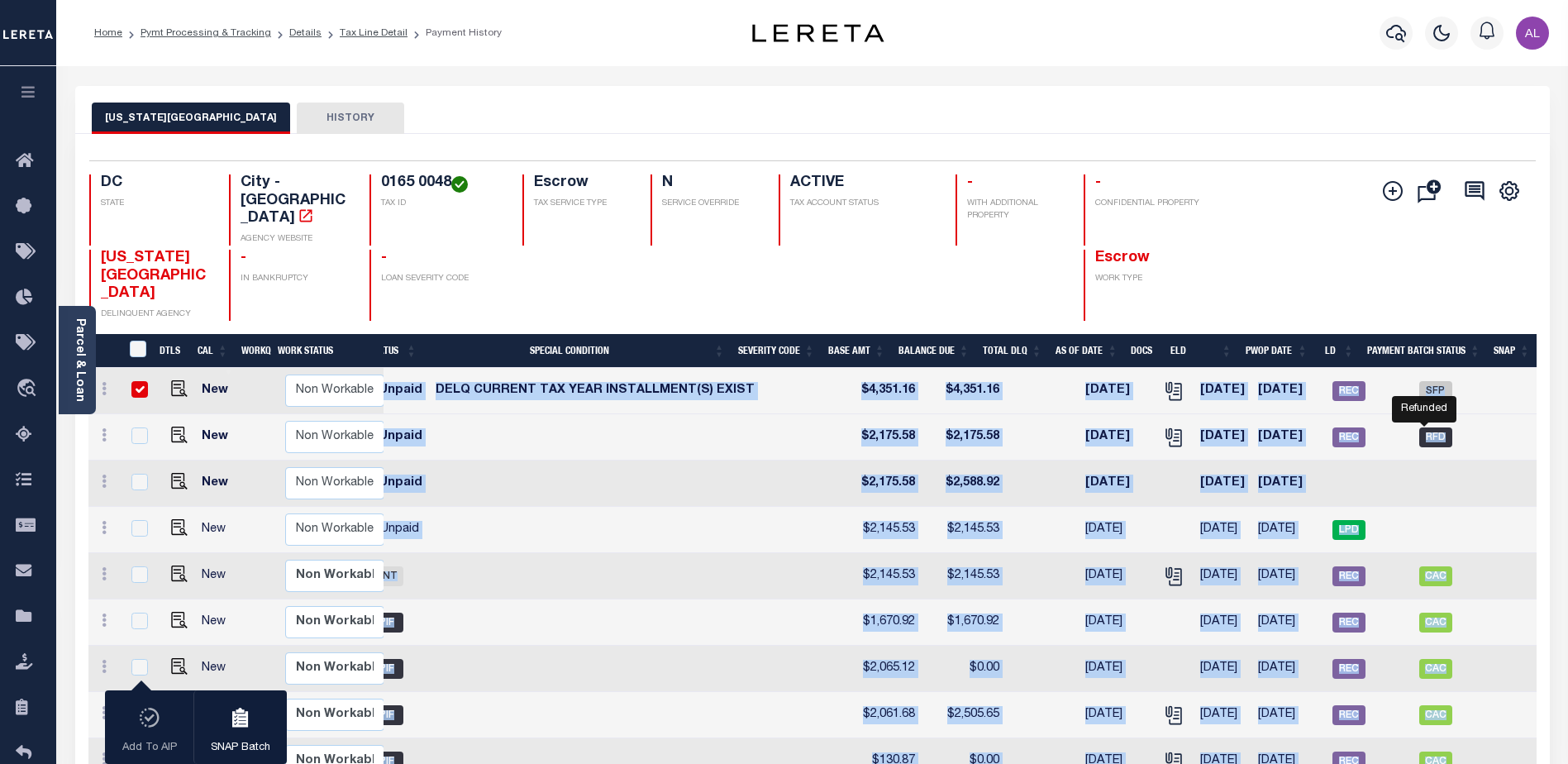
click at [1420, 427] on span "RFD" at bounding box center [1435, 437] width 33 height 20
checkbox input "true"
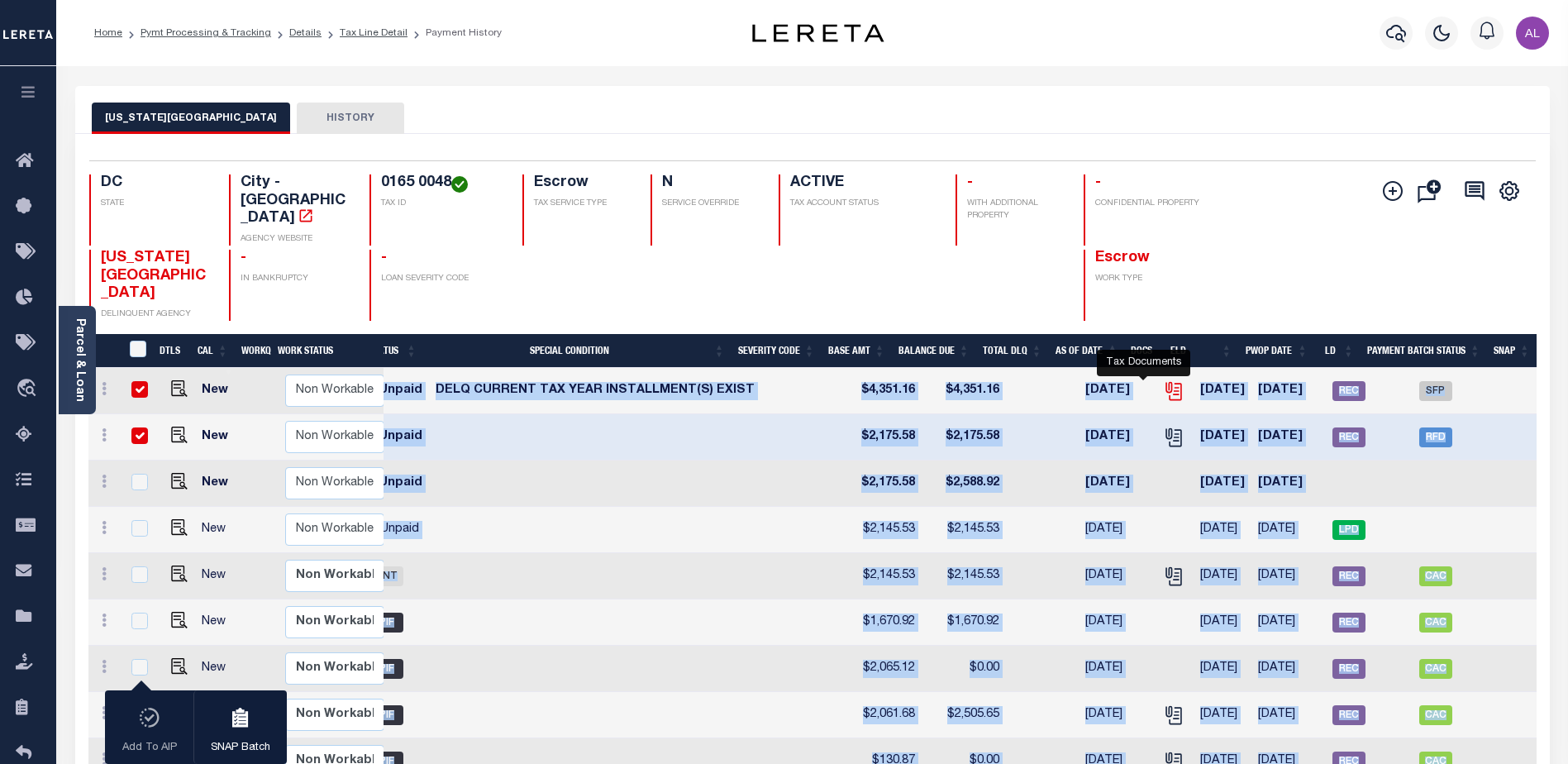
click at [1166, 381] on icon "" at bounding box center [1172, 387] width 13 height 13
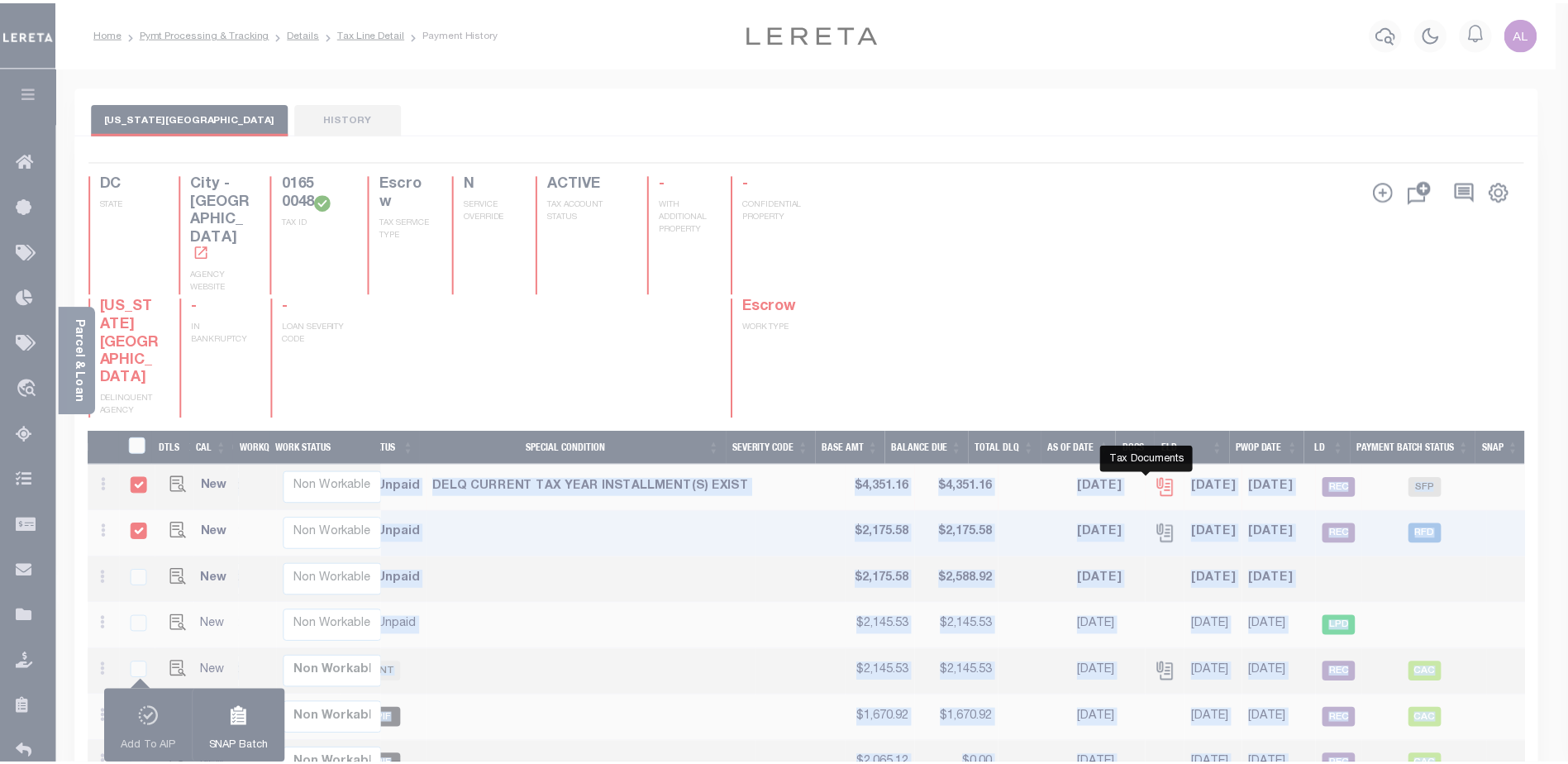
scroll to position [0, 374]
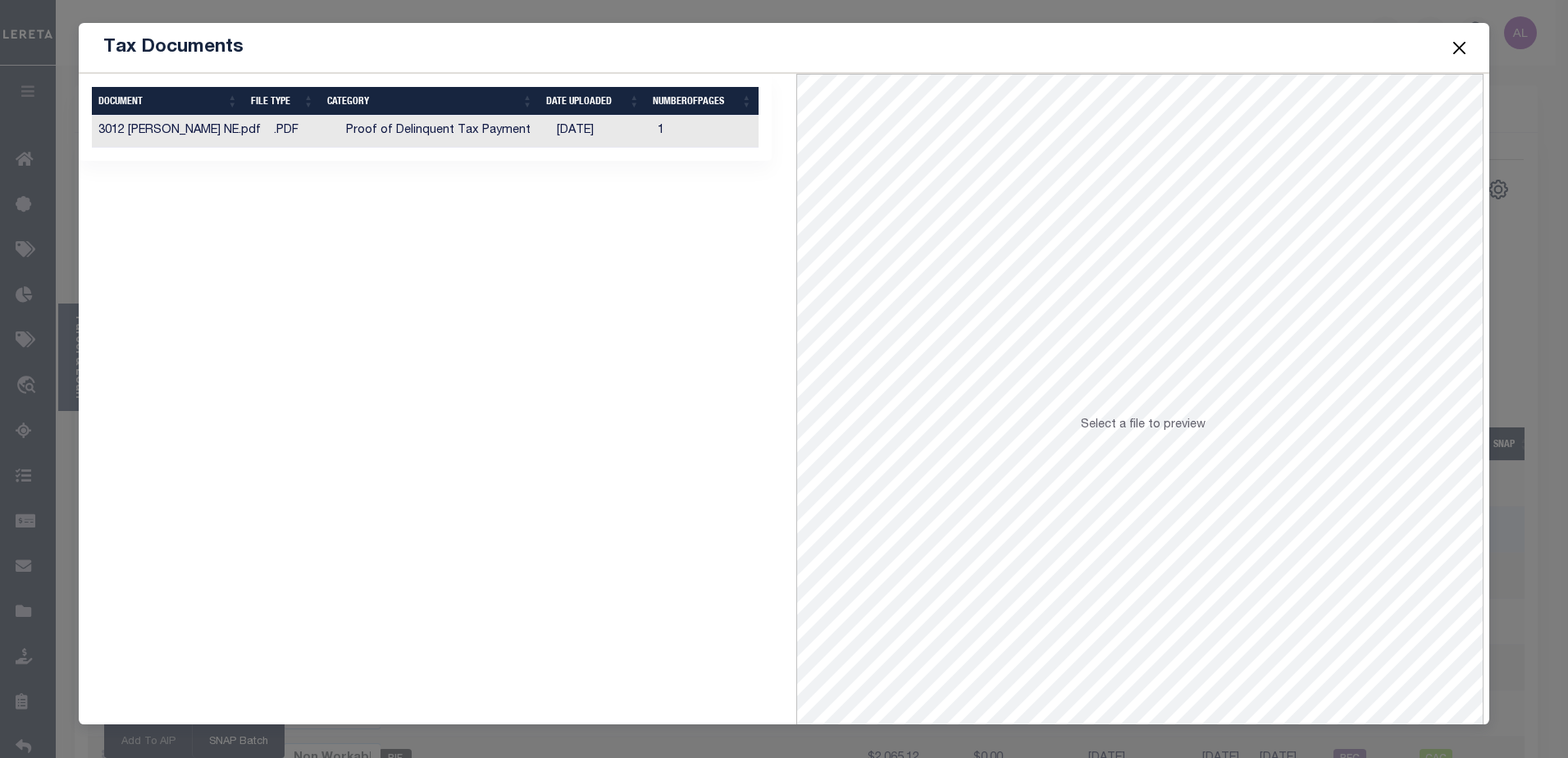
click at [227, 138] on td "3012 [PERSON_NAME] NE.pdf" at bounding box center [180, 132] width 176 height 32
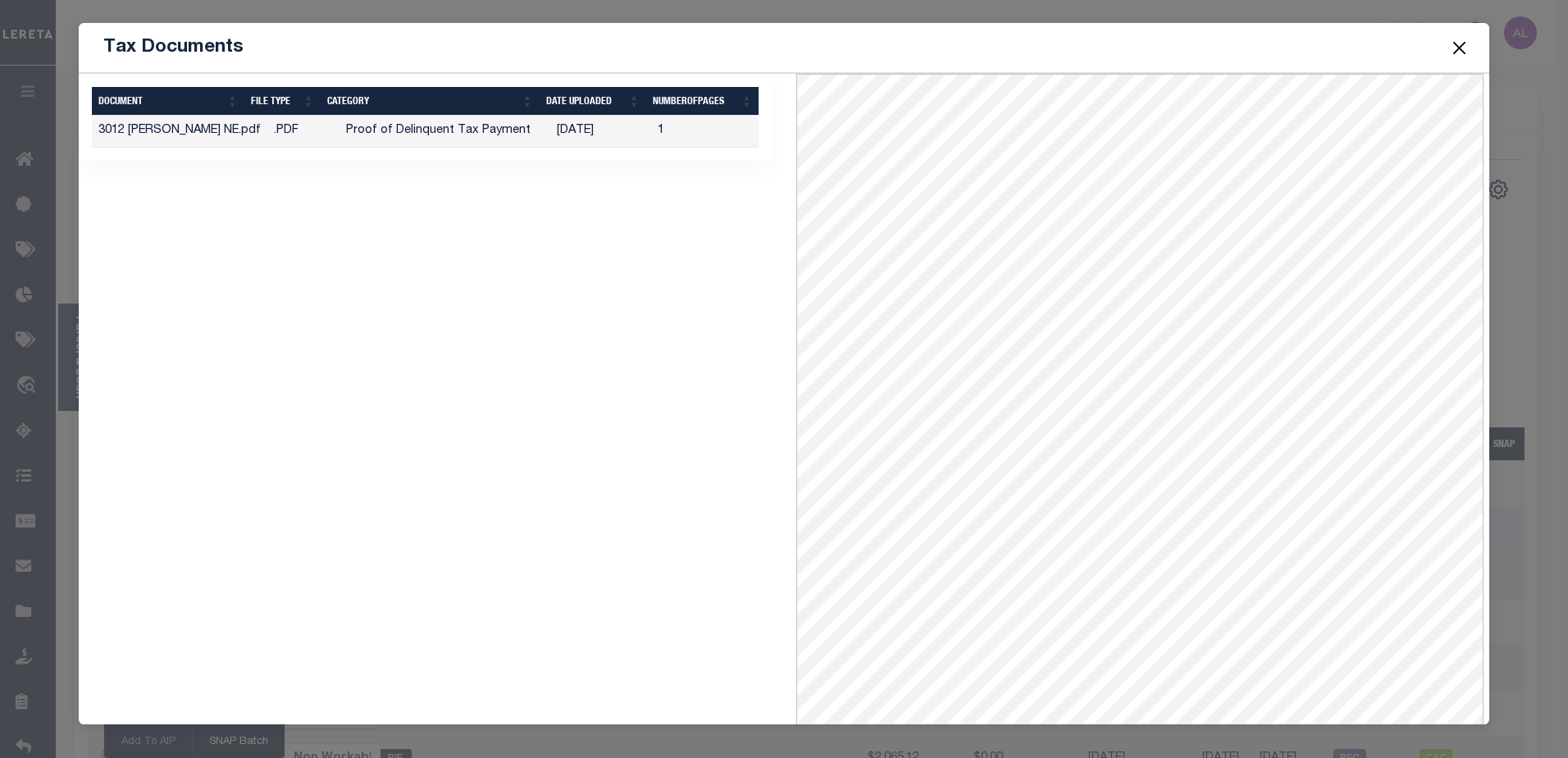
click at [1467, 45] on button "Close" at bounding box center [1458, 47] width 21 height 21
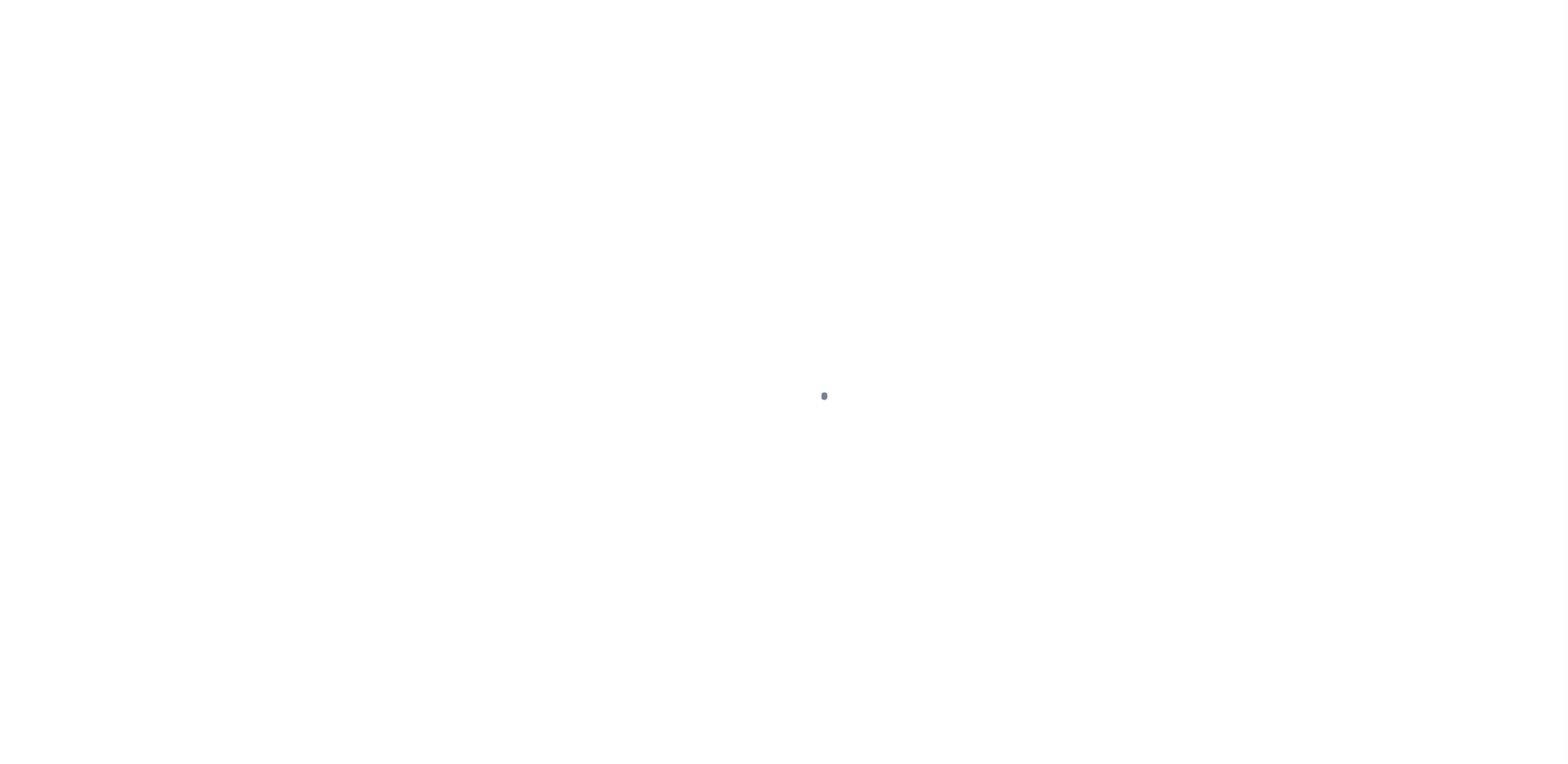
select select "DUE"
select select "17"
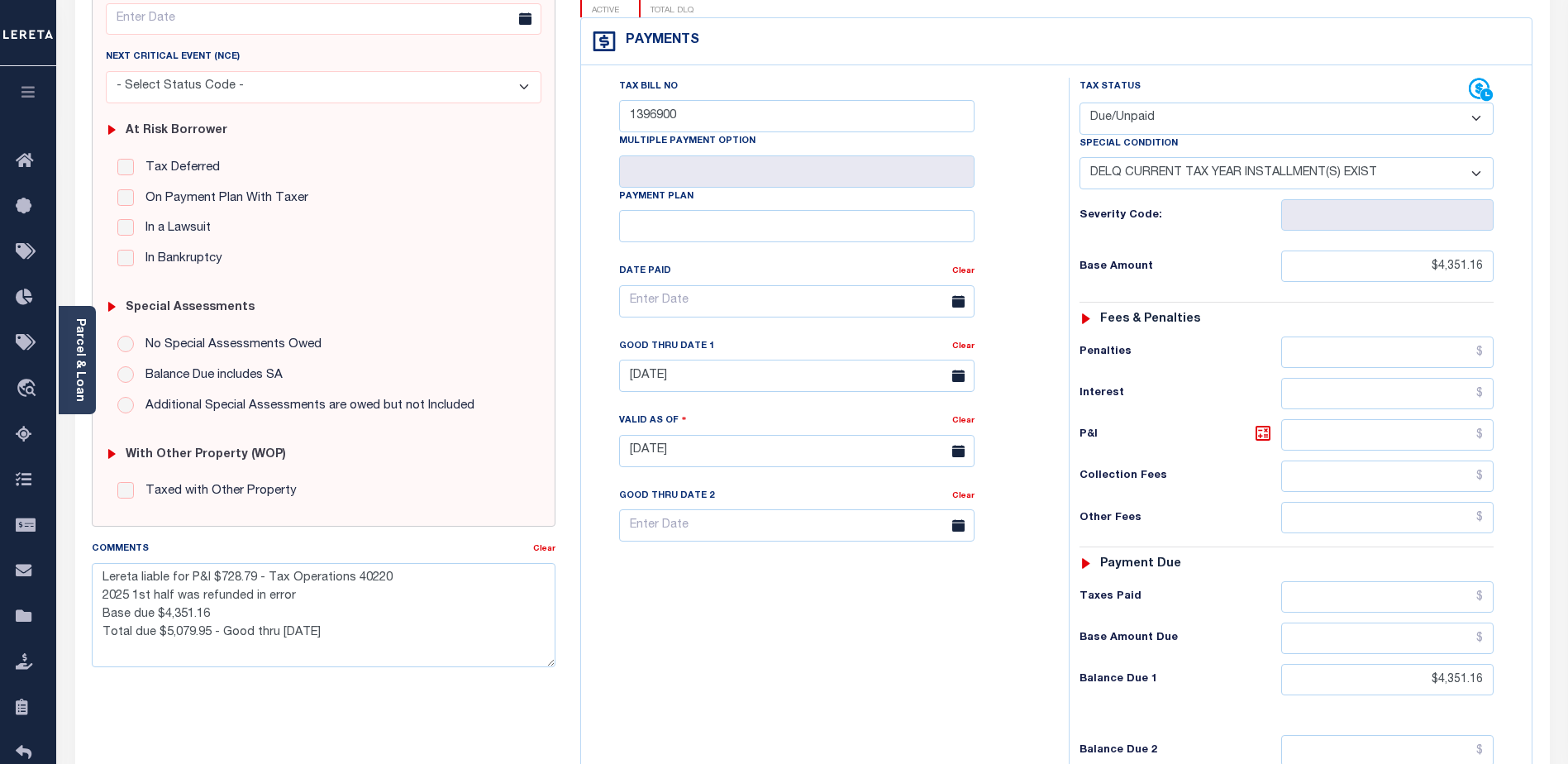
scroll to position [413, 0]
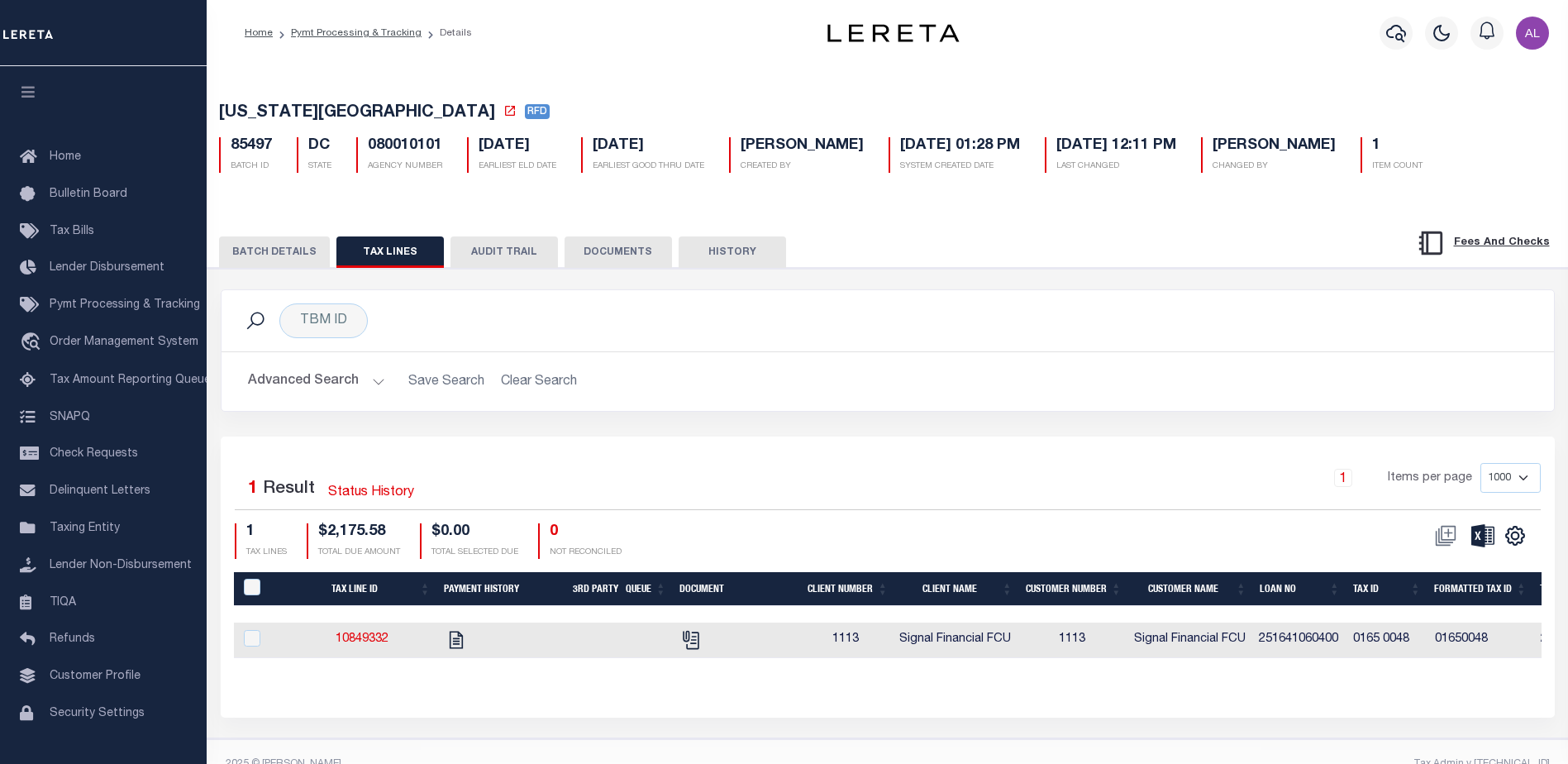
click at [293, 259] on button "BATCH DETAILS" at bounding box center [274, 251] width 111 height 31
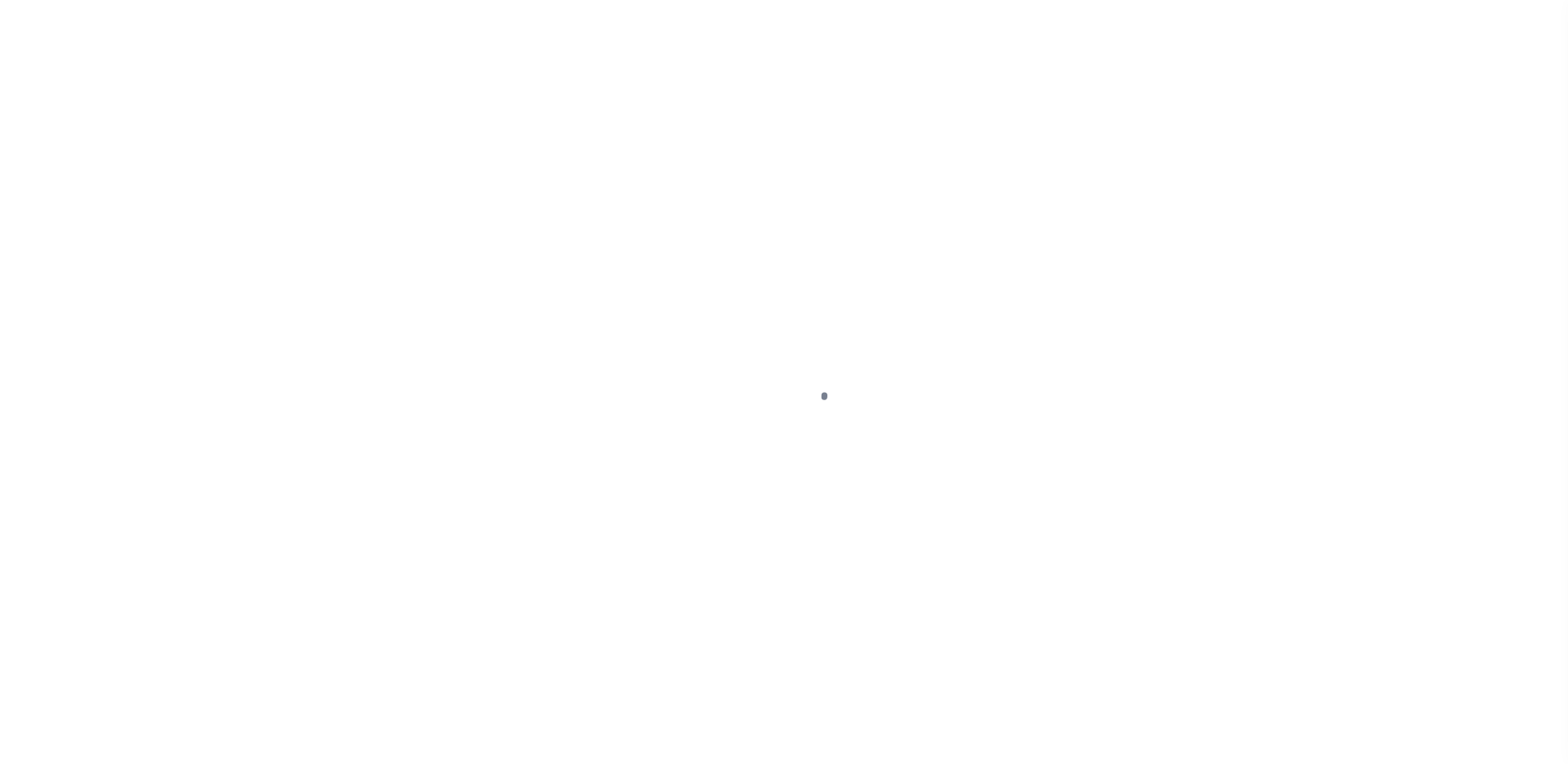
select select "DUE"
select select "18"
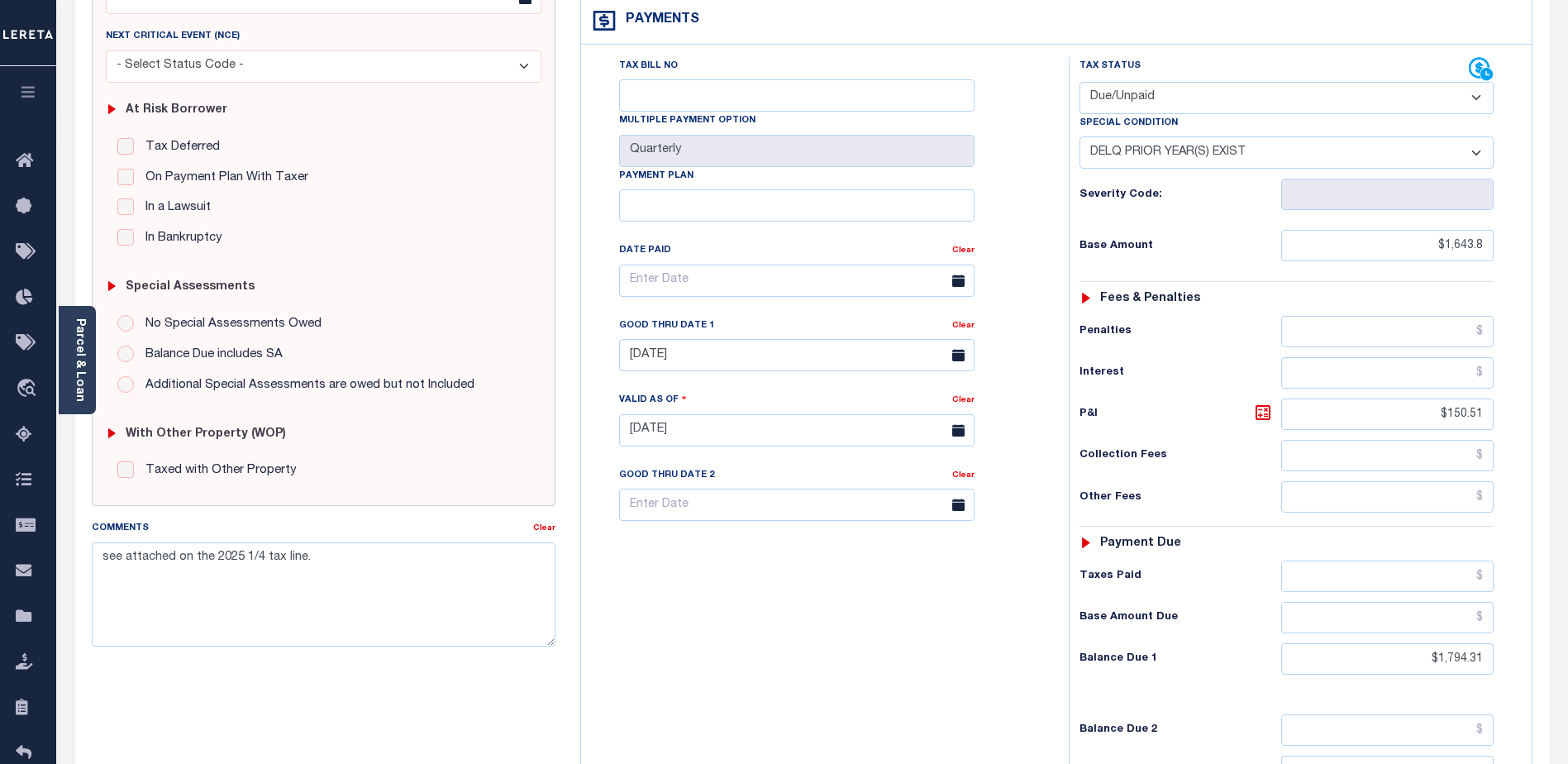
scroll to position [248, 0]
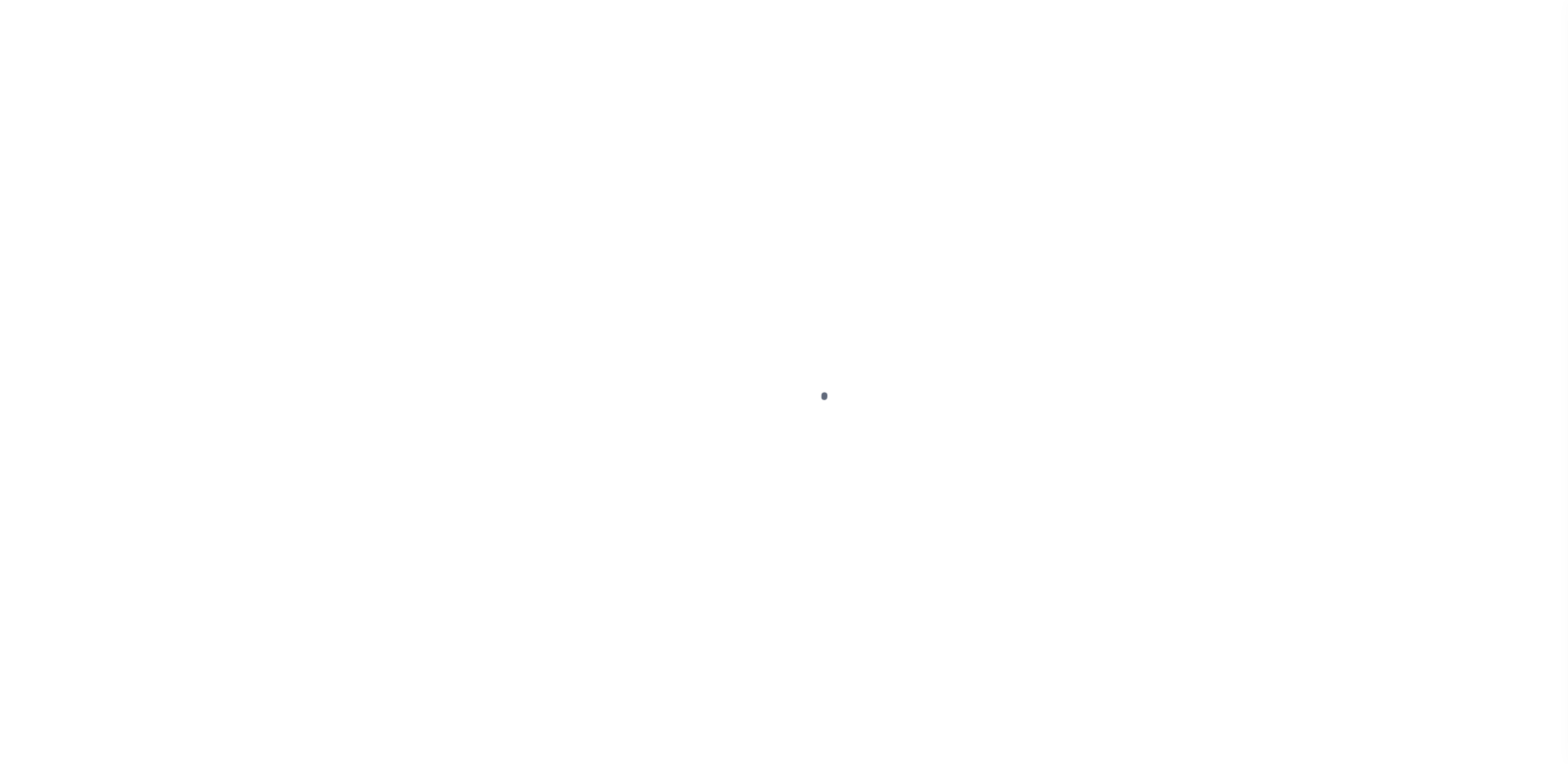
select select "DUE"
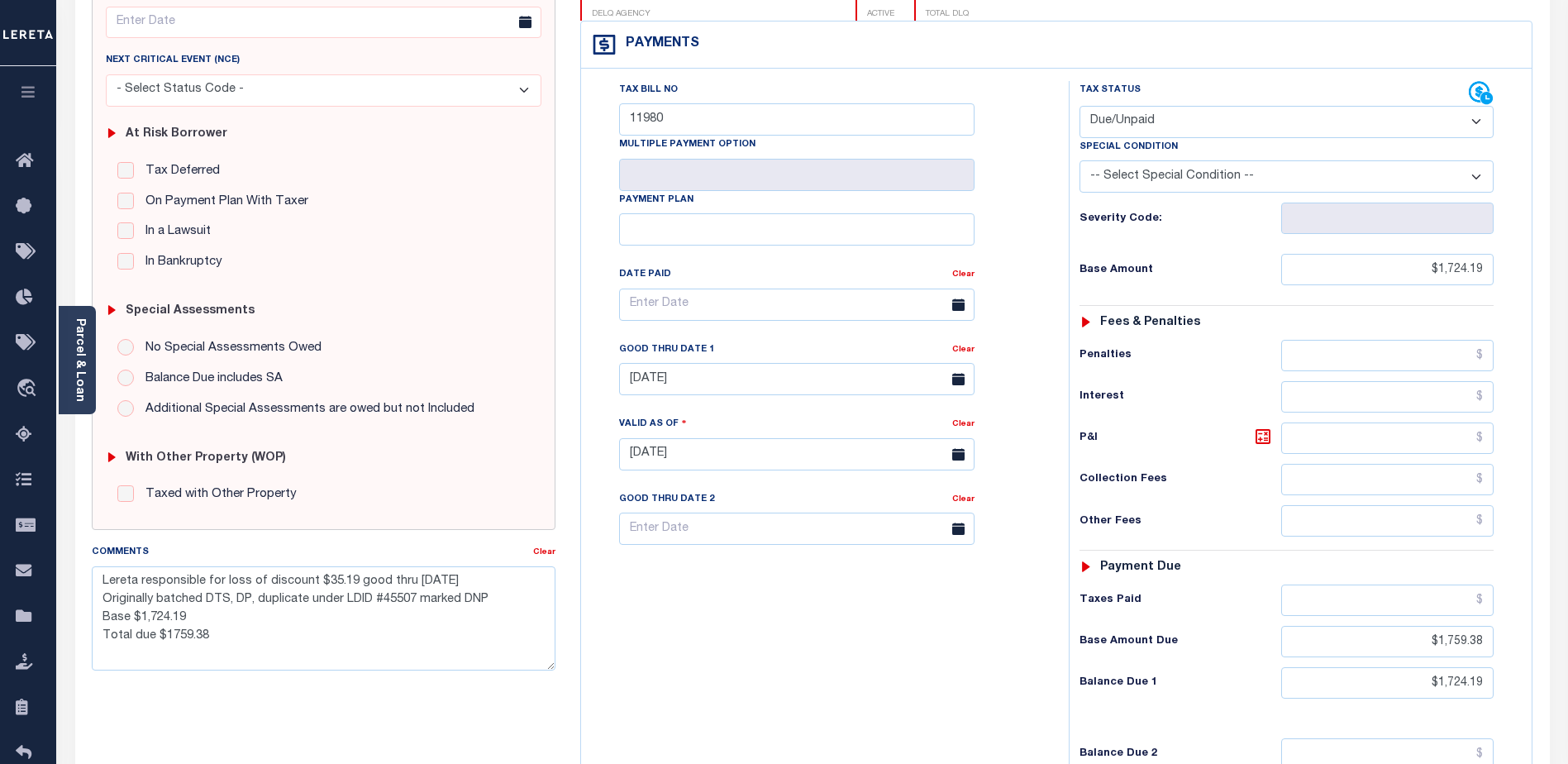
scroll to position [331, 0]
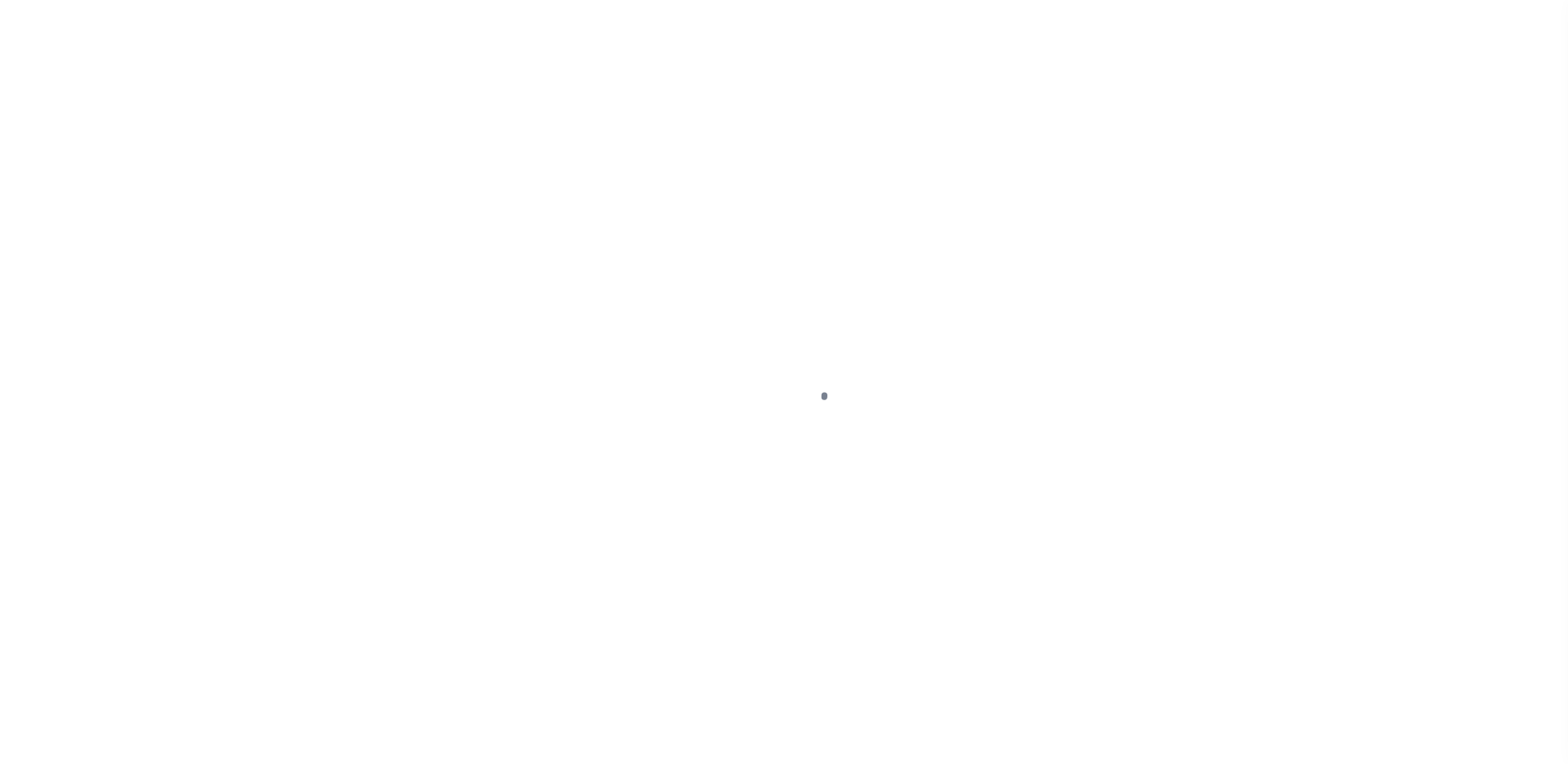
select select "DUE"
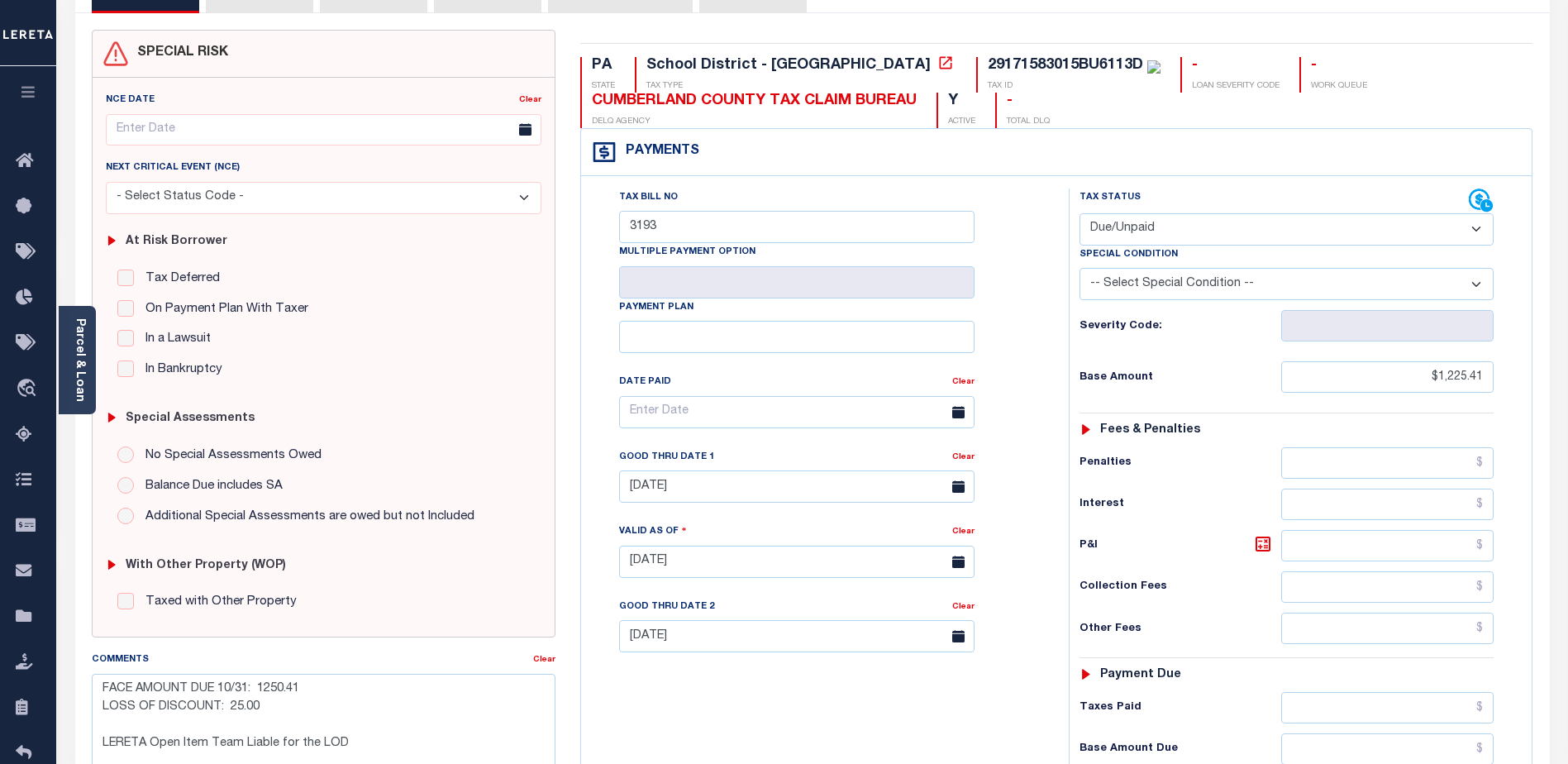
scroll to position [165, 0]
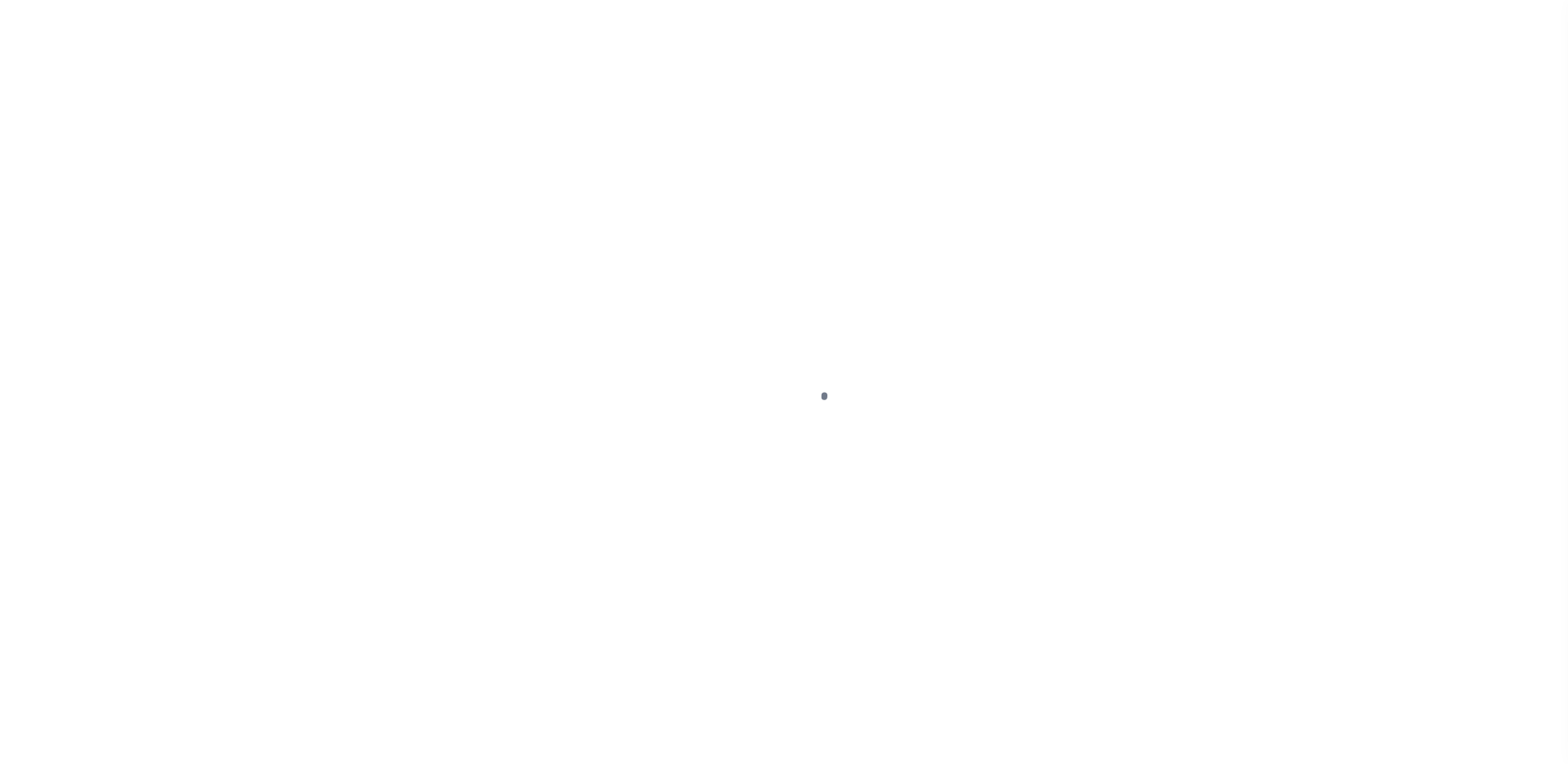
select select "DUE"
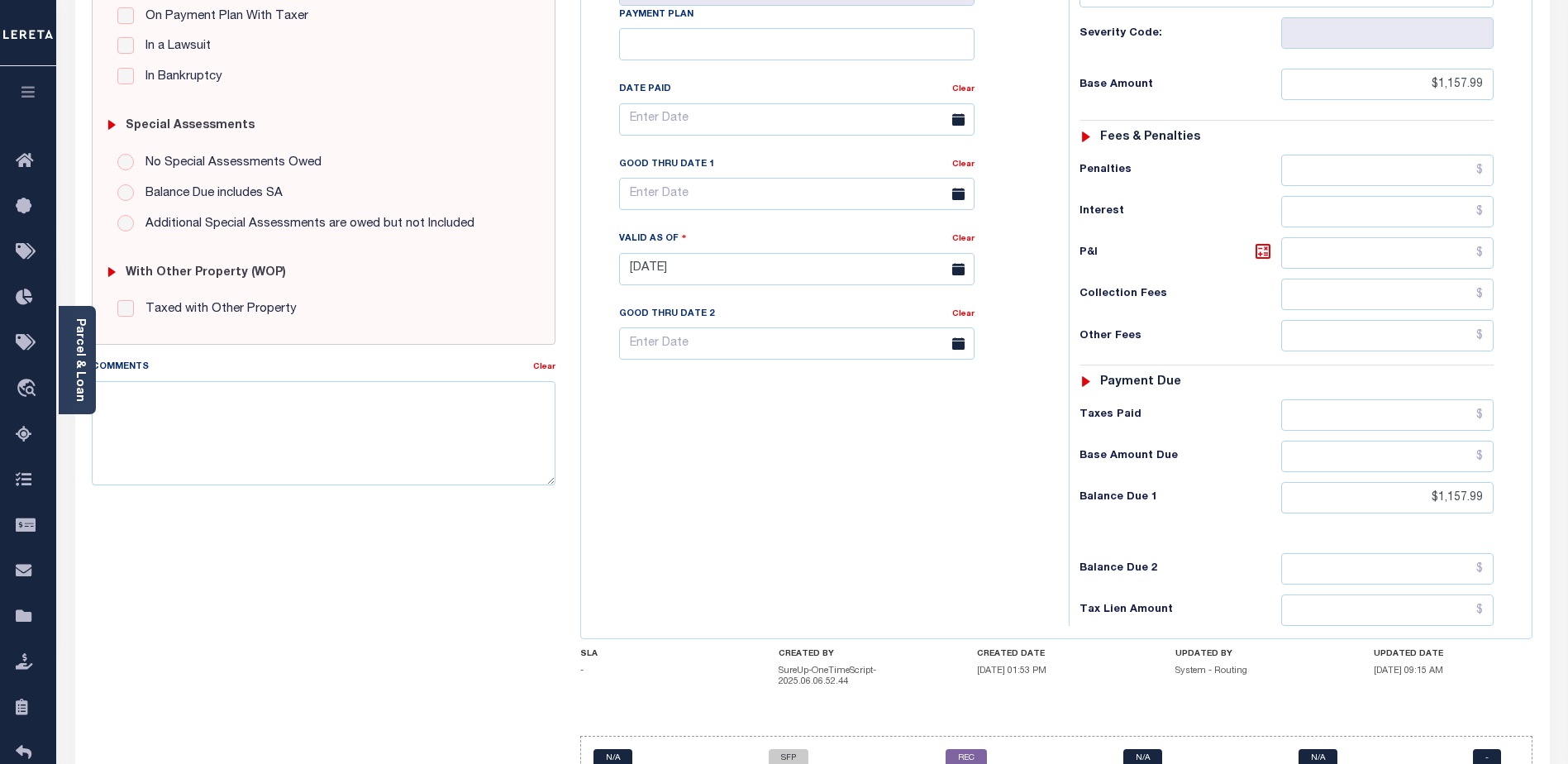
scroll to position [248, 0]
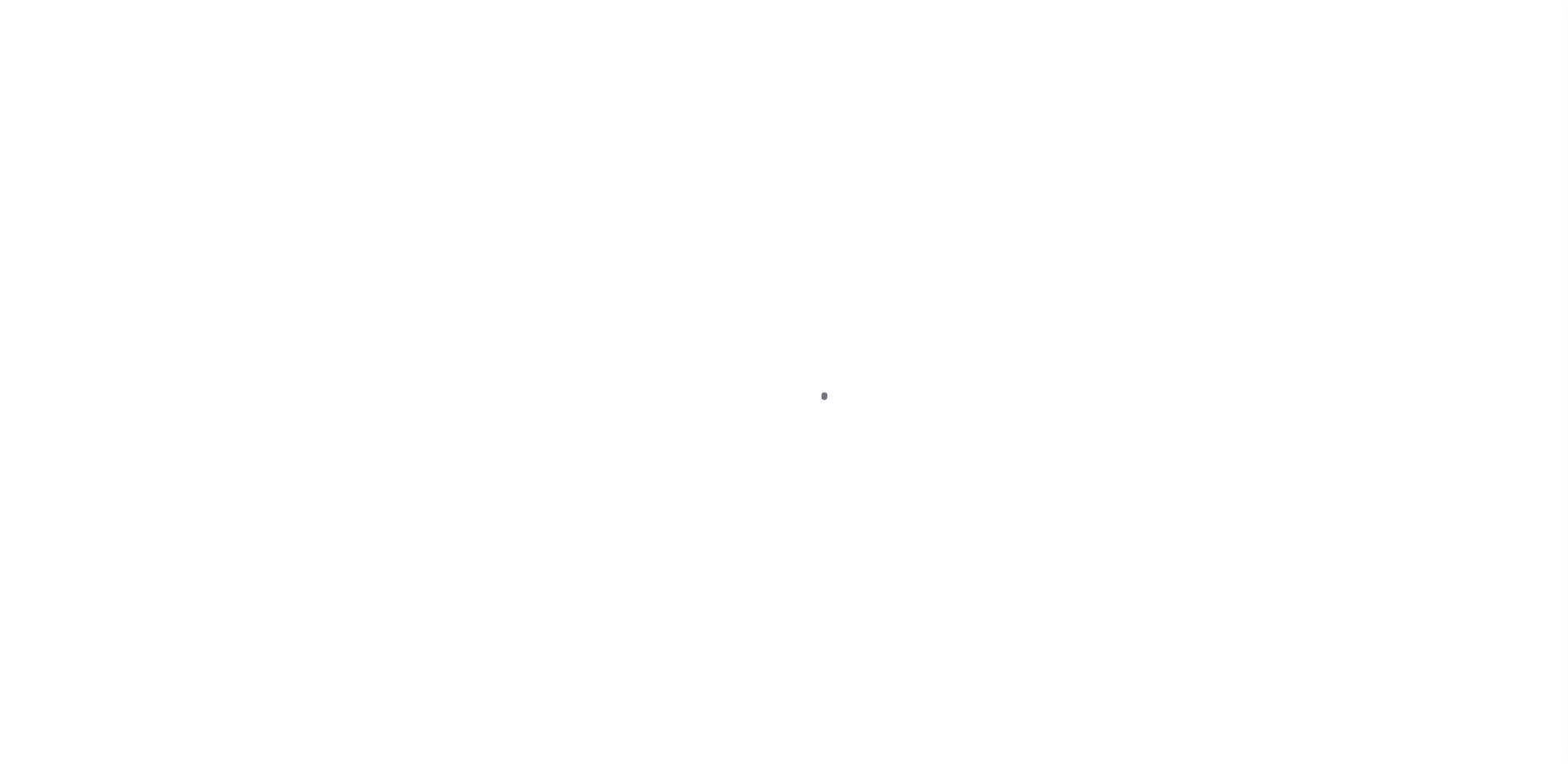
select select "DUE"
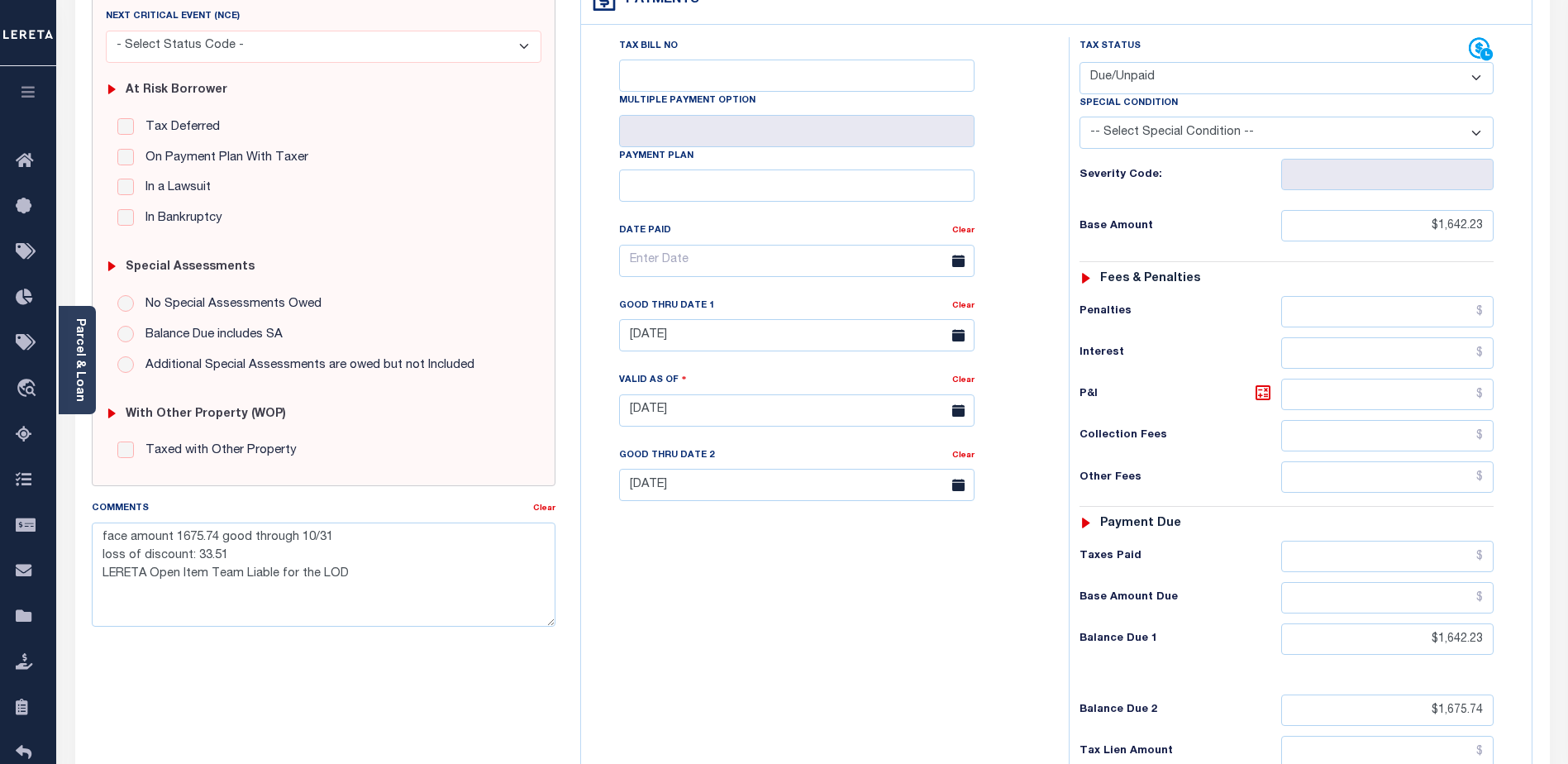
scroll to position [331, 0]
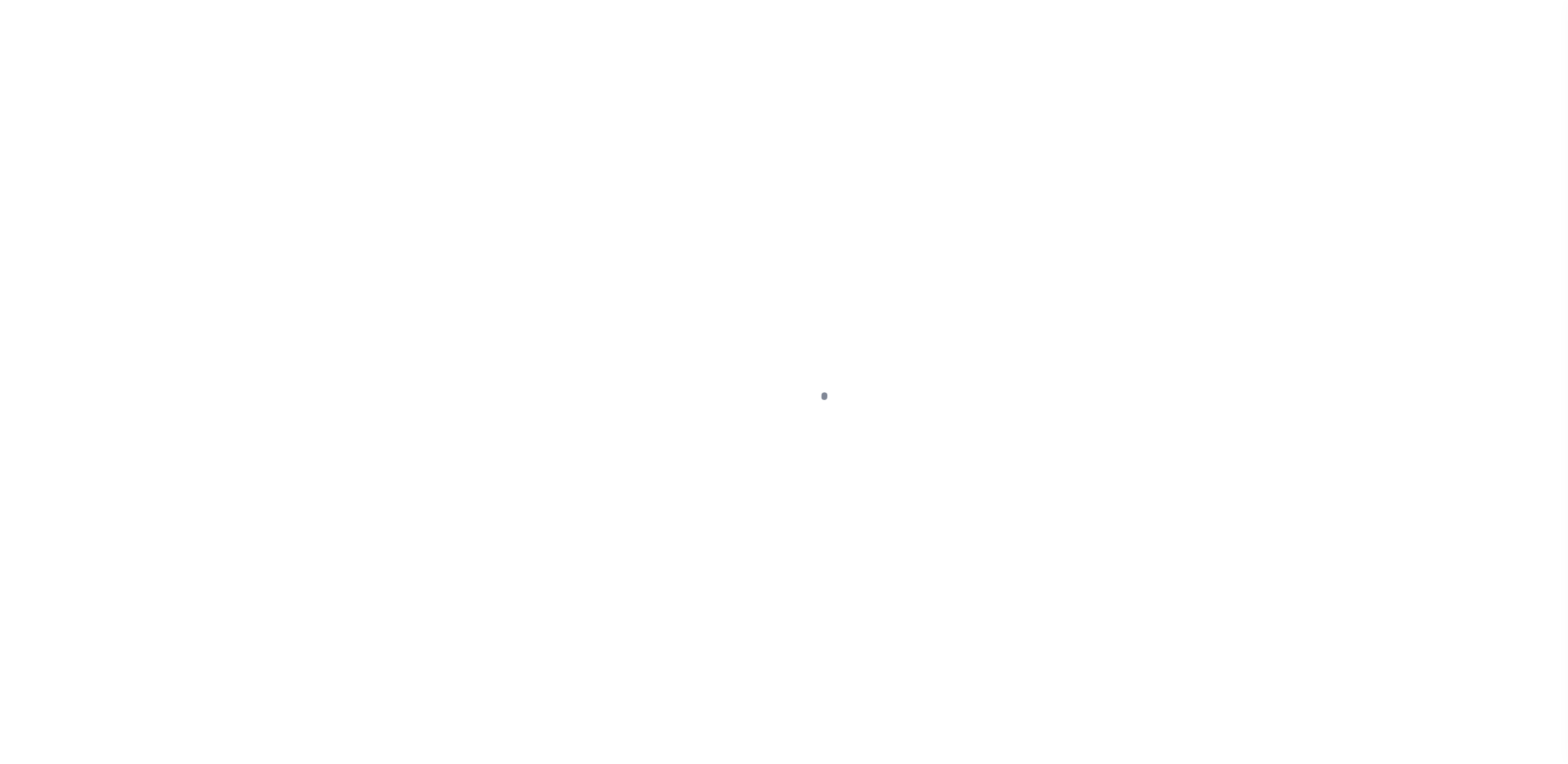
select select "DUE"
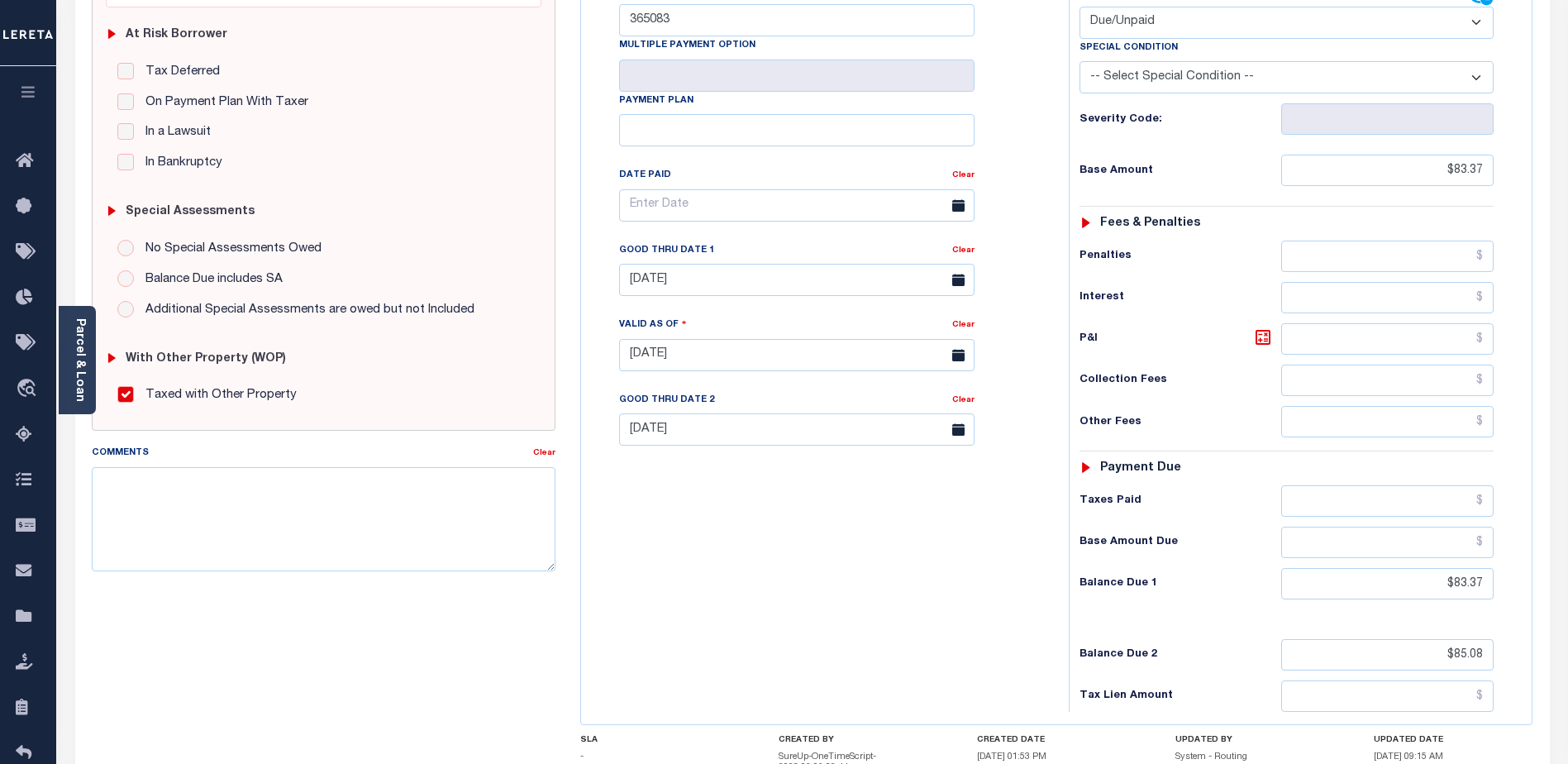
scroll to position [331, 0]
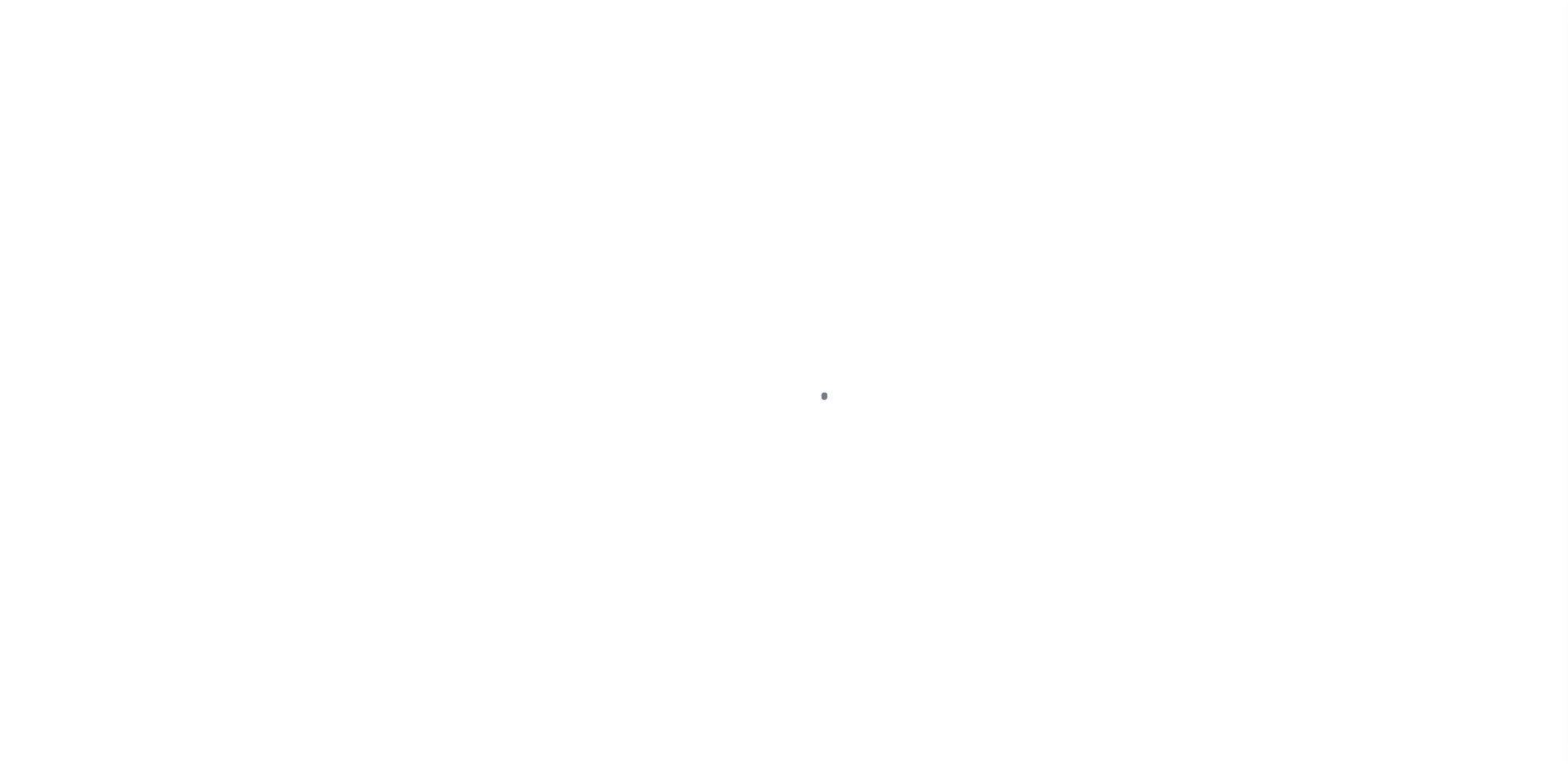
select select "DUE"
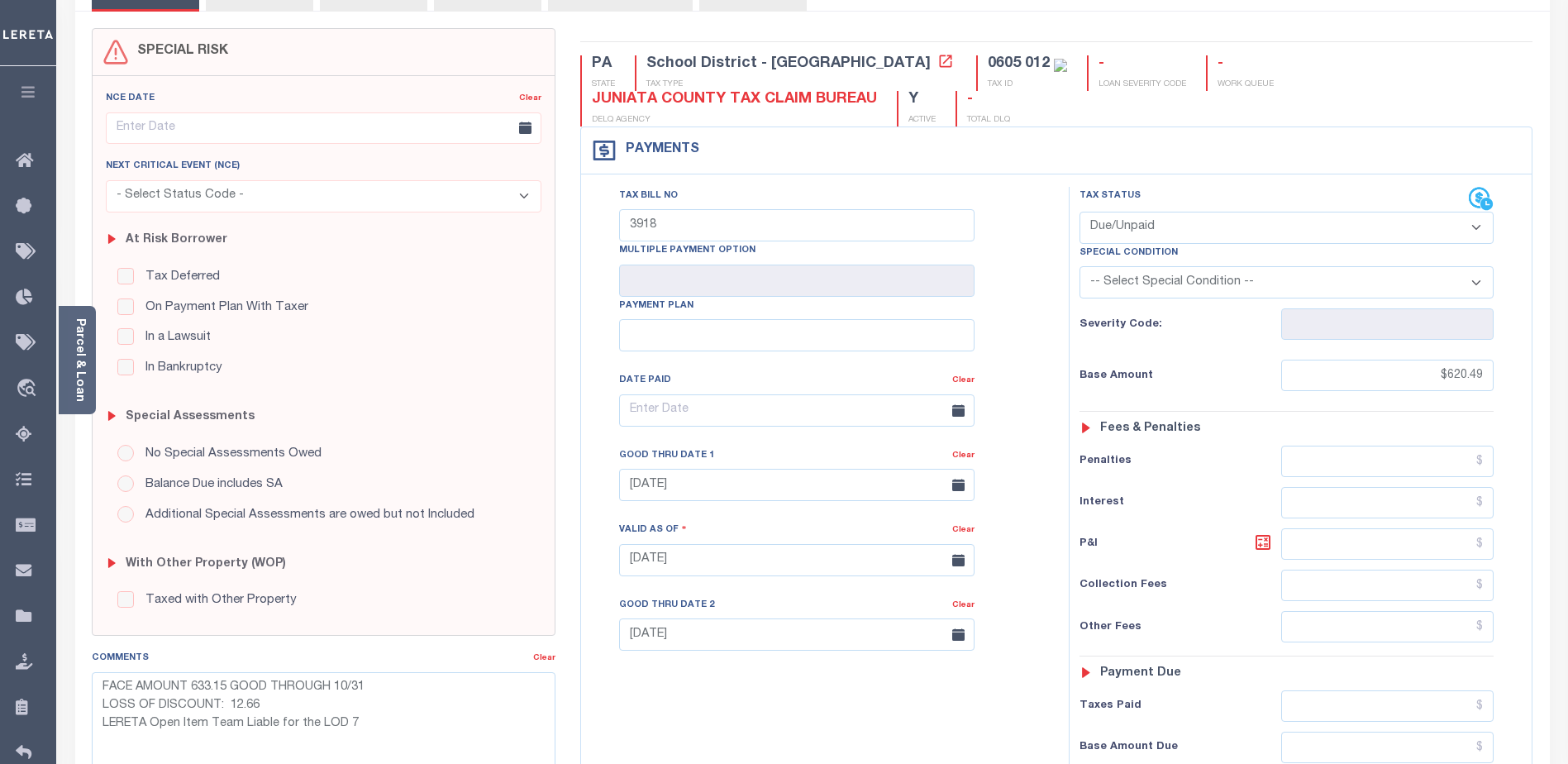
scroll to position [248, 0]
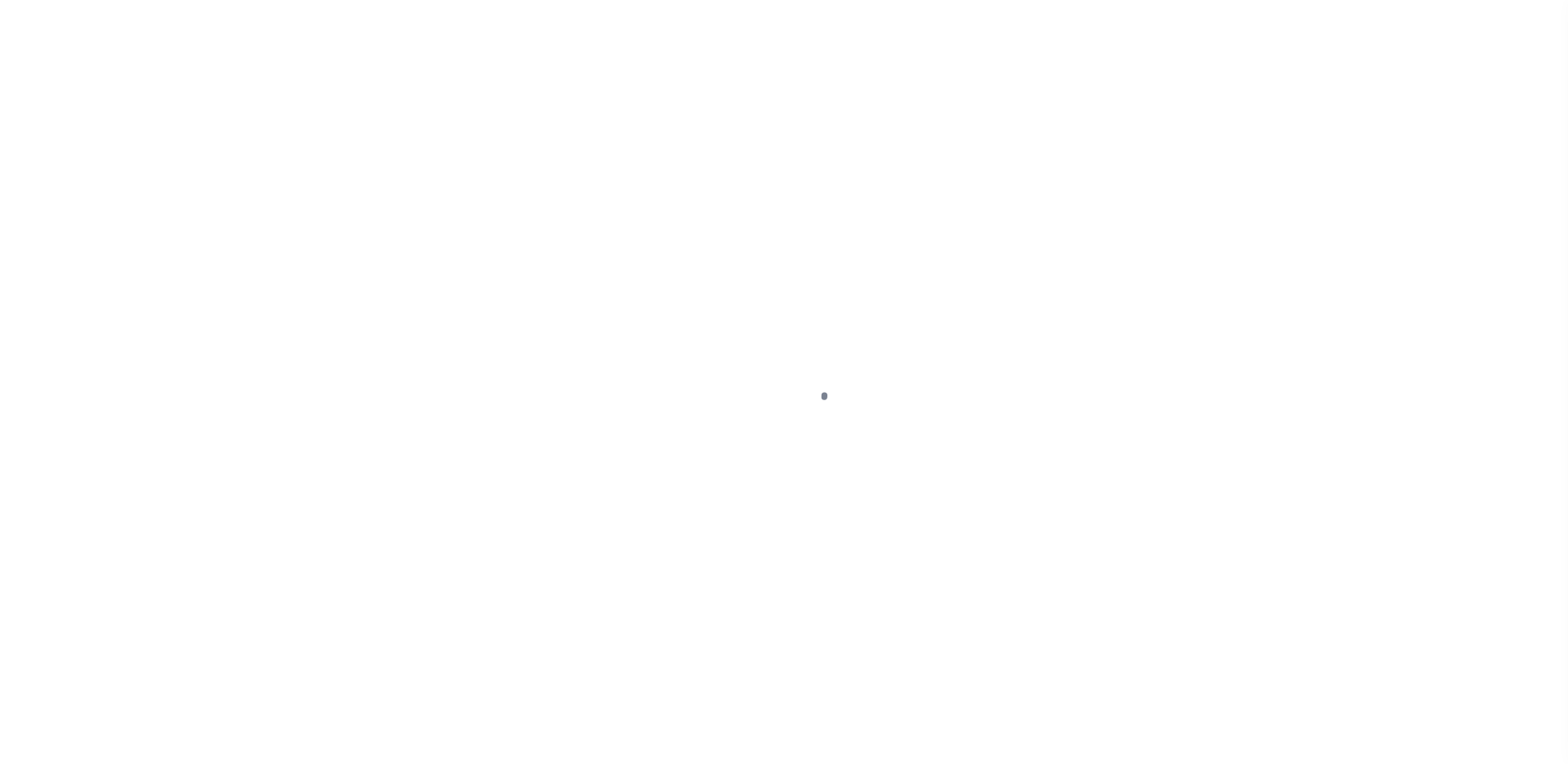
select select "DUE"
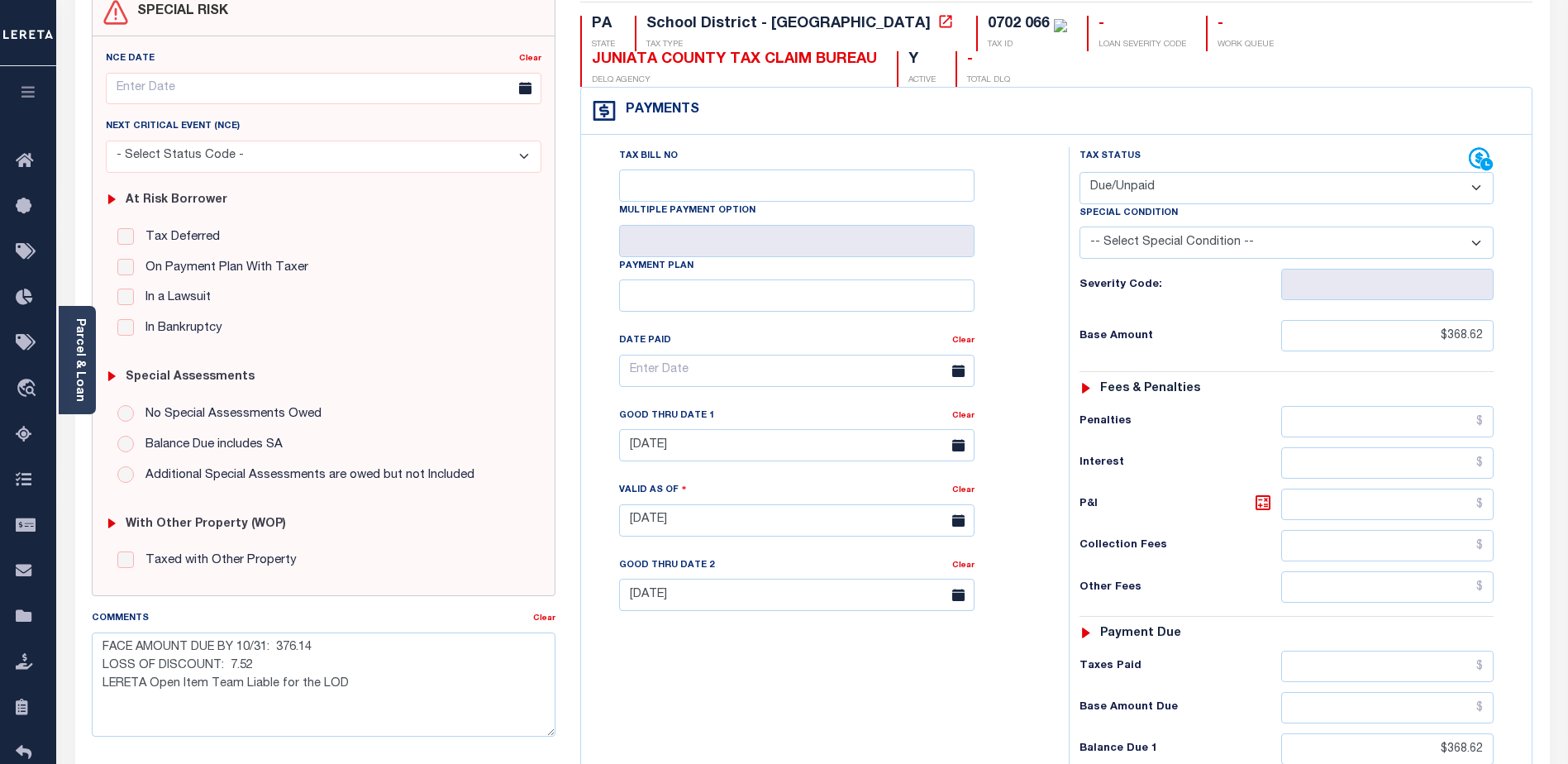
scroll to position [248, 0]
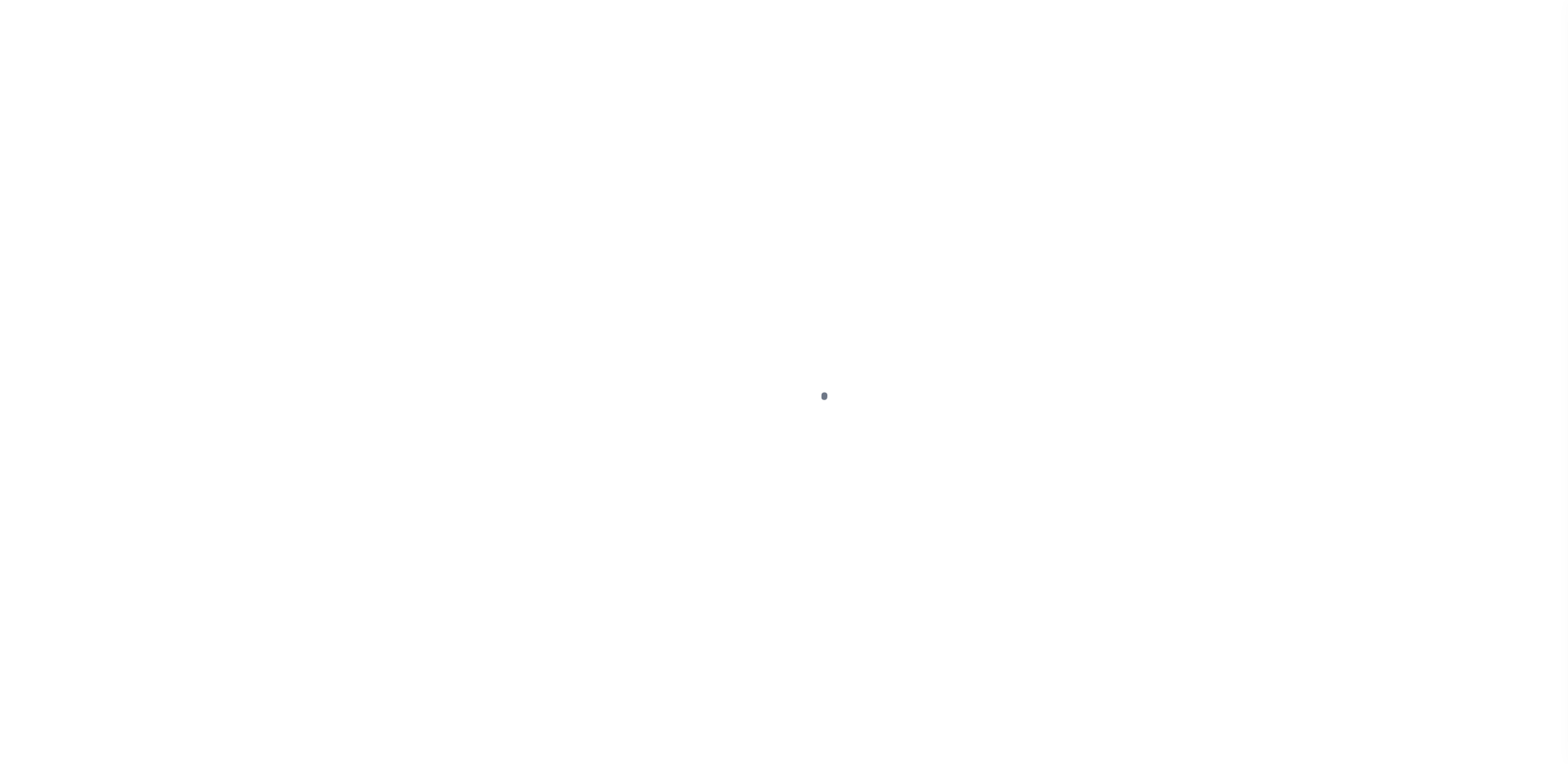
select select "DUE"
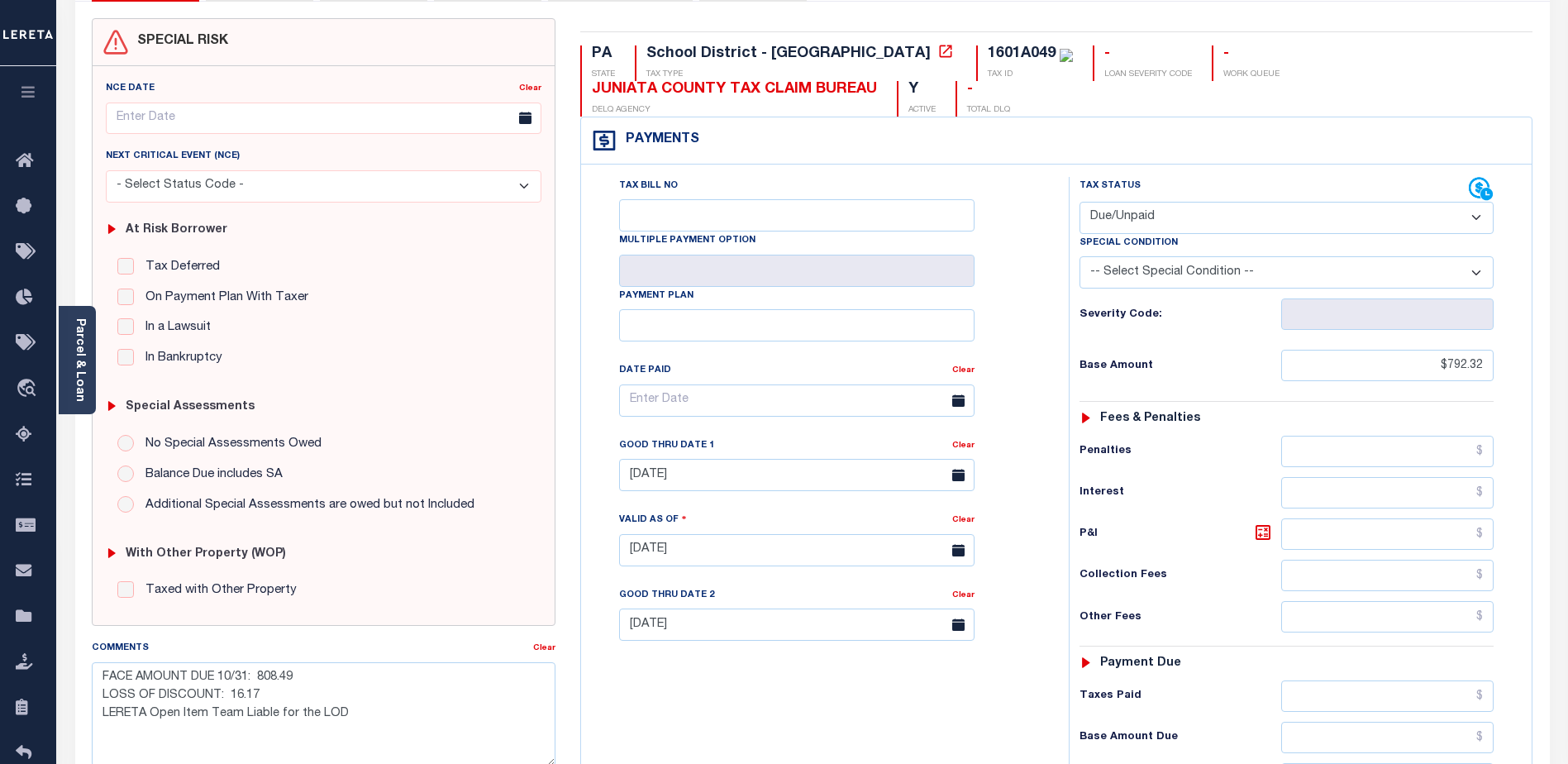
scroll to position [248, 0]
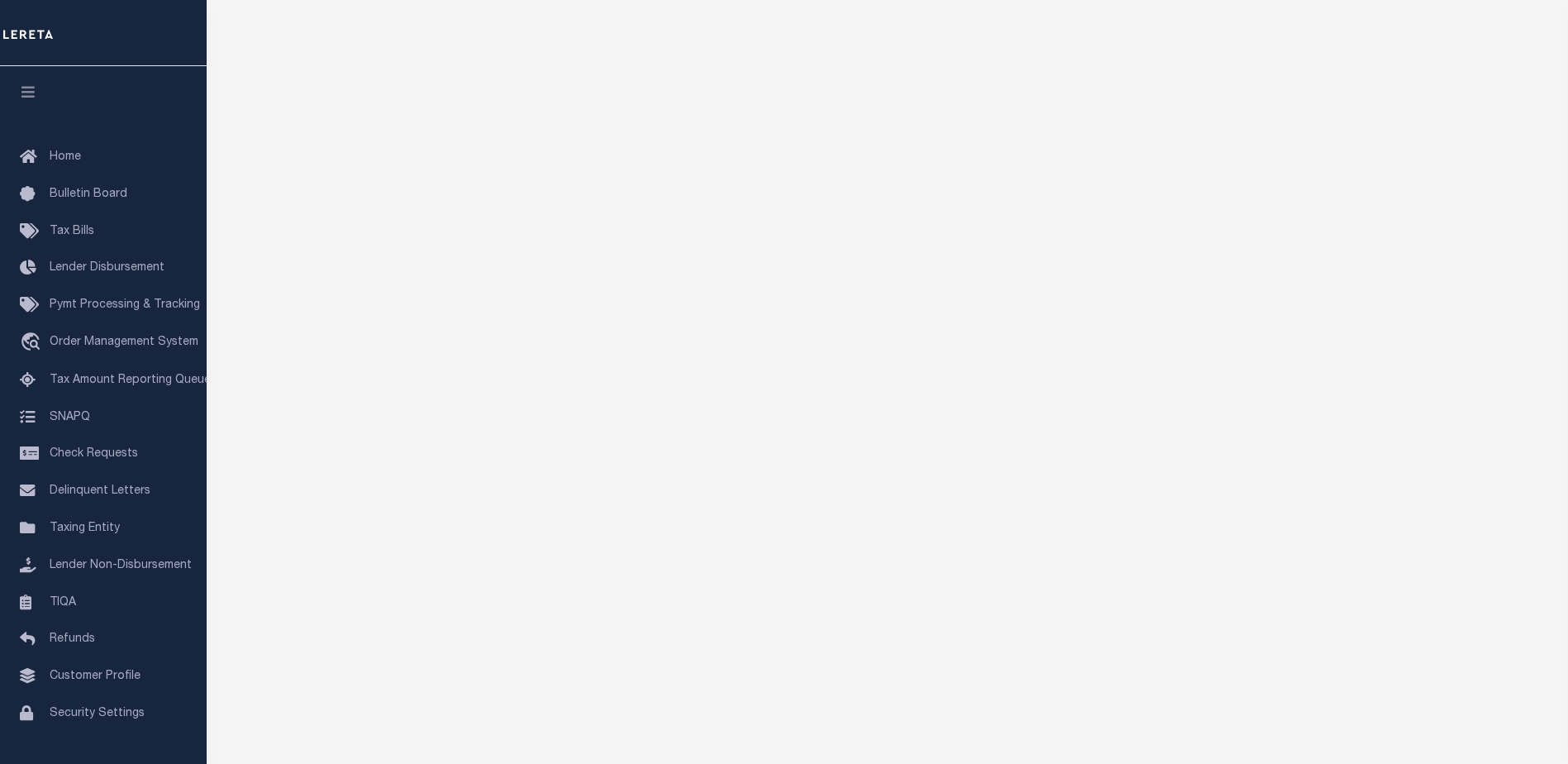
scroll to position [189, 0]
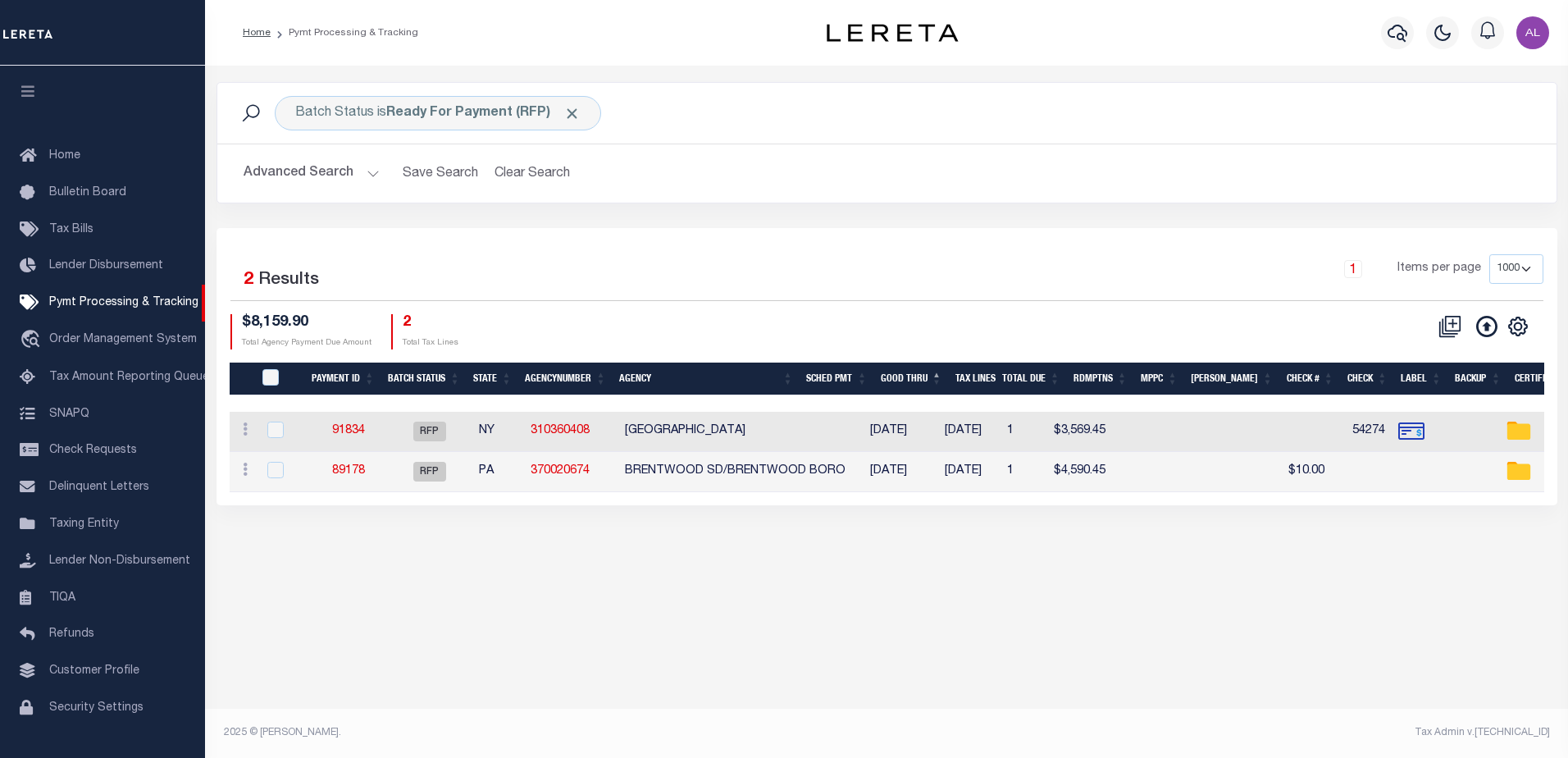
select select "1000"
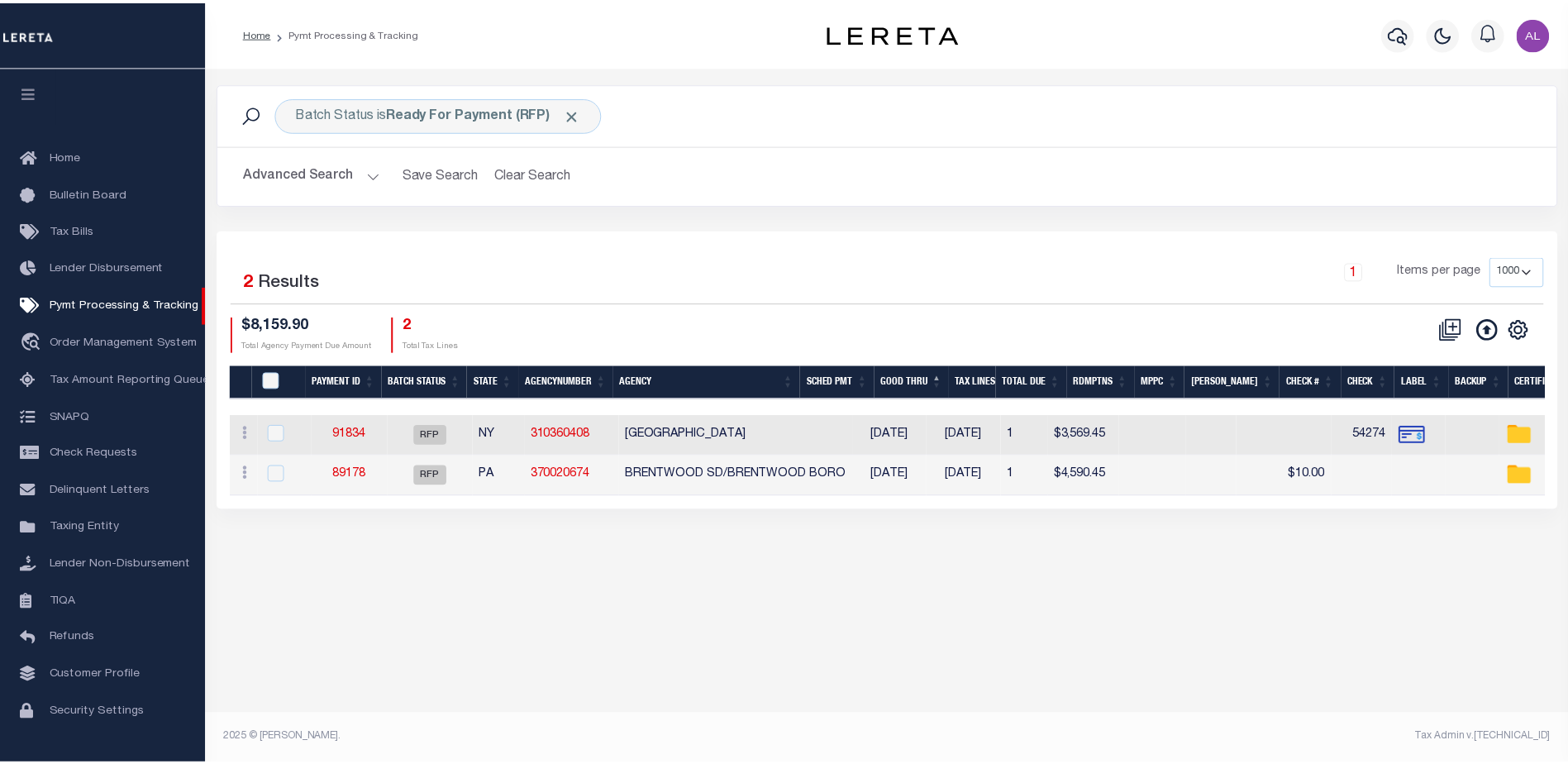
scroll to position [41, 0]
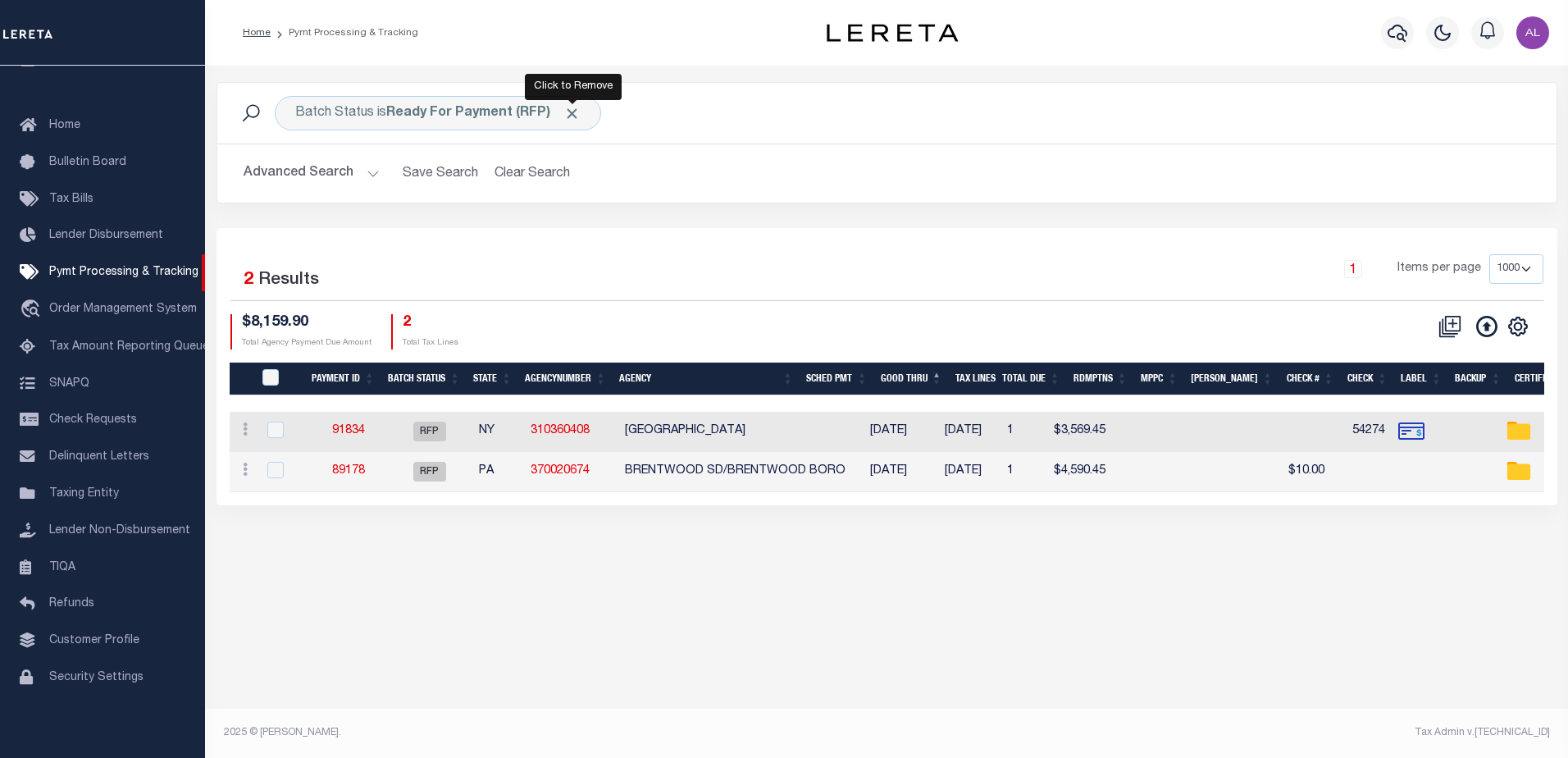
click at [579, 110] on span "Click to Remove" at bounding box center [572, 113] width 17 height 17
click at [367, 167] on button "Advanced Search" at bounding box center [311, 174] width 136 height 32
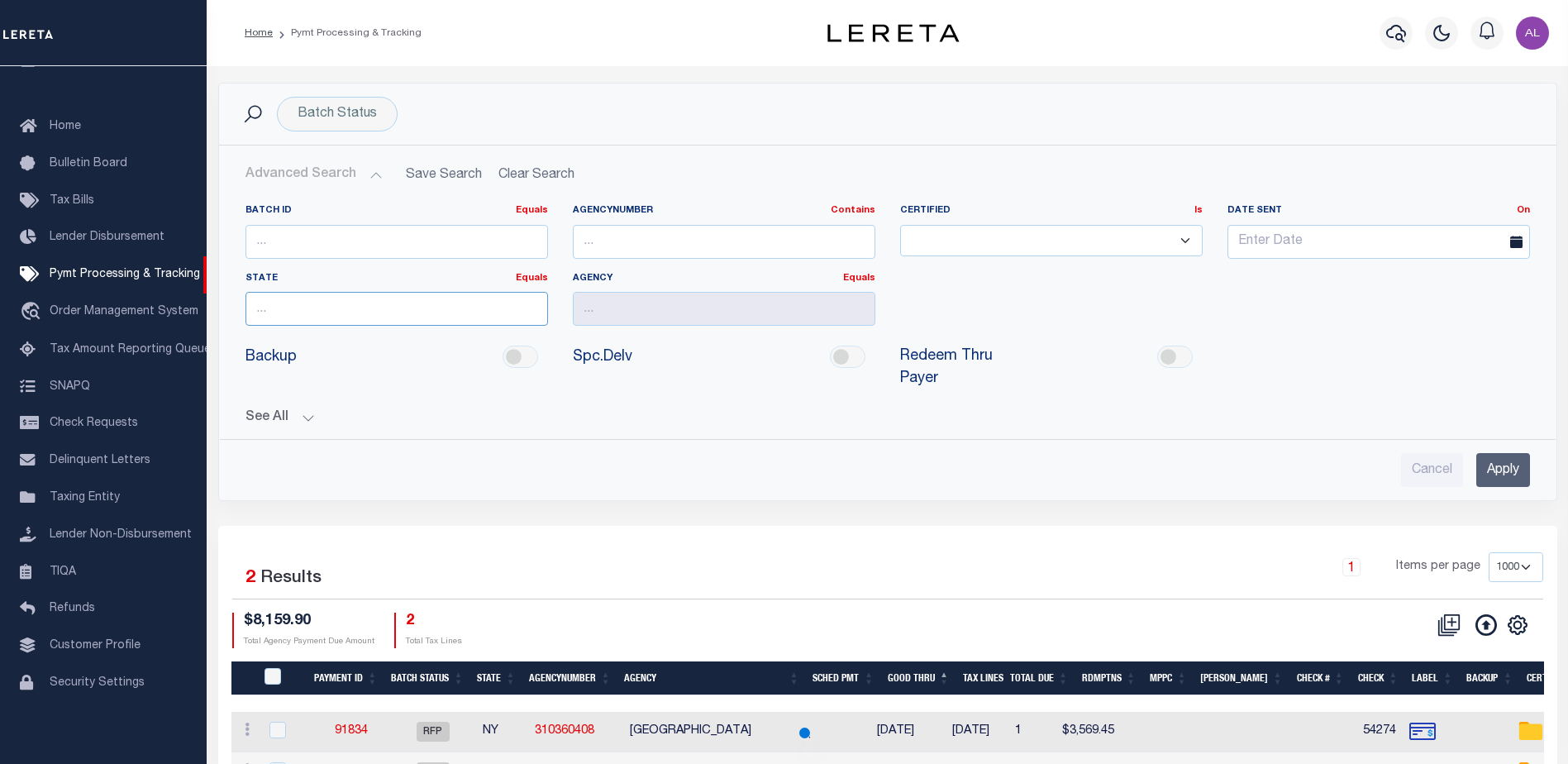
click at [287, 304] on input "text" at bounding box center [396, 309] width 302 height 34
click at [354, 339] on div "PA" at bounding box center [396, 339] width 301 height 26
type input "PA"
click at [616, 306] on input "text" at bounding box center [724, 309] width 302 height 34
paste input "[GEOGRAPHIC_DATA] SD/[GEOGRAPHIC_DATA]"
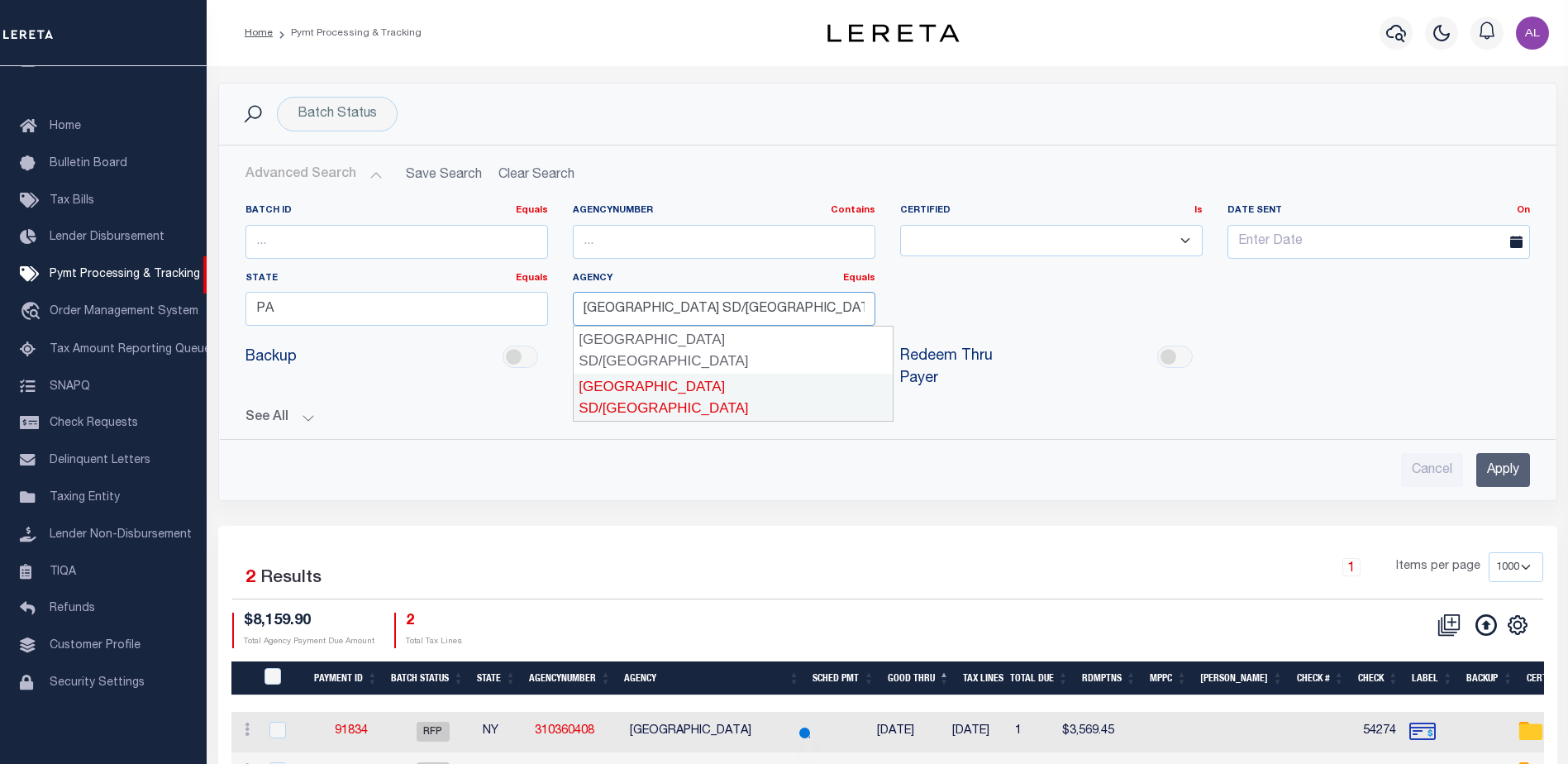
click at [798, 374] on div "[GEOGRAPHIC_DATA] SD/[GEOGRAPHIC_DATA]" at bounding box center [733, 397] width 319 height 47
type input "[GEOGRAPHIC_DATA] SD/[GEOGRAPHIC_DATA]"
drag, startPoint x: 1507, startPoint y: 453, endPoint x: 1349, endPoint y: 441, distance: 158.3
click at [1505, 453] on input "Apply" at bounding box center [1503, 470] width 54 height 34
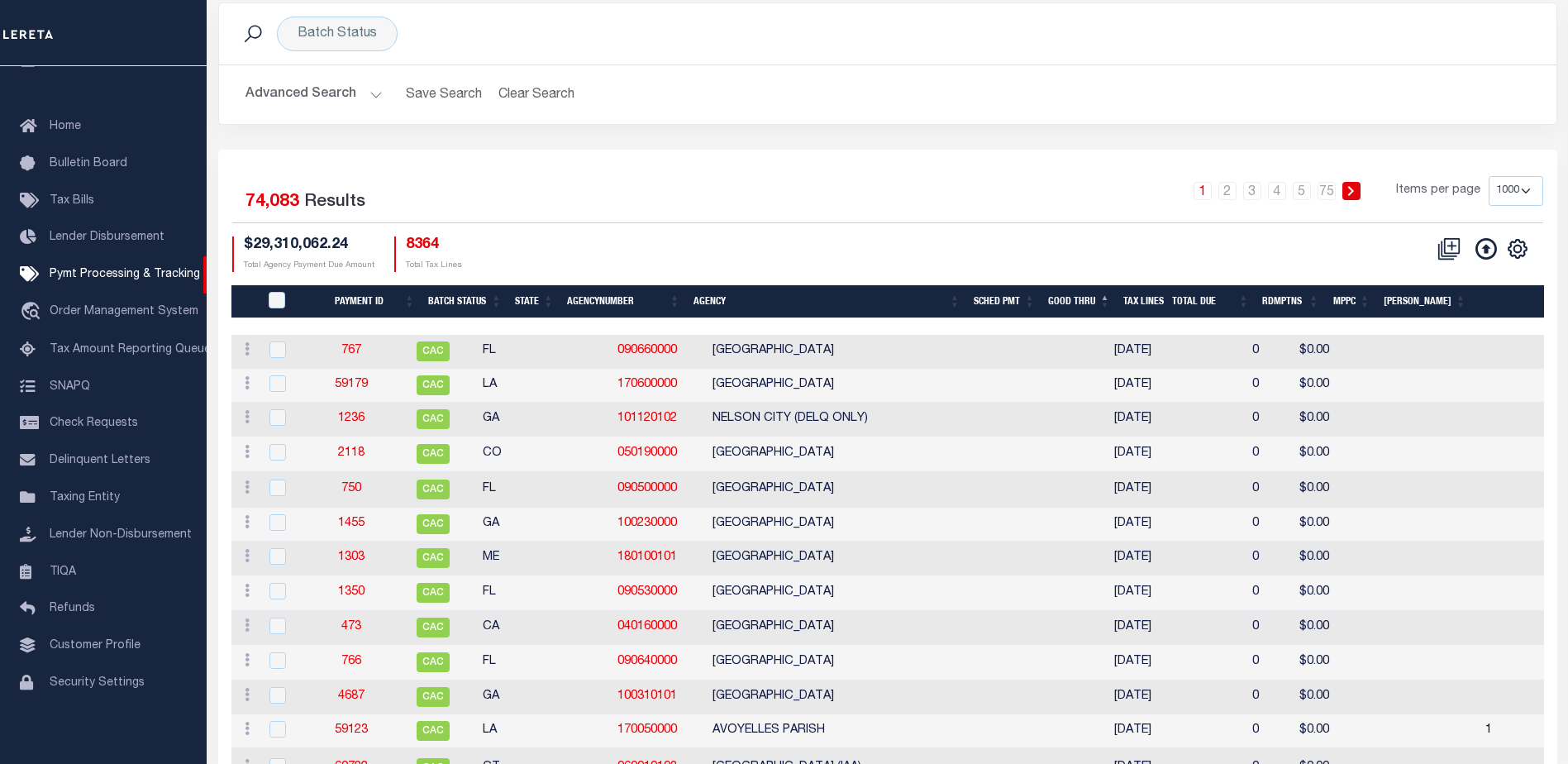
scroll to position [0, 0]
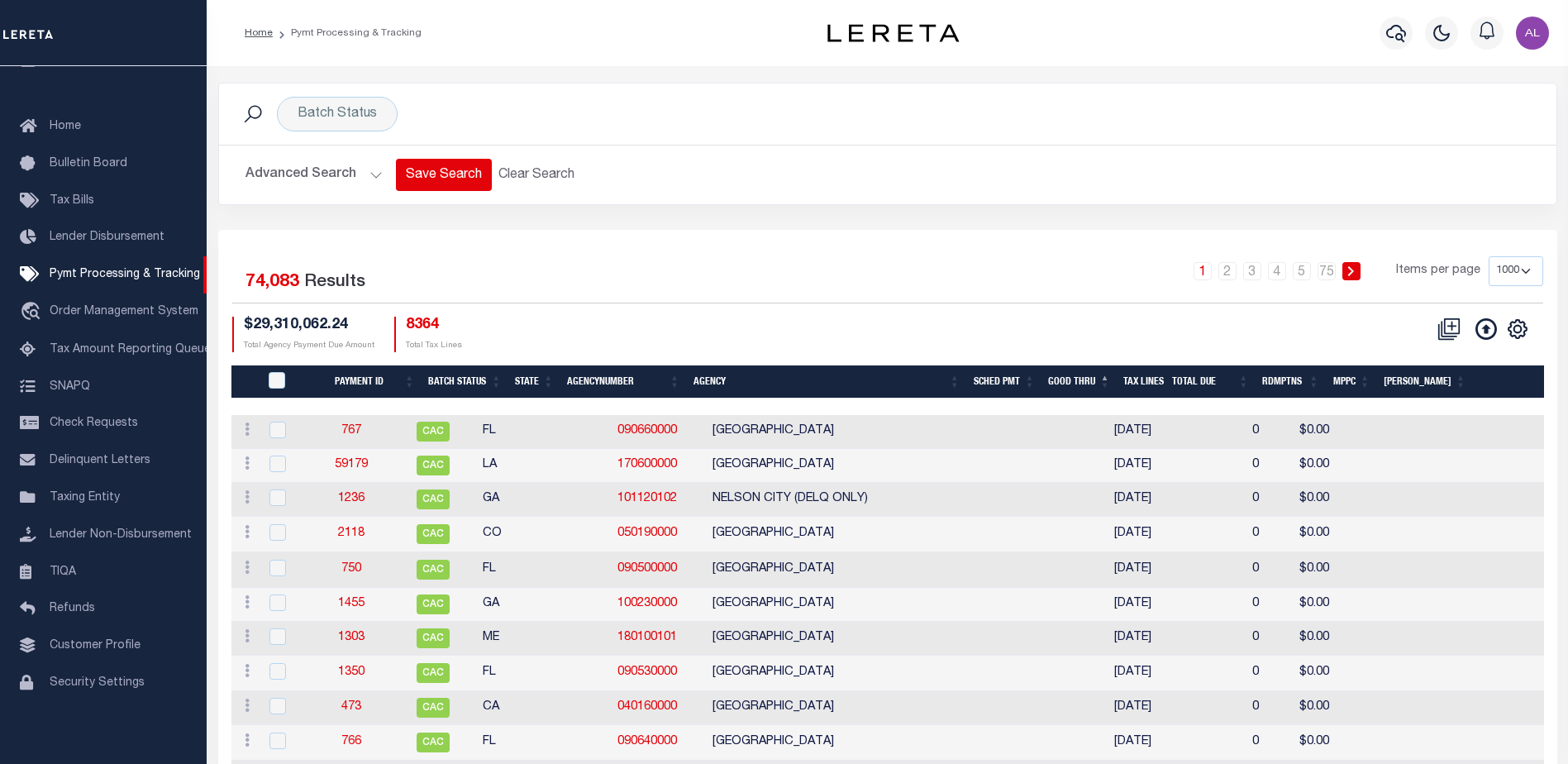
click at [374, 169] on button "Advanced Search" at bounding box center [313, 175] width 137 height 32
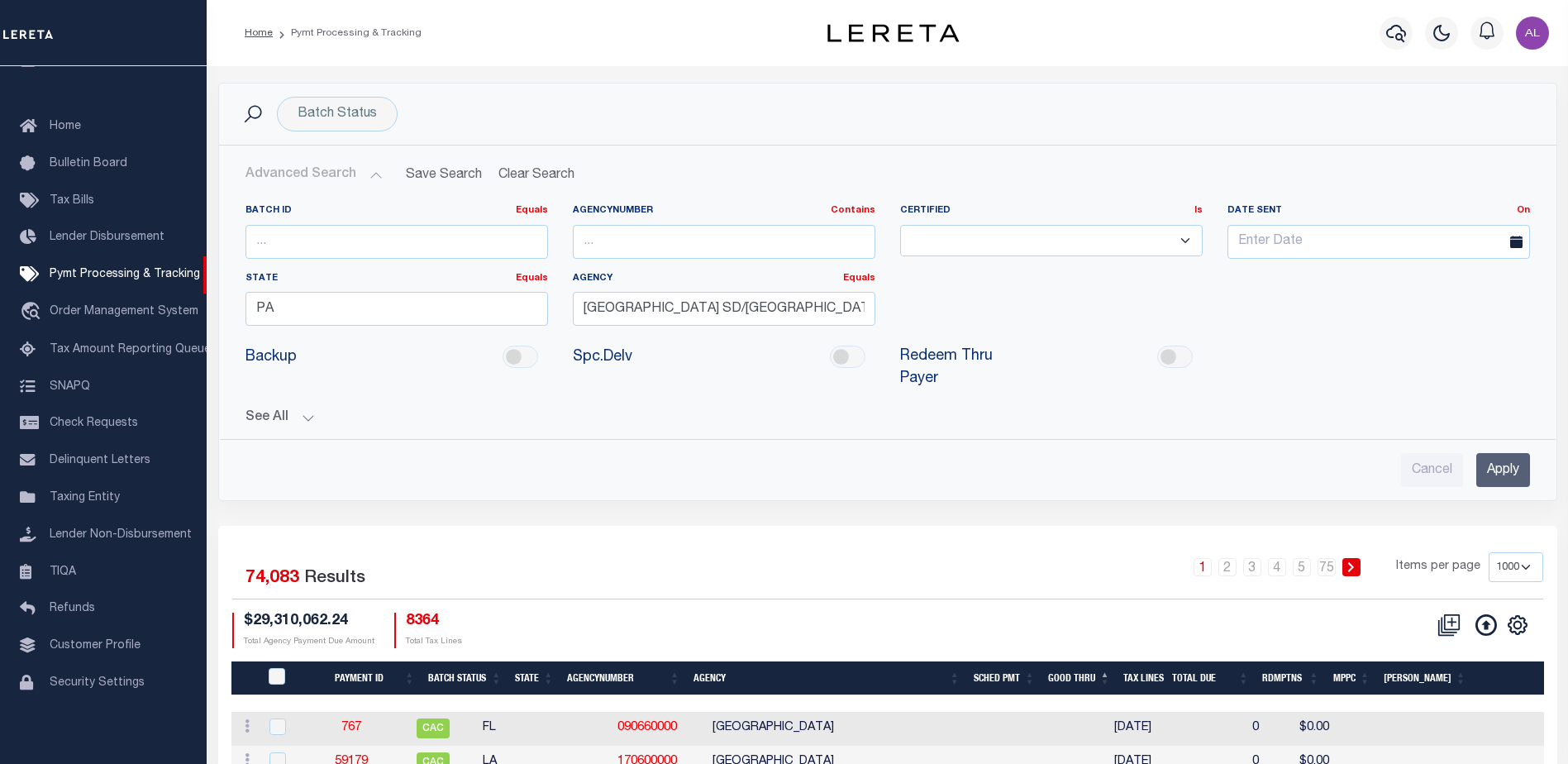
click at [1501, 453] on input "Apply" at bounding box center [1503, 470] width 54 height 34
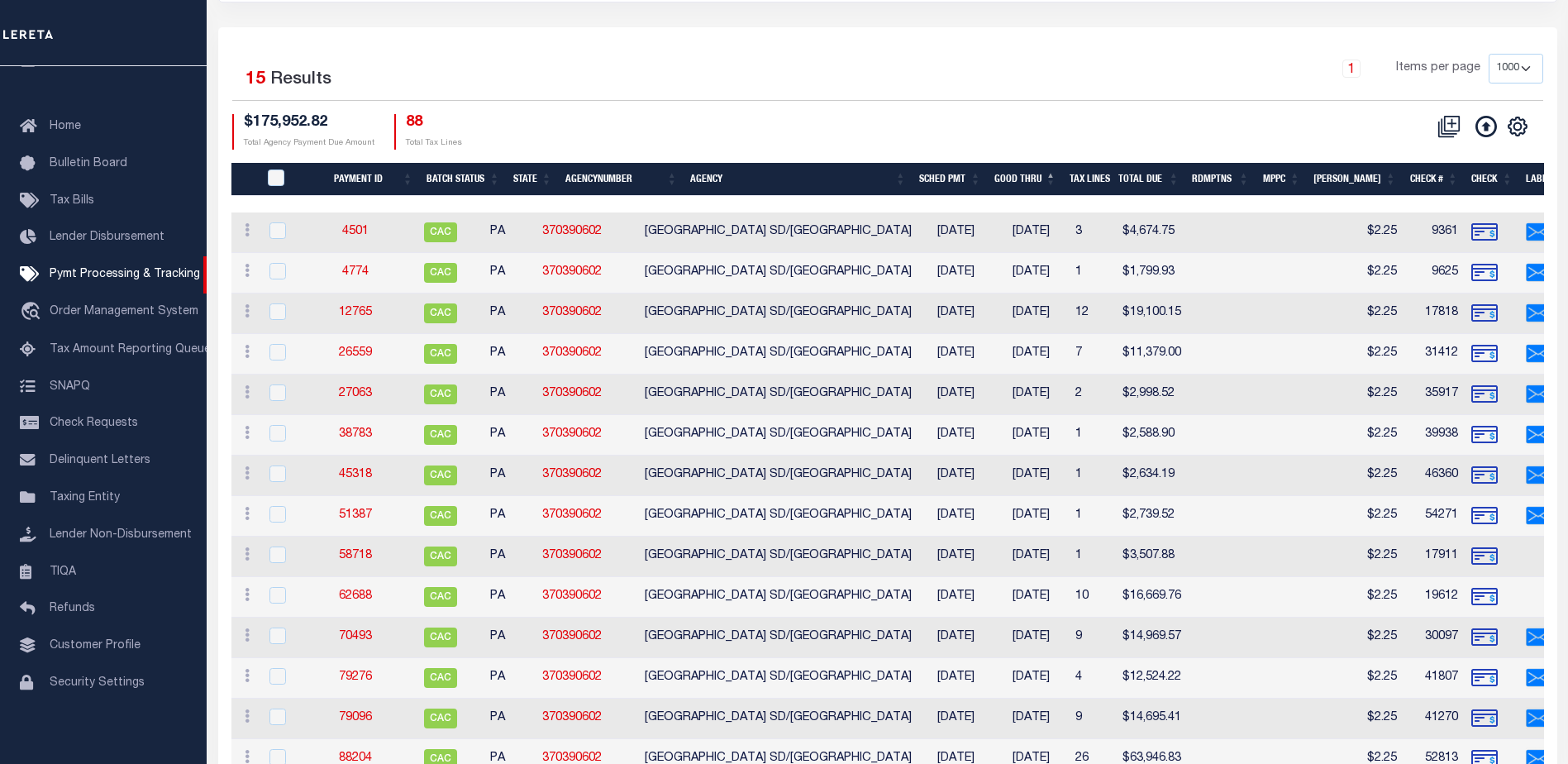
scroll to position [326, 0]
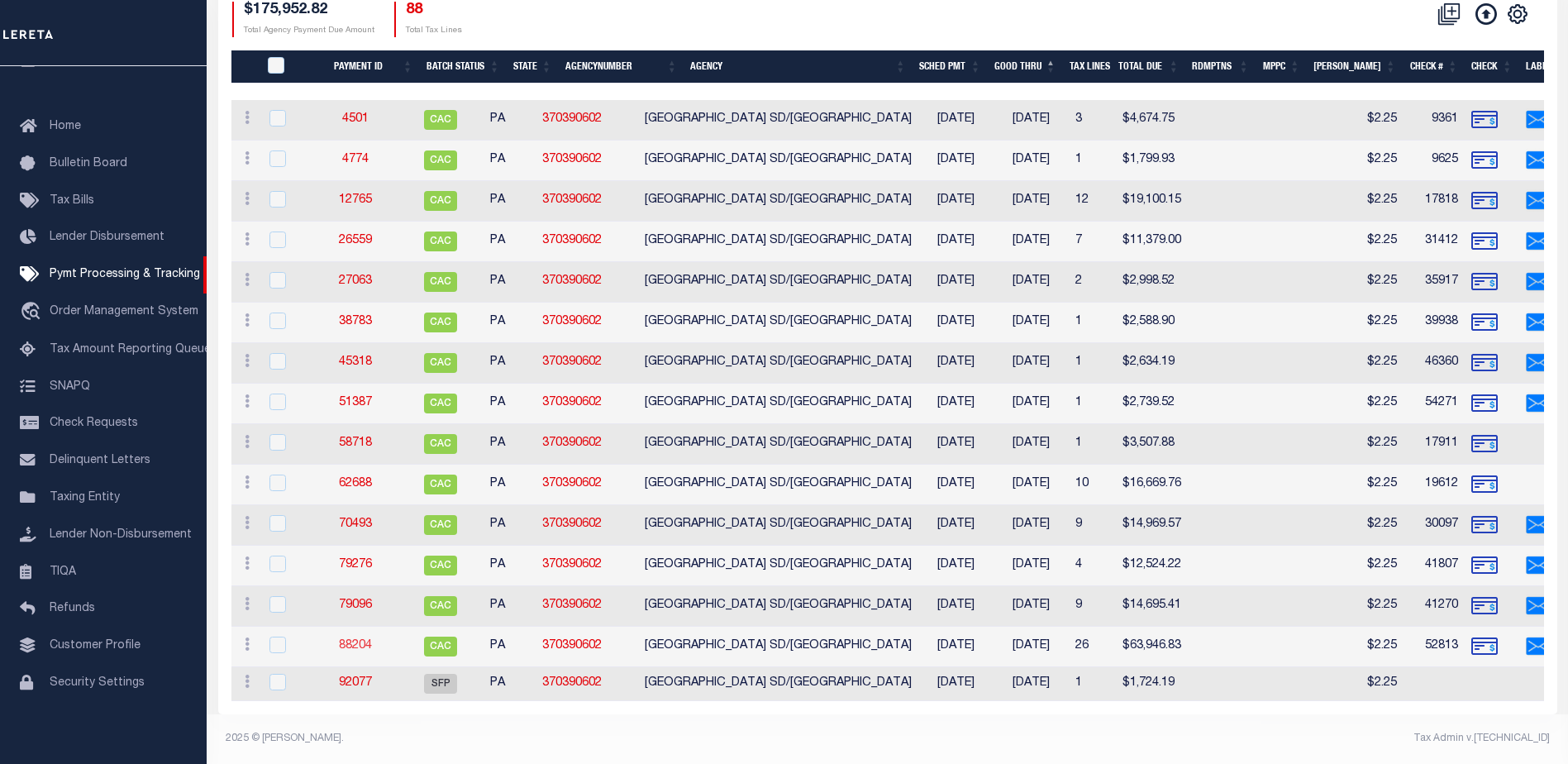
click at [366, 640] on link "88204" at bounding box center [355, 646] width 33 height 12
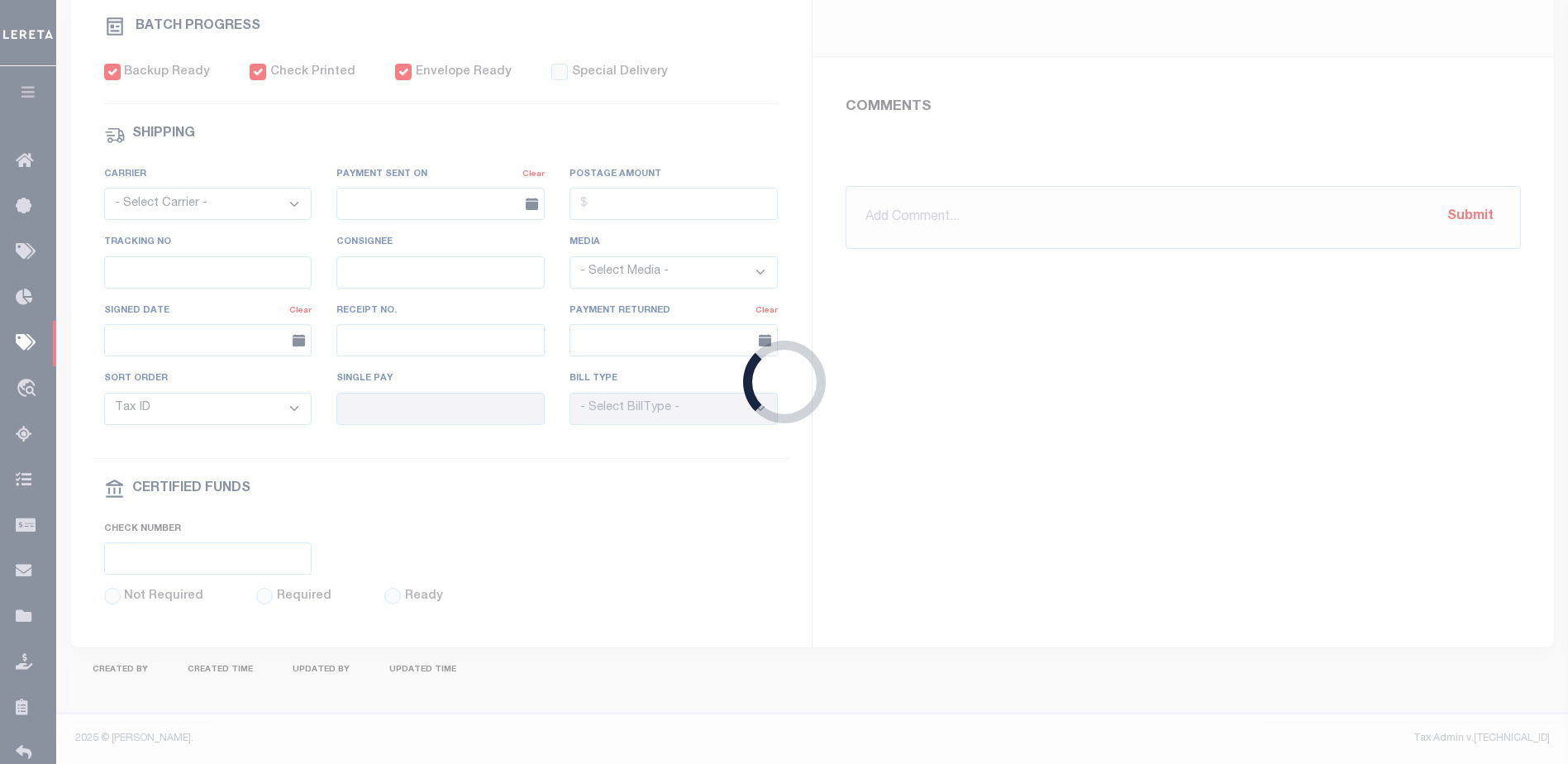
select select "CAC"
type input "08/28/2025"
type input "$63,946.83"
select select "CHK"
type input "52813"
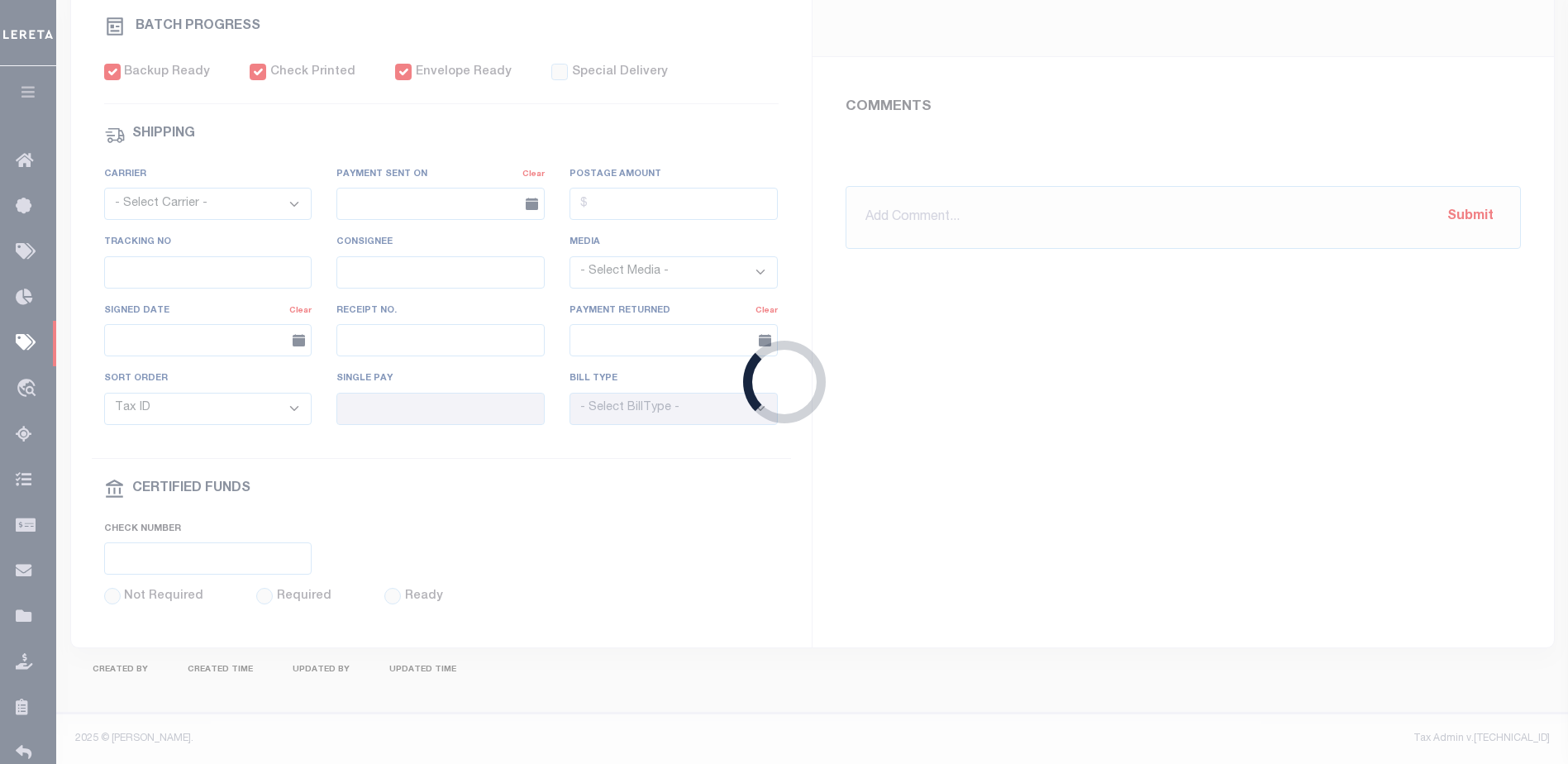
select select "Little, Audria"
type input "$58.5"
type input "09/23/2025"
checkbox input "true"
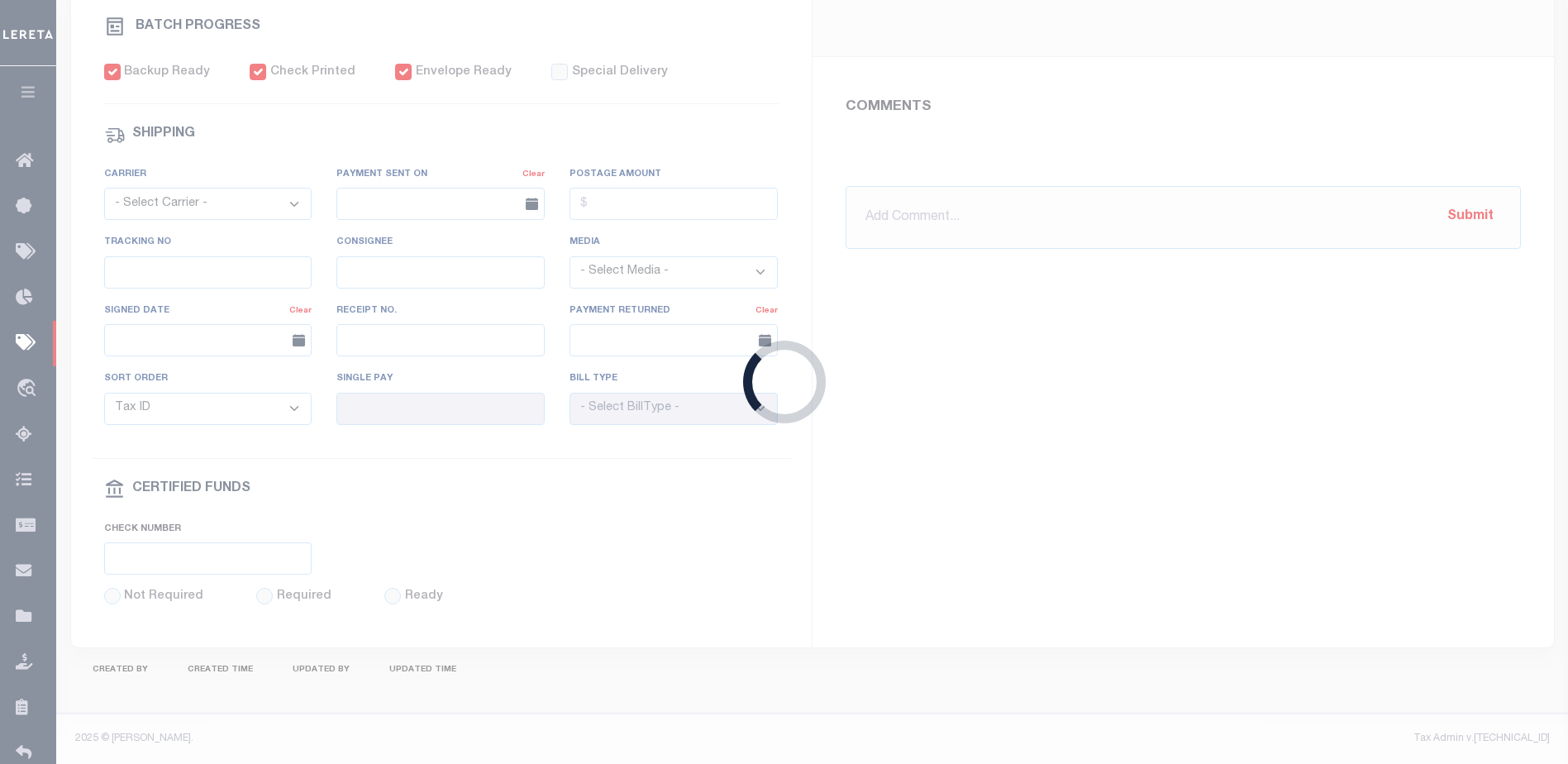
checkbox input "true"
select select "USS"
type input "08/28/2025"
type input "$9.85"
type input "9205590142749901763436"
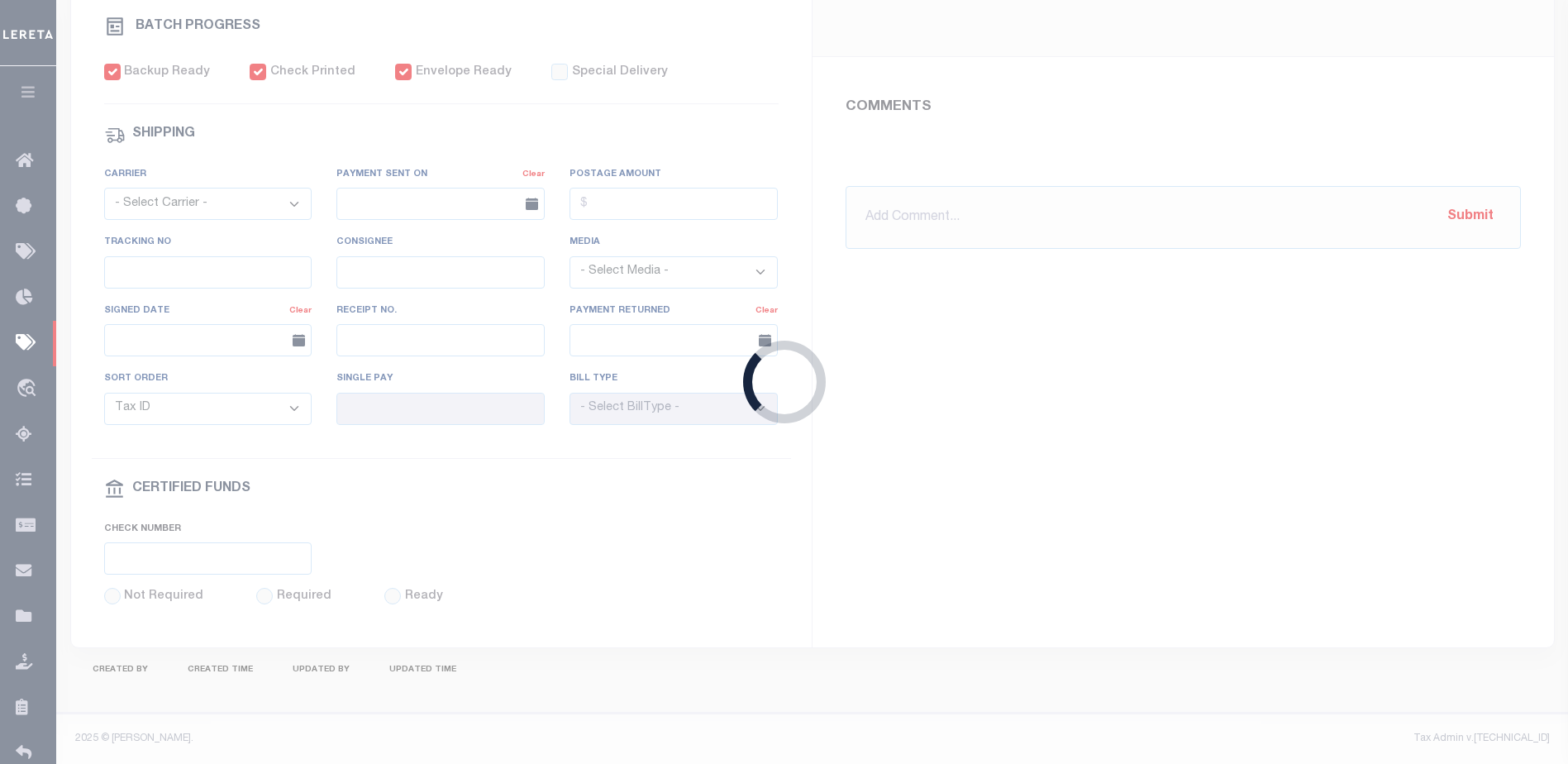
type input "Delivered, PO Box"
type input "09/14/2025"
type input "N"
radio input "true"
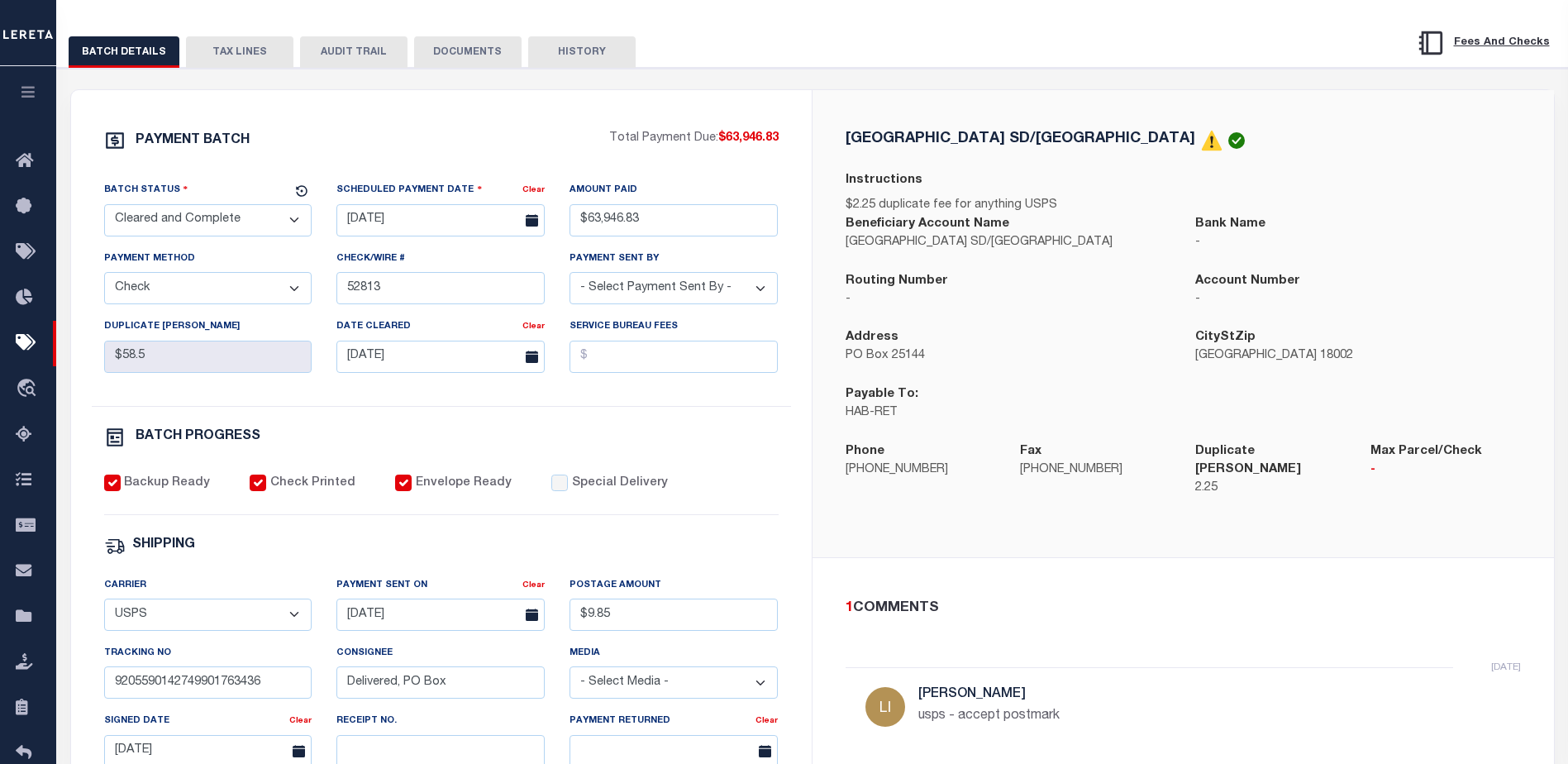
scroll to position [248, 0]
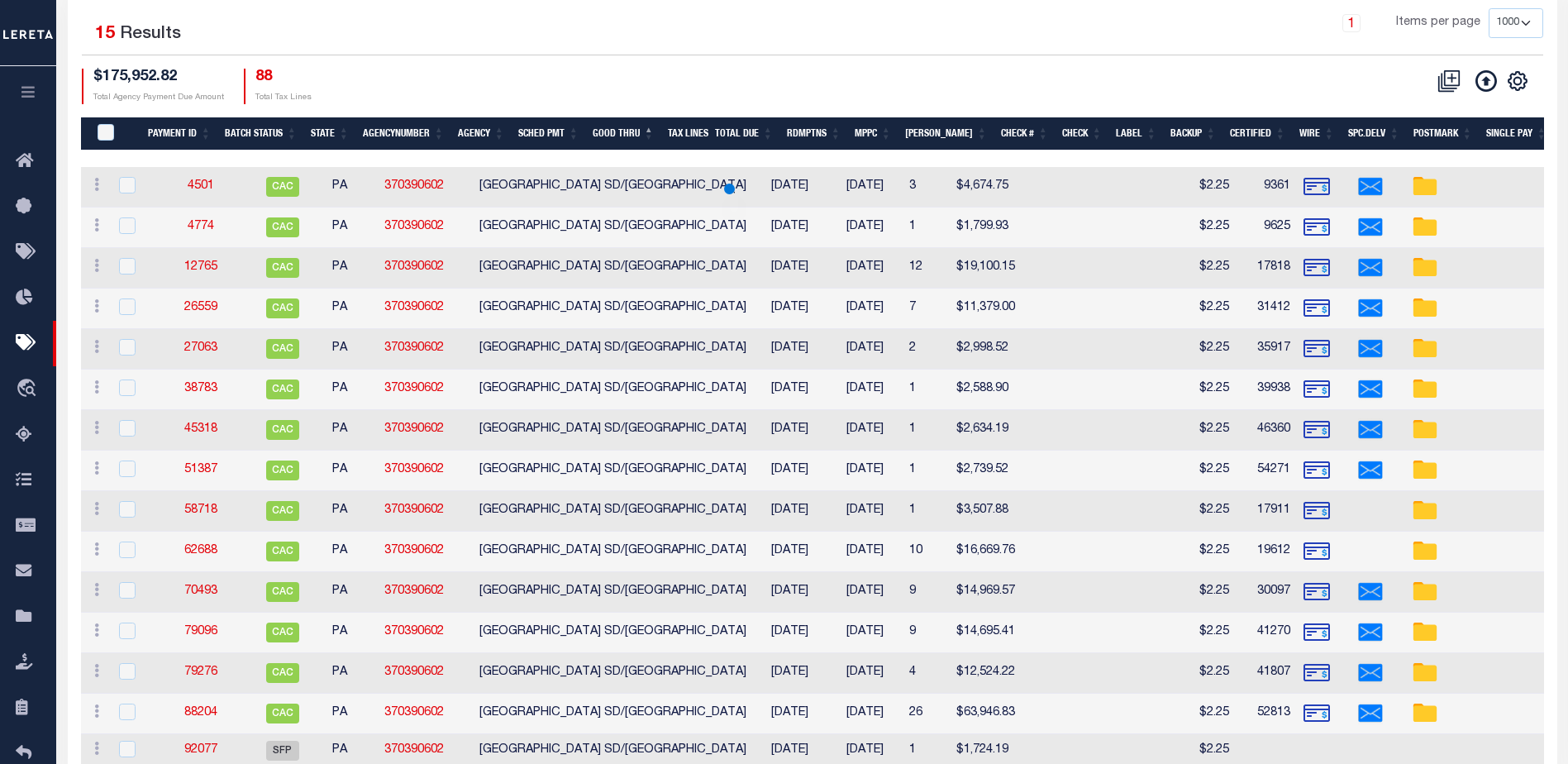
scroll to position [323, 0]
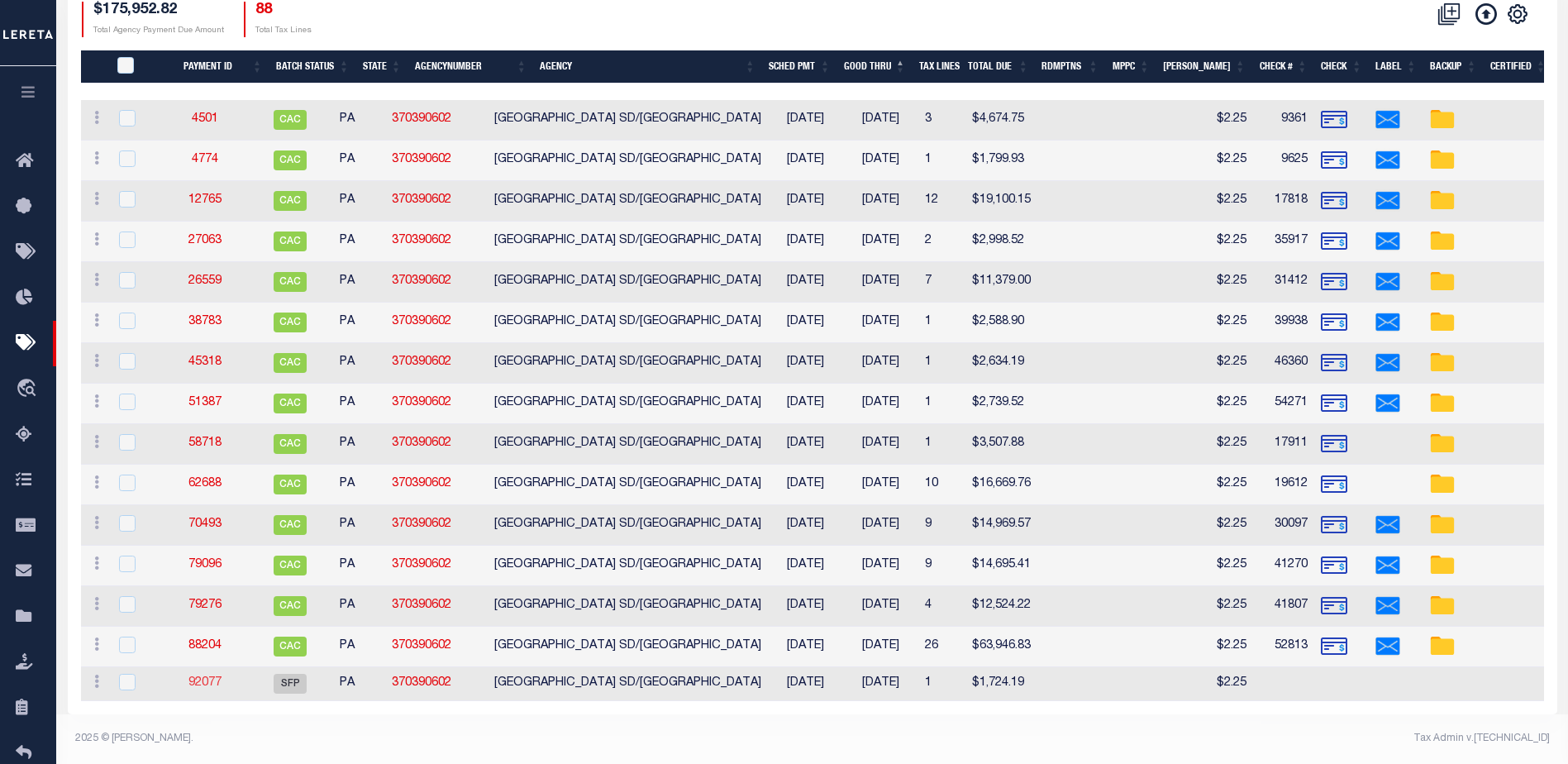
click at [215, 677] on link "92077" at bounding box center [204, 683] width 33 height 12
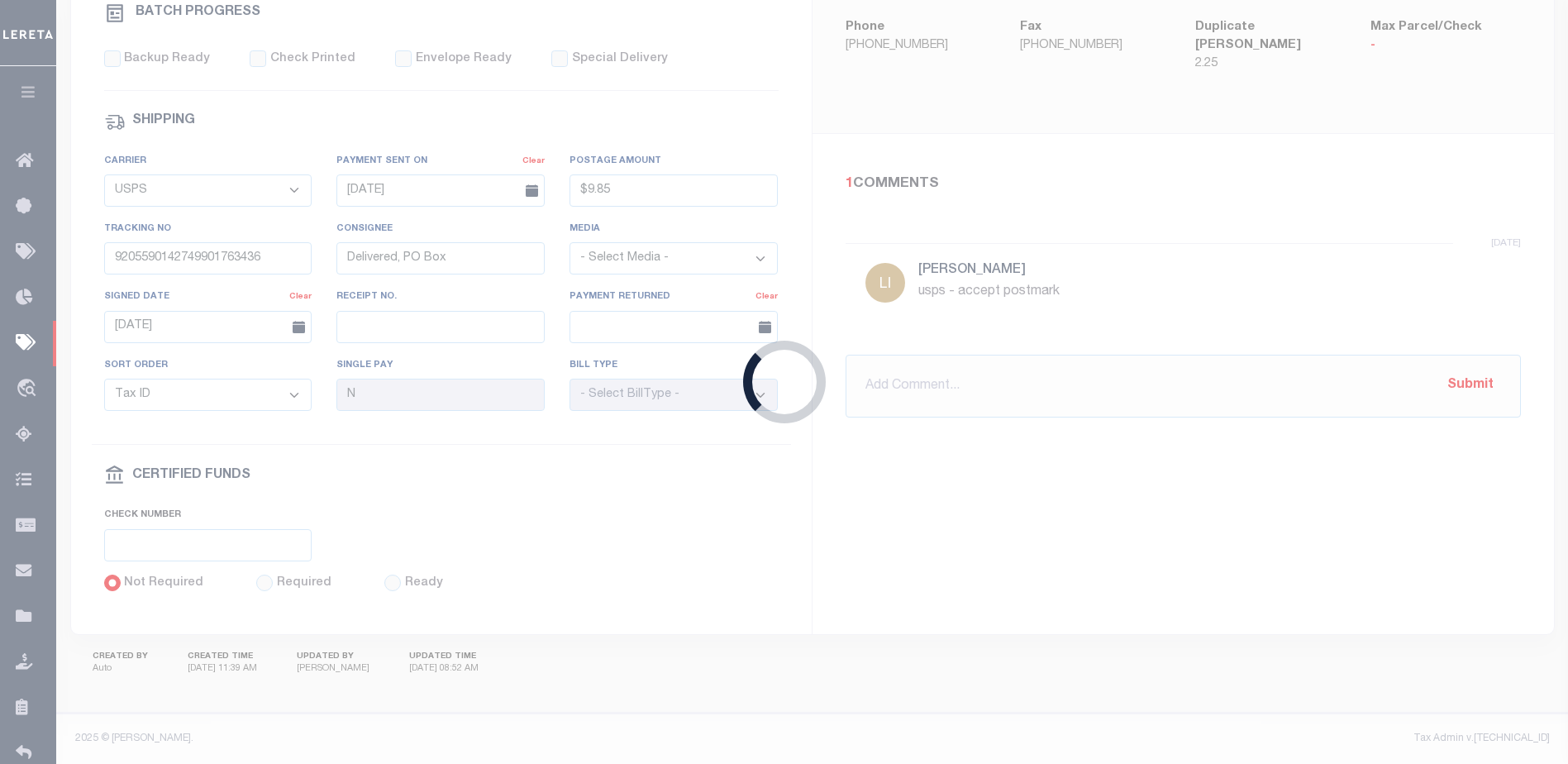
select select "SFP"
type input "08/20/2025"
select select
checkbox input "false"
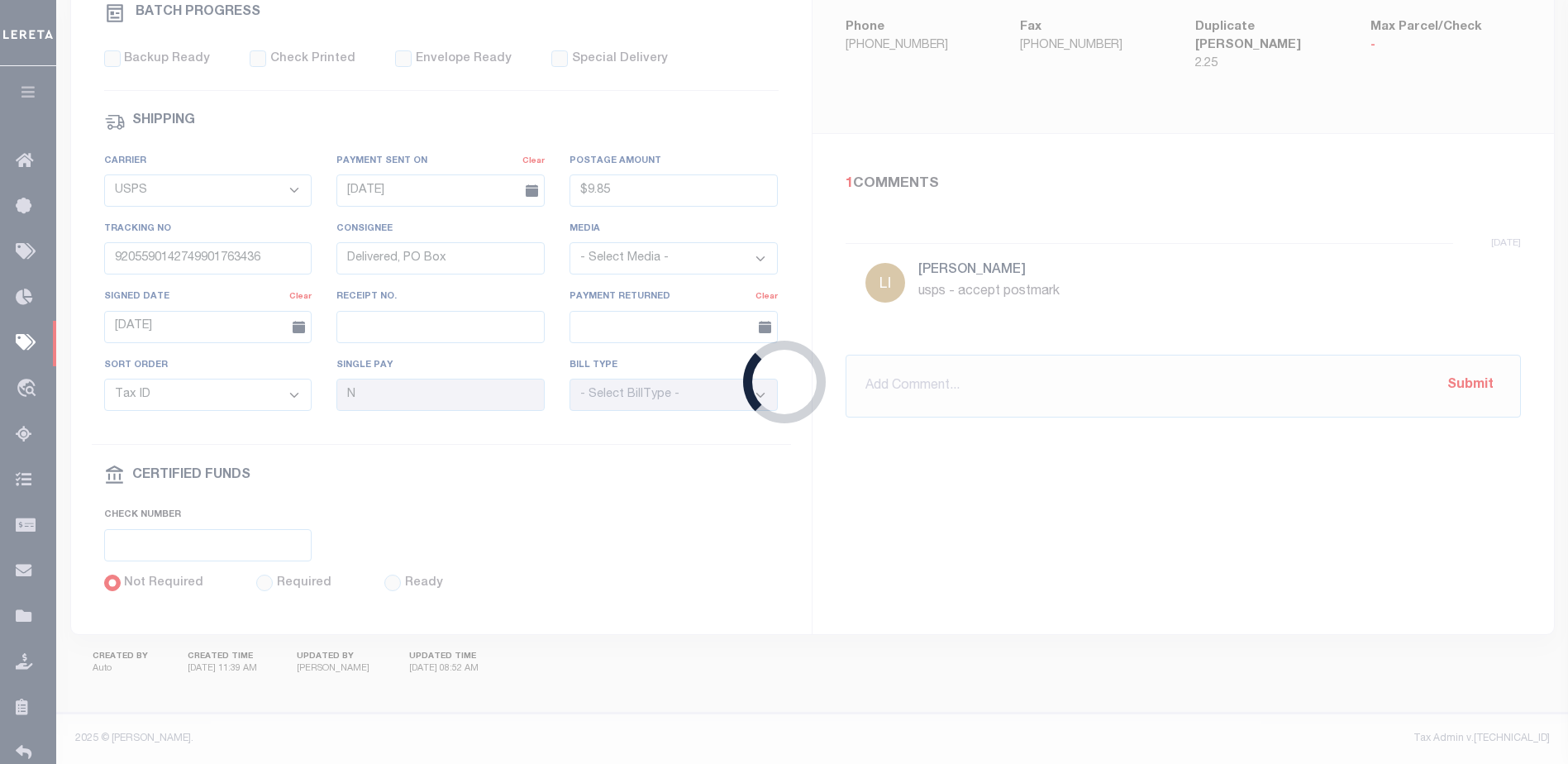
checkbox input "false"
select select
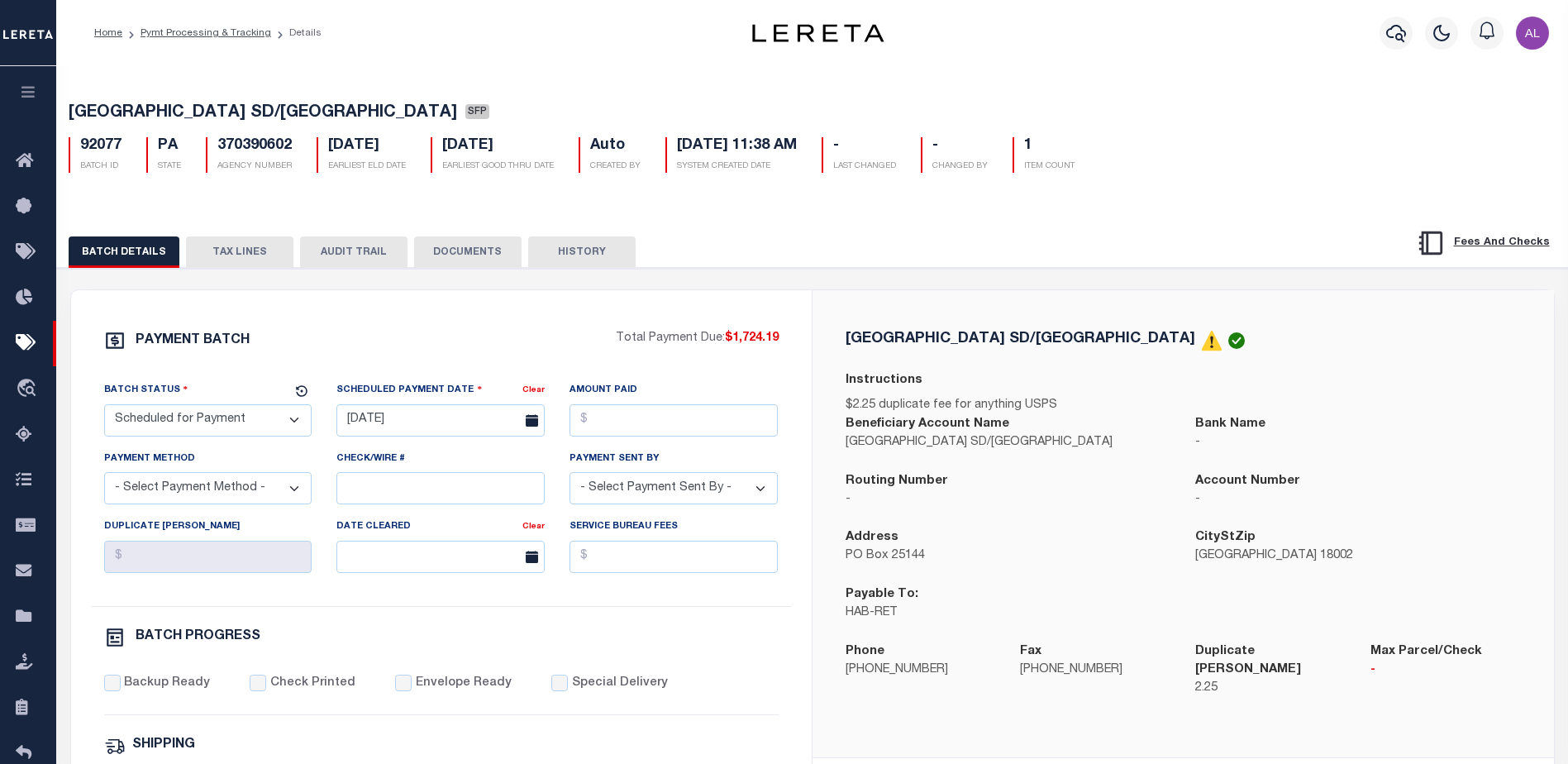
click at [264, 254] on button "TAX LINES" at bounding box center [239, 251] width 107 height 31
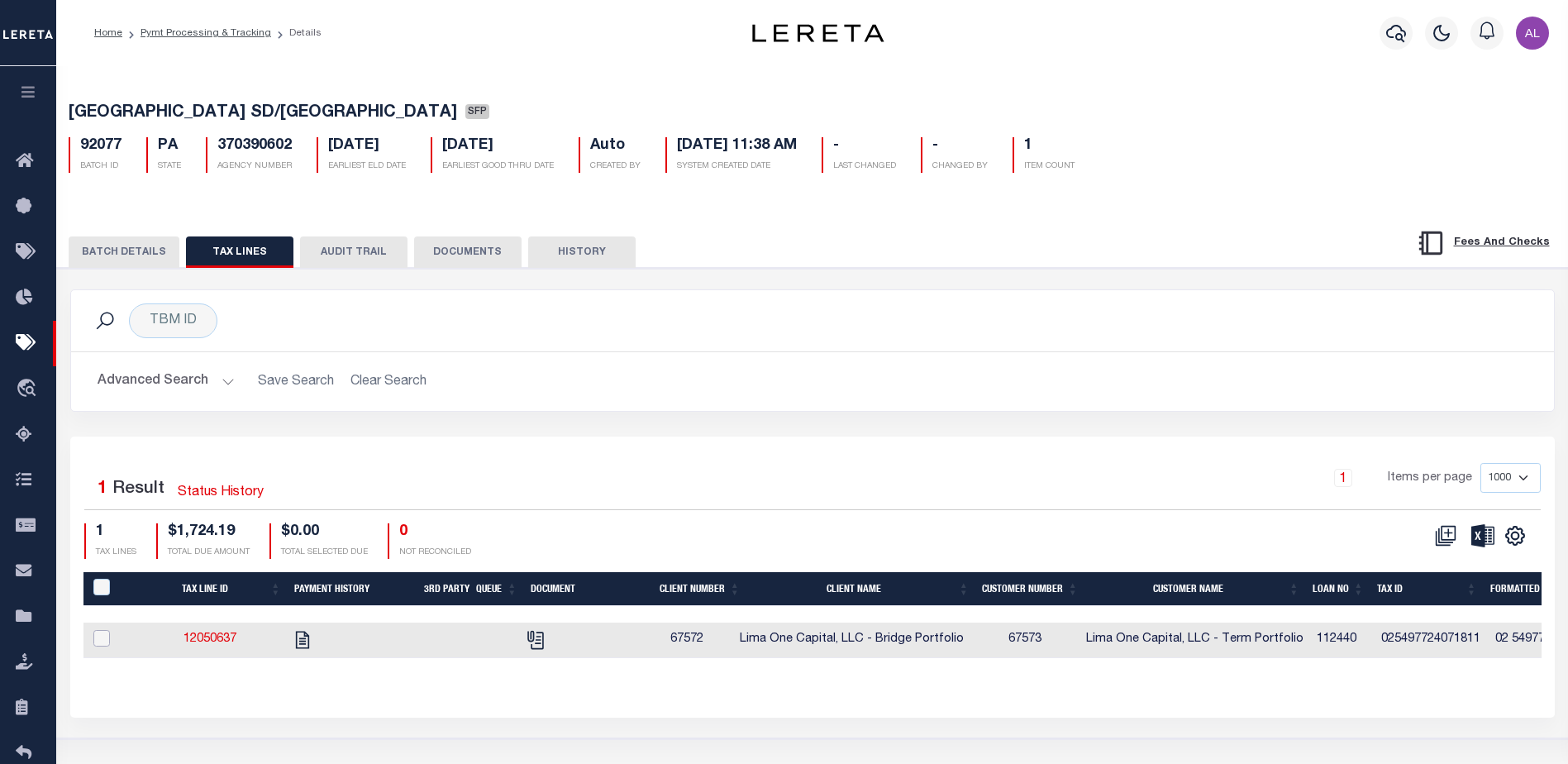
click at [99, 642] on input "checkbox" at bounding box center [101, 638] width 17 height 17
checkbox input "true"
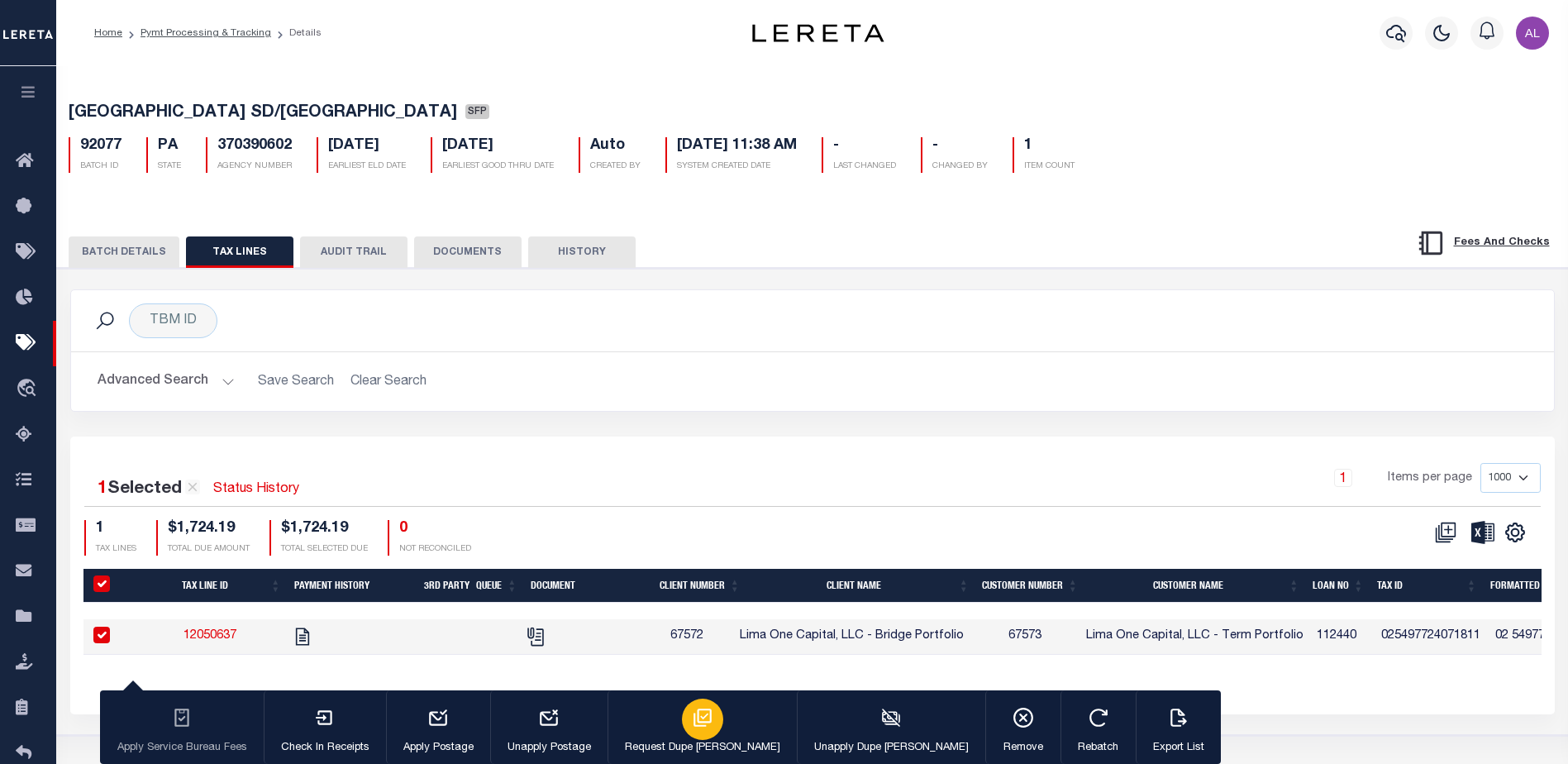
click at [692, 721] on icon "button" at bounding box center [702, 717] width 21 height 21
type input "10/08/2025"
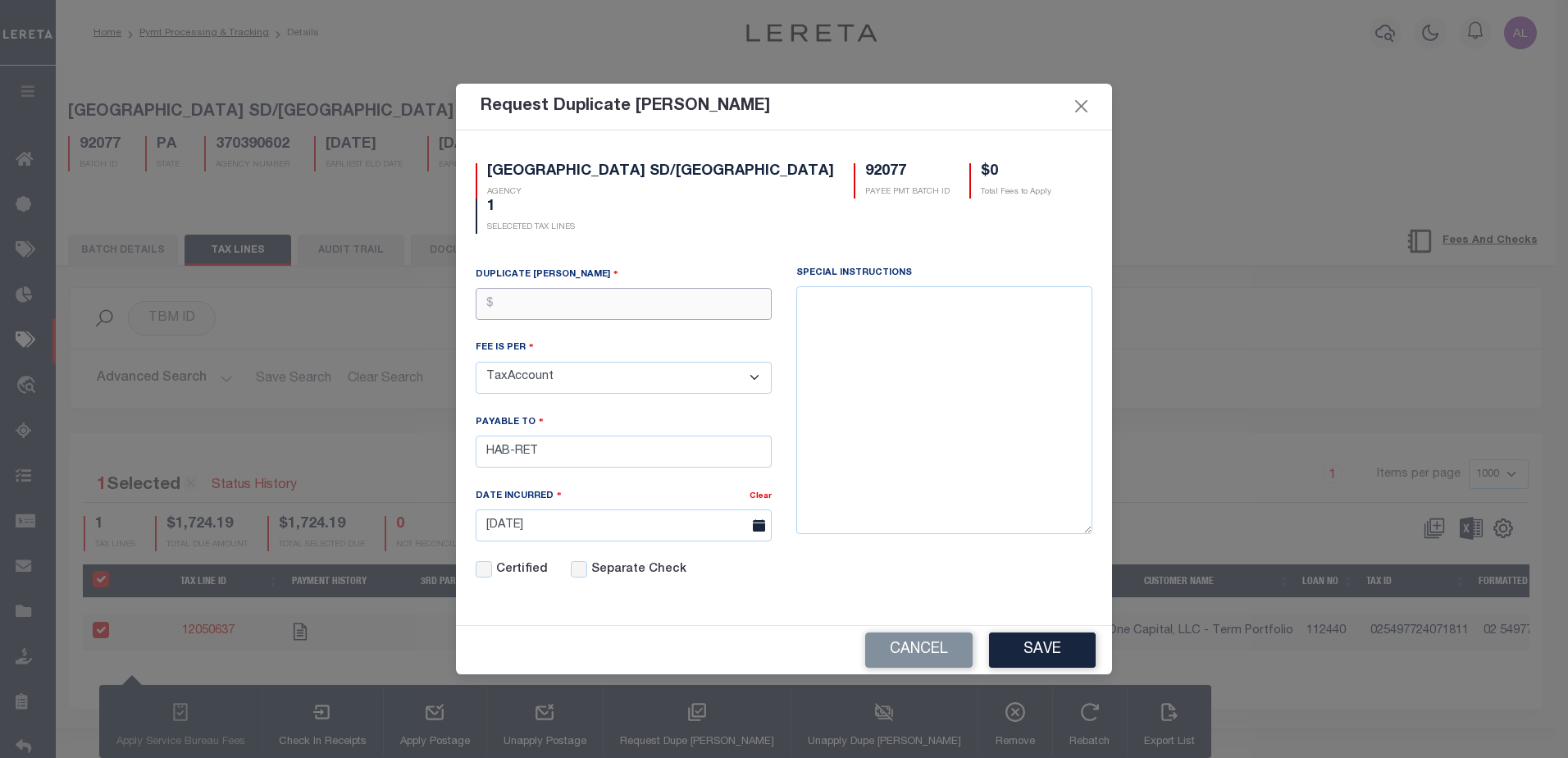
click at [585, 296] on input "text" at bounding box center [623, 304] width 296 height 32
type input "$2.25"
click at [1038, 645] on button "Save" at bounding box center [1042, 650] width 106 height 36
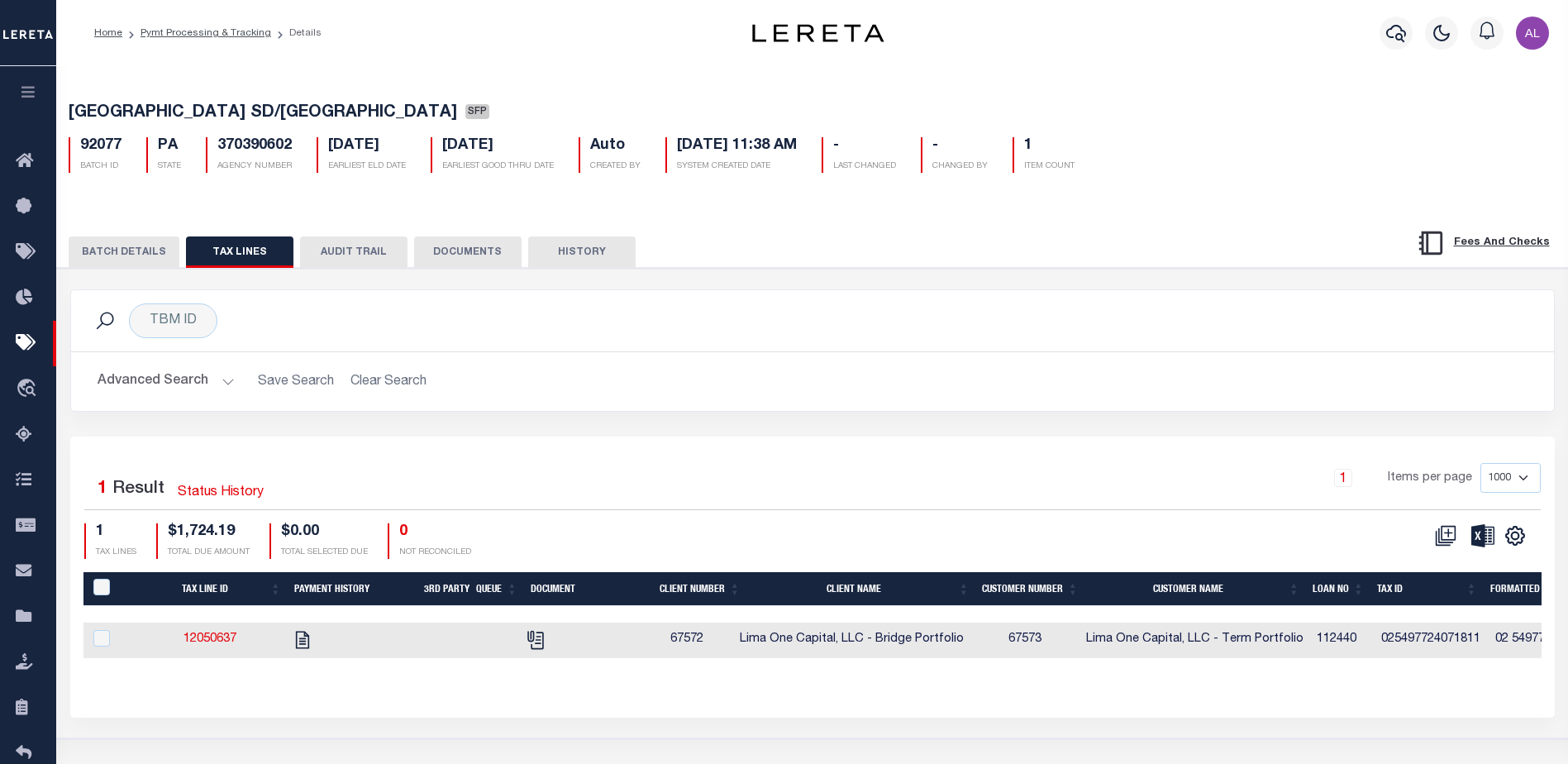
click at [136, 250] on button "BATCH DETAILS" at bounding box center [124, 251] width 111 height 31
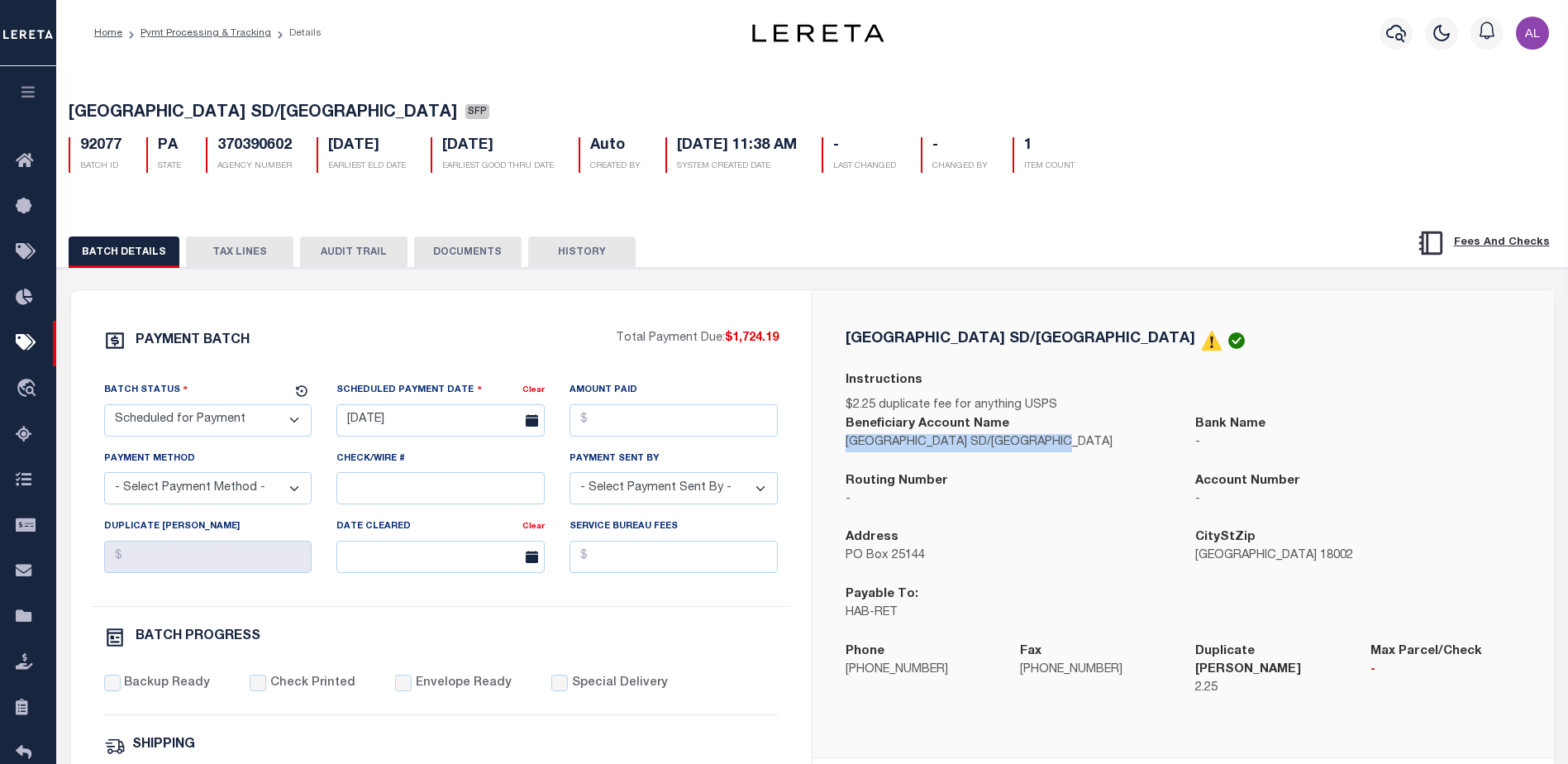
drag, startPoint x: 1083, startPoint y: 445, endPoint x: 847, endPoint y: 451, distance: 236.4
click at [847, 451] on p "ALLENTOWN CITY SD/ALLENTOWN CITY" at bounding box center [1008, 443] width 326 height 18
copy p "ALLENTOWN CITY SD/ALLENTOWN CITY"
click at [195, 404] on div "Batch Status" at bounding box center [198, 392] width 188 height 23
click at [193, 426] on select "- Select Status - Scheduled for Payment Ready For Payment Payment Sent Cleared …" at bounding box center [208, 420] width 208 height 32
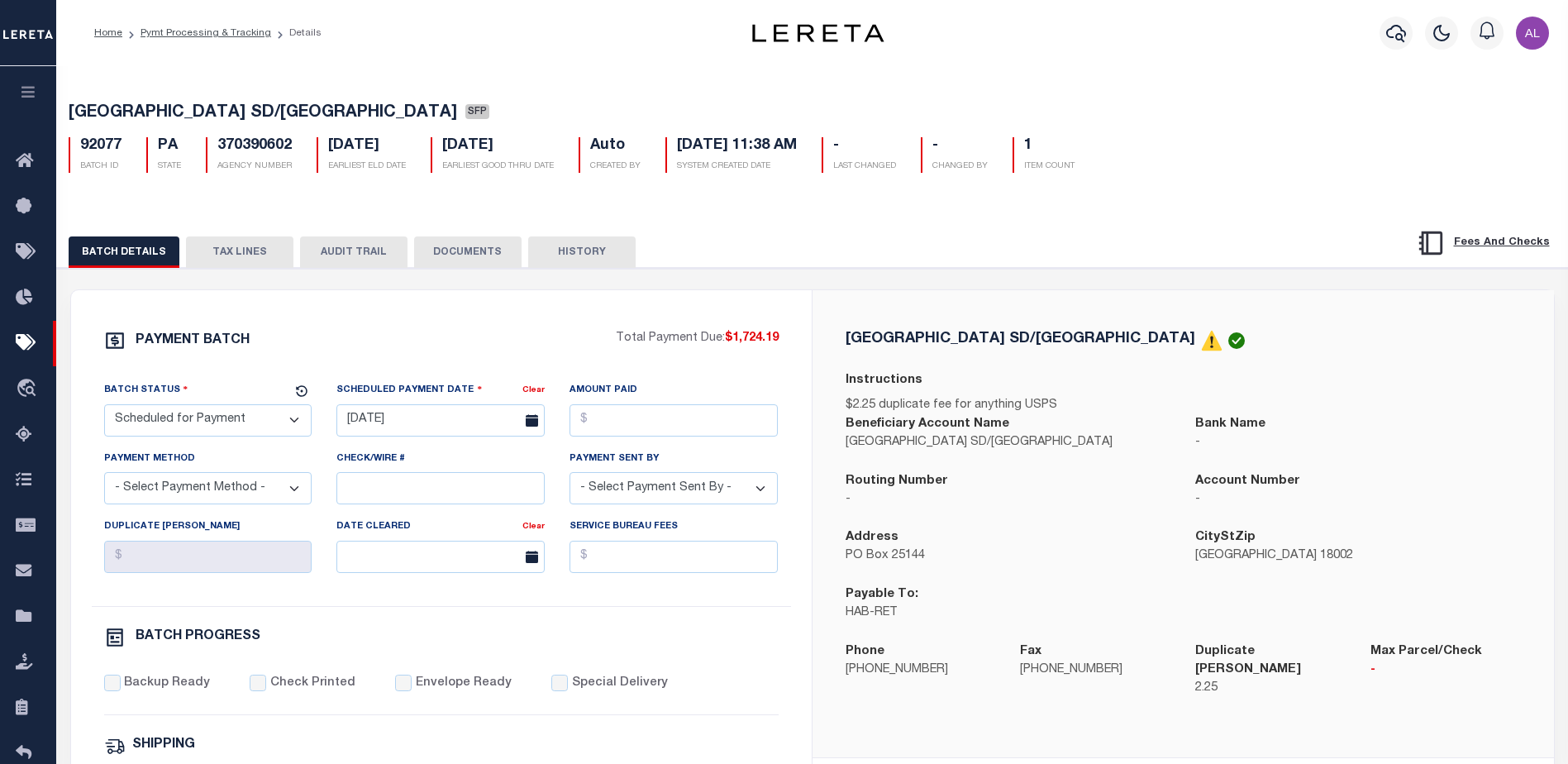
select select "RFP"
click at [104, 407] on select "- Select Status - Scheduled for Payment Ready For Payment Payment Sent Cleared …" at bounding box center [208, 420] width 208 height 32
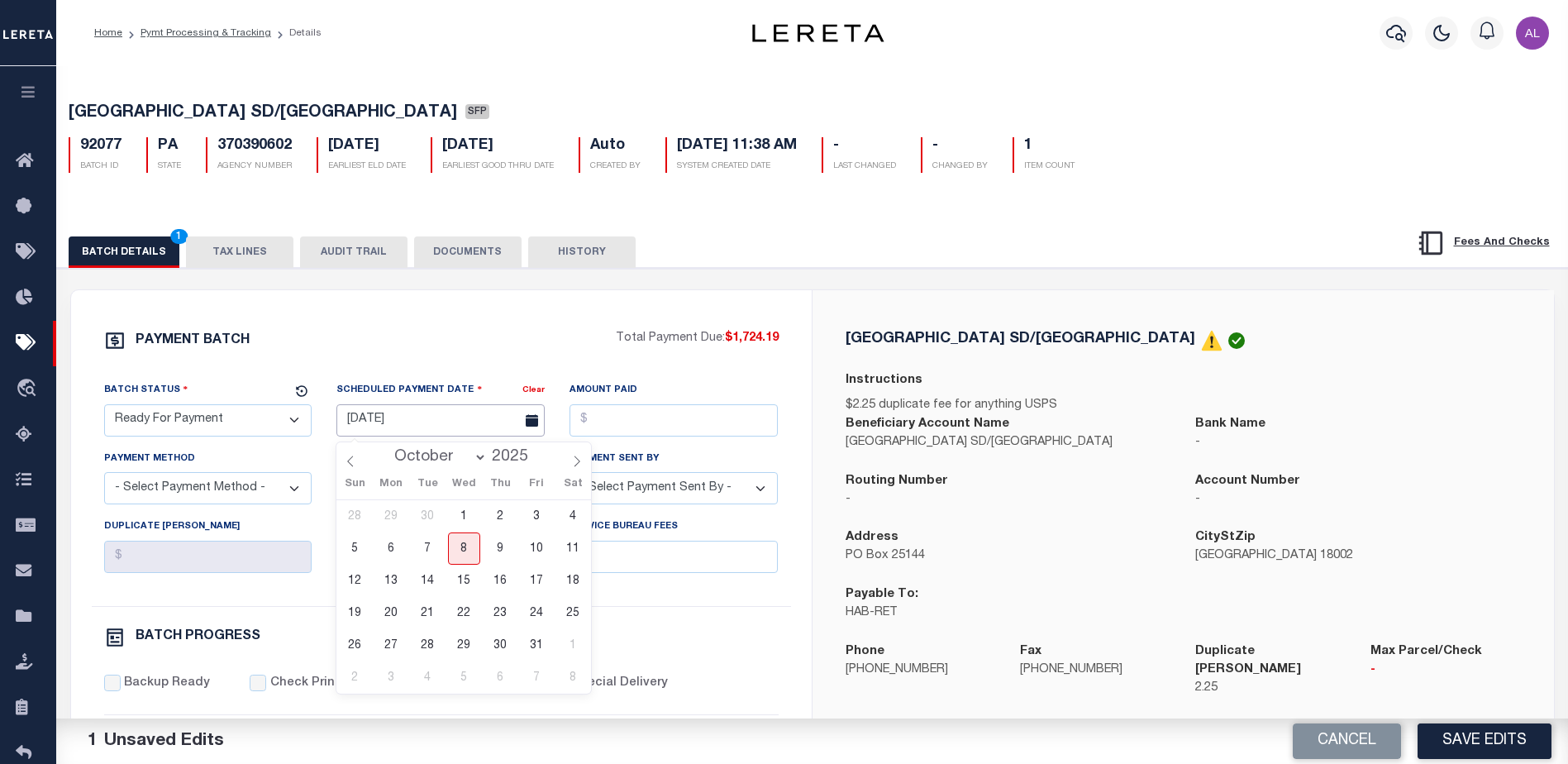
click at [408, 432] on input "08/20/2025" at bounding box center [440, 420] width 208 height 32
click at [467, 550] on span "8" at bounding box center [464, 548] width 32 height 32
type input "10/08/2025"
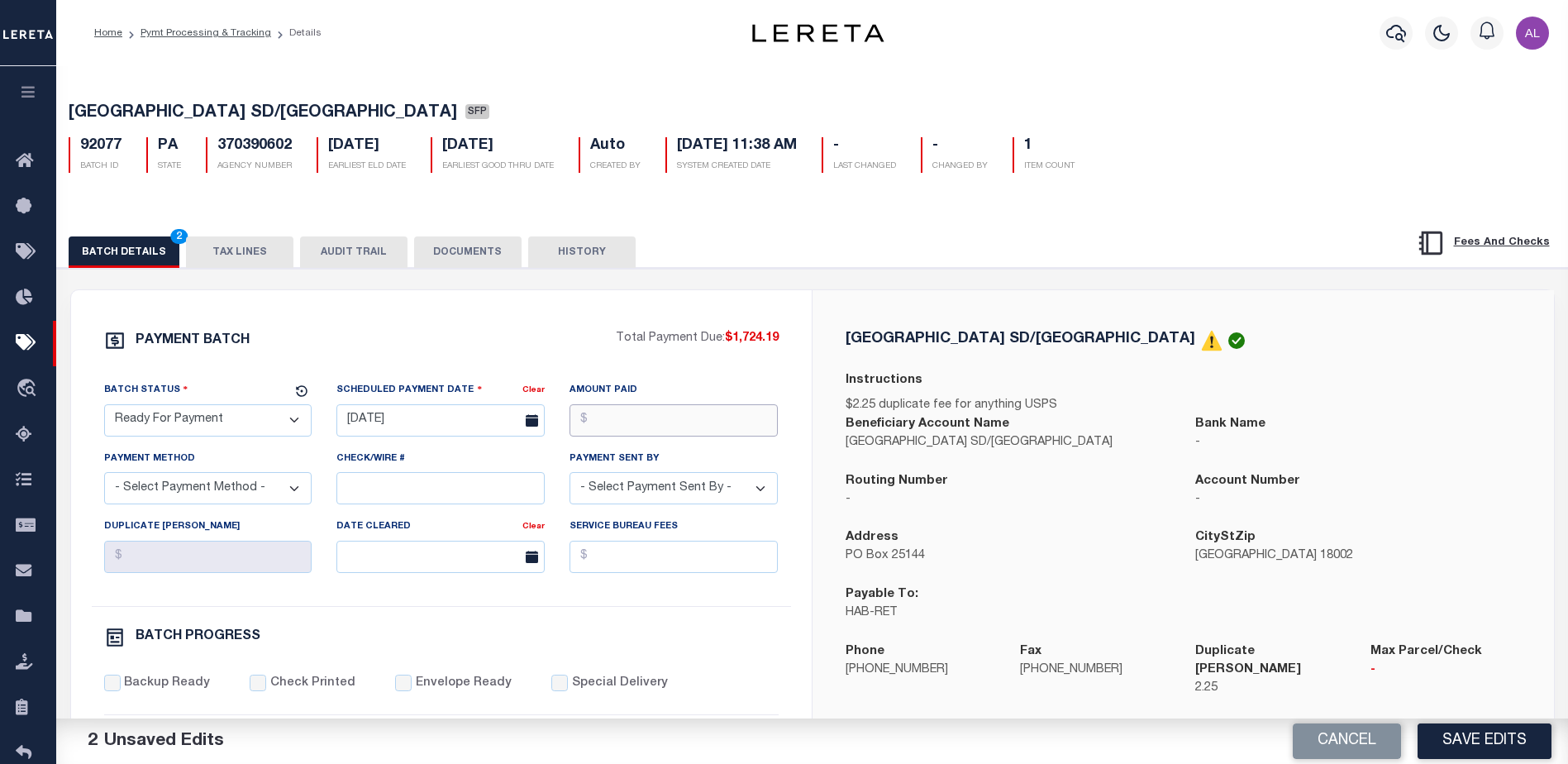
drag, startPoint x: 593, startPoint y: 434, endPoint x: 598, endPoint y: 426, distance: 10.1
click at [596, 431] on input "Amount Paid" at bounding box center [673, 420] width 208 height 32
type input "$1,724.19"
click at [188, 490] on select "- Select Payment Method - ACH Certified Check Check Direct Deposit Wire Transfer" at bounding box center [208, 488] width 208 height 32
select select "CHK"
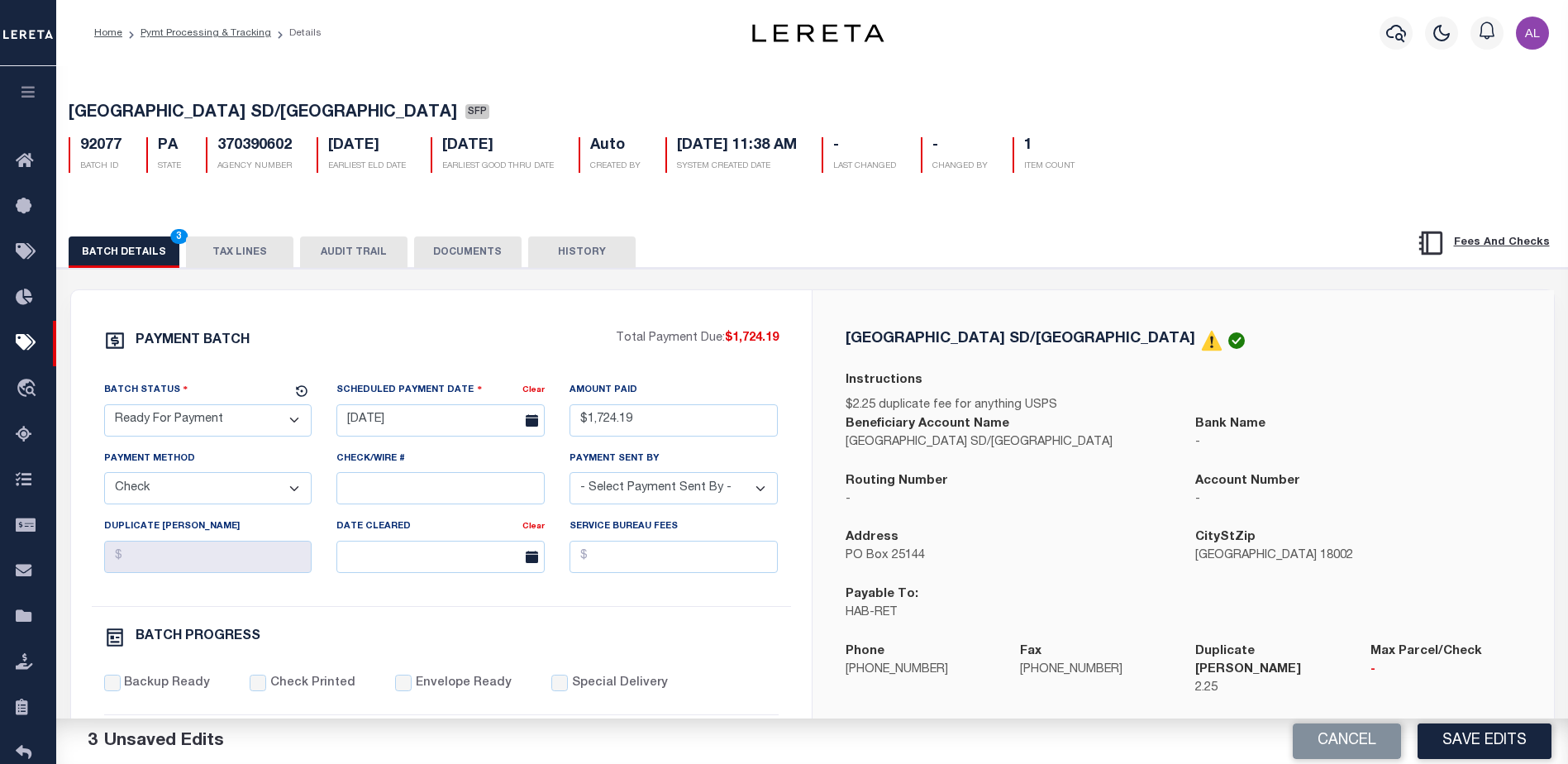
click at [104, 477] on select "- Select Payment Method - ACH Certified Check Check Direct Deposit Wire Transfer" at bounding box center [208, 488] width 208 height 32
click at [615, 489] on select "- Select Payment Sent By - Aakash Patel Abdul Muzain Adams, Pamela S Adhikary R…" at bounding box center [673, 488] width 208 height 32
select select "Little, Audria"
click at [110, 688] on input "Backup Ready" at bounding box center [112, 682] width 17 height 17
checkbox input "true"
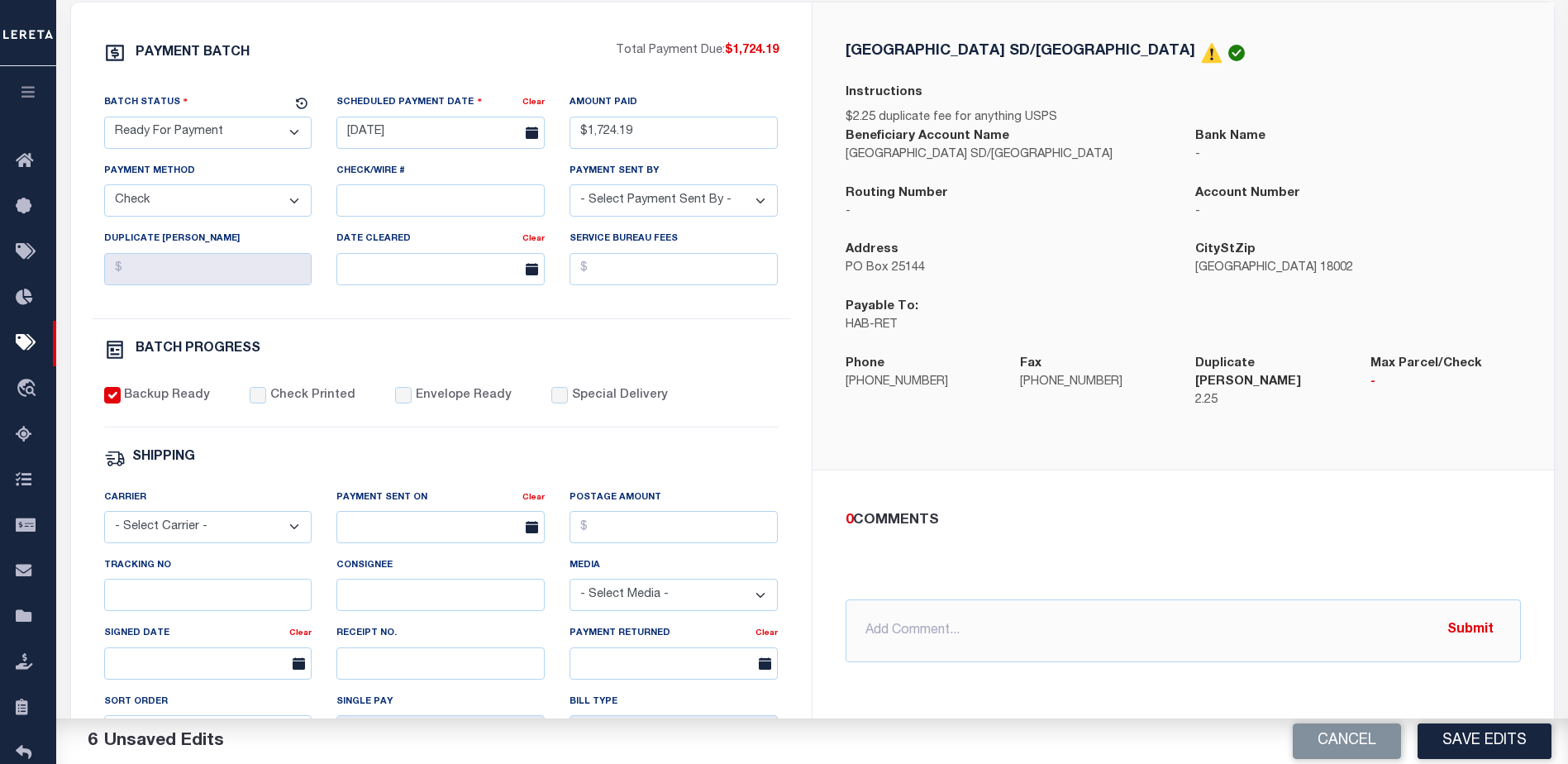
scroll to position [331, 0]
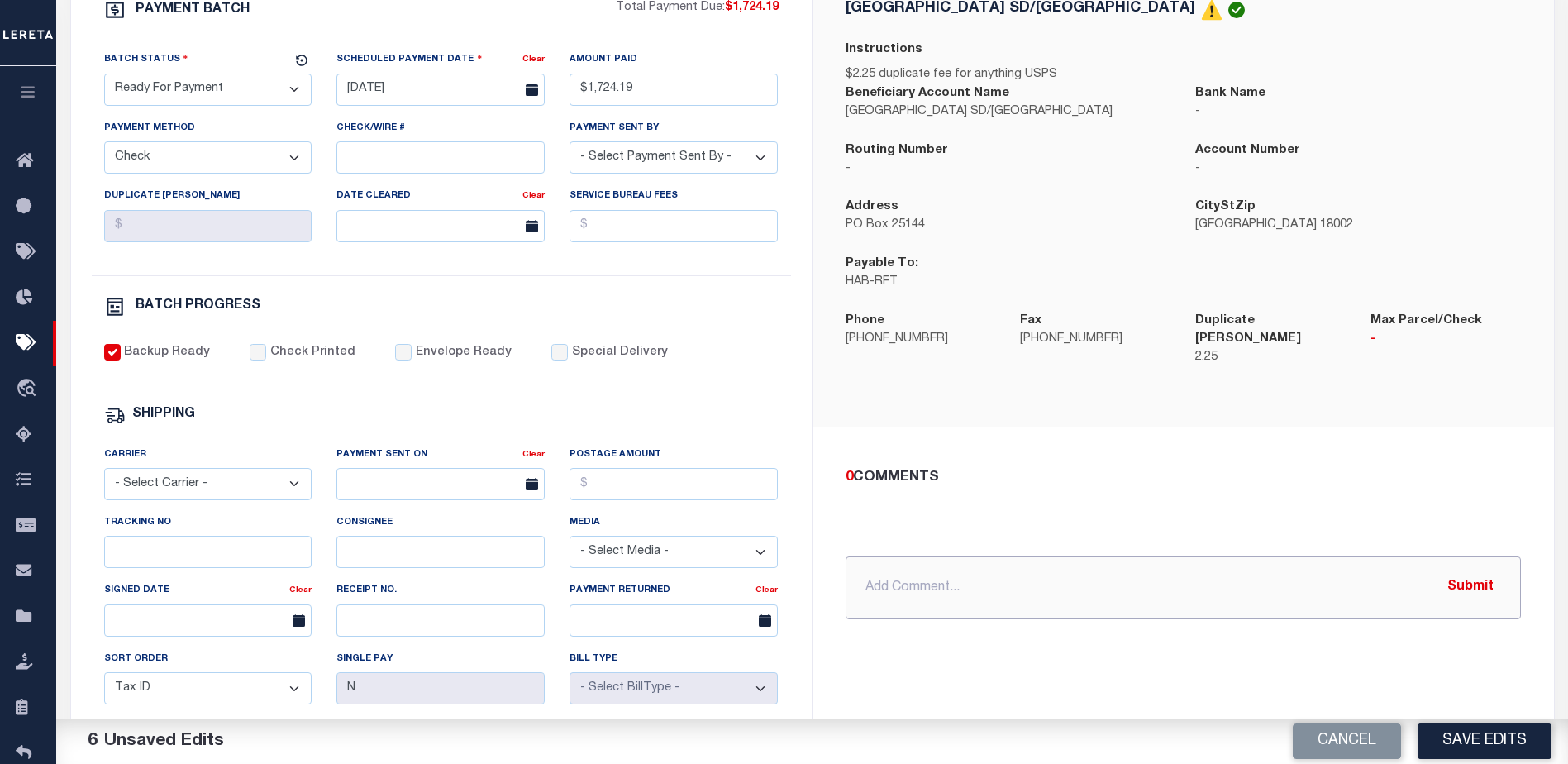
click at [898, 571] on input "text" at bounding box center [1182, 587] width 675 height 63
click at [551, 358] on input "Special Delivery" at bounding box center [559, 352] width 17 height 17
checkbox input "true"
click at [923, 578] on input "text" at bounding box center [1182, 587] width 675 height 63
type input "USPS"
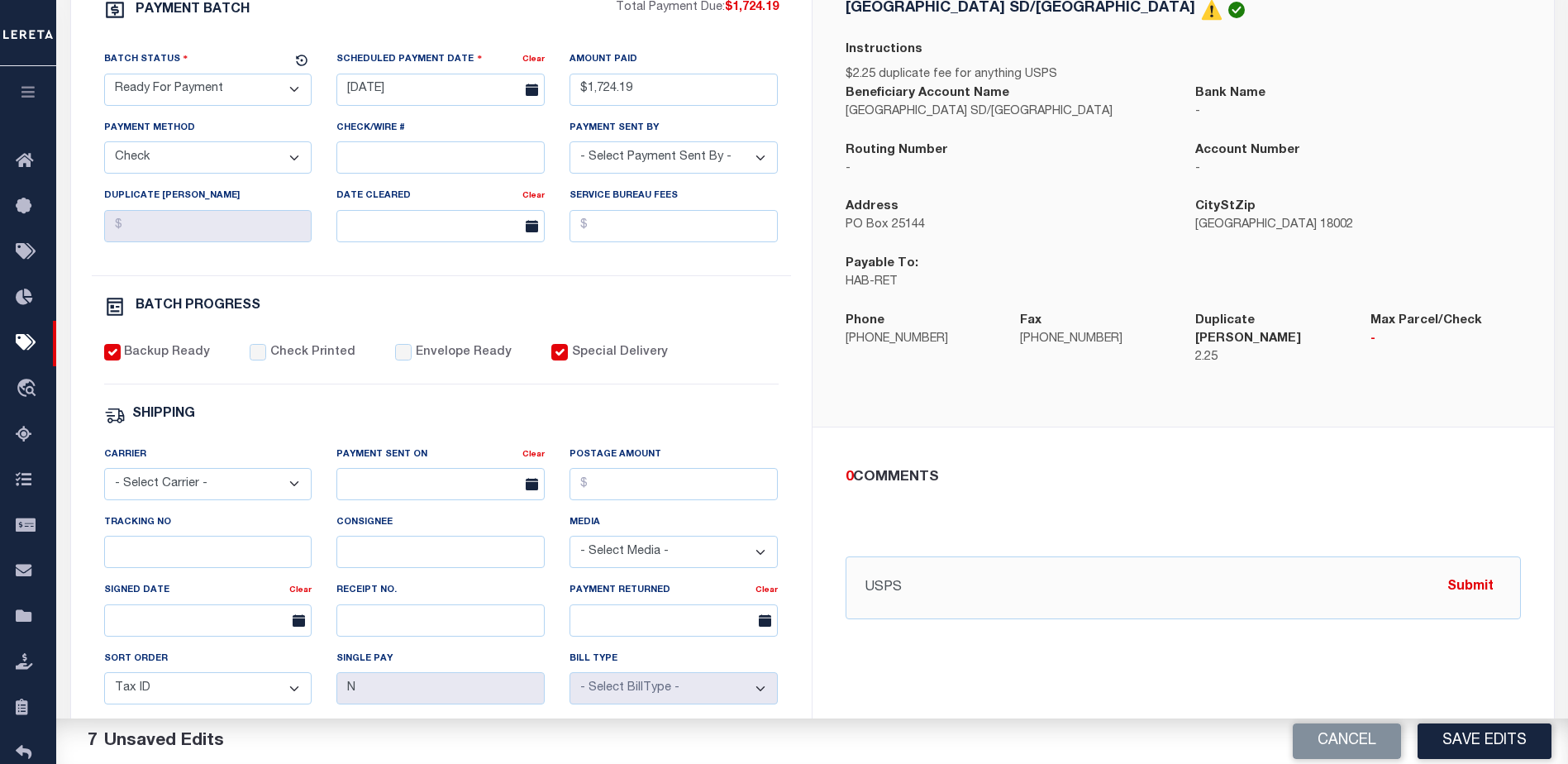
click at [1488, 574] on button "Submit" at bounding box center [1470, 587] width 68 height 34
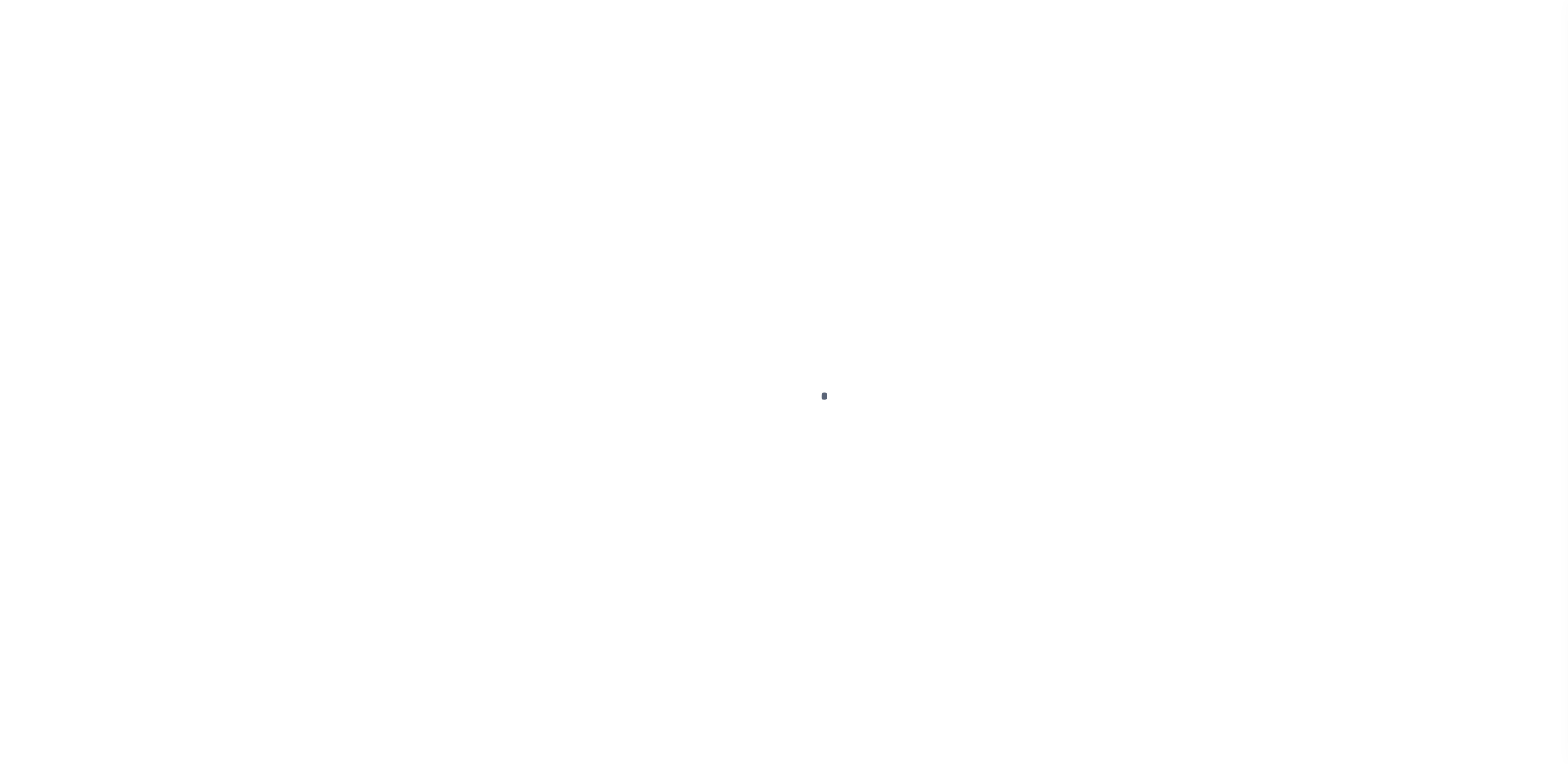
select select "DUE"
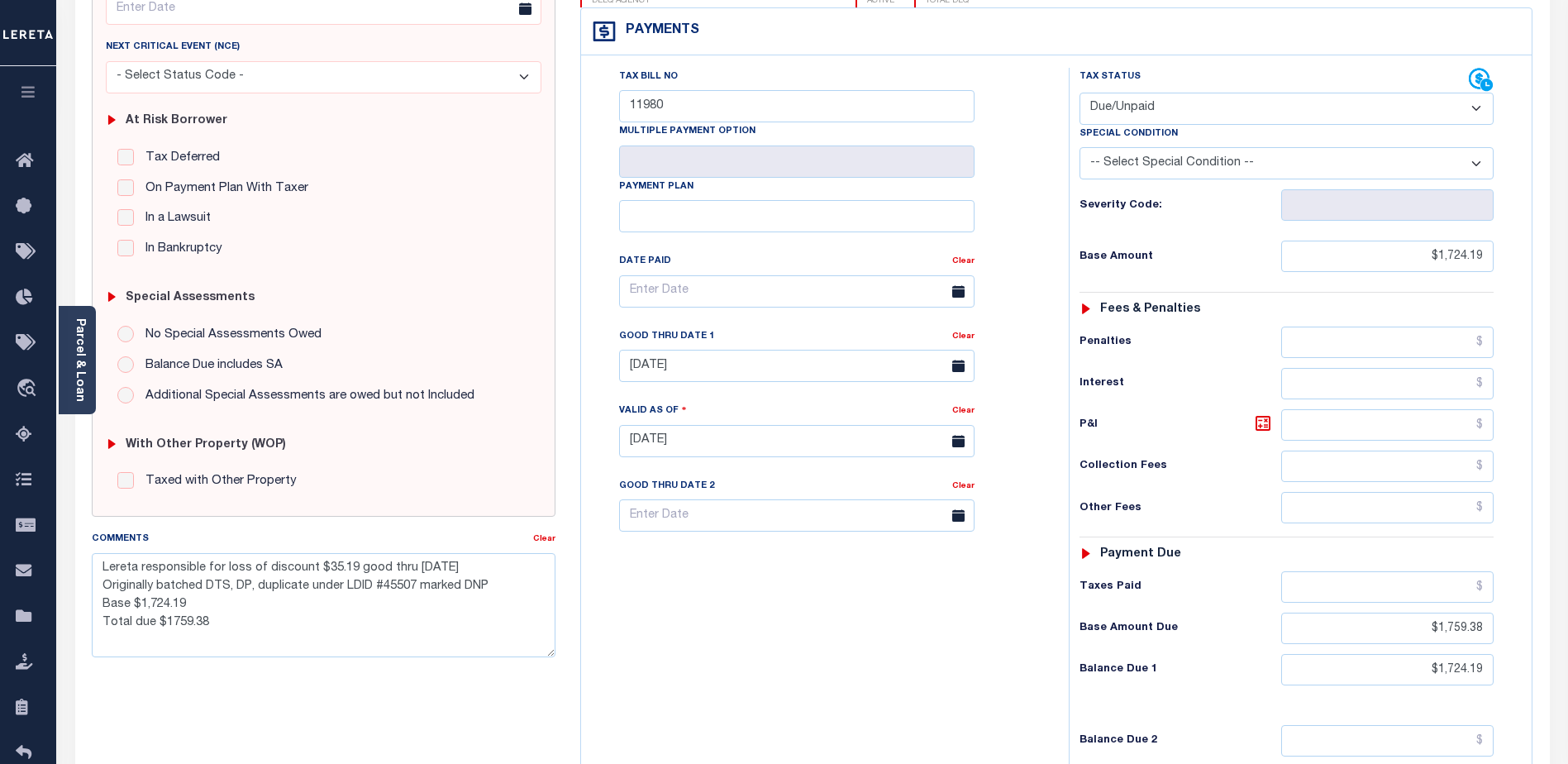
scroll to position [331, 0]
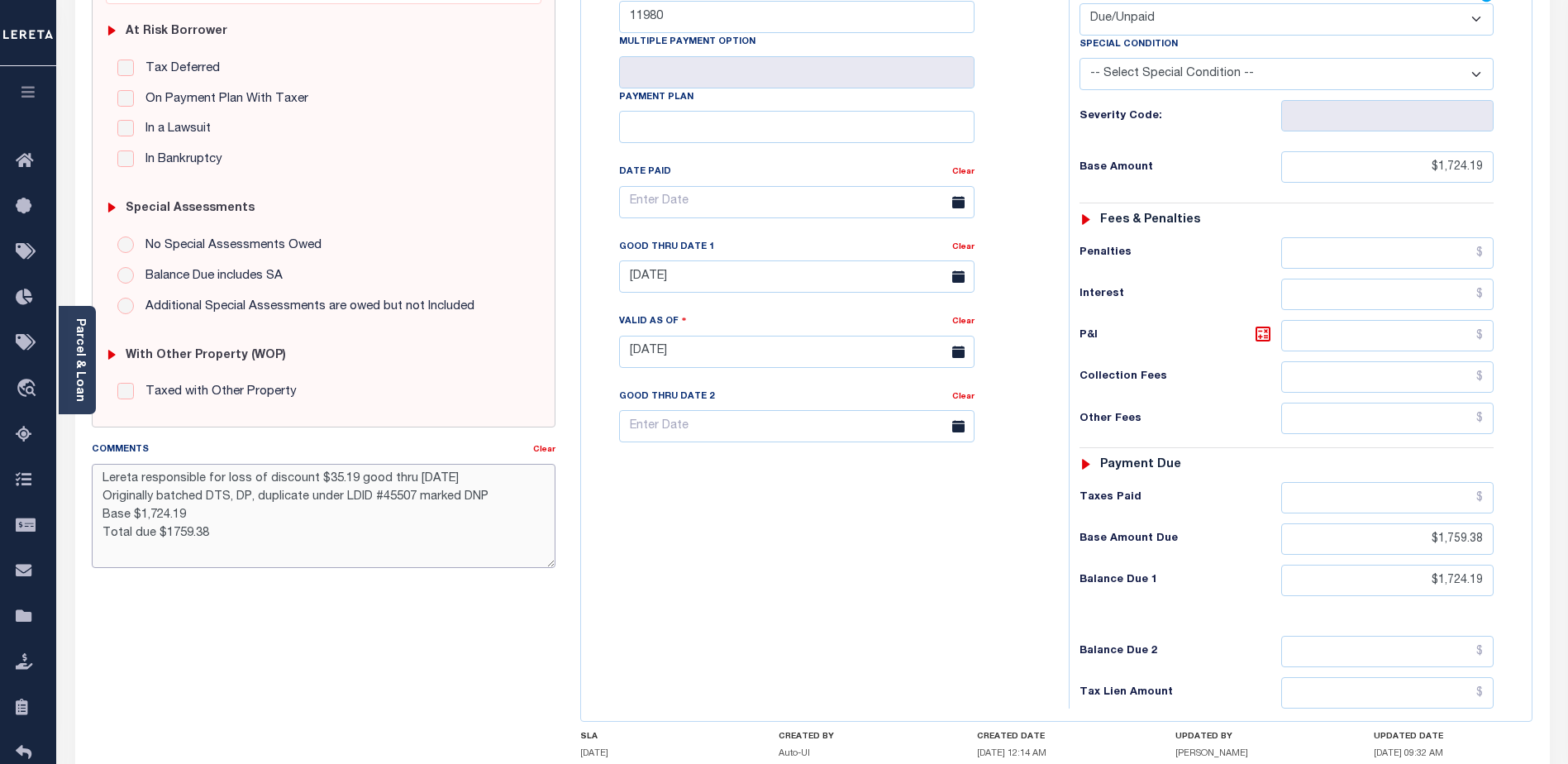
drag, startPoint x: 494, startPoint y: 497, endPoint x: 103, endPoint y: 502, distance: 390.9
click at [103, 502] on textarea "Lereta responsible for loss of discount $35.19 good thru [DATE] Originally batc…" at bounding box center [324, 516] width 464 height 104
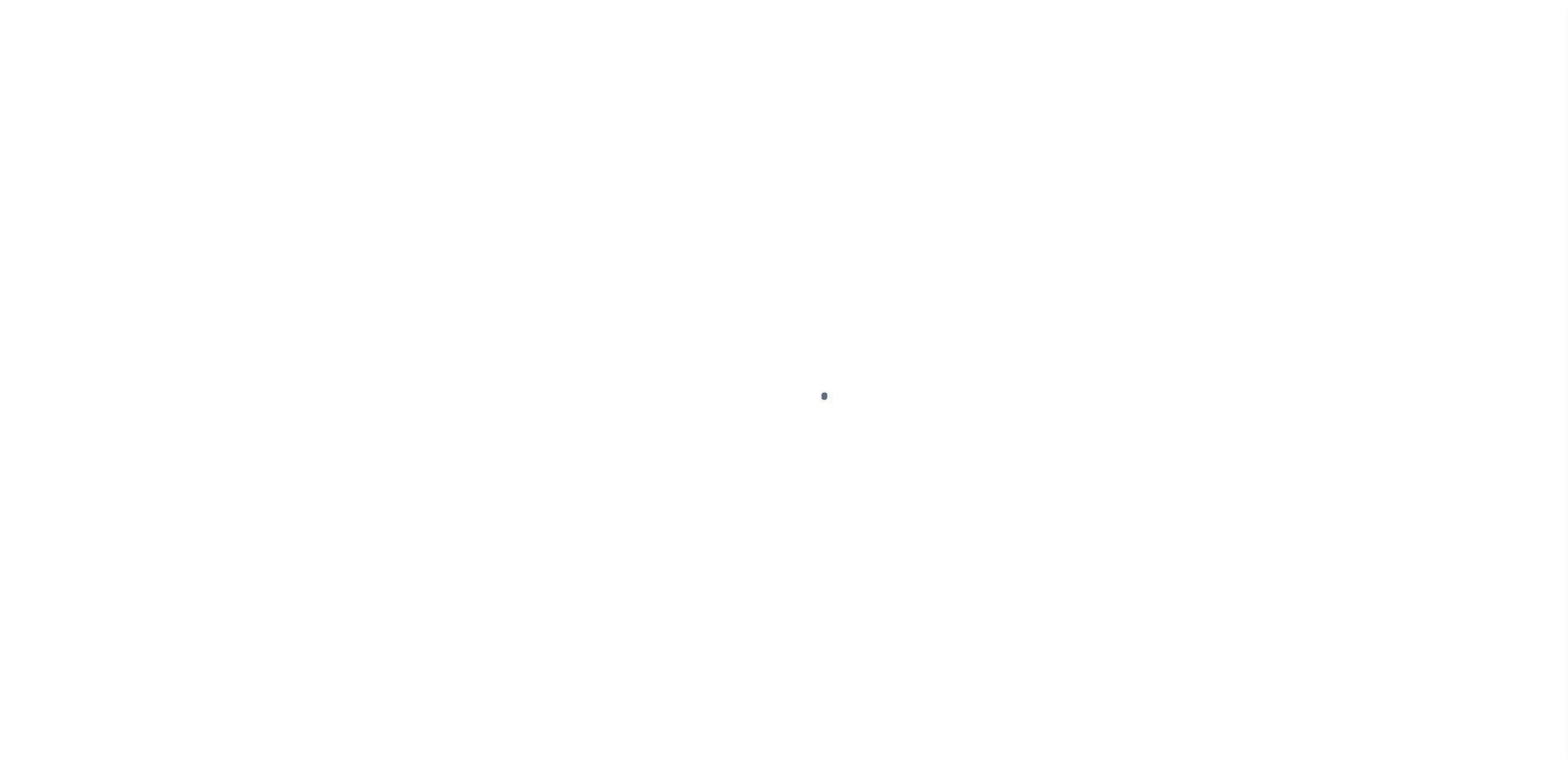
select select "DUE"
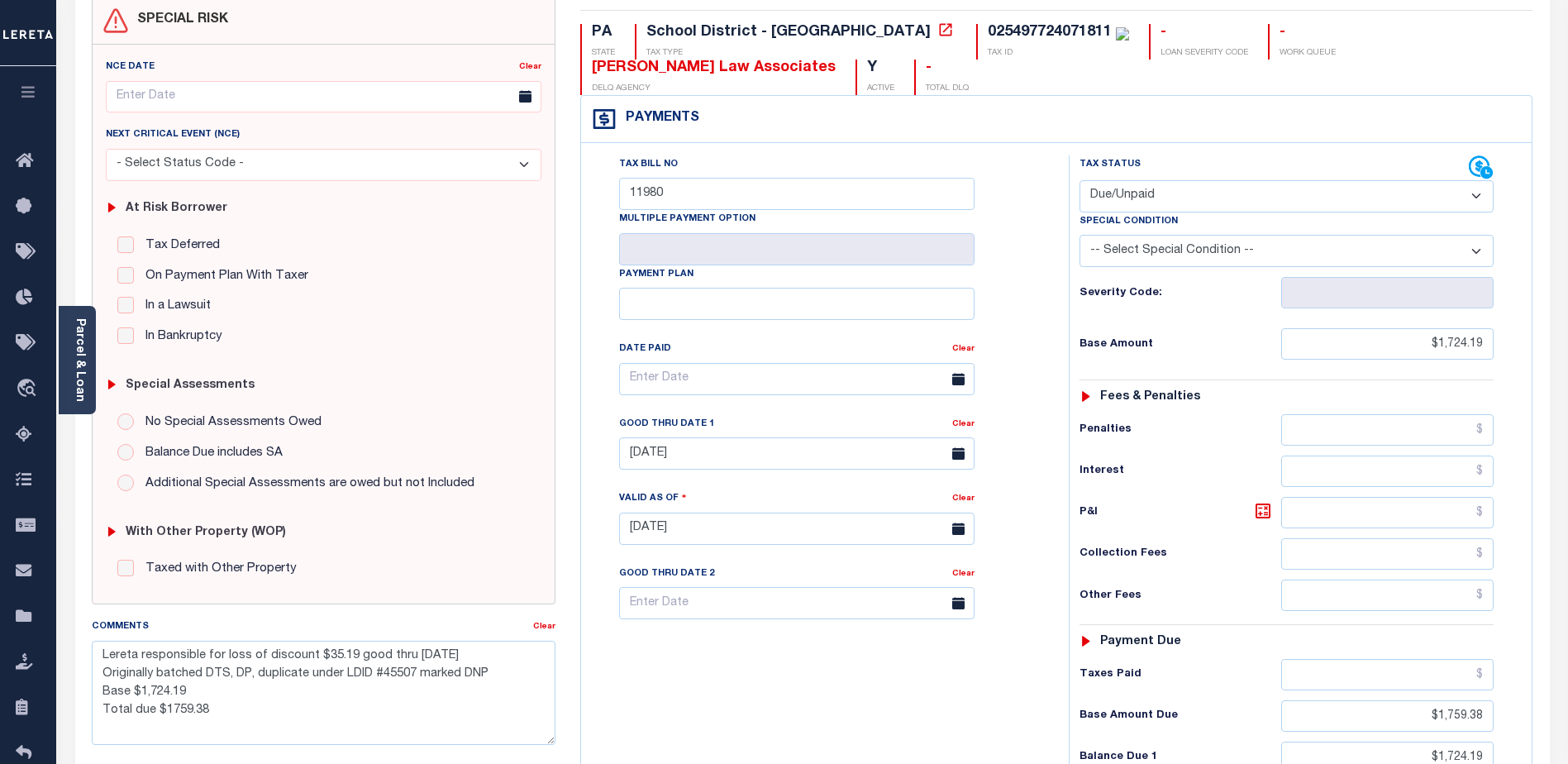
scroll to position [83, 0]
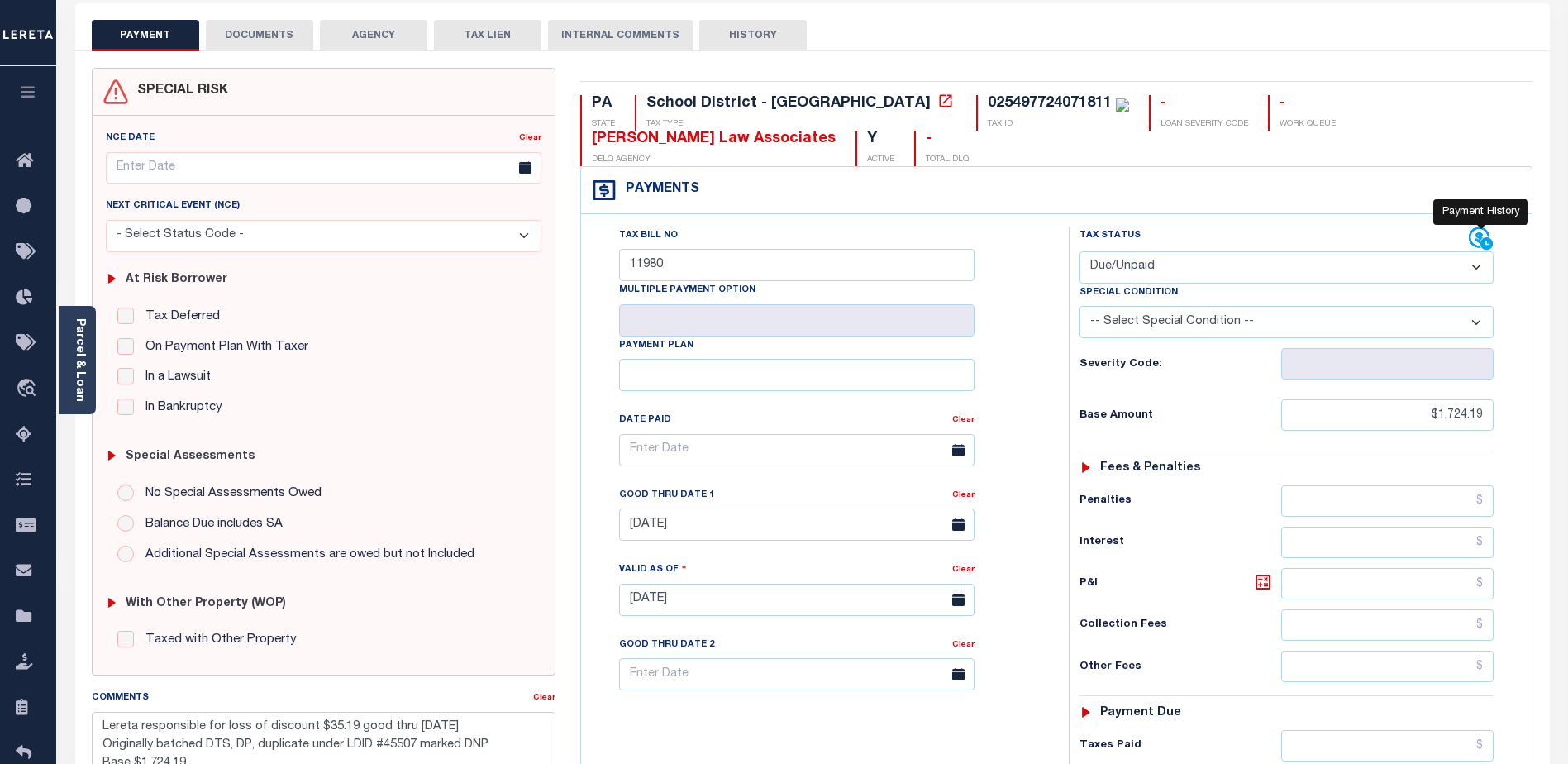
click at [1475, 240] on icon at bounding box center [1480, 238] width 25 height 25
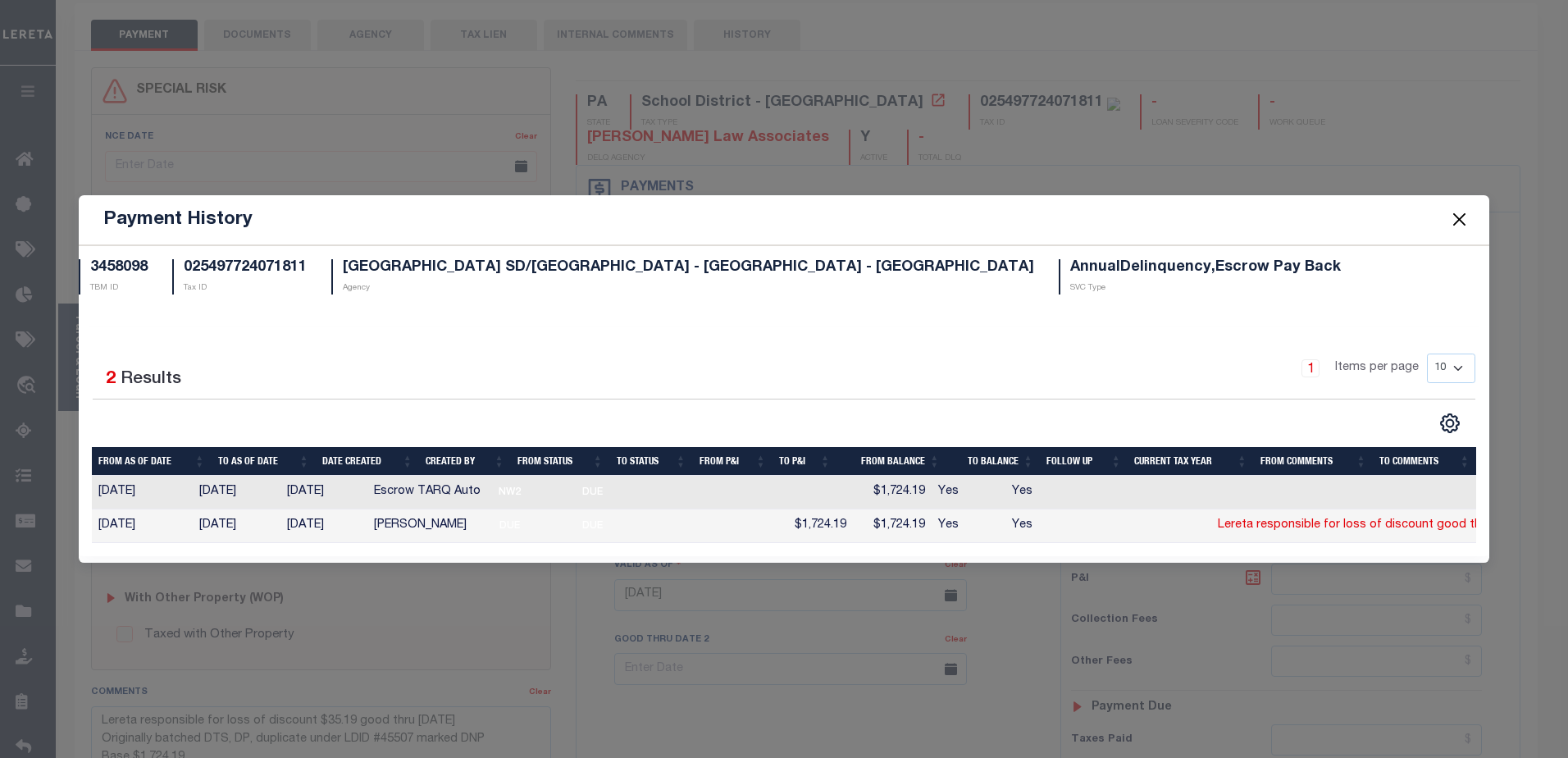
click at [1461, 209] on button "Close" at bounding box center [1458, 219] width 21 height 21
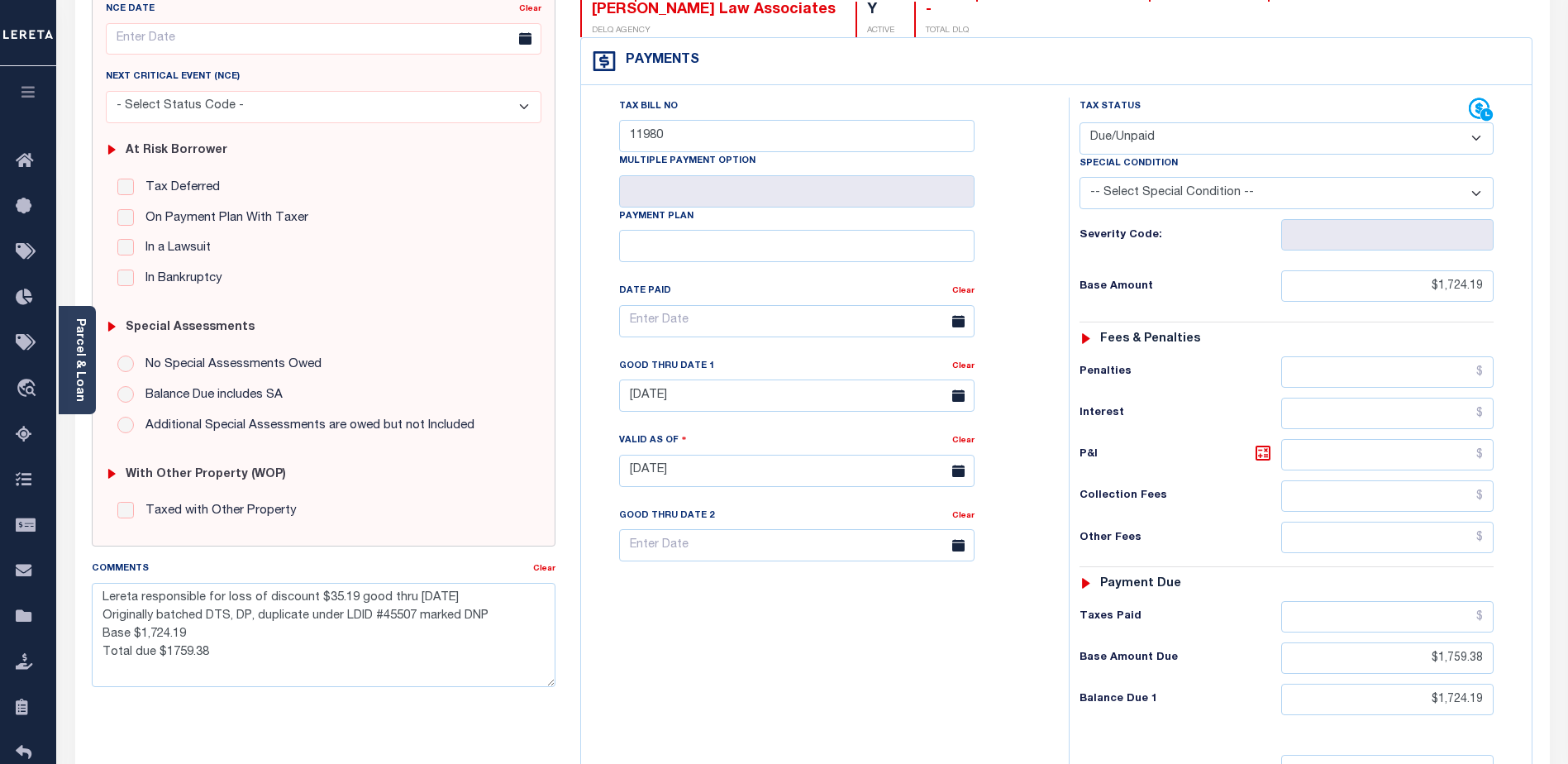
scroll to position [331, 0]
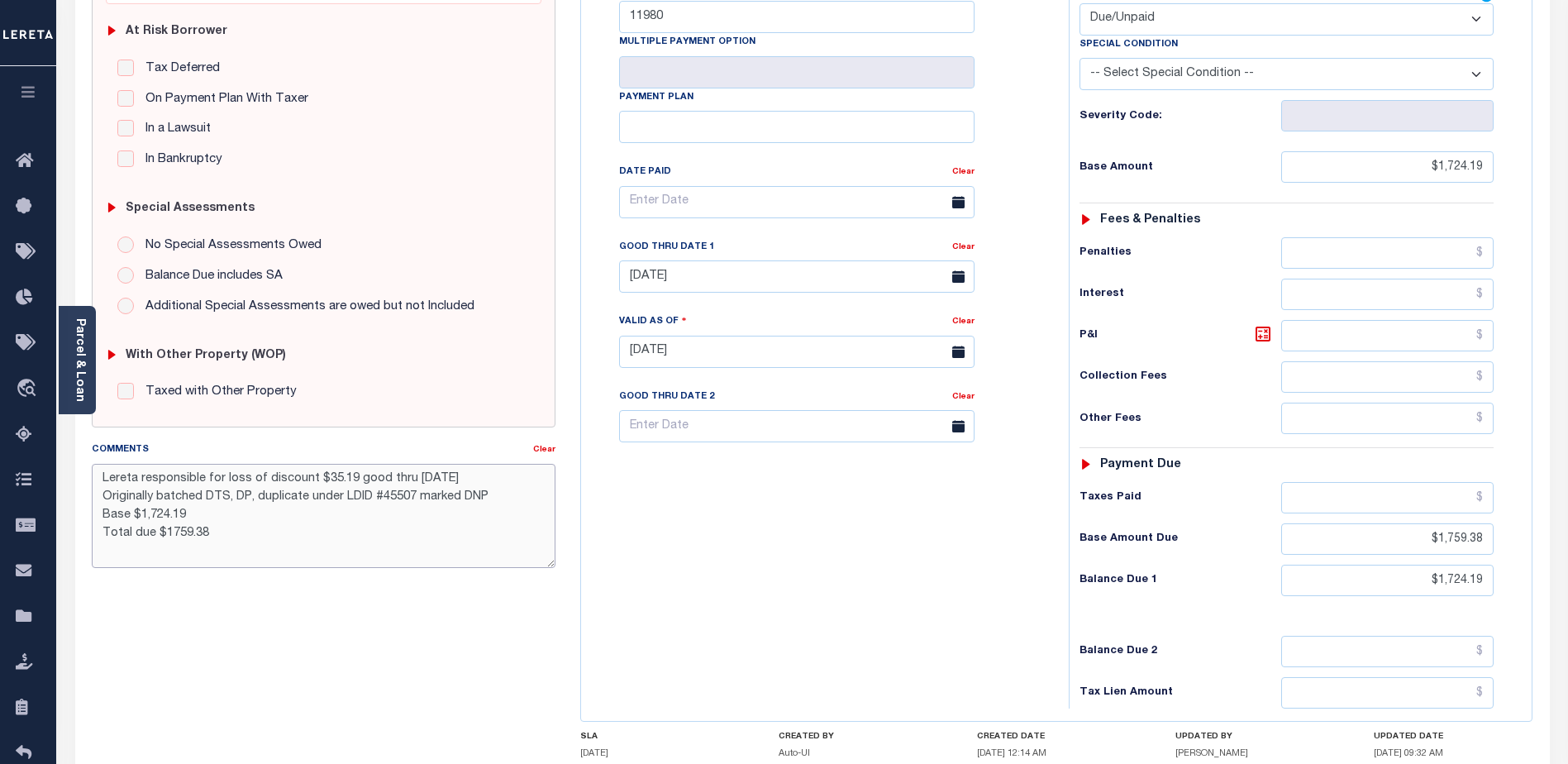
drag, startPoint x: 218, startPoint y: 540, endPoint x: 92, endPoint y: 478, distance: 141.2
click at [92, 478] on textarea "Lereta responsible for loss of discount $35.19 good thru [DATE] Originally batc…" at bounding box center [324, 516] width 464 height 104
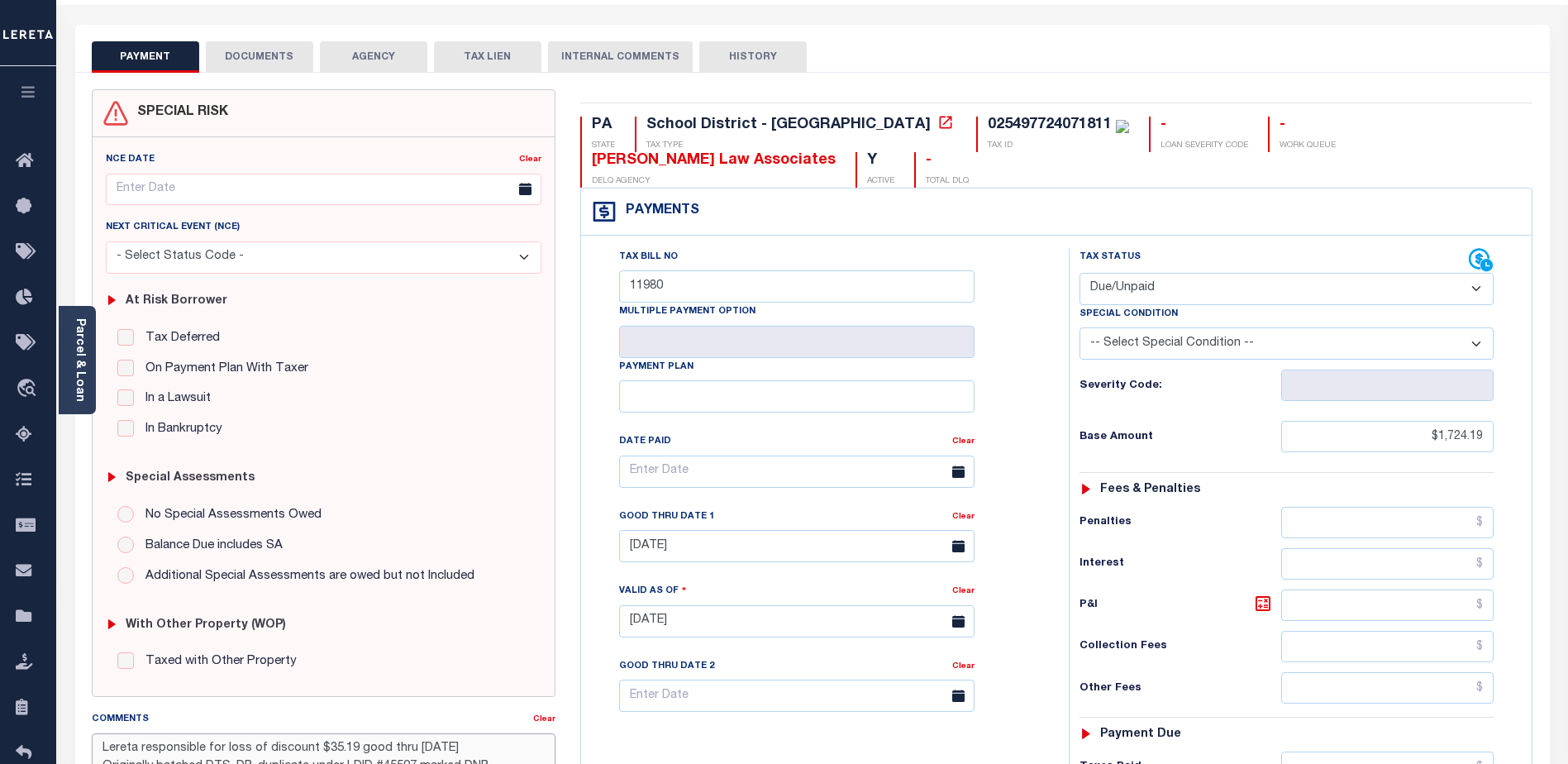
scroll to position [0, 0]
